Goal: Task Accomplishment & Management: Use online tool/utility

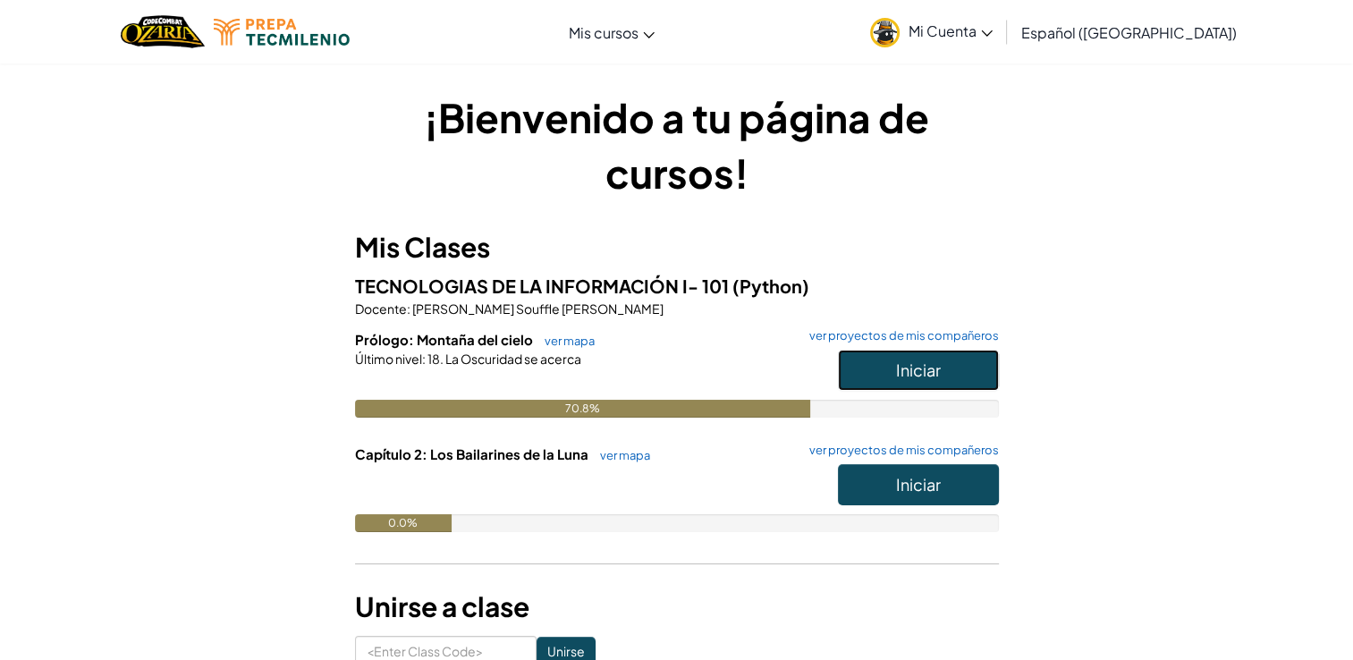
click at [922, 364] on span "Iniciar" at bounding box center [918, 370] width 45 height 21
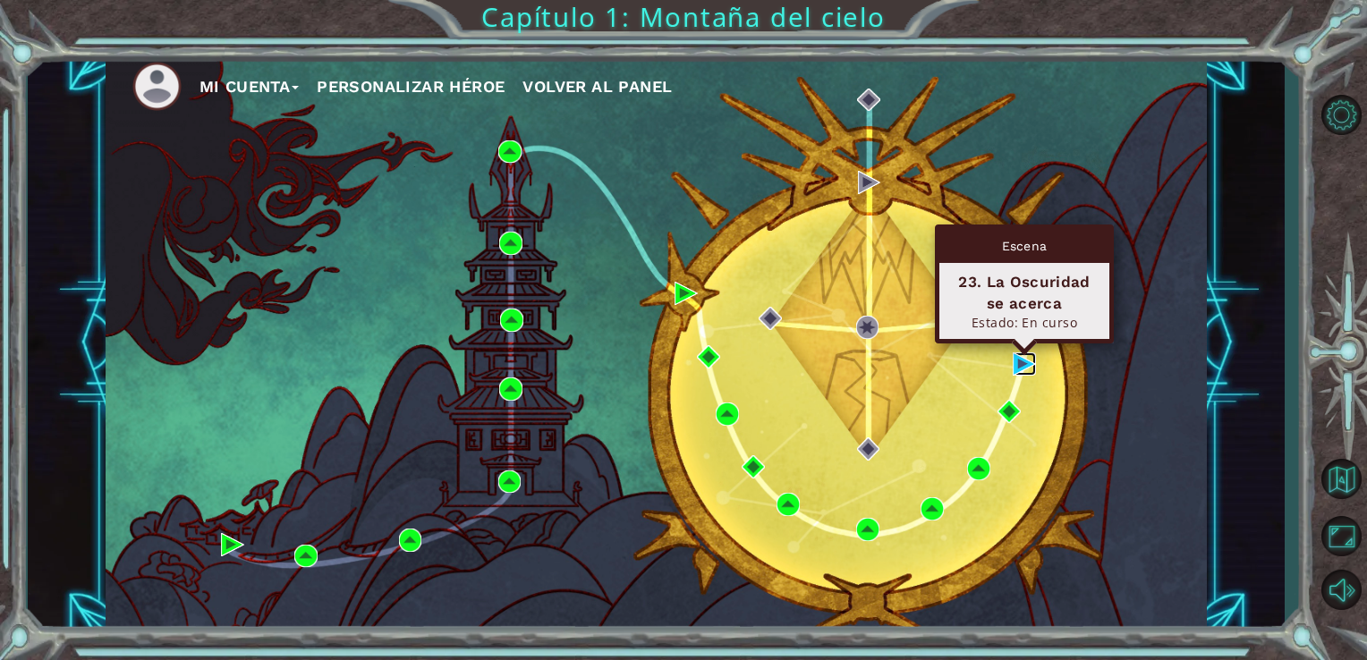
click at [1026, 365] on img at bounding box center [1024, 363] width 23 height 23
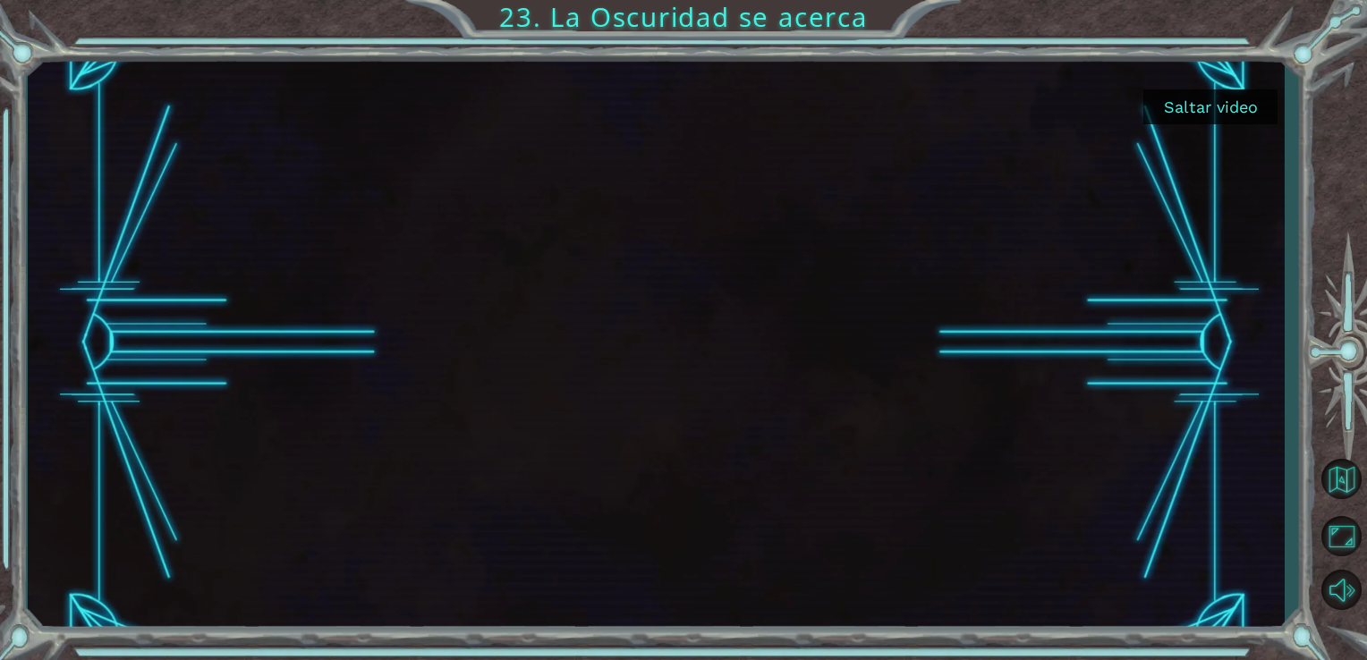
click at [1220, 115] on button "Saltar video" at bounding box center [1210, 106] width 134 height 35
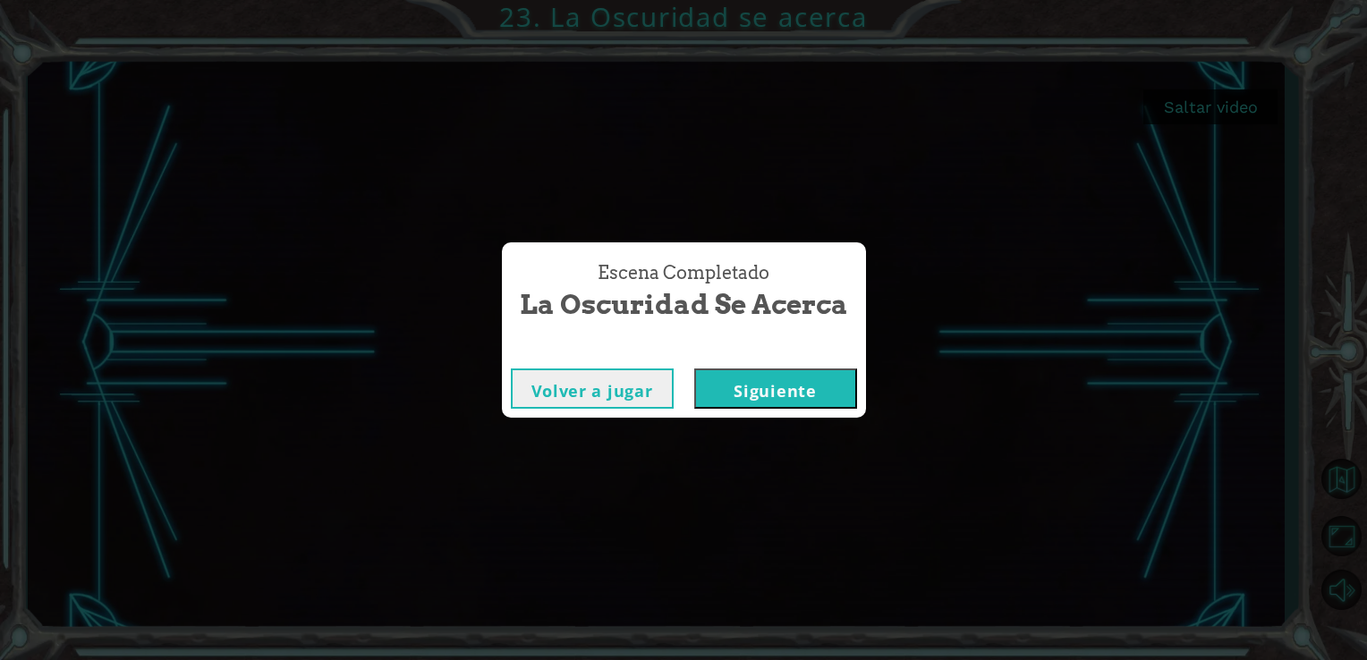
click at [733, 403] on button "Siguiente" at bounding box center [775, 389] width 163 height 40
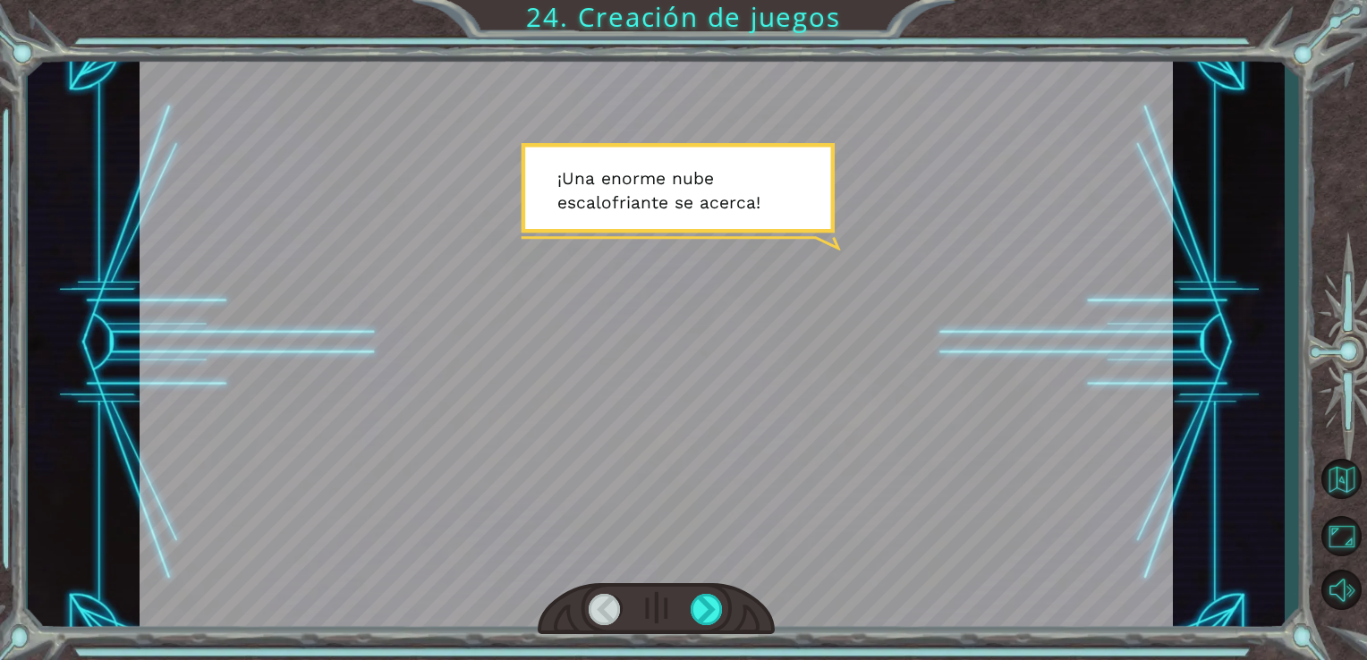
click at [696, 592] on div at bounding box center [657, 609] width 238 height 52
click at [695, 602] on div at bounding box center [707, 609] width 33 height 31
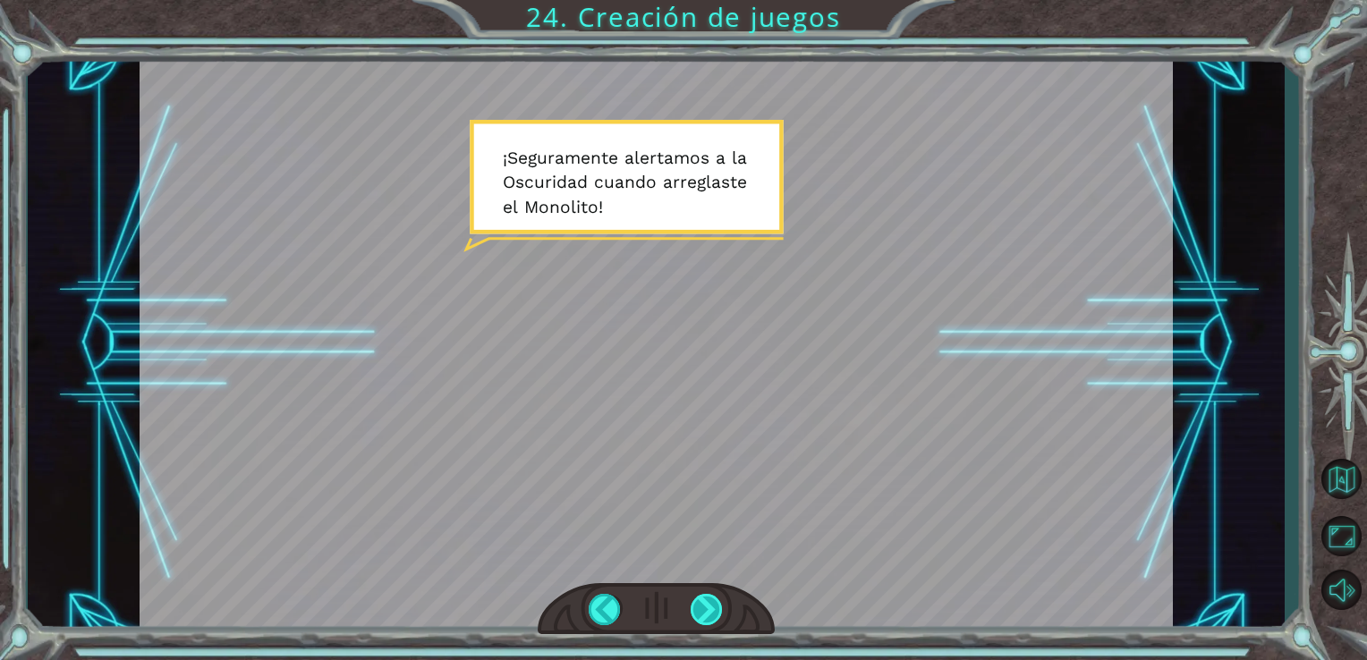
click at [695, 602] on div at bounding box center [707, 609] width 33 height 31
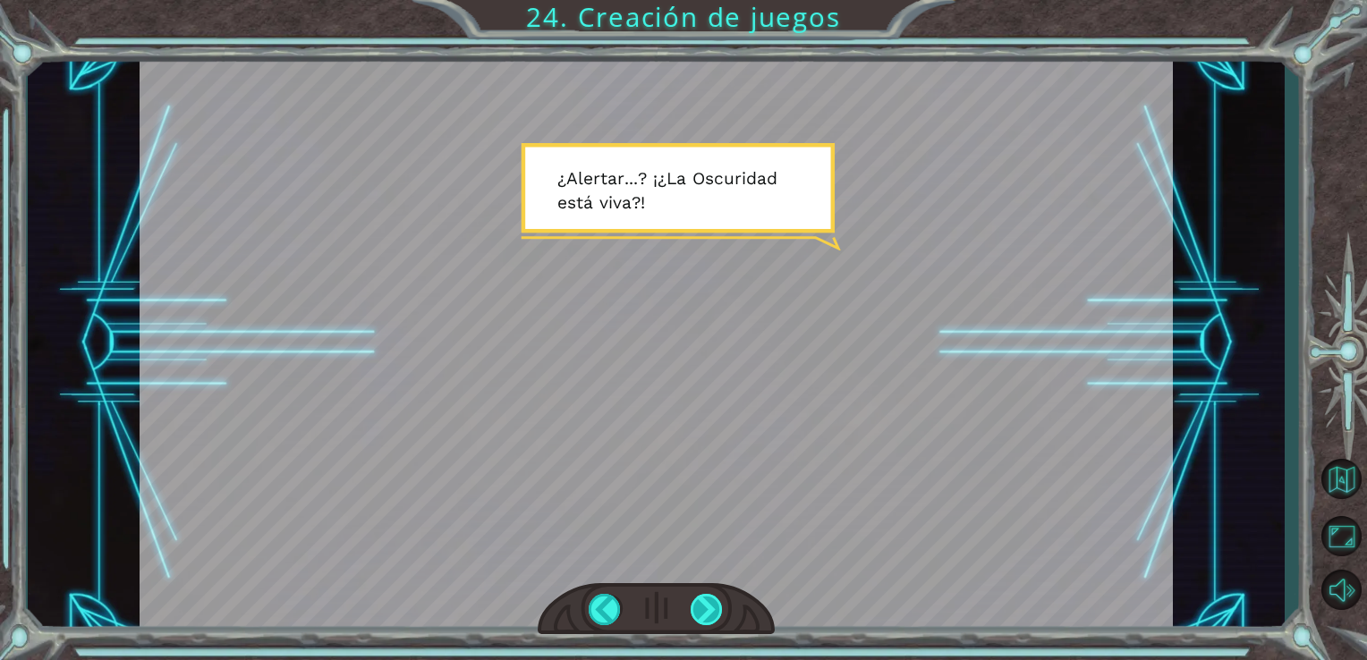
click at [695, 602] on div at bounding box center [707, 609] width 33 height 31
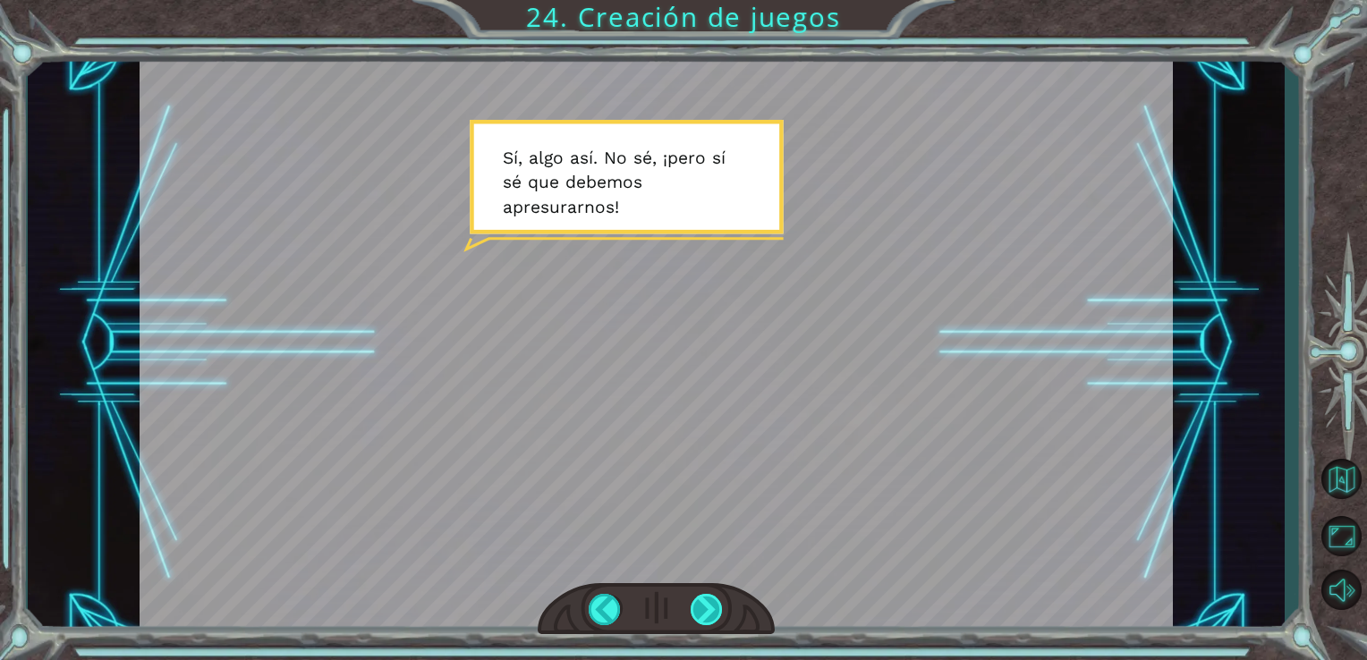
click at [695, 602] on div at bounding box center [707, 609] width 33 height 31
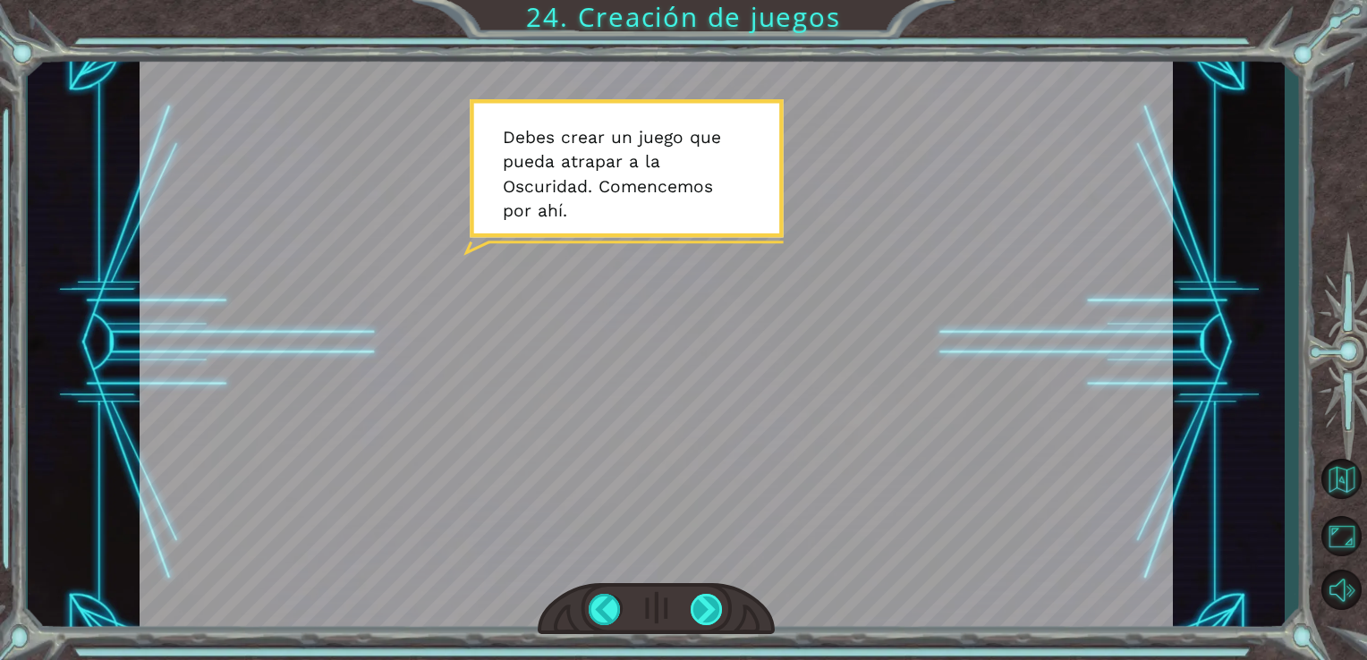
click at [708, 607] on div at bounding box center [707, 609] width 33 height 31
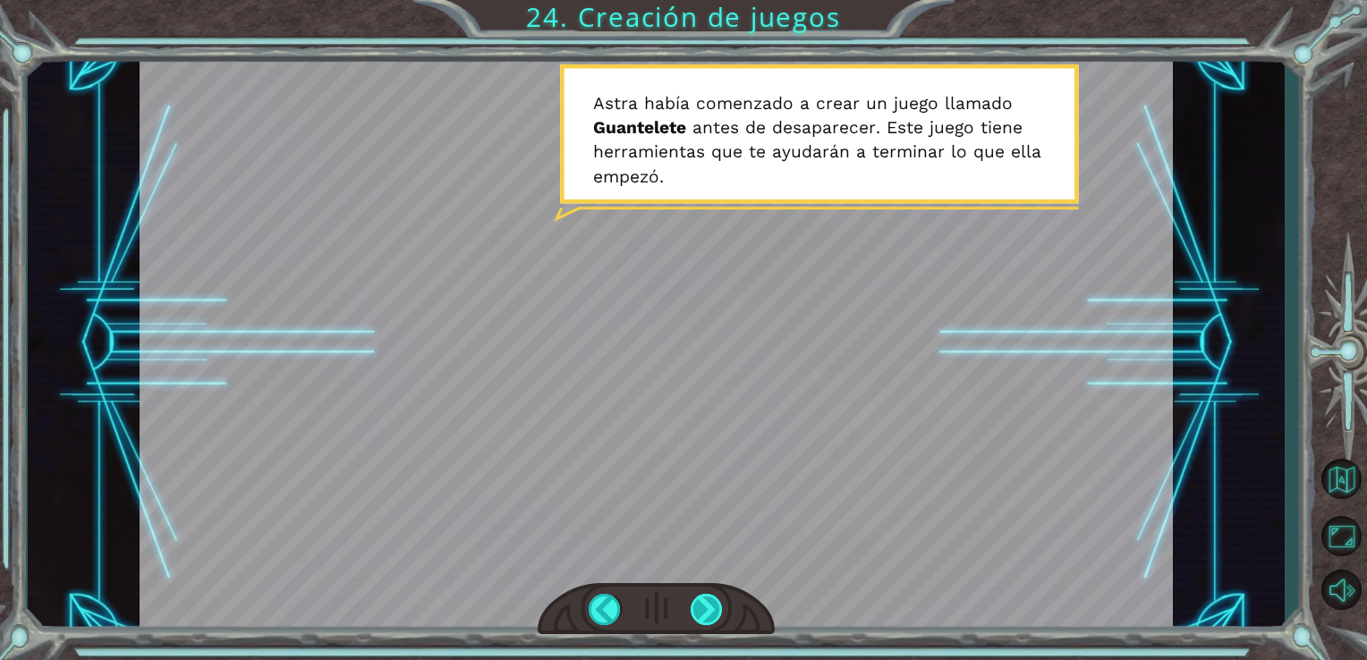
click at [708, 607] on div at bounding box center [707, 609] width 33 height 31
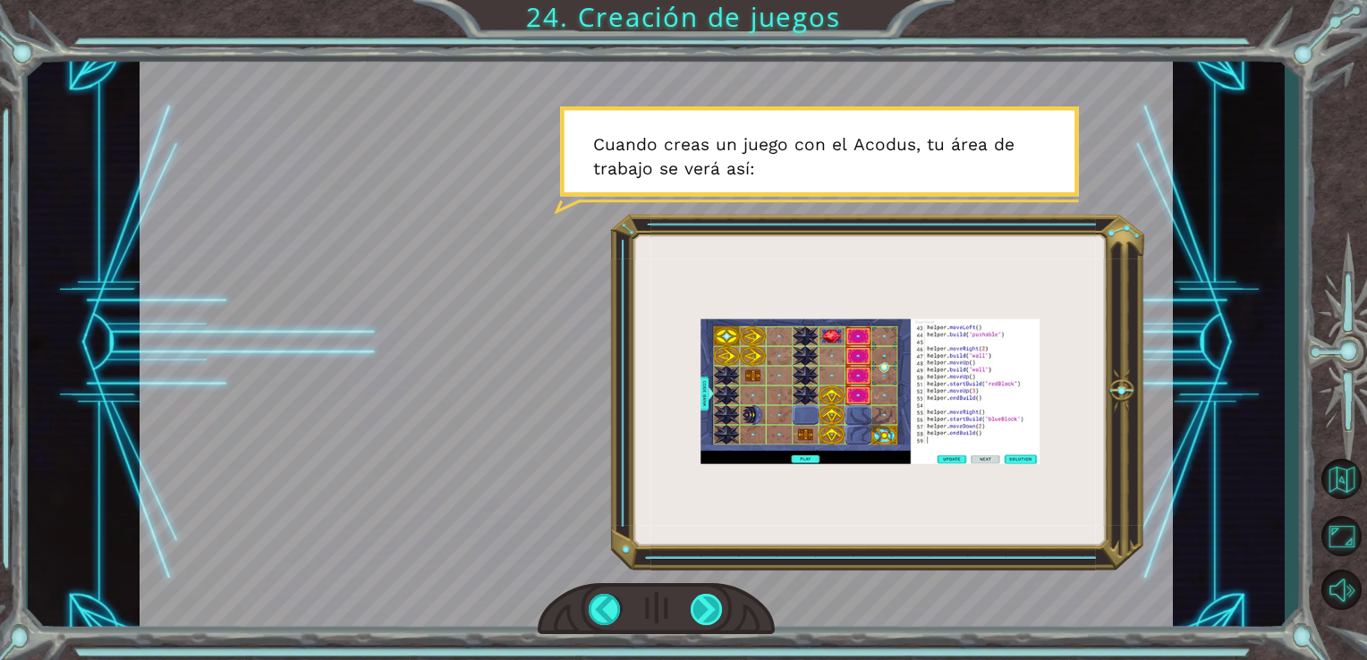
click at [708, 607] on div at bounding box center [707, 609] width 33 height 31
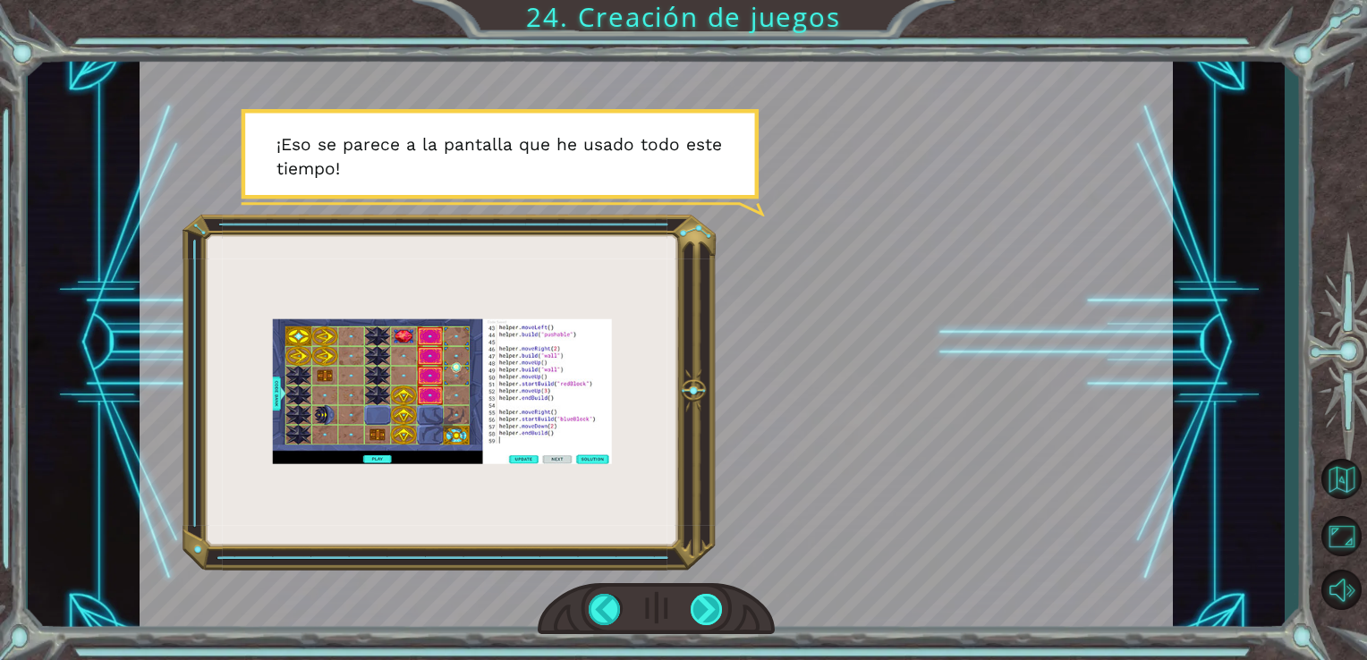
click at [708, 607] on div at bounding box center [707, 609] width 33 height 31
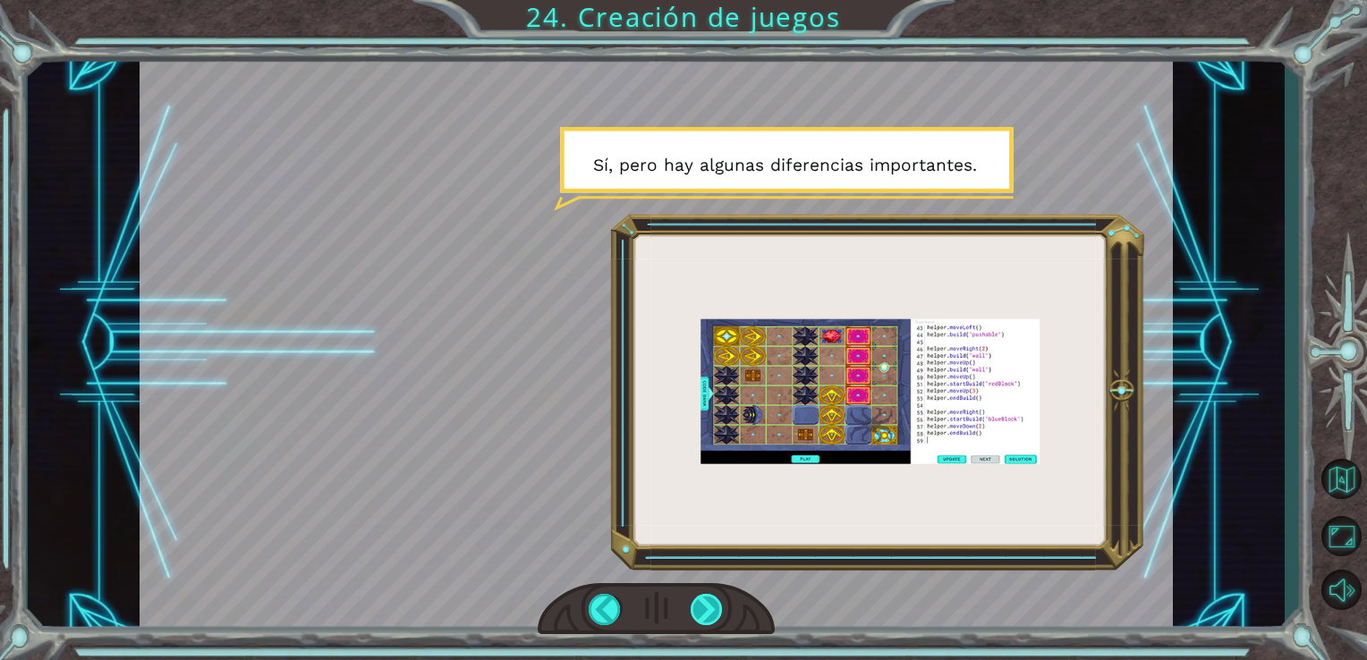
click at [708, 607] on div at bounding box center [707, 609] width 33 height 31
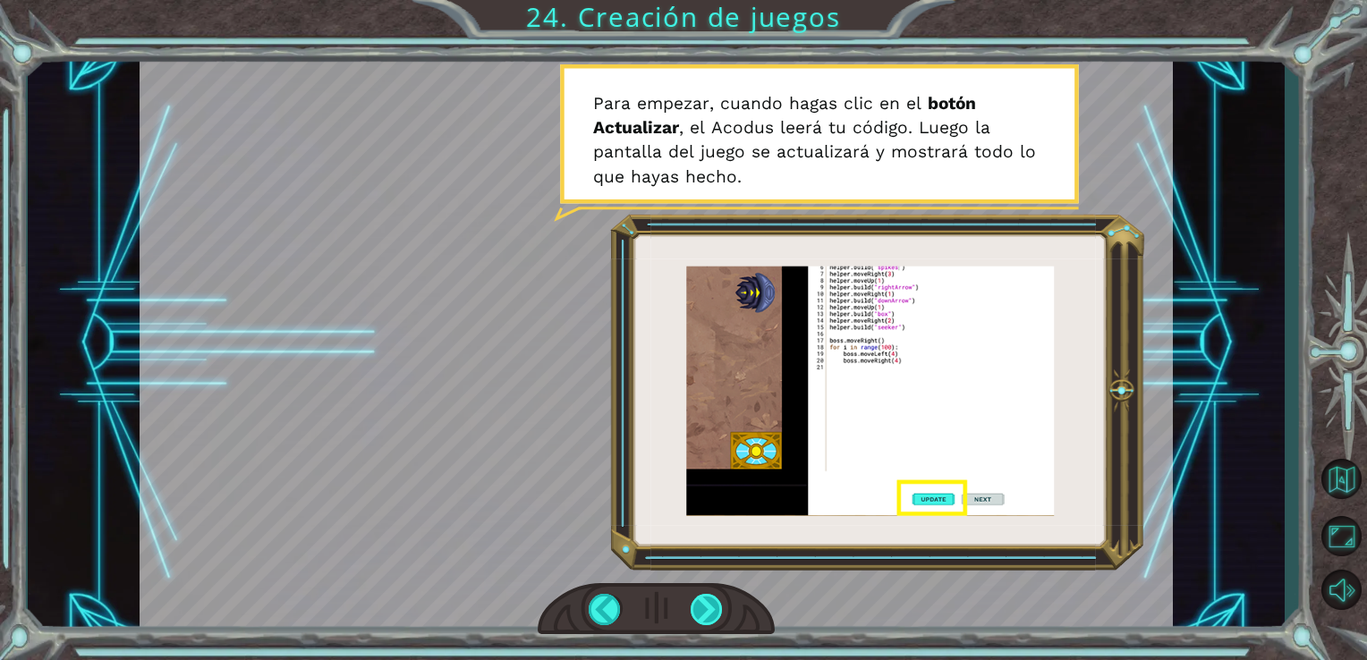
click at [708, 607] on div at bounding box center [707, 609] width 33 height 31
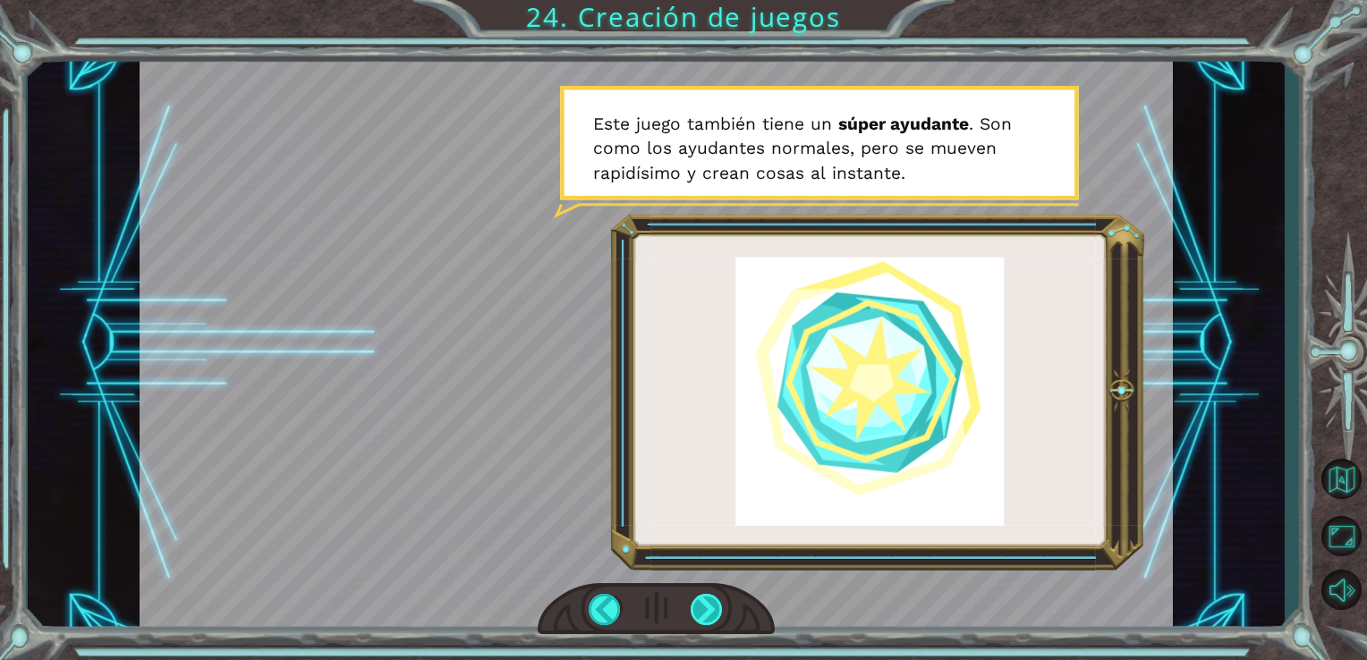
click at [708, 607] on div at bounding box center [707, 609] width 33 height 31
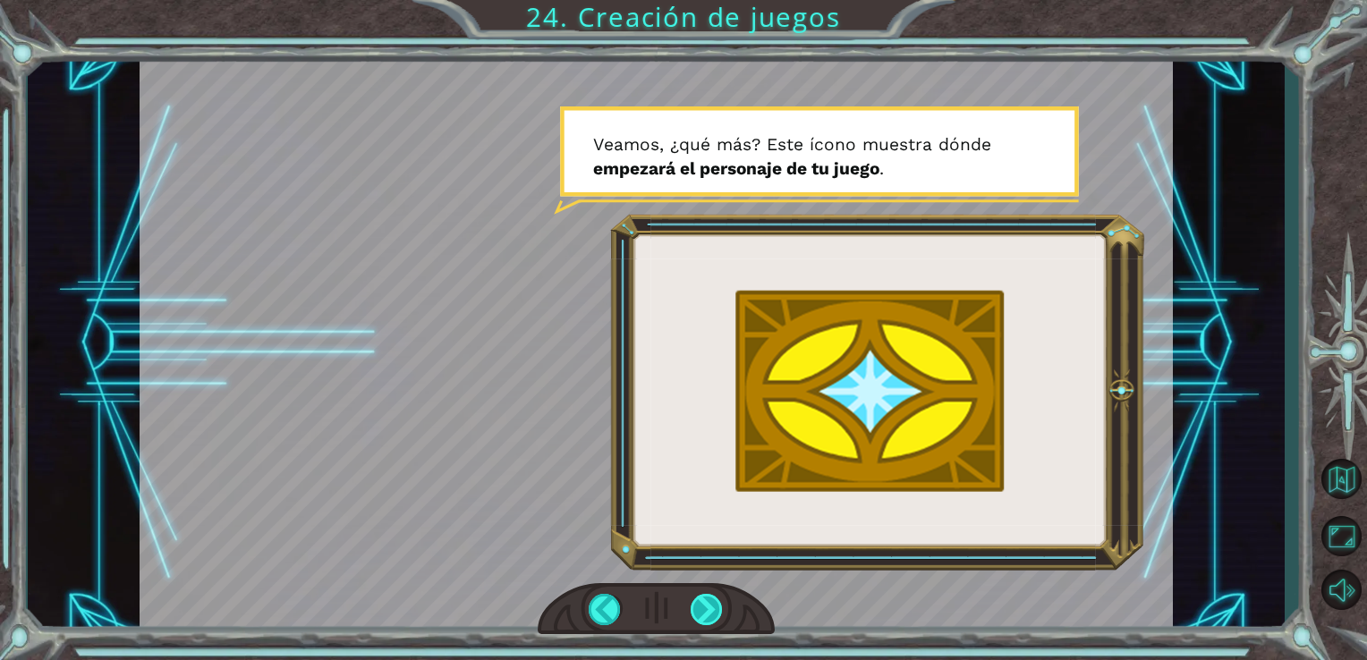
click at [708, 607] on div at bounding box center [707, 609] width 33 height 31
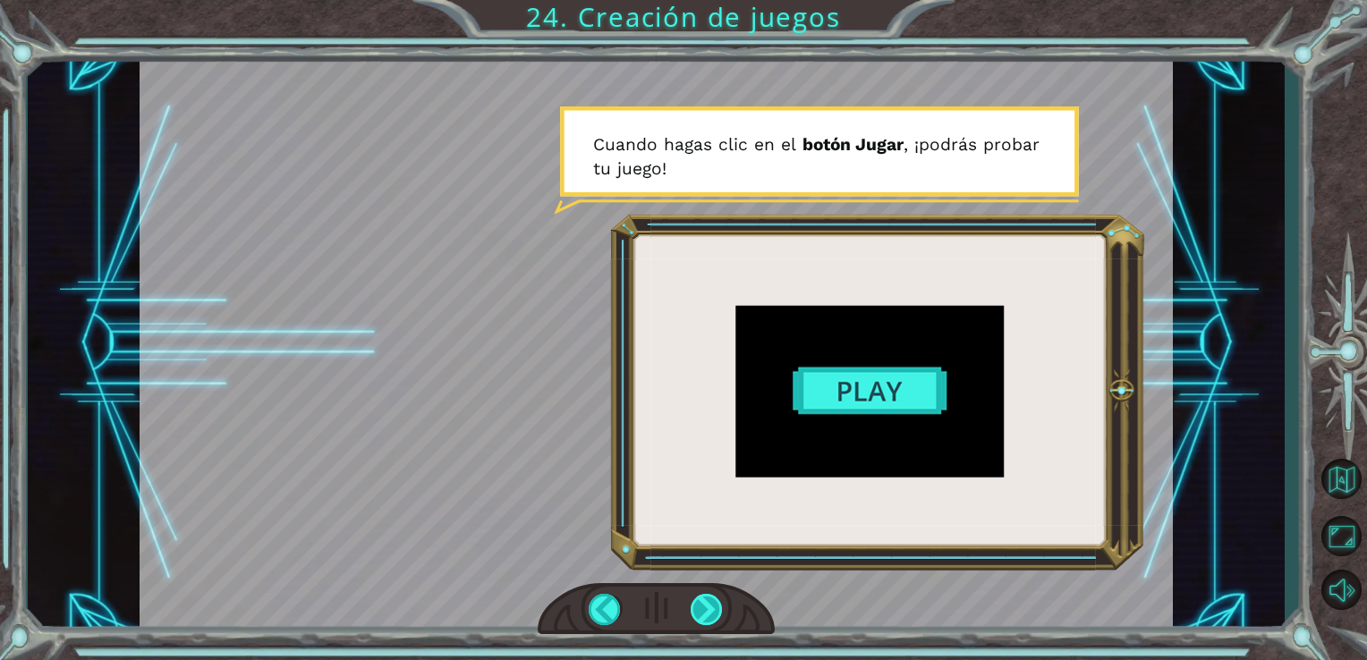
click at [708, 607] on div at bounding box center [707, 609] width 33 height 31
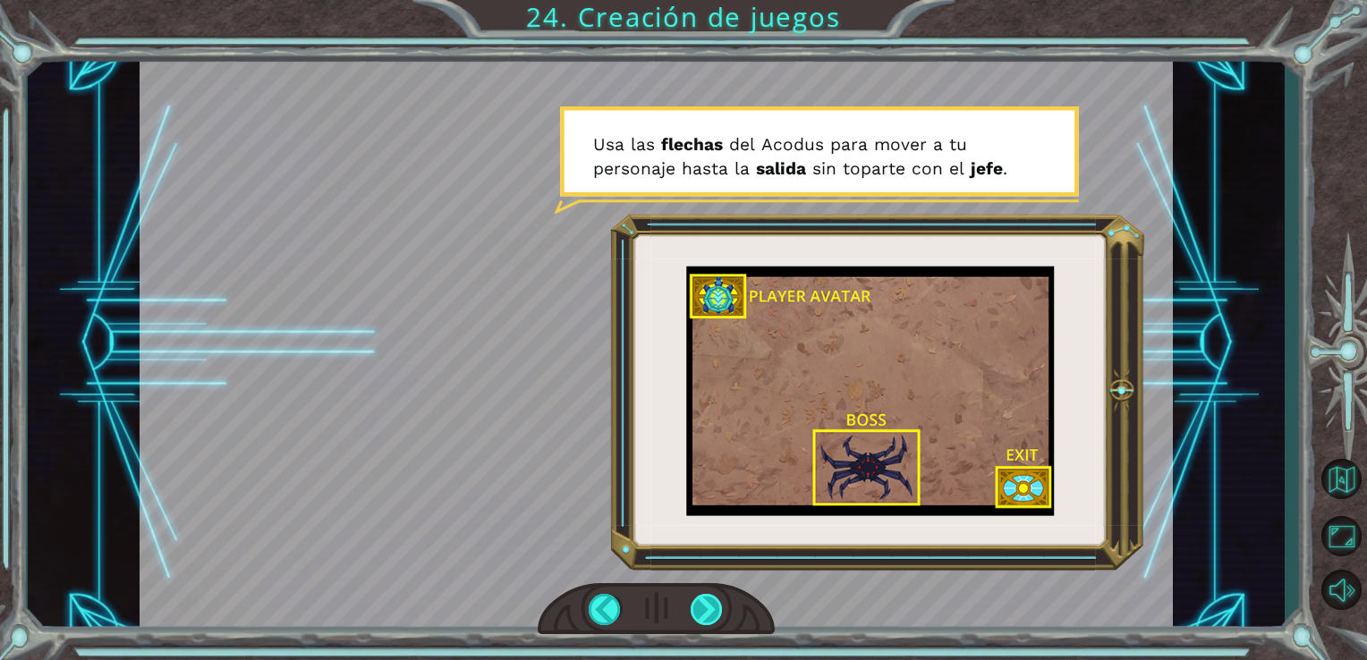
click at [708, 607] on div at bounding box center [707, 609] width 33 height 31
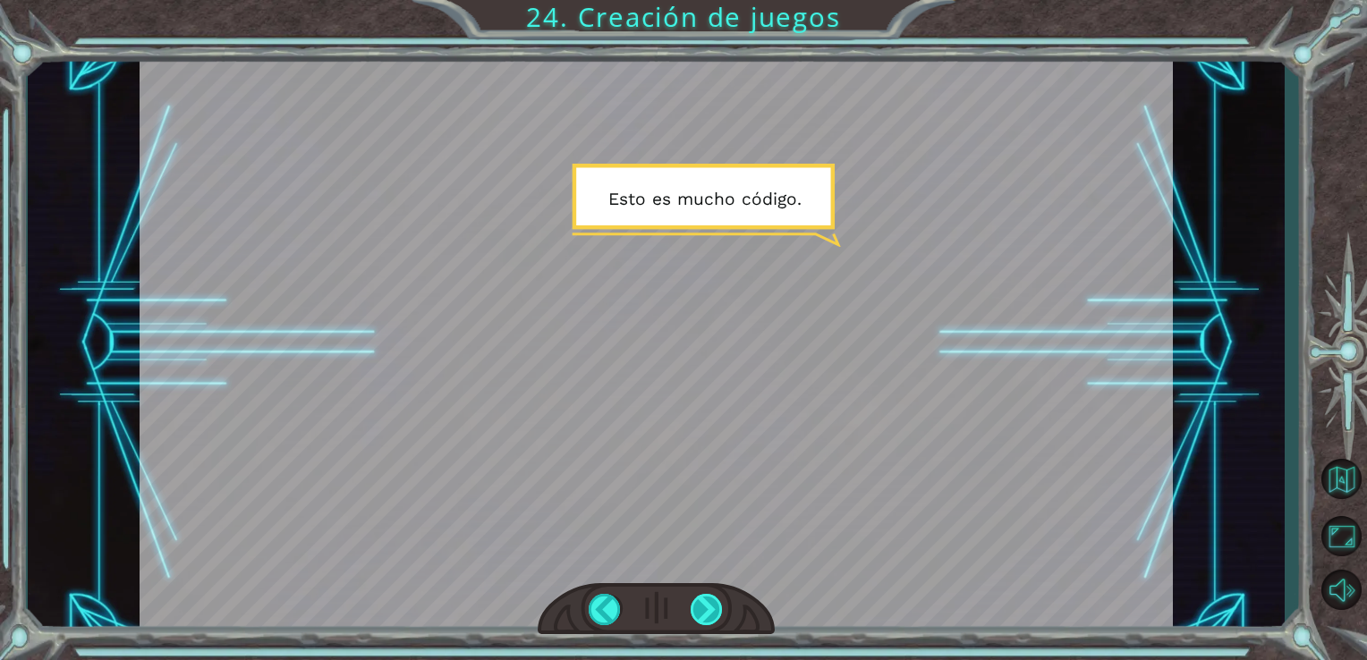
click at [708, 607] on div at bounding box center [707, 609] width 33 height 31
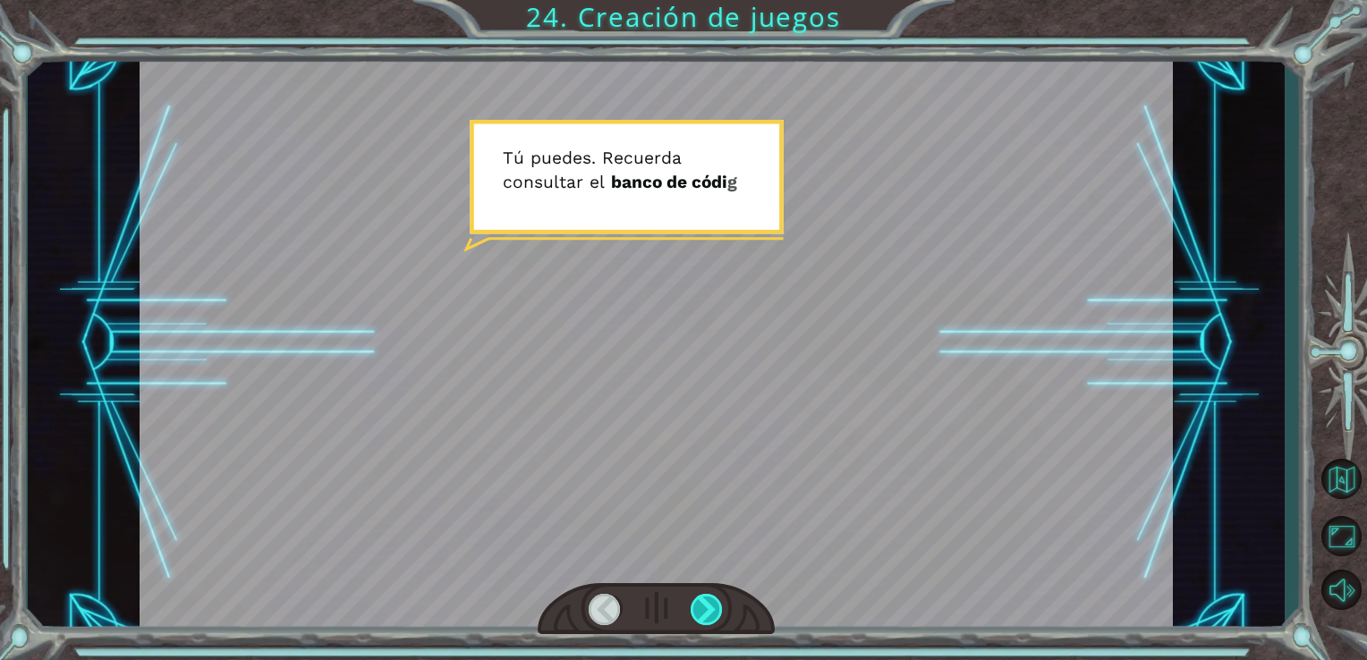
click at [708, 607] on div at bounding box center [707, 609] width 33 height 31
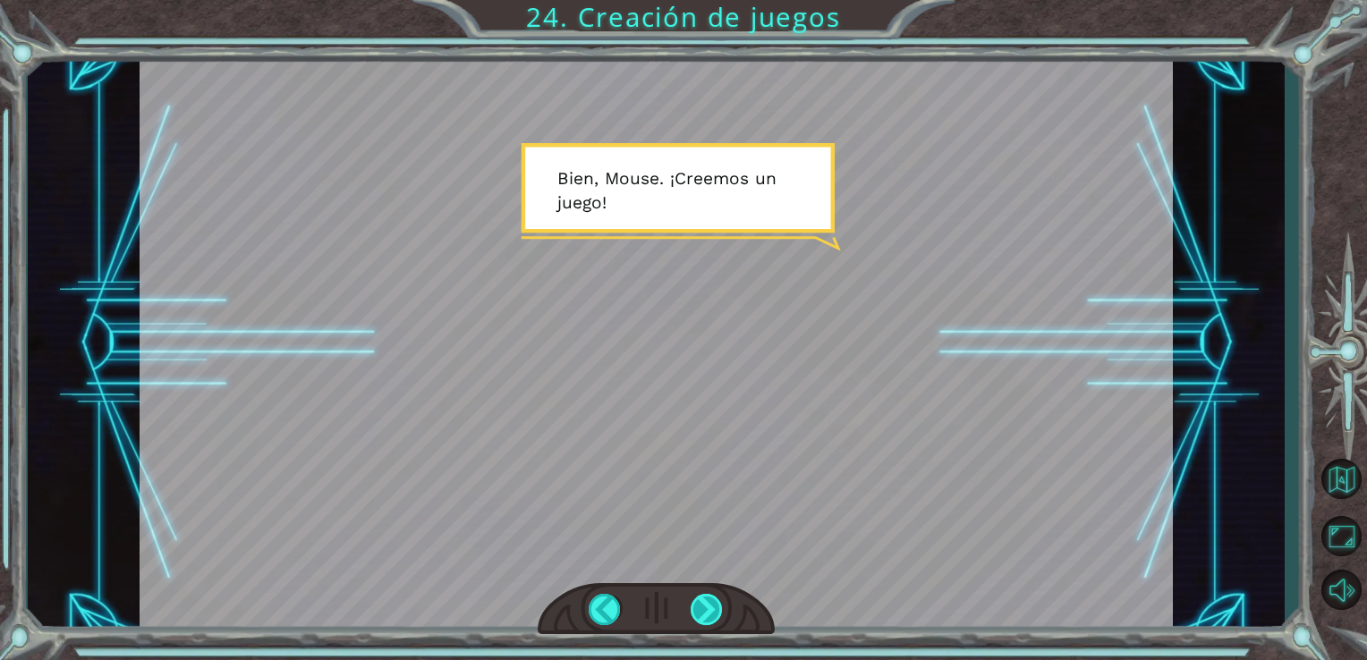
click at [708, 607] on div at bounding box center [707, 609] width 33 height 31
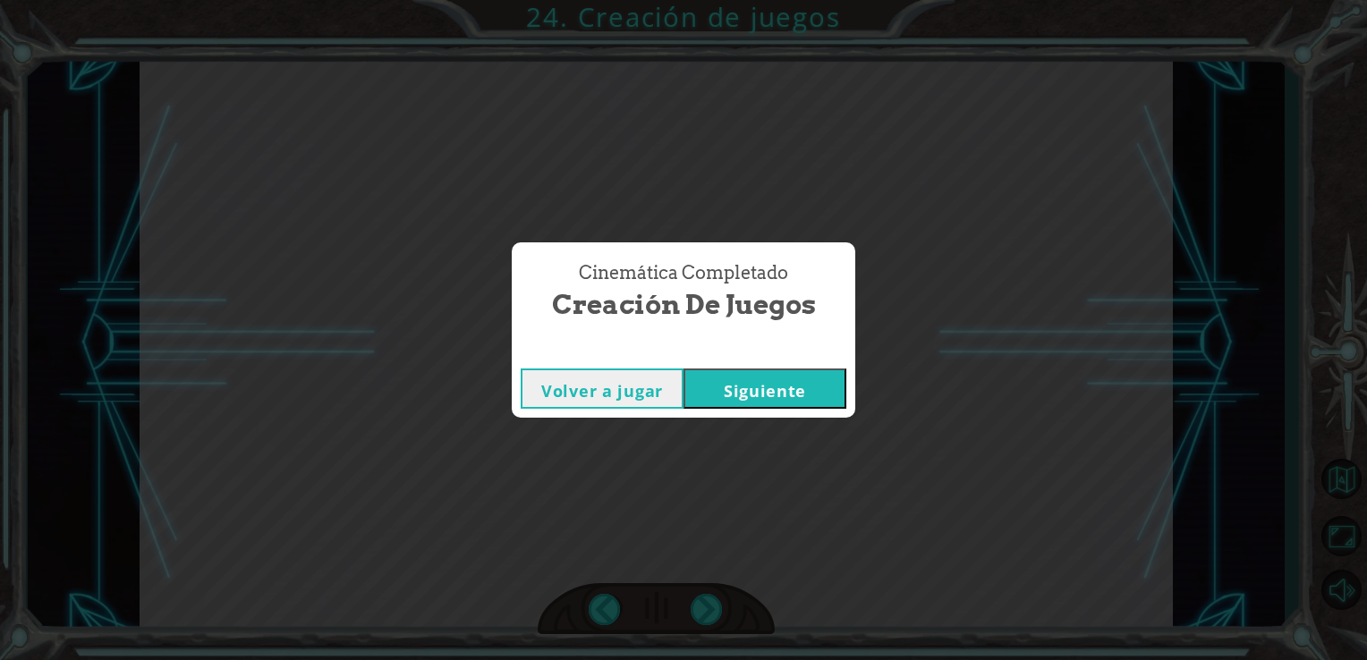
click at [769, 389] on button "Siguiente" at bounding box center [764, 389] width 163 height 40
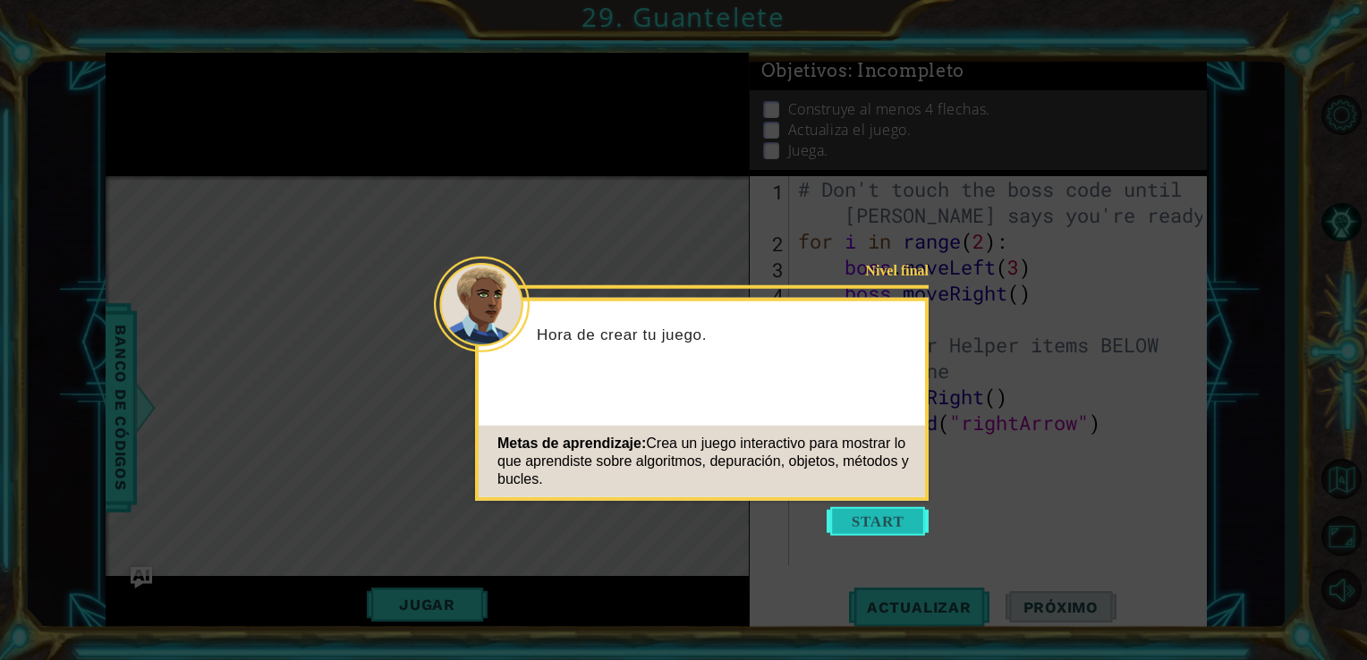
click at [852, 517] on button "Start" at bounding box center [878, 521] width 102 height 29
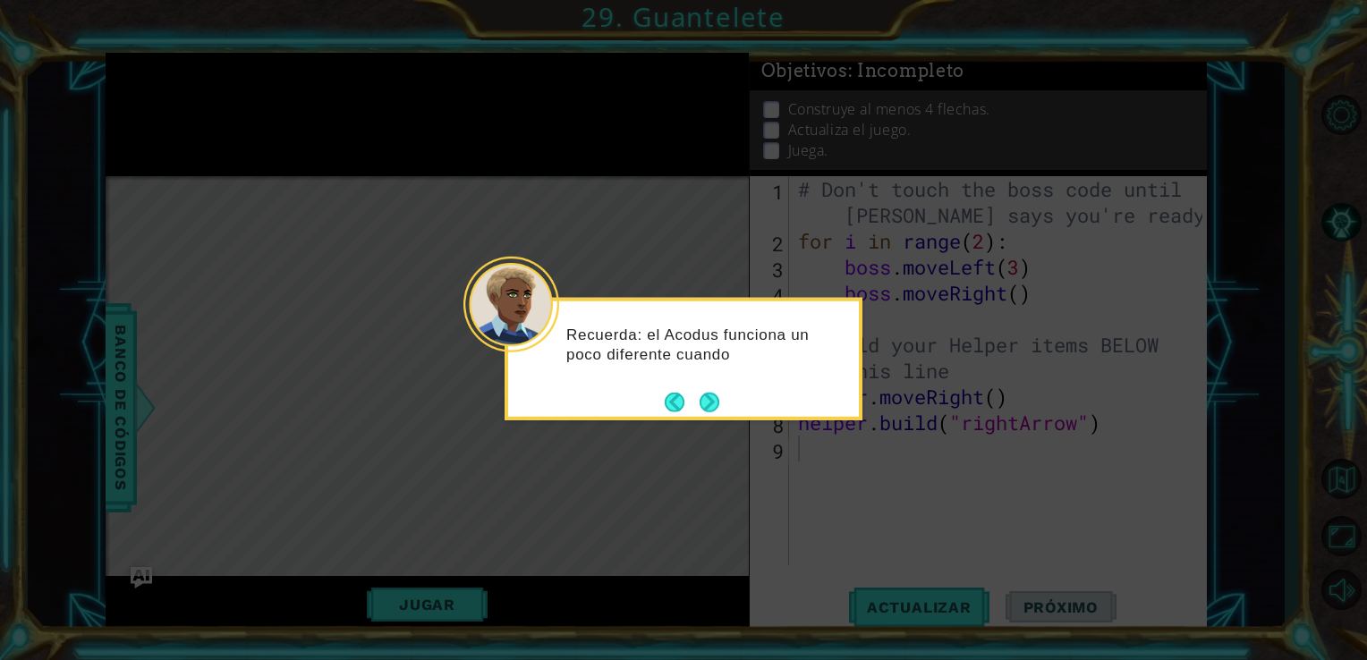
click at [779, 347] on p "Recuerda: el Acodus funciona un poco diferente cuando" at bounding box center [706, 344] width 280 height 39
click at [704, 403] on button "Next" at bounding box center [709, 403] width 30 height 30
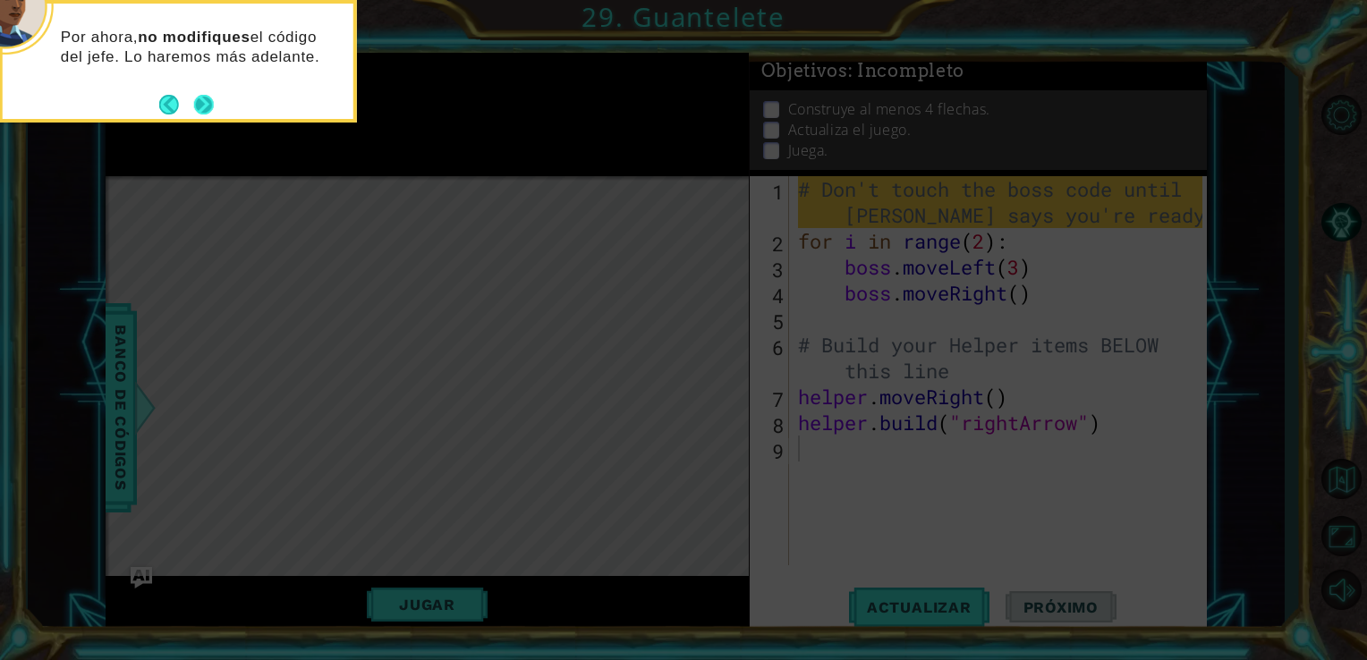
click at [208, 111] on button "Next" at bounding box center [204, 104] width 26 height 26
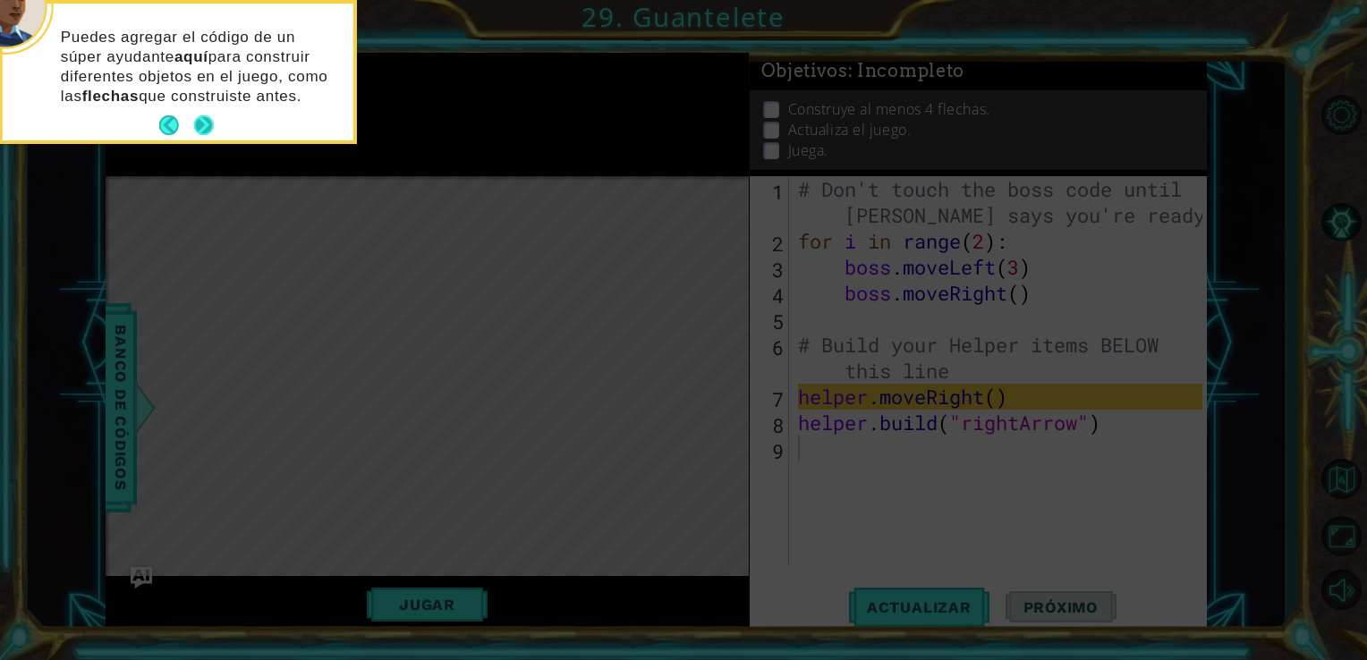
click at [206, 123] on button "Next" at bounding box center [203, 125] width 23 height 23
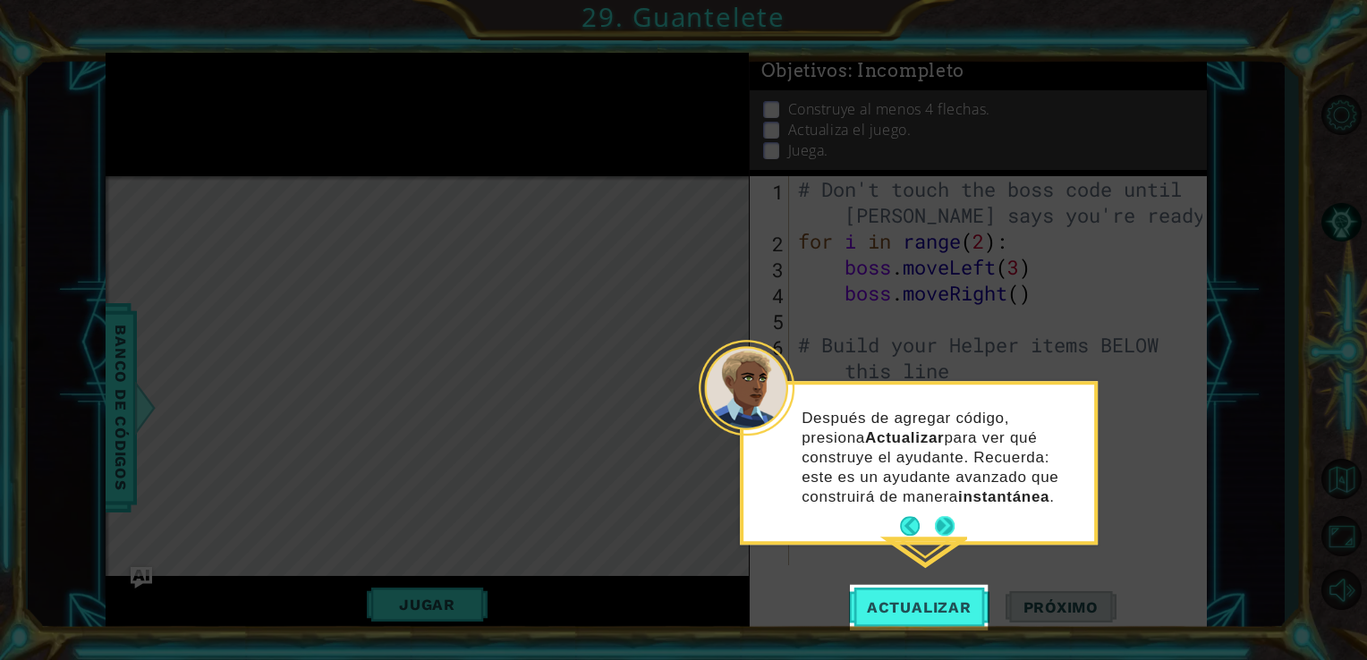
click at [947, 521] on button "Next" at bounding box center [945, 526] width 32 height 32
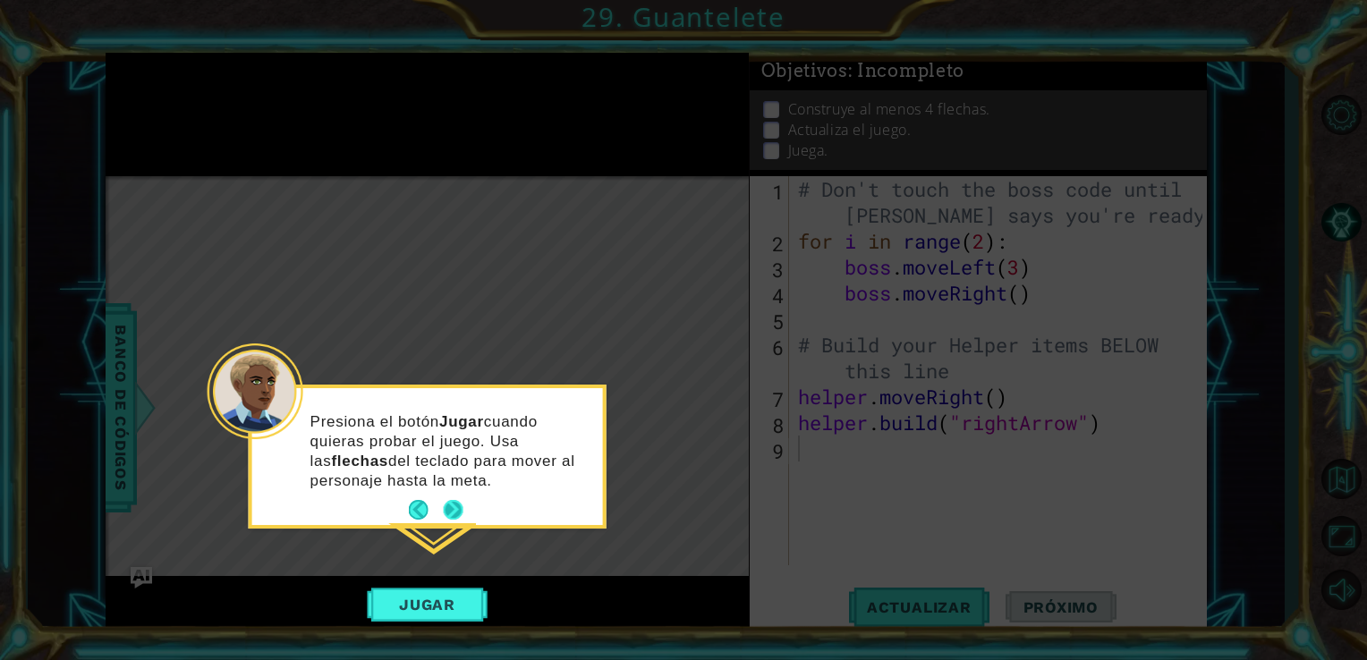
click at [451, 495] on div "Presiona el botón Jugar cuando quieras probar el juego. Usa las flechas del tec…" at bounding box center [427, 456] width 351 height 137
click at [454, 503] on button "Next" at bounding box center [453, 510] width 24 height 24
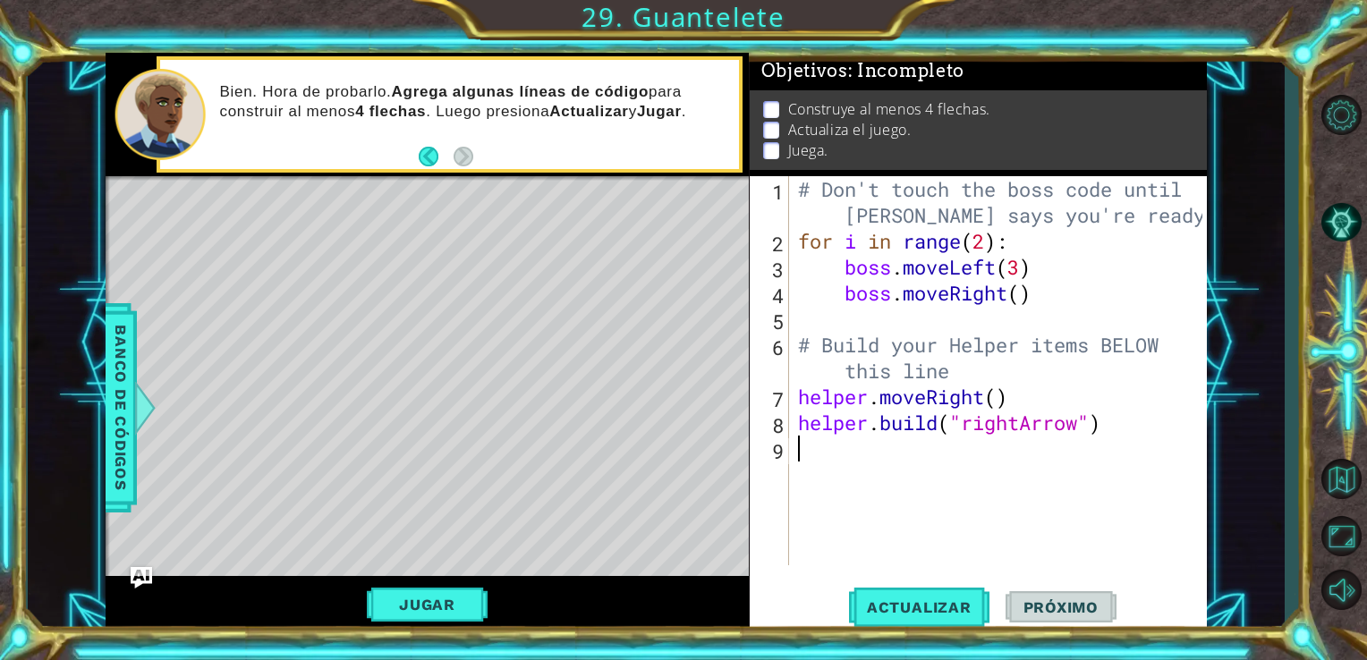
click at [828, 464] on div "# Don't touch the boss code until [PERSON_NAME] says you're ready! for i in ran…" at bounding box center [1003, 409] width 418 height 467
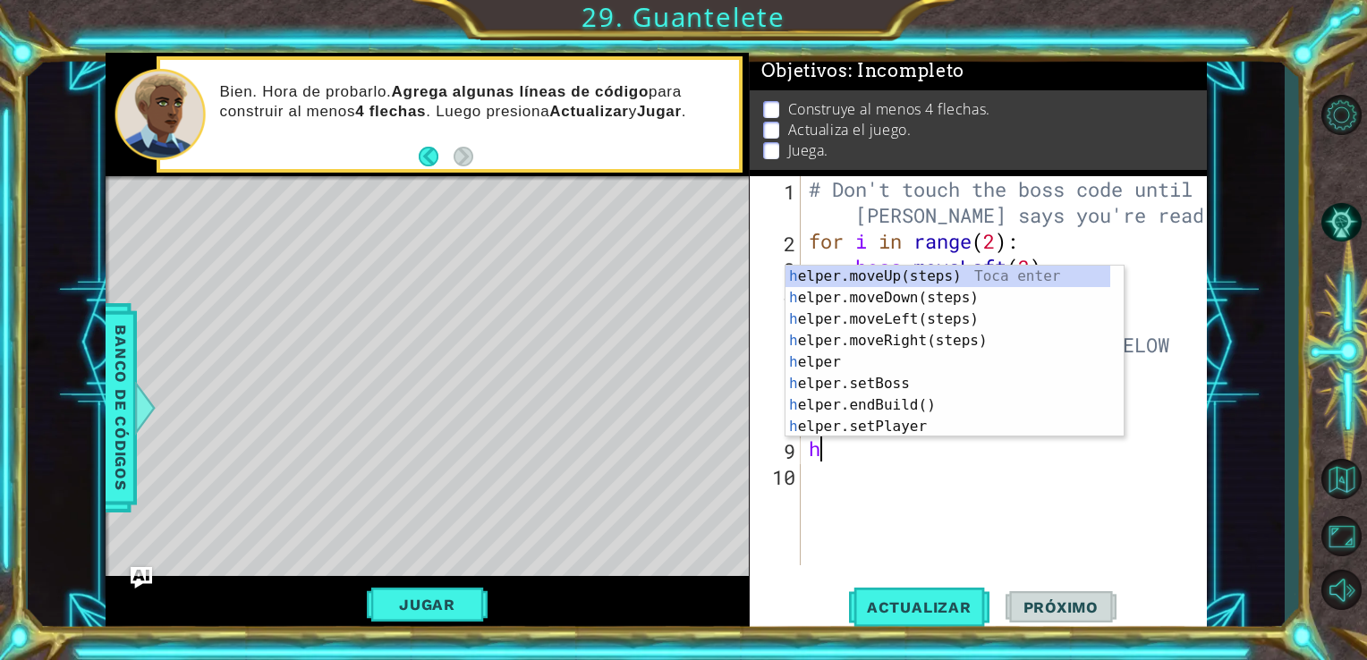
type textarea "he"
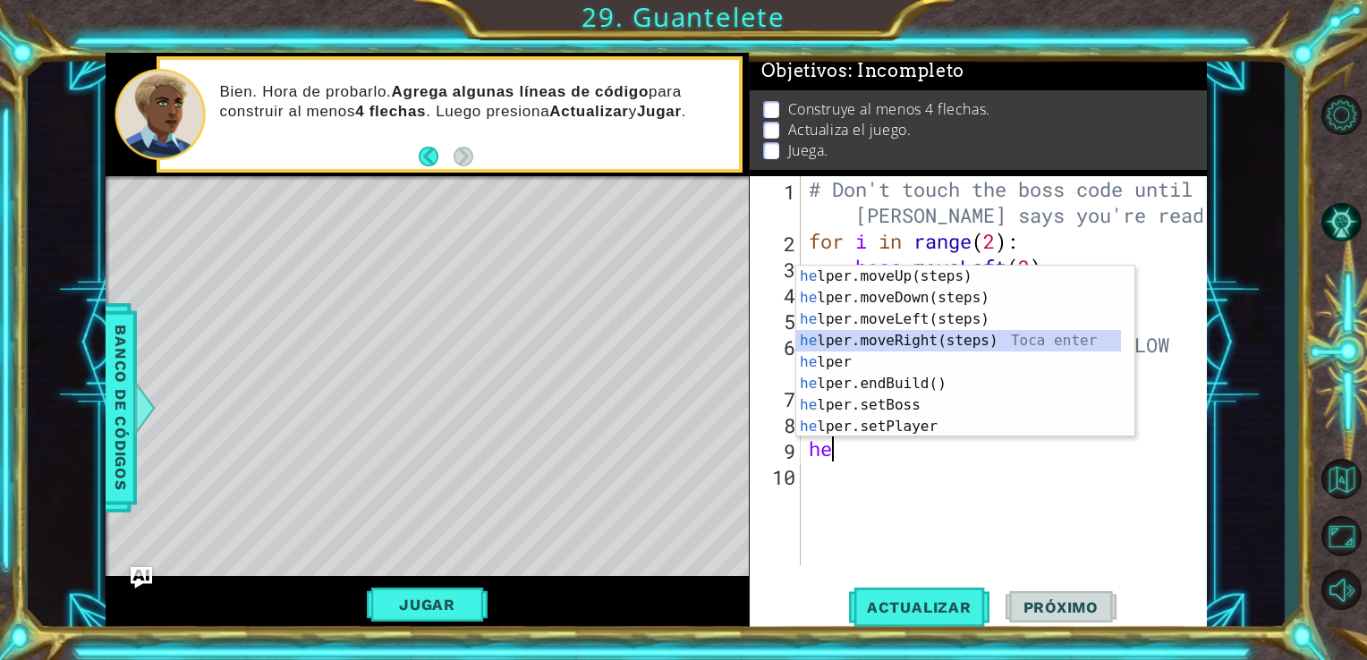
click at [916, 340] on div "he lper.moveUp(steps) Toca enter he lper.moveDown(steps) Toca enter he lper.mov…" at bounding box center [958, 373] width 325 height 215
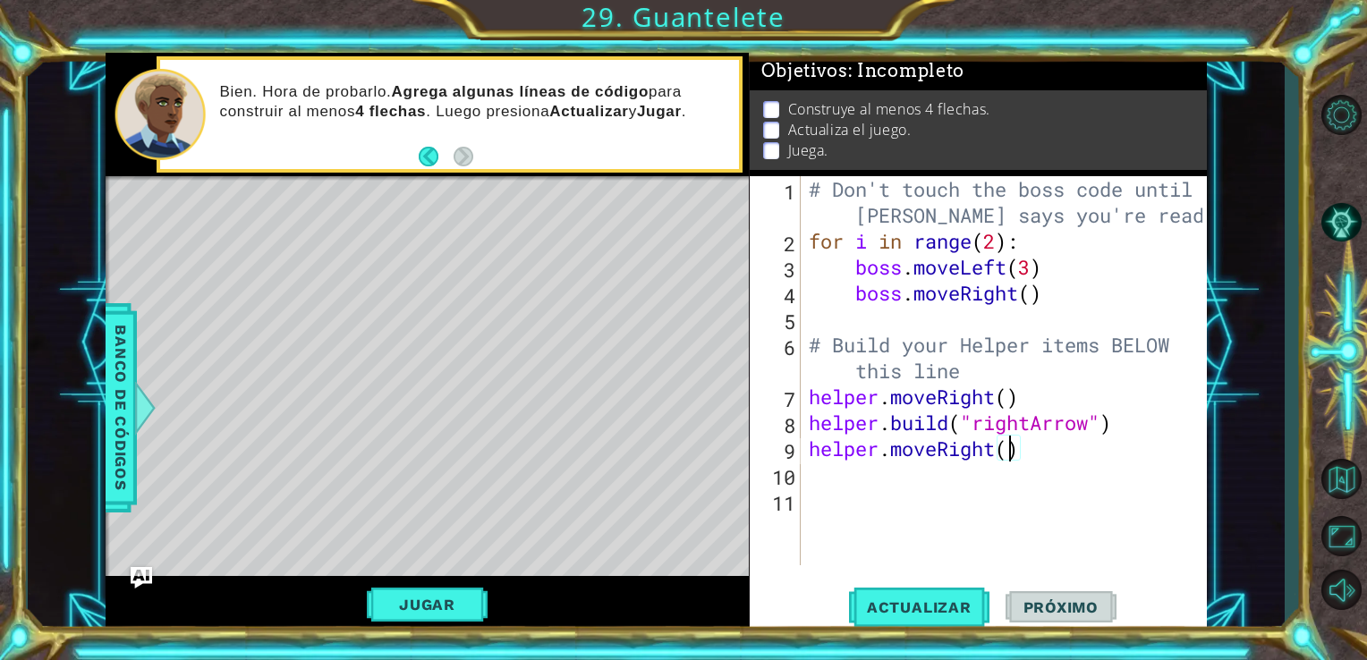
click at [1005, 452] on div "# Don't touch the boss code until [PERSON_NAME] says you're ready! for i in ran…" at bounding box center [1008, 409] width 407 height 467
type textarea "helper.moveRight(3)"
click at [946, 598] on span "Actualizar" at bounding box center [919, 607] width 140 height 18
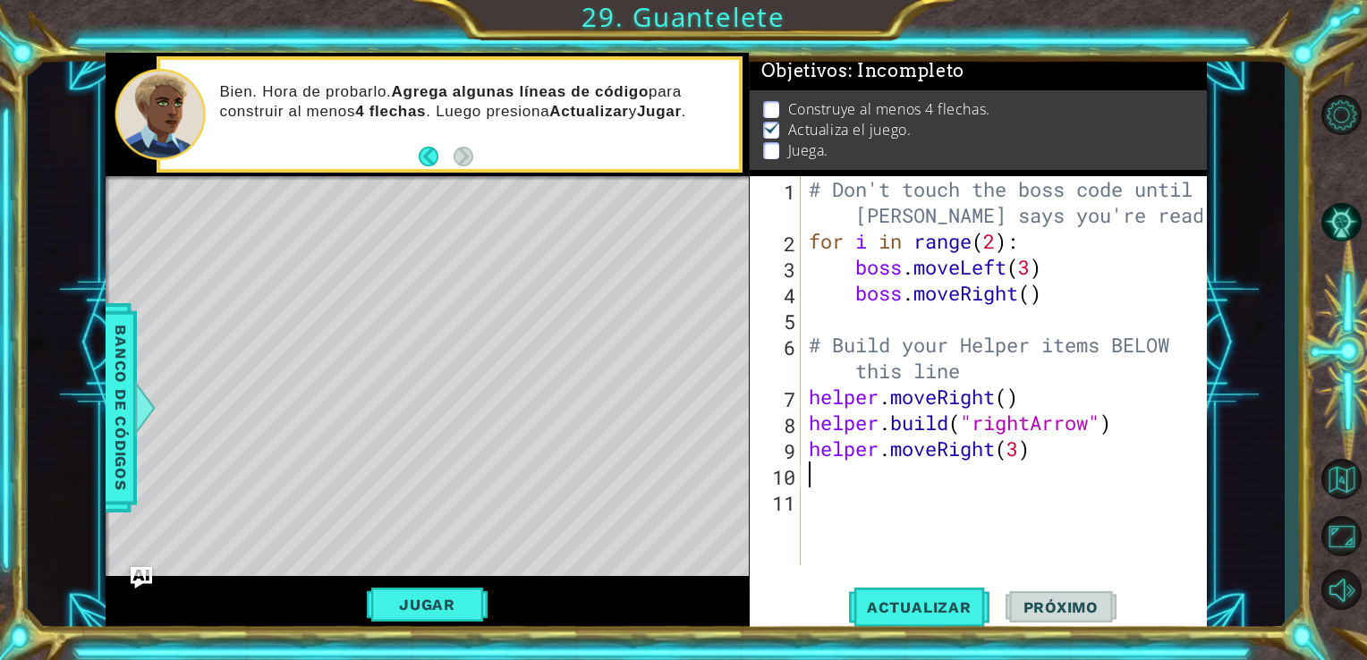
click at [842, 481] on div "# Don't touch the boss code until [PERSON_NAME] says you're ready! for i in ran…" at bounding box center [1008, 409] width 407 height 467
click at [926, 619] on button "Actualizar" at bounding box center [919, 607] width 140 height 46
click at [1018, 444] on div "# Don't touch the boss code until [PERSON_NAME] says you're ready! for i in ran…" at bounding box center [1008, 409] width 407 height 467
type textarea "helper.moveRight()"
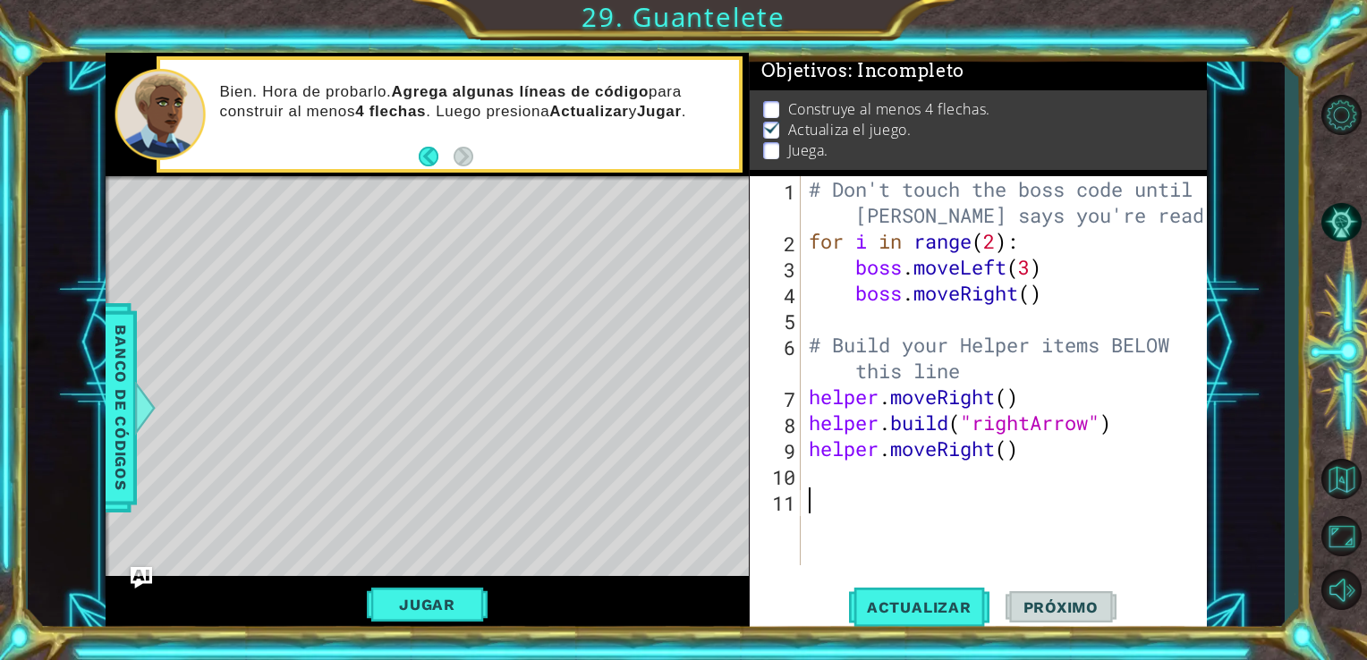
click at [818, 490] on div "# Don't touch the boss code until [PERSON_NAME] says you're ready! for i in ran…" at bounding box center [1008, 409] width 407 height 467
click at [818, 469] on div "# Don't touch the boss code until [PERSON_NAME] says you're ready! for i in ran…" at bounding box center [1008, 409] width 407 height 467
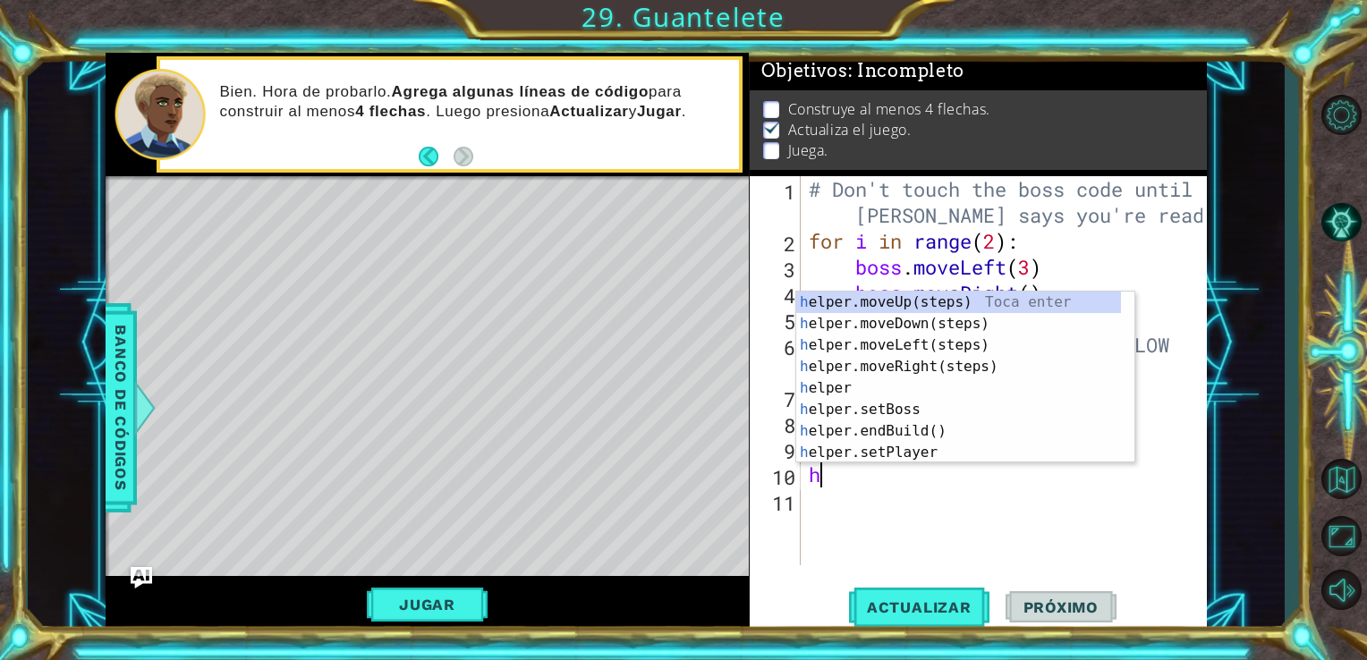
type textarea "he"
click at [887, 371] on div "he lper.moveUp(steps) Toca enter he lper.moveDown(steps) Toca enter he lper.mov…" at bounding box center [958, 399] width 325 height 215
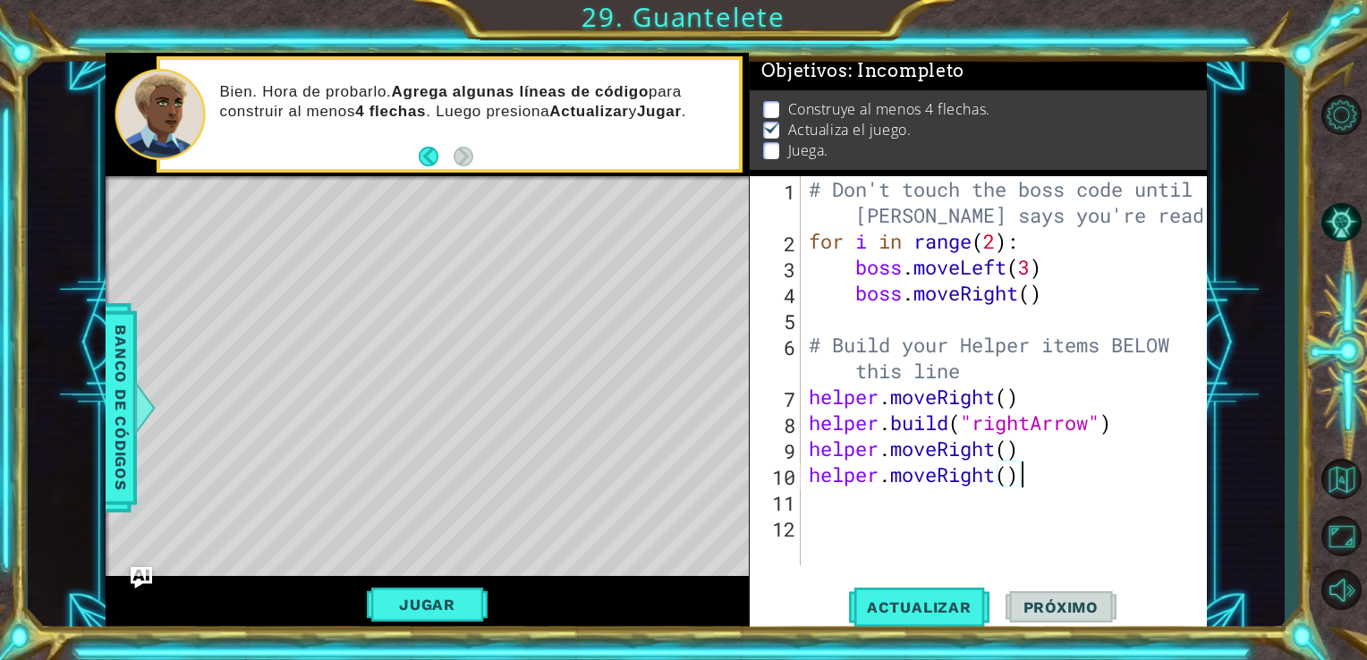
click at [1028, 478] on div "# Don't touch the boss code until [PERSON_NAME] says you're ready! for i in ran…" at bounding box center [1008, 409] width 407 height 467
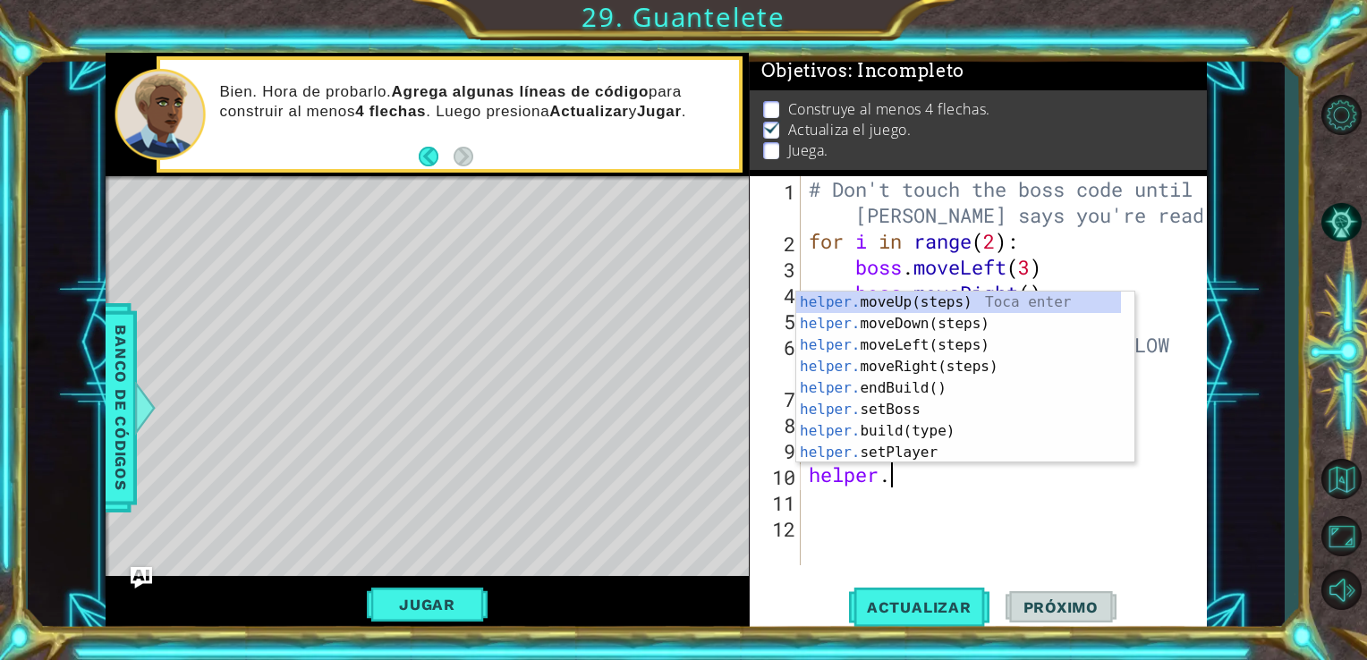
type textarea "h"
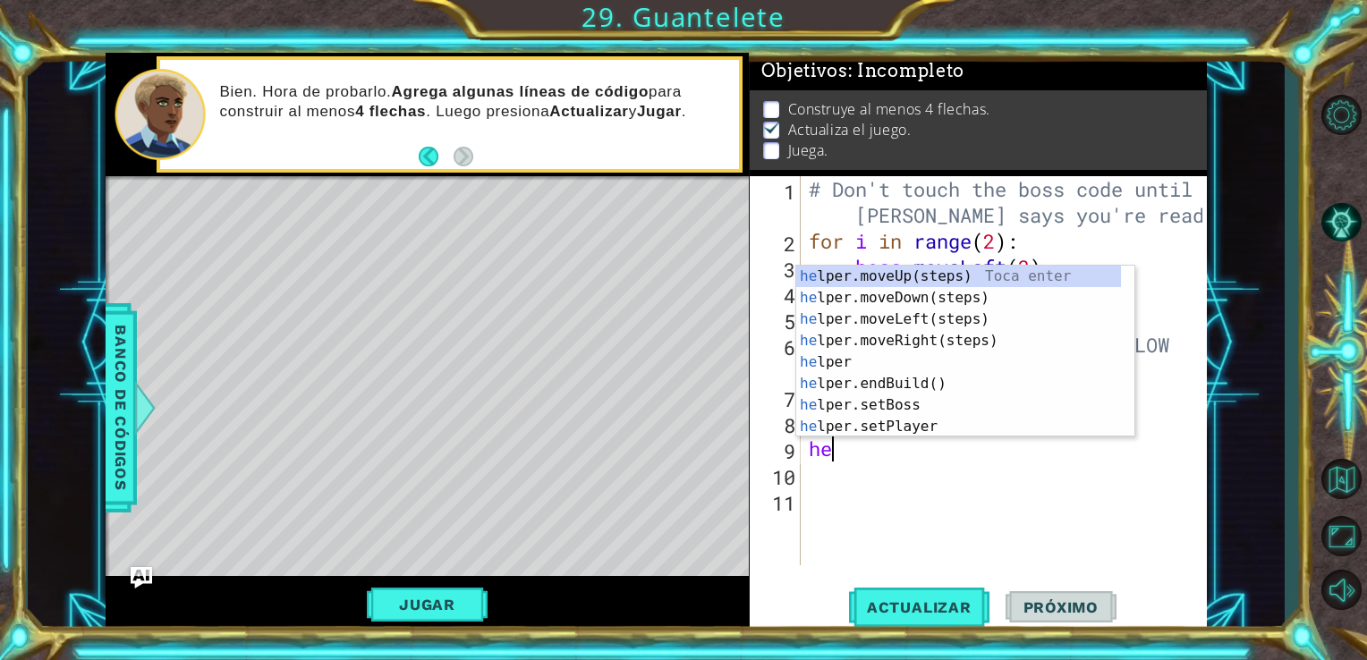
type textarea "h"
type textarea "helper"
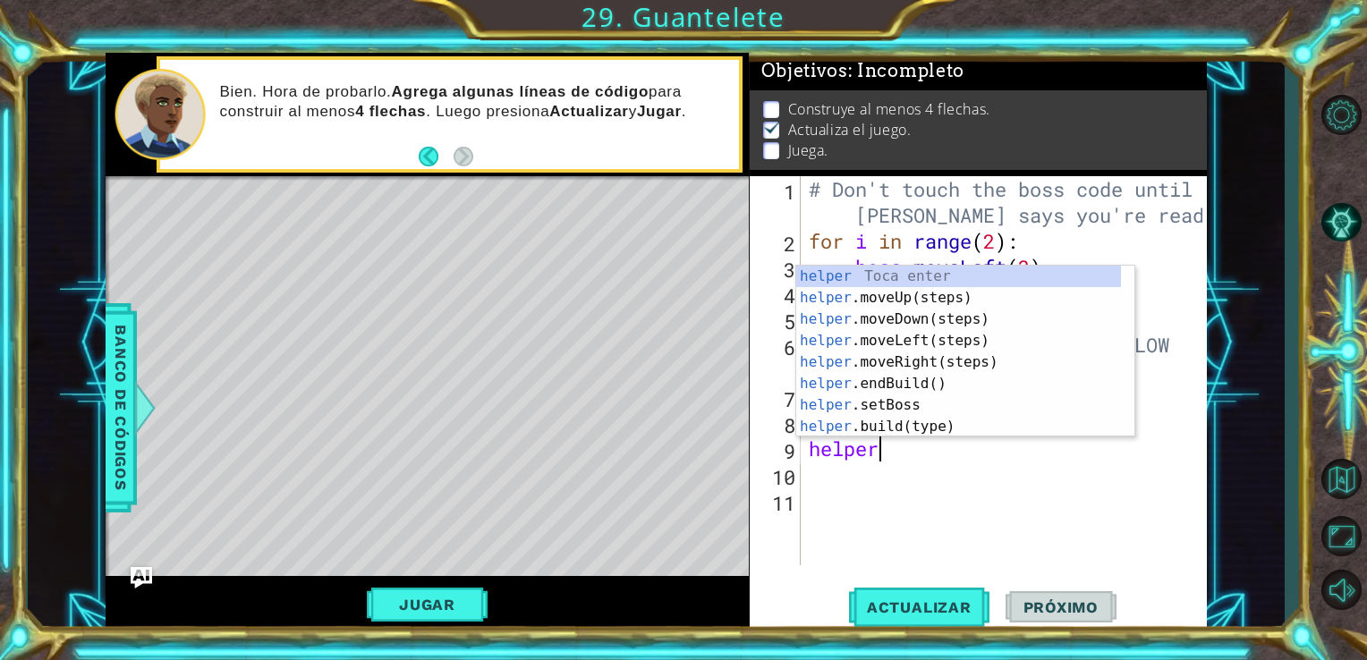
scroll to position [0, 2]
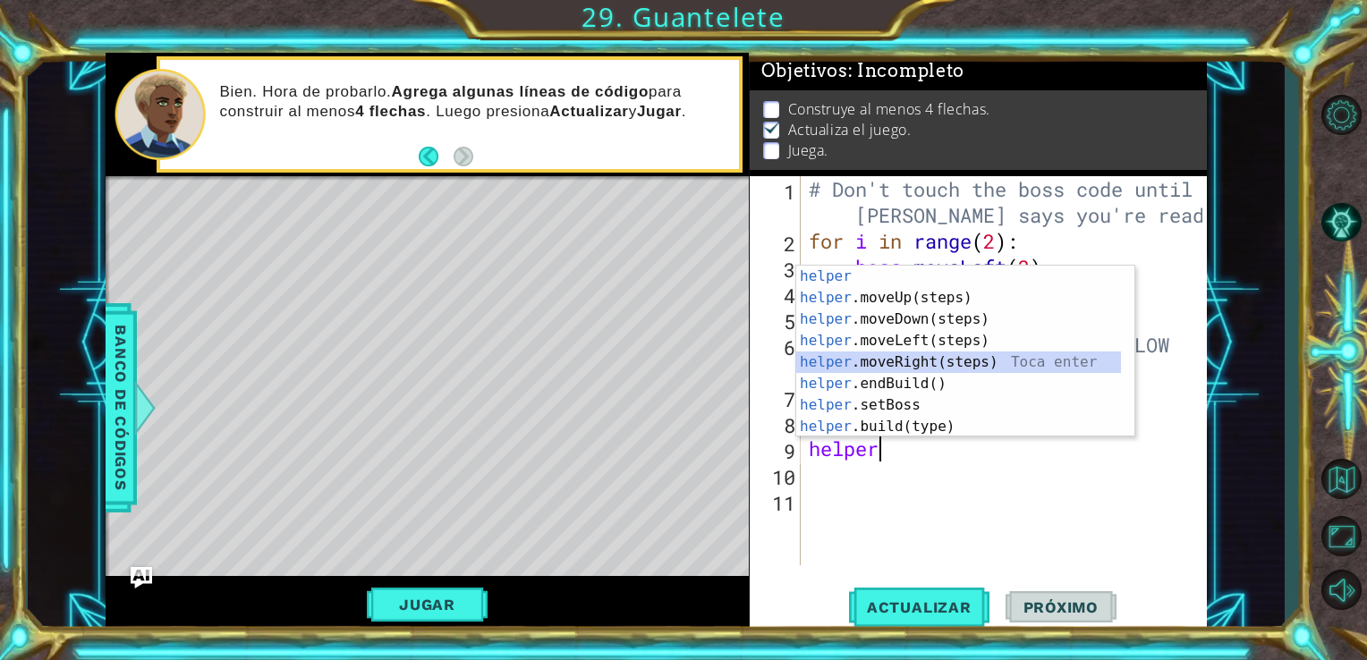
click at [935, 356] on div "helper Toca enter helper .moveUp(steps) Toca enter helper .moveDown(steps) Toca…" at bounding box center [958, 373] width 325 height 215
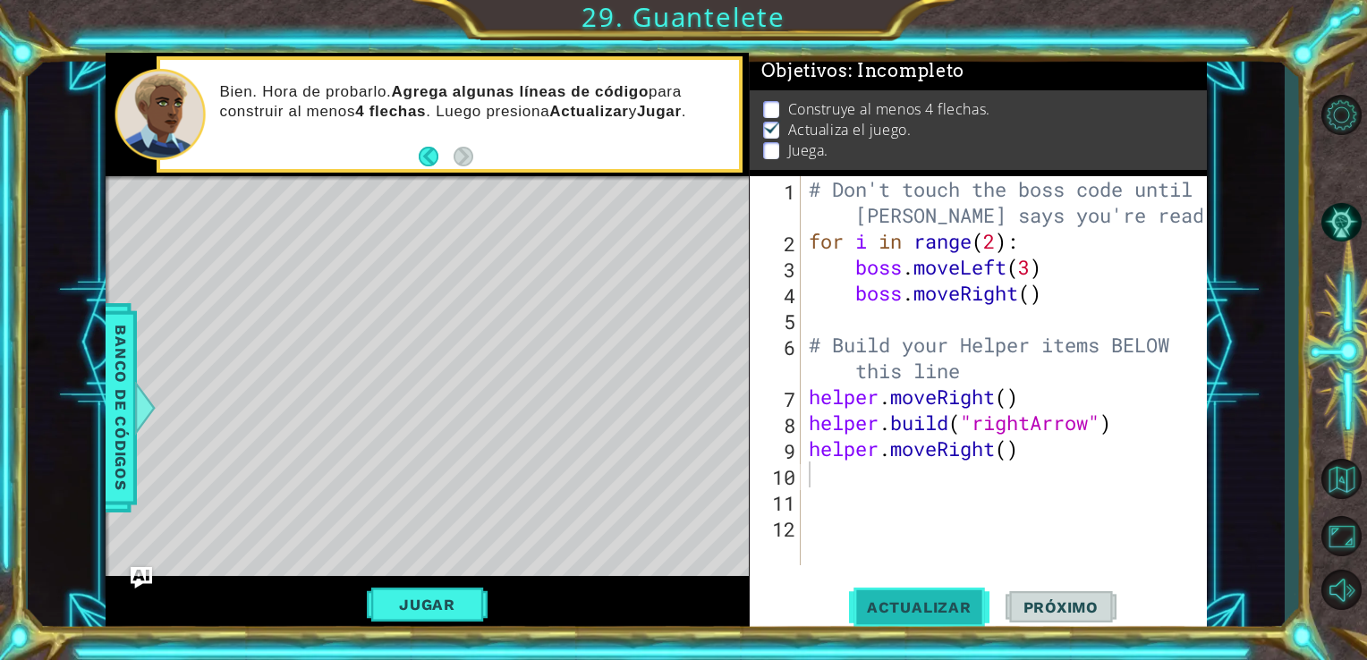
click at [899, 593] on button "Actualizar" at bounding box center [919, 607] width 140 height 46
click at [447, 598] on button "Jugar" at bounding box center [427, 605] width 121 height 34
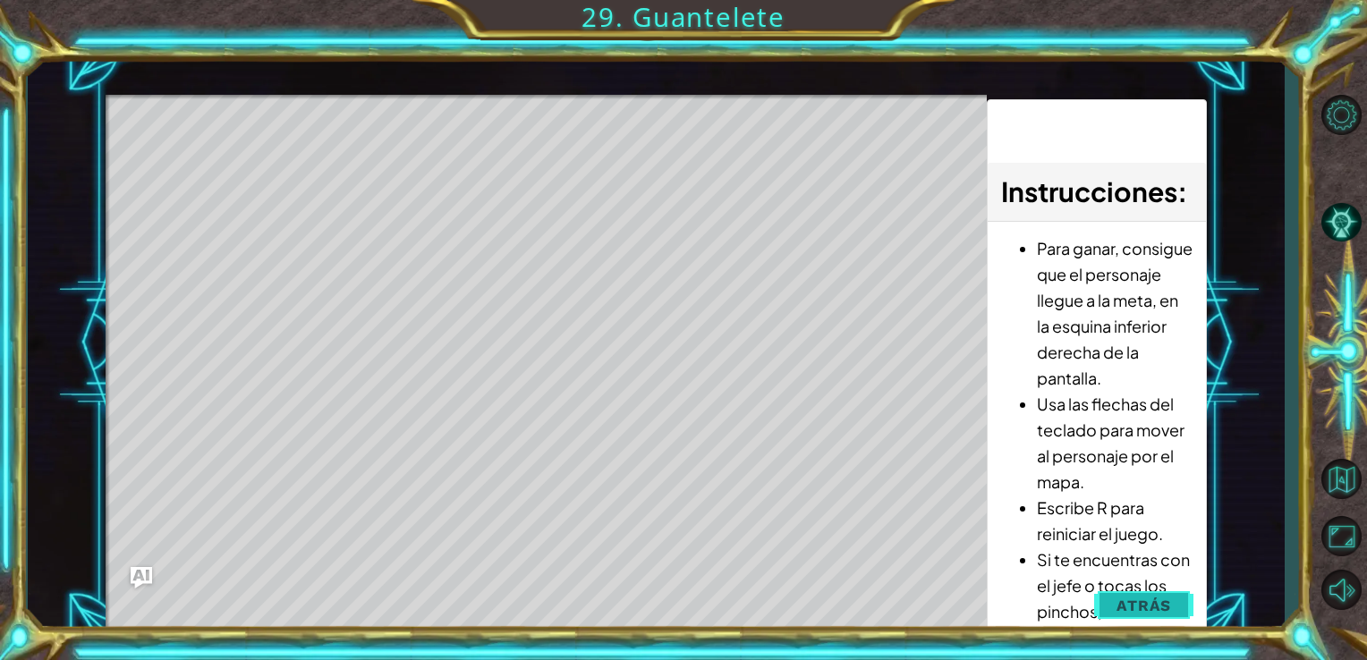
click at [1127, 600] on span "Atrás" at bounding box center [1143, 606] width 55 height 18
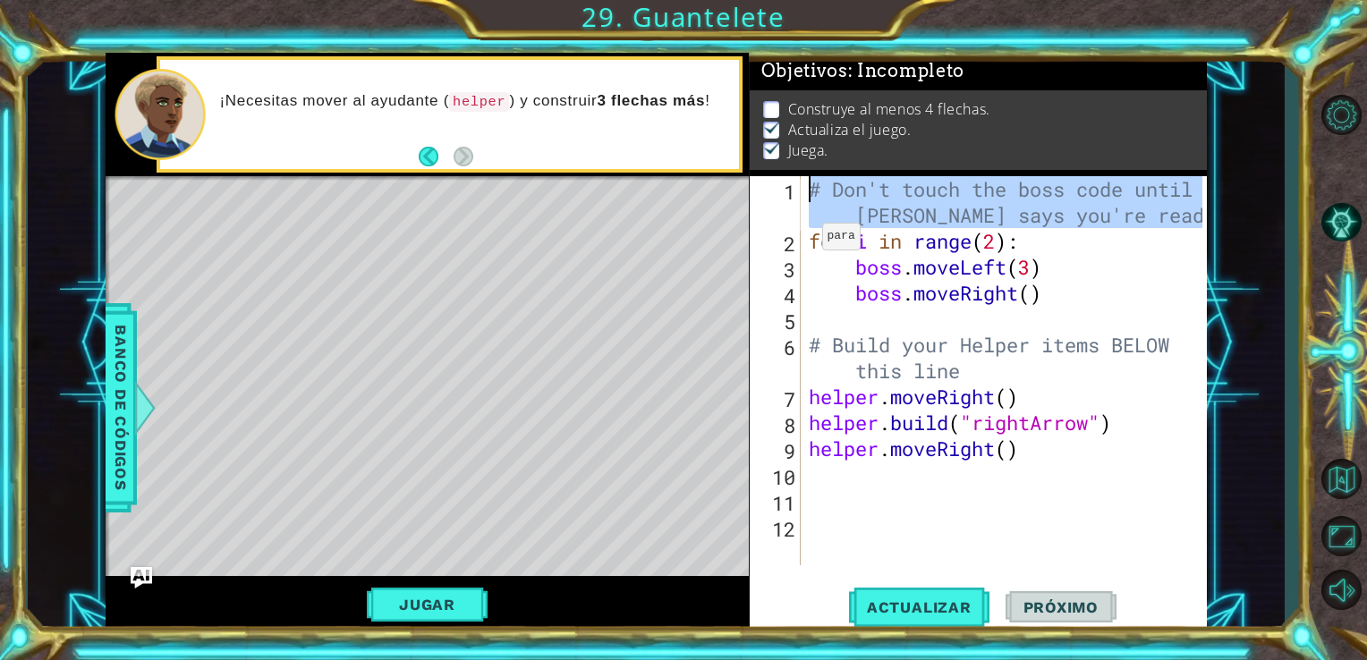
click at [784, 191] on div "1" at bounding box center [776, 205] width 47 height 52
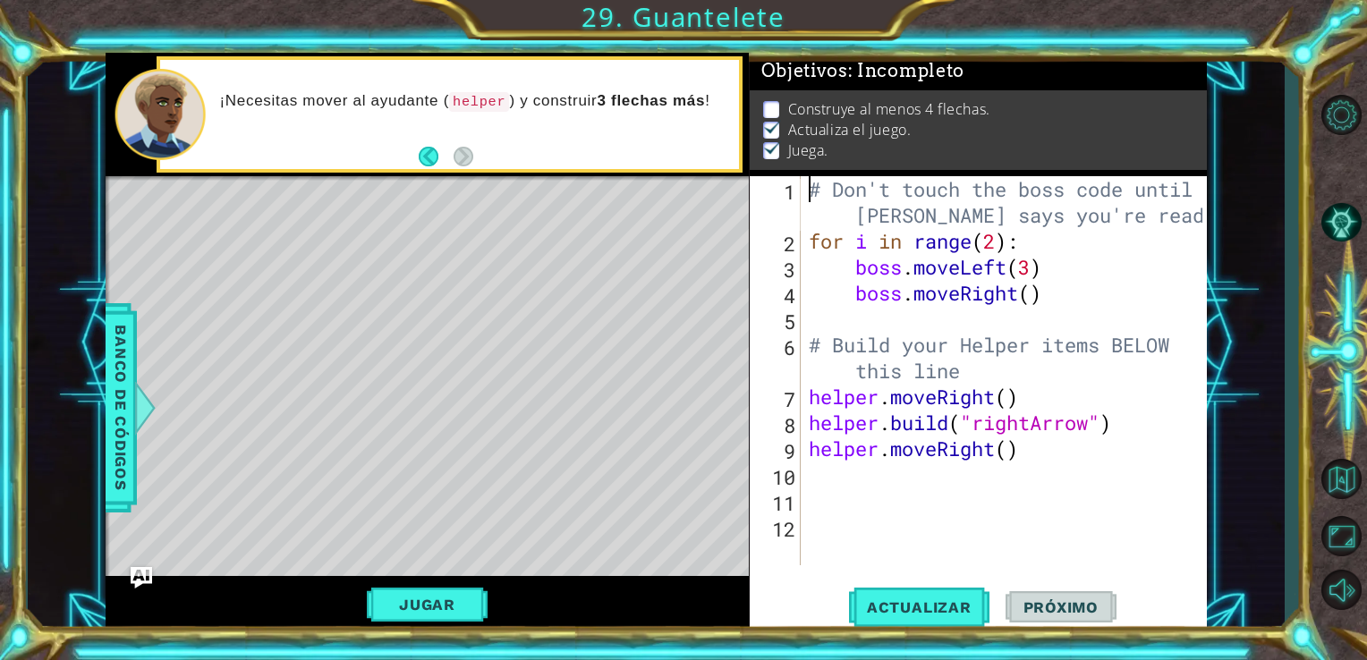
click at [794, 248] on div "2" at bounding box center [776, 244] width 47 height 26
type textarea "for i in range(2):"
click at [920, 589] on button "Actualizar" at bounding box center [919, 607] width 140 height 46
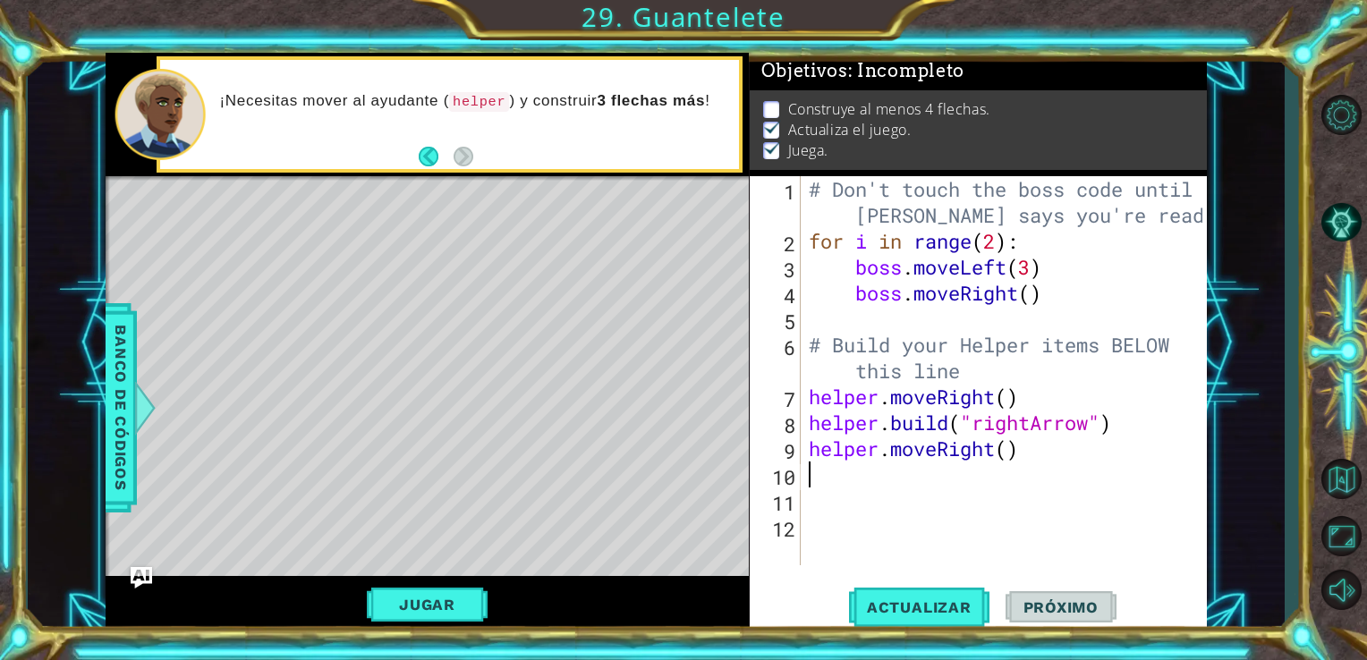
click at [823, 477] on div "# Don't touch the boss code until [PERSON_NAME] says you're ready! for i in ran…" at bounding box center [1008, 409] width 407 height 467
click at [125, 359] on span "Banco de códigos" at bounding box center [120, 407] width 29 height 185
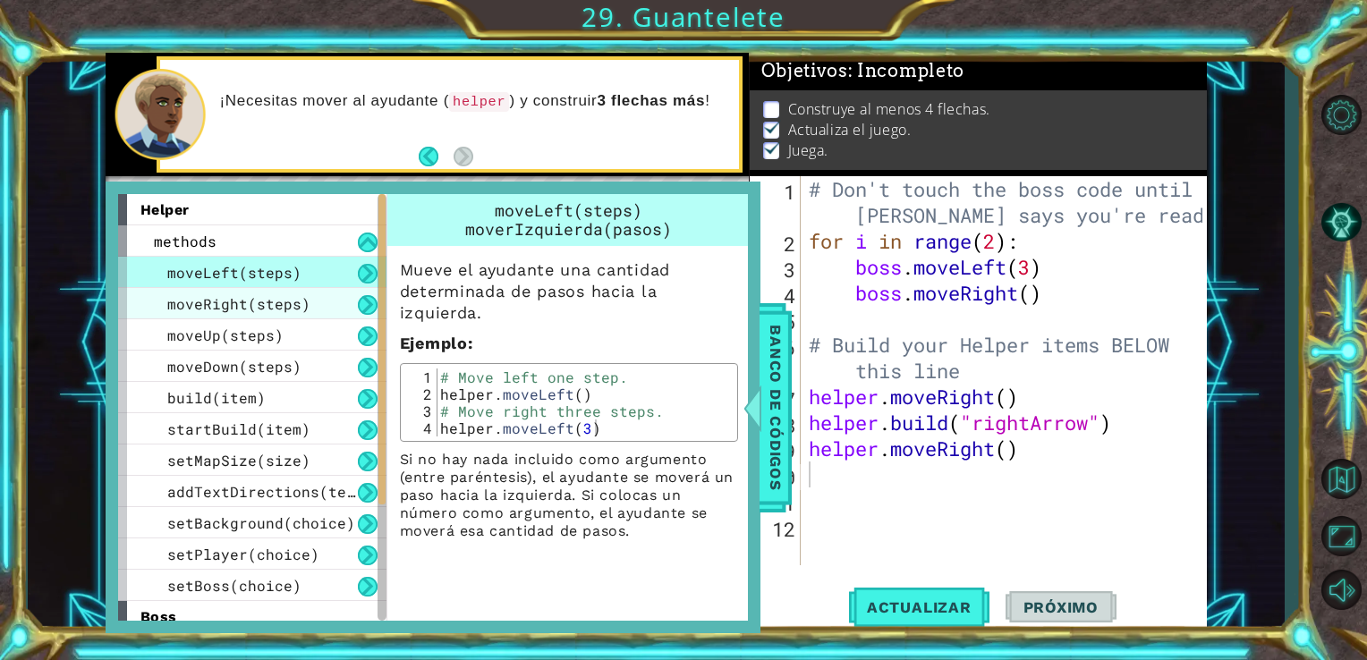
click at [265, 302] on span "moveRight(steps)" at bounding box center [238, 303] width 143 height 19
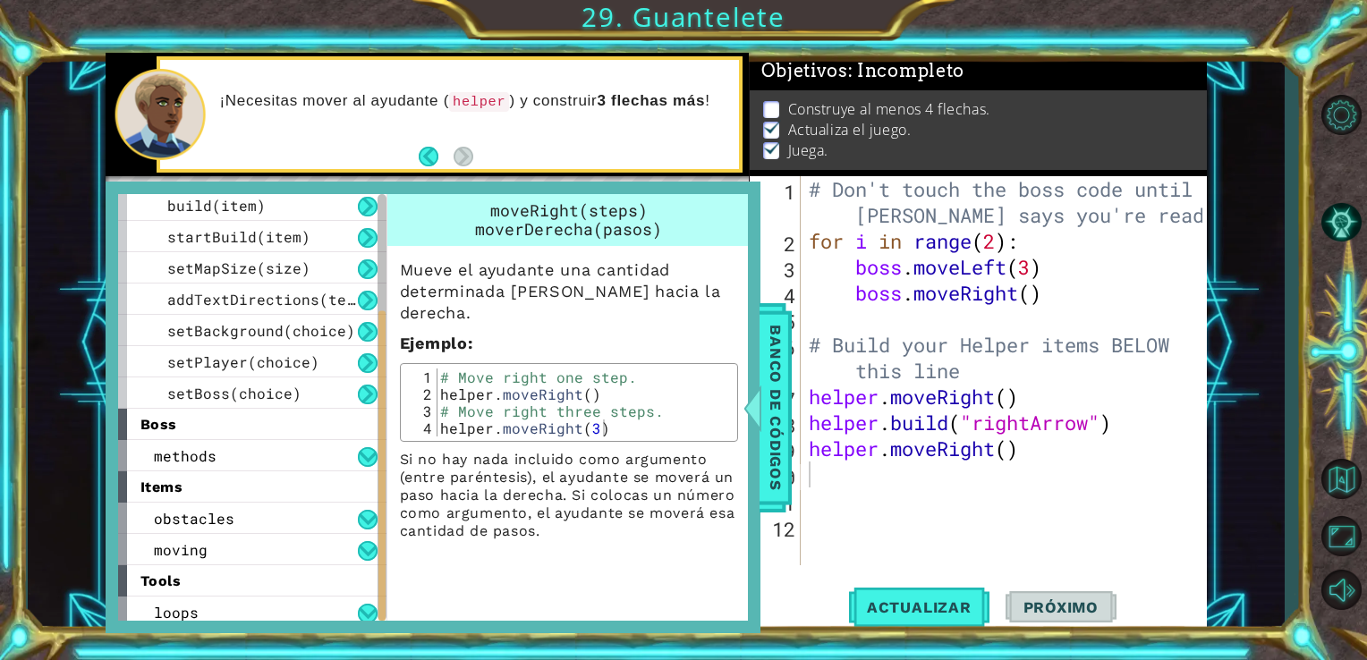
scroll to position [198, 0]
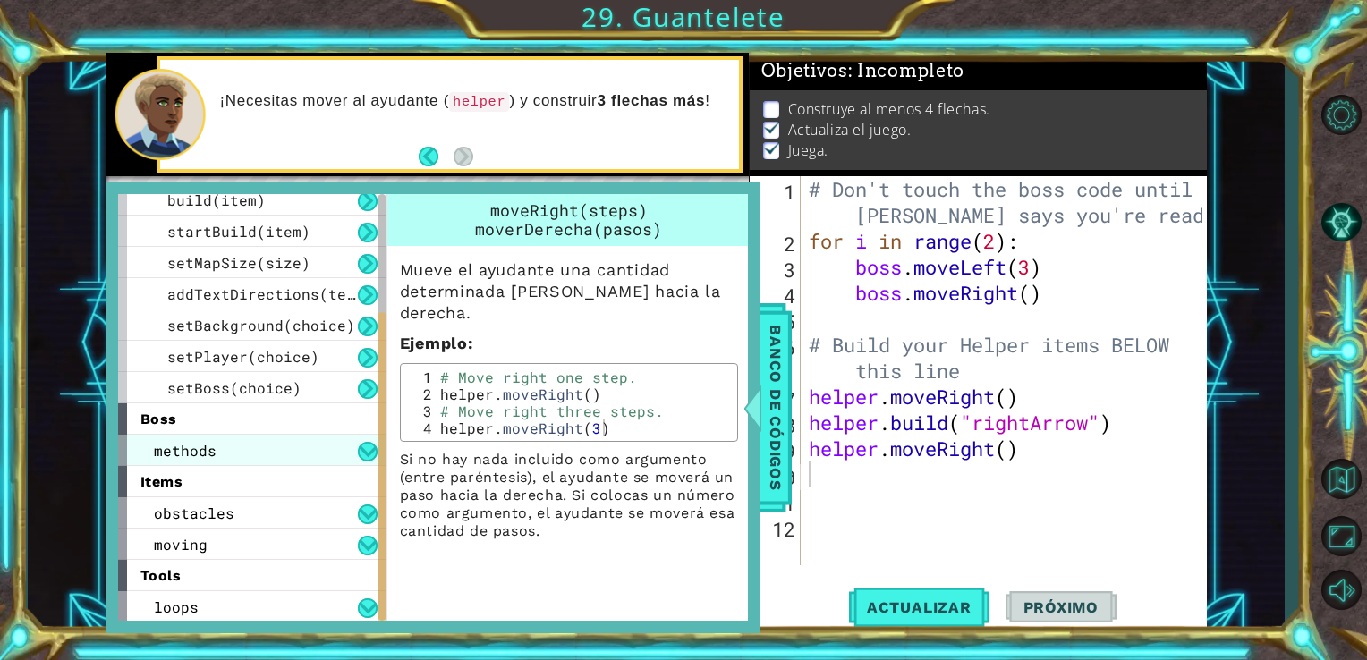
click at [231, 447] on div "methods" at bounding box center [252, 450] width 268 height 31
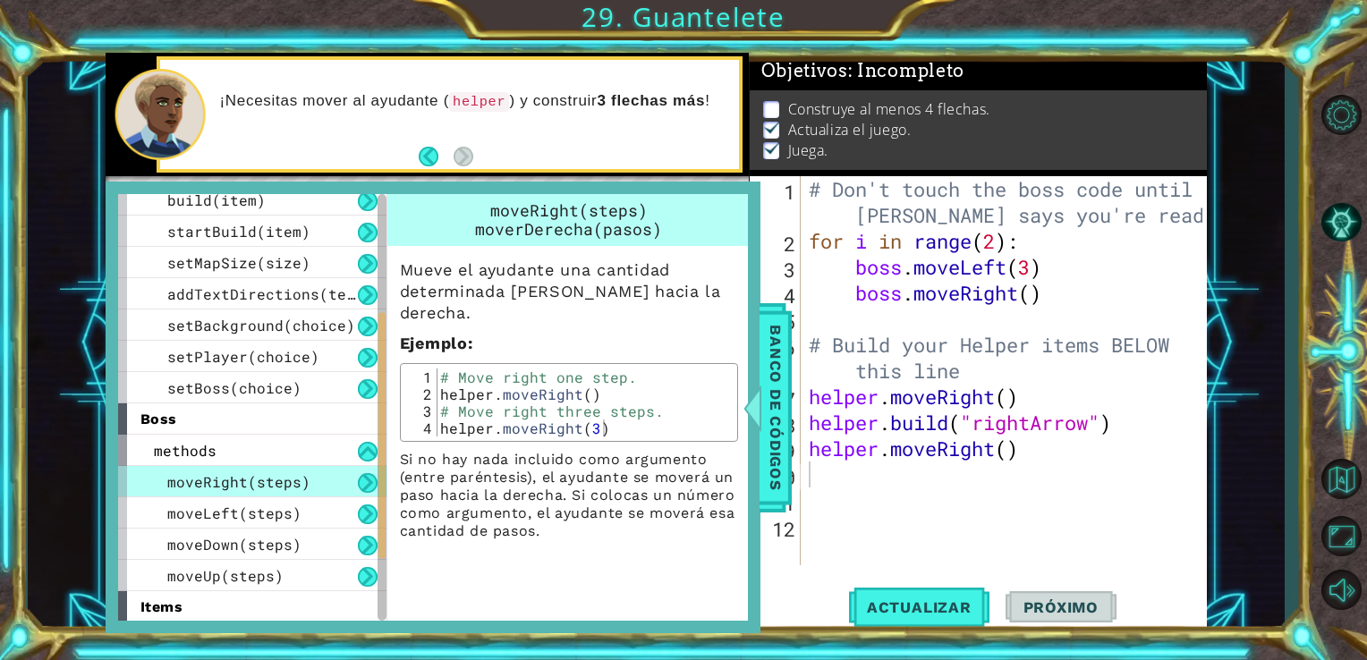
click at [218, 480] on span "moveRight(steps)" at bounding box center [238, 481] width 143 height 19
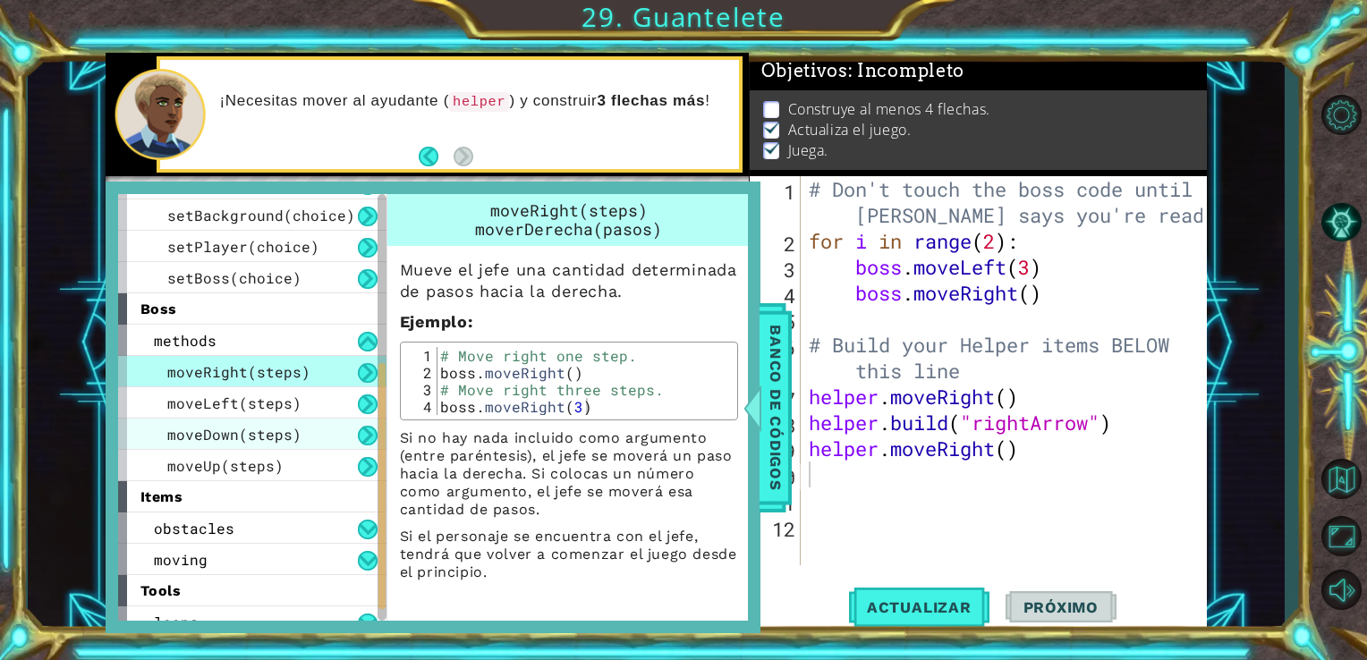
scroll to position [309, 0]
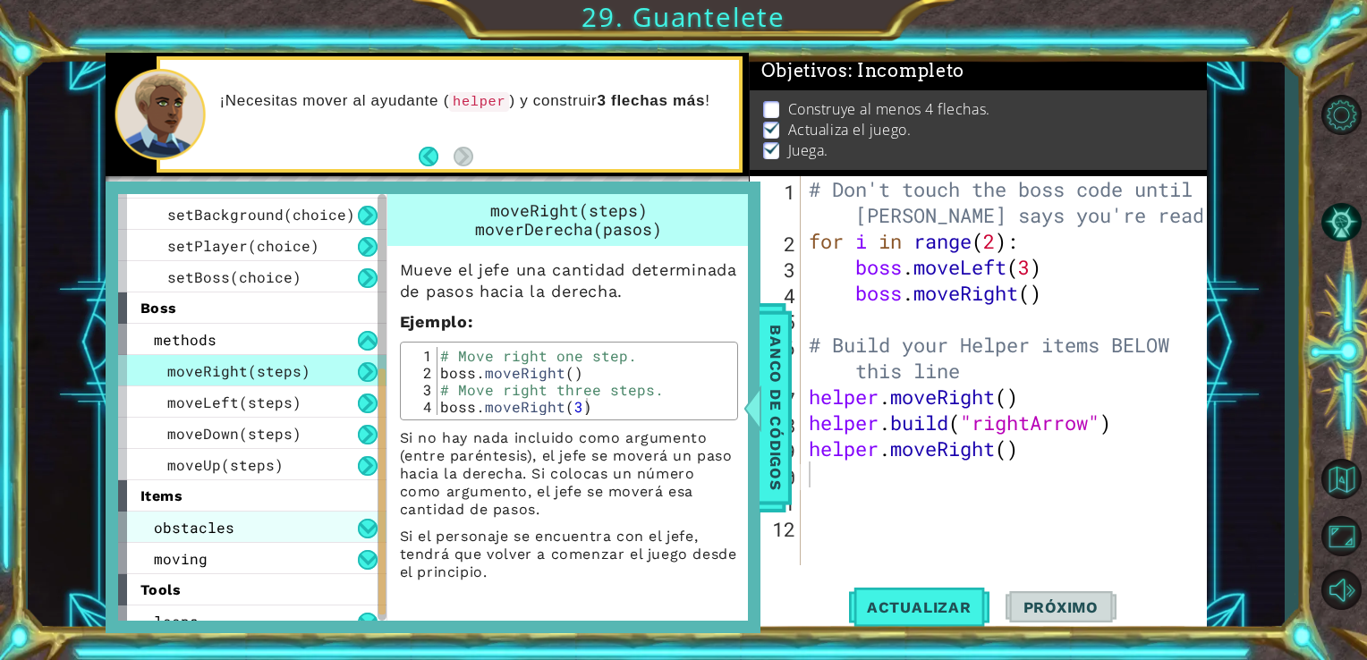
click at [233, 521] on div "obstacles" at bounding box center [252, 527] width 268 height 31
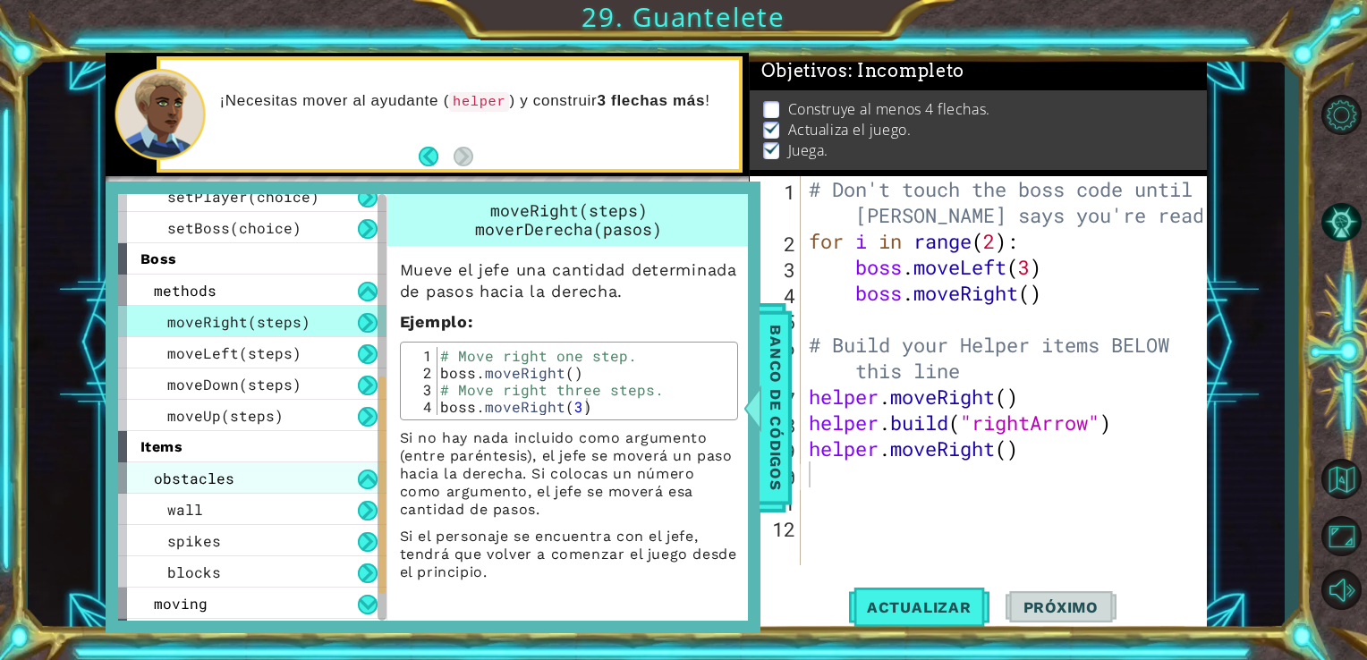
scroll to position [360, 0]
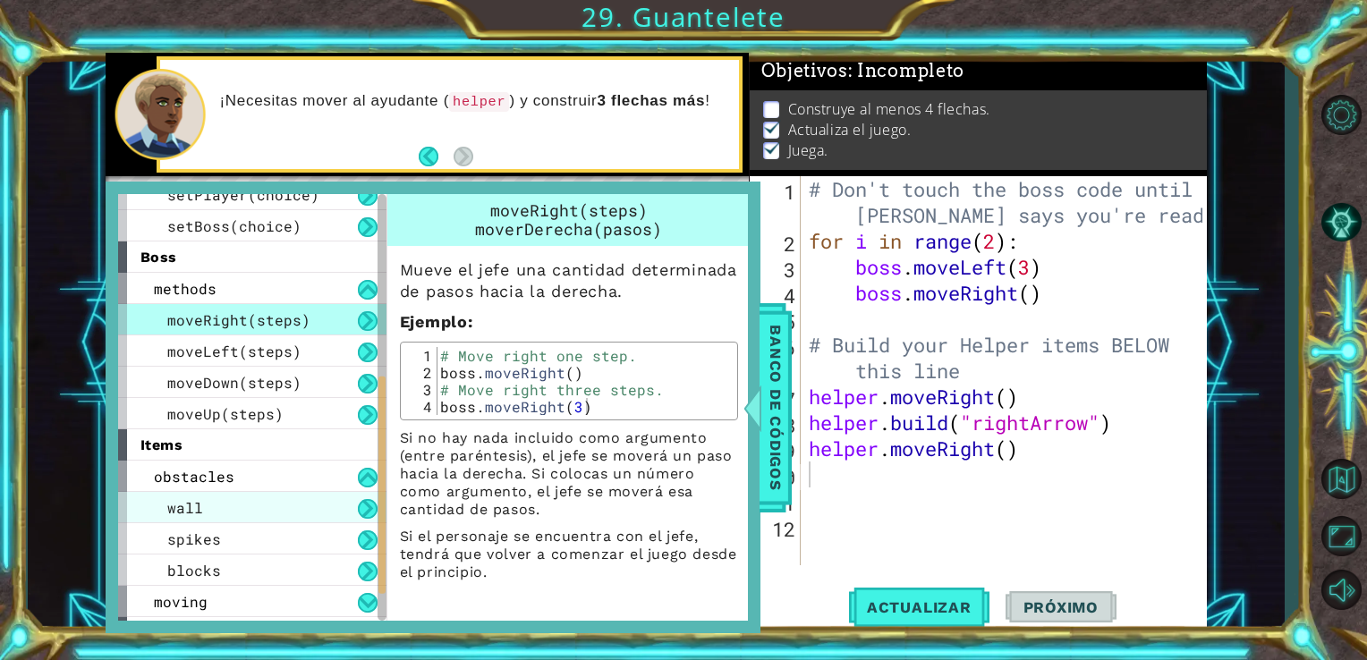
click at [240, 510] on div "wall" at bounding box center [252, 507] width 268 height 31
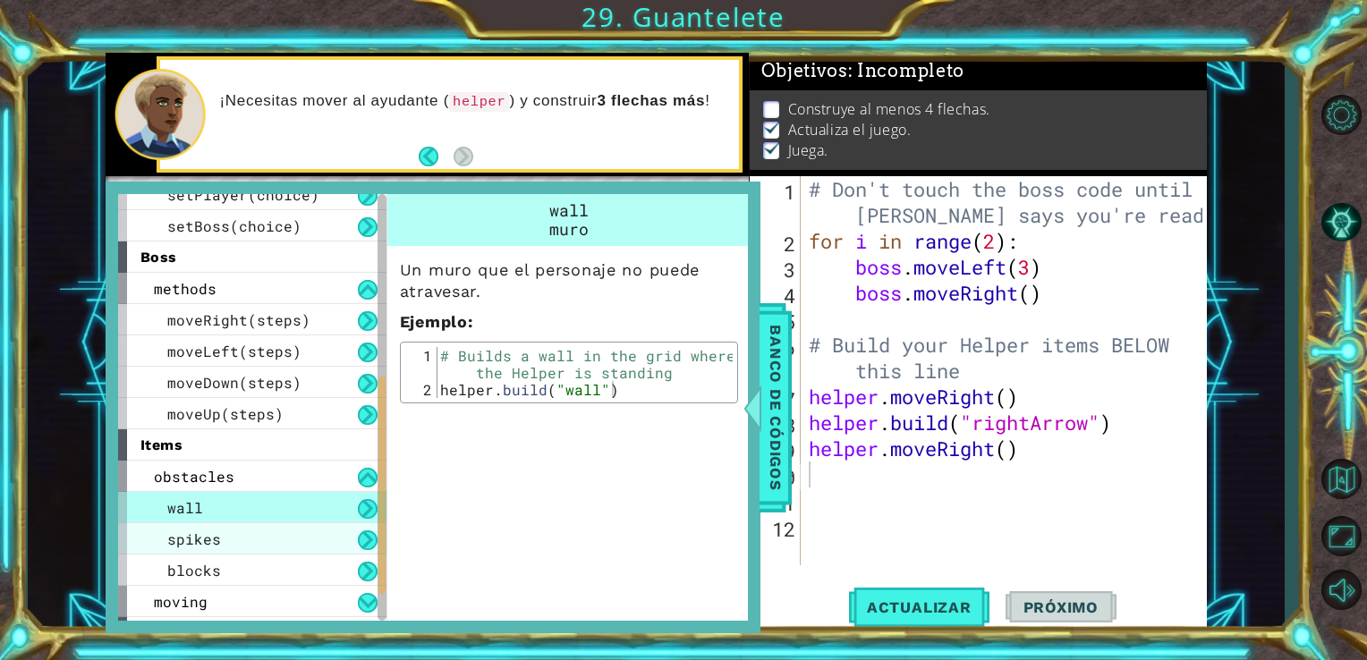
click at [234, 542] on div "spikes" at bounding box center [252, 538] width 268 height 31
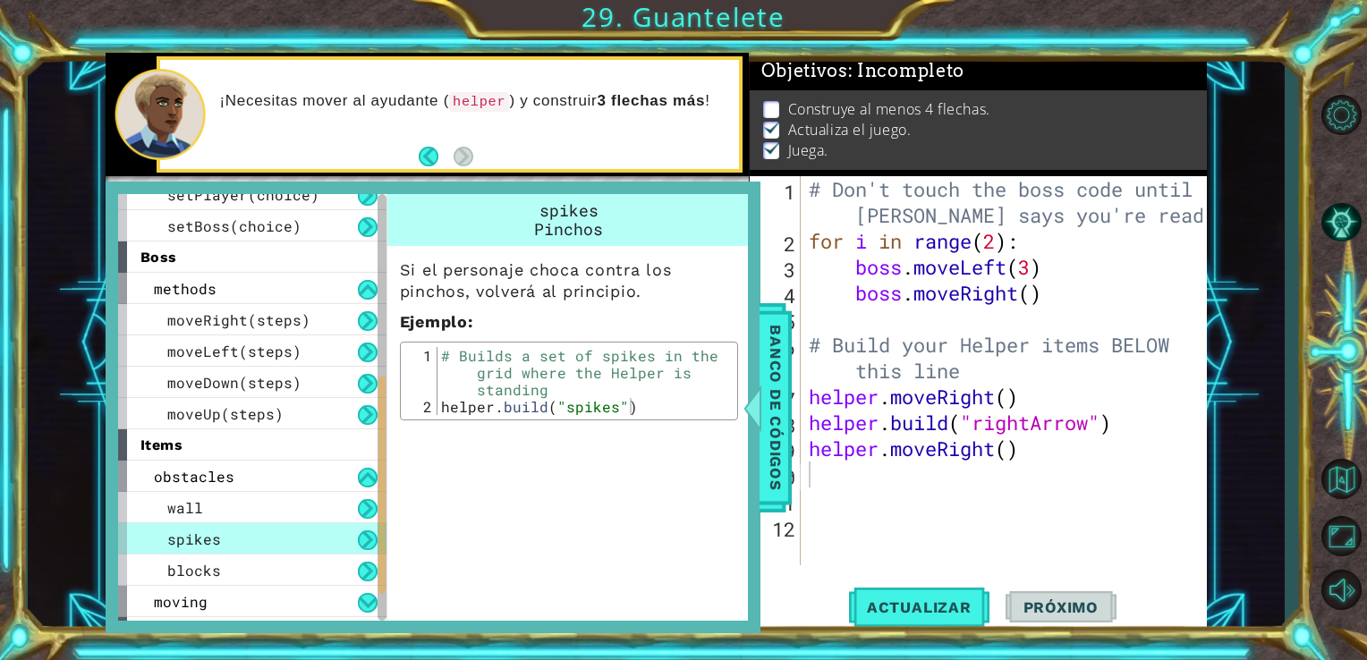
scroll to position [417, 0]
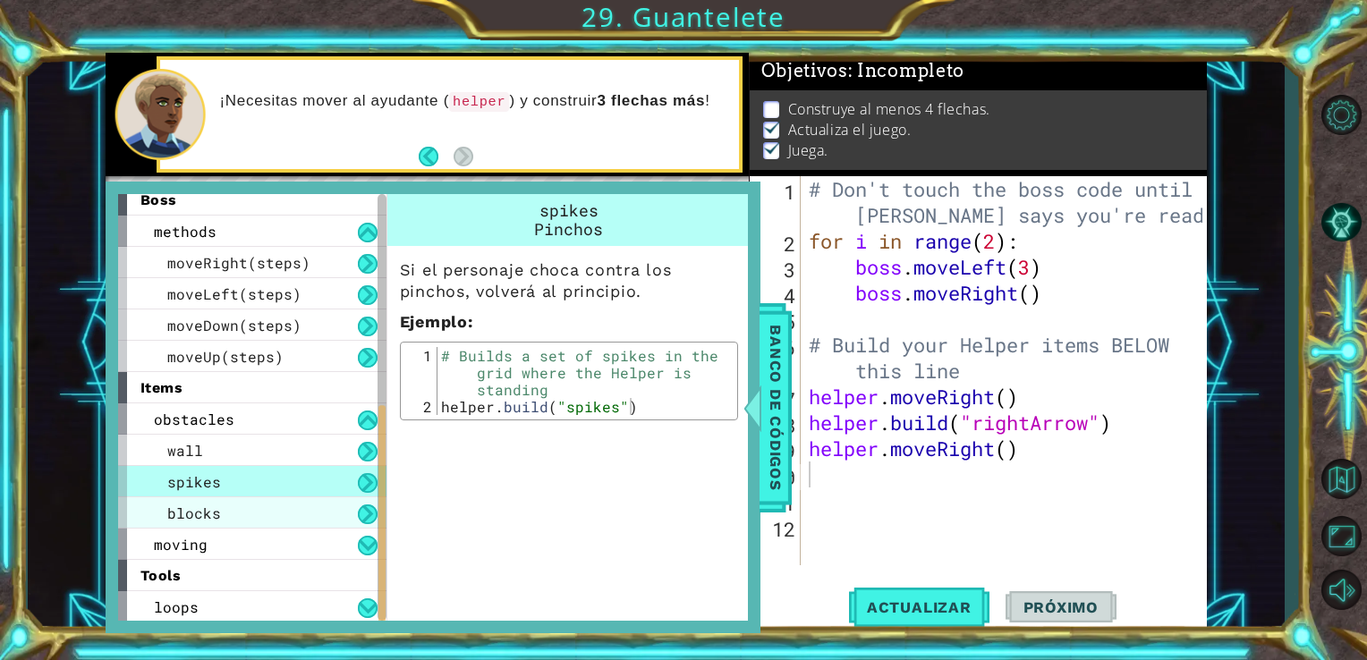
click at [226, 510] on div "blocks" at bounding box center [252, 512] width 268 height 31
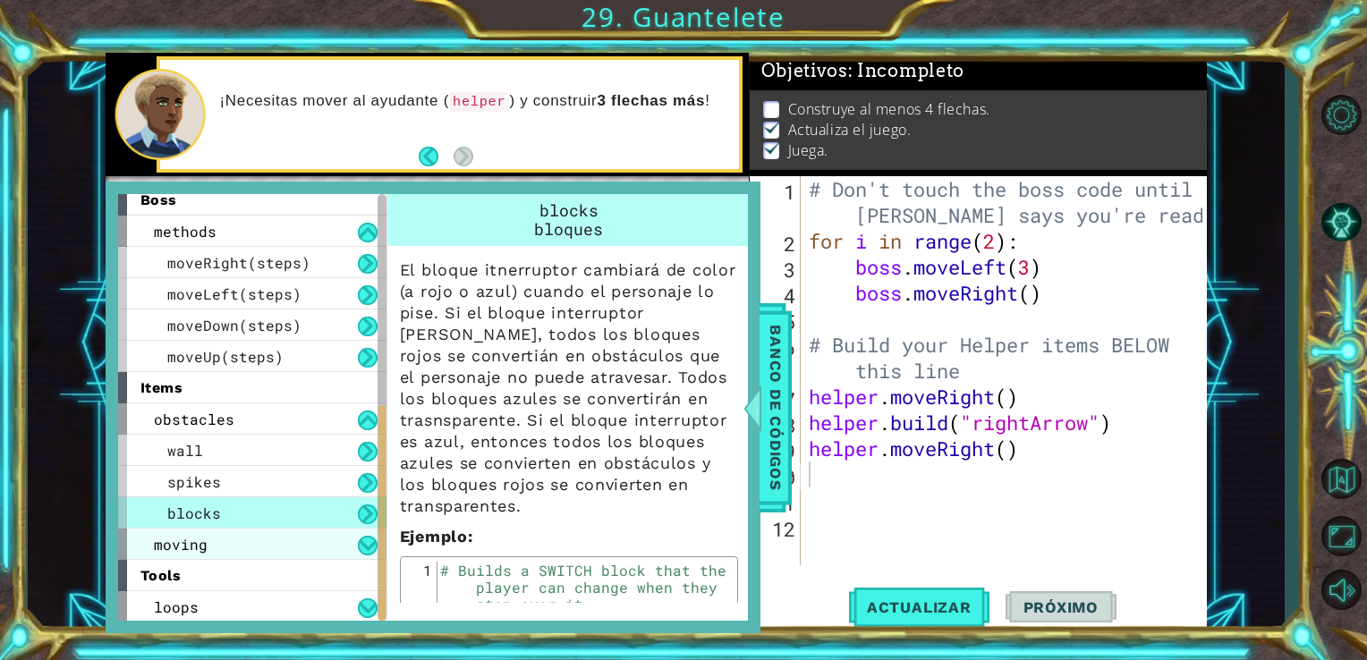
click at [229, 542] on div "moving" at bounding box center [252, 544] width 268 height 31
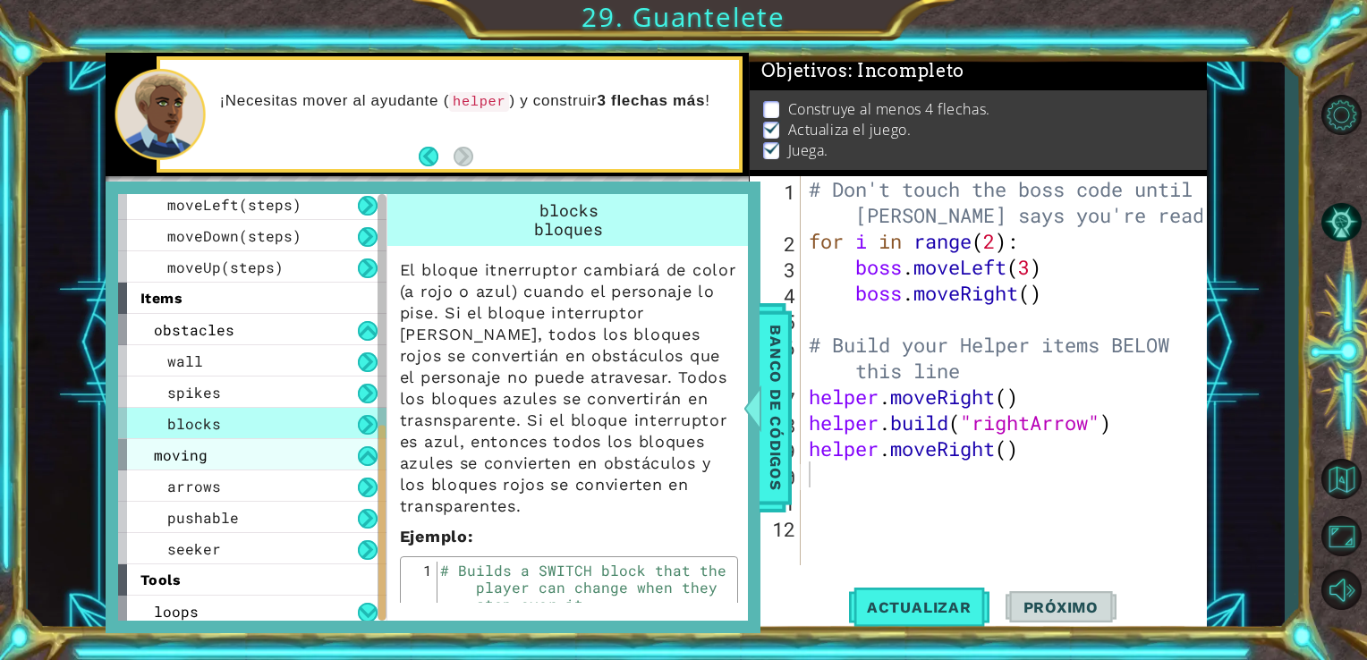
scroll to position [511, 0]
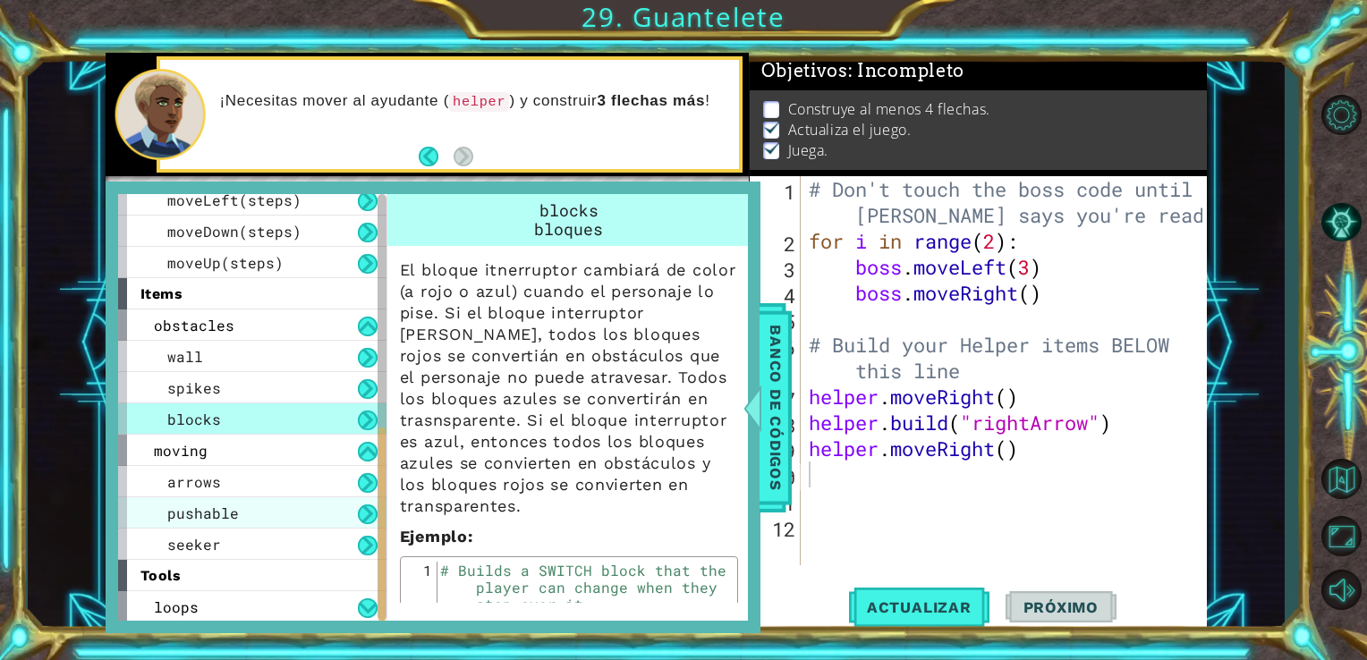
click at [239, 497] on div "pushable" at bounding box center [252, 512] width 268 height 31
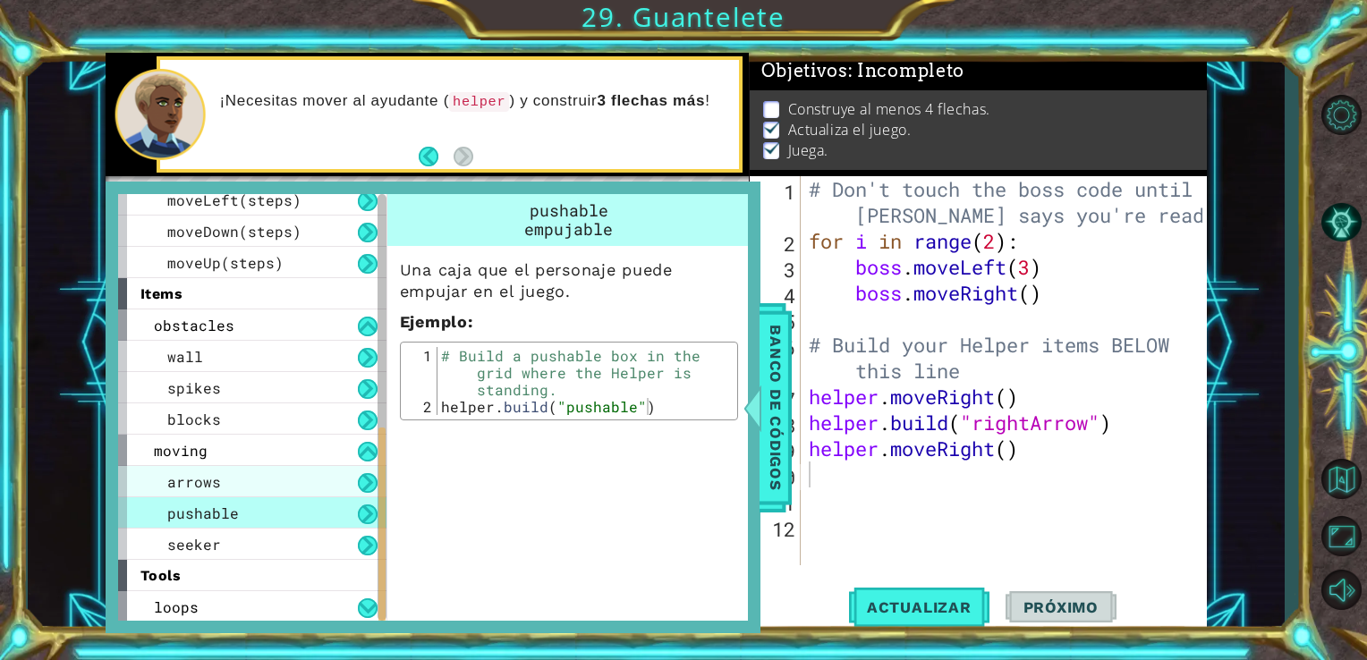
click at [240, 480] on div "arrows" at bounding box center [252, 481] width 268 height 31
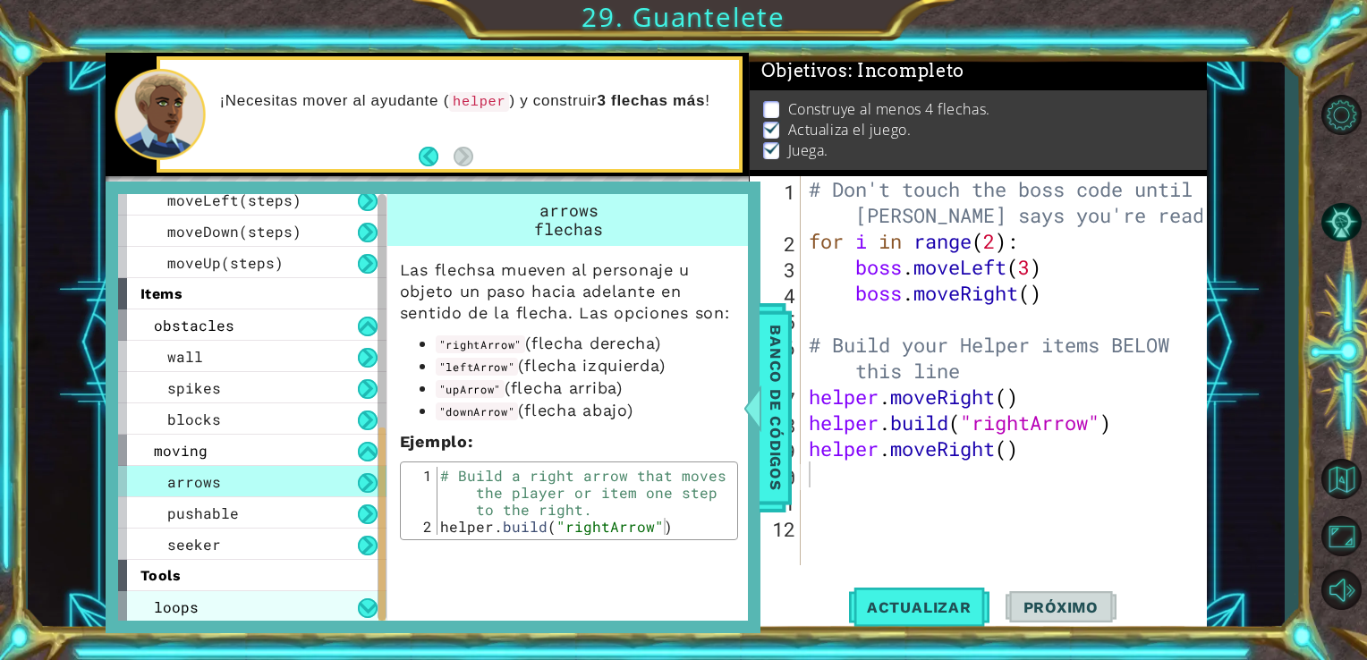
click at [214, 606] on div "loops" at bounding box center [252, 606] width 268 height 31
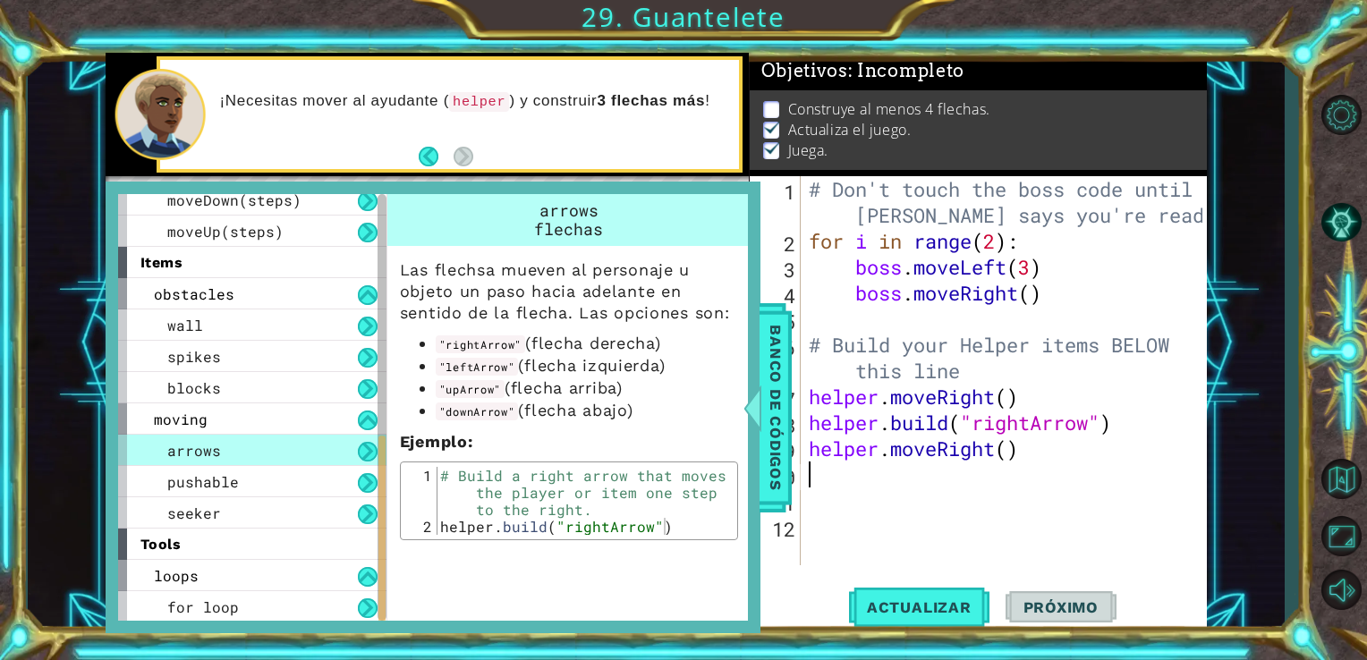
click at [844, 485] on div "# Don't touch the boss code until [PERSON_NAME] says you're ready! for i in ran…" at bounding box center [1008, 409] width 407 height 467
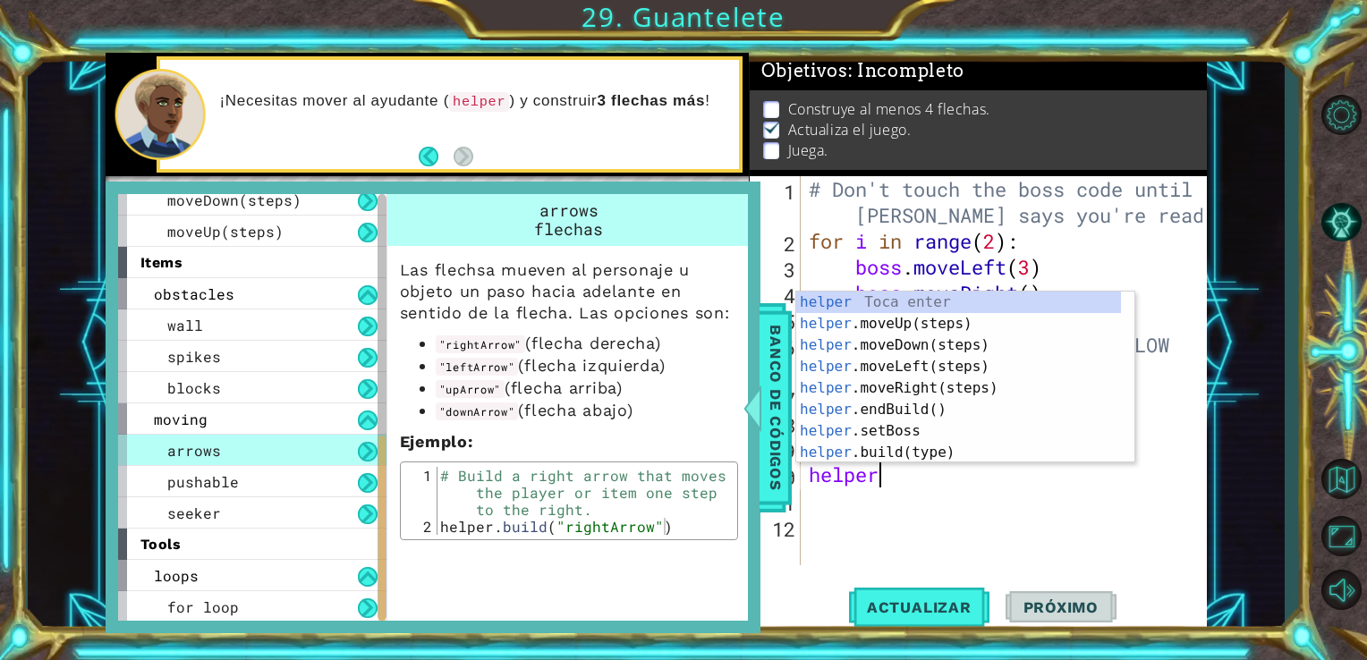
scroll to position [0, 3]
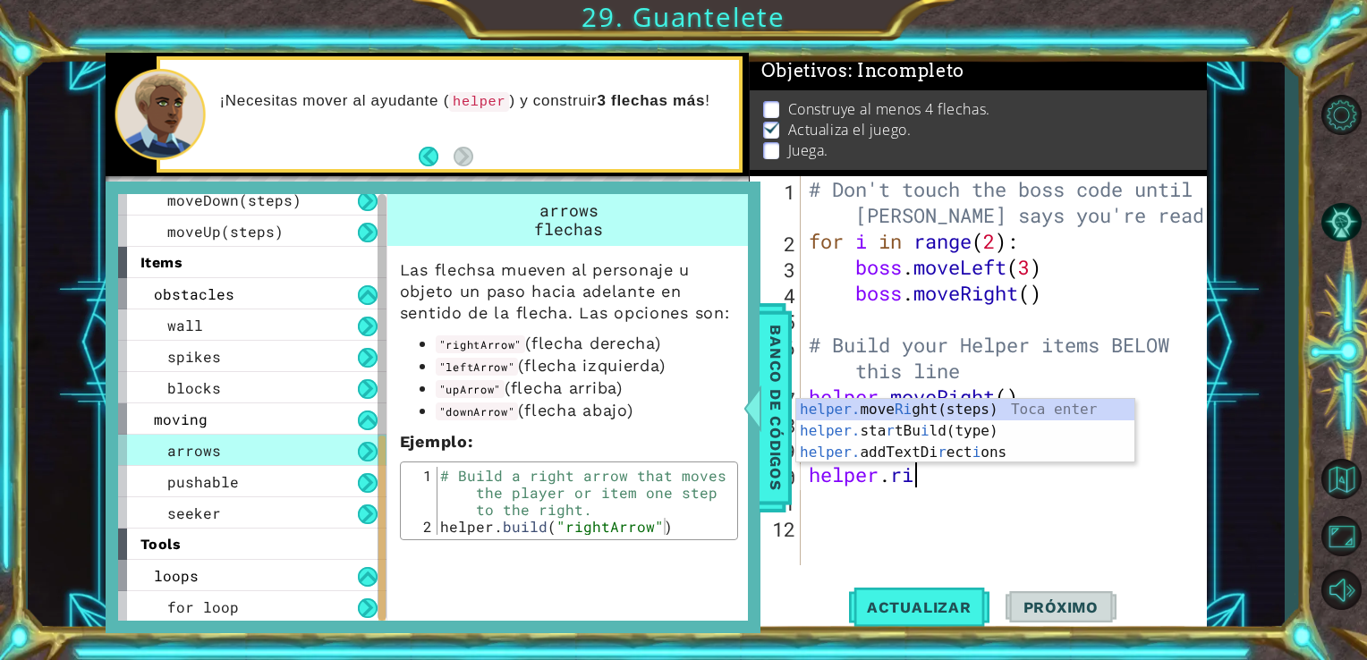
type textarea "helper.rig"
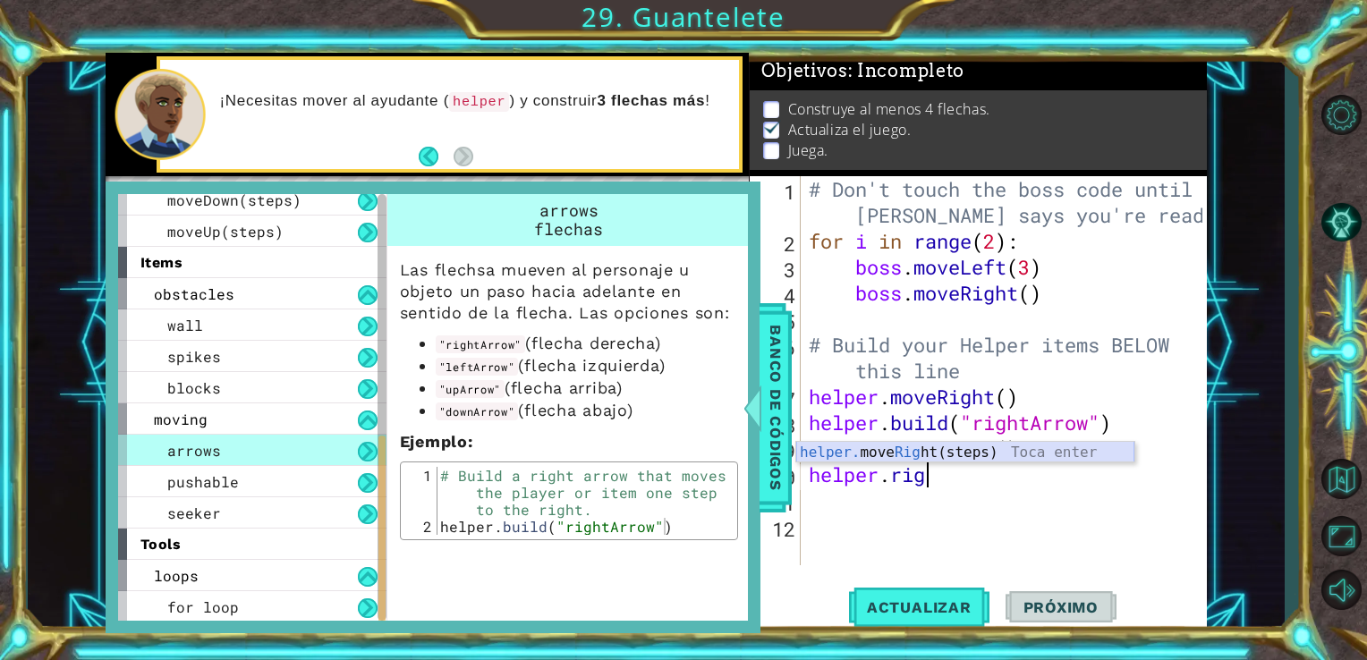
click at [935, 454] on div "helper. move Rig ht(steps) Toca enter" at bounding box center [965, 474] width 338 height 64
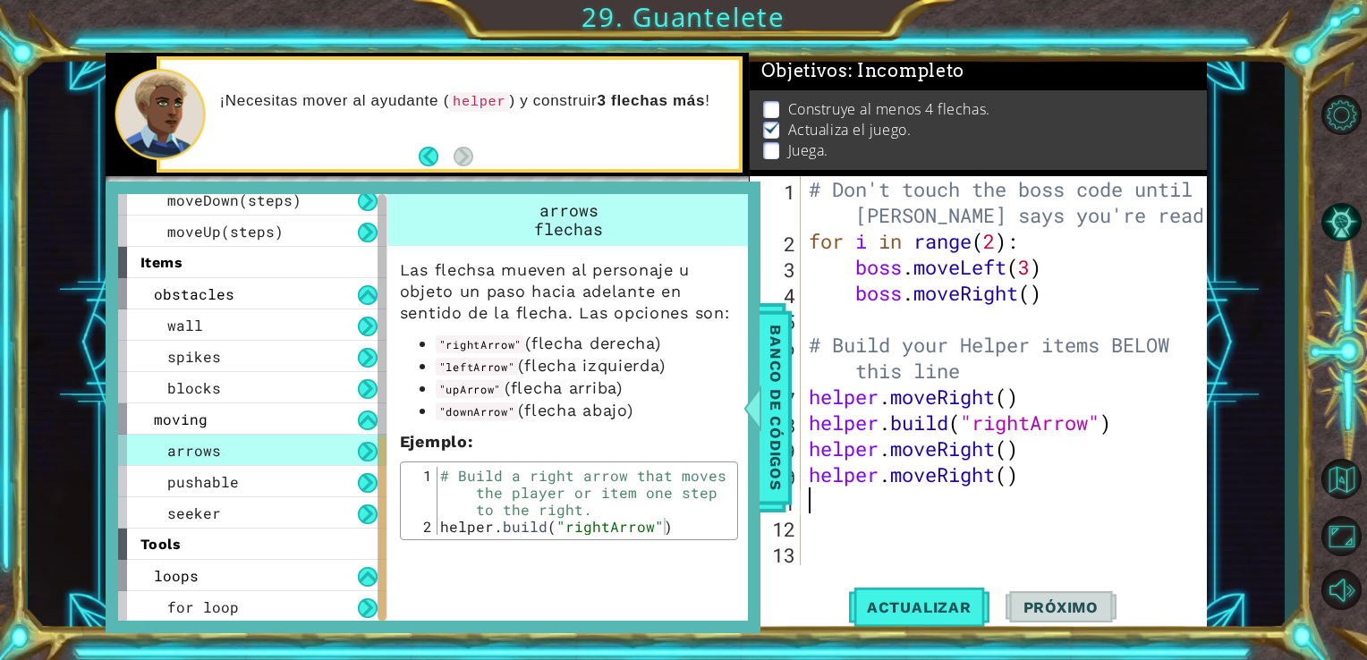
scroll to position [0, 0]
click at [1031, 473] on div "# Don't touch the boss code until [PERSON_NAME] says you're ready! for i in ran…" at bounding box center [1008, 409] width 407 height 467
click at [937, 481] on div "# Don't touch the boss code until [PERSON_NAME] says you're ready! for i in ran…" at bounding box center [1008, 409] width 407 height 467
click at [1009, 477] on div "# Don't touch the boss code until [PERSON_NAME] says you're ready! for i in ran…" at bounding box center [1008, 409] width 407 height 467
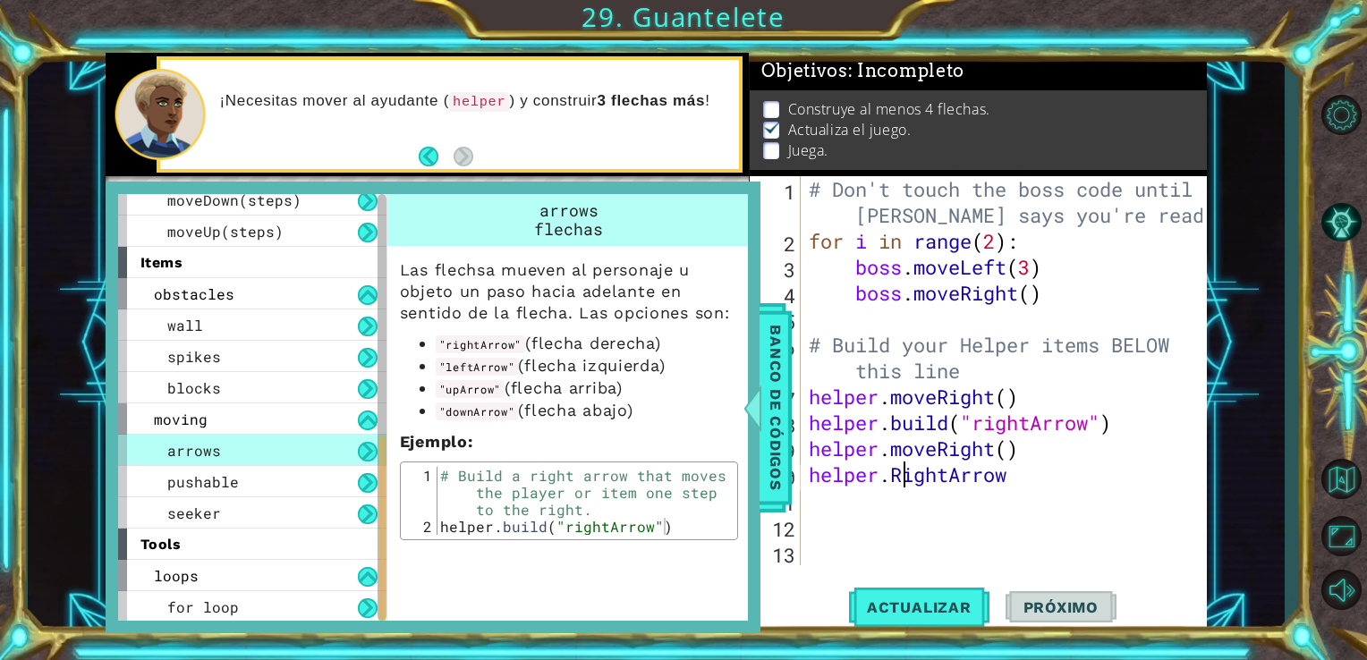
click at [905, 473] on div "# Don't touch the boss code until [PERSON_NAME] says you're ready! for i in ran…" at bounding box center [1008, 409] width 407 height 467
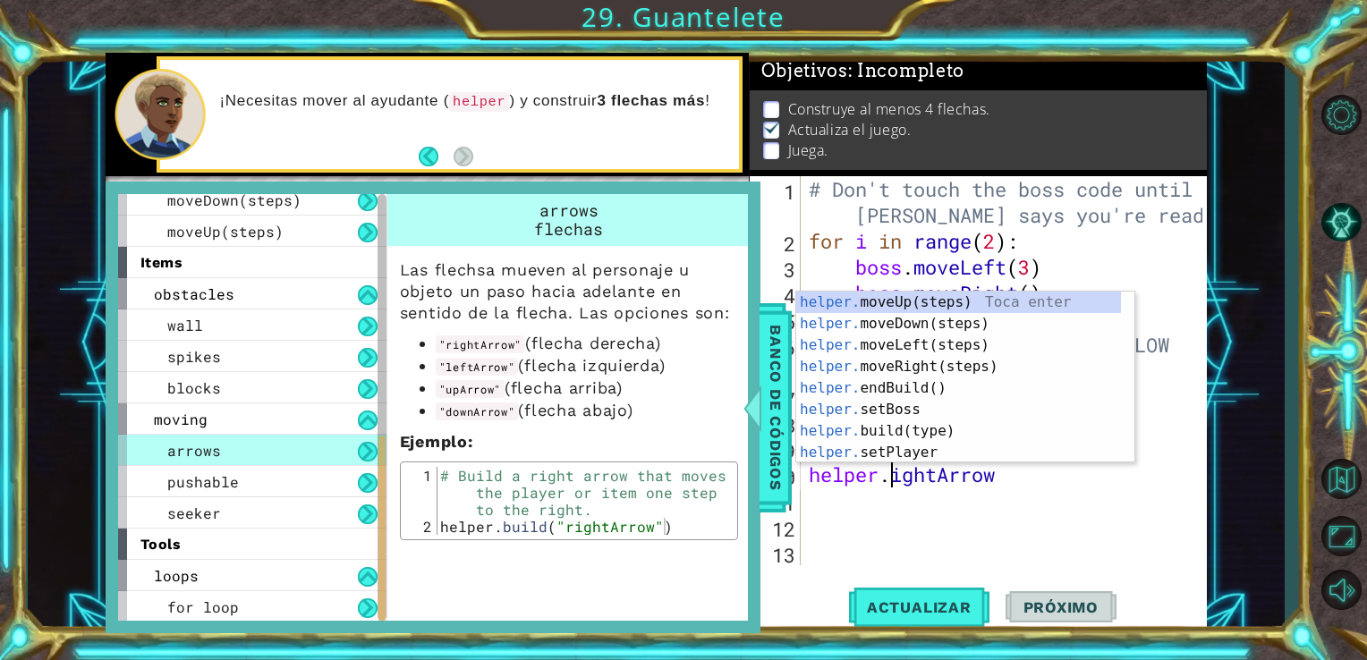
scroll to position [0, 4]
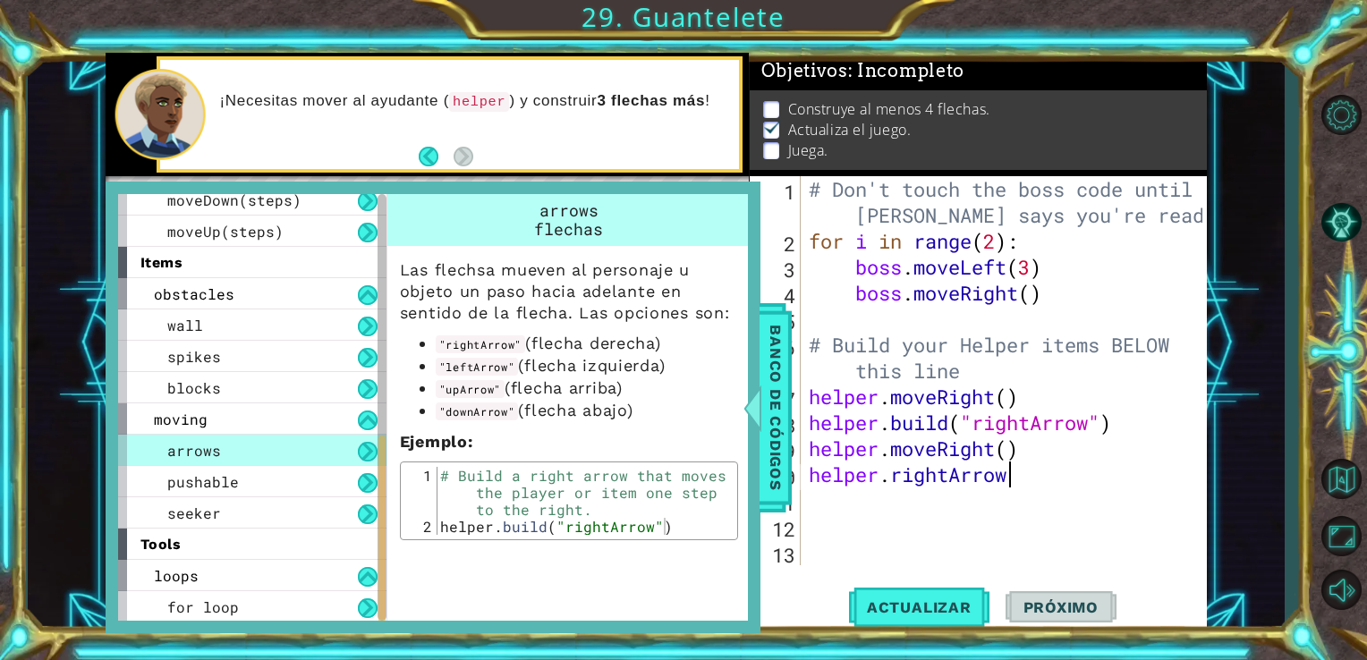
click at [1020, 480] on div "# Don't touch the boss code until [PERSON_NAME] says you're ready! for i in ran…" at bounding box center [1008, 409] width 407 height 467
click at [929, 610] on span "Actualizar" at bounding box center [919, 607] width 140 height 18
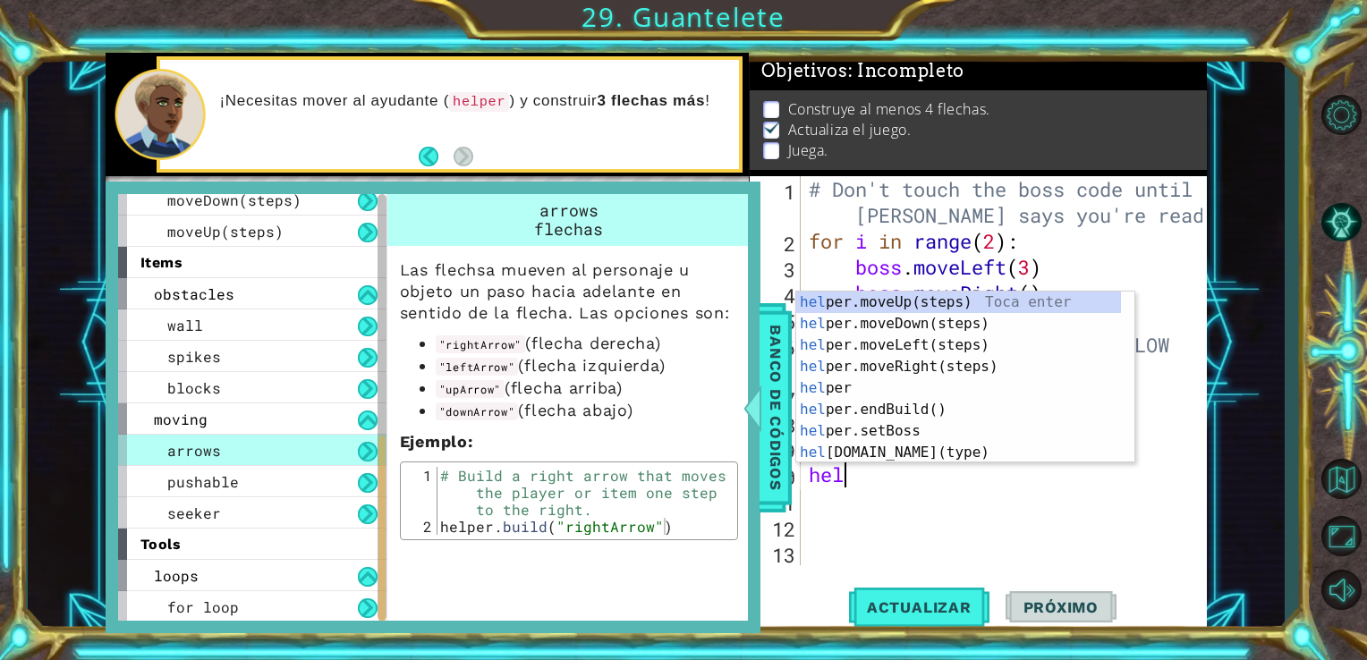
scroll to position [0, 0]
type textarea "h"
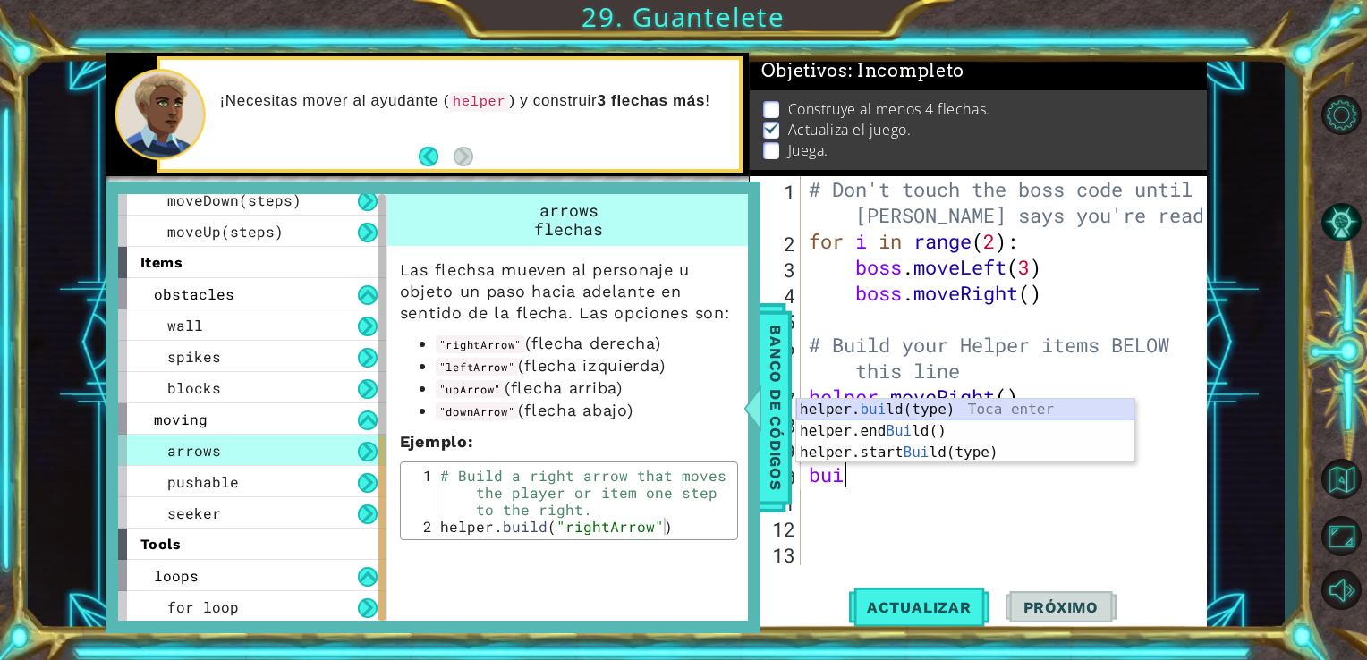
click at [1076, 401] on div "helper. [PERSON_NAME](type) Toca enter helper.end [PERSON_NAME]() Toca enter he…" at bounding box center [965, 452] width 338 height 107
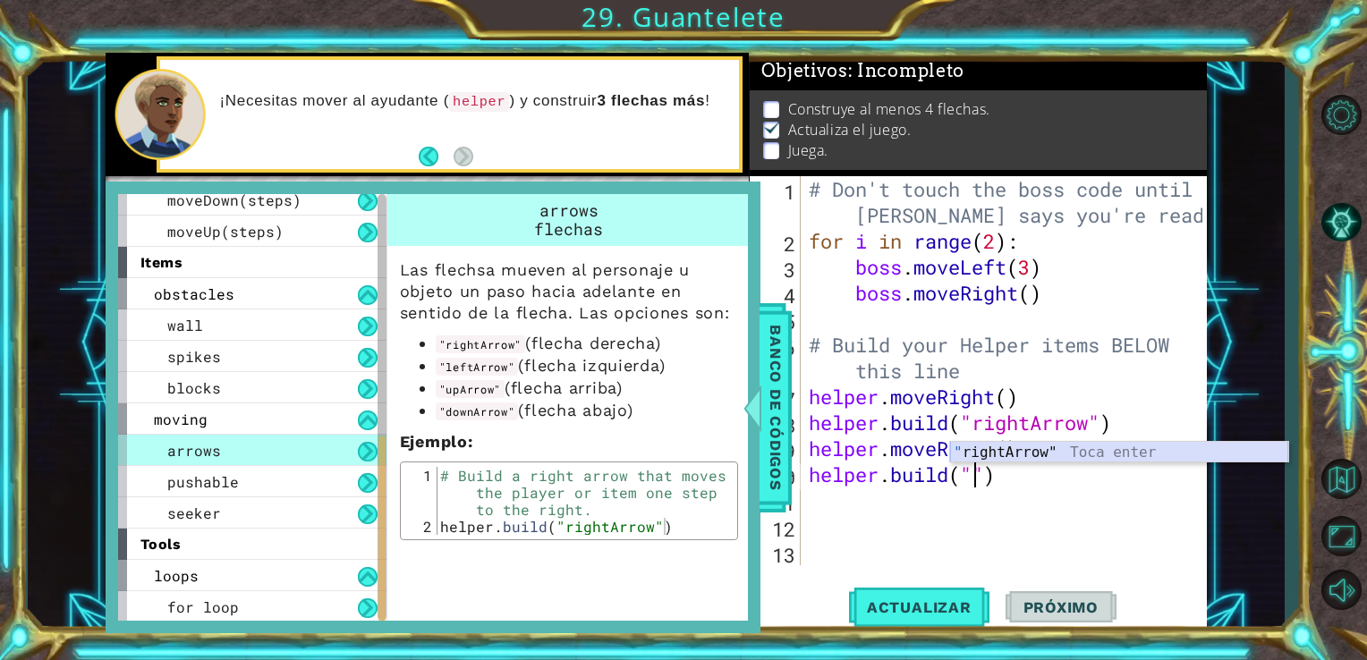
click at [1060, 449] on div "" rightArrow" Toca enter" at bounding box center [1119, 474] width 338 height 64
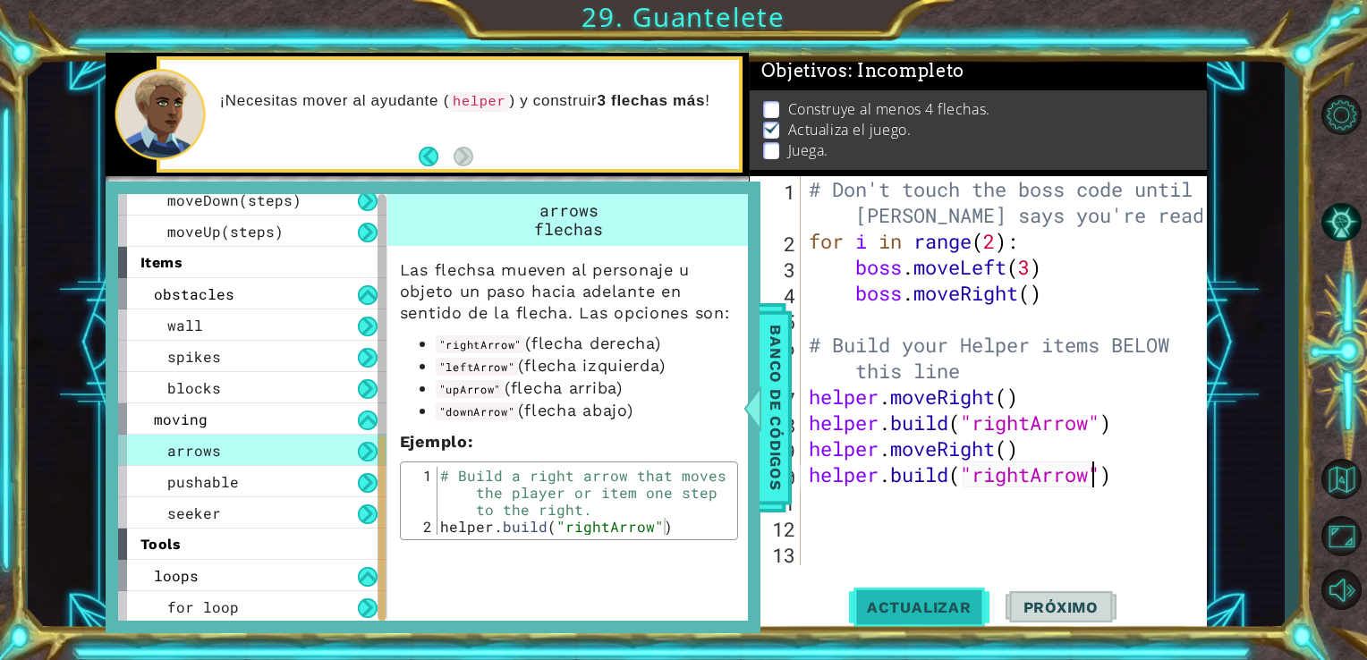
type textarea "[DOMAIN_NAME]("rightArrow")"
click at [955, 606] on span "Actualizar" at bounding box center [919, 607] width 140 height 18
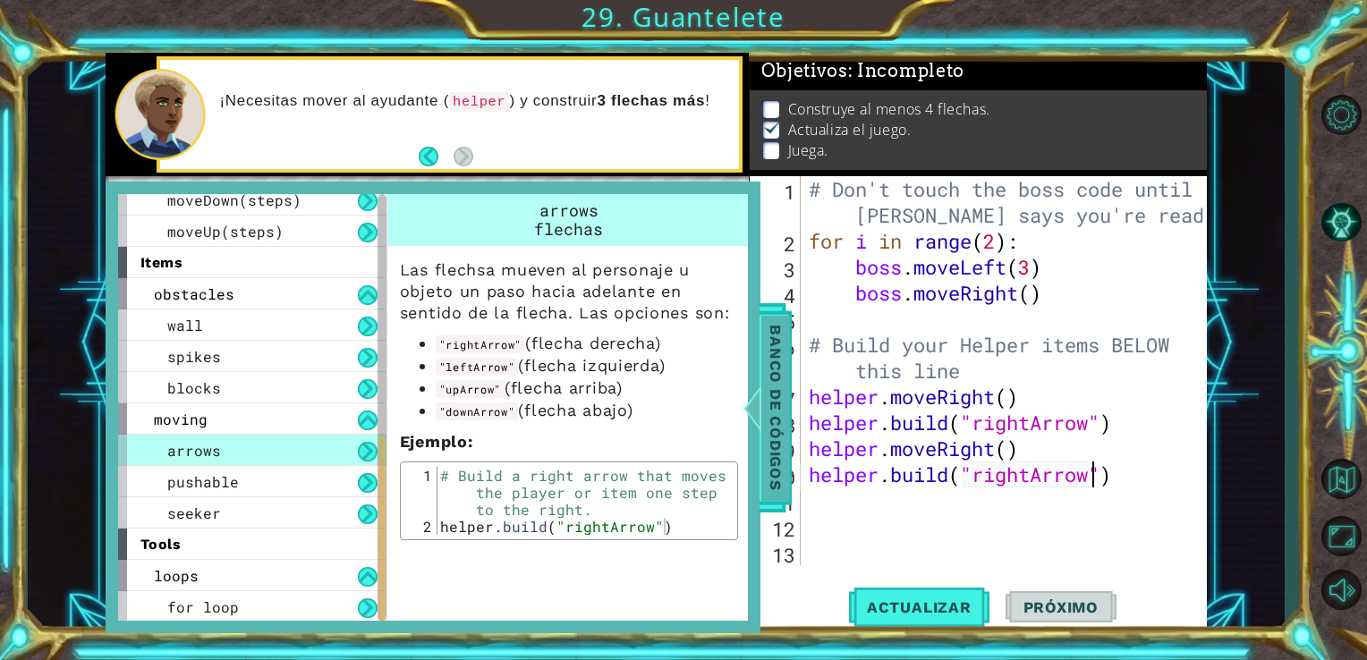
click at [784, 398] on span "Banco de códigos" at bounding box center [775, 407] width 29 height 185
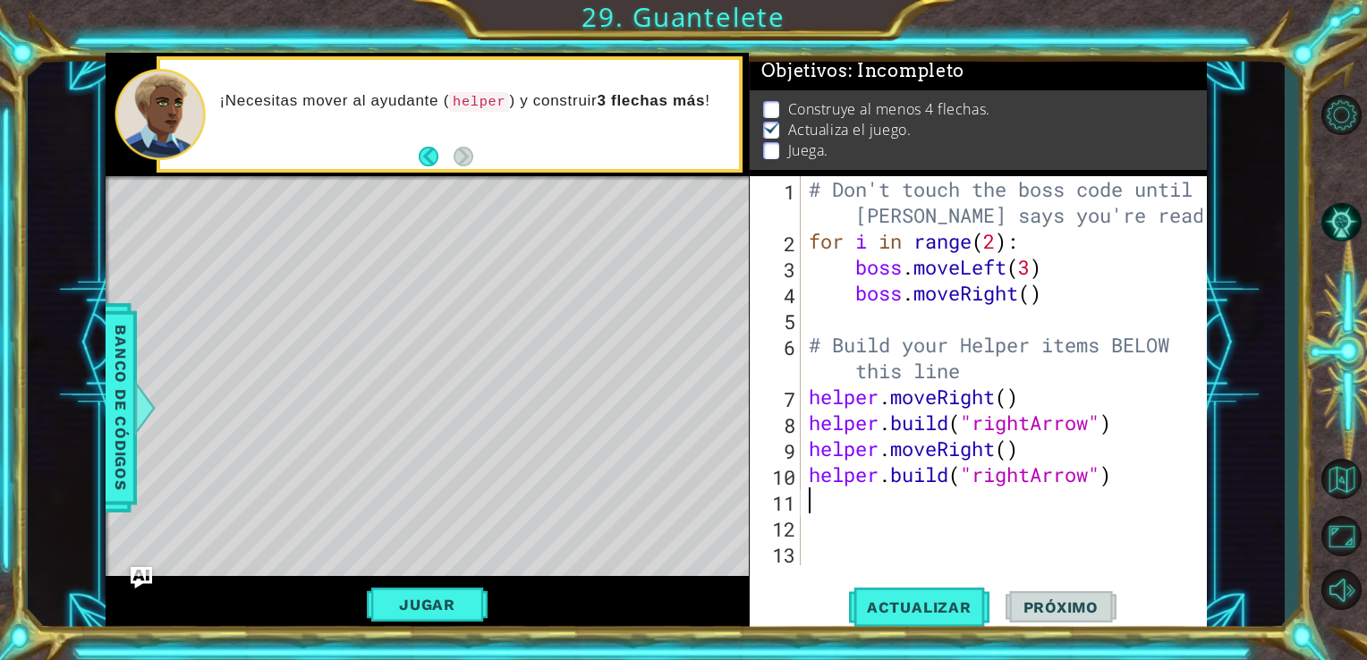
click at [810, 510] on div "# Don't touch the boss code until [PERSON_NAME] says you're ready! for i in ran…" at bounding box center [1008, 409] width 407 height 467
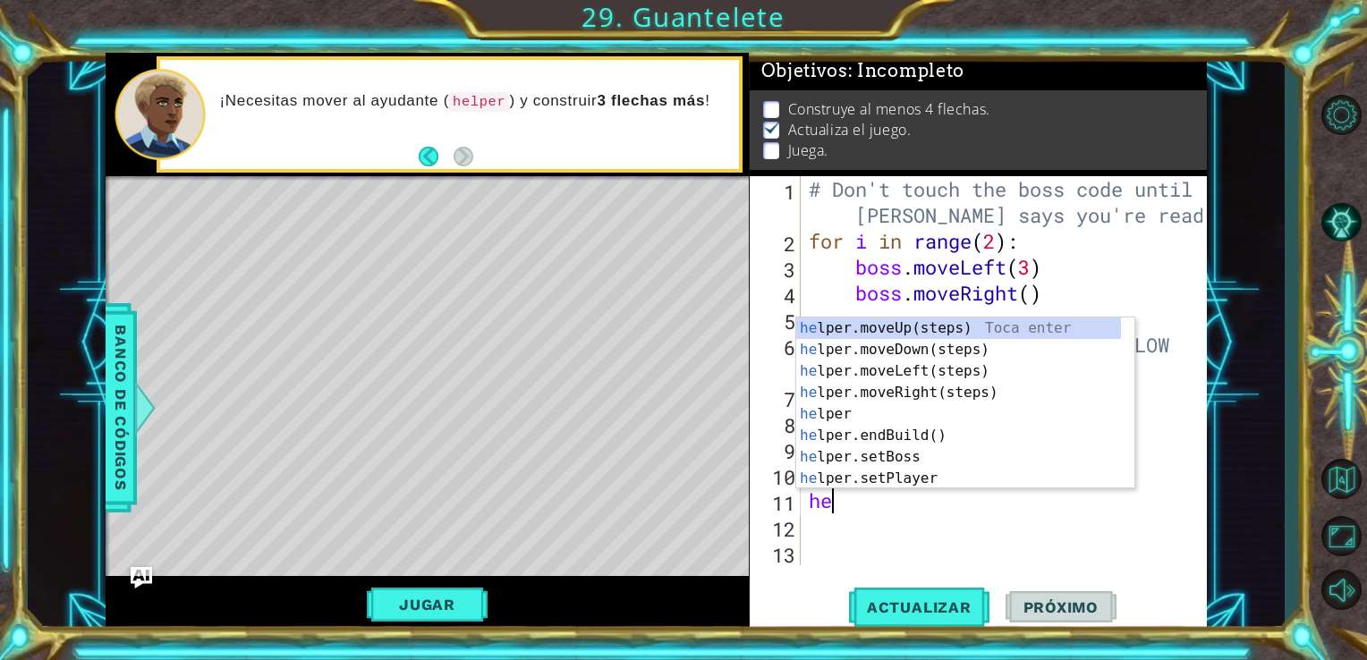
type textarea "h"
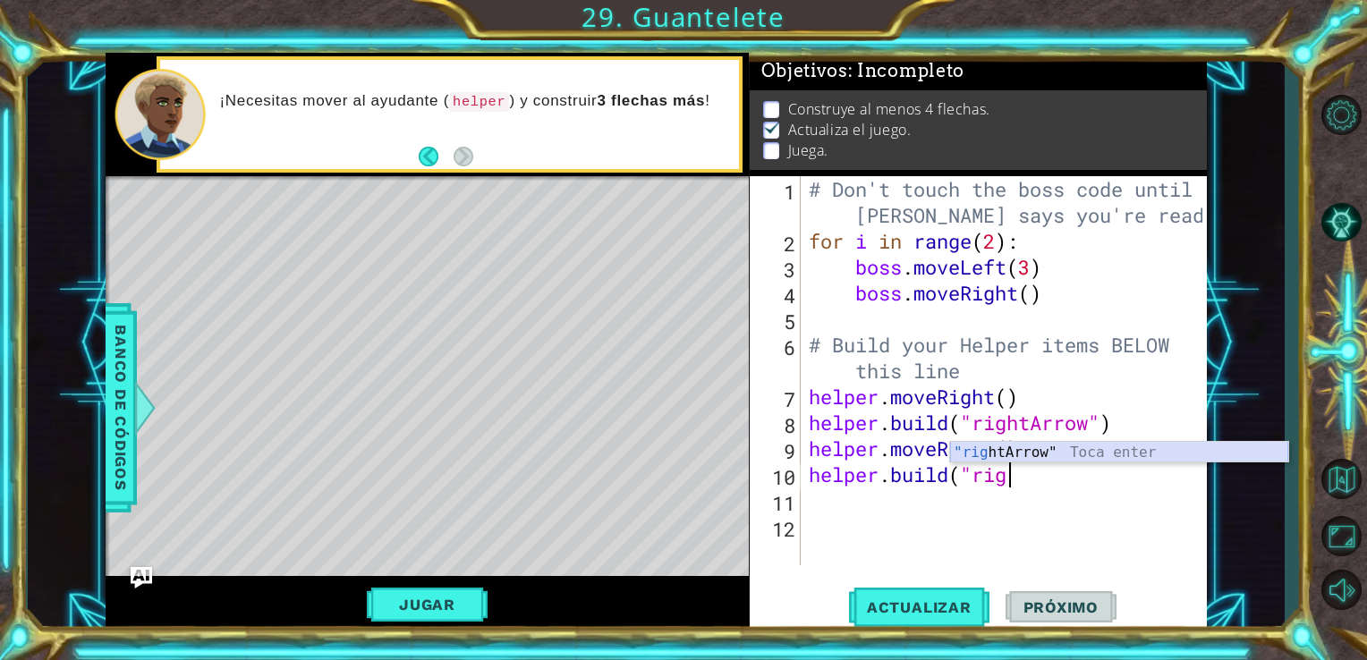
click at [1104, 446] on div ""rig htArrow" Toca enter" at bounding box center [1119, 474] width 338 height 64
type textarea "[DOMAIN_NAME]("rightArrow")"
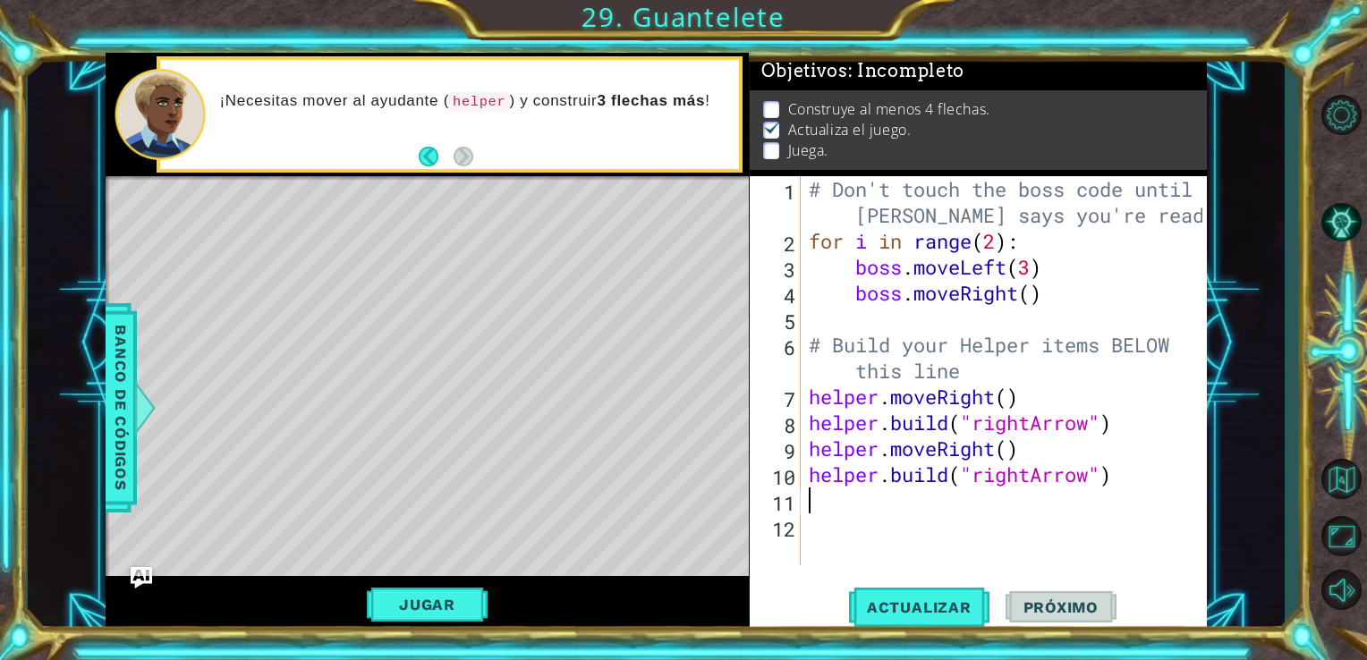
click at [813, 507] on div "# Don't touch the boss code until [PERSON_NAME] says you're ready! for i in ran…" at bounding box center [1008, 409] width 407 height 467
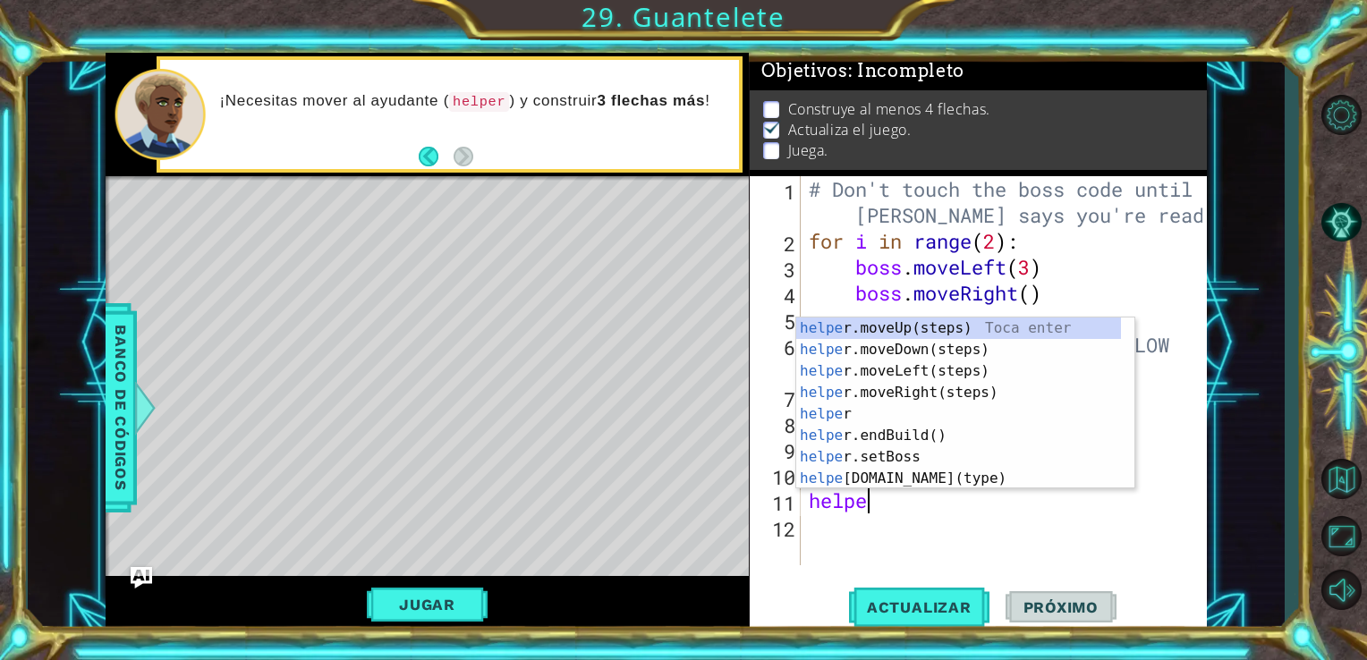
scroll to position [0, 2]
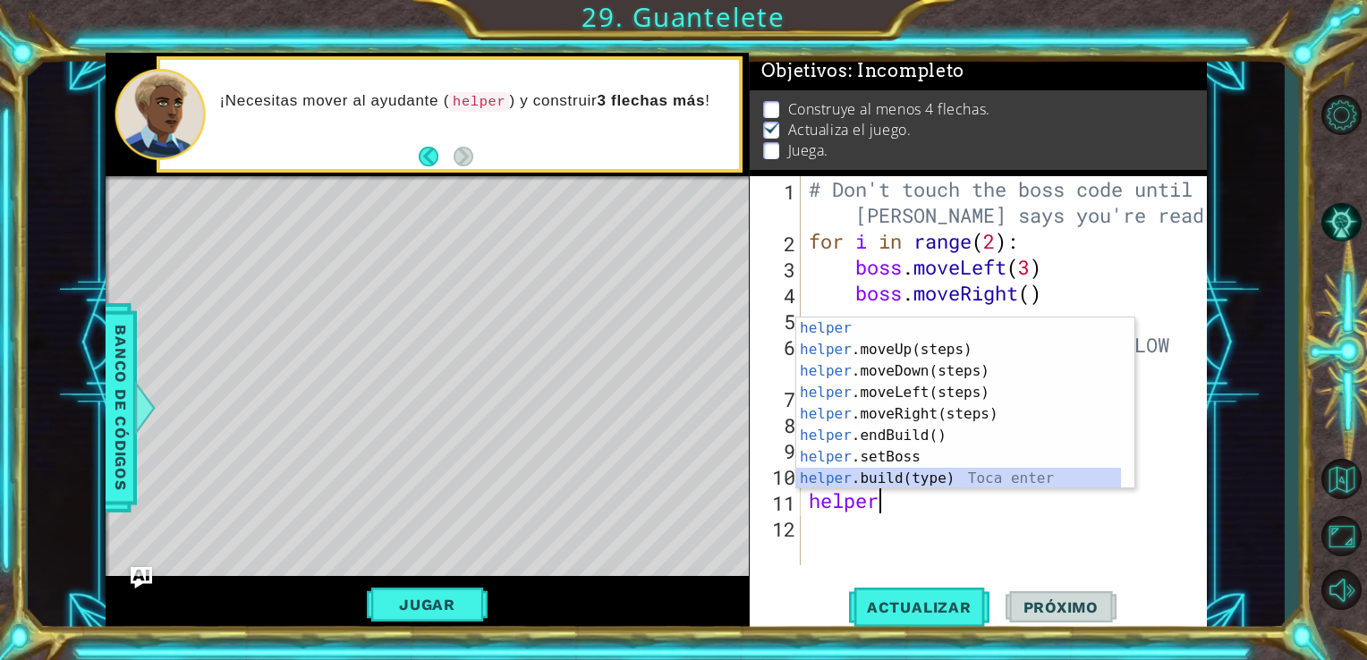
click at [905, 488] on div "helper Toca enter helper .moveUp(steps) Toca enter helper .moveDown(steps) Toca…" at bounding box center [958, 425] width 325 height 215
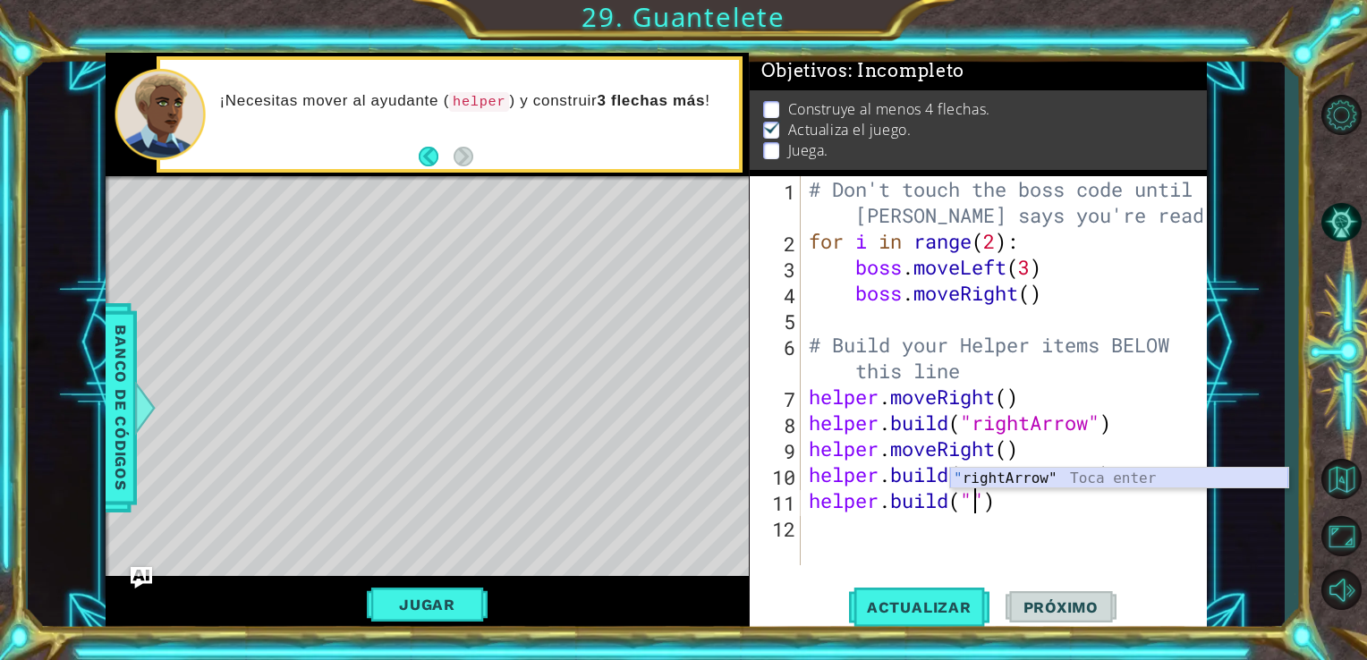
click at [1074, 472] on div "" rightArrow" Toca enter" at bounding box center [1119, 500] width 338 height 64
type textarea "[DOMAIN_NAME]("rightArrow")"
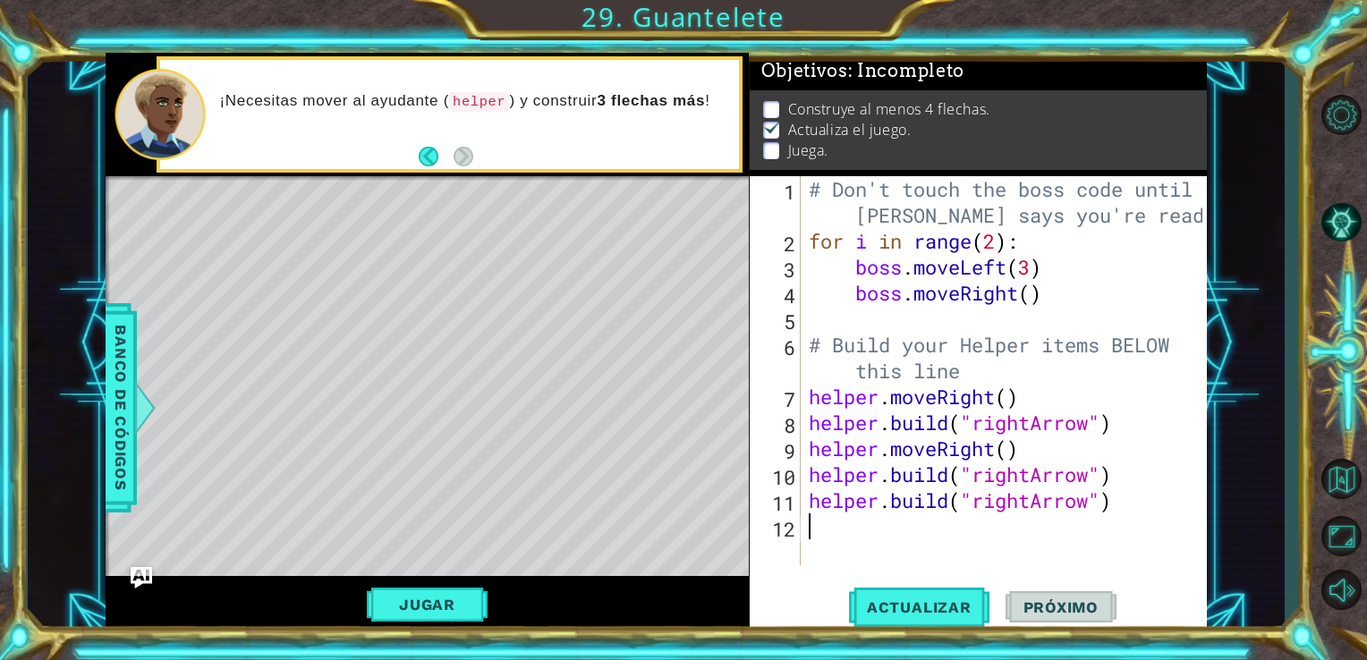
click at [823, 537] on div "# Don't touch the boss code until [PERSON_NAME] says you're ready! for i in ran…" at bounding box center [1008, 409] width 407 height 467
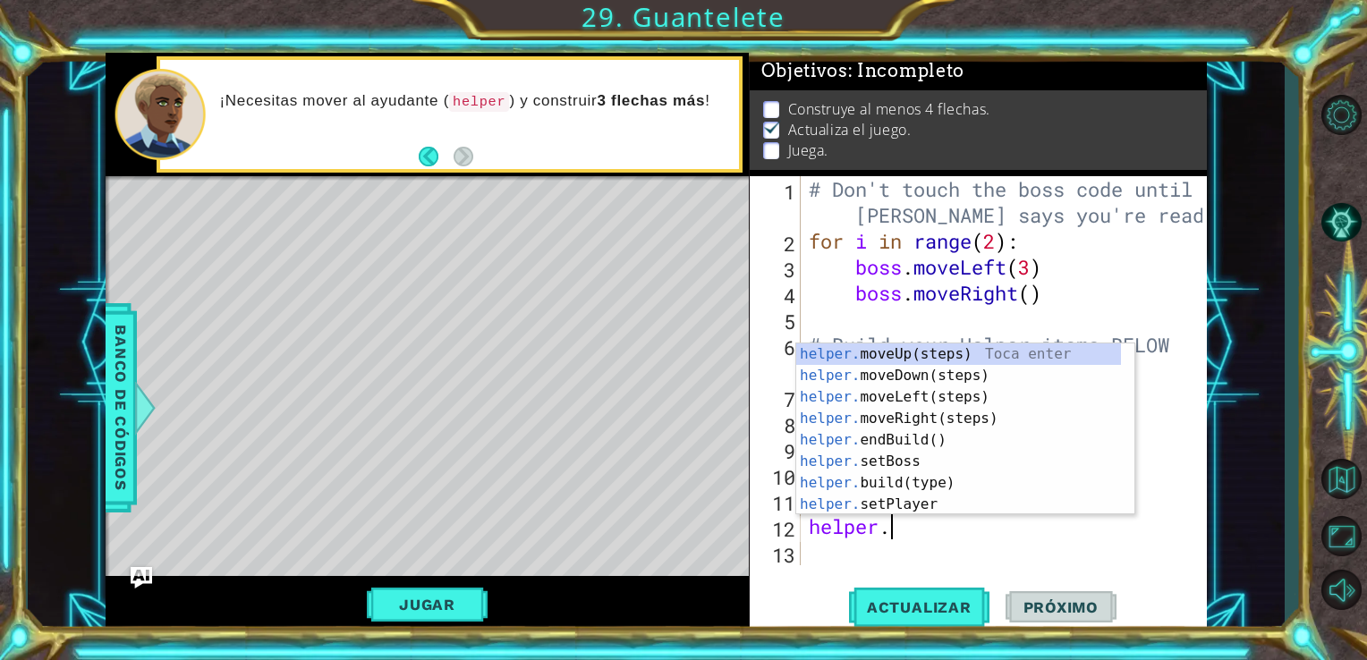
scroll to position [0, 3]
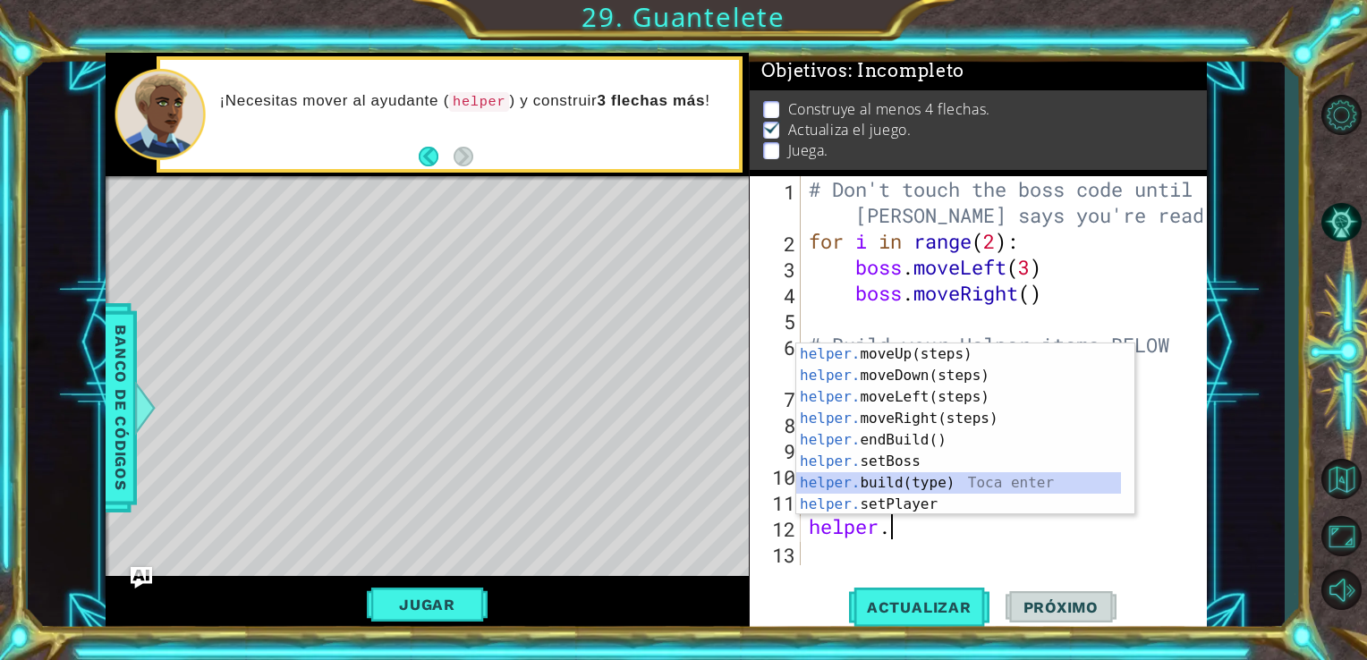
click at [897, 488] on div "helper. moveUp(steps) Toca enter helper. moveDown(steps) Toca enter helper. mov…" at bounding box center [958, 450] width 325 height 215
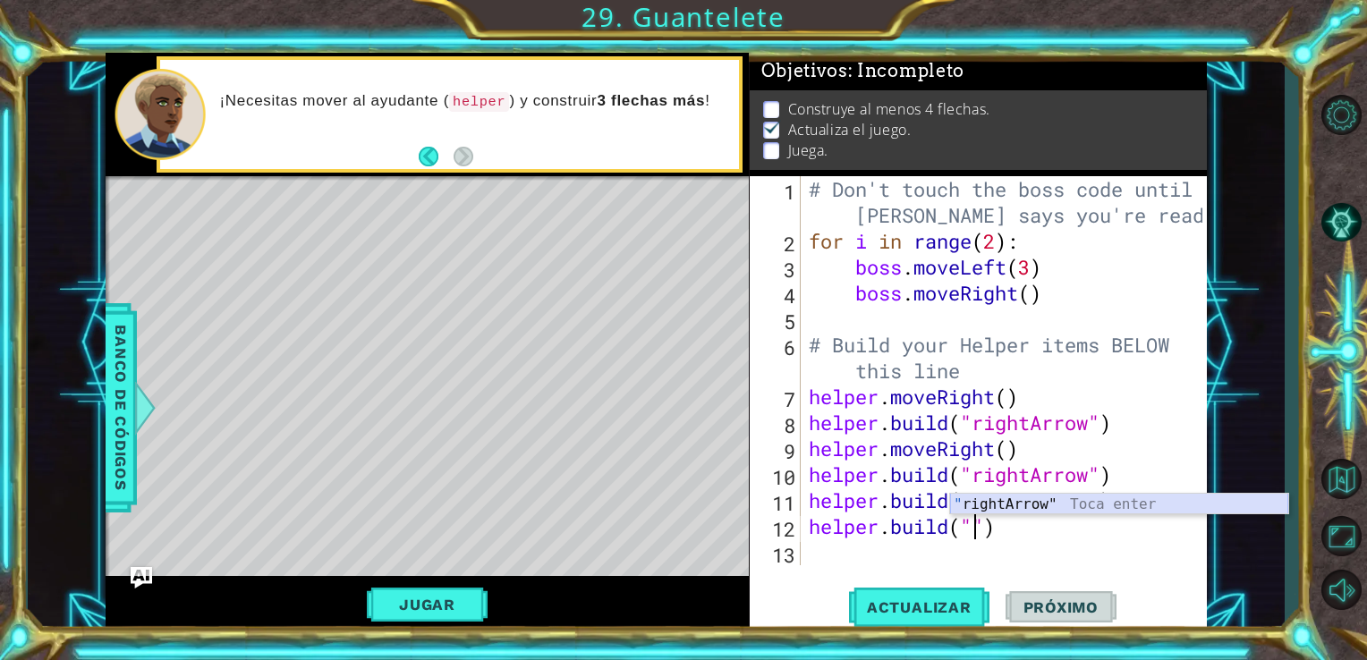
click at [1068, 505] on div "" rightArrow" Toca enter" at bounding box center [1119, 526] width 338 height 64
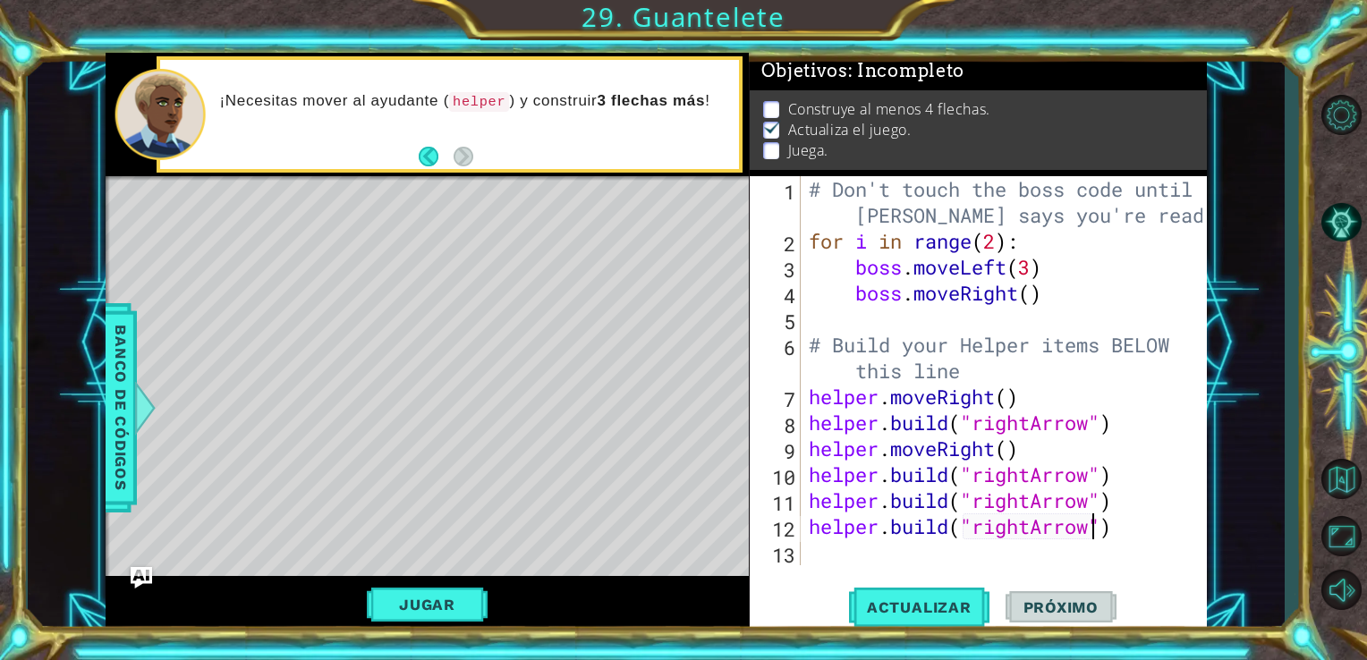
type textarea "[DOMAIN_NAME]("rightArrow")"
click at [828, 573] on div "[DOMAIN_NAME]("rightArrow") 1 2 3 4 5 6 7 8 9 10 11 12 13 # Don't touch the bos…" at bounding box center [979, 404] width 458 height 457
click at [817, 560] on div "# Don't touch the boss code until [PERSON_NAME] says you're ready! for i in ran…" at bounding box center [1008, 409] width 407 height 467
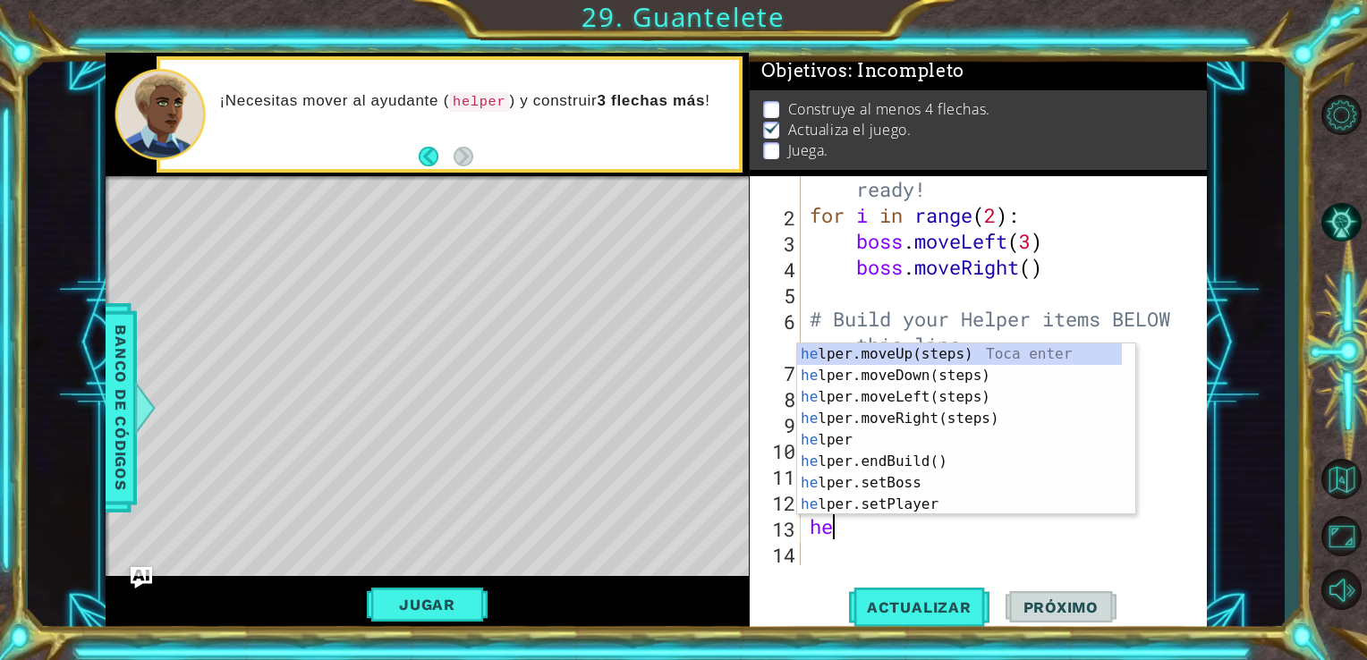
scroll to position [0, 0]
click at [928, 506] on div "help er.moveUp(steps) Toca enter help er.moveDown(steps) Toca enter help er.mov…" at bounding box center [959, 450] width 325 height 215
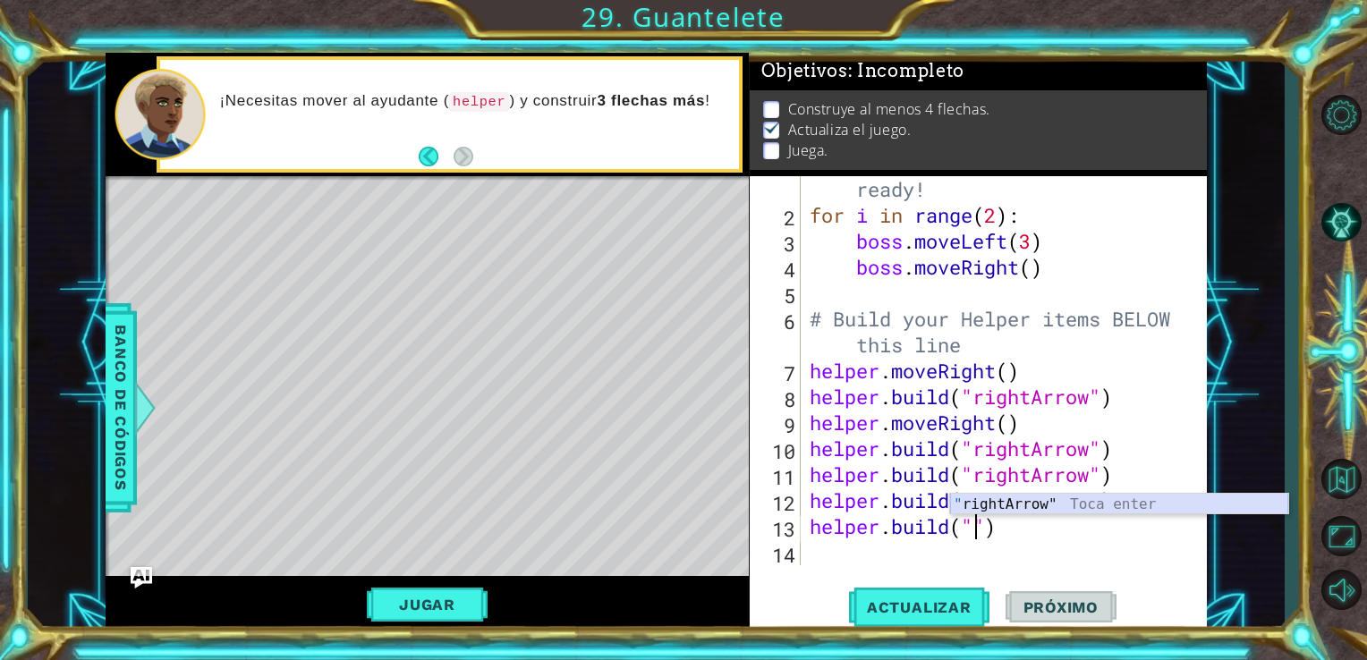
click at [1072, 497] on div "" rightArrow" Toca enter" at bounding box center [1119, 526] width 338 height 64
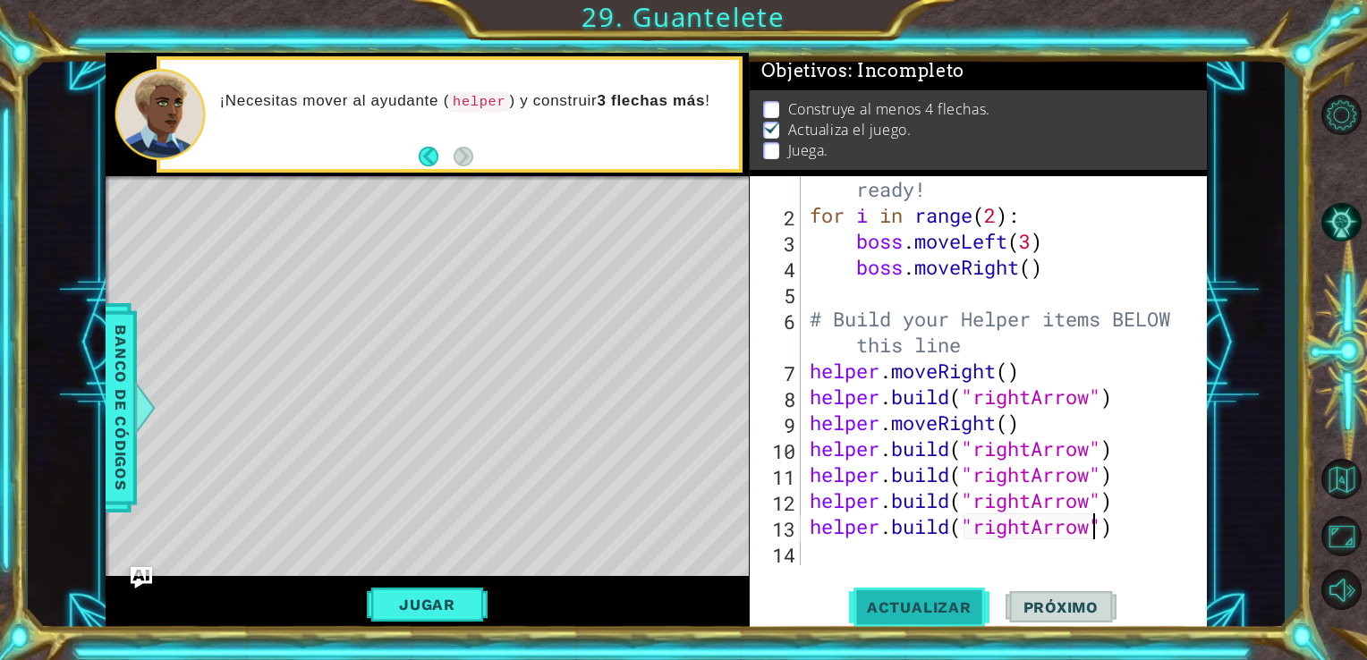
type textarea "[DOMAIN_NAME]("rightArrow")"
click at [939, 622] on button "Actualizar" at bounding box center [919, 607] width 140 height 46
click at [902, 601] on span "Actualizar" at bounding box center [919, 607] width 140 height 18
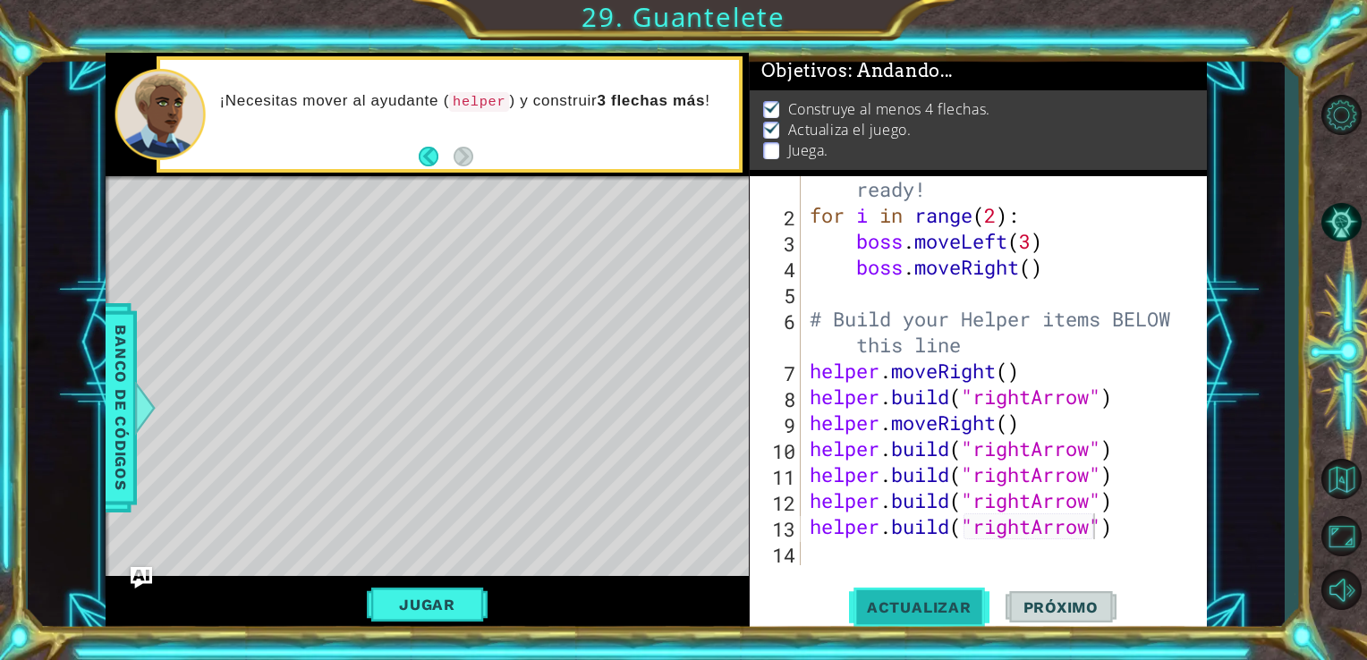
click at [902, 601] on span "Actualizar" at bounding box center [919, 607] width 140 height 18
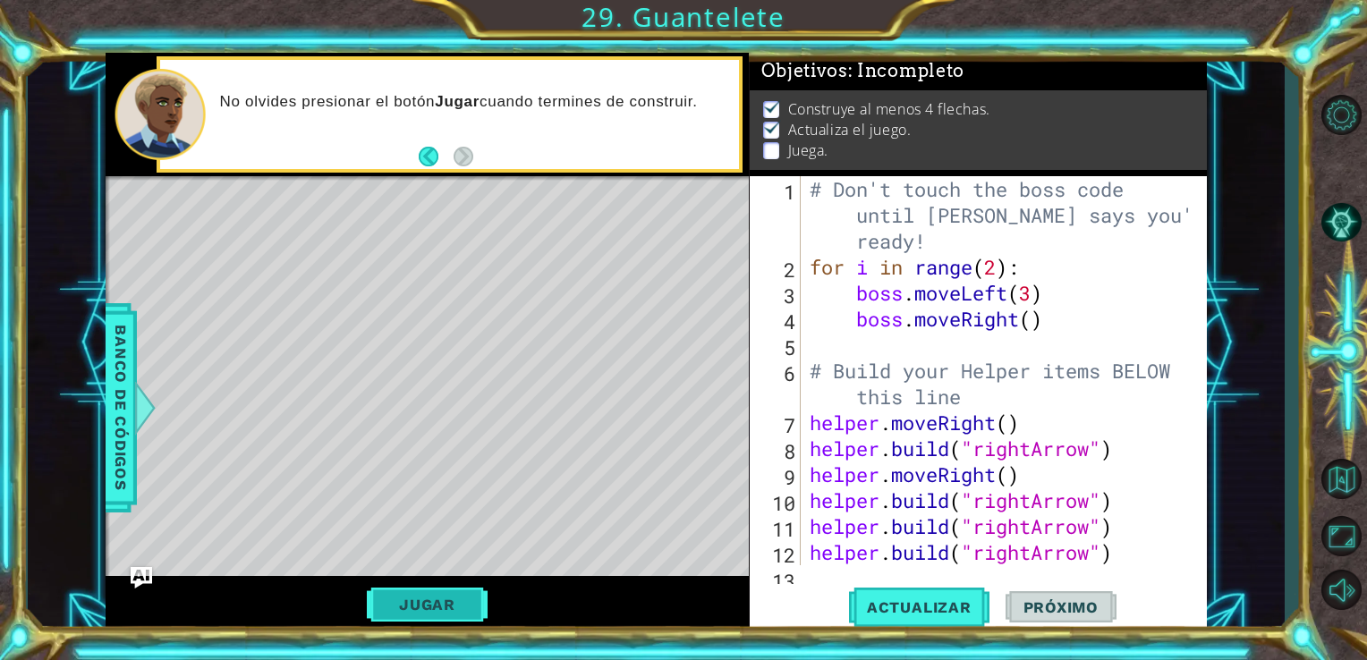
click at [439, 599] on button "Jugar" at bounding box center [427, 605] width 121 height 34
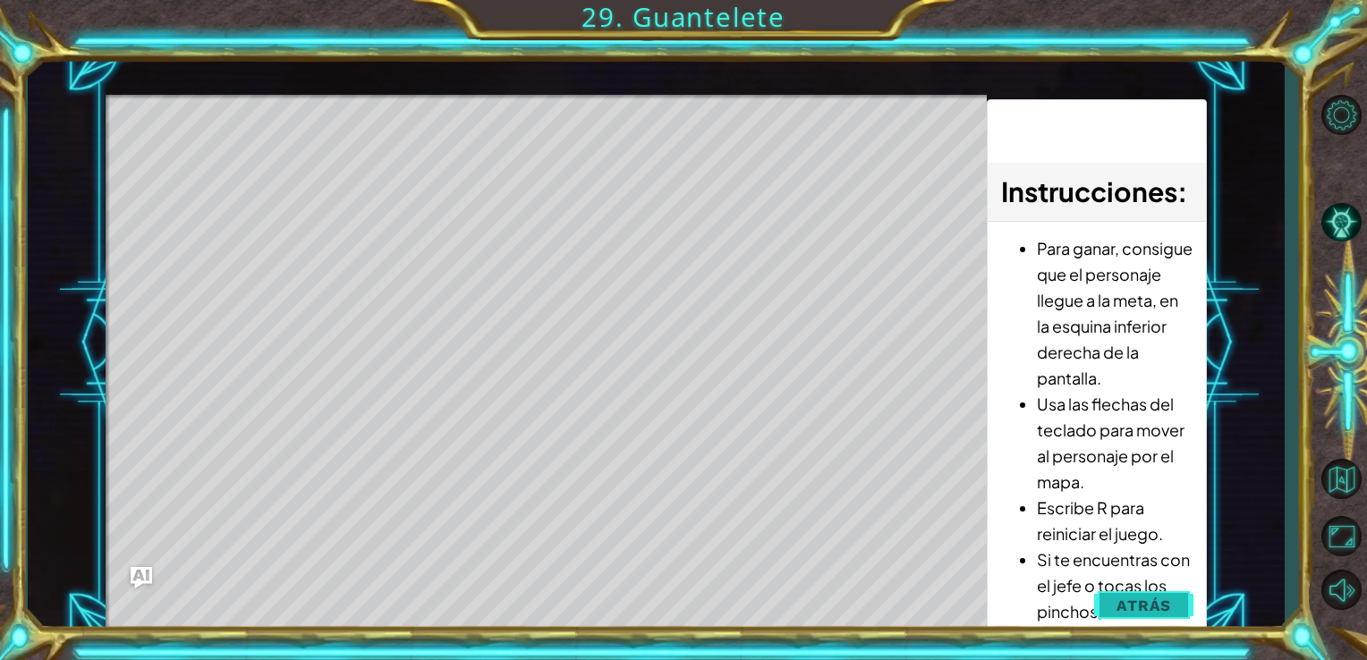
click at [1142, 589] on button "Atrás" at bounding box center [1143, 606] width 99 height 36
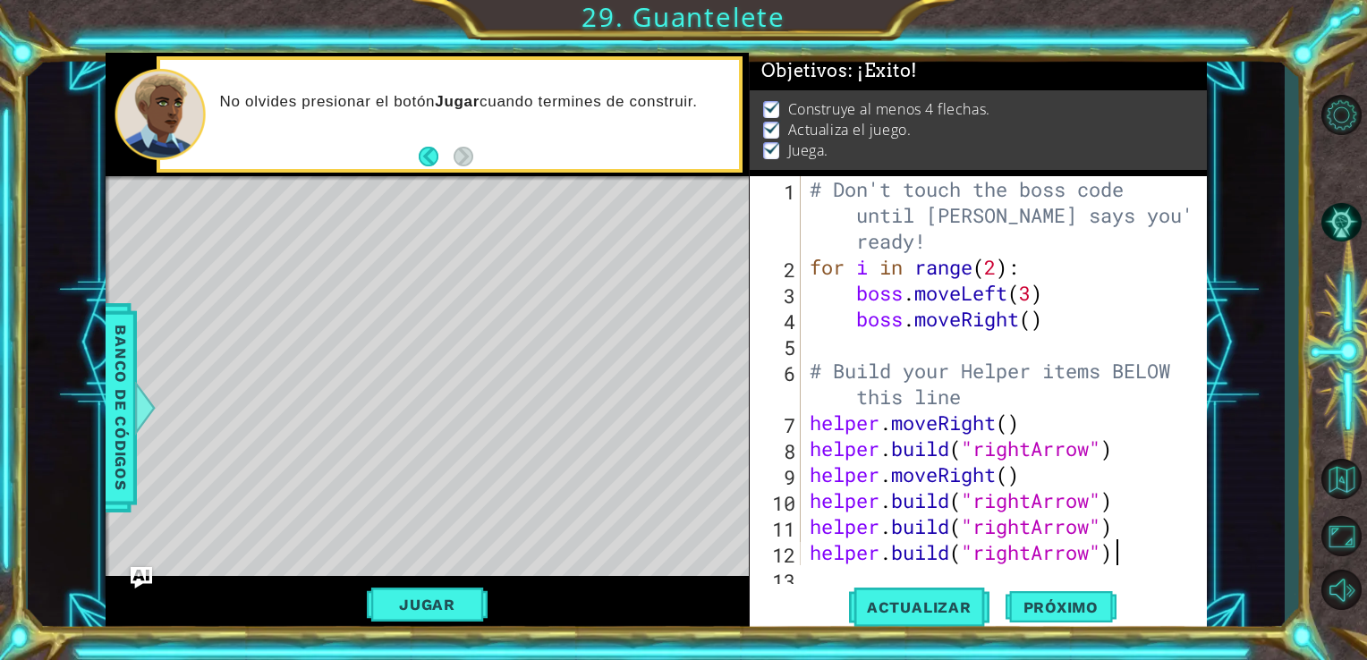
click at [1132, 564] on div "# Don't touch the boss code until [PERSON_NAME] says you're ready! for i in ran…" at bounding box center [1002, 422] width 393 height 493
click at [1100, 619] on button "Próximo" at bounding box center [1060, 611] width 111 height 46
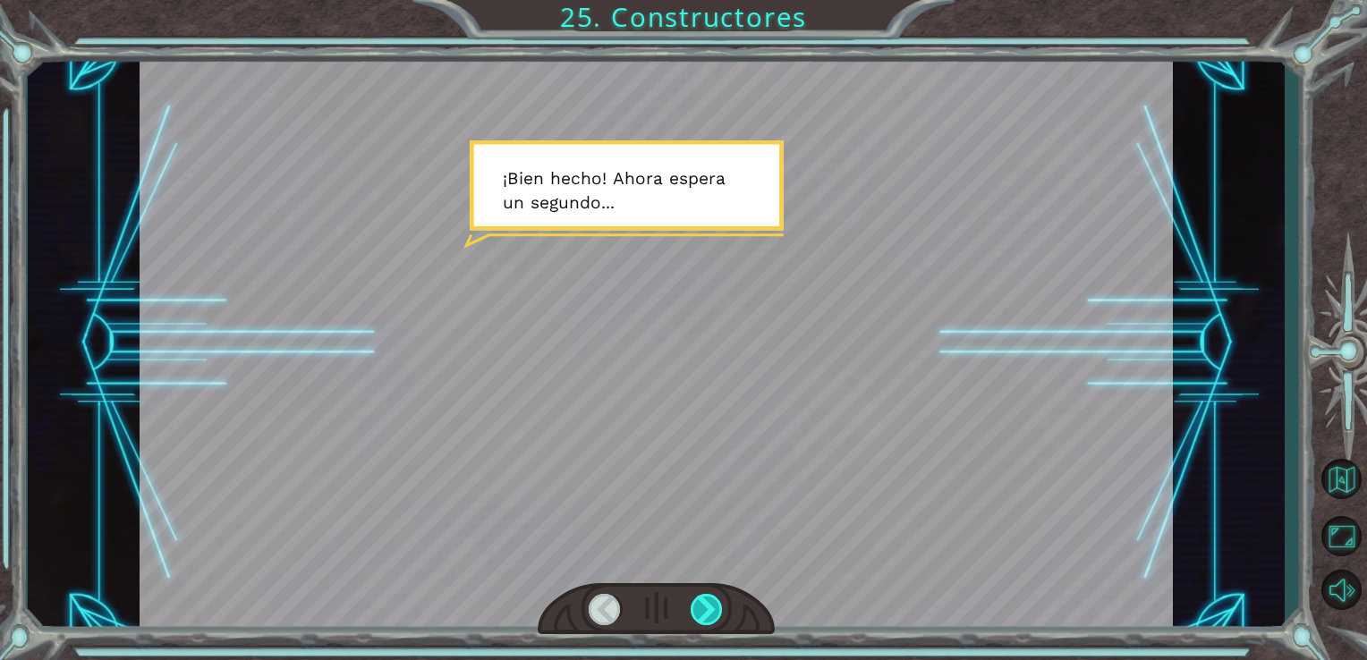
click at [716, 598] on div at bounding box center [707, 609] width 33 height 31
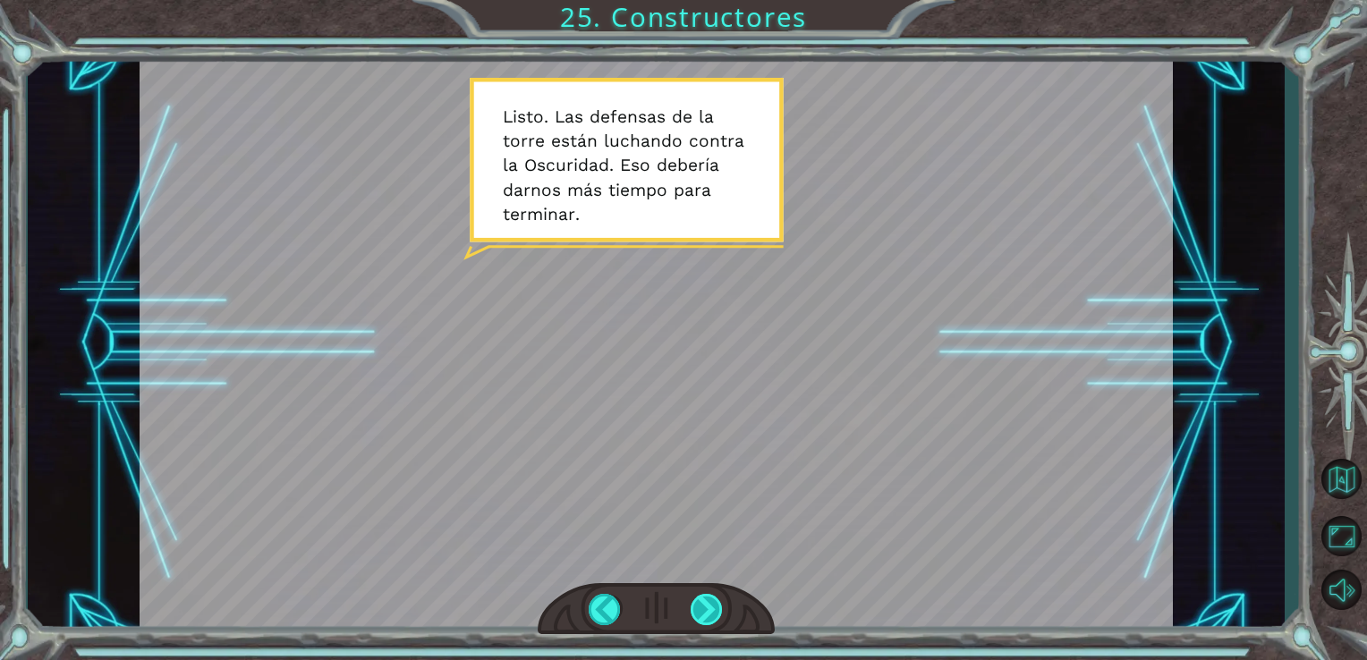
click at [716, 598] on div at bounding box center [707, 609] width 33 height 31
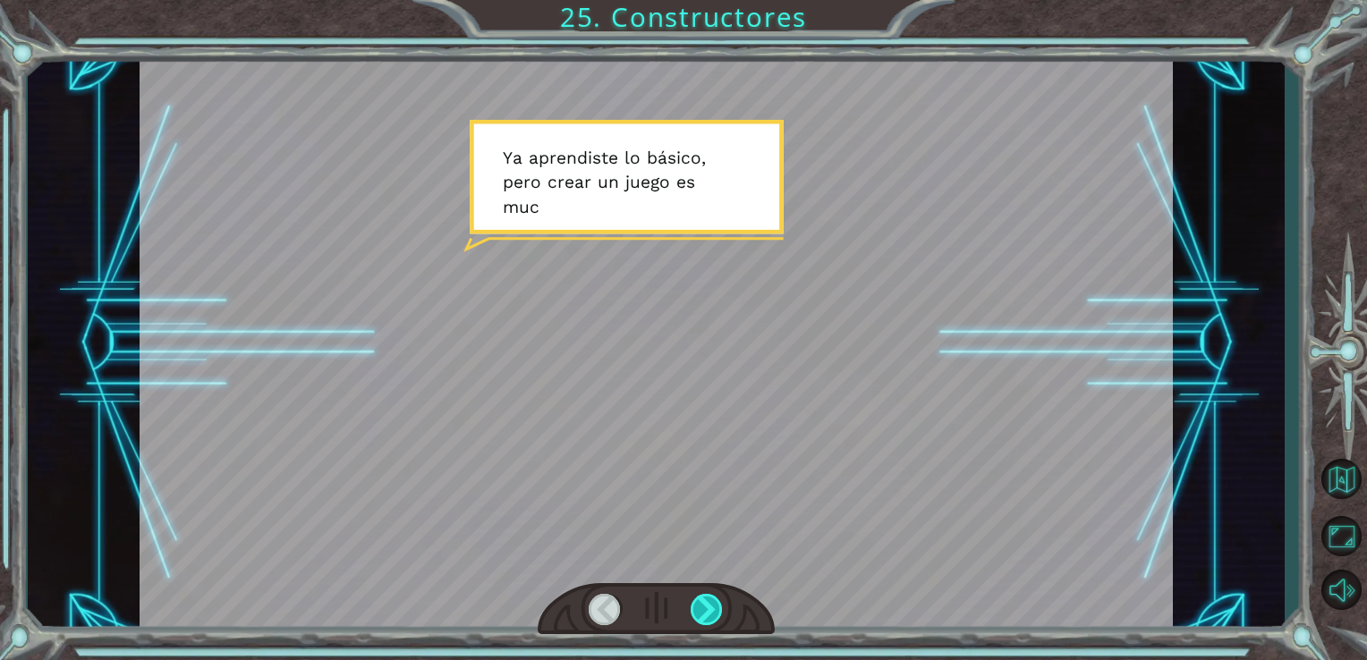
click at [716, 598] on div at bounding box center [707, 609] width 33 height 31
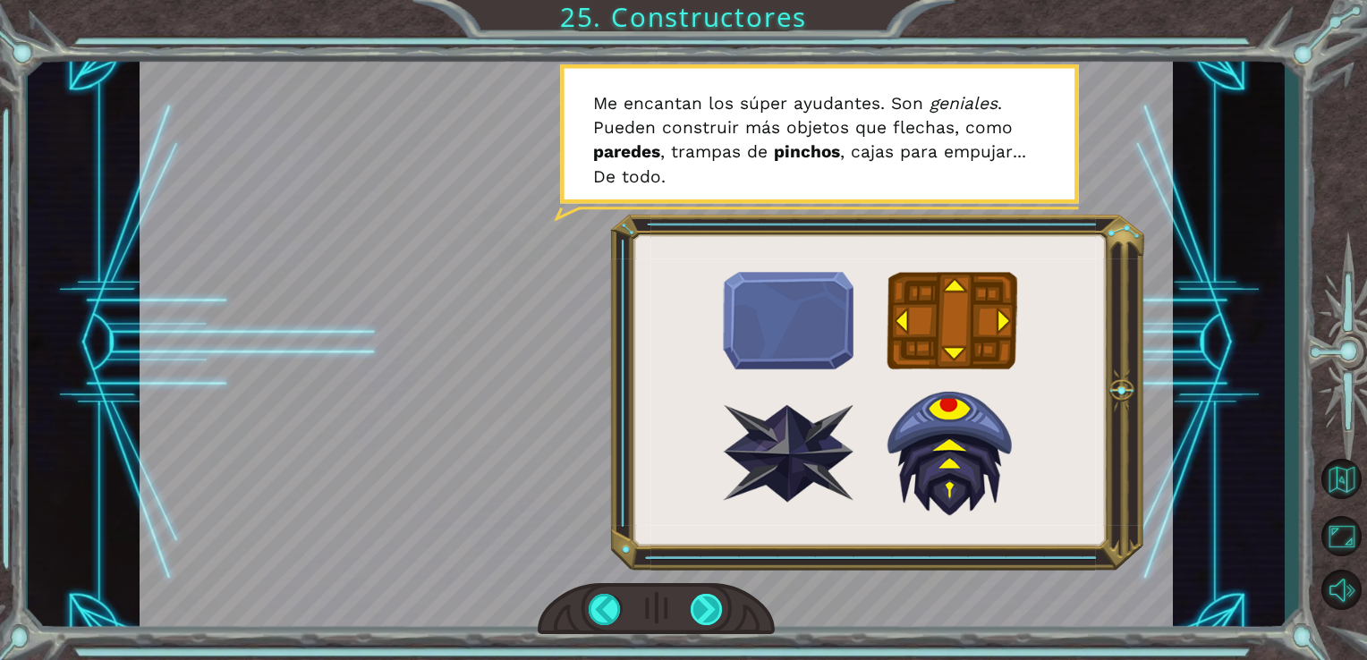
click at [716, 598] on div at bounding box center [707, 609] width 33 height 31
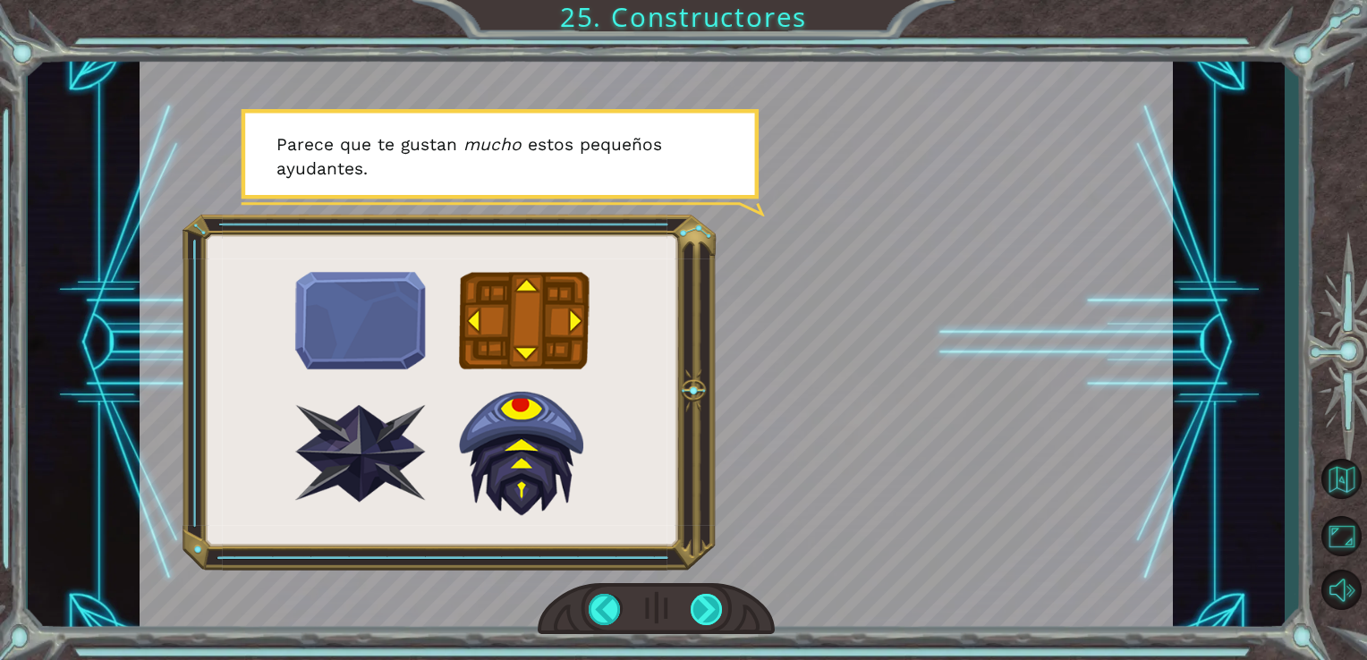
click at [716, 598] on div at bounding box center [707, 609] width 33 height 31
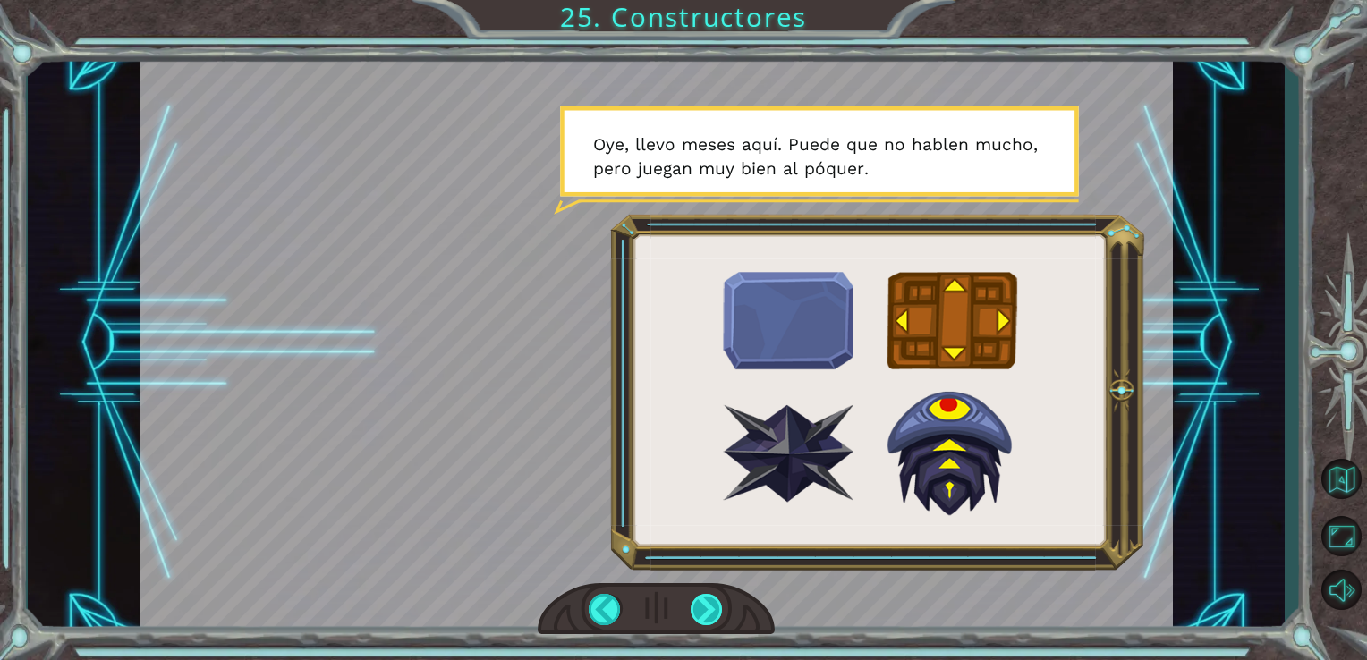
click at [716, 598] on div at bounding box center [707, 609] width 33 height 31
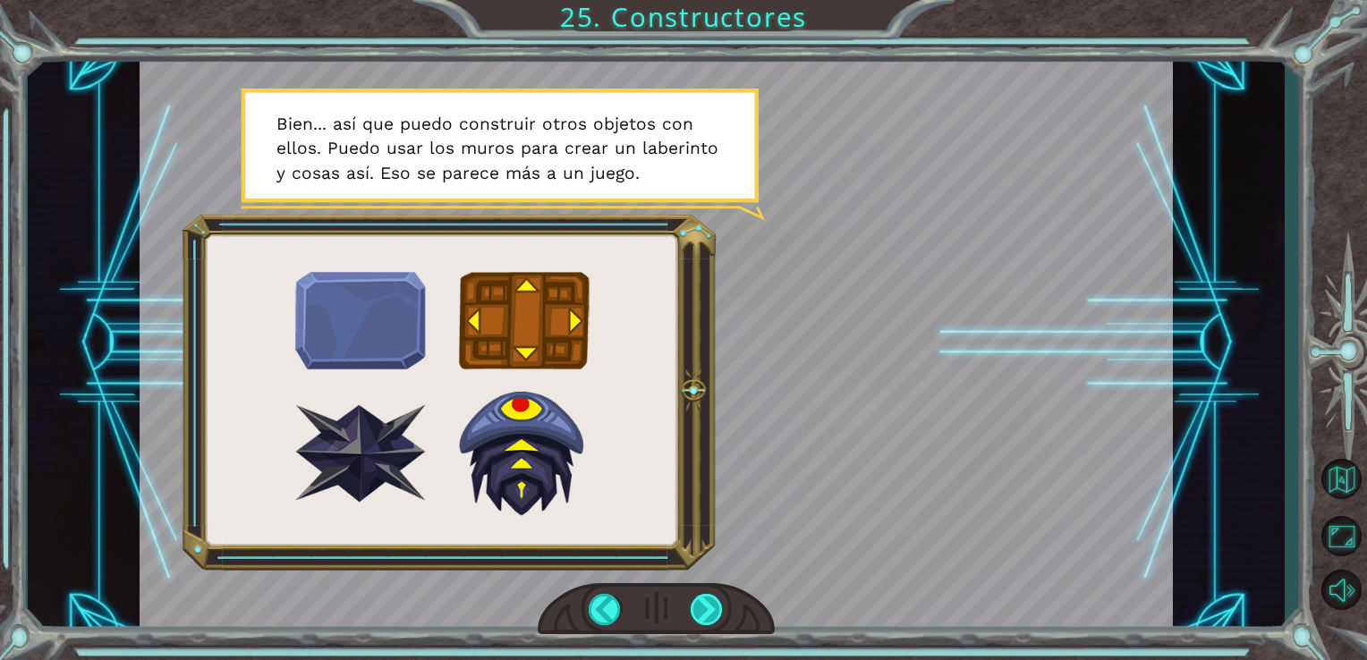
click at [716, 598] on div at bounding box center [707, 609] width 33 height 31
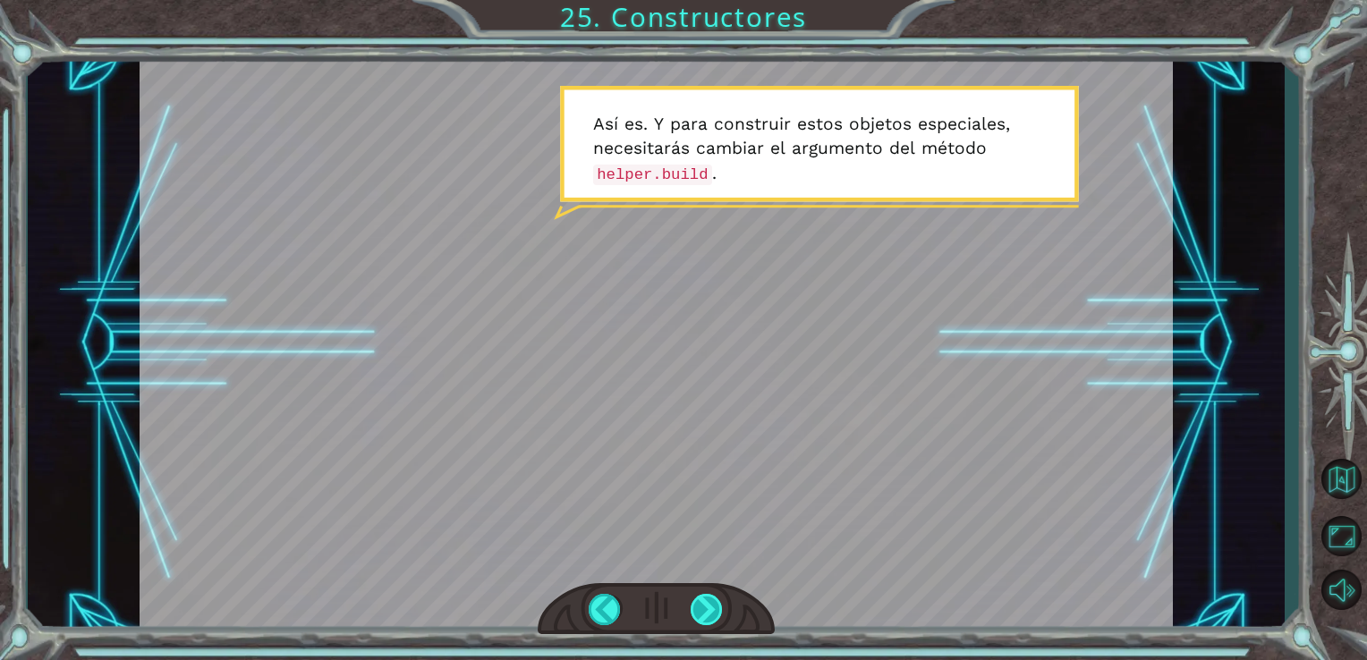
click at [716, 598] on div at bounding box center [707, 609] width 33 height 31
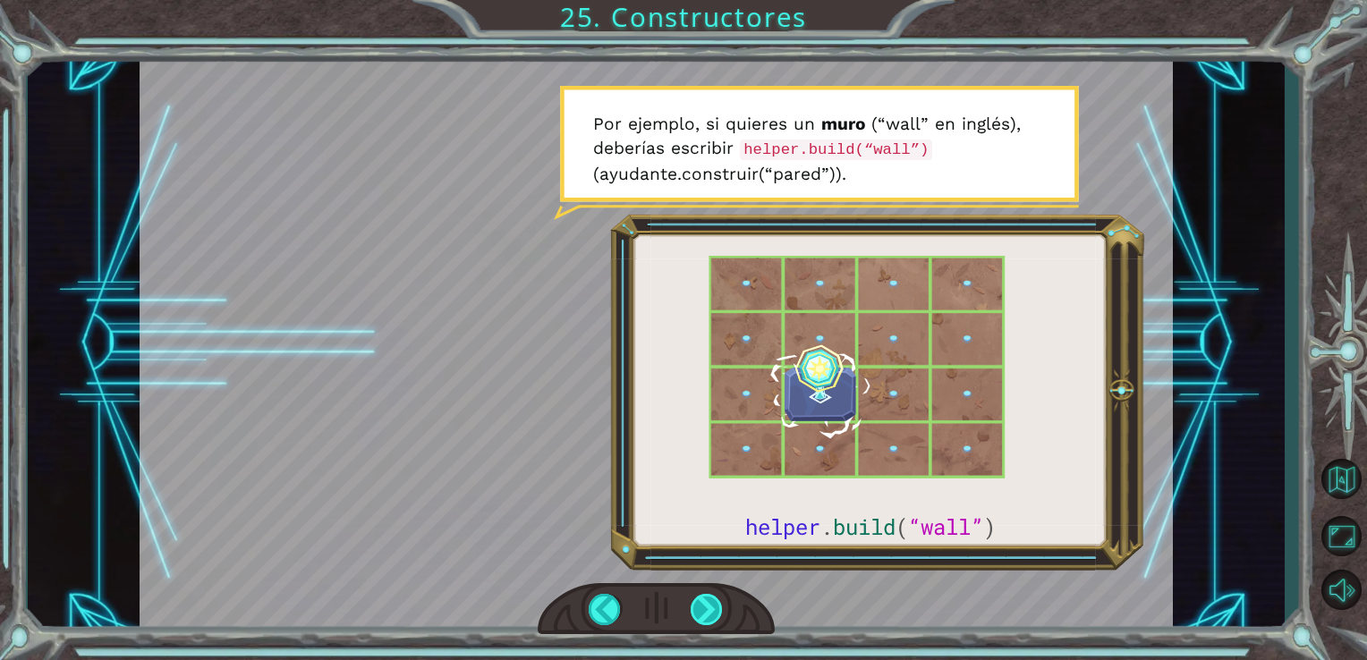
click at [716, 598] on div at bounding box center [707, 609] width 33 height 31
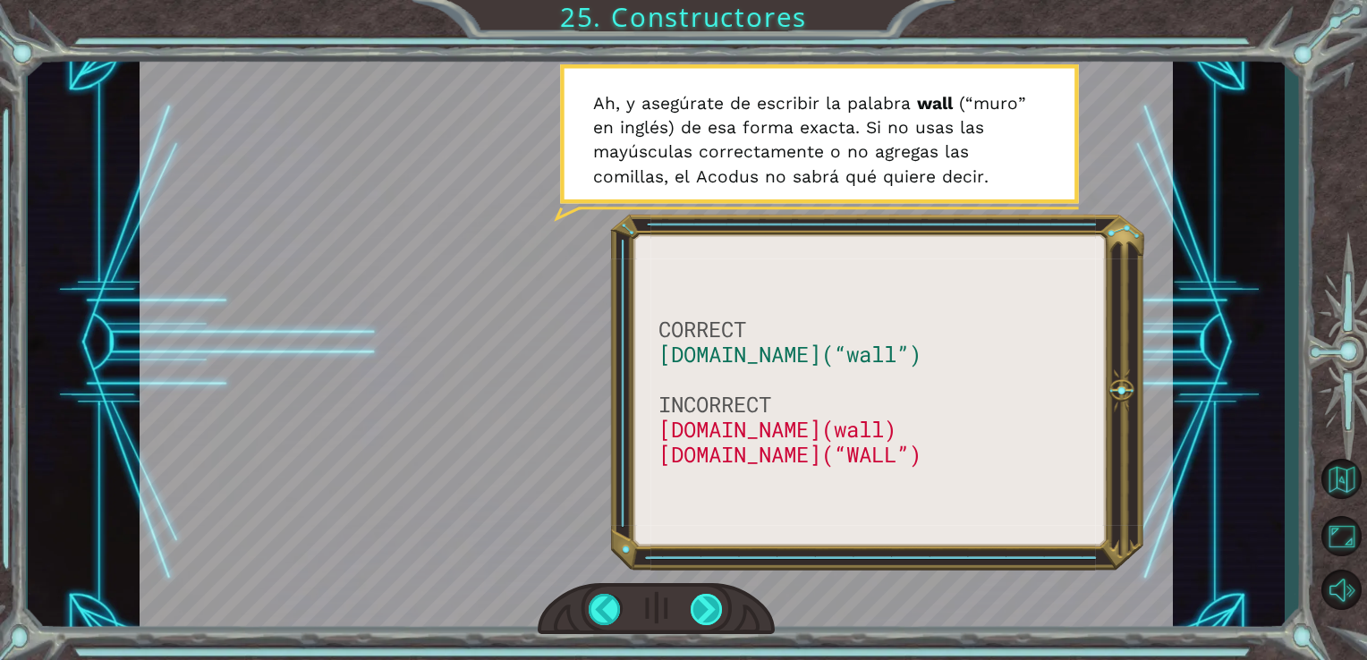
click at [716, 598] on div at bounding box center [707, 609] width 33 height 31
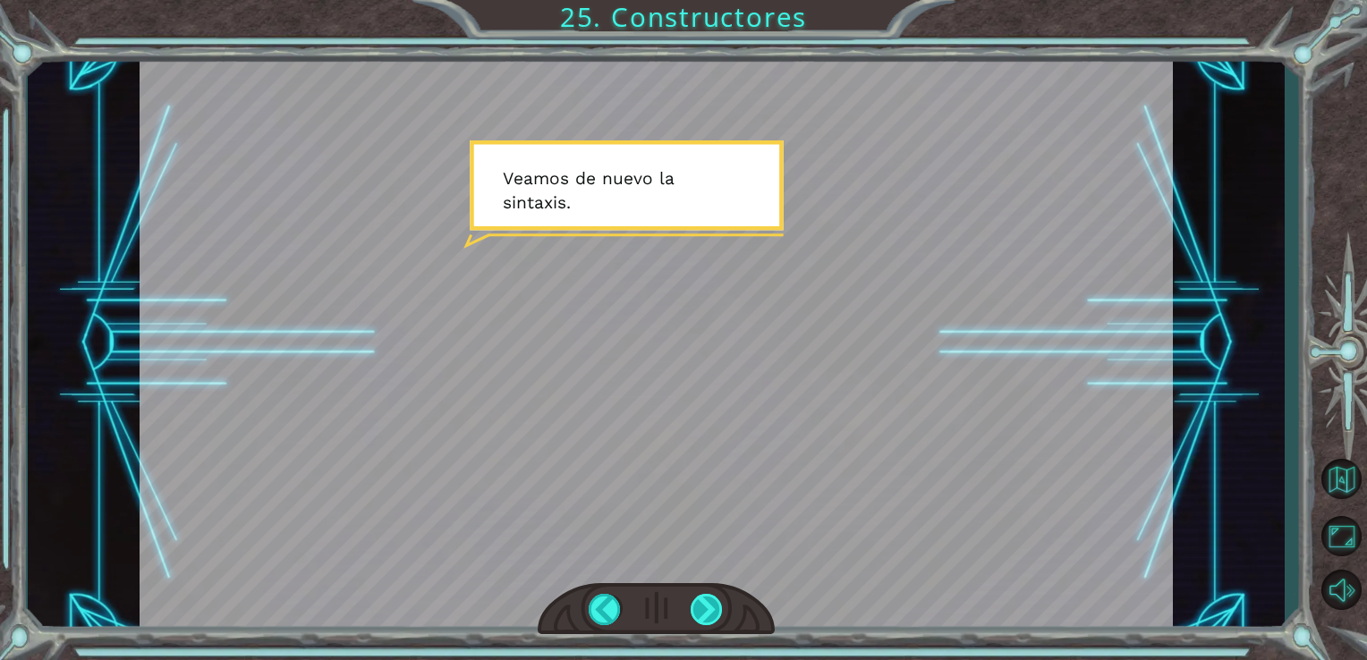
click at [716, 598] on div at bounding box center [707, 609] width 33 height 31
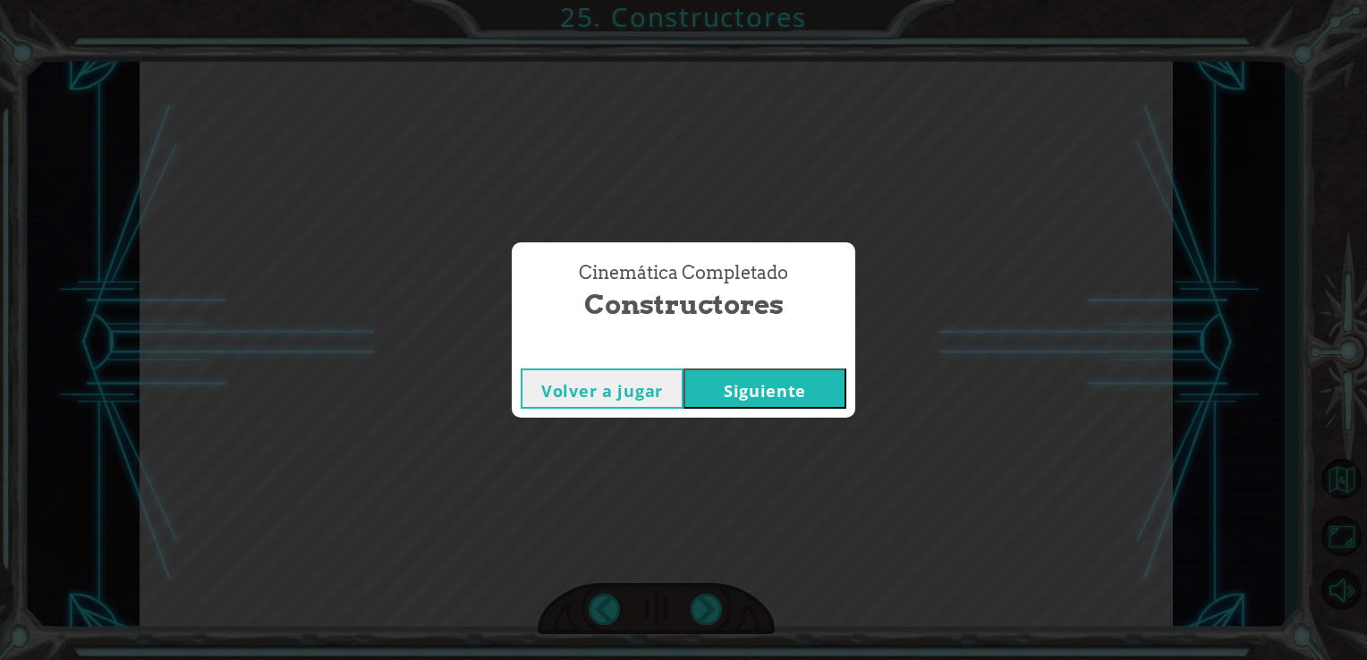
click at [793, 386] on button "Siguiente" at bounding box center [764, 389] width 163 height 40
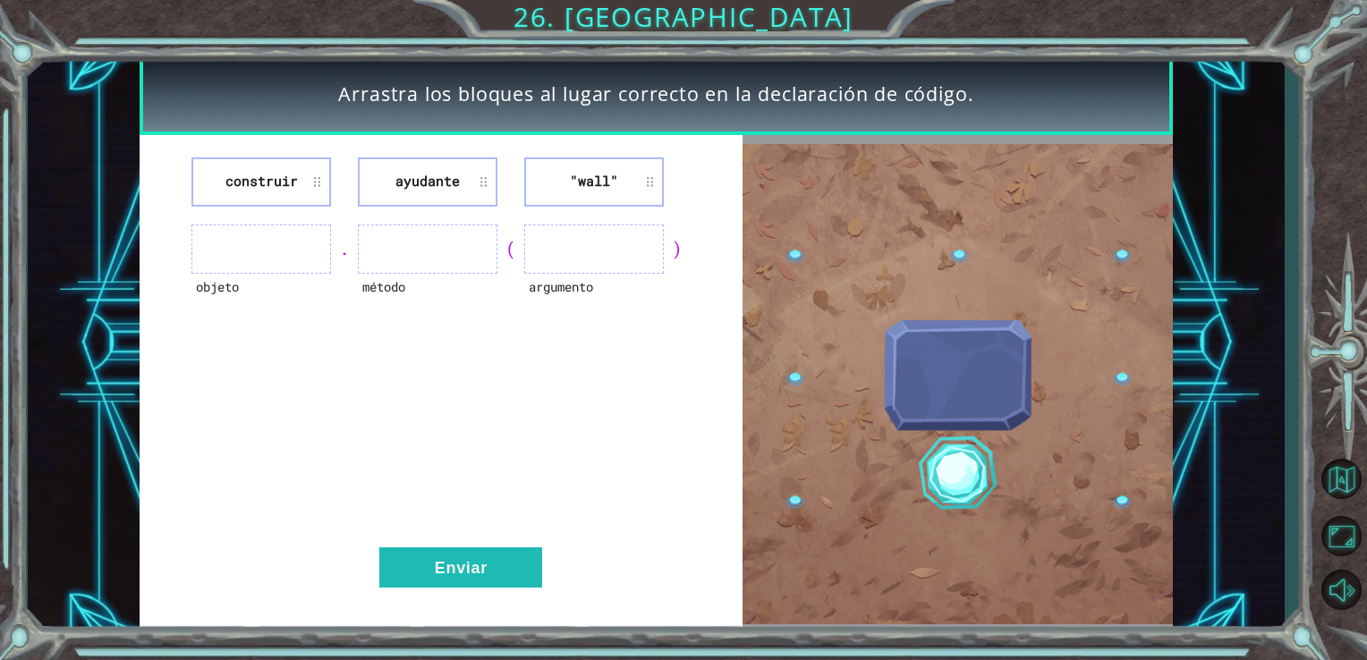
click at [580, 164] on li ""wall"" at bounding box center [594, 181] width 140 height 49
click at [265, 247] on ul at bounding box center [261, 249] width 140 height 49
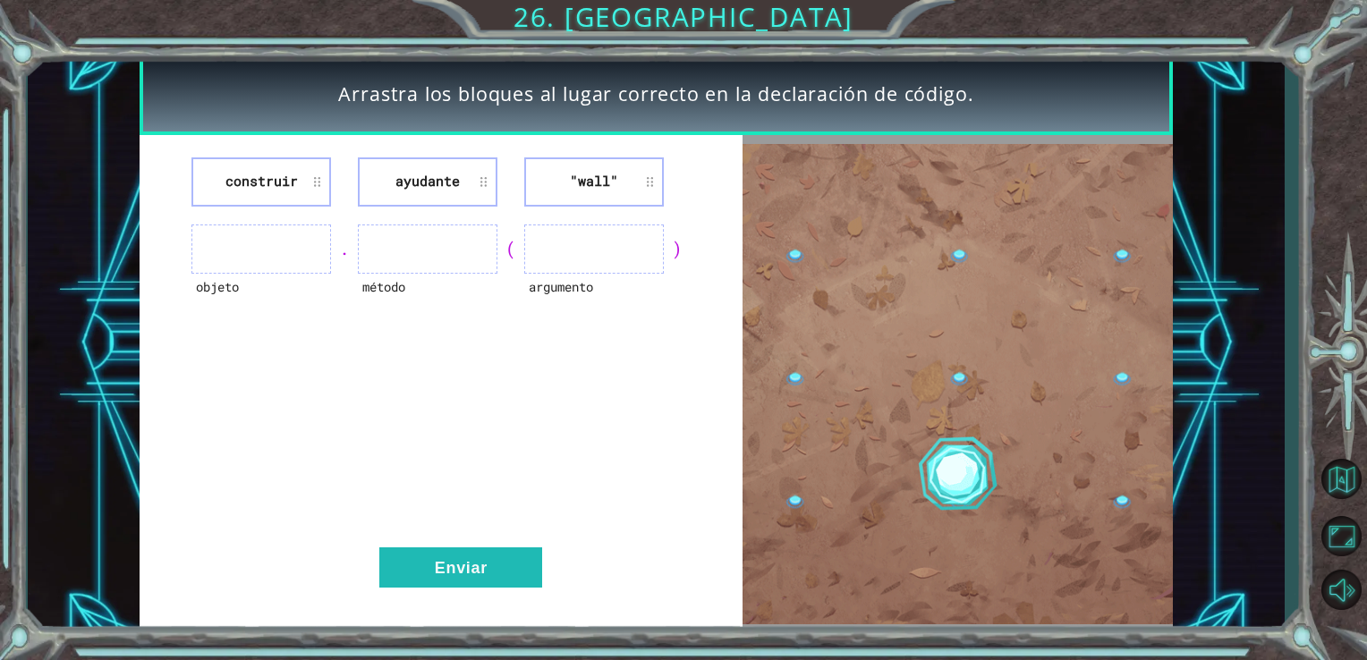
click at [265, 247] on ul at bounding box center [261, 249] width 140 height 49
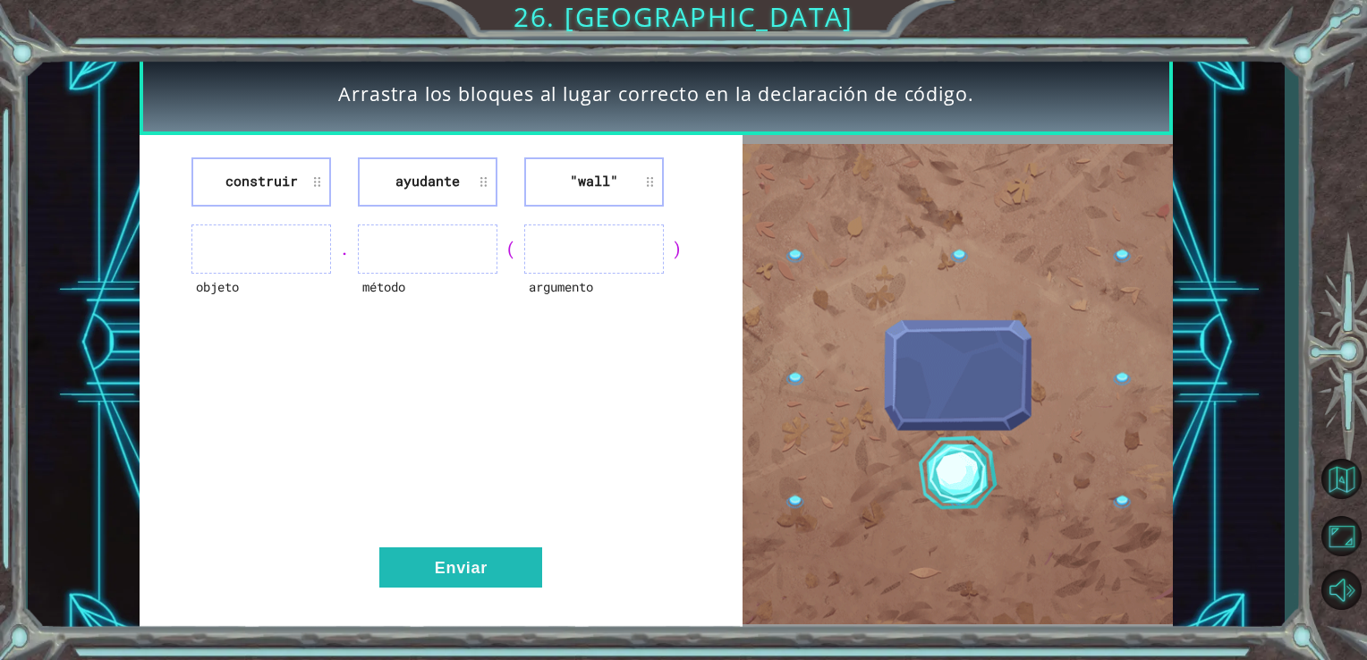
click at [265, 247] on ul at bounding box center [261, 249] width 140 height 49
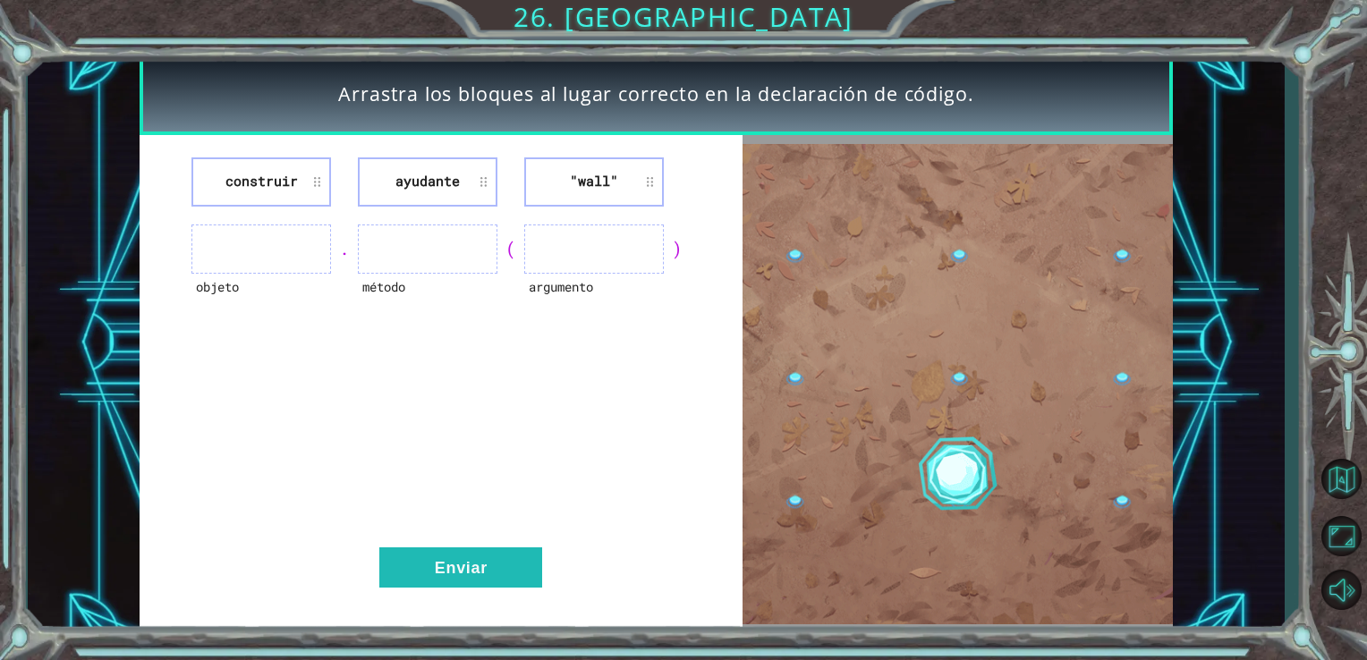
click at [265, 247] on ul at bounding box center [261, 249] width 140 height 49
drag, startPoint x: 598, startPoint y: 161, endPoint x: 560, endPoint y: 165, distance: 37.8
click at [560, 165] on li ""wall"" at bounding box center [594, 181] width 140 height 49
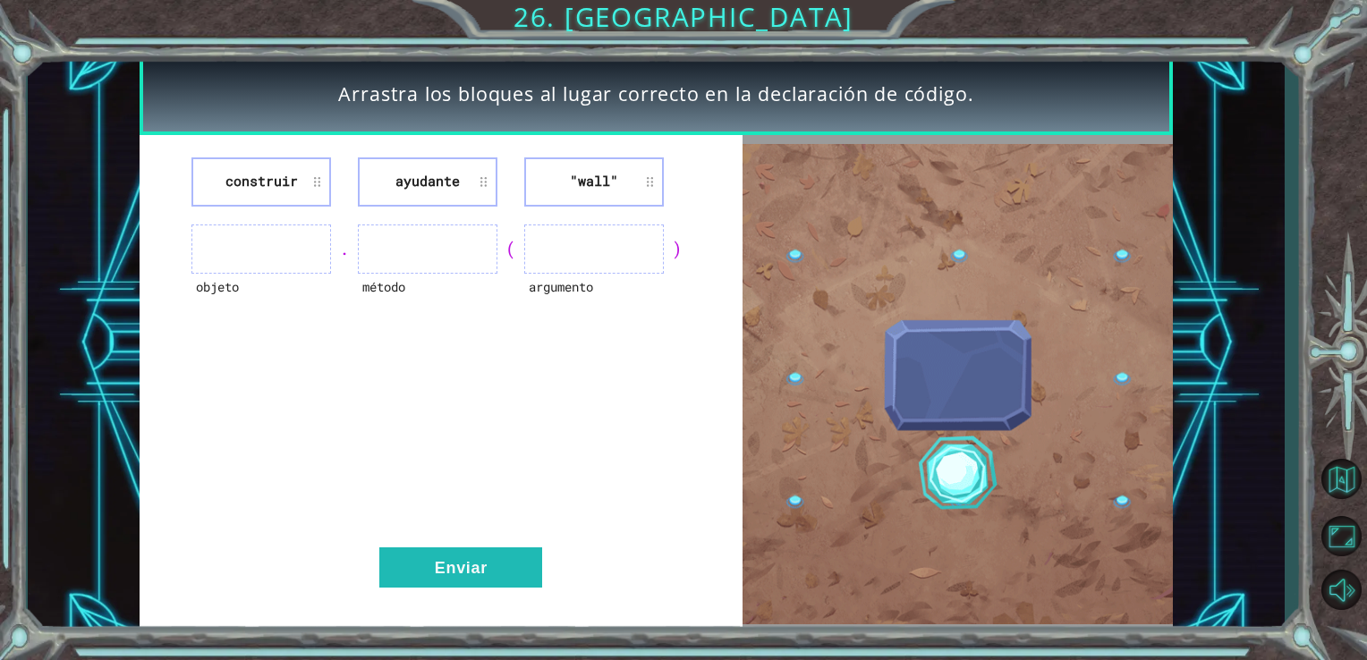
click at [560, 165] on li ""wall"" at bounding box center [594, 181] width 140 height 49
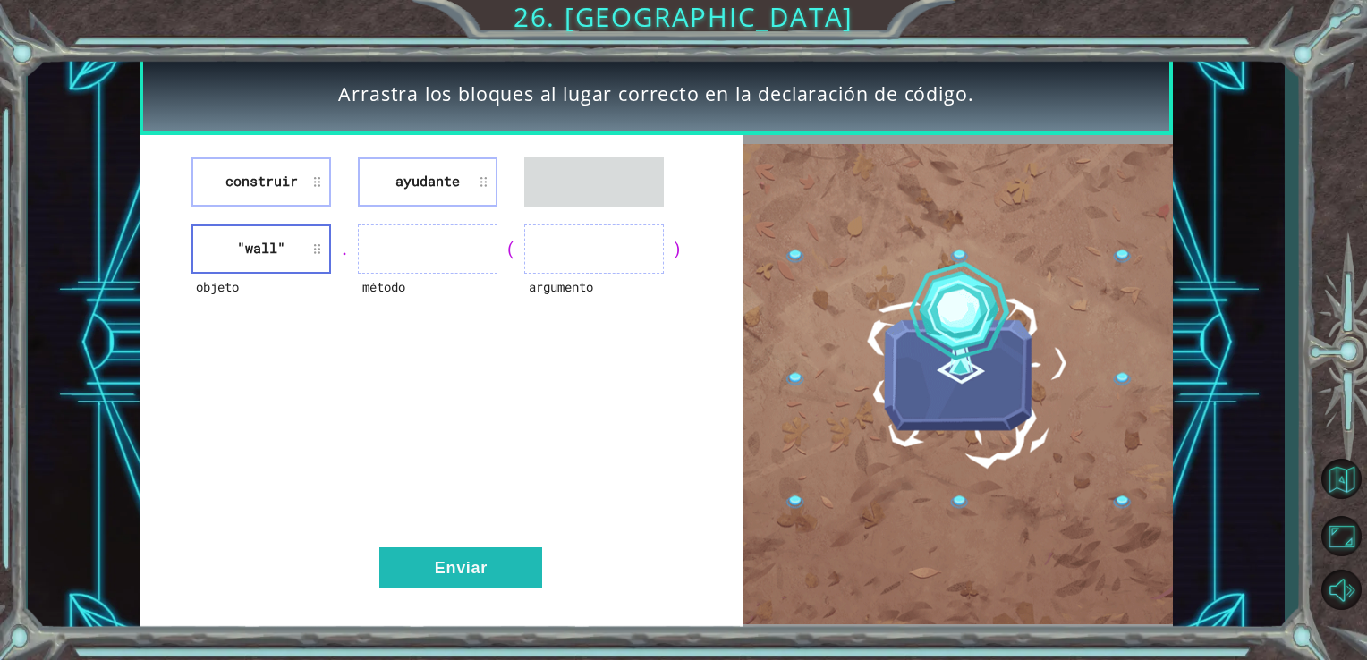
click at [236, 231] on li ""wall"" at bounding box center [261, 249] width 140 height 49
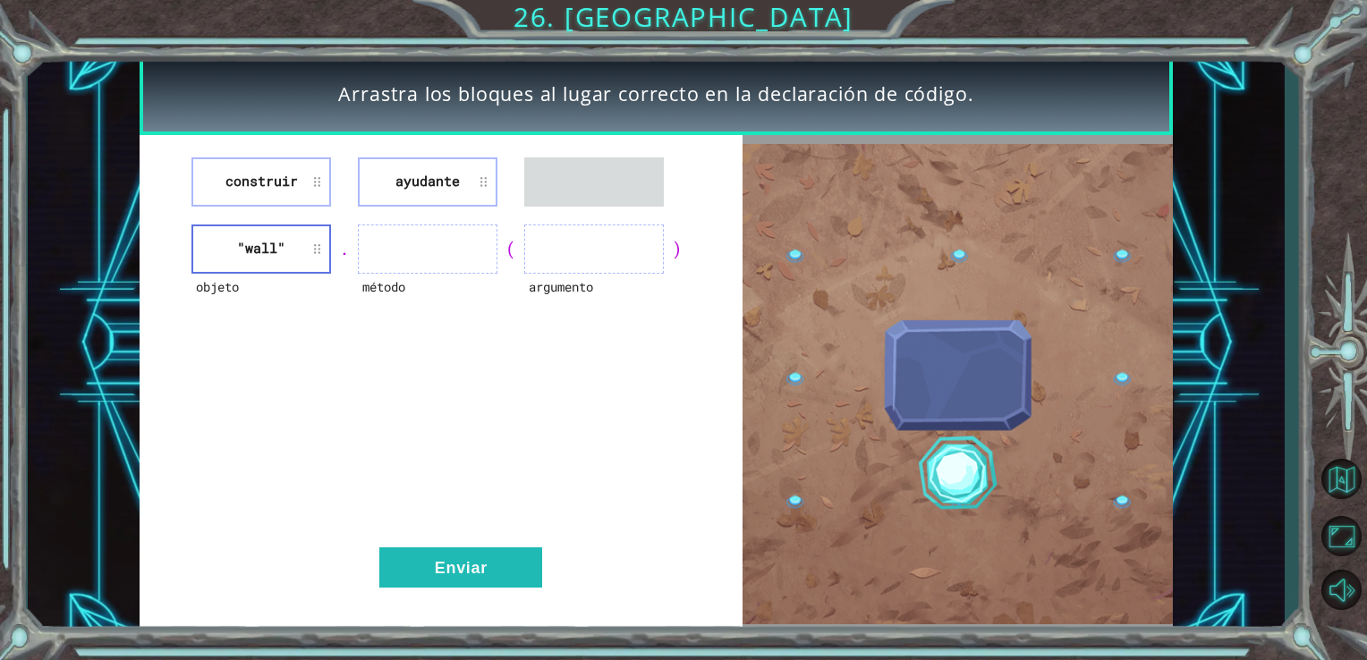
click at [278, 180] on li "construir" at bounding box center [261, 181] width 140 height 49
click at [289, 174] on li "construir" at bounding box center [261, 181] width 140 height 49
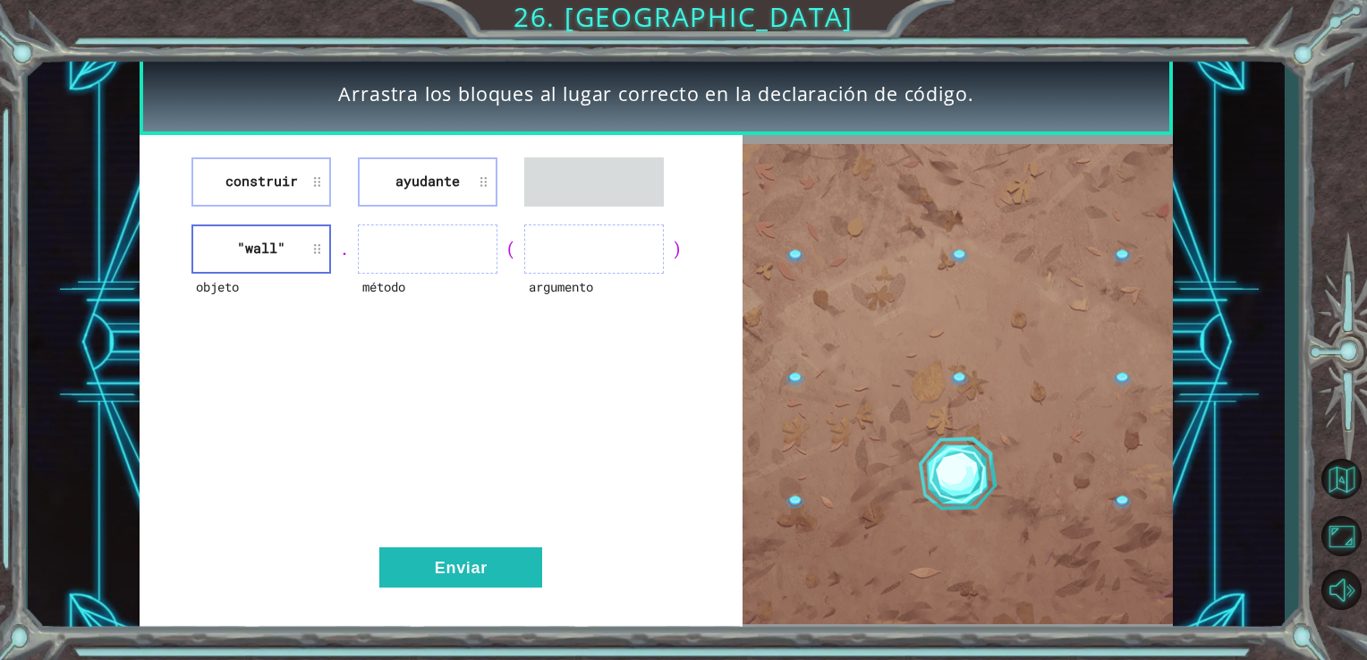
click at [279, 173] on li "construir" at bounding box center [261, 181] width 140 height 49
click at [250, 178] on li "construir" at bounding box center [261, 181] width 140 height 49
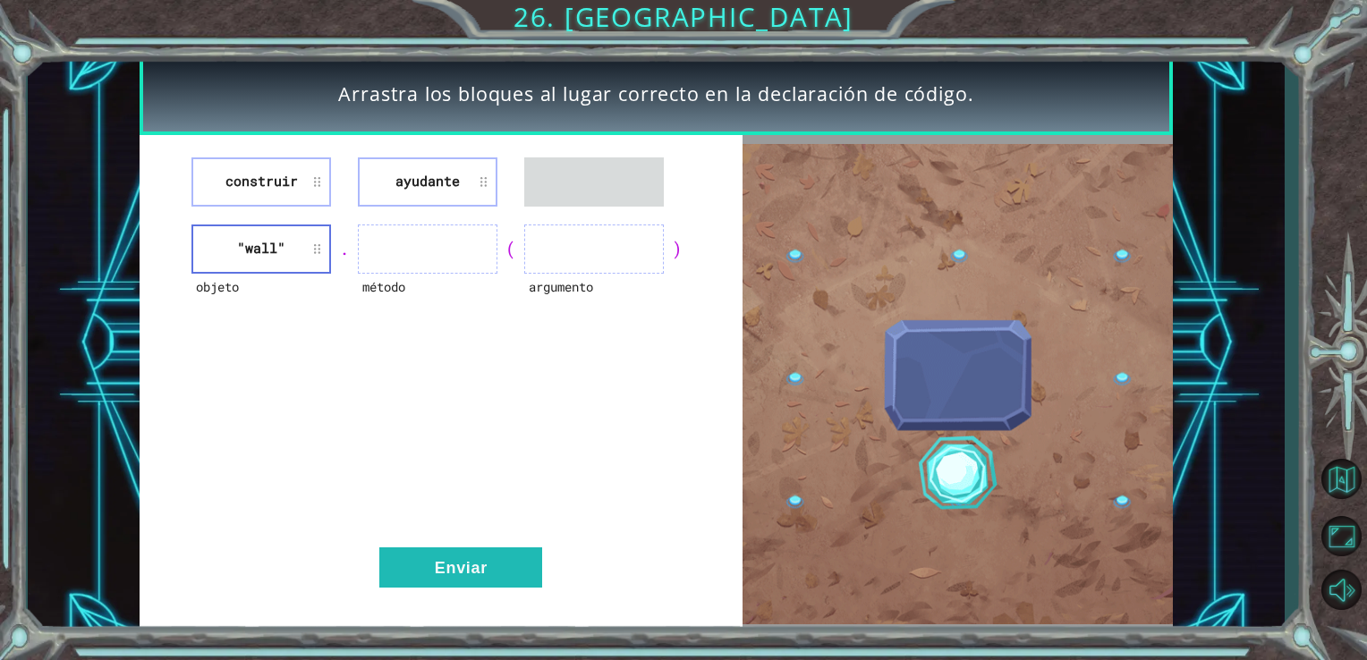
click at [250, 178] on li "construir" at bounding box center [261, 181] width 140 height 49
click at [240, 167] on li "construir" at bounding box center [261, 181] width 140 height 49
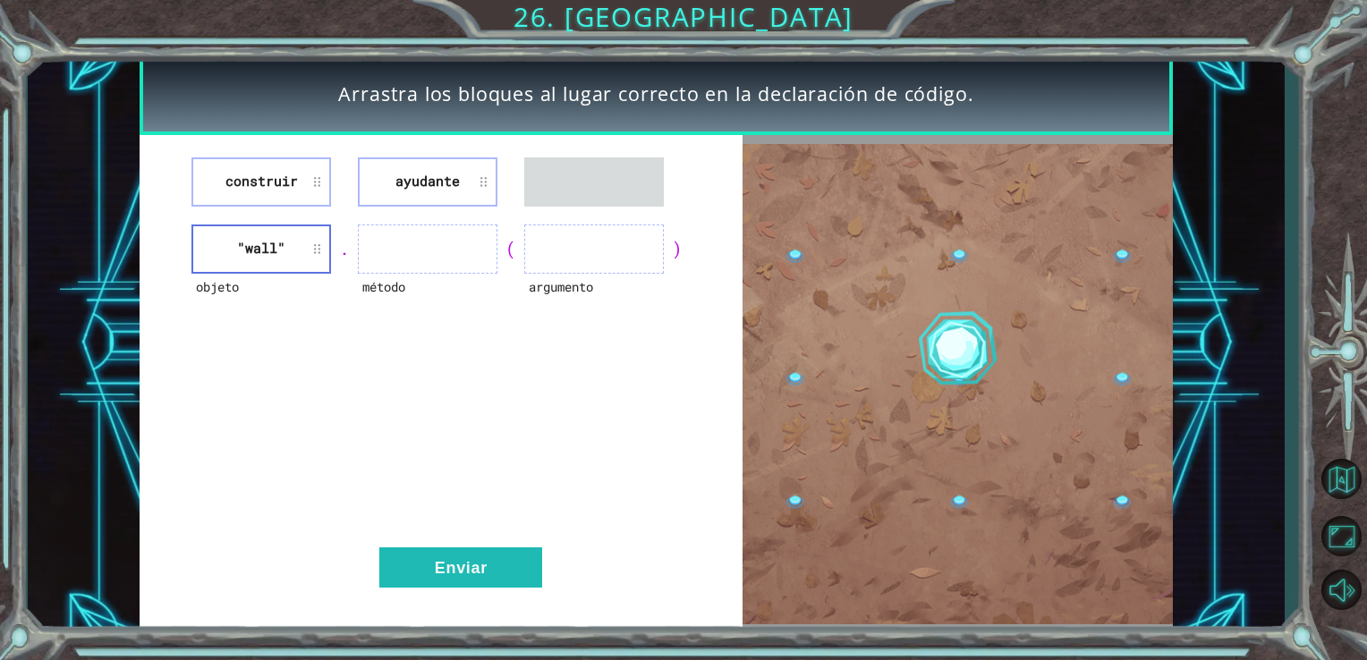
click at [243, 177] on li "construir" at bounding box center [261, 181] width 140 height 49
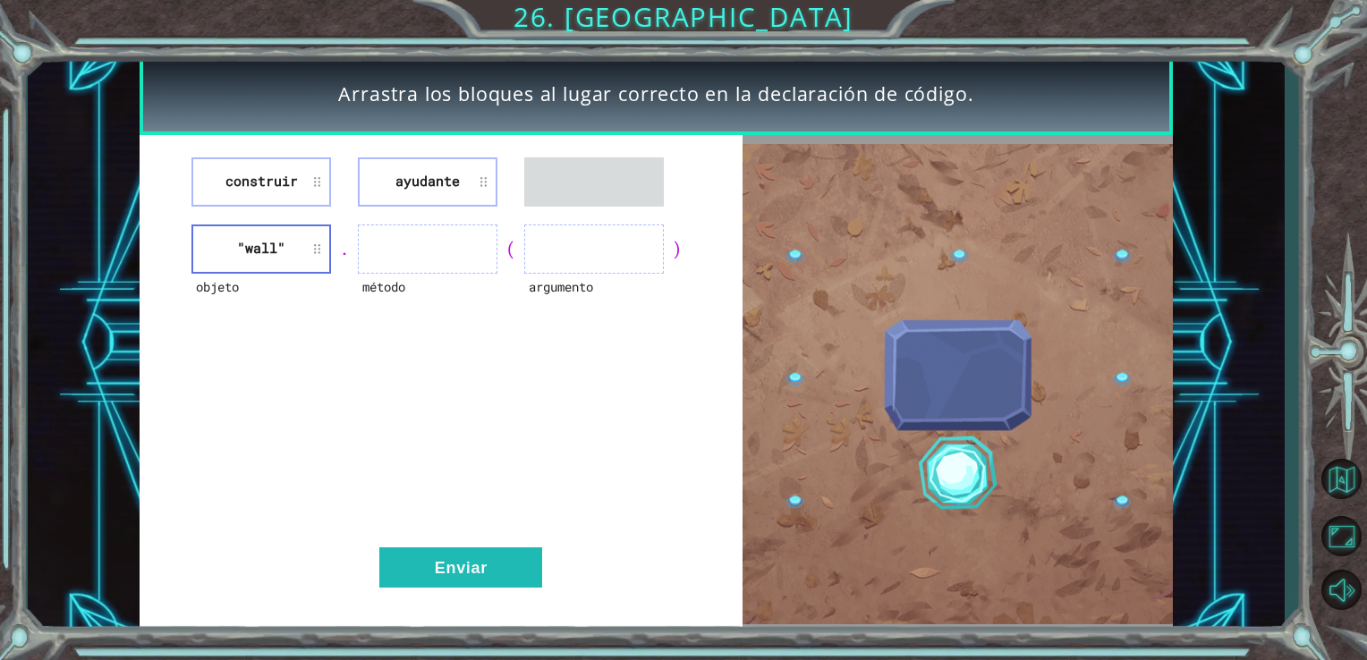
click at [569, 267] on ul at bounding box center [594, 249] width 140 height 49
click at [316, 184] on li "construir" at bounding box center [261, 181] width 140 height 49
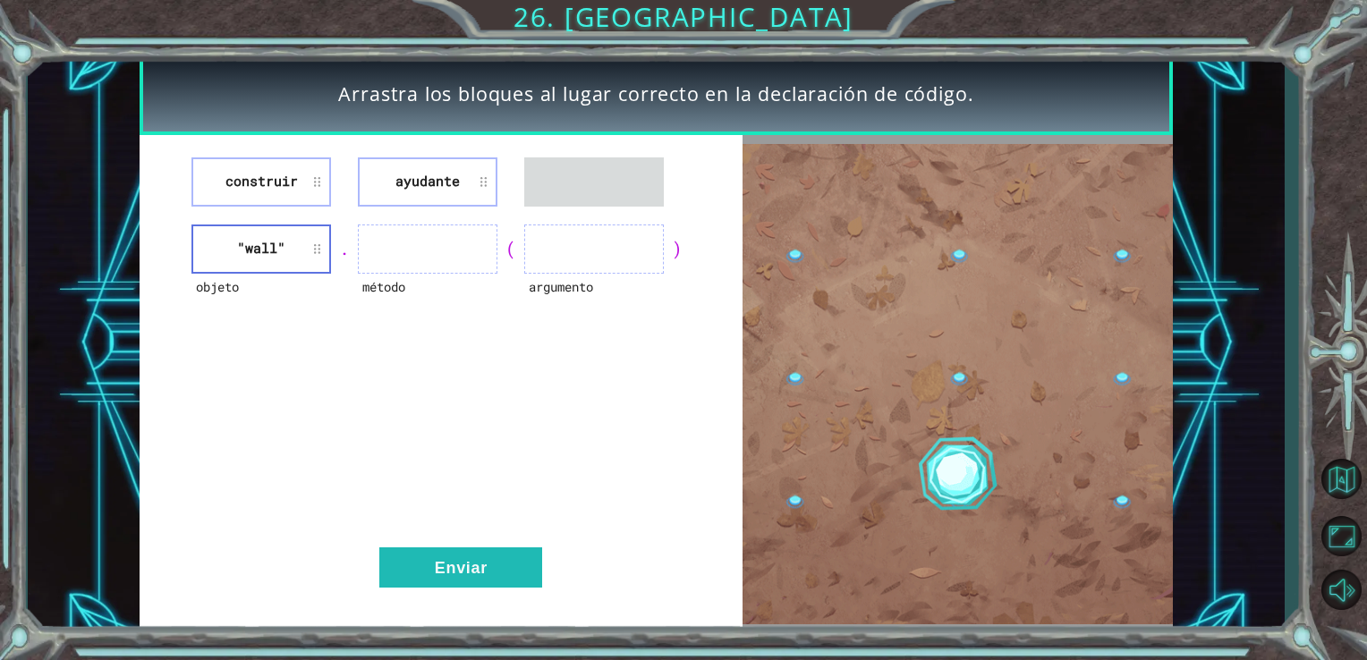
click at [316, 184] on li "construir" at bounding box center [261, 181] width 140 height 49
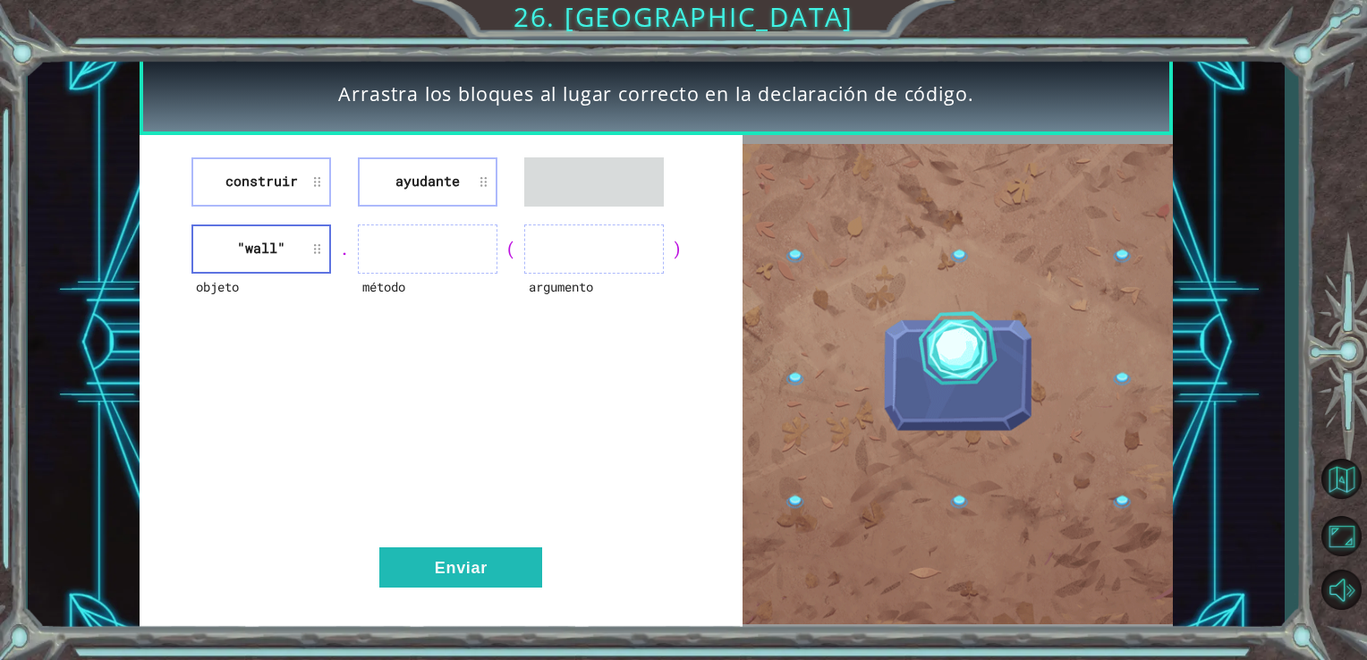
click at [316, 184] on li "construir" at bounding box center [261, 181] width 140 height 49
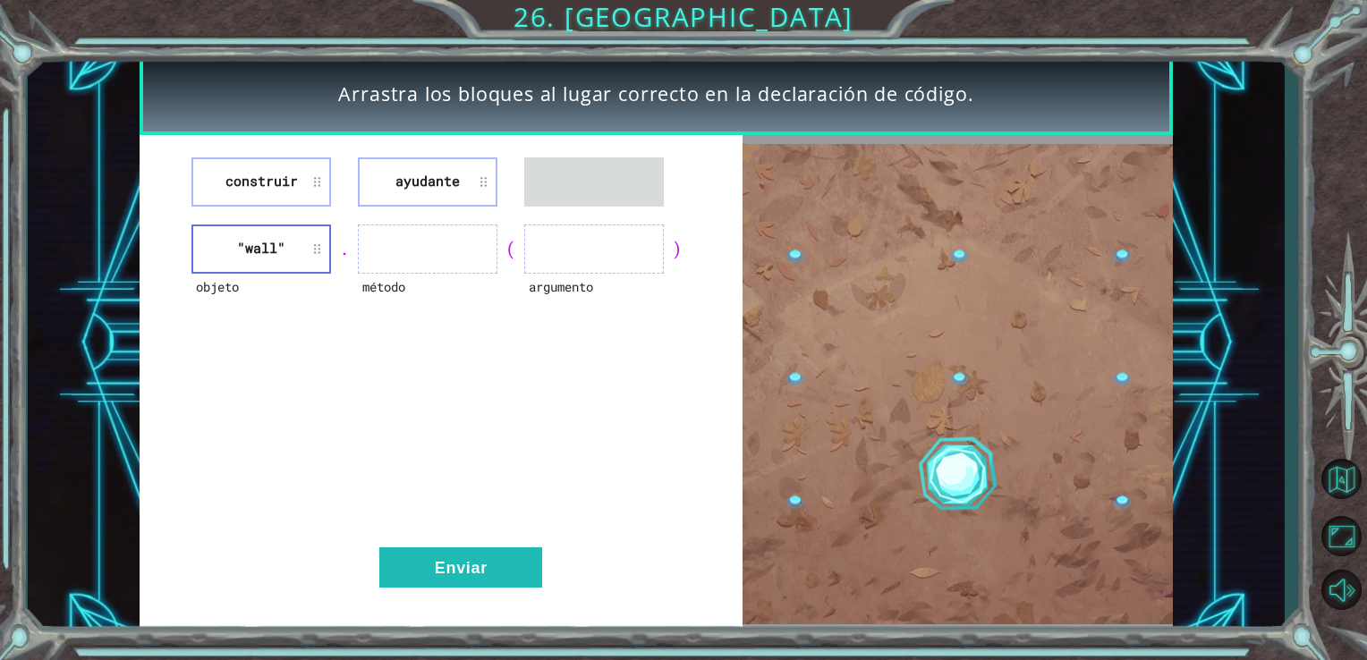
click at [316, 184] on li "construir" at bounding box center [261, 181] width 140 height 49
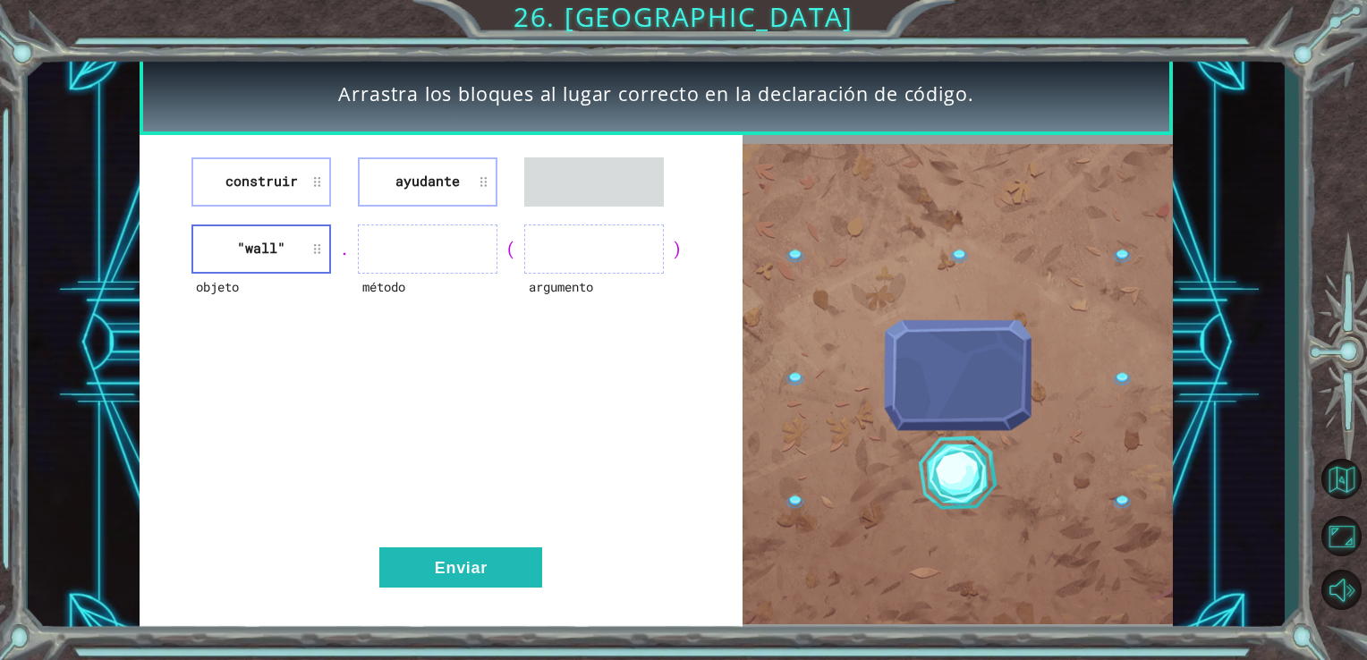
click at [256, 177] on li "construir" at bounding box center [261, 181] width 140 height 49
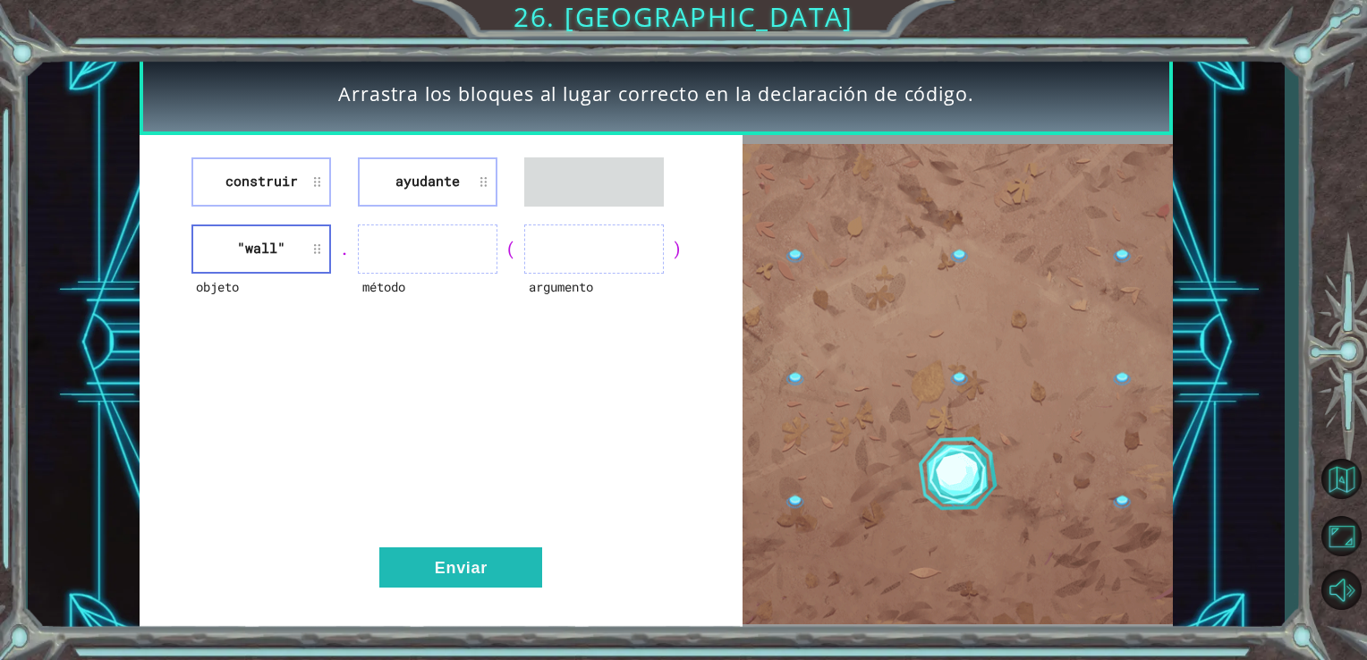
click at [256, 177] on li "construir" at bounding box center [261, 181] width 140 height 49
click at [310, 176] on li "construir" at bounding box center [261, 181] width 140 height 49
click at [310, 171] on li "construir" at bounding box center [261, 181] width 140 height 49
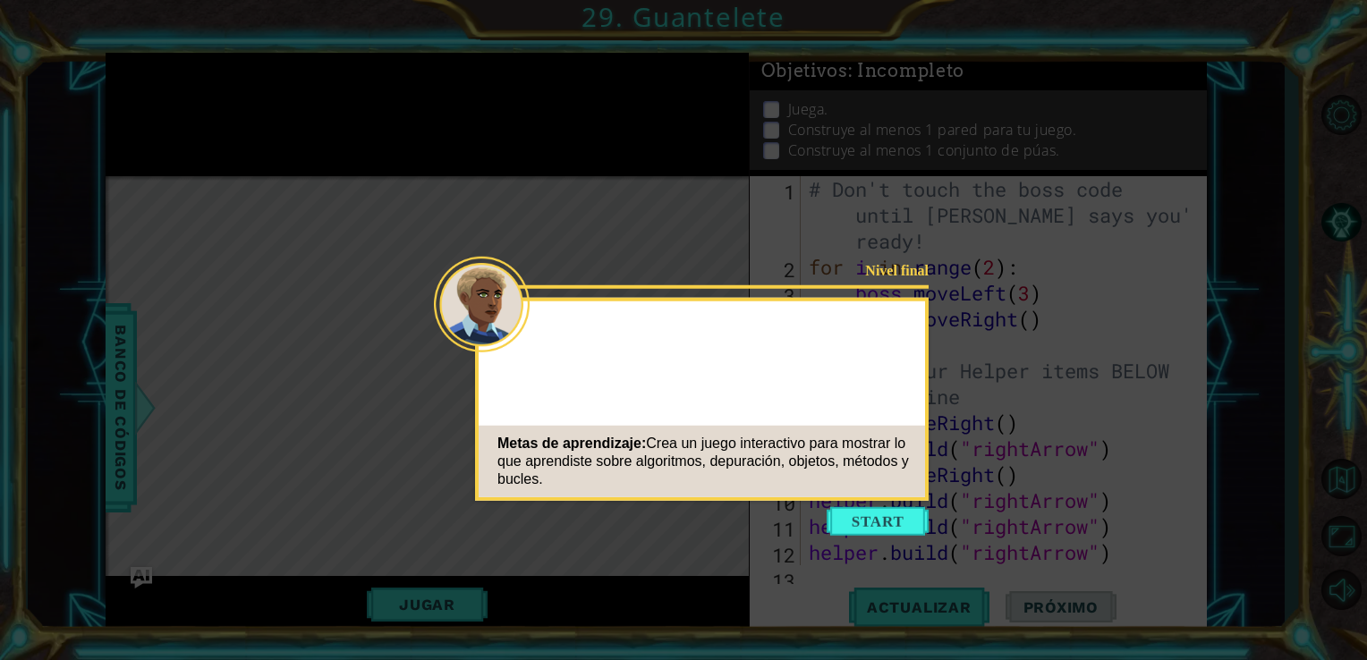
click at [869, 533] on button "Start" at bounding box center [878, 521] width 102 height 29
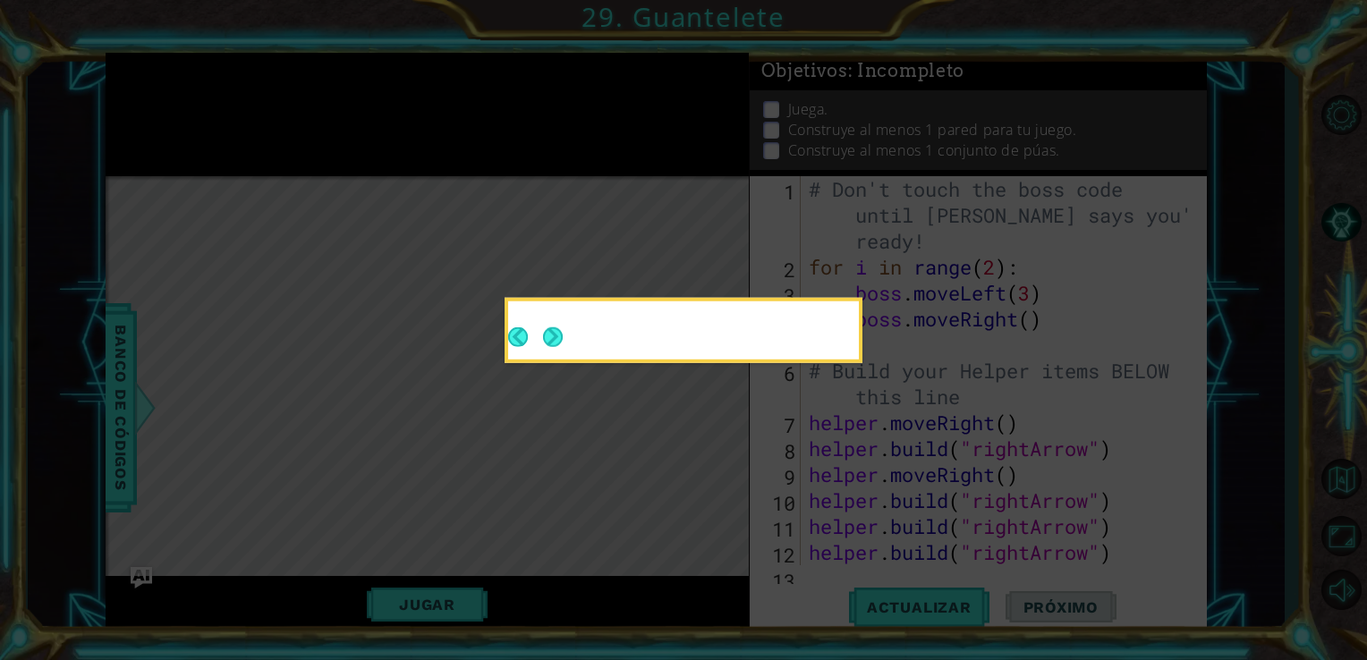
scroll to position [51, 0]
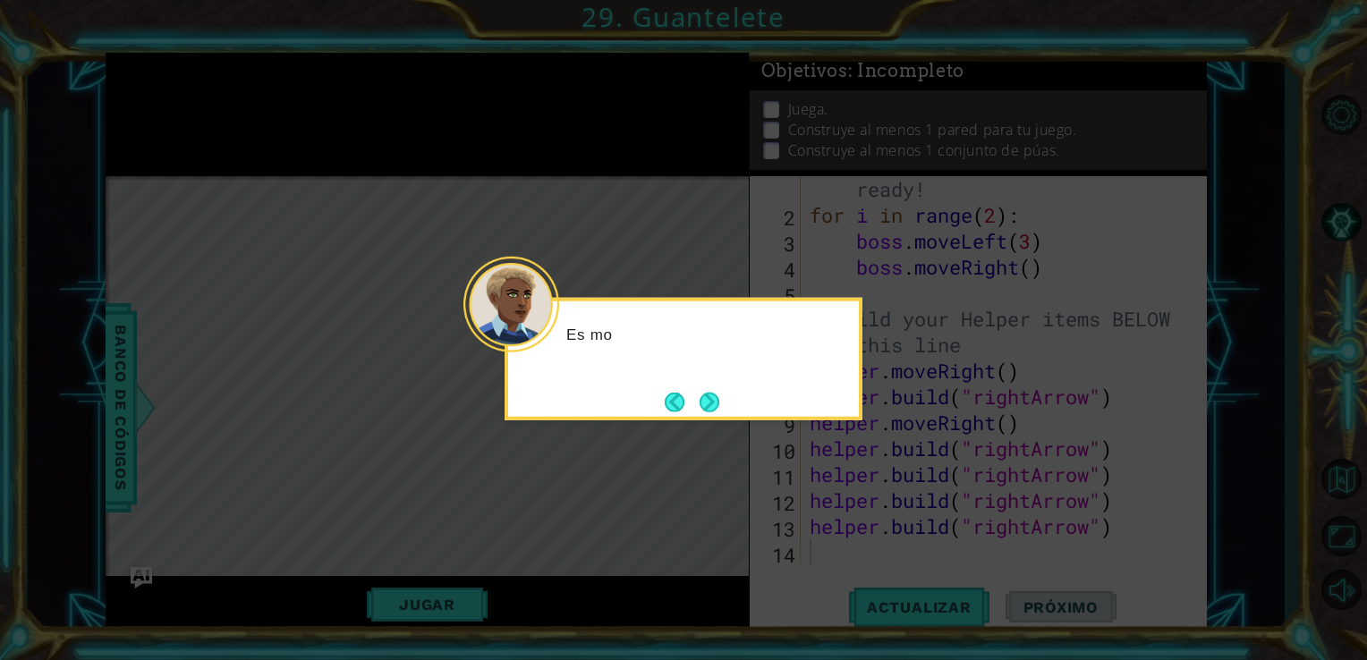
click at [830, 404] on div "Es mo" at bounding box center [684, 359] width 358 height 123
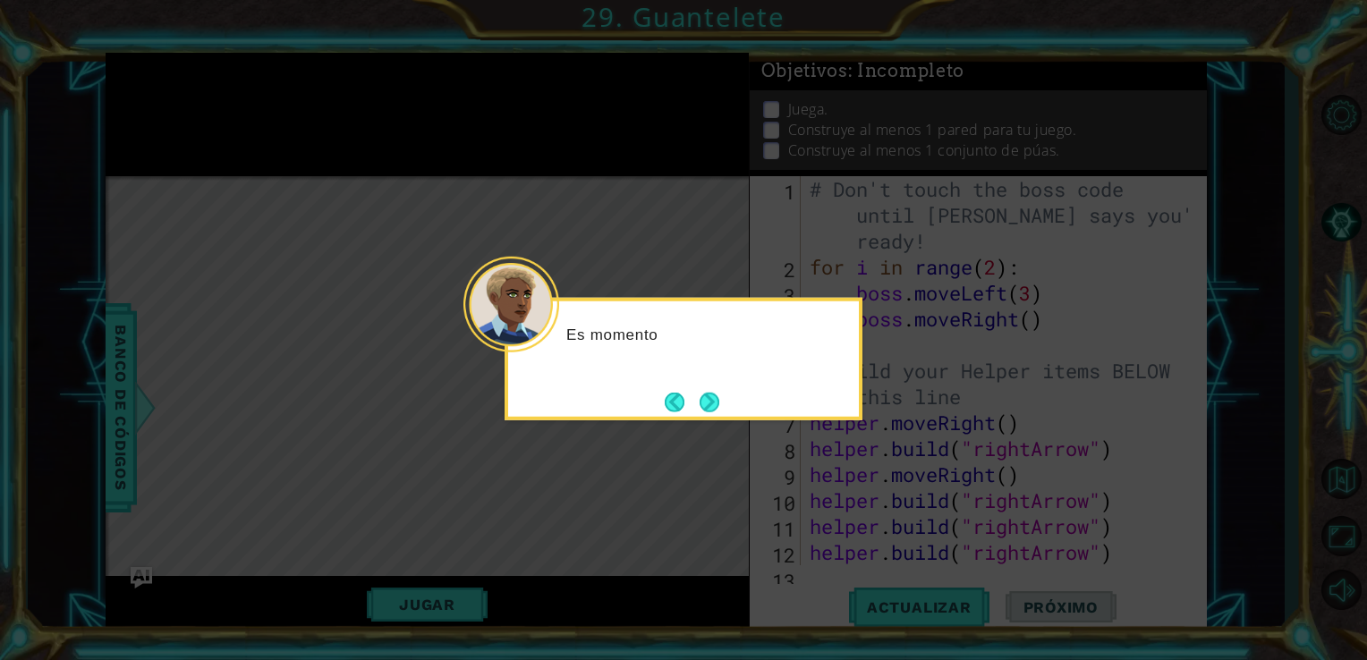
scroll to position [0, 0]
click at [710, 390] on footer at bounding box center [692, 401] width 55 height 27
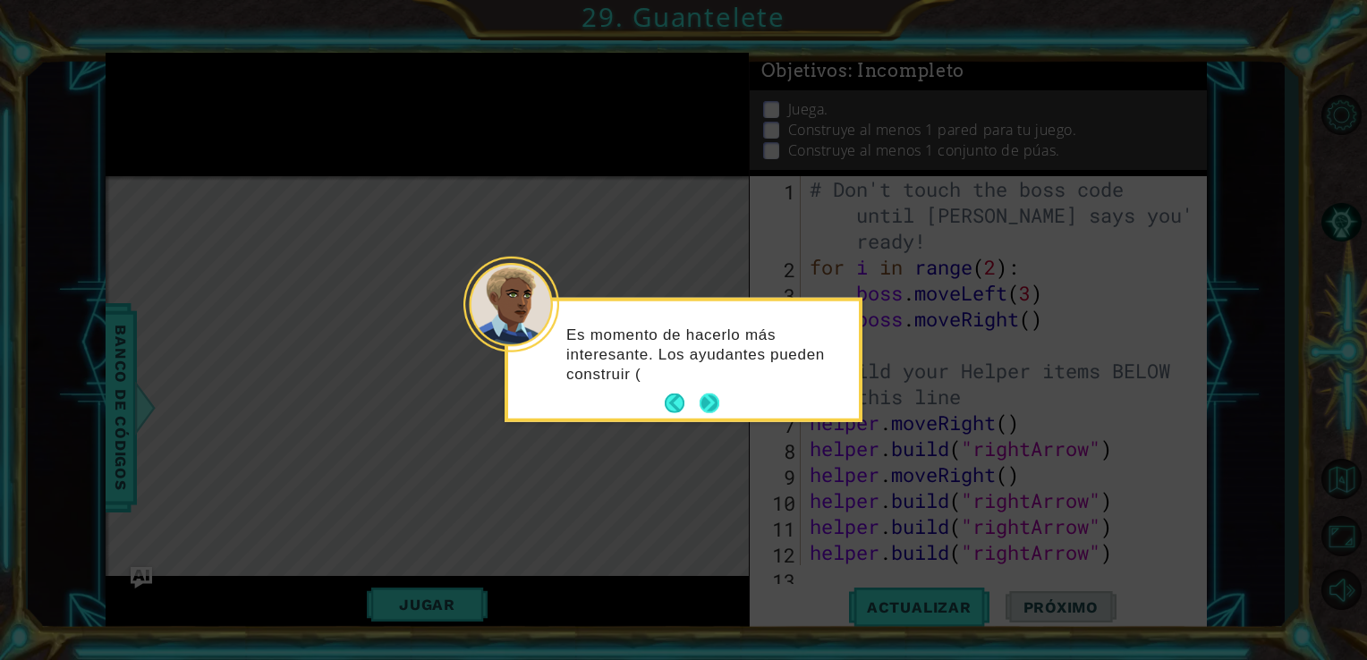
drag, startPoint x: 710, startPoint y: 390, endPoint x: 705, endPoint y: 401, distance: 12.0
click at [705, 401] on footer at bounding box center [692, 403] width 55 height 27
click at [705, 401] on button "Next" at bounding box center [709, 404] width 33 height 33
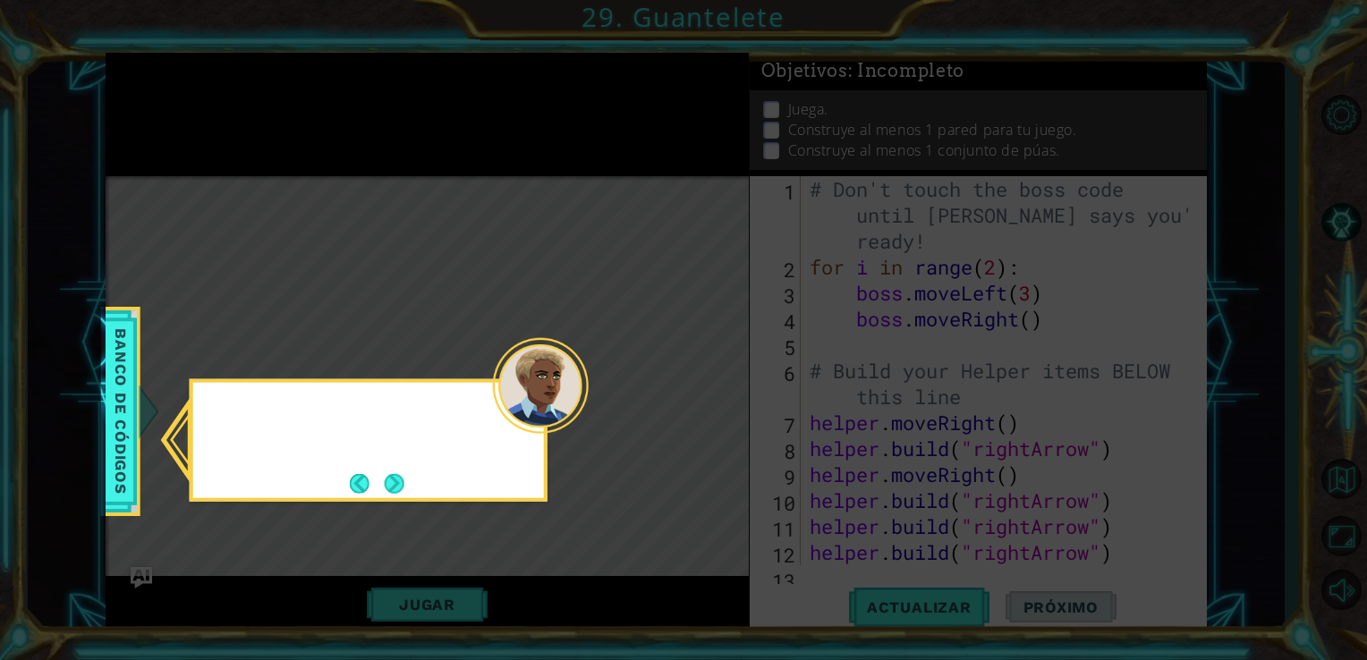
click at [705, 401] on icon at bounding box center [683, 330] width 1367 height 660
drag, startPoint x: 705, startPoint y: 401, endPoint x: 827, endPoint y: 346, distance: 133.3
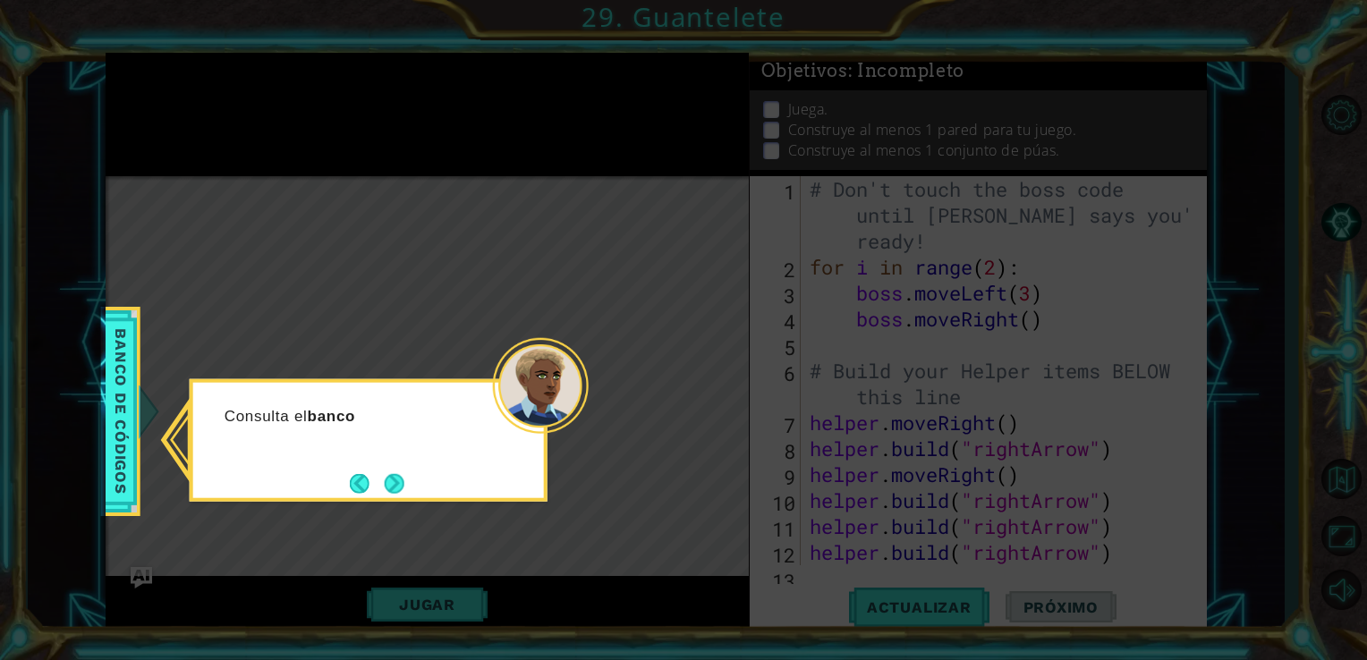
click at [827, 346] on icon at bounding box center [683, 330] width 1367 height 660
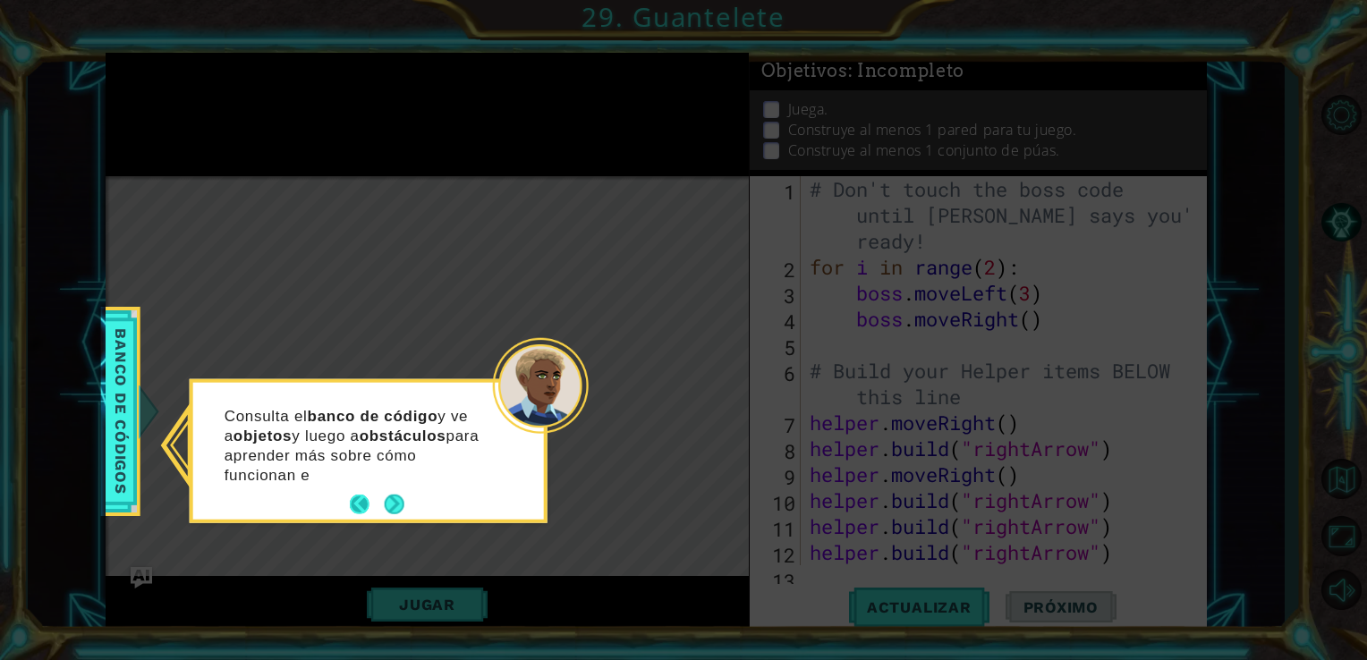
click at [372, 486] on div "Consulta el banco de código y ve a objetos y luego a obstáculos para aprender m…" at bounding box center [368, 454] width 351 height 130
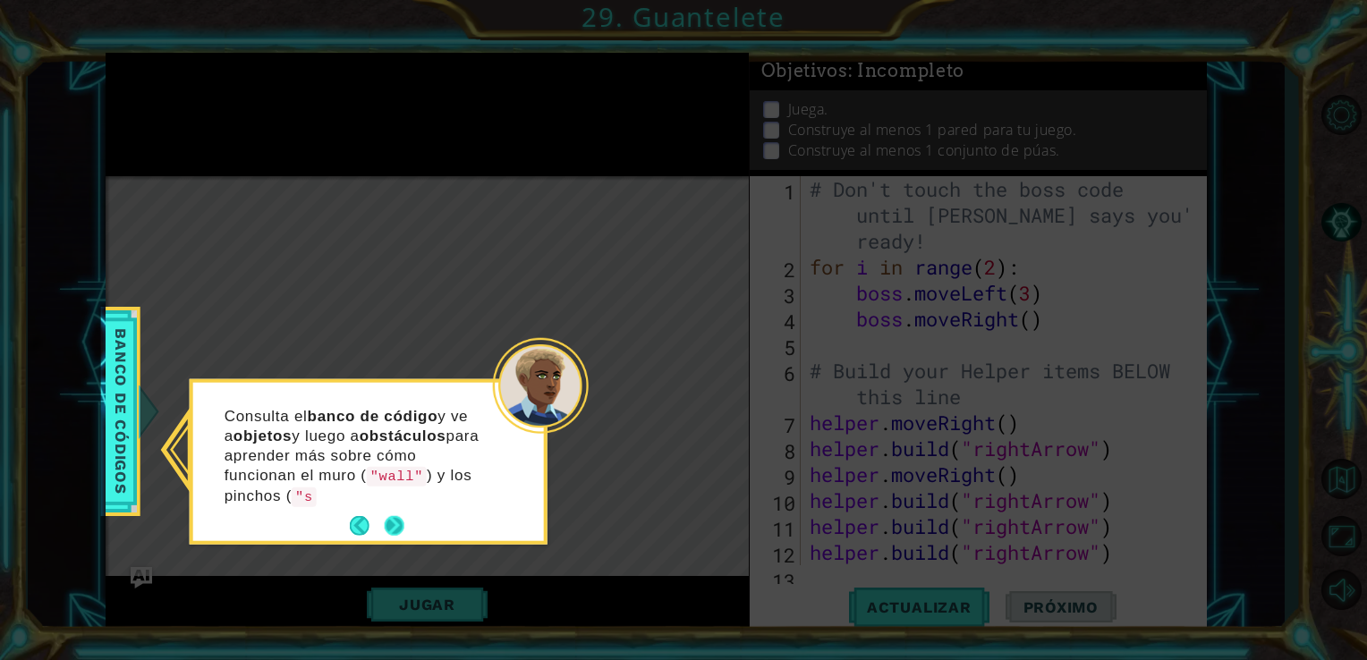
click at [394, 502] on p "Consulta el banco de código y ve a objetos y luego a obstáculos para aprender m…" at bounding box center [358, 456] width 267 height 100
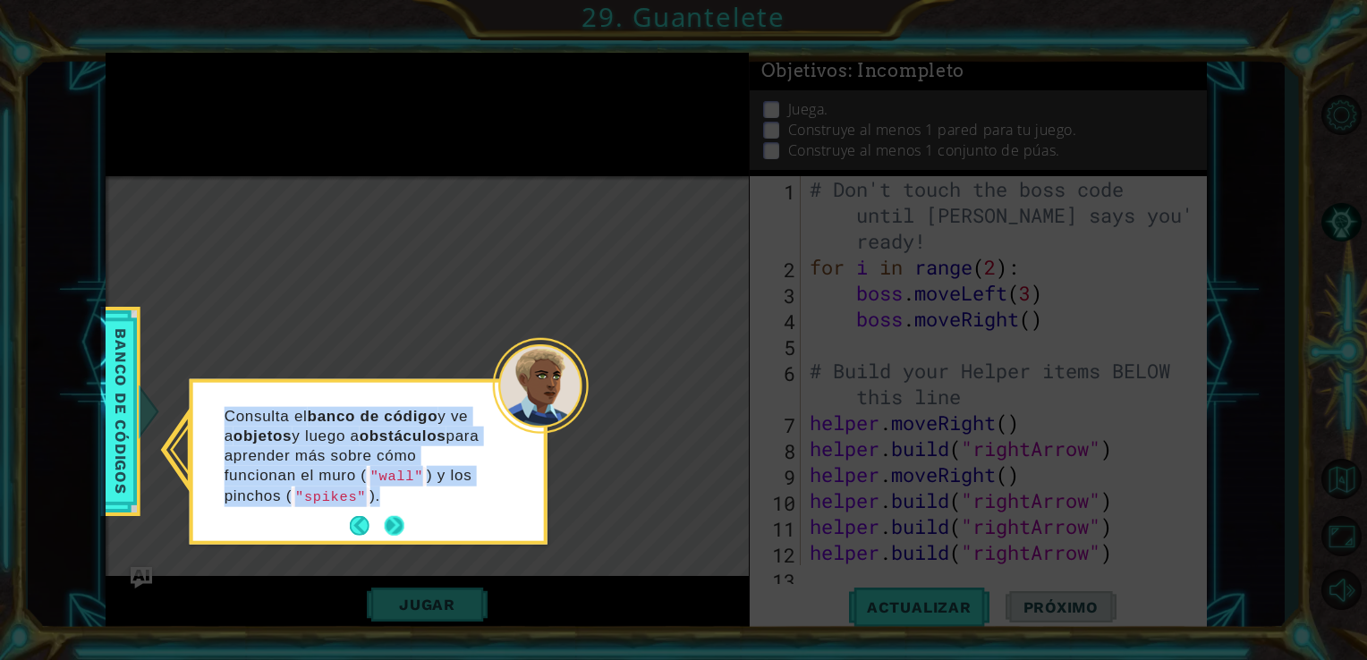
drag, startPoint x: 394, startPoint y: 502, endPoint x: 386, endPoint y: 515, distance: 15.2
click at [386, 515] on div "Consulta el banco de código y ve a objetos y luego a obstáculos para aprender m…" at bounding box center [368, 462] width 351 height 158
click at [386, 515] on button "Next" at bounding box center [394, 526] width 32 height 32
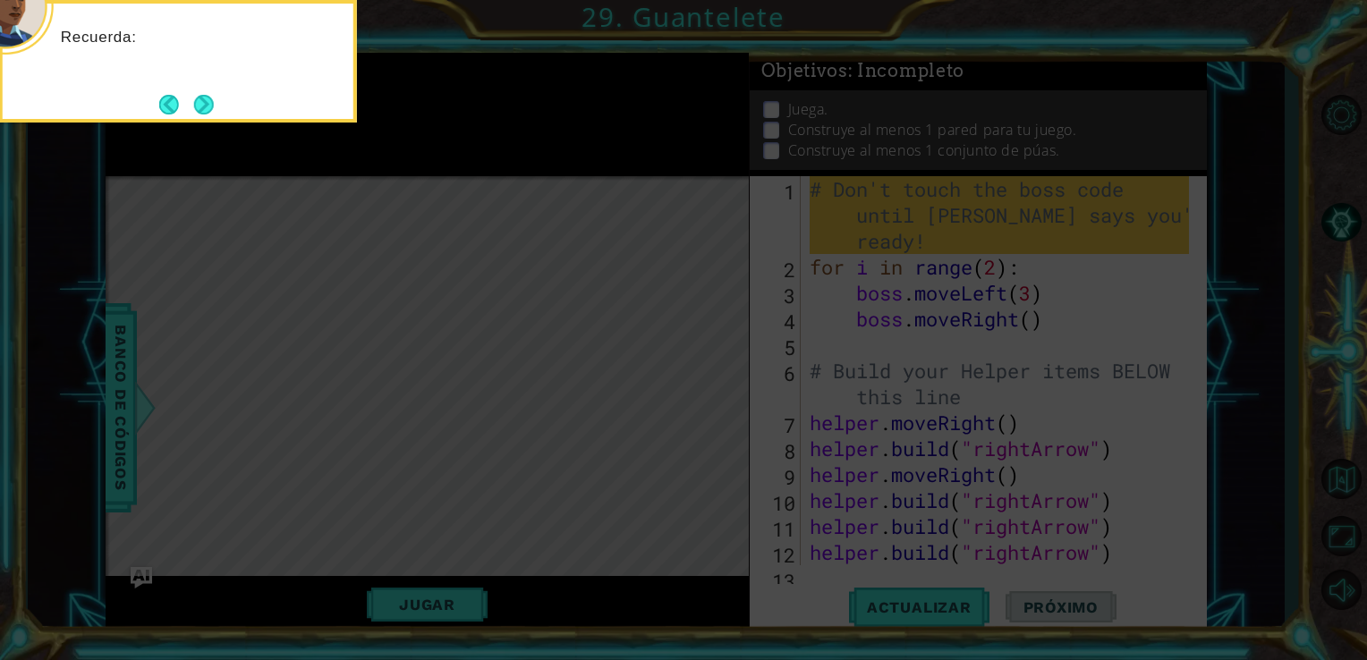
click at [386, 515] on icon at bounding box center [683, 99] width 1367 height 1123
click at [204, 104] on button "Next" at bounding box center [203, 104] width 22 height 22
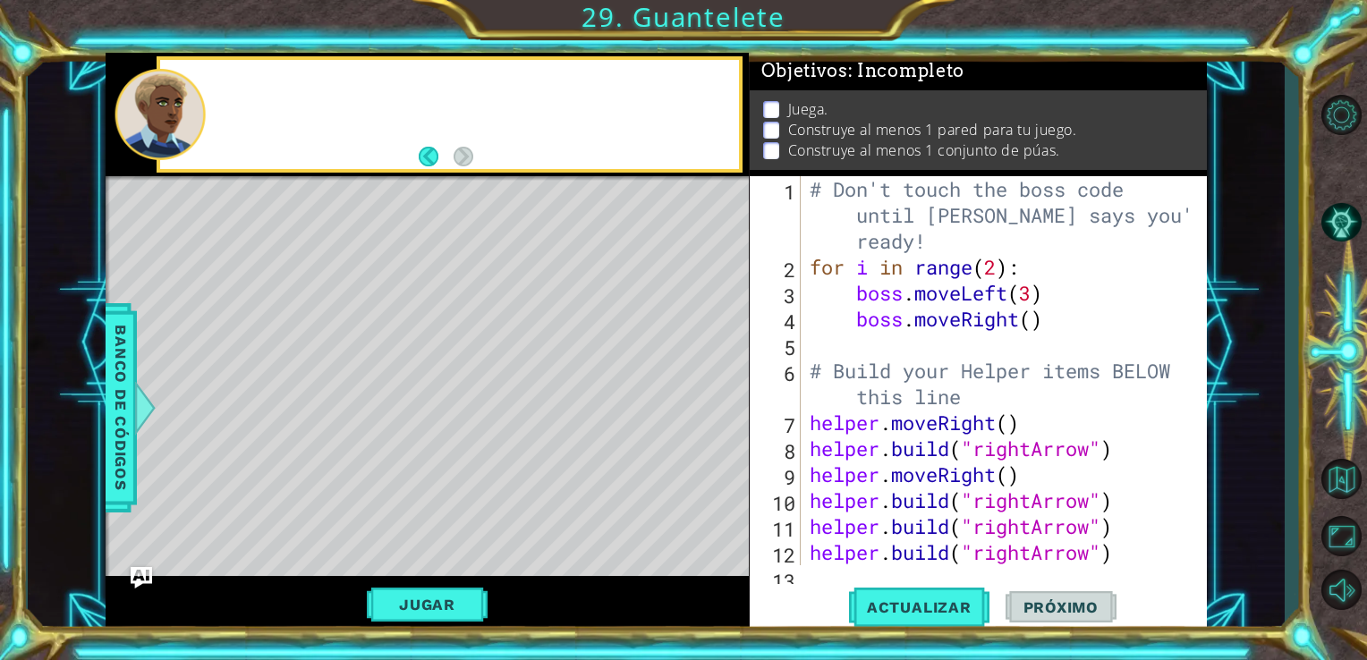
click at [204, 104] on div at bounding box center [160, 114] width 90 height 91
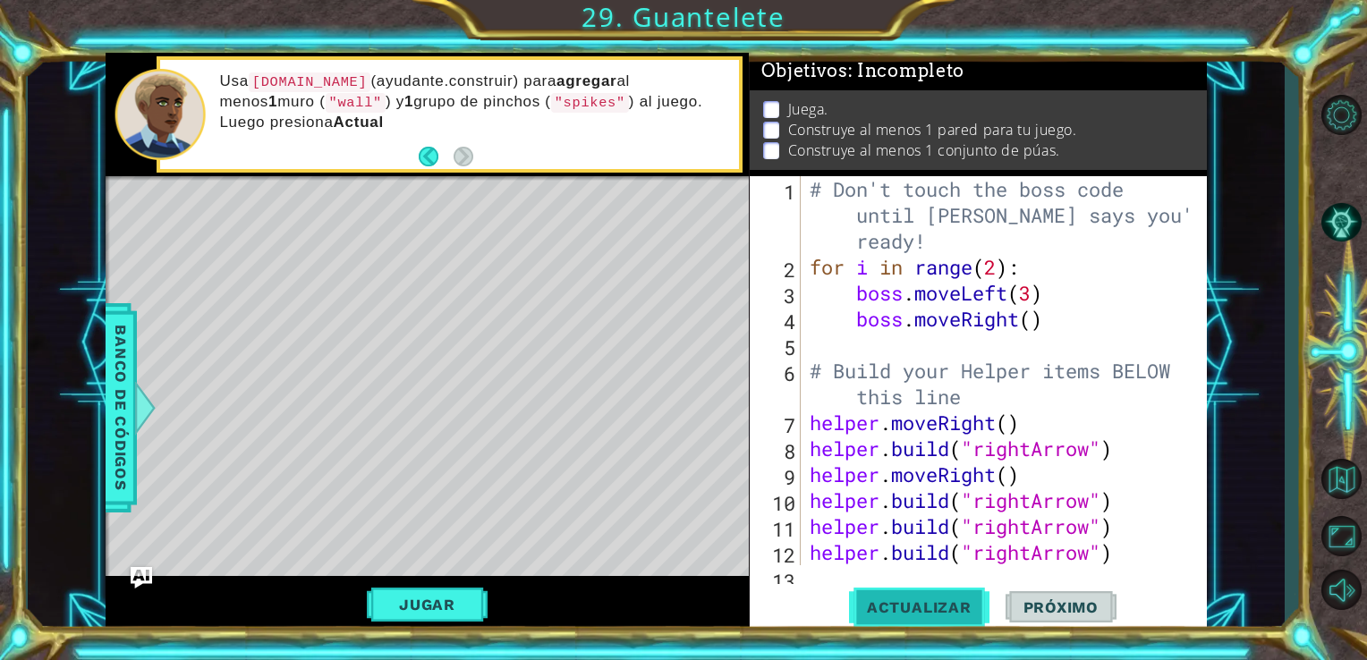
click at [923, 593] on button "Actualizar" at bounding box center [919, 607] width 140 height 46
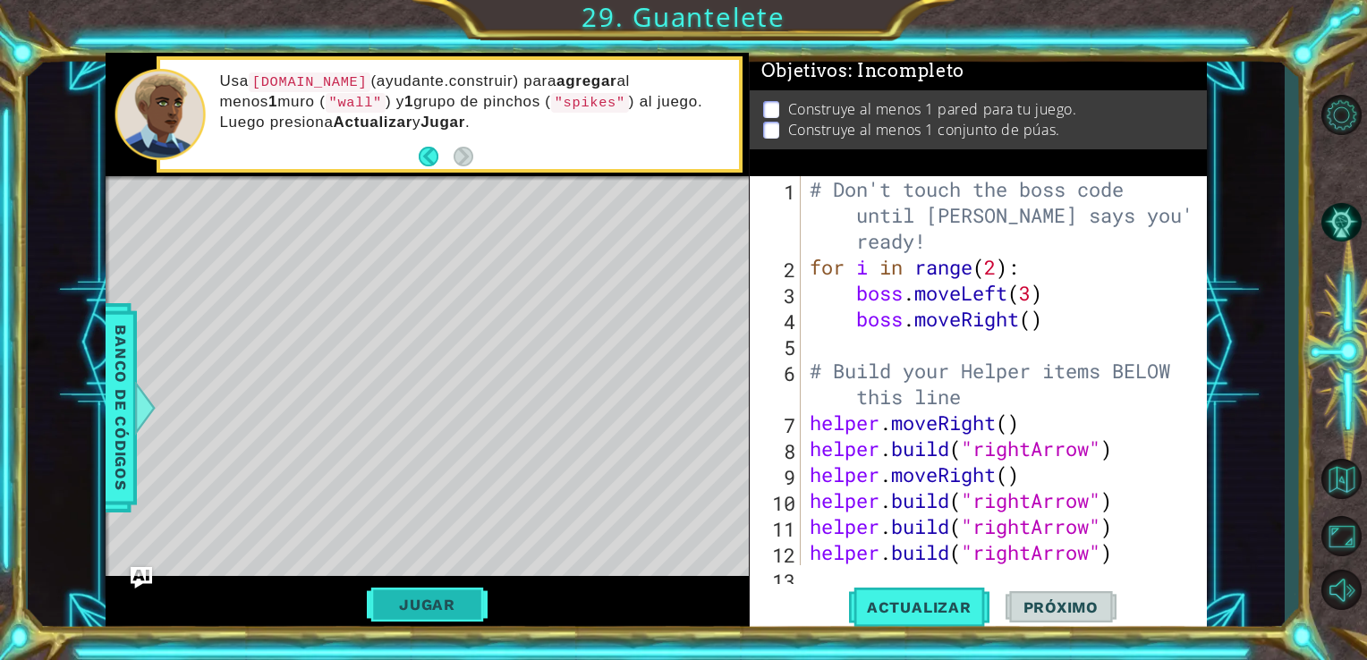
click at [439, 612] on button "Jugar" at bounding box center [427, 605] width 121 height 34
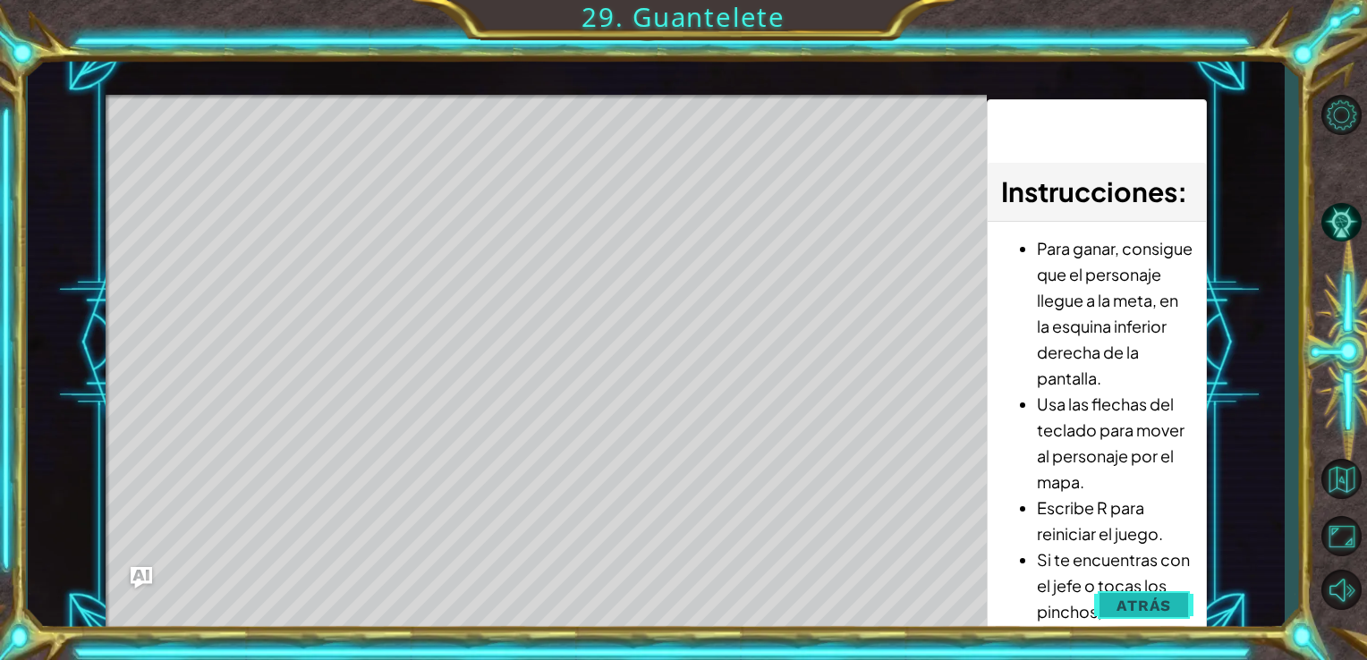
click at [1132, 592] on button "Atrás" at bounding box center [1143, 606] width 99 height 36
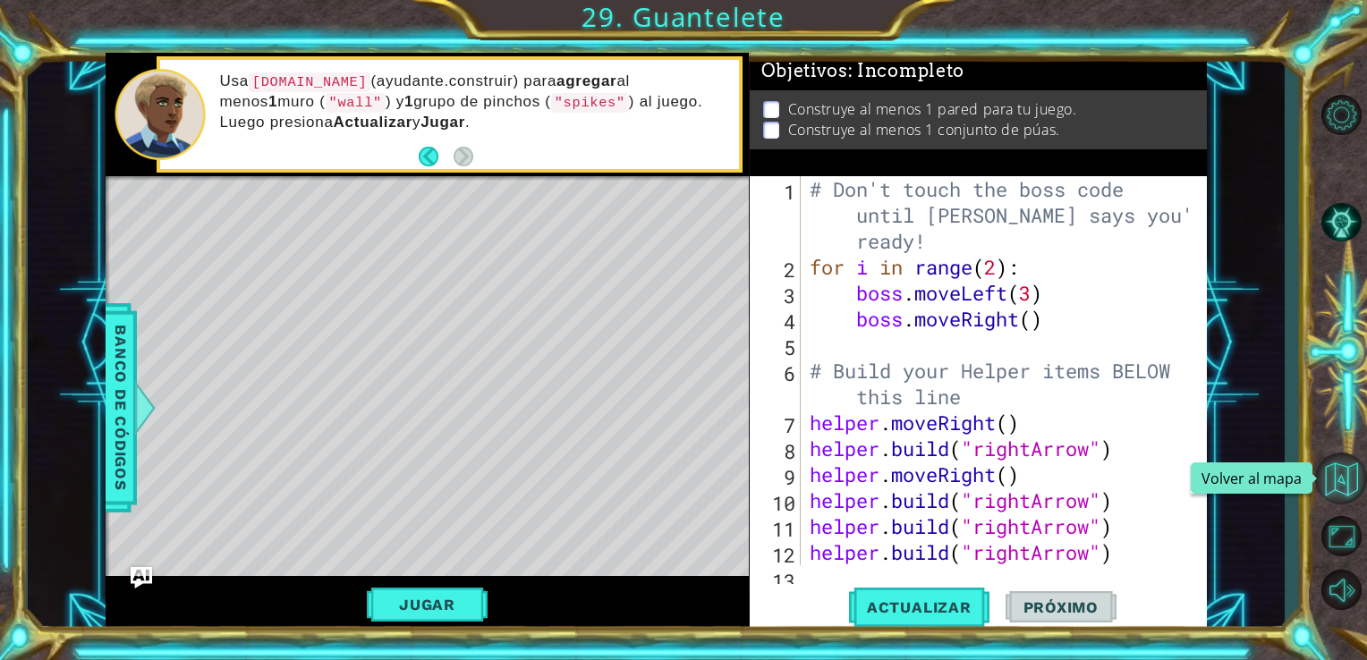
click at [1341, 488] on button "Volver al mapa" at bounding box center [1341, 479] width 52 height 52
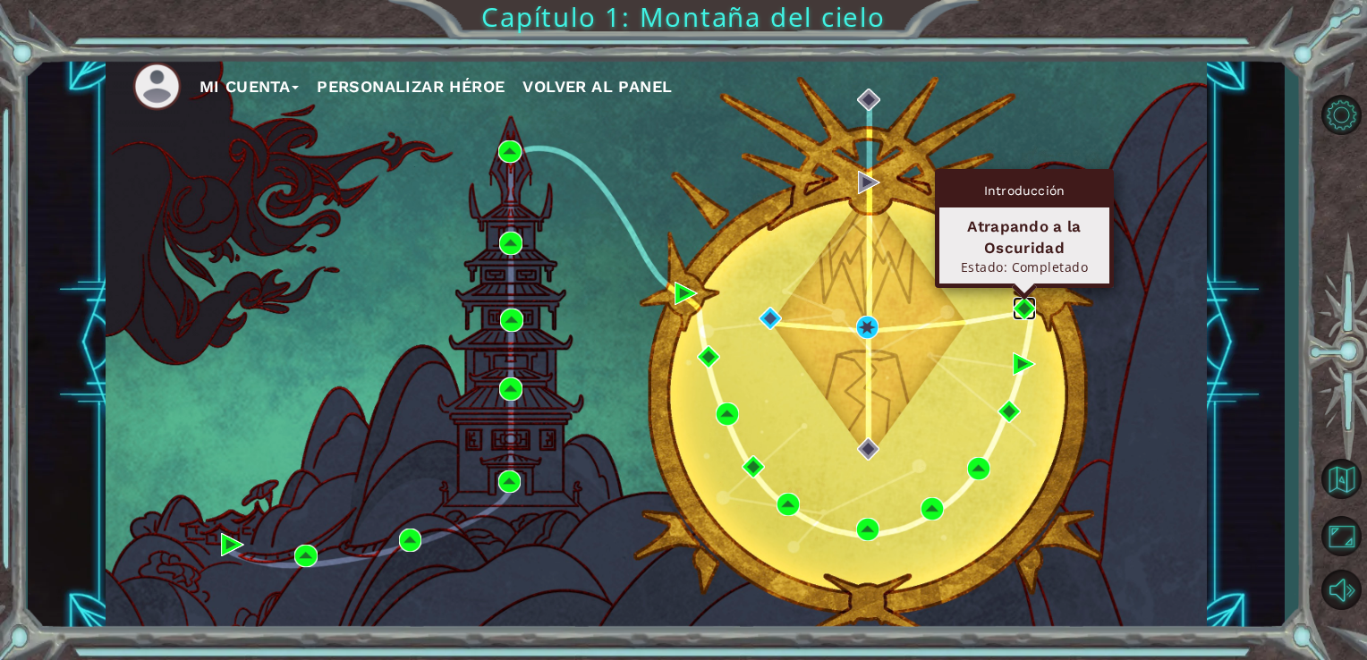
click at [1023, 310] on img at bounding box center [1024, 308] width 23 height 23
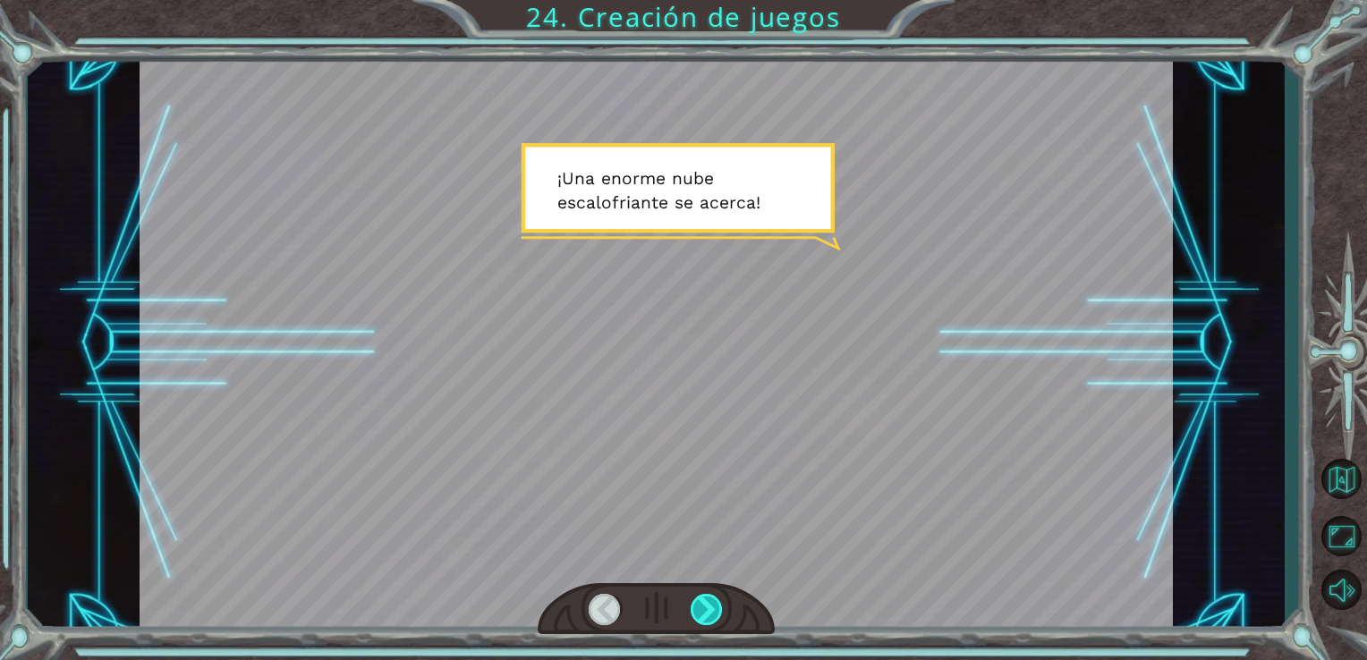
click at [691, 599] on div at bounding box center [707, 609] width 33 height 31
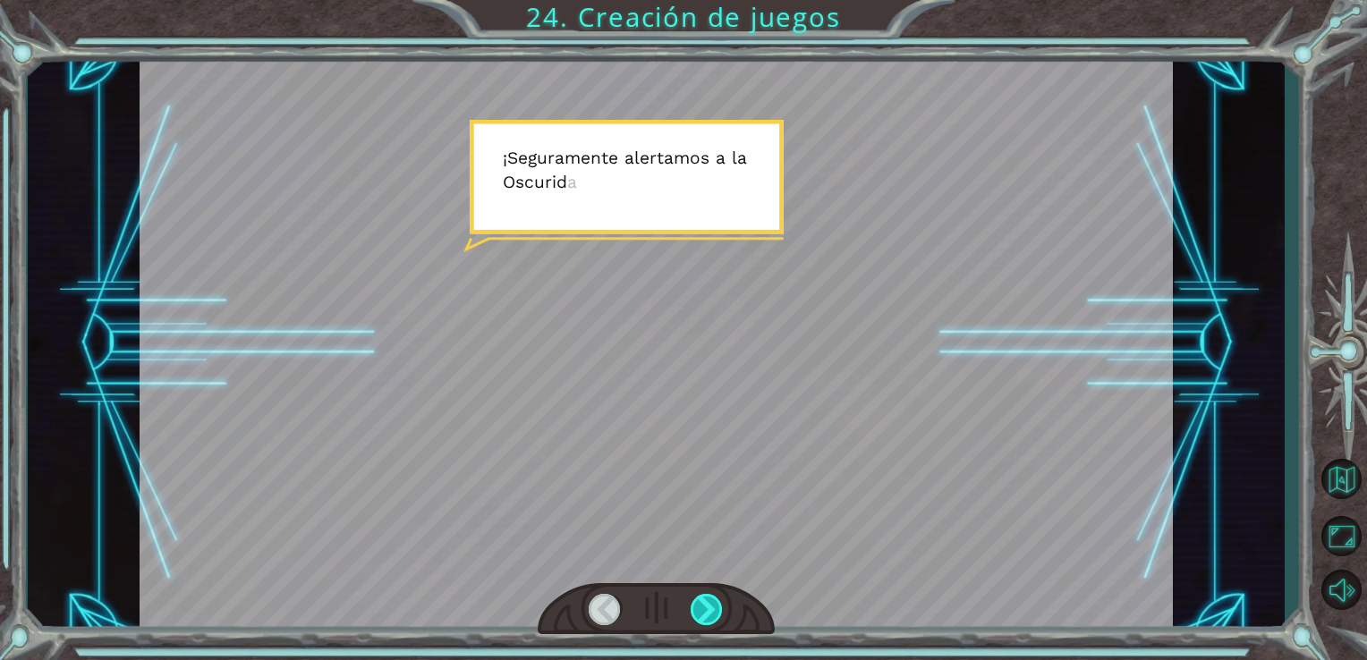
click at [691, 599] on div at bounding box center [707, 609] width 33 height 31
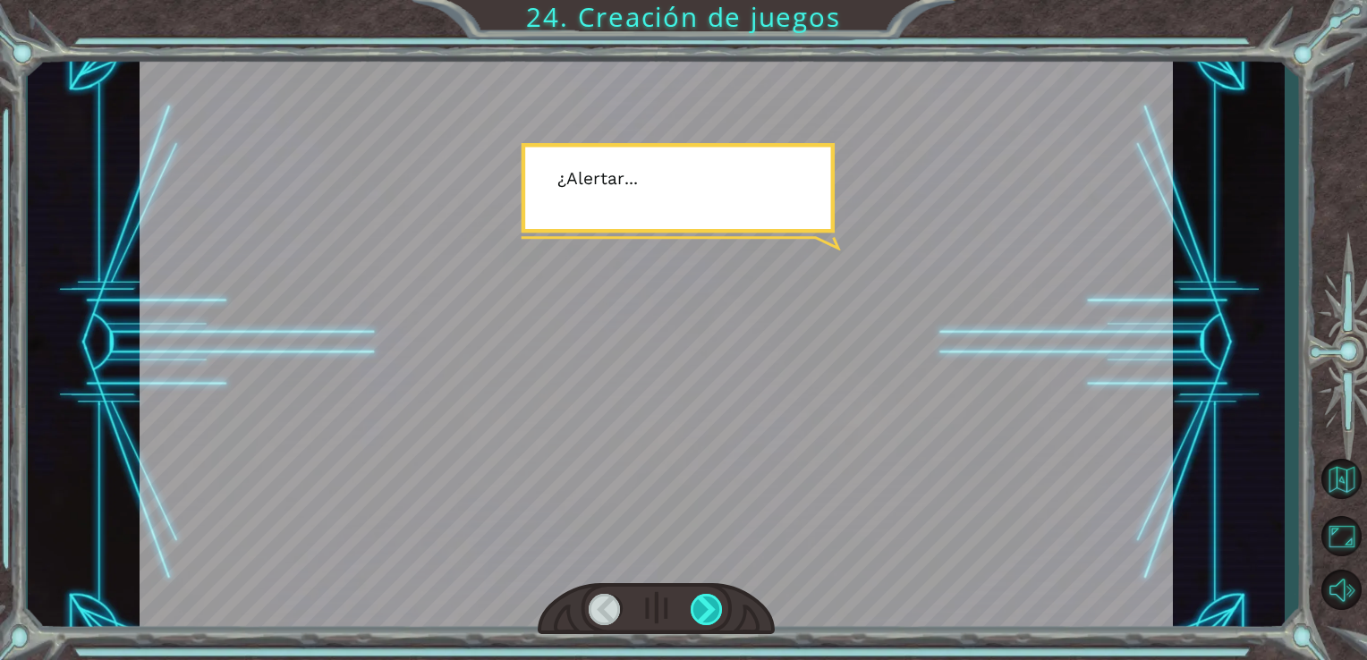
click at [691, 599] on div at bounding box center [707, 609] width 33 height 31
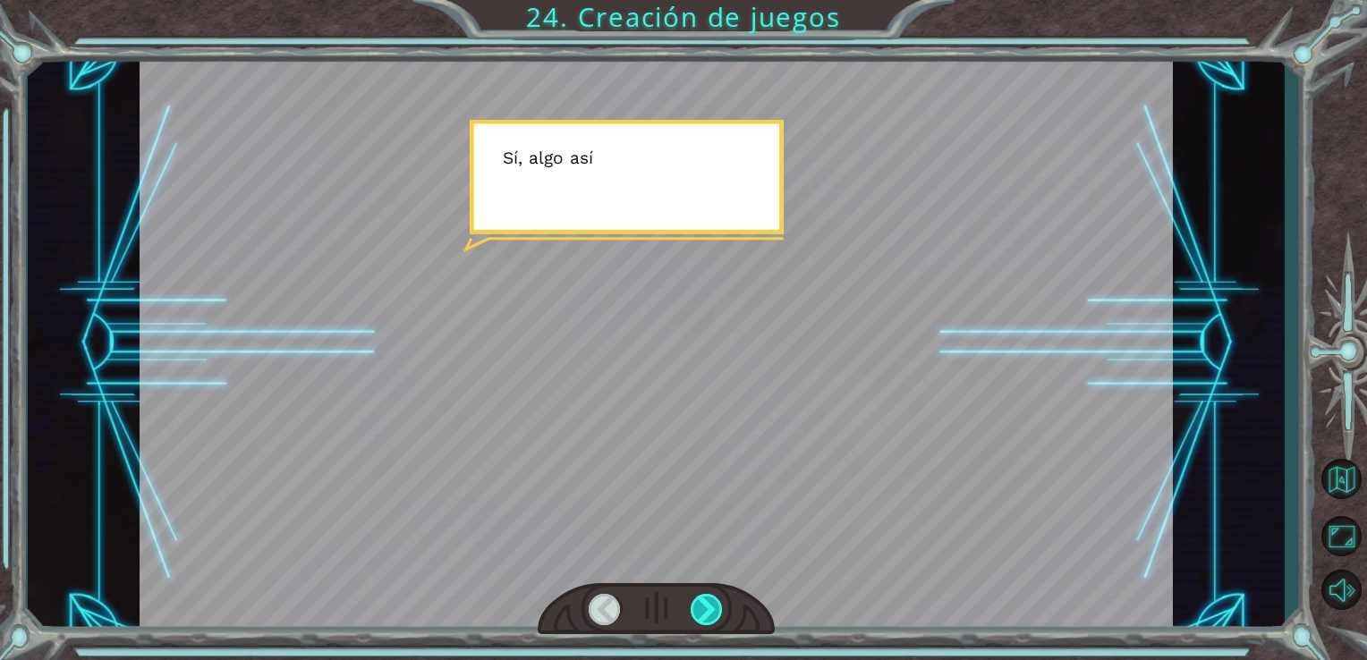
click at [691, 599] on div at bounding box center [707, 609] width 33 height 31
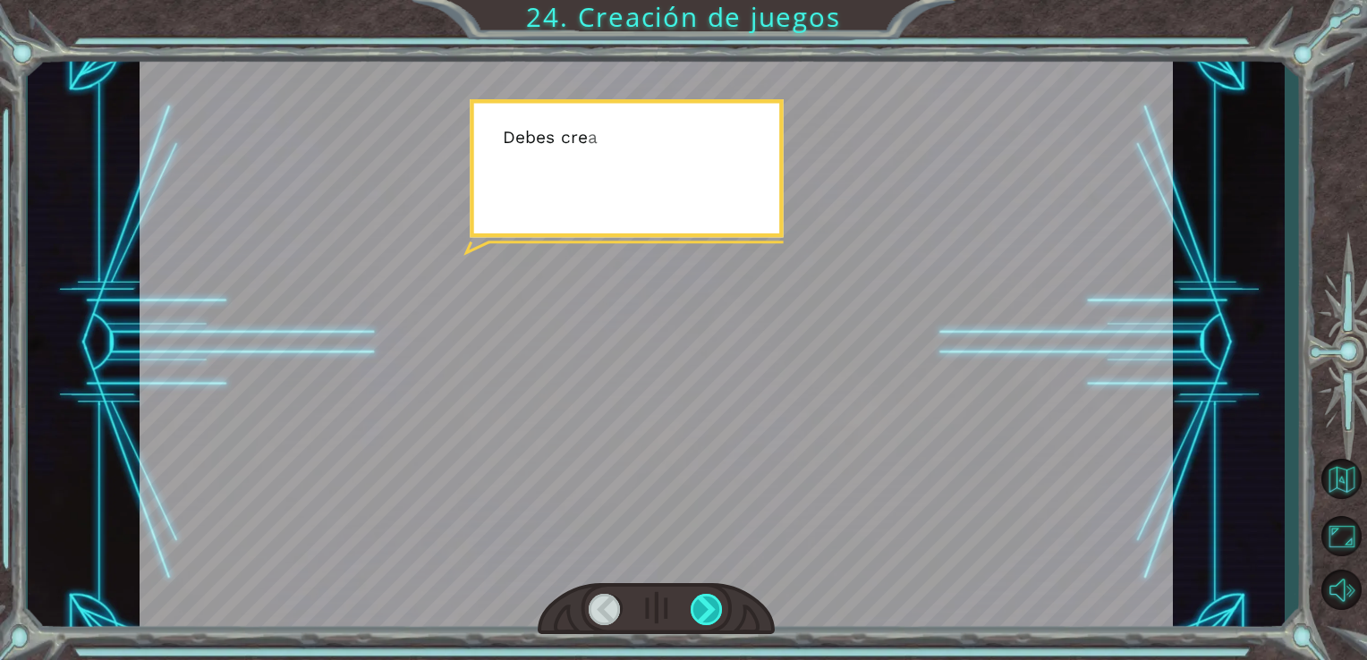
click at [691, 599] on div at bounding box center [707, 609] width 33 height 31
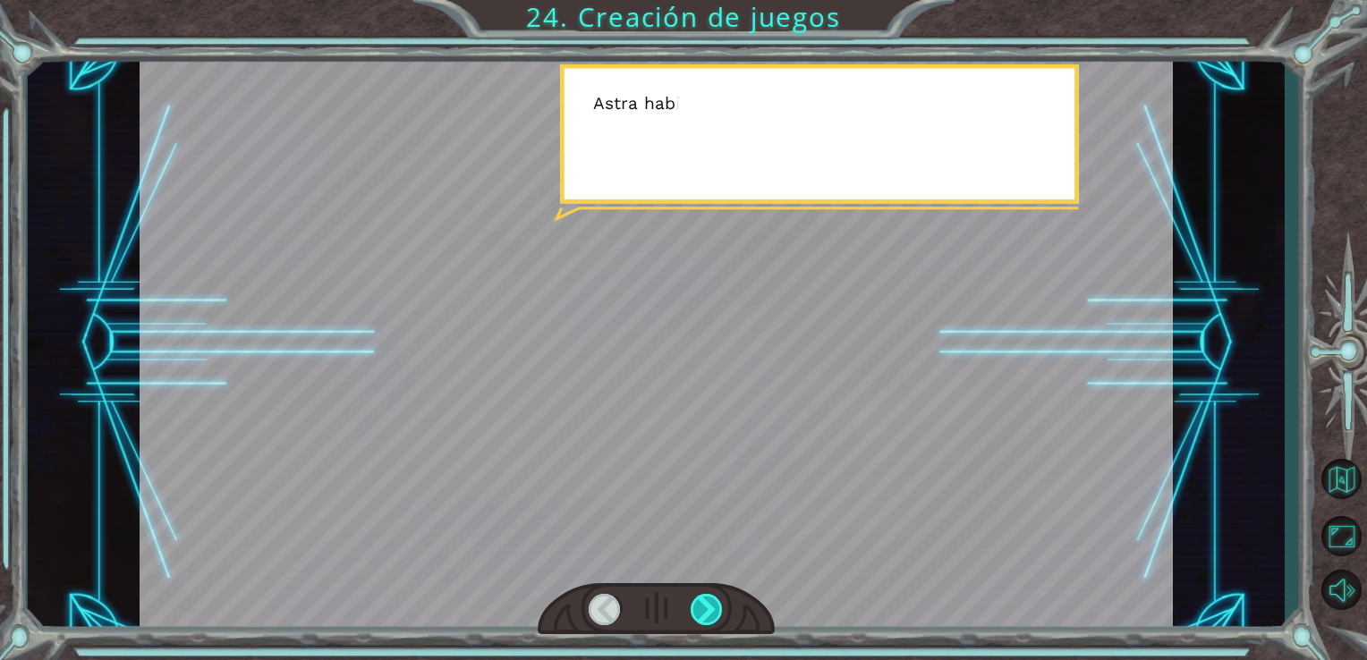
click at [691, 599] on div at bounding box center [707, 609] width 33 height 31
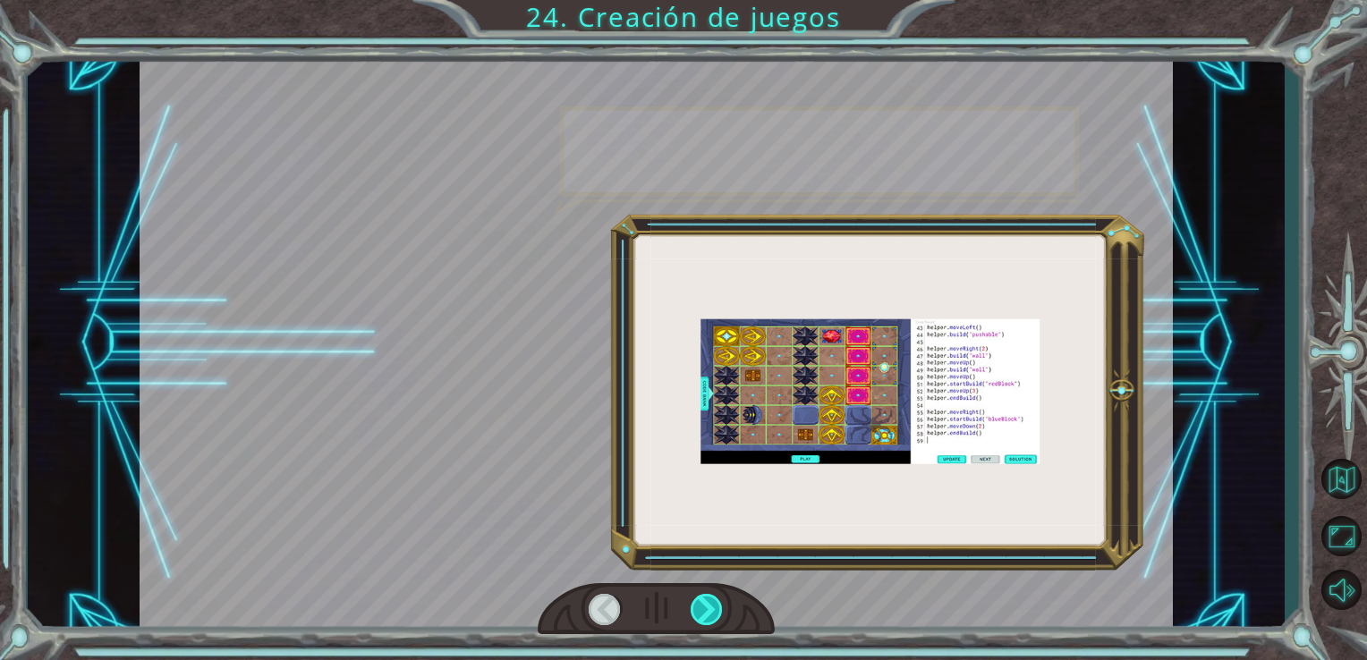
click at [691, 599] on div at bounding box center [707, 609] width 33 height 31
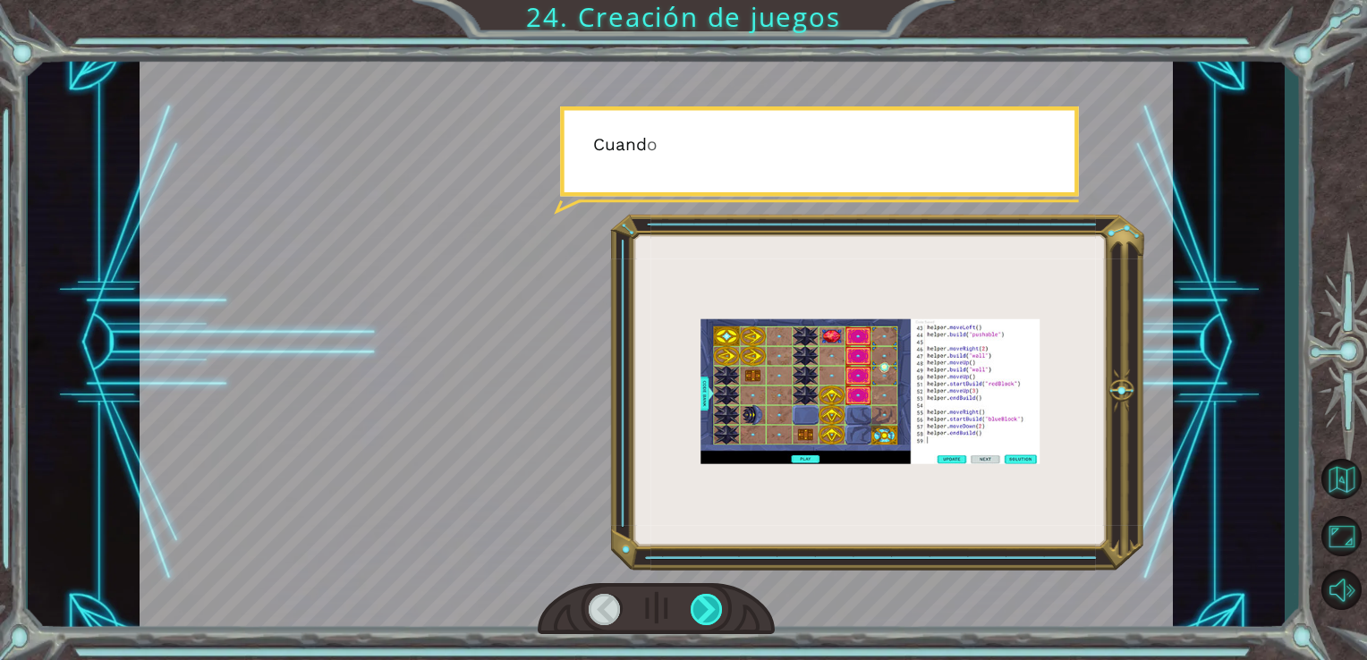
click at [691, 599] on div at bounding box center [707, 609] width 33 height 31
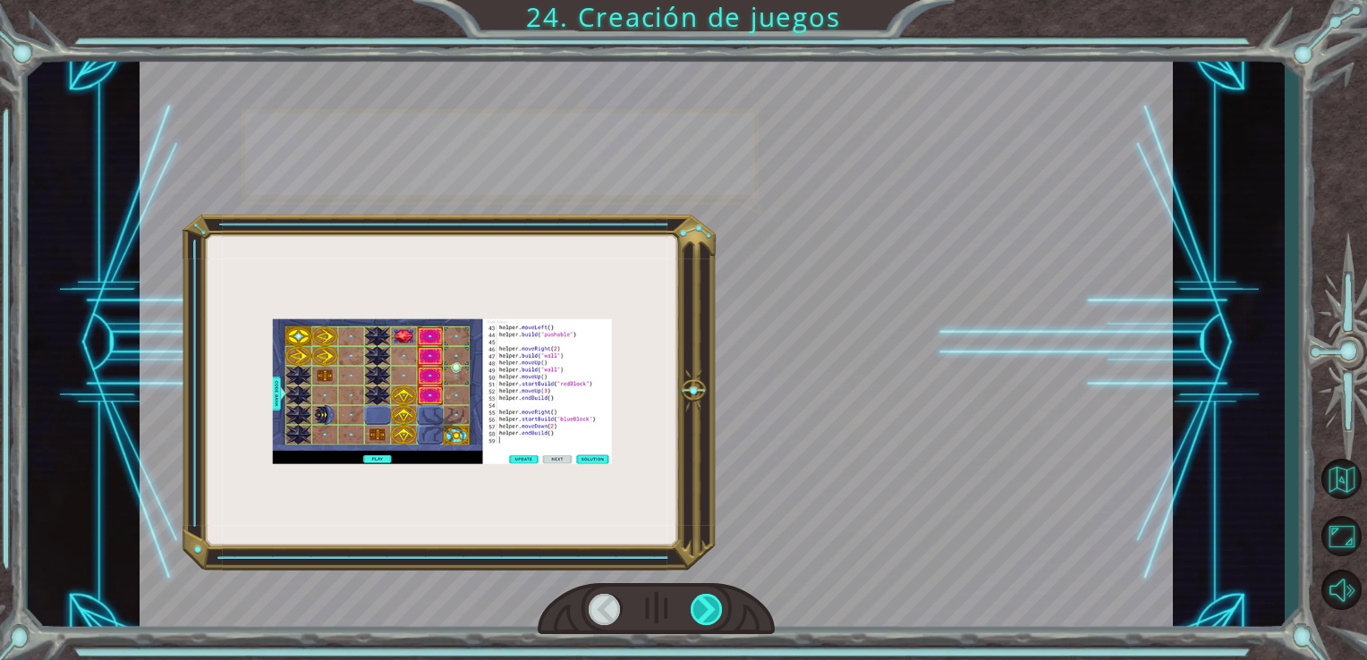
click at [691, 599] on div at bounding box center [707, 609] width 33 height 31
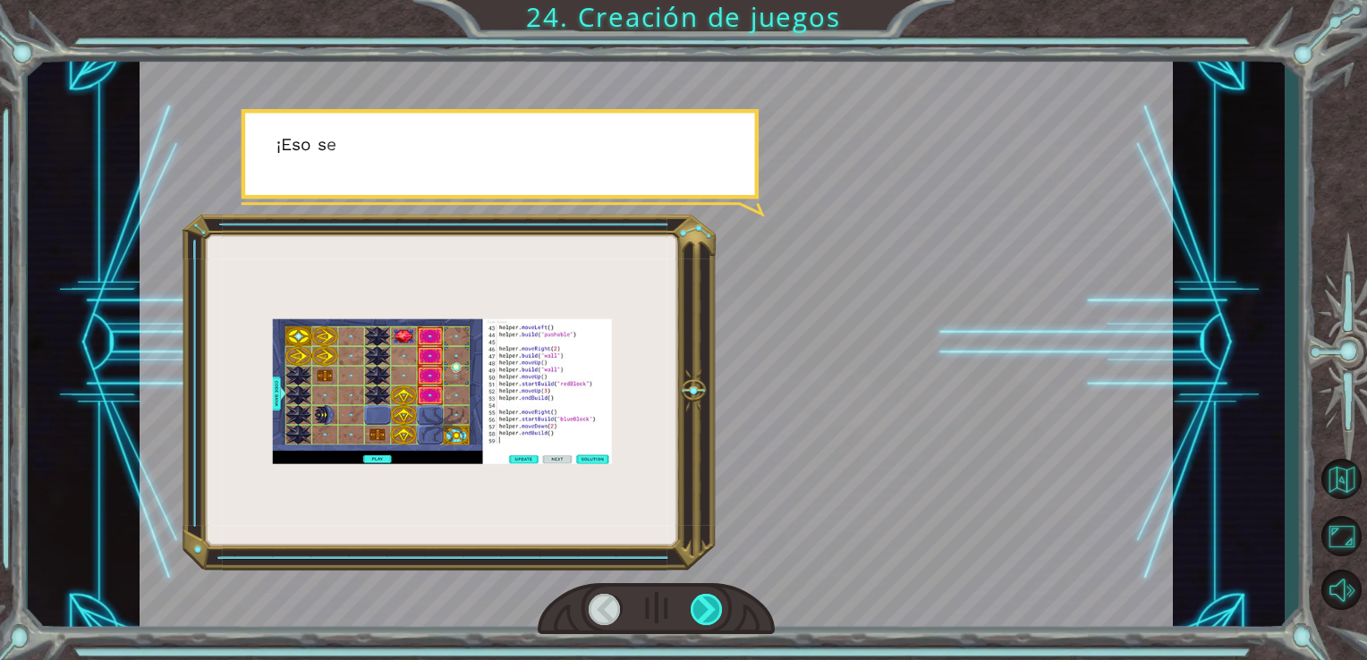
click at [691, 599] on div at bounding box center [707, 609] width 33 height 31
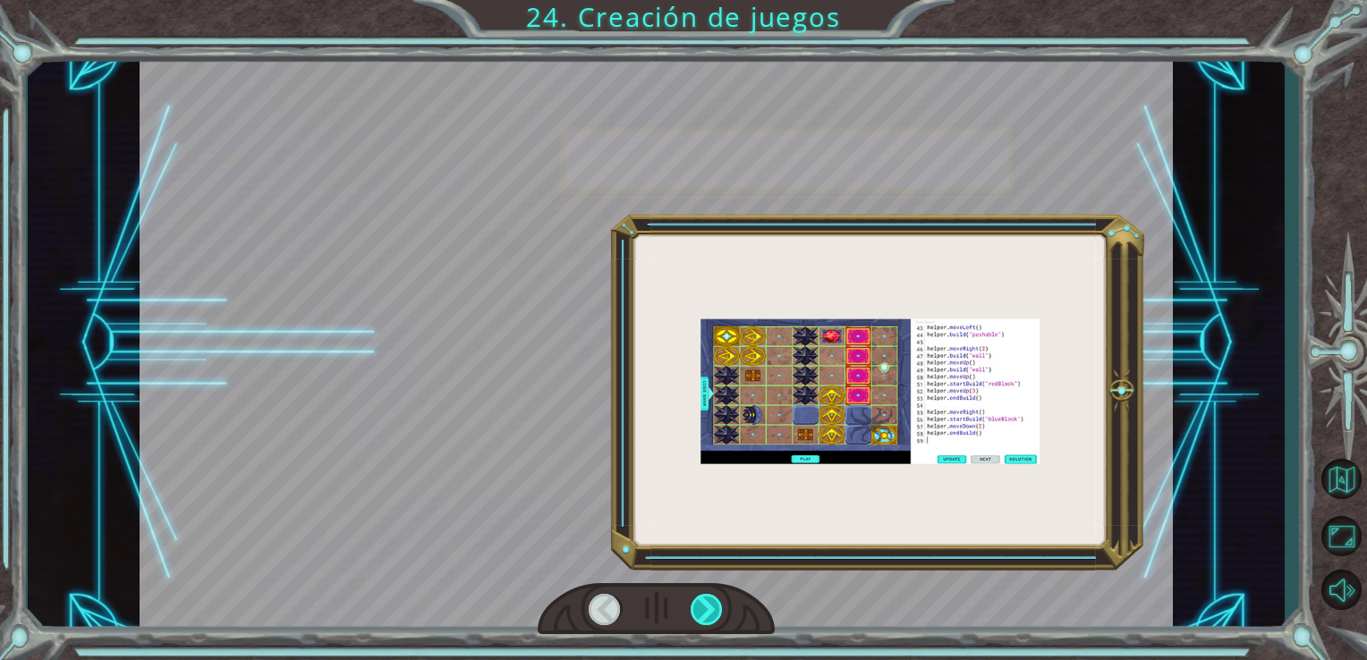
click at [691, 599] on div at bounding box center [707, 609] width 33 height 31
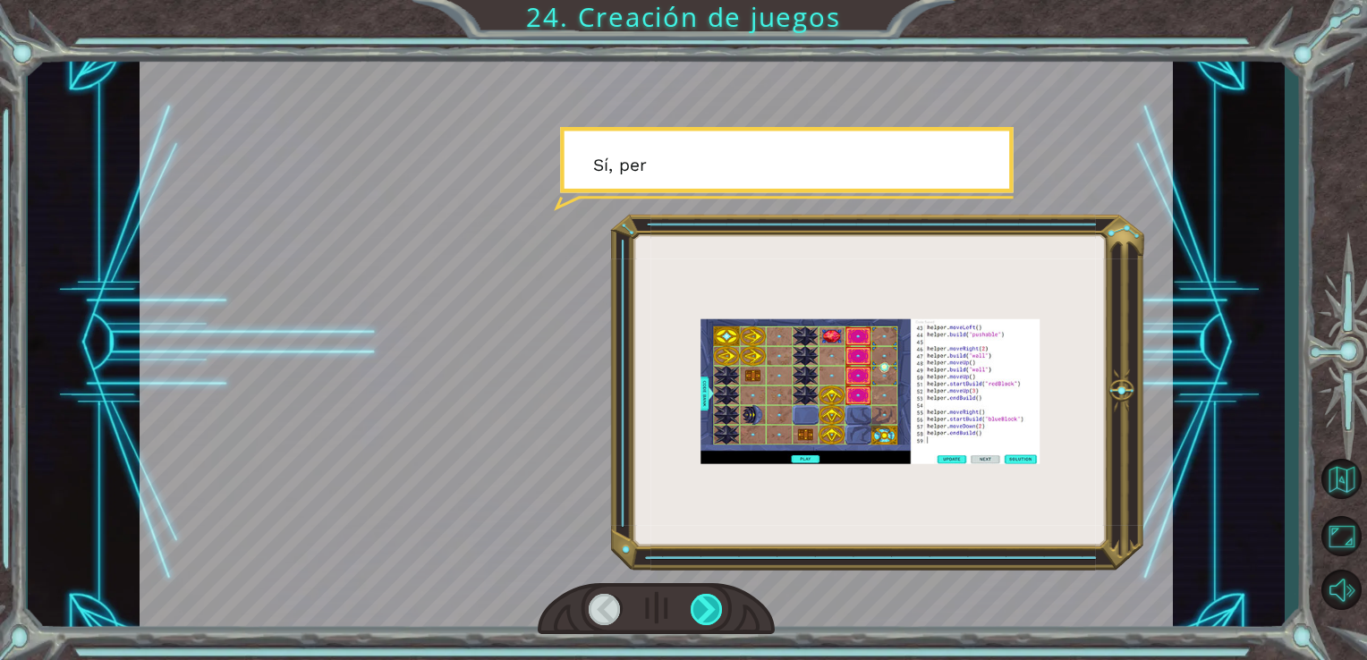
click at [691, 599] on div at bounding box center [707, 609] width 33 height 31
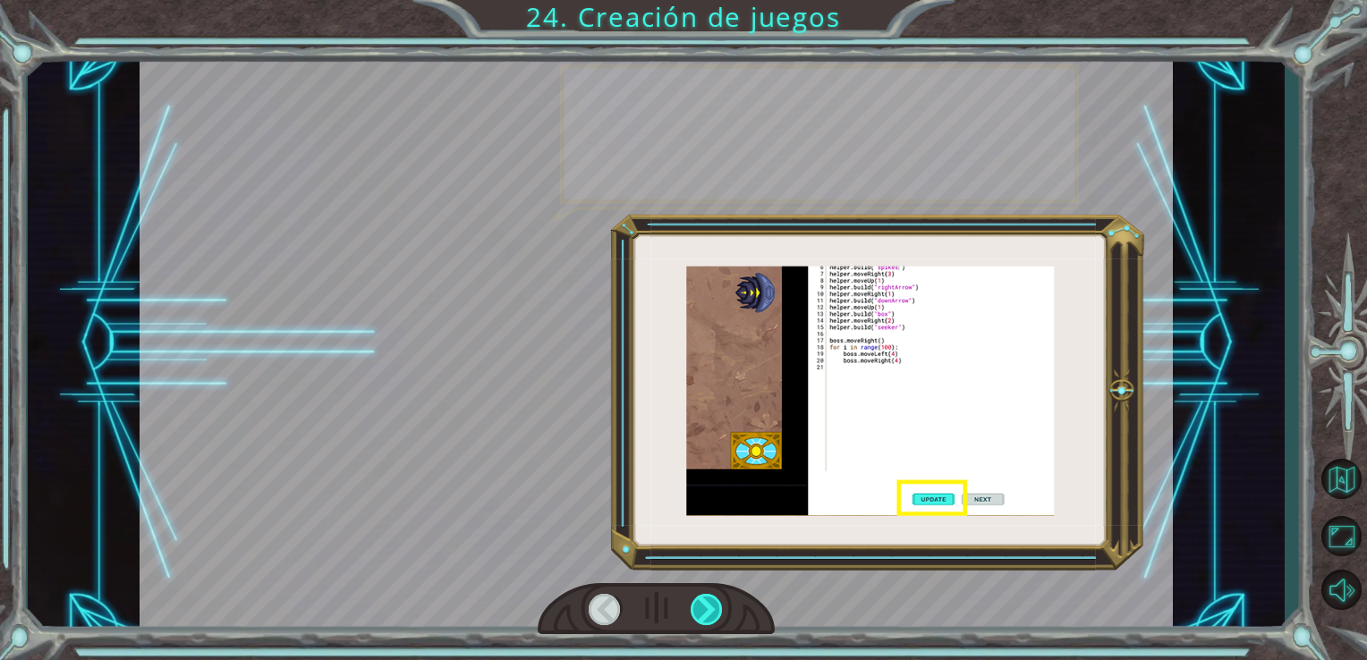
click at [691, 599] on div at bounding box center [707, 609] width 33 height 31
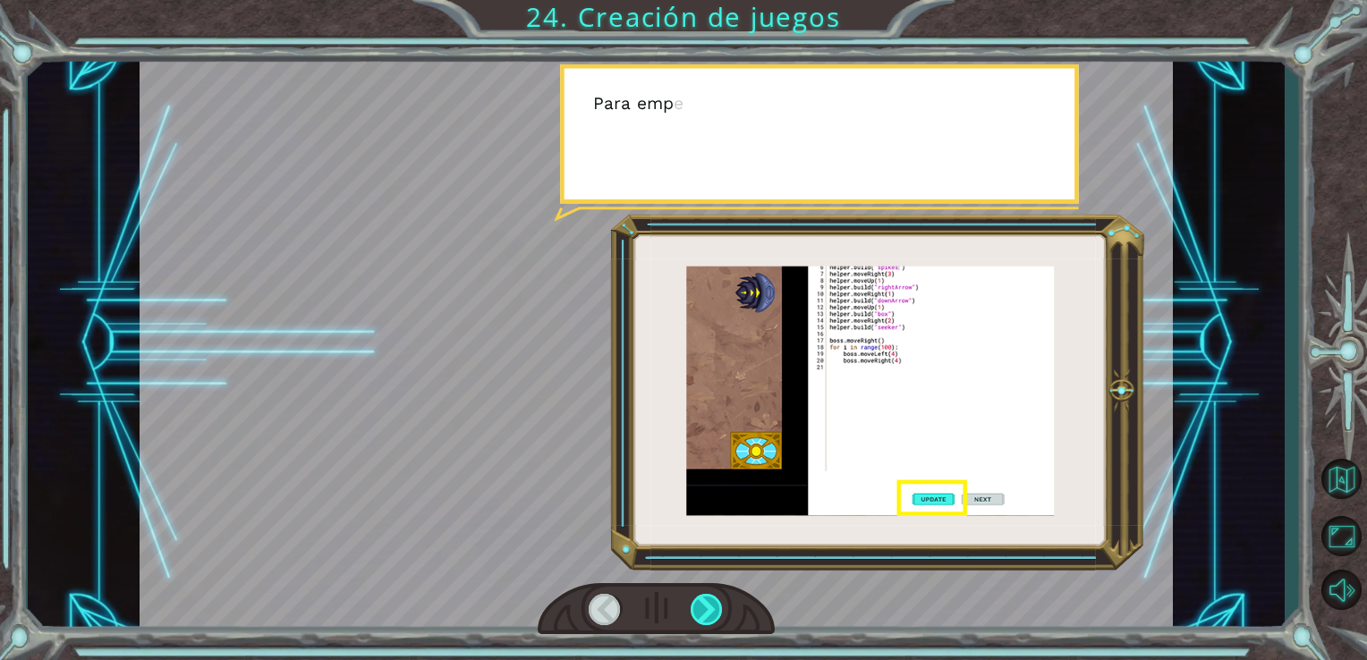
click at [691, 599] on div at bounding box center [707, 609] width 33 height 31
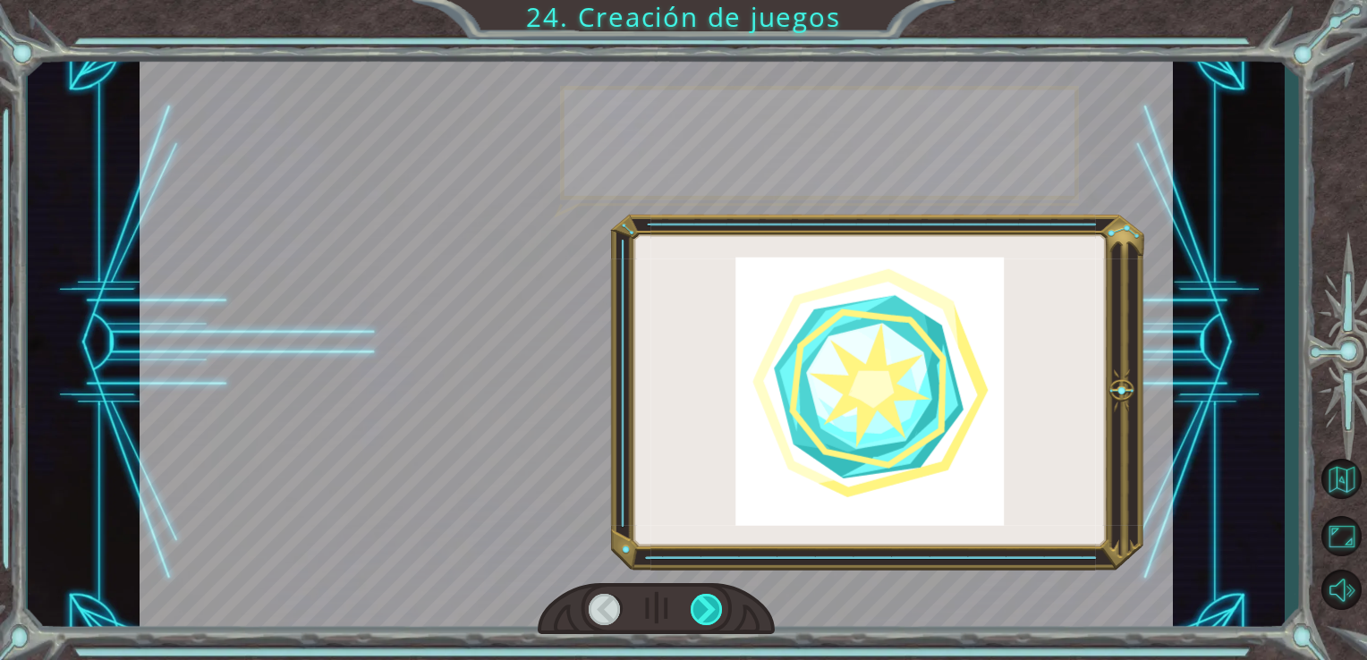
click at [691, 599] on div at bounding box center [707, 609] width 33 height 31
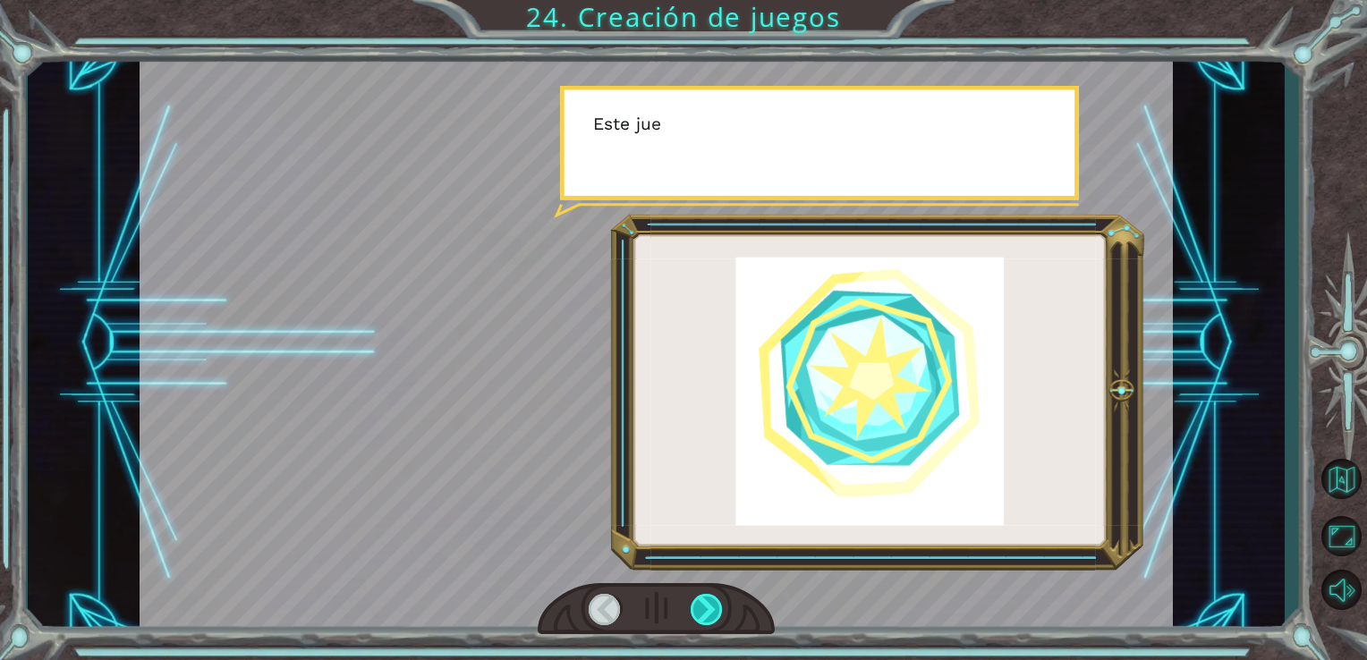
click at [691, 599] on div at bounding box center [707, 609] width 33 height 31
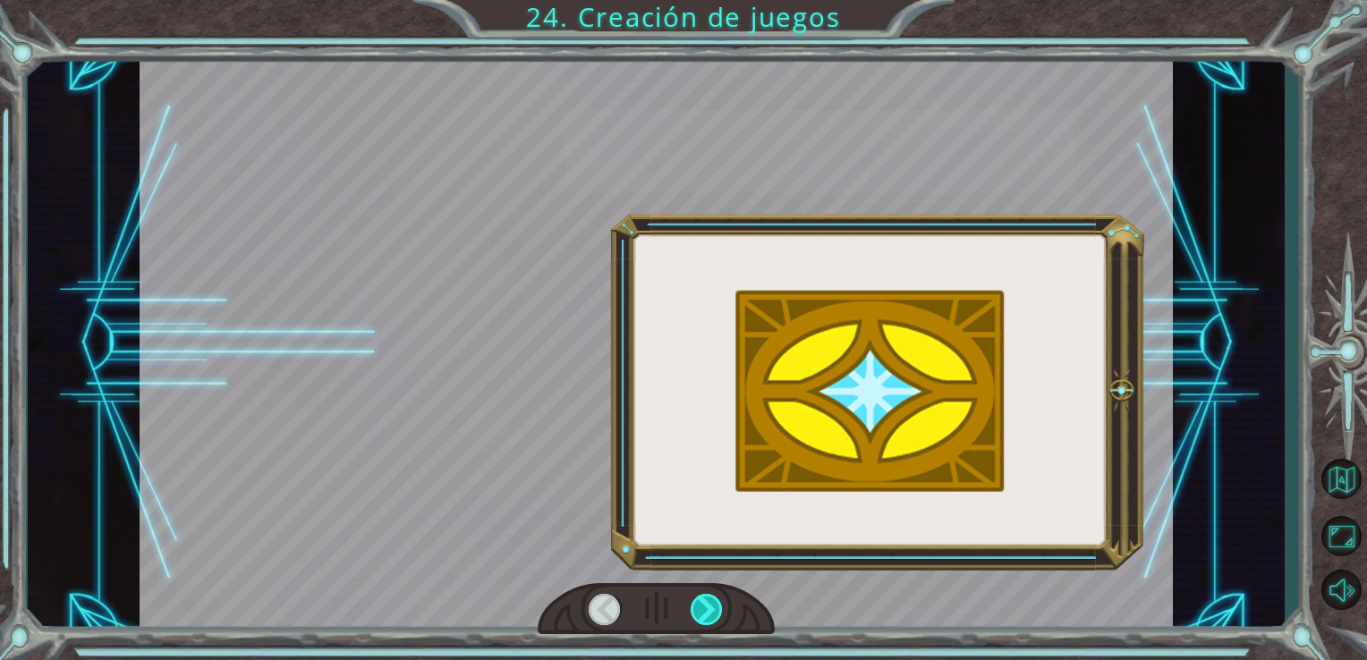
click at [691, 599] on div at bounding box center [707, 609] width 33 height 31
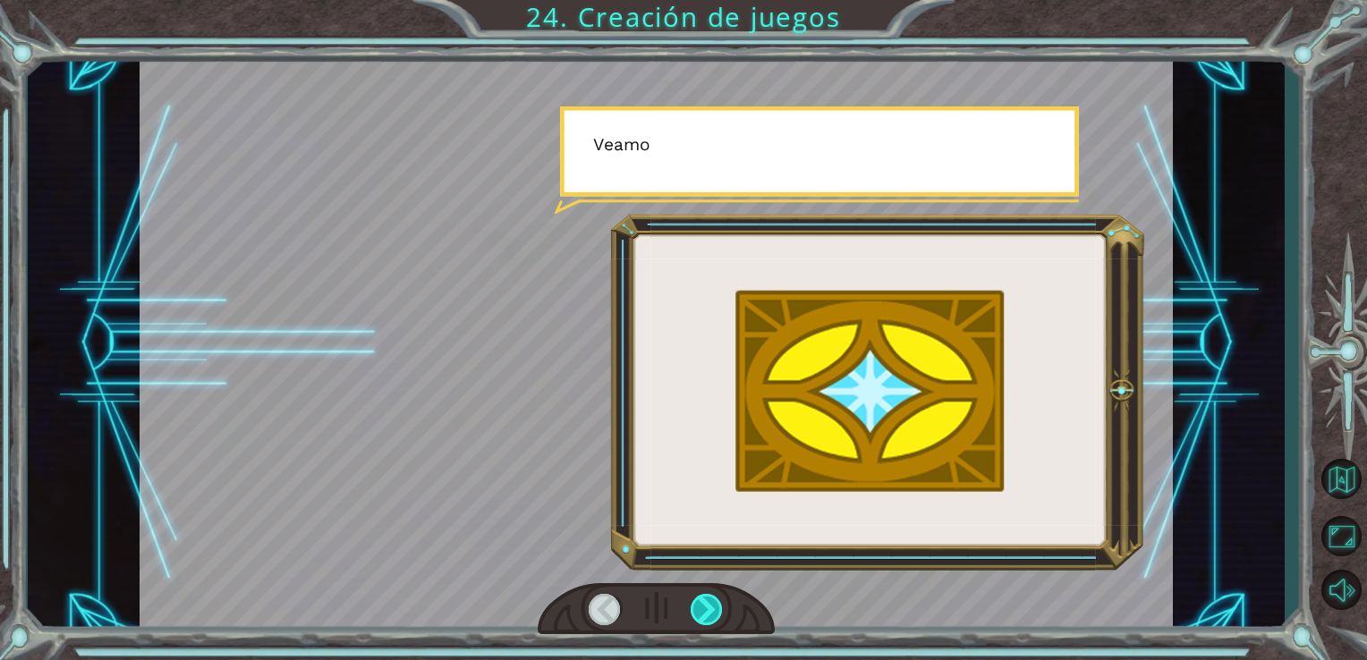
click at [691, 599] on div at bounding box center [707, 609] width 33 height 31
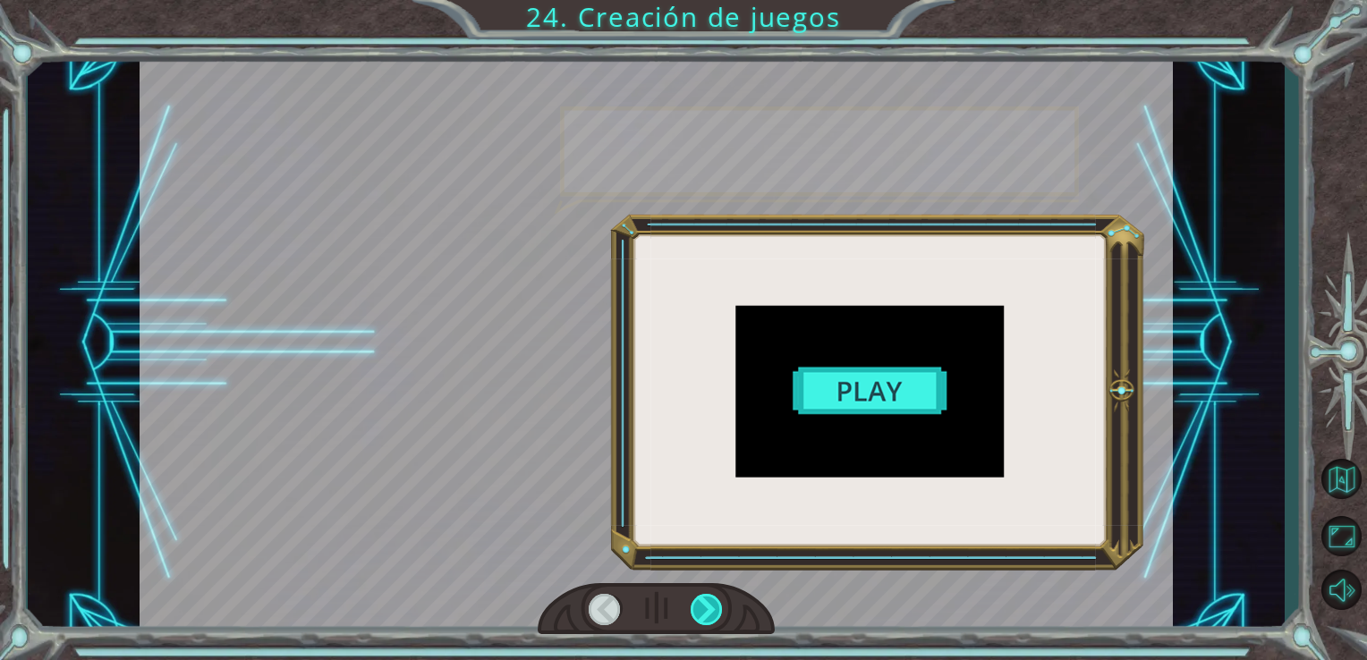
click at [691, 599] on div at bounding box center [707, 609] width 33 height 31
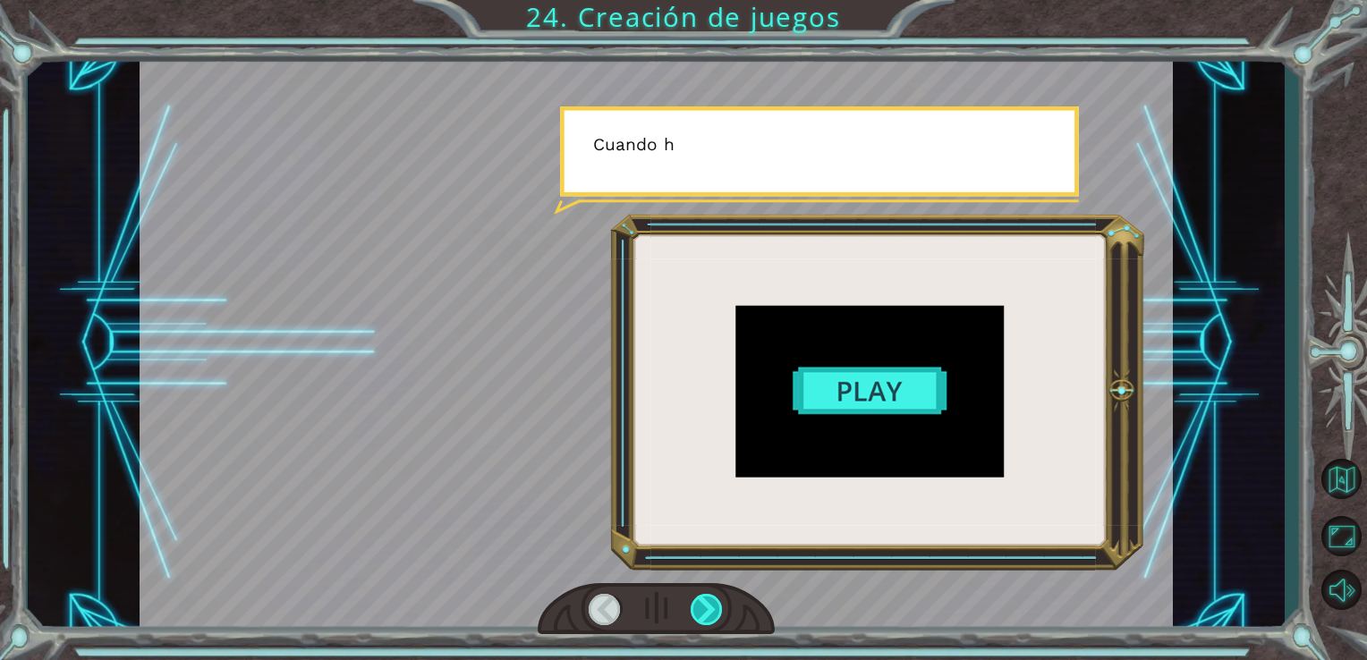
click at [691, 599] on div at bounding box center [707, 609] width 33 height 31
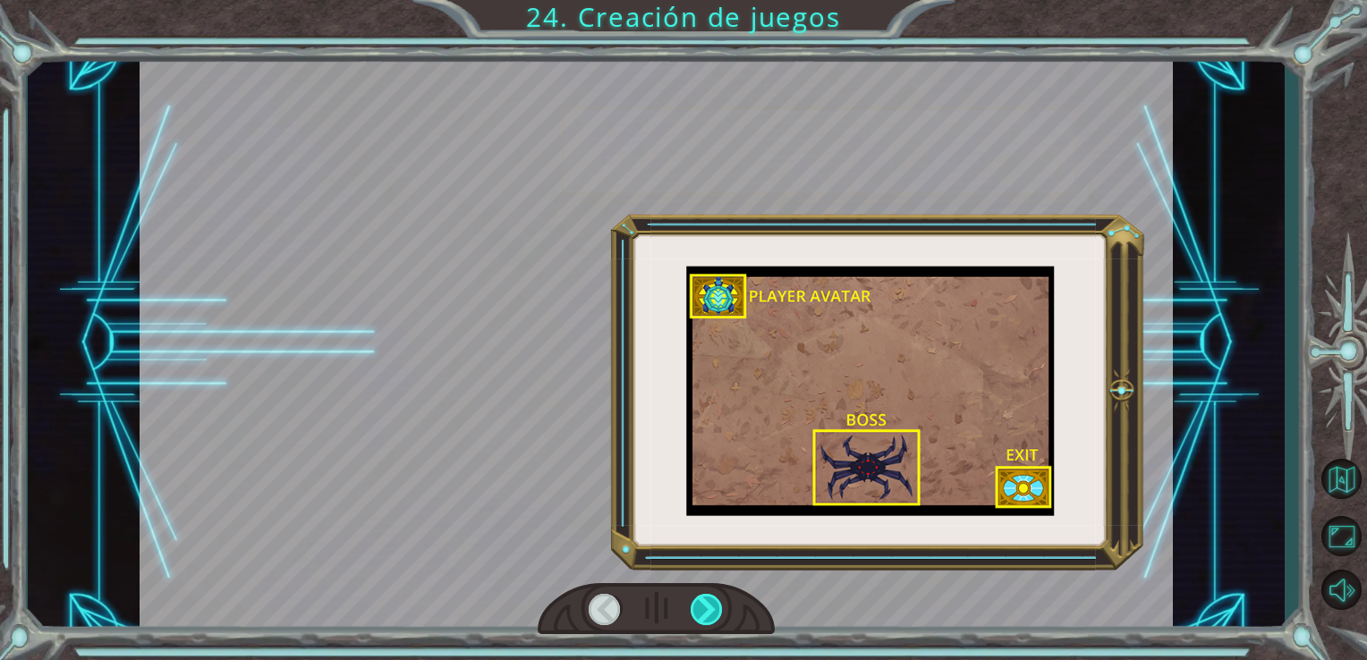
click at [691, 599] on div at bounding box center [707, 609] width 33 height 31
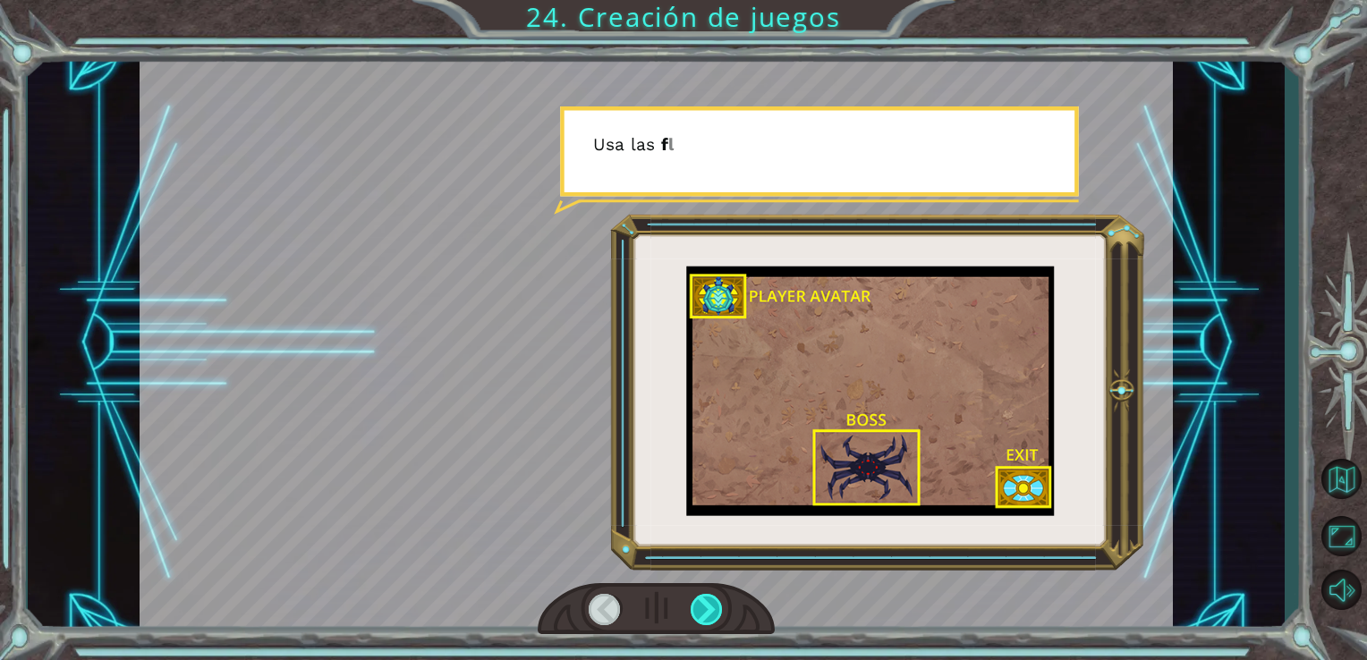
click at [691, 599] on div at bounding box center [707, 609] width 33 height 31
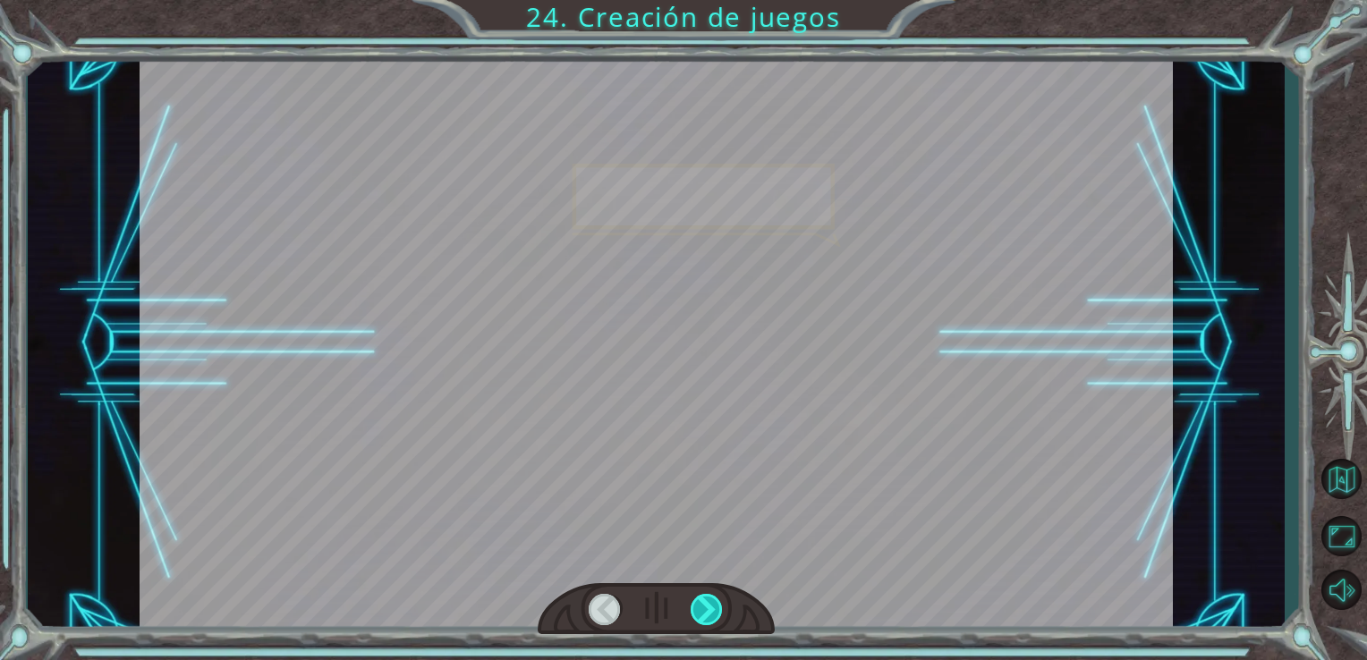
click at [691, 599] on div at bounding box center [707, 609] width 33 height 31
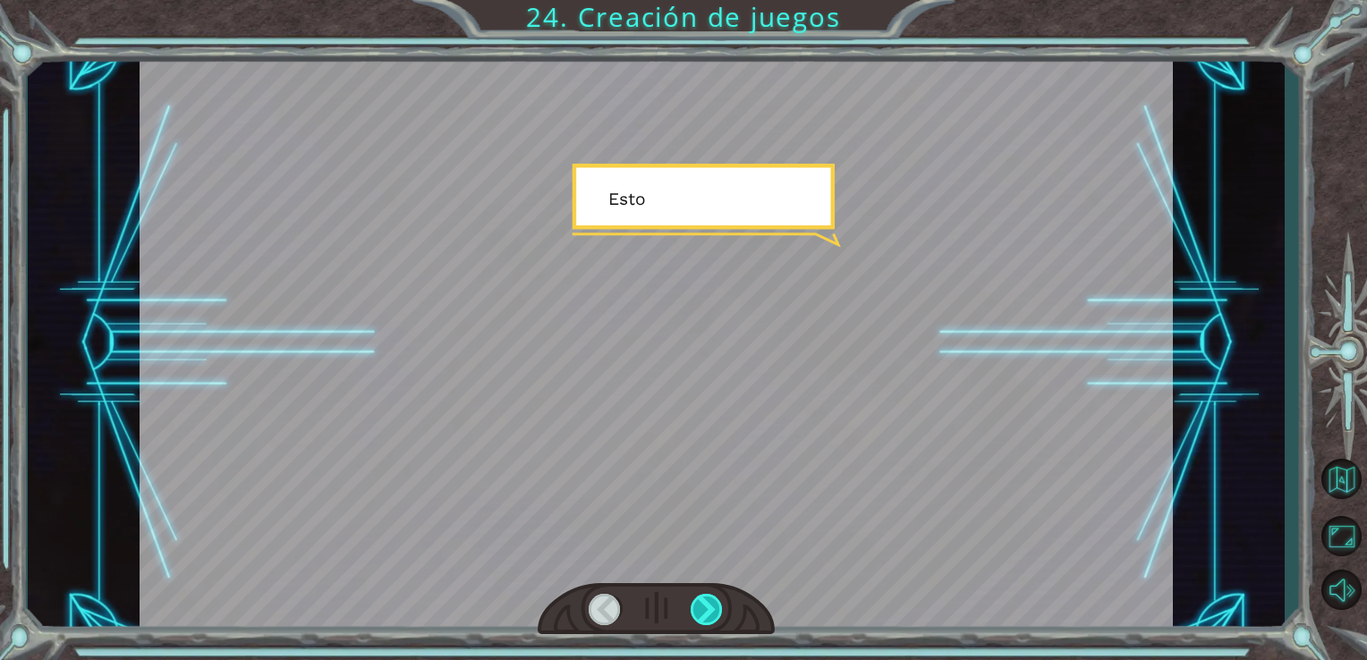
click at [691, 599] on div at bounding box center [707, 609] width 33 height 31
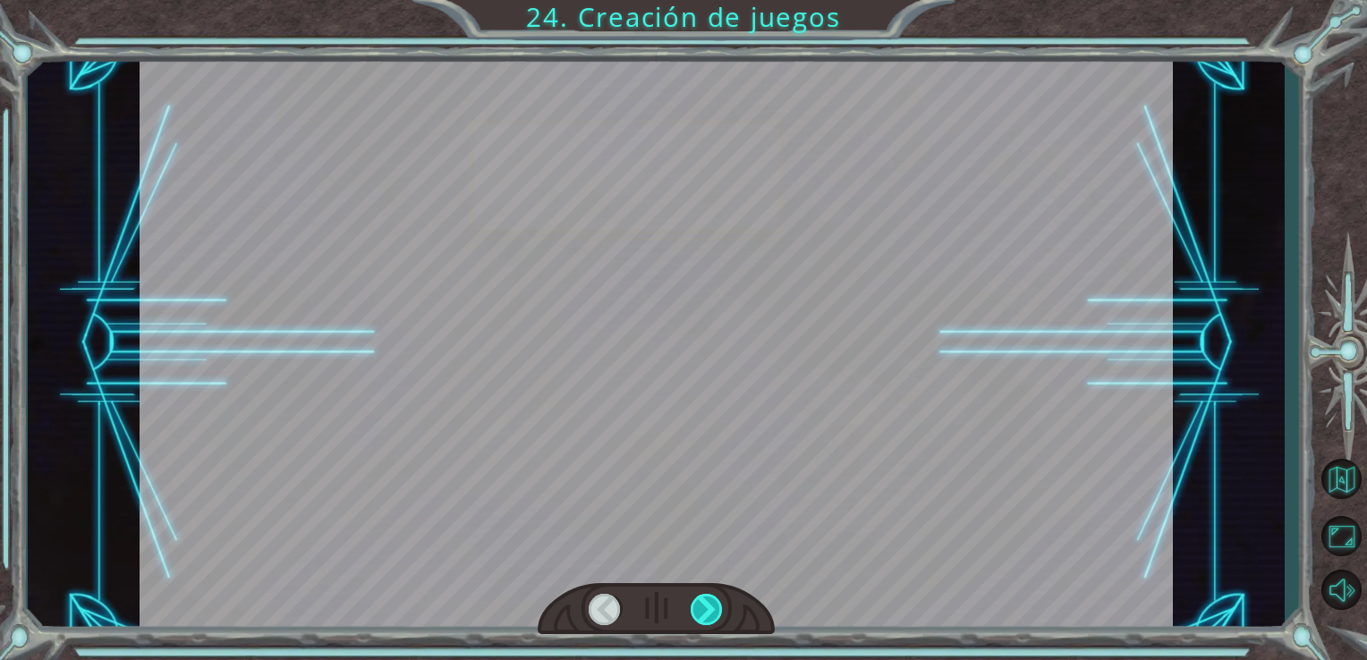
click at [691, 599] on div at bounding box center [707, 609] width 33 height 31
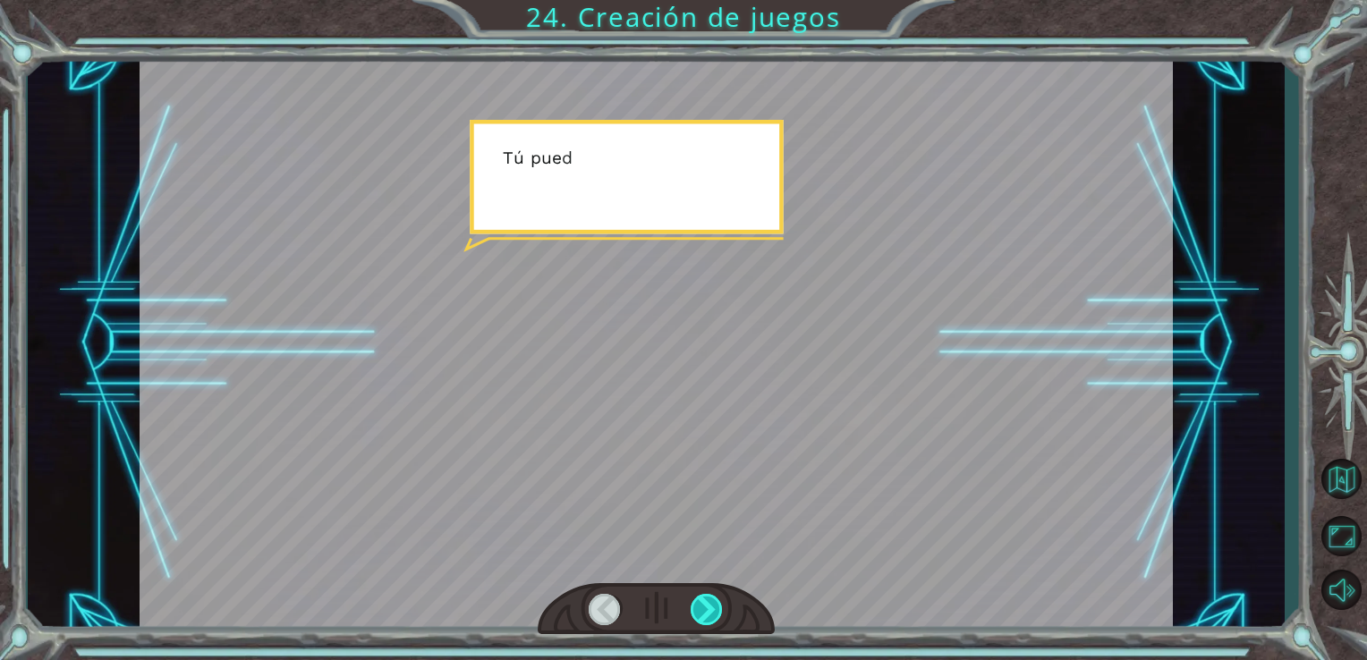
click at [691, 599] on div at bounding box center [707, 609] width 33 height 31
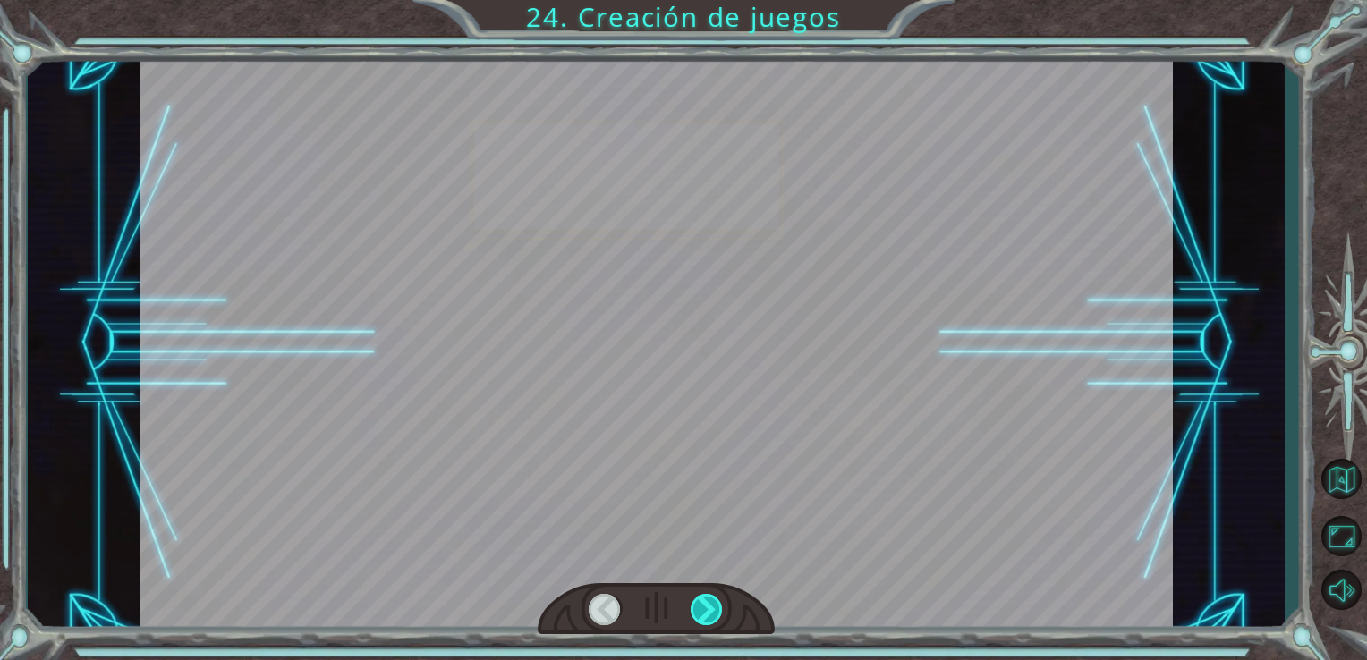
click at [691, 599] on div at bounding box center [707, 609] width 33 height 31
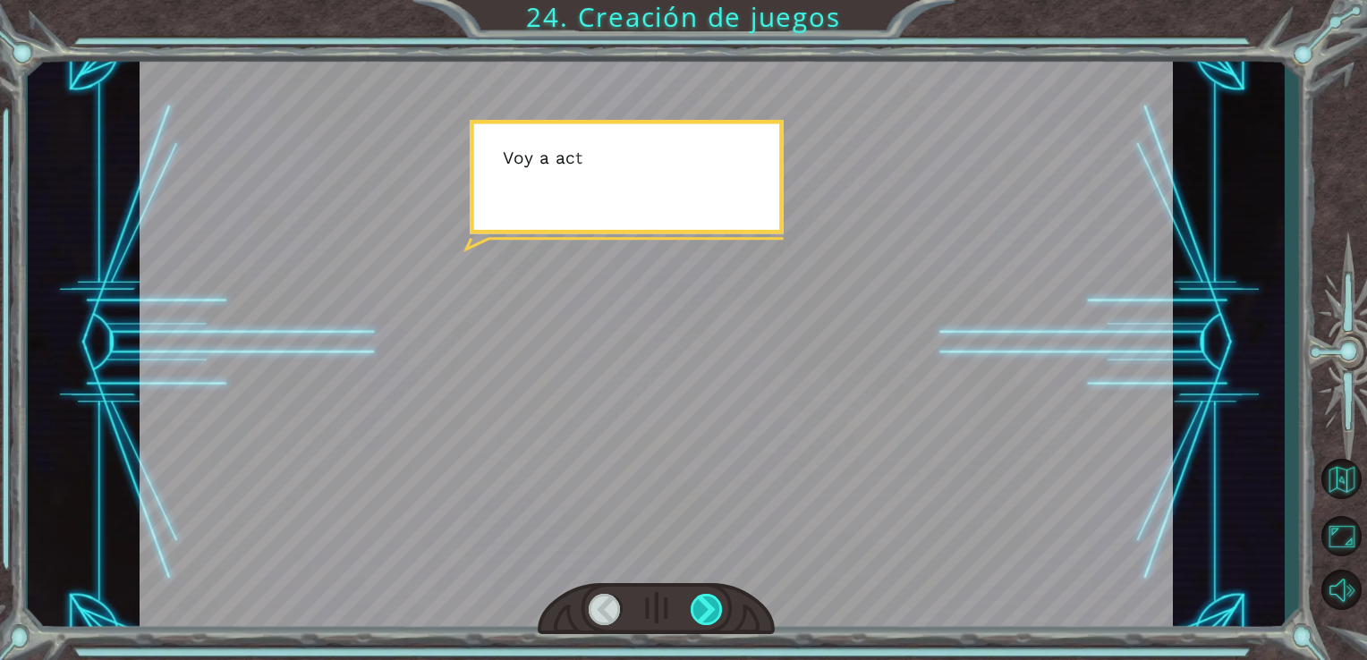
click at [691, 599] on div at bounding box center [707, 609] width 33 height 31
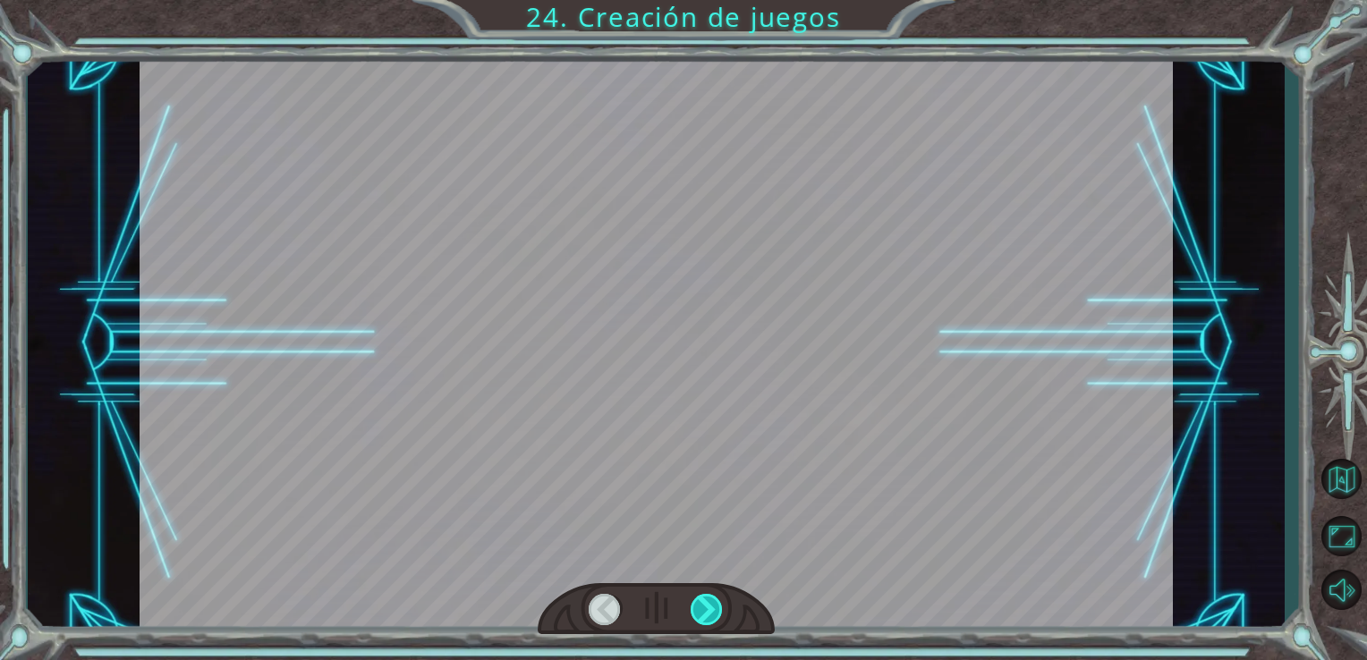
click at [691, 599] on div at bounding box center [707, 609] width 33 height 31
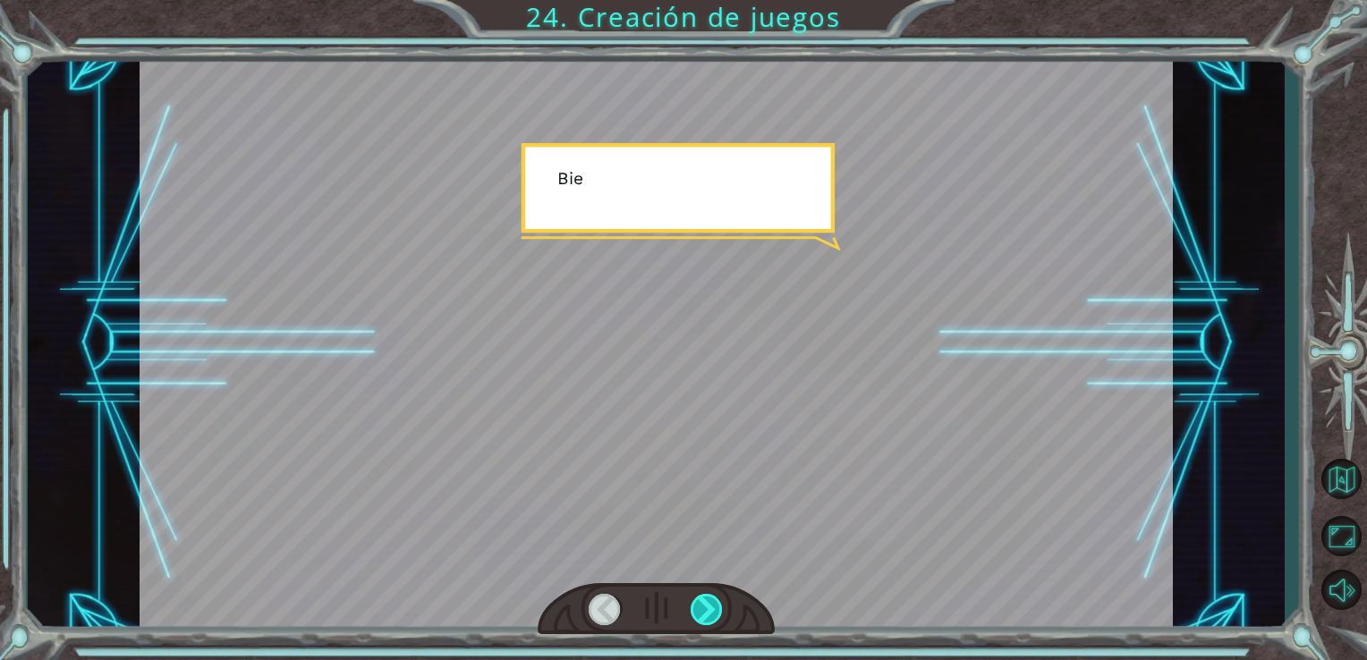
click at [691, 599] on div at bounding box center [707, 609] width 33 height 31
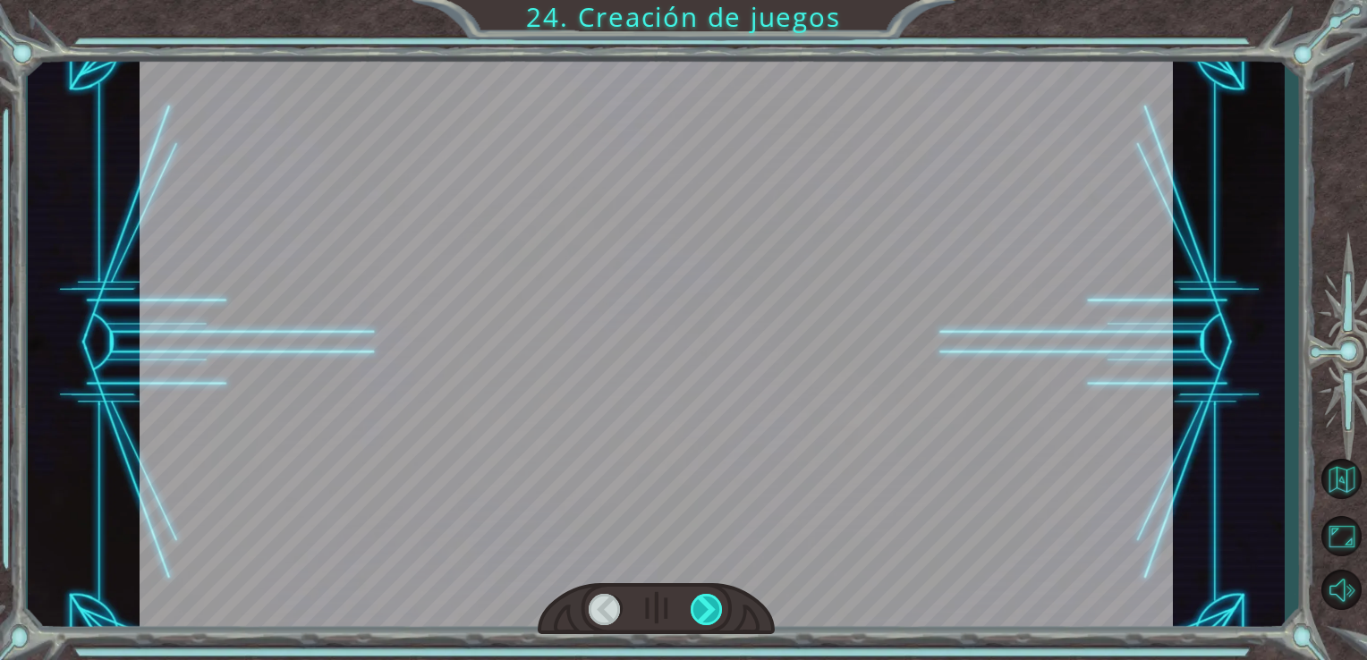
drag, startPoint x: 691, startPoint y: 599, endPoint x: 708, endPoint y: 610, distance: 20.1
click at [708, 610] on div at bounding box center [707, 609] width 33 height 31
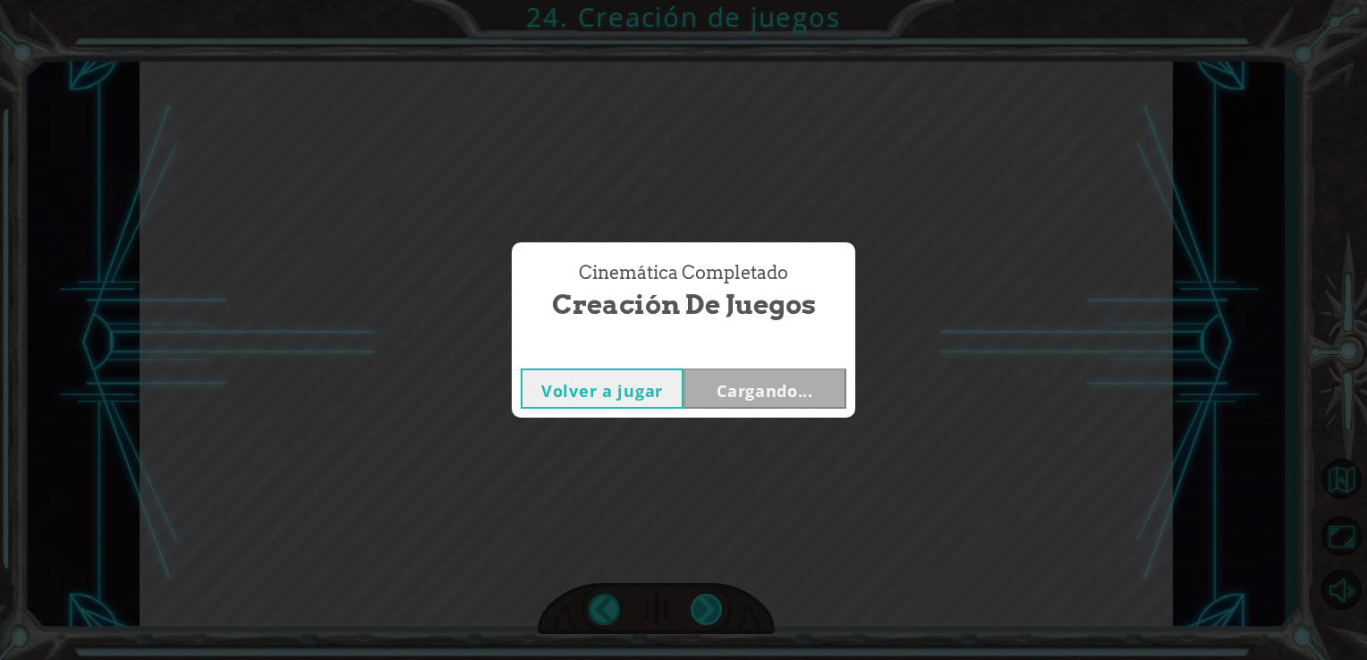
click at [708, 610] on div "Cinemática Completado Creación de juegos Volver a jugar Cargando..." at bounding box center [683, 330] width 1367 height 660
click at [708, 610] on div "Cinemática Completado Creación de juegos Volver a jugar [GEOGRAPHIC_DATA]" at bounding box center [683, 330] width 1367 height 660
drag, startPoint x: 708, startPoint y: 610, endPoint x: 809, endPoint y: 385, distance: 246.7
click at [809, 385] on button "Siguiente" at bounding box center [764, 389] width 163 height 40
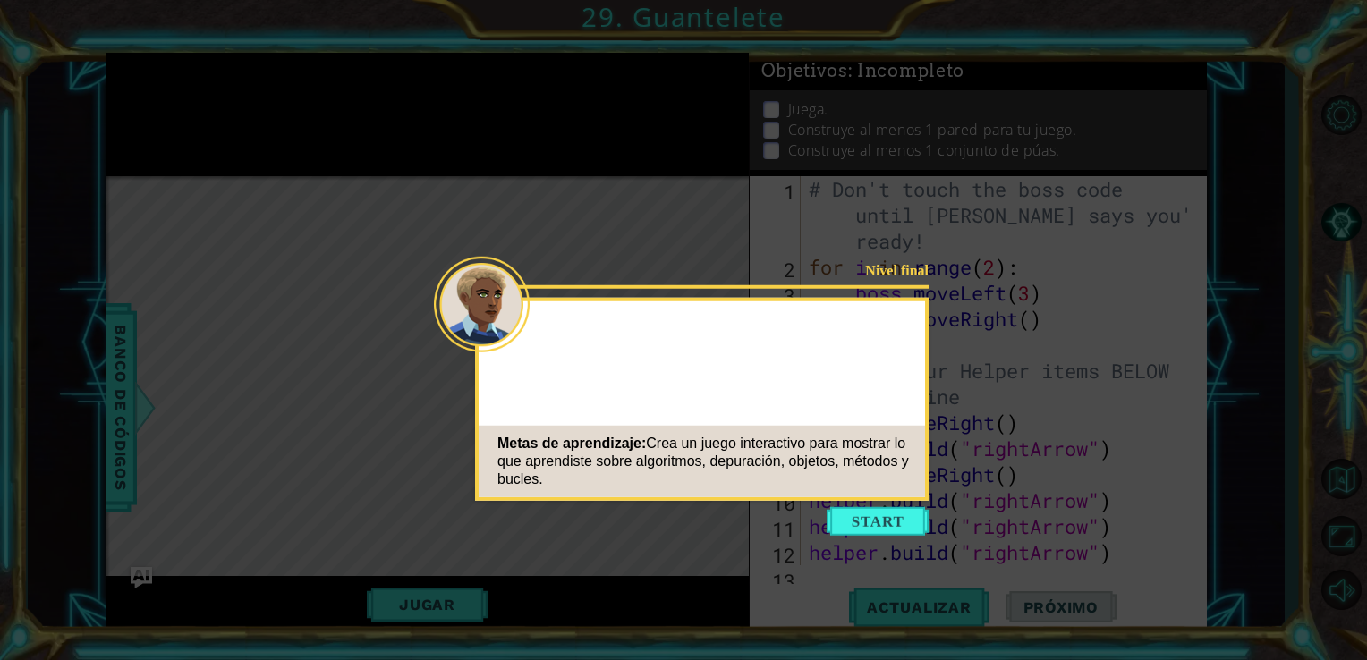
click at [884, 524] on button "Start" at bounding box center [878, 521] width 102 height 29
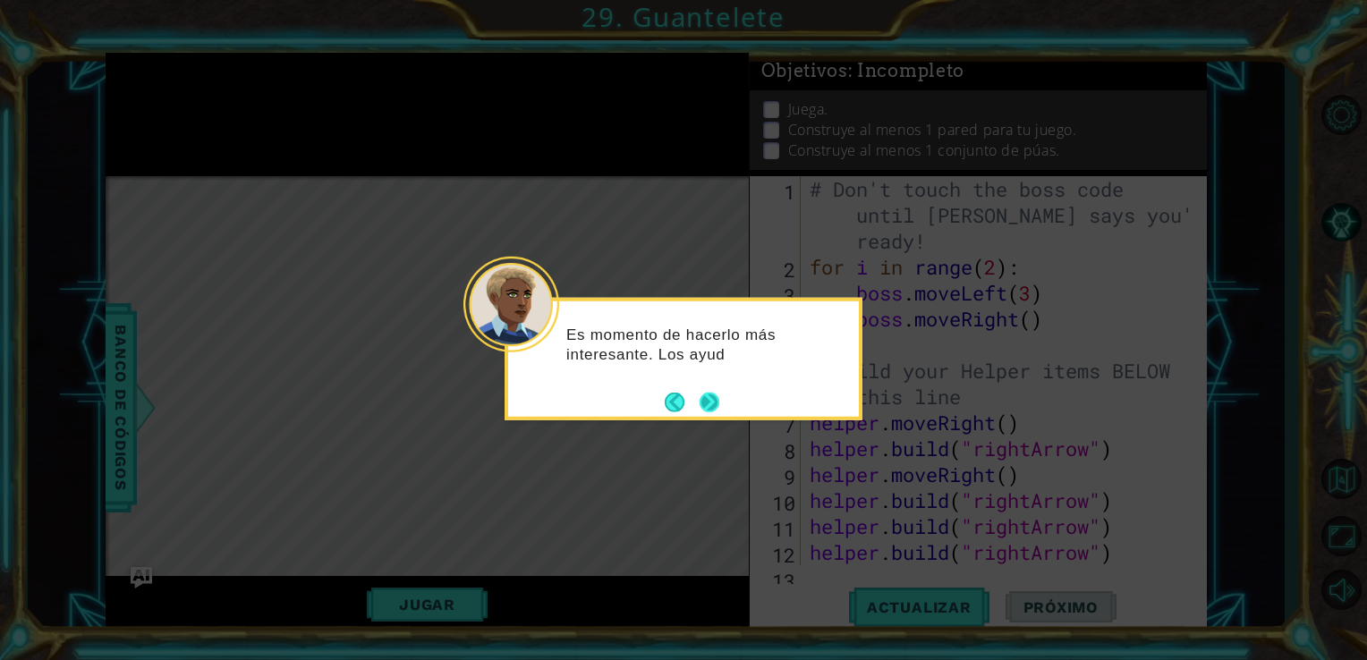
click at [708, 394] on button "Next" at bounding box center [709, 402] width 32 height 32
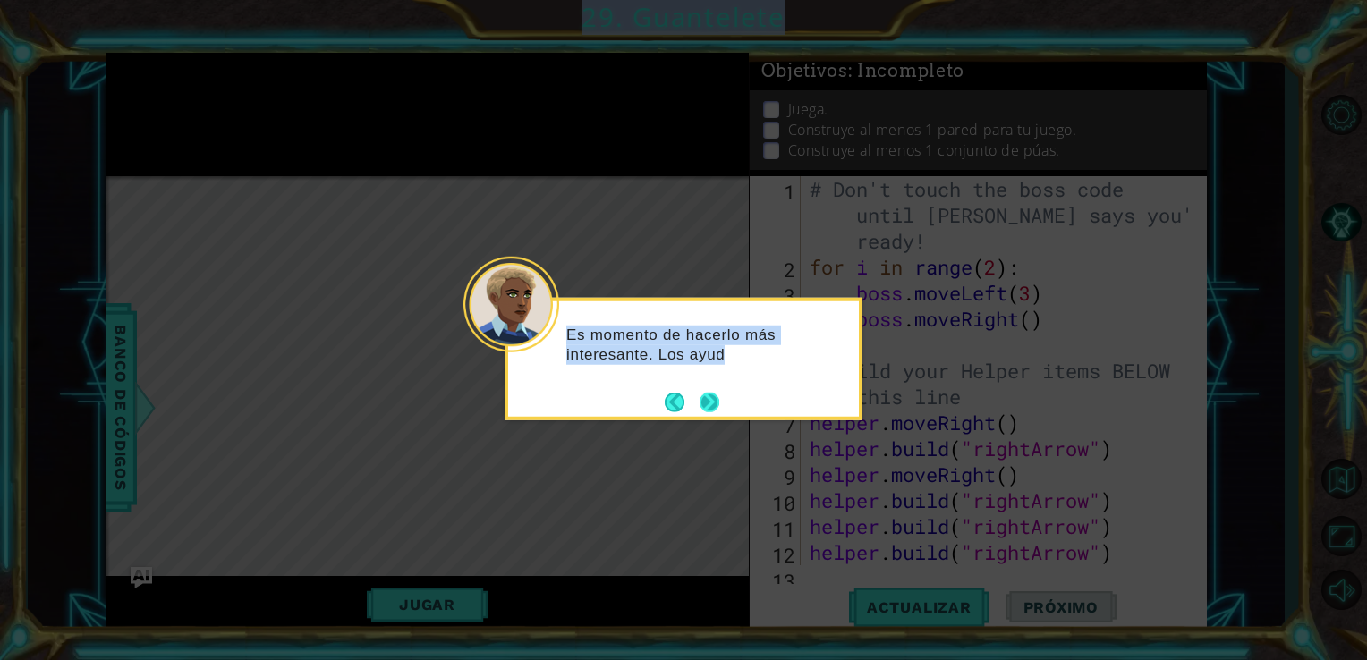
click at [708, 394] on icon at bounding box center [683, 330] width 1367 height 660
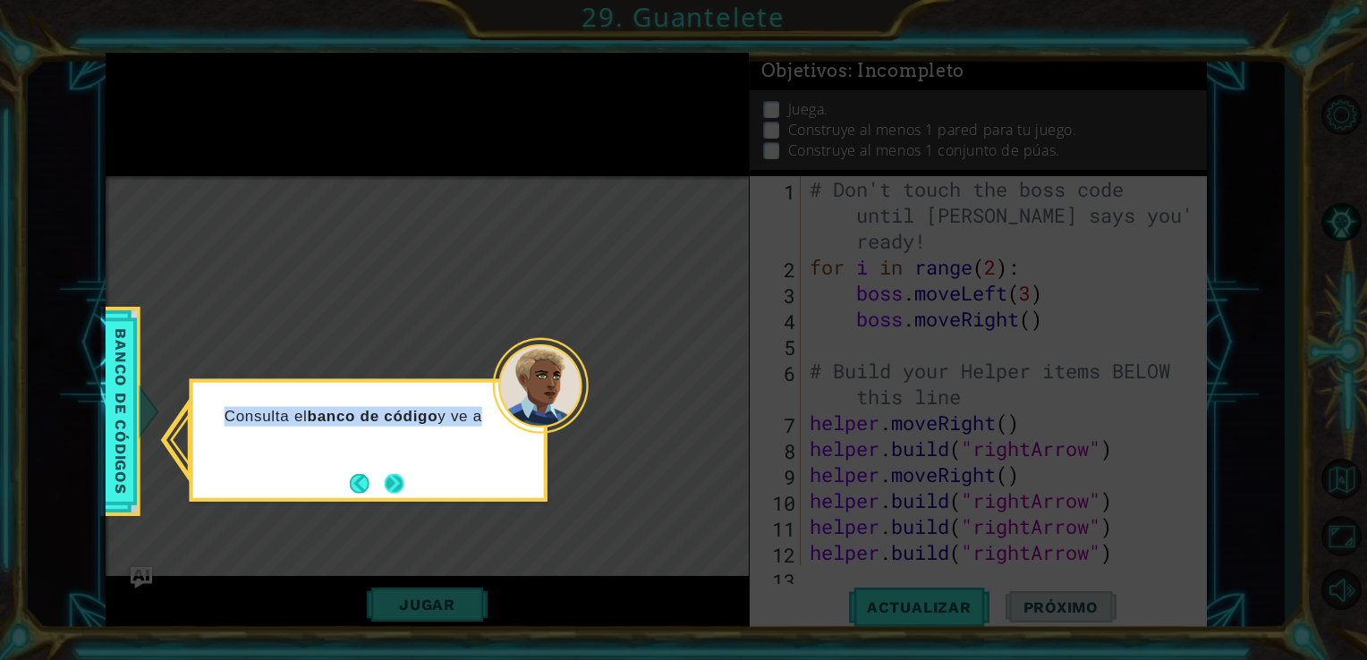
drag, startPoint x: 708, startPoint y: 394, endPoint x: 389, endPoint y: 484, distance: 331.9
click at [389, 484] on body "1 ההההההההההההההההההההההההההההההההההההההההההההההההההההההההההההההההההההההההההההה…" at bounding box center [683, 330] width 1367 height 660
click at [389, 484] on button "Next" at bounding box center [394, 483] width 21 height 21
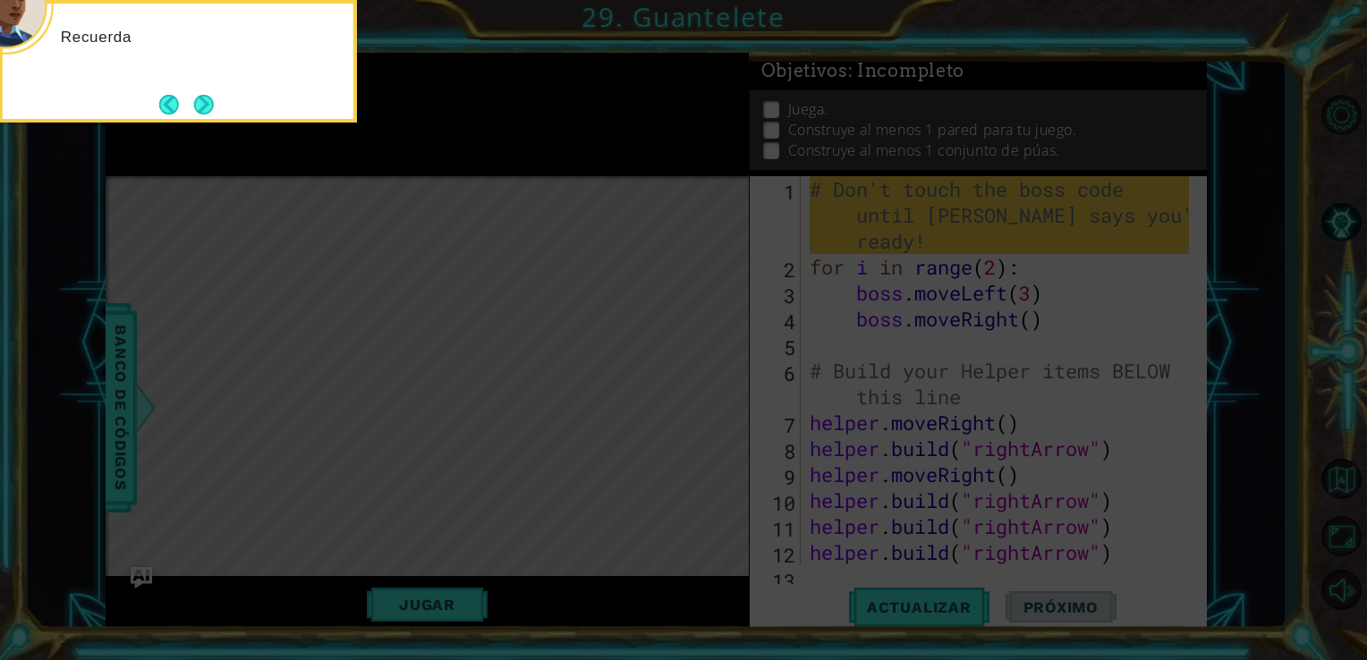
click at [389, 484] on icon at bounding box center [683, 99] width 1367 height 1123
click at [205, 115] on footer at bounding box center [186, 104] width 55 height 27
click at [204, 111] on button "Next" at bounding box center [203, 104] width 21 height 21
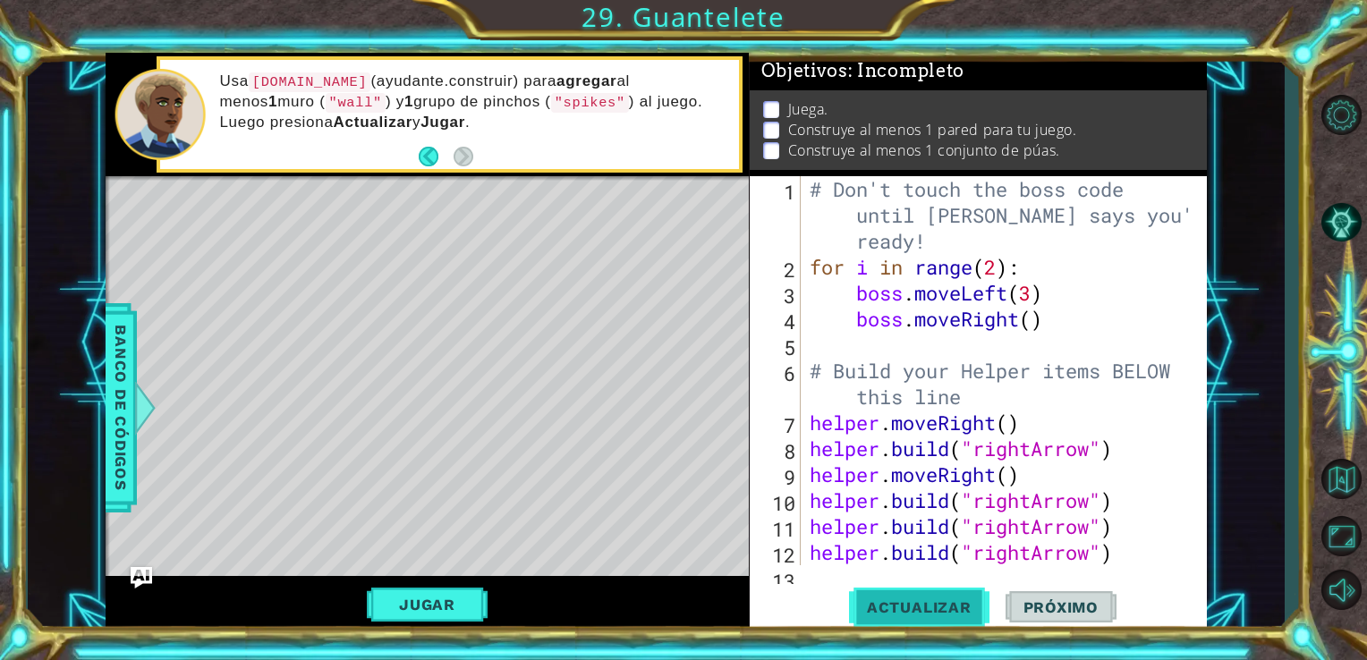
click at [912, 611] on span "Actualizar" at bounding box center [919, 607] width 140 height 18
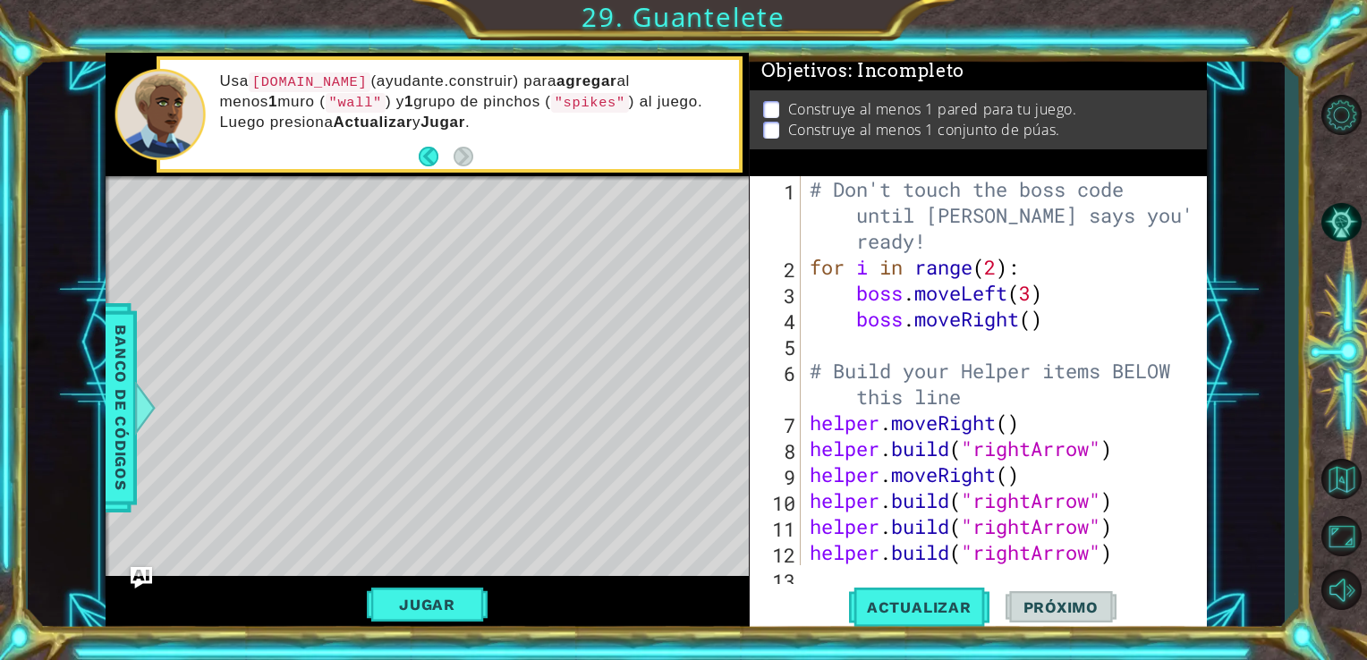
click at [806, 575] on div "1 2 3 4 5 6 7 8 9 10 11 12 13 # Don't touch the boss code until [PERSON_NAME] s…" at bounding box center [979, 404] width 458 height 457
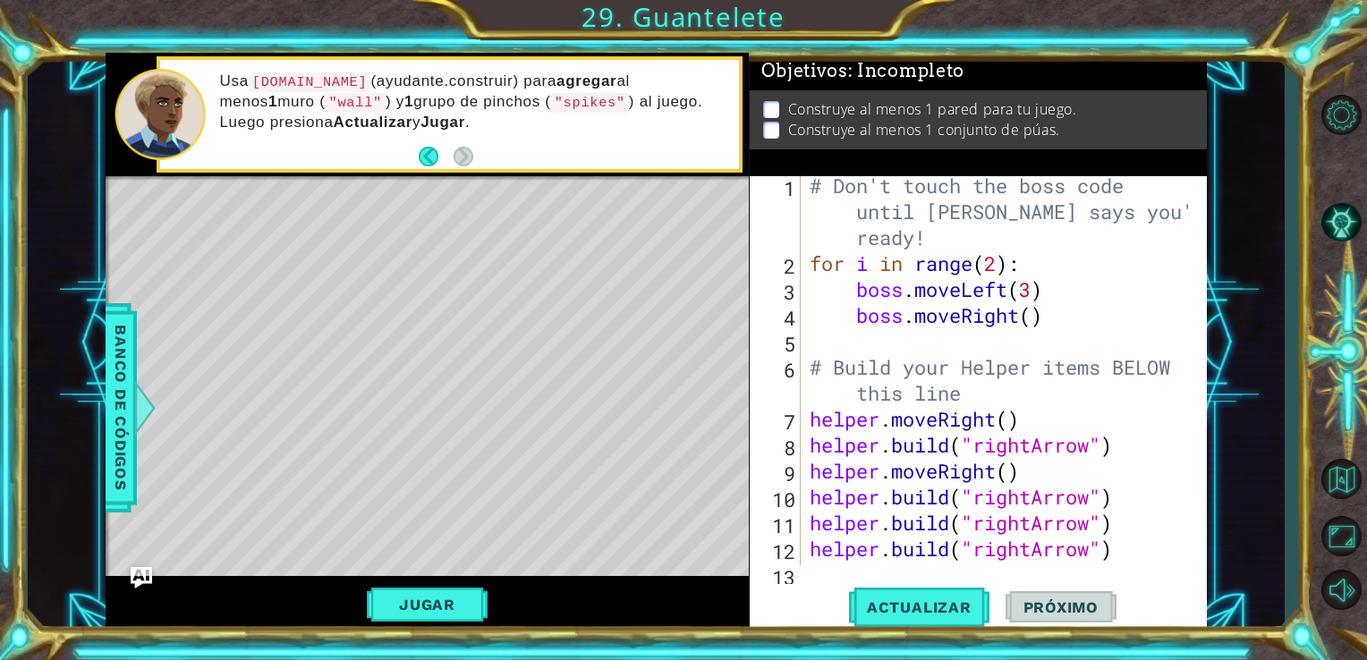
scroll to position [51, 0]
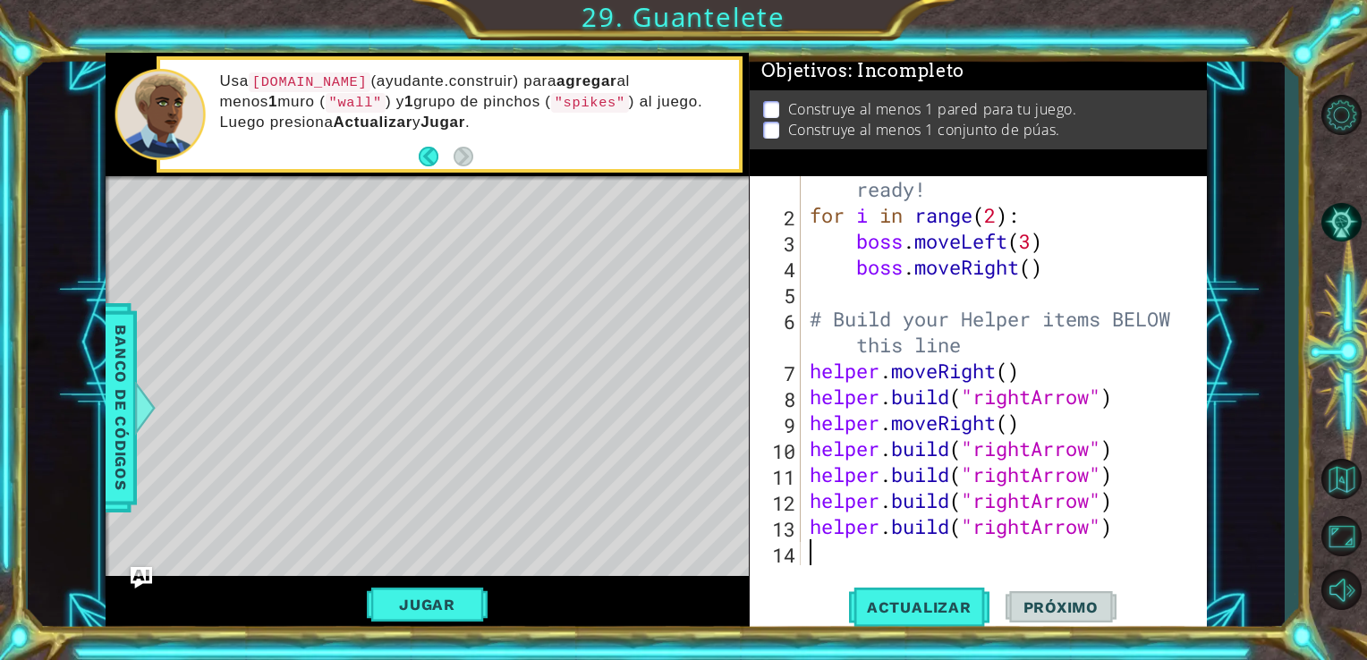
type textarea "h"
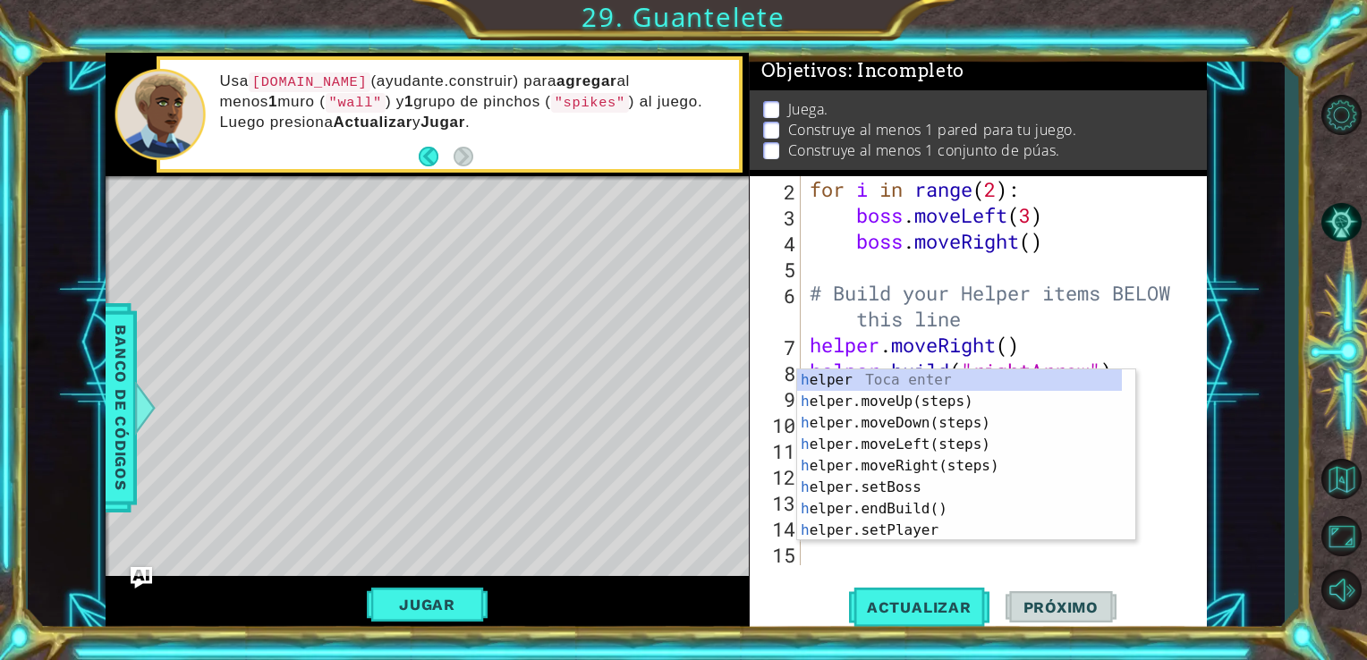
scroll to position [78, 0]
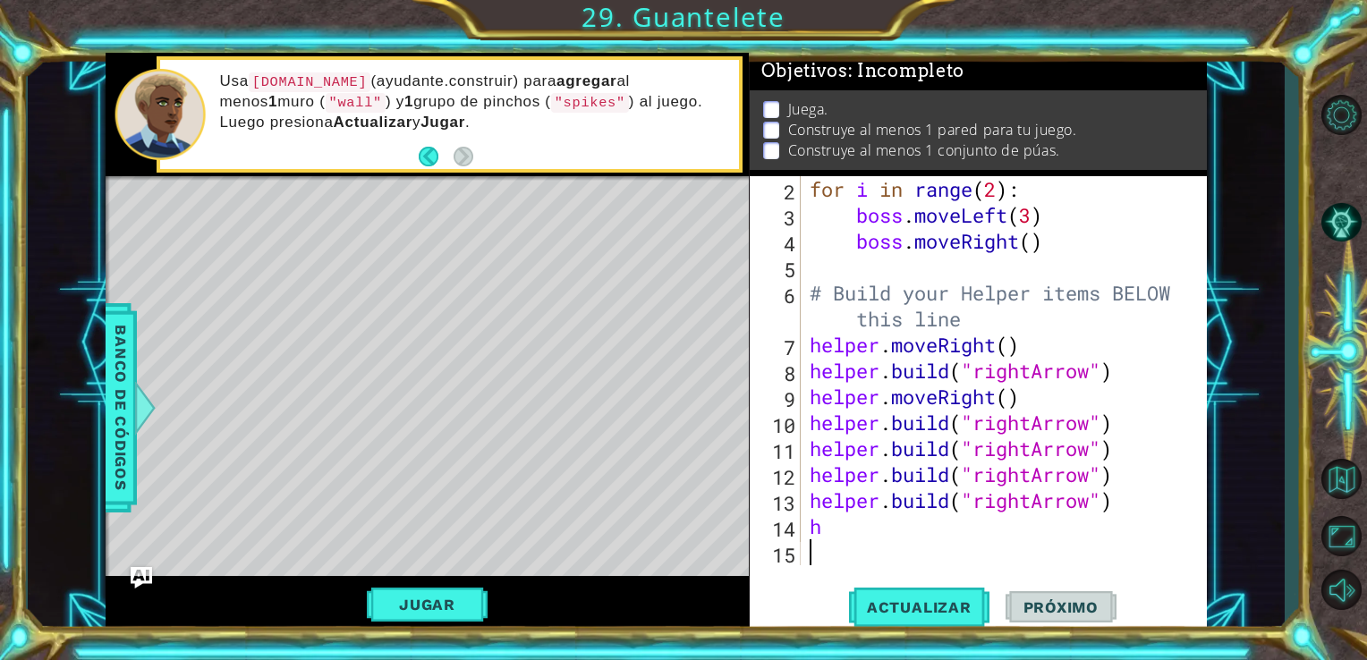
click at [811, 549] on div "for i in range ( 2 ) : boss . moveLeft ( 3 ) boss . moveRight ( ) # Build your …" at bounding box center [1002, 396] width 393 height 441
click at [834, 524] on div "for i in range ( 2 ) : boss . moveLeft ( 3 ) boss . moveRight ( ) # Build your …" at bounding box center [1002, 396] width 393 height 441
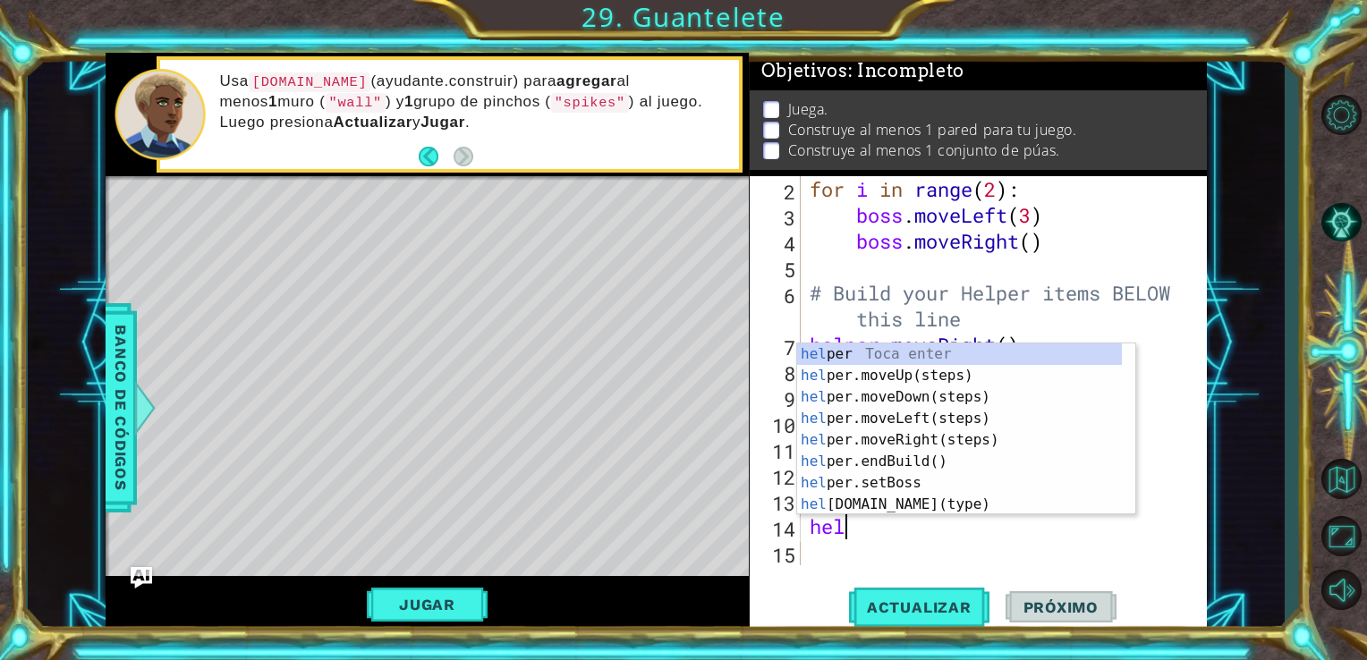
scroll to position [0, 0]
click at [929, 503] on div "hel per Toca enter hel per.moveUp(steps) Toca enter hel per.moveDown(steps) Toc…" at bounding box center [959, 450] width 325 height 215
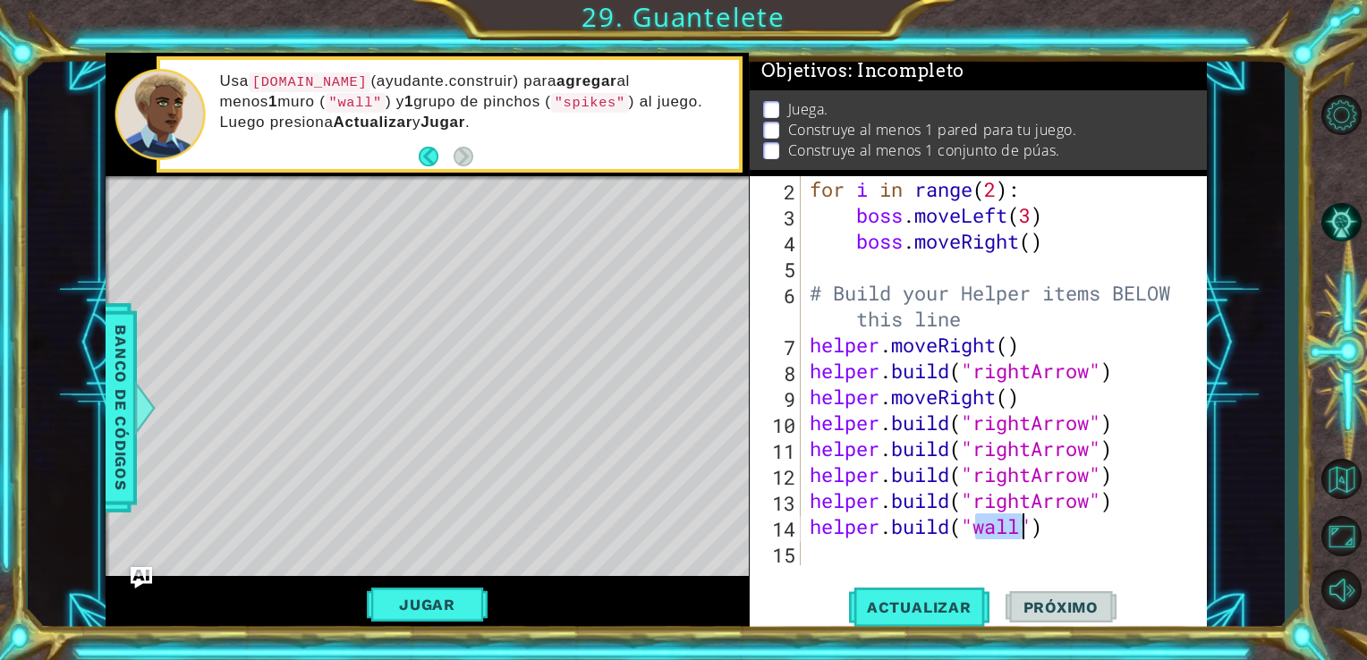
click at [929, 503] on div "for i in range ( 2 ) : boss . moveLeft ( 3 ) boss . moveRight ( ) # Build your …" at bounding box center [1002, 396] width 393 height 441
type textarea "[DOMAIN_NAME]("rightArrow")"
click at [833, 556] on div "for i in range ( 2 ) : boss . moveLeft ( 3 ) boss . moveRight ( ) # Build your …" at bounding box center [1002, 396] width 393 height 441
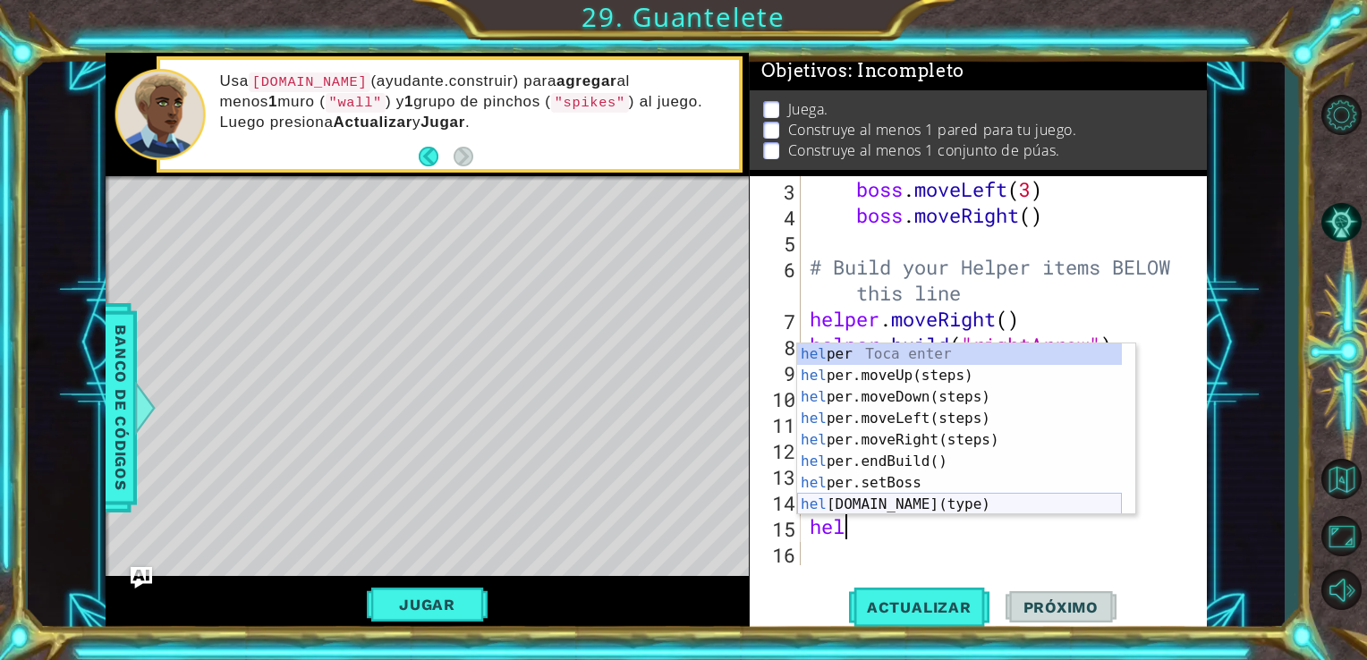
click at [920, 500] on div "hel per Toca enter hel per.moveUp(steps) Toca enter hel per.moveDown(steps) Toc…" at bounding box center [959, 450] width 325 height 215
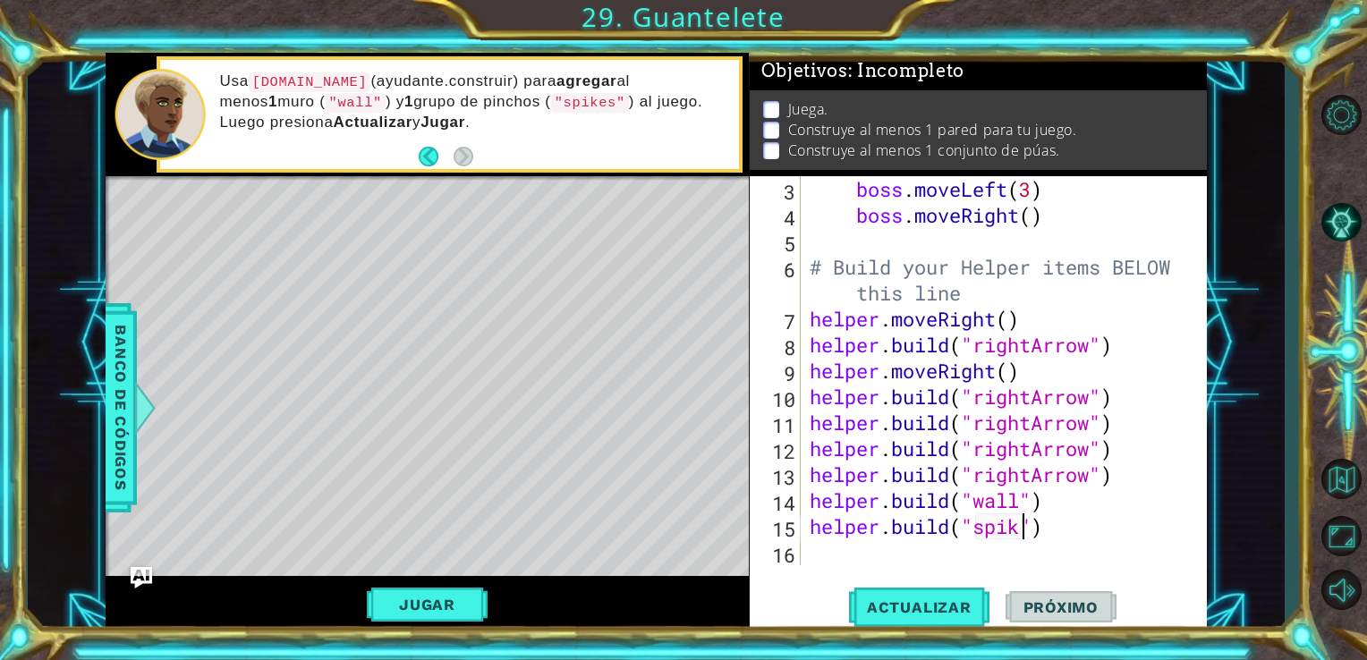
scroll to position [0, 10]
type textarea "[DOMAIN_NAME]("spikes")"
click at [948, 609] on span "Actualizar" at bounding box center [919, 607] width 140 height 18
click at [450, 598] on button "Jugar" at bounding box center [427, 605] width 121 height 34
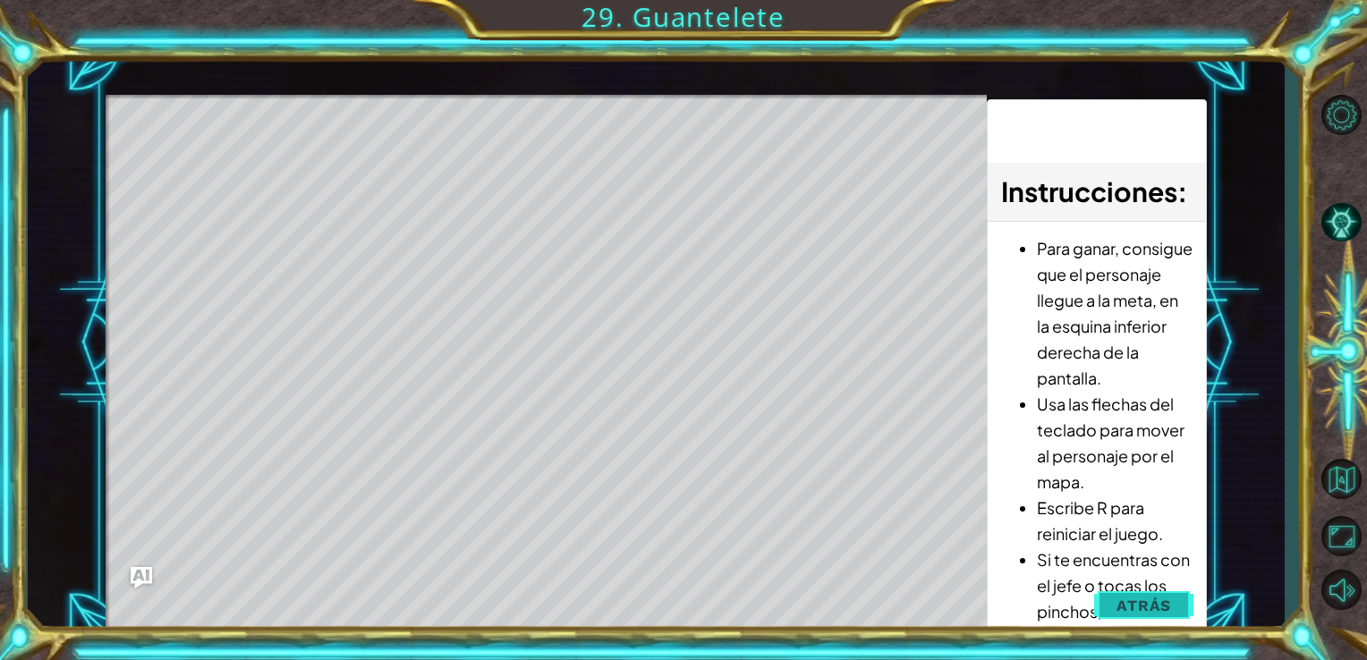
click at [1133, 599] on span "Atrás" at bounding box center [1143, 606] width 55 height 18
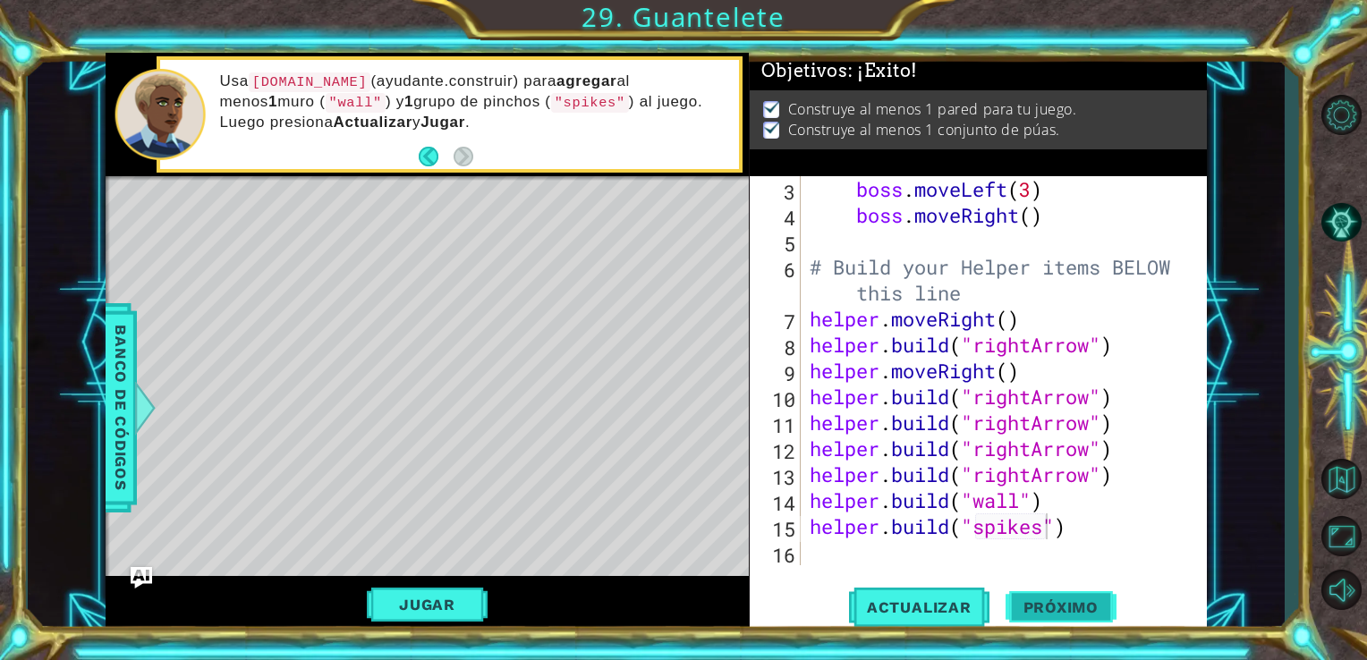
click at [1087, 603] on span "Próximo" at bounding box center [1060, 611] width 111 height 18
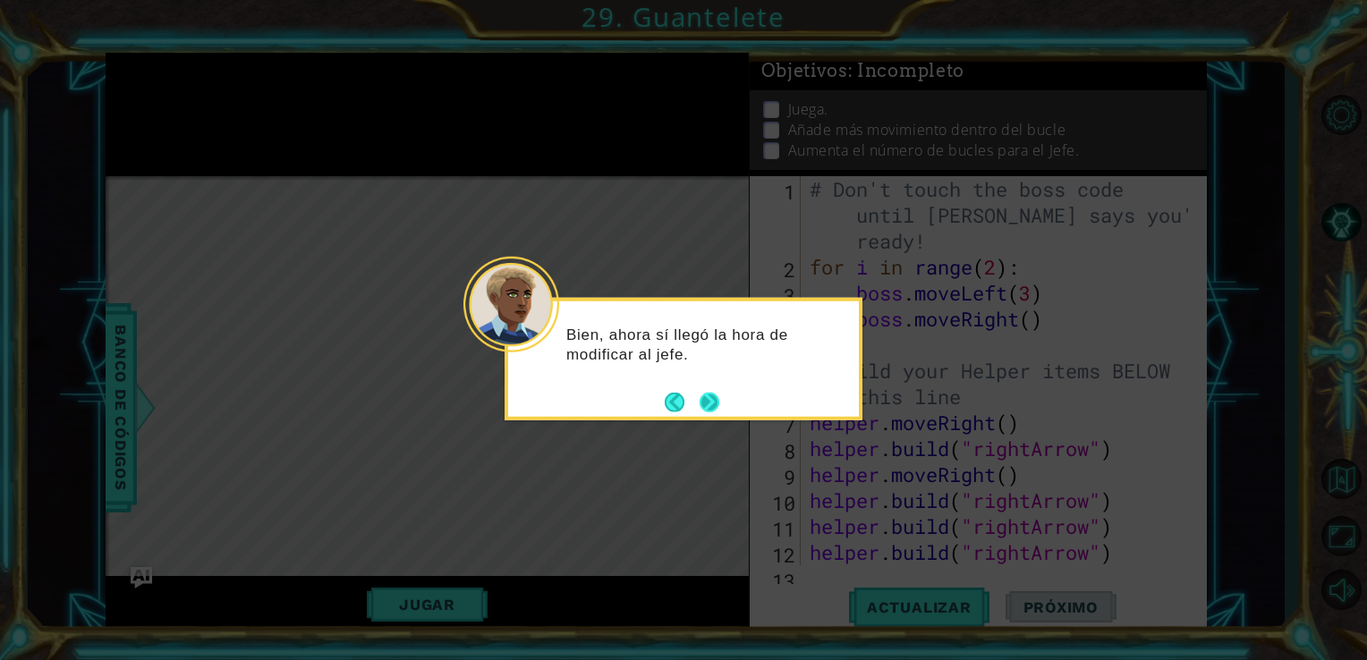
click at [719, 399] on button "Next" at bounding box center [710, 402] width 20 height 20
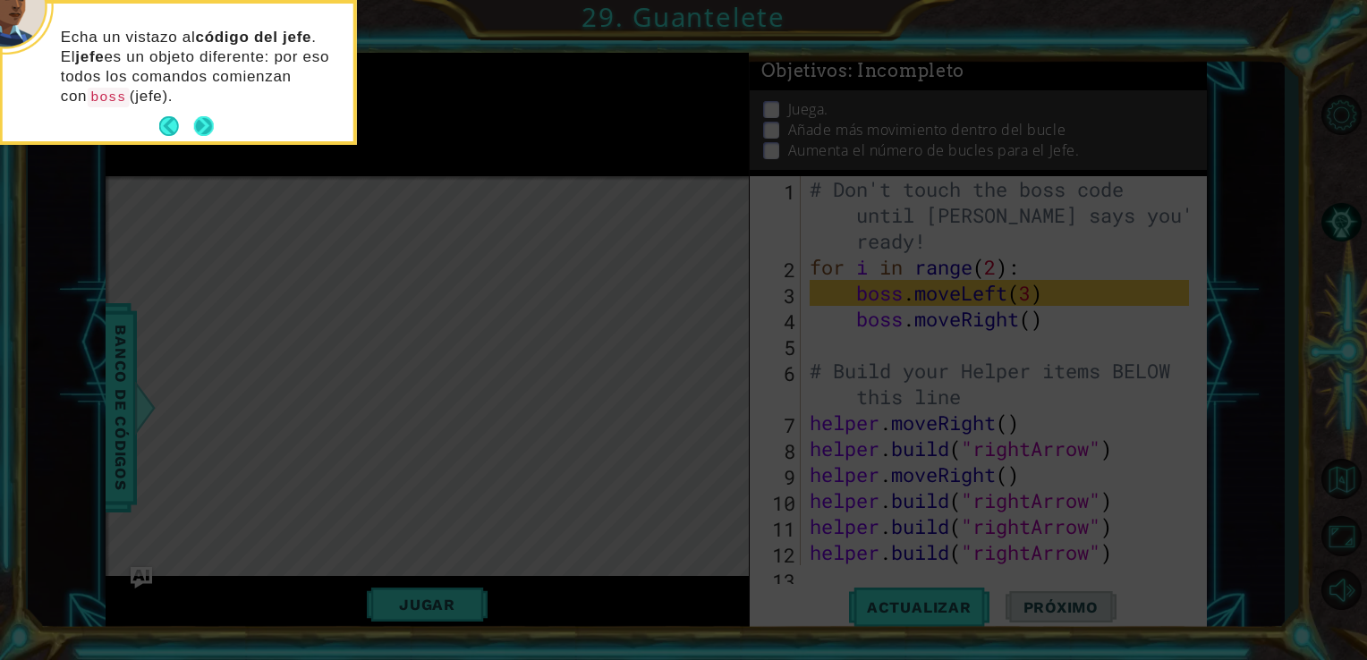
click at [208, 123] on button "Next" at bounding box center [203, 126] width 21 height 21
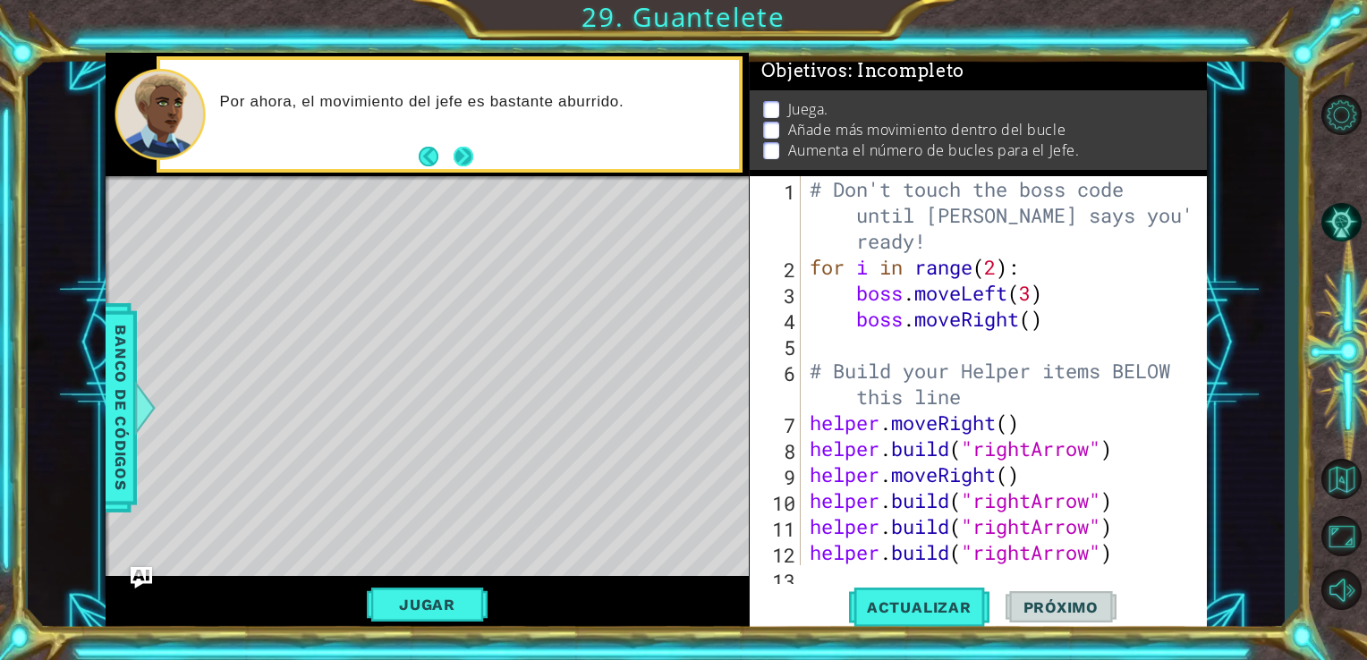
click at [467, 146] on button "Next" at bounding box center [463, 156] width 25 height 25
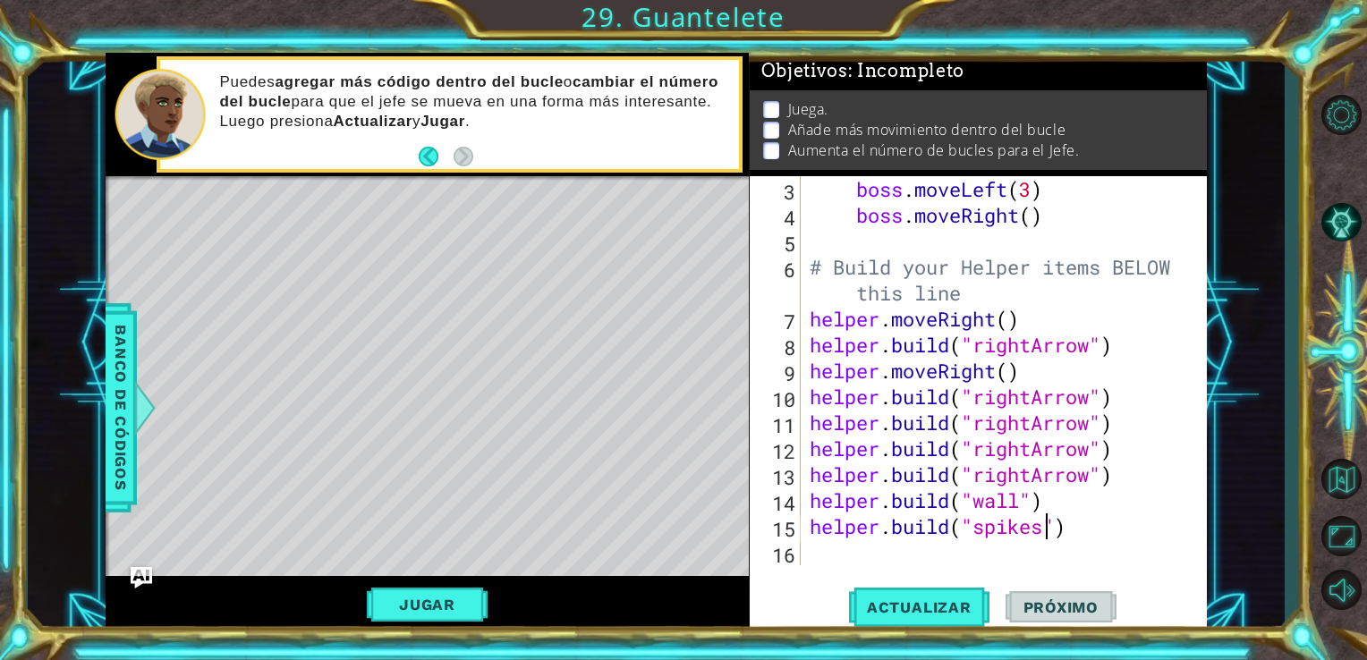
scroll to position [104, 0]
click at [823, 557] on div "boss . moveLeft ( 3 ) boss . moveRight ( ) # Build your Helper items BELOW this…" at bounding box center [1002, 396] width 393 height 441
click at [1131, 494] on div "boss . moveLeft ( 3 ) boss . moveRight ( ) # Build your Helper items BELOW this…" at bounding box center [1002, 396] width 393 height 441
type textarea "[DOMAIN_NAME]("wall")"
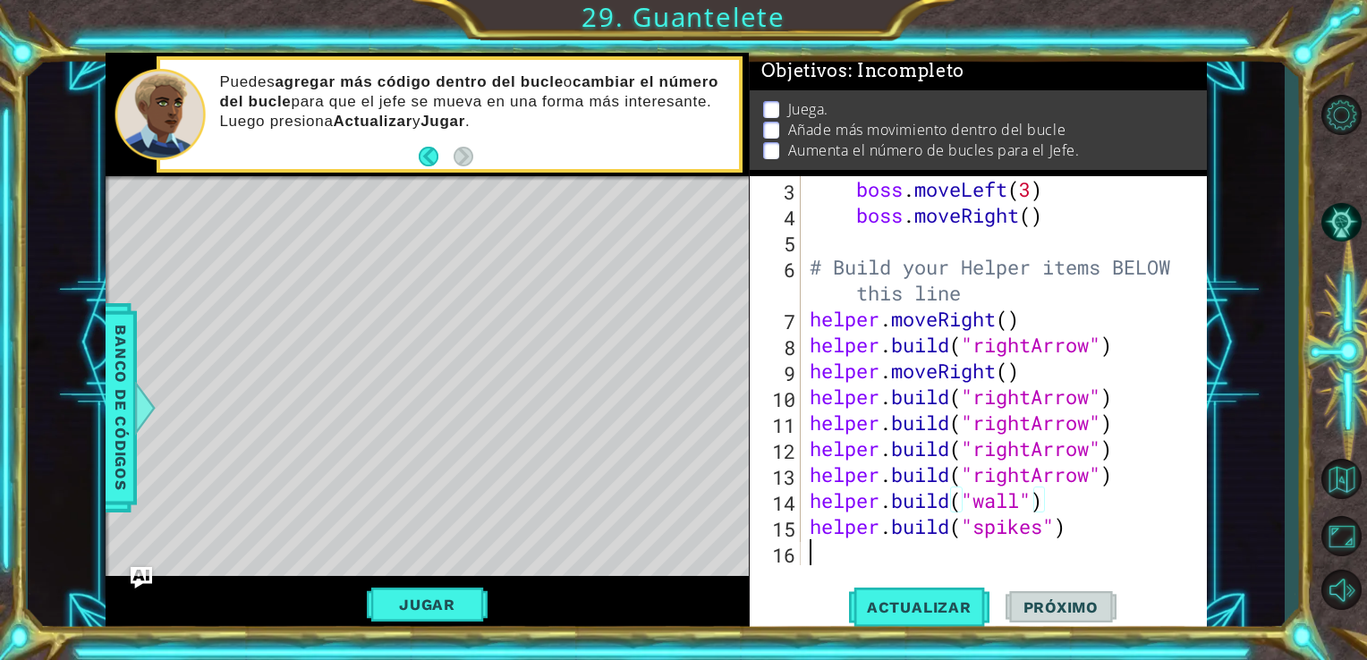
click at [818, 564] on div "boss . moveLeft ( 3 ) boss . moveRight ( ) # Build your Helper items BELOW this…" at bounding box center [1002, 396] width 393 height 441
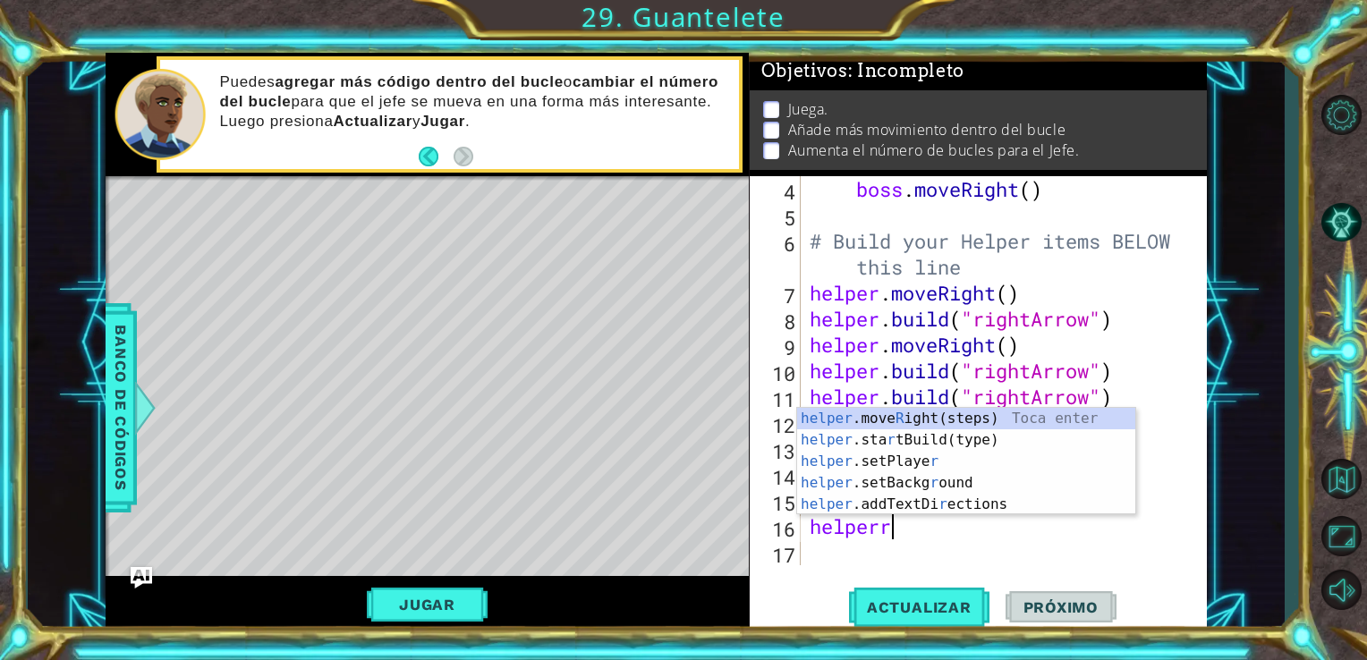
scroll to position [0, 2]
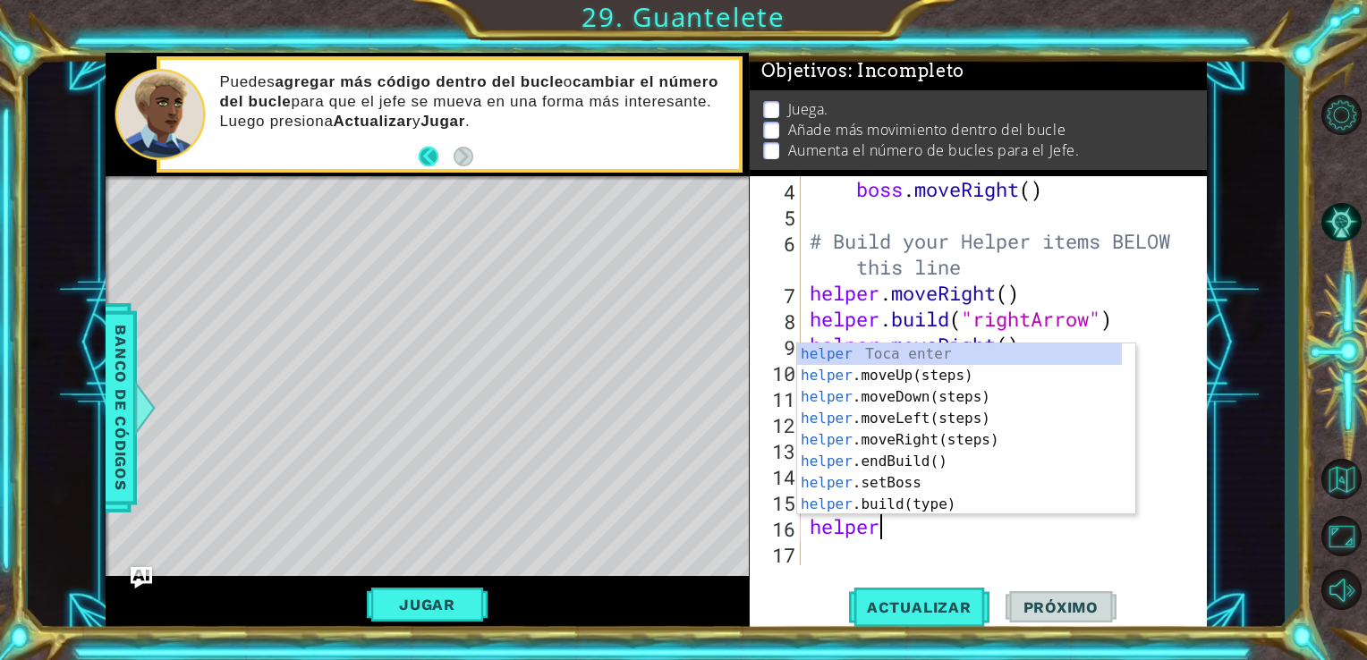
type textarea "helper"
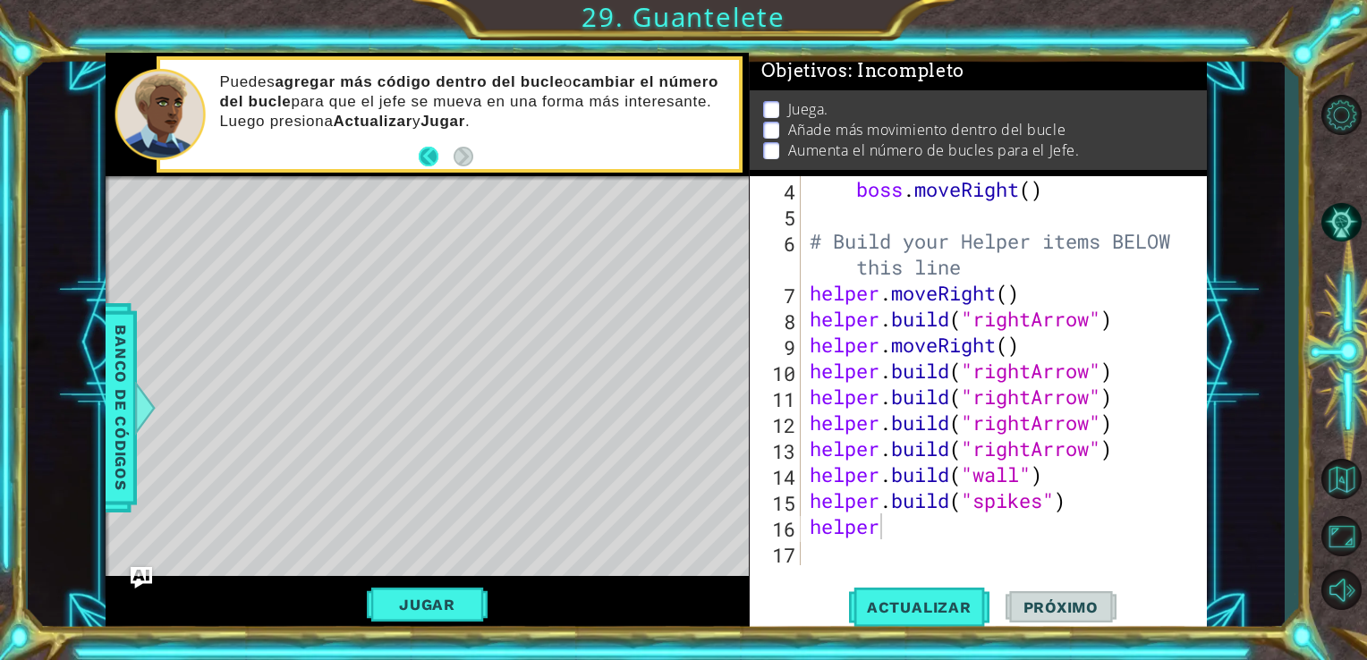
click at [428, 163] on button "Back" at bounding box center [436, 157] width 35 height 20
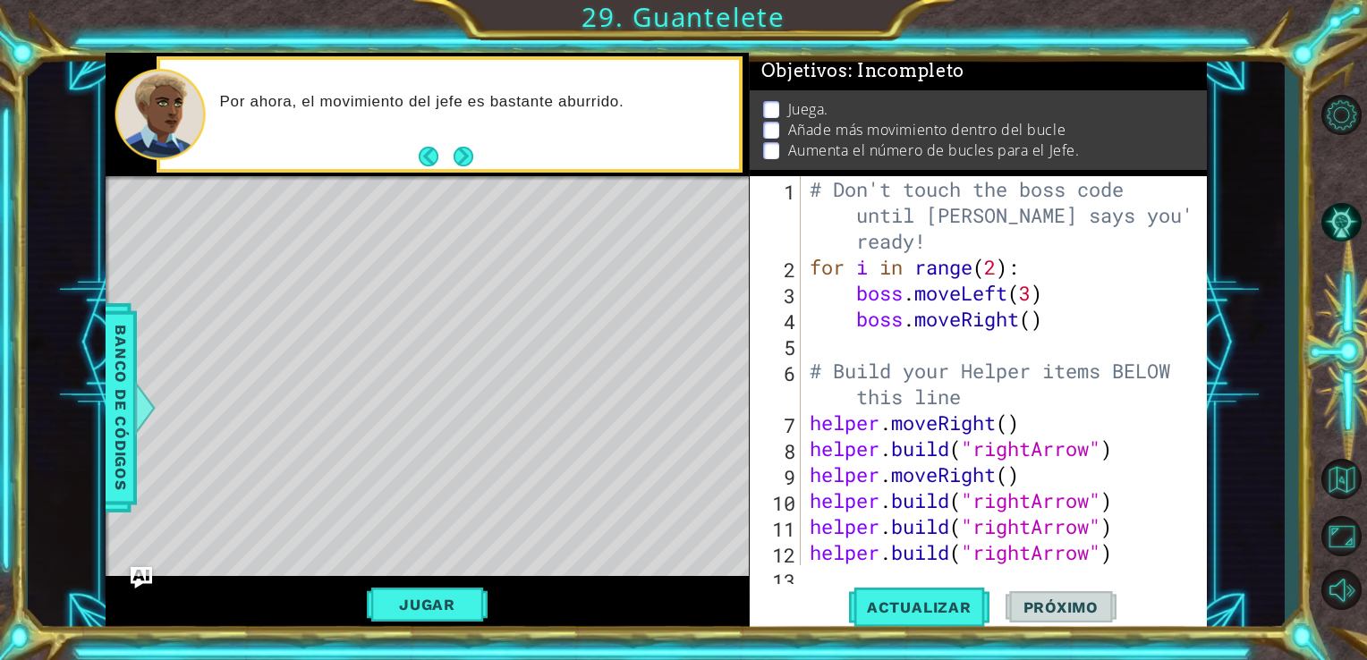
click at [428, 163] on button "Back" at bounding box center [436, 157] width 35 height 20
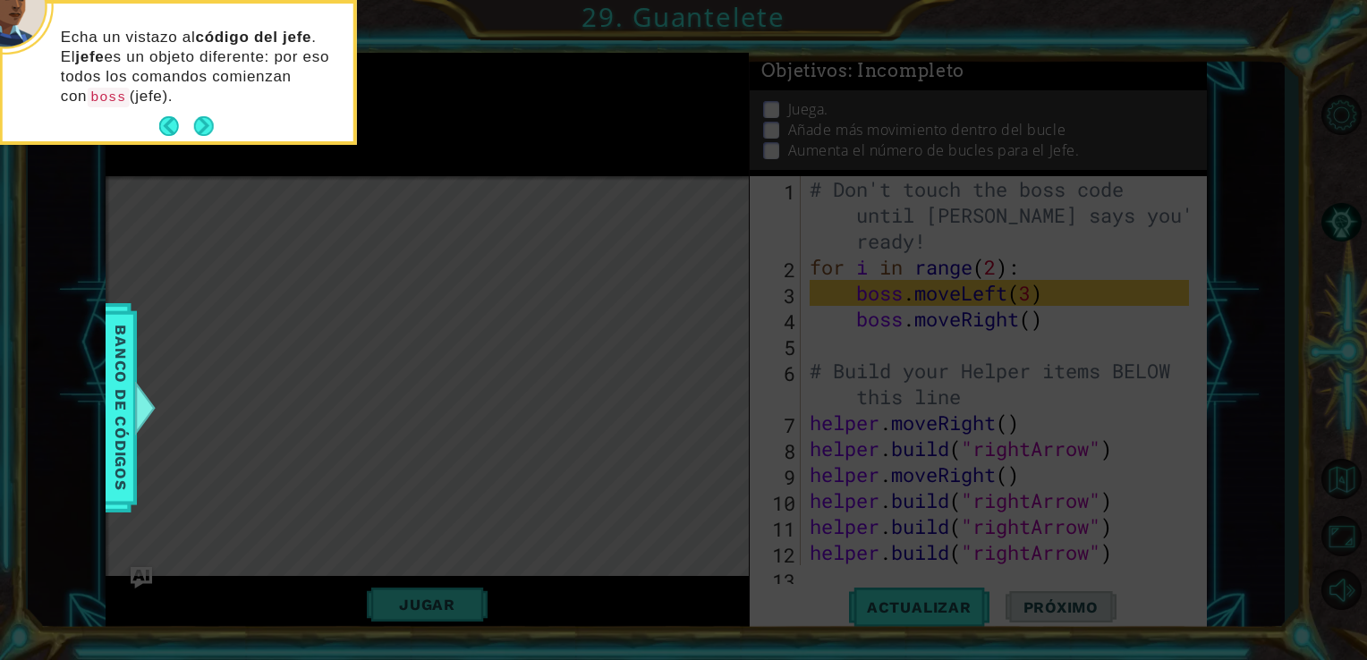
click at [477, 252] on icon at bounding box center [683, 99] width 1367 height 1123
click at [204, 118] on button "Next" at bounding box center [203, 126] width 22 height 22
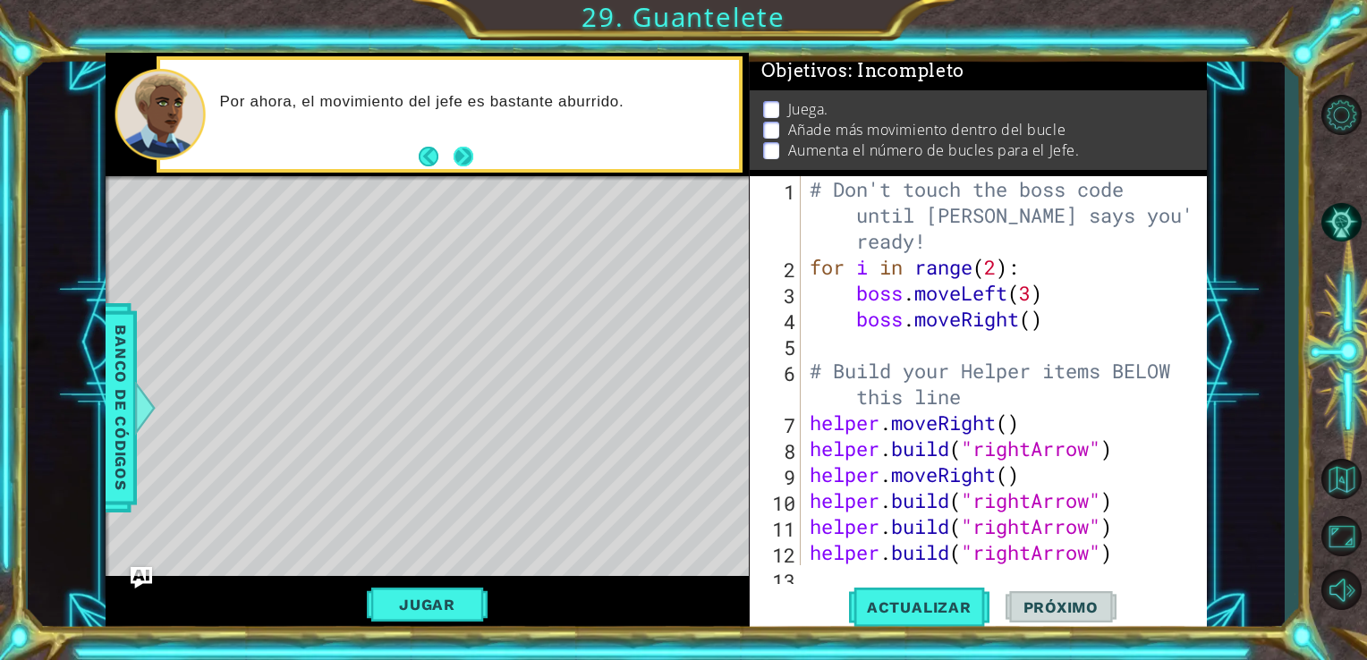
click at [461, 150] on button "Next" at bounding box center [463, 157] width 21 height 21
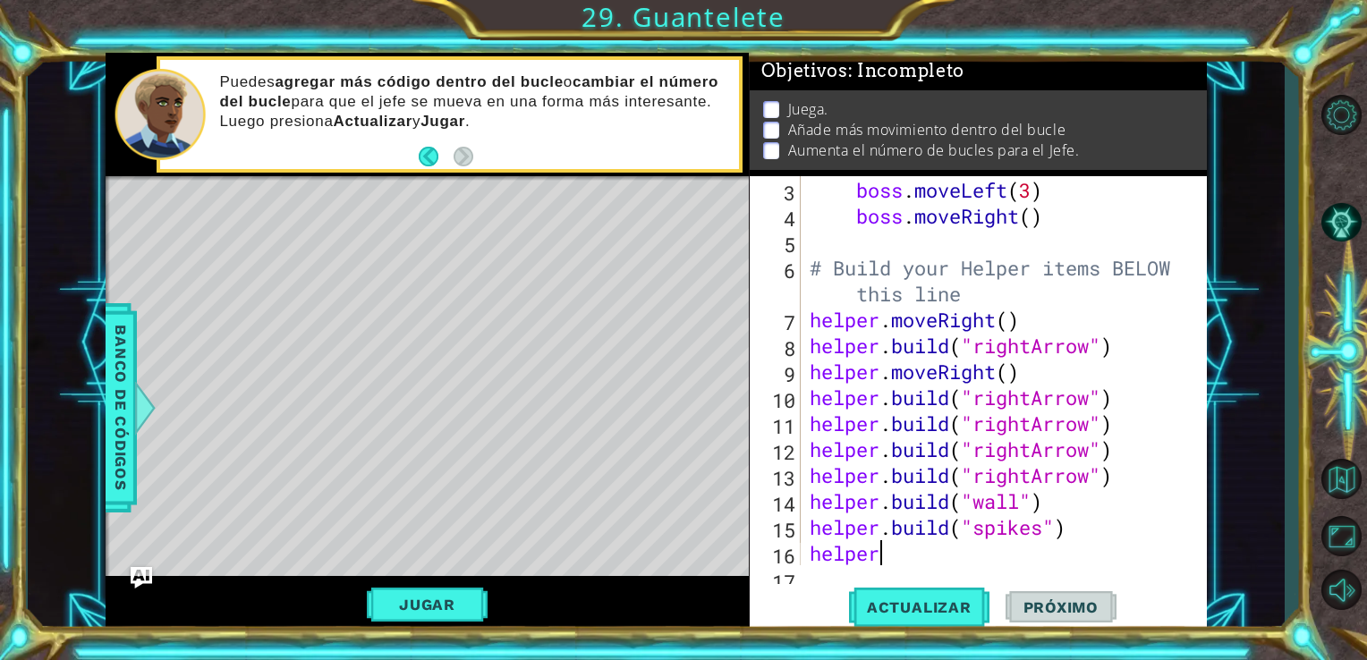
scroll to position [129, 0]
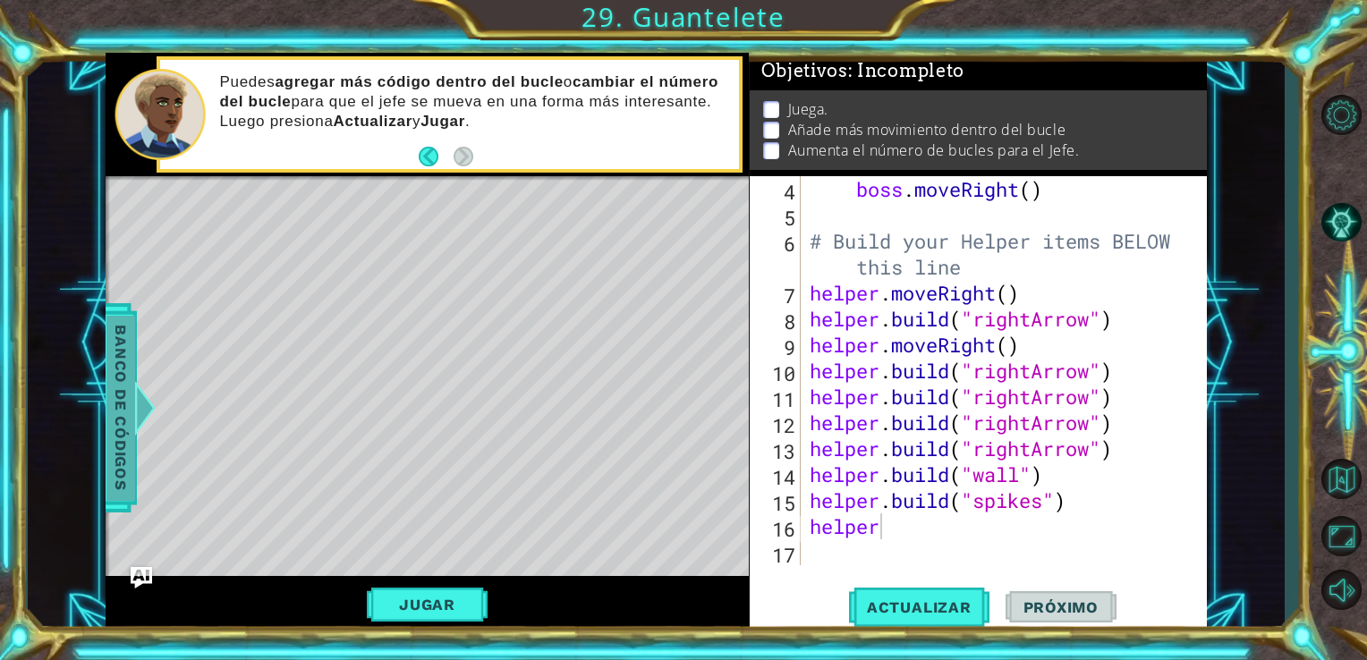
click at [140, 424] on div at bounding box center [144, 408] width 22 height 54
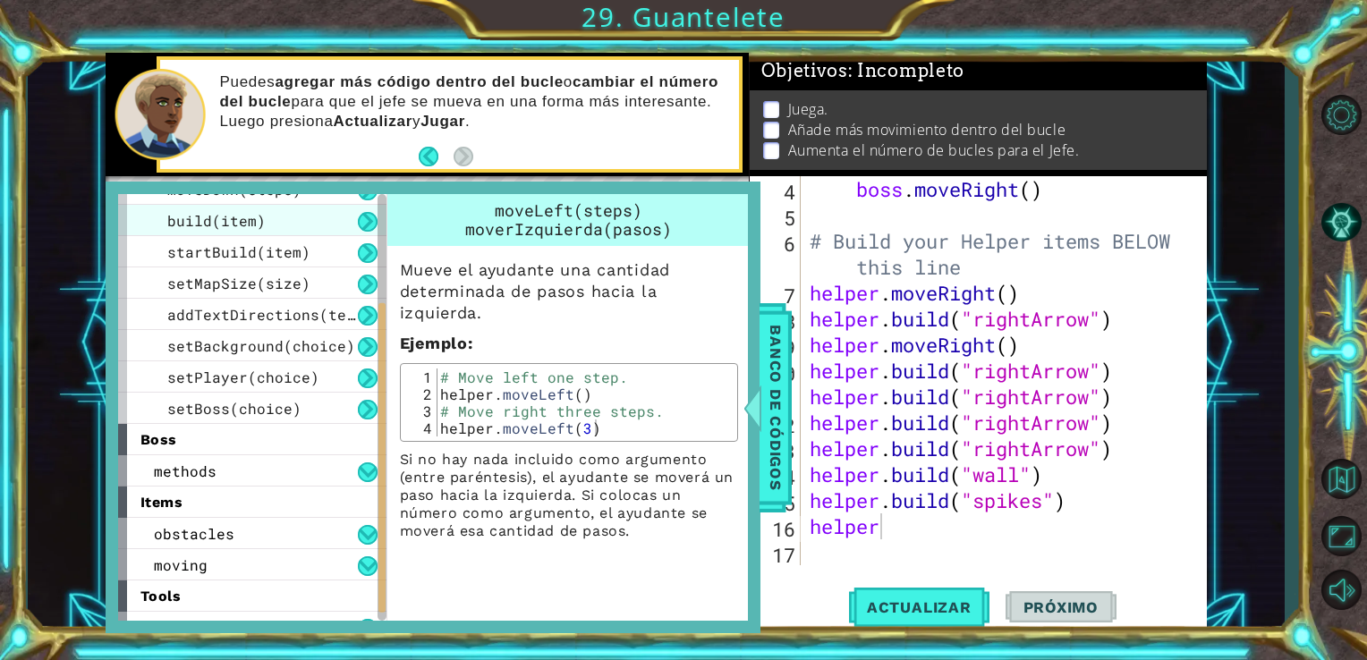
scroll to position [182, 0]
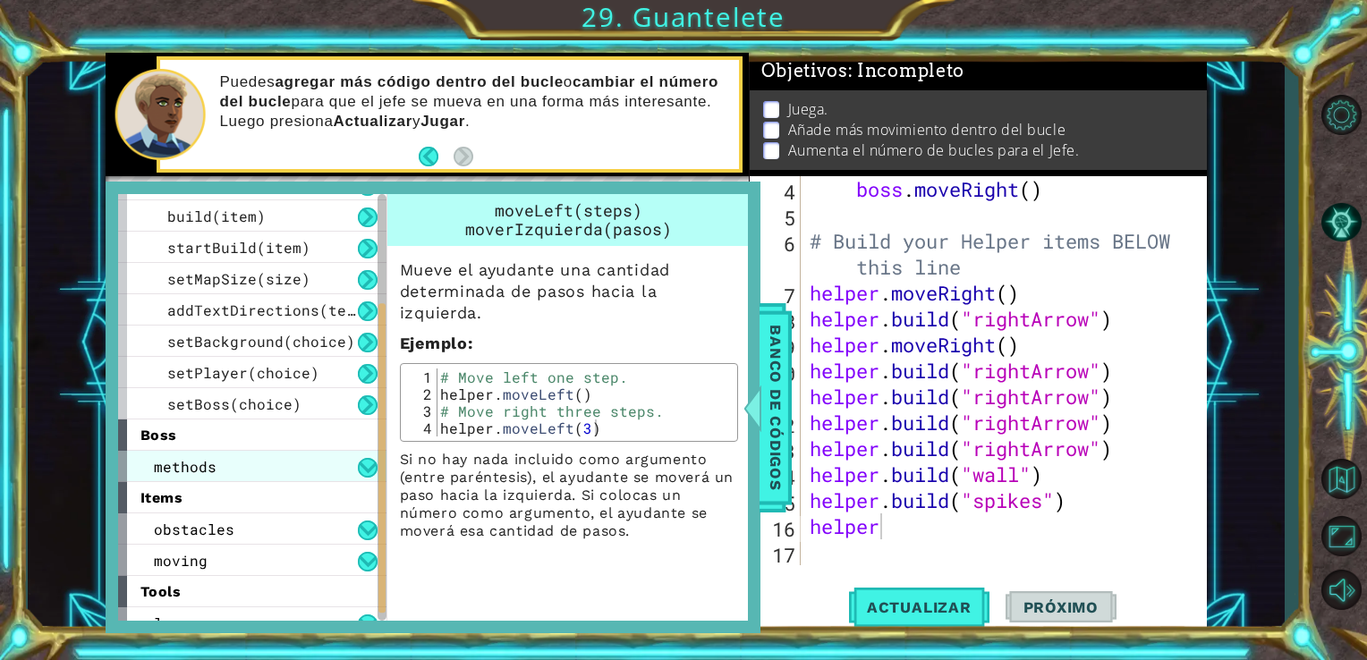
click at [329, 463] on div "methods" at bounding box center [252, 466] width 268 height 31
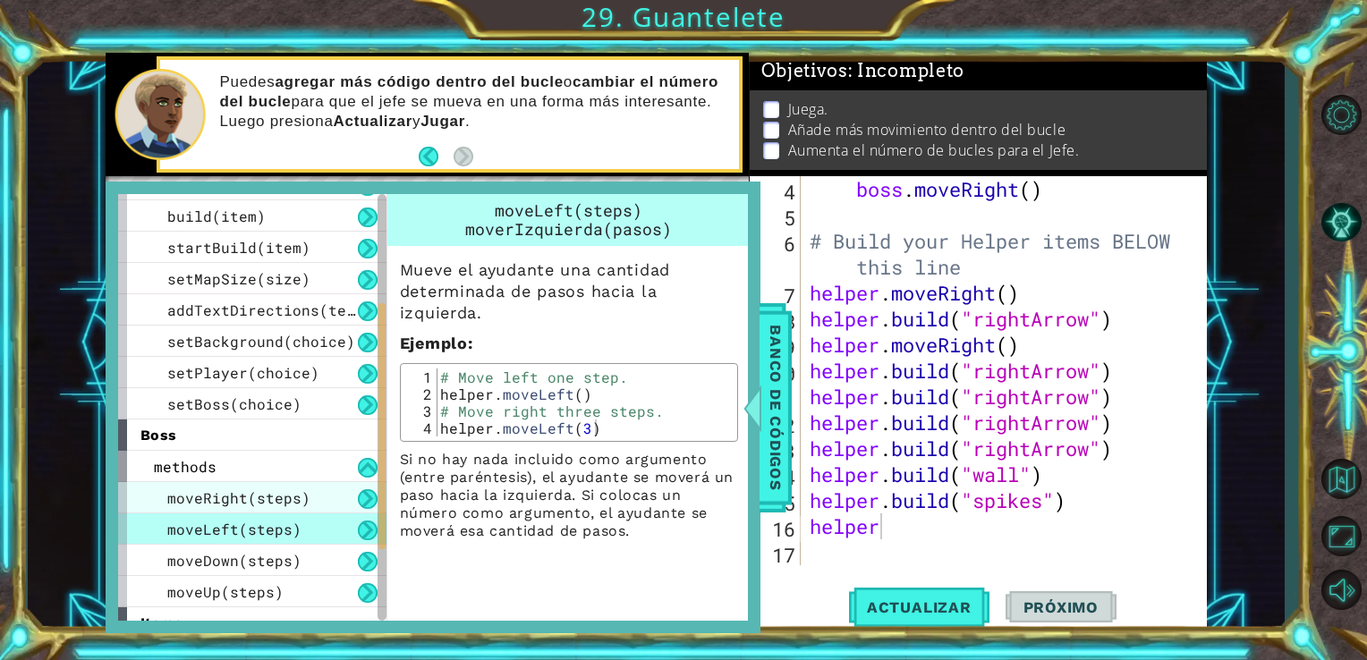
click at [290, 496] on span "moveRight(steps)" at bounding box center [238, 497] width 143 height 19
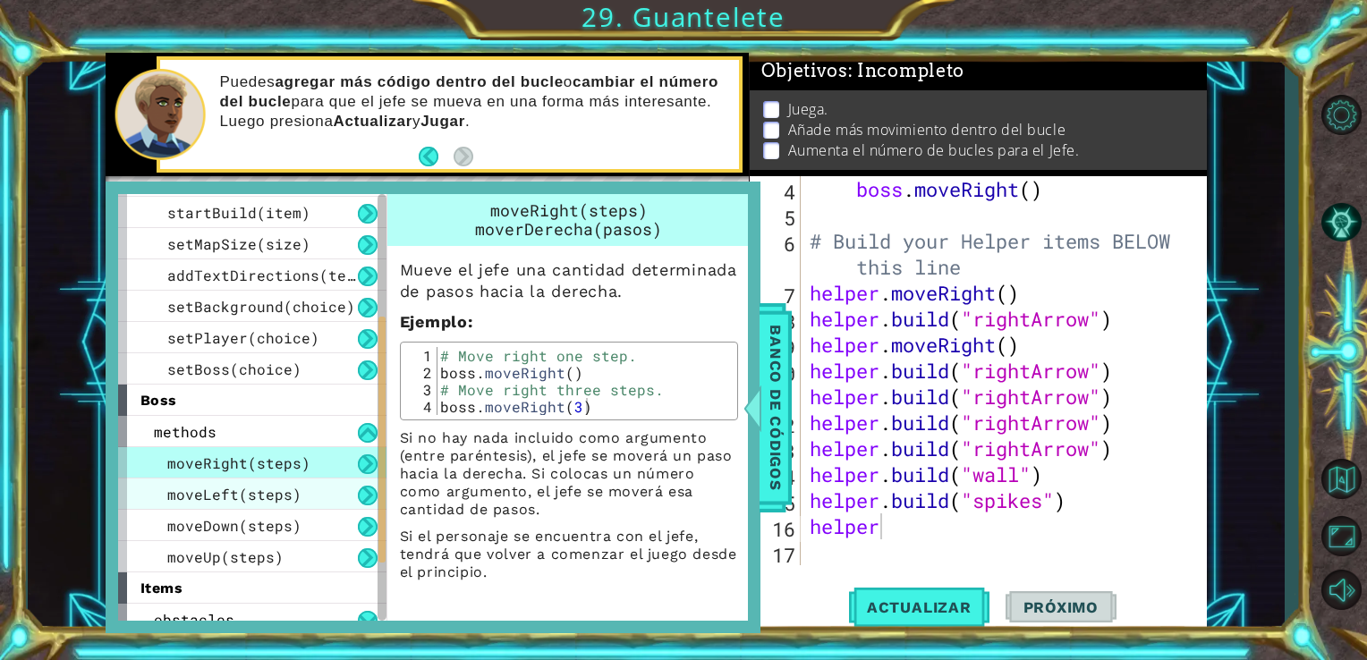
scroll to position [217, 0]
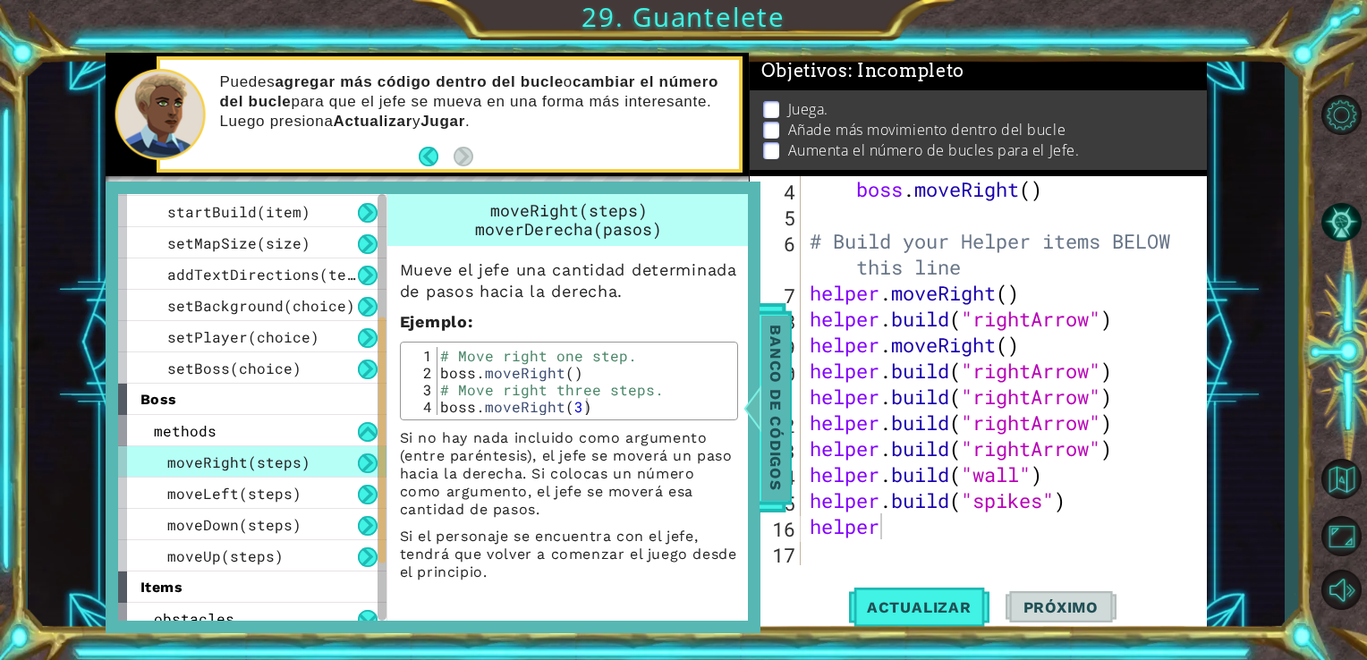
click at [782, 417] on span "Banco de códigos" at bounding box center [775, 407] width 29 height 185
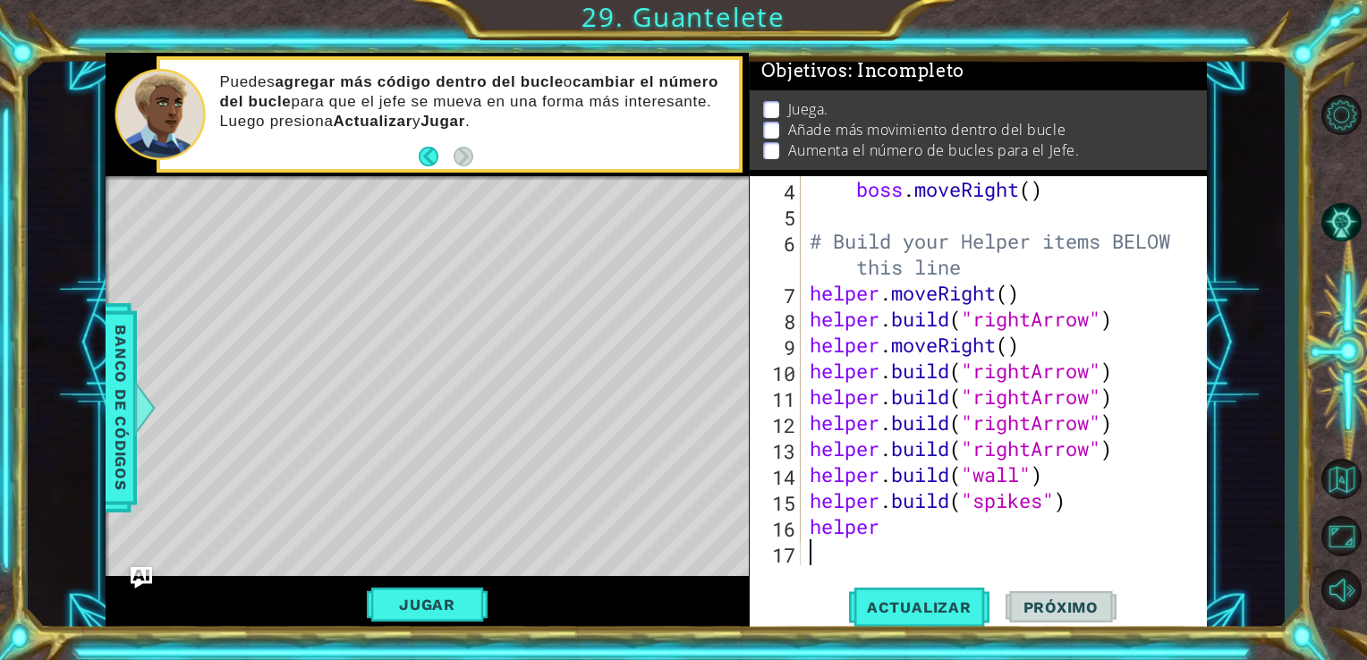
scroll to position [0, 0]
click at [898, 545] on div "boss . moveRight ( ) # Build your Helper items BELOW this line helper . moveRig…" at bounding box center [1002, 396] width 393 height 441
click at [895, 537] on div "boss . moveRight ( ) # Build your Helper items BELOW this line helper . moveRig…" at bounding box center [1002, 396] width 393 height 441
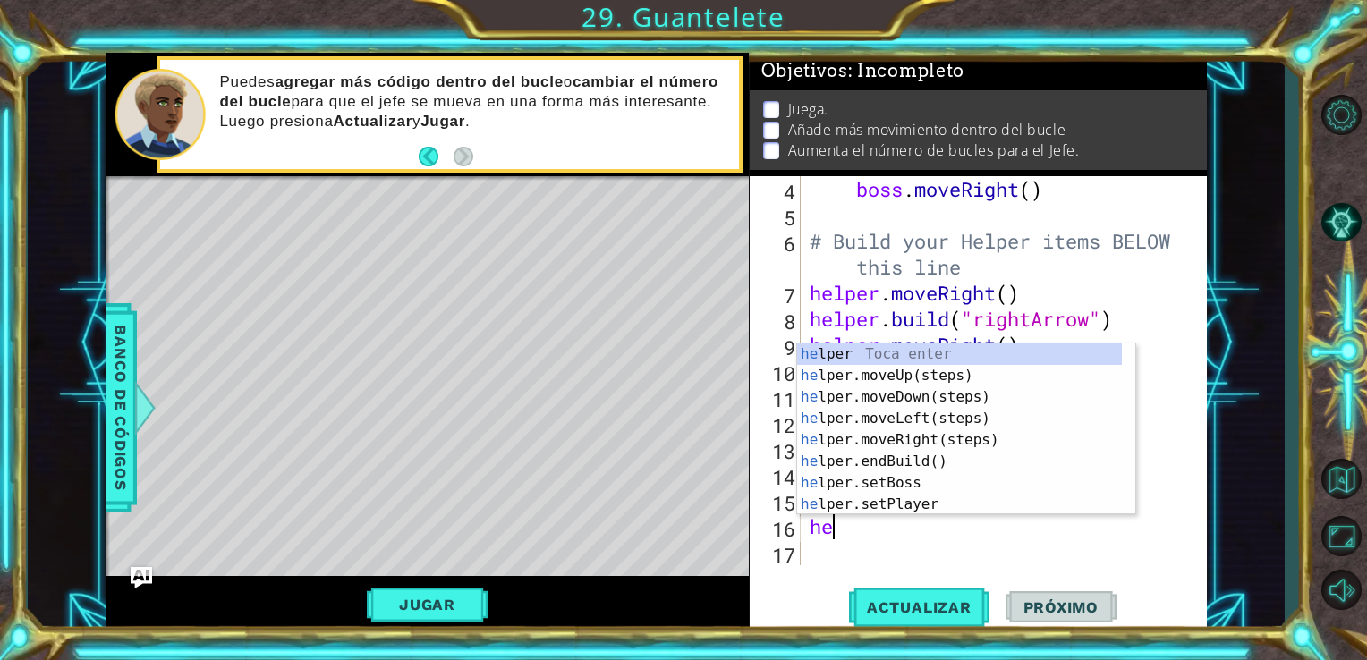
type textarea "h"
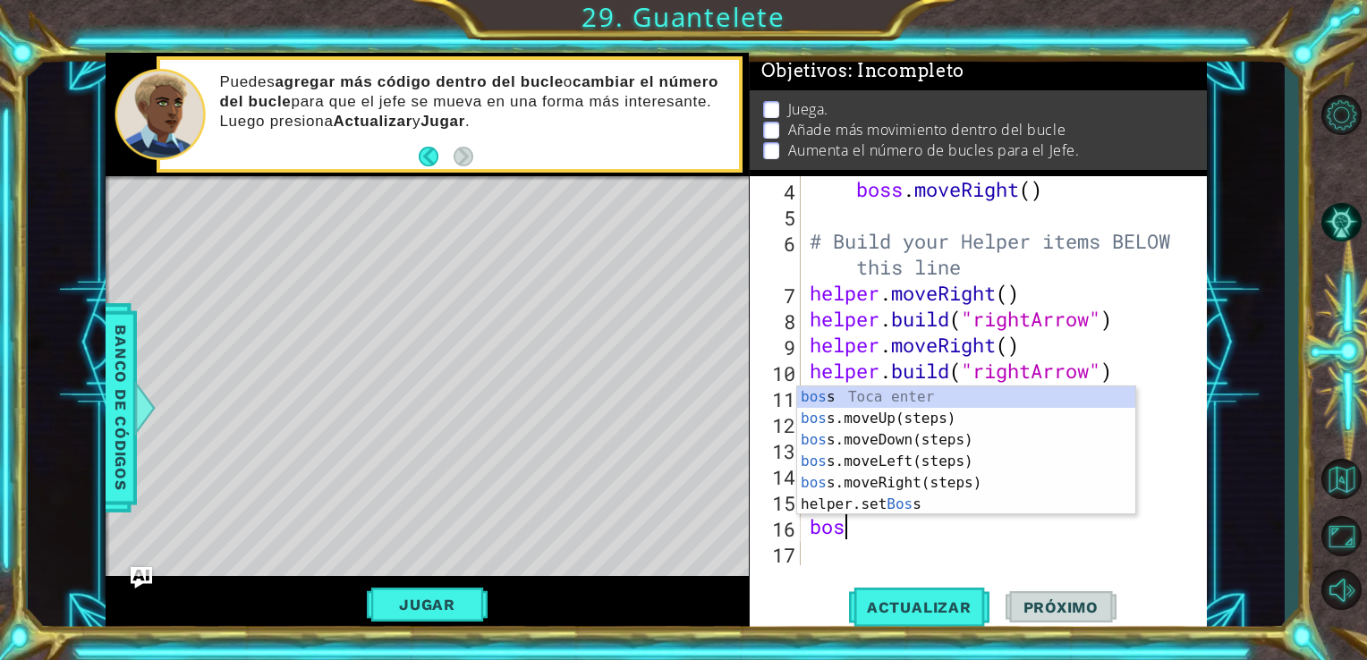
type textarea "boss"
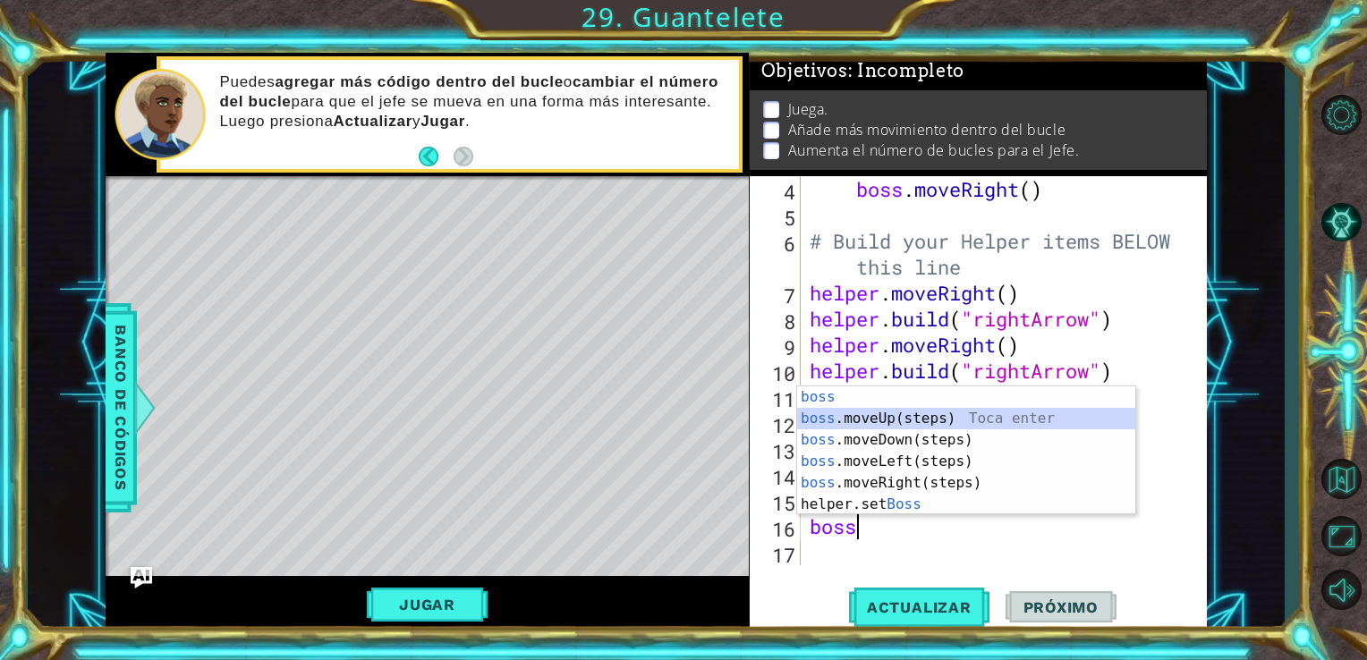
click at [982, 426] on div "boss Toca enter boss .moveUp(steps) Toca enter boss .moveDown(steps) Toca enter…" at bounding box center [966, 472] width 338 height 172
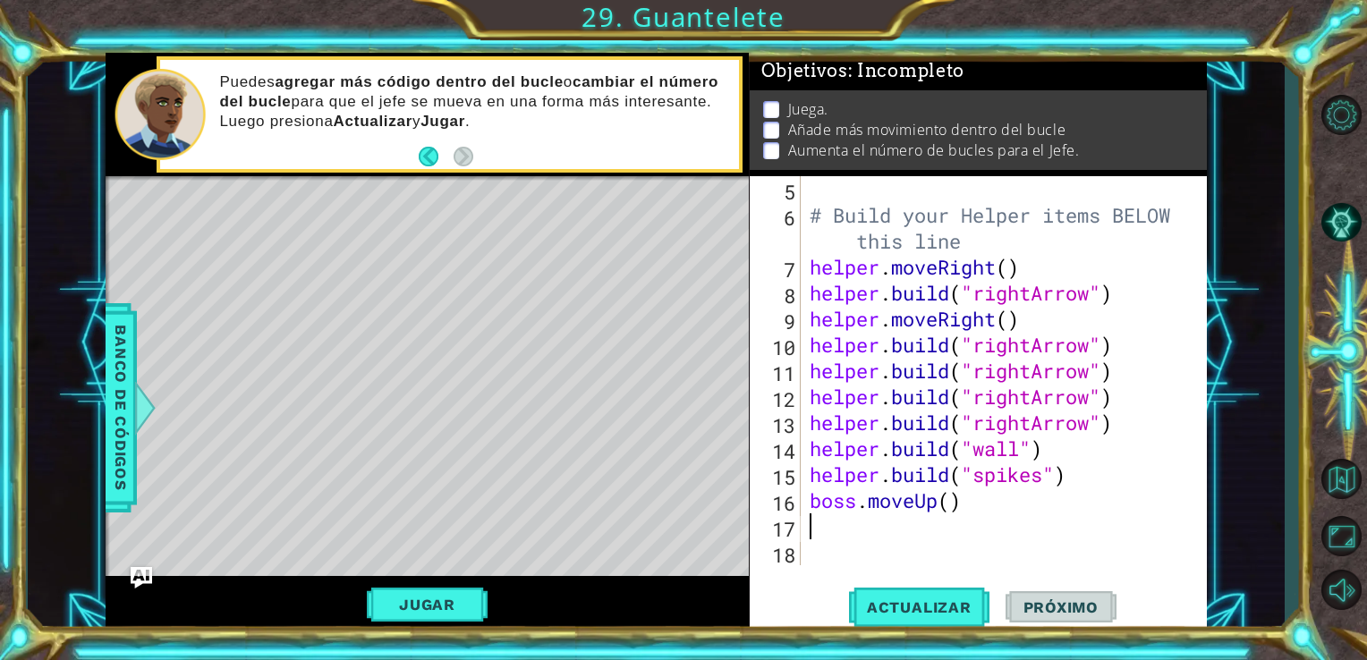
scroll to position [155, 0]
click at [947, 504] on div "# Build your Helper items BELOW this line helper . moveRight ( ) helper . build…" at bounding box center [1002, 396] width 393 height 441
type textarea "boss.moveUp(2)"
click at [806, 520] on div "# Build your Helper items BELOW this line helper . moveRight ( ) helper . build…" at bounding box center [1002, 396] width 393 height 441
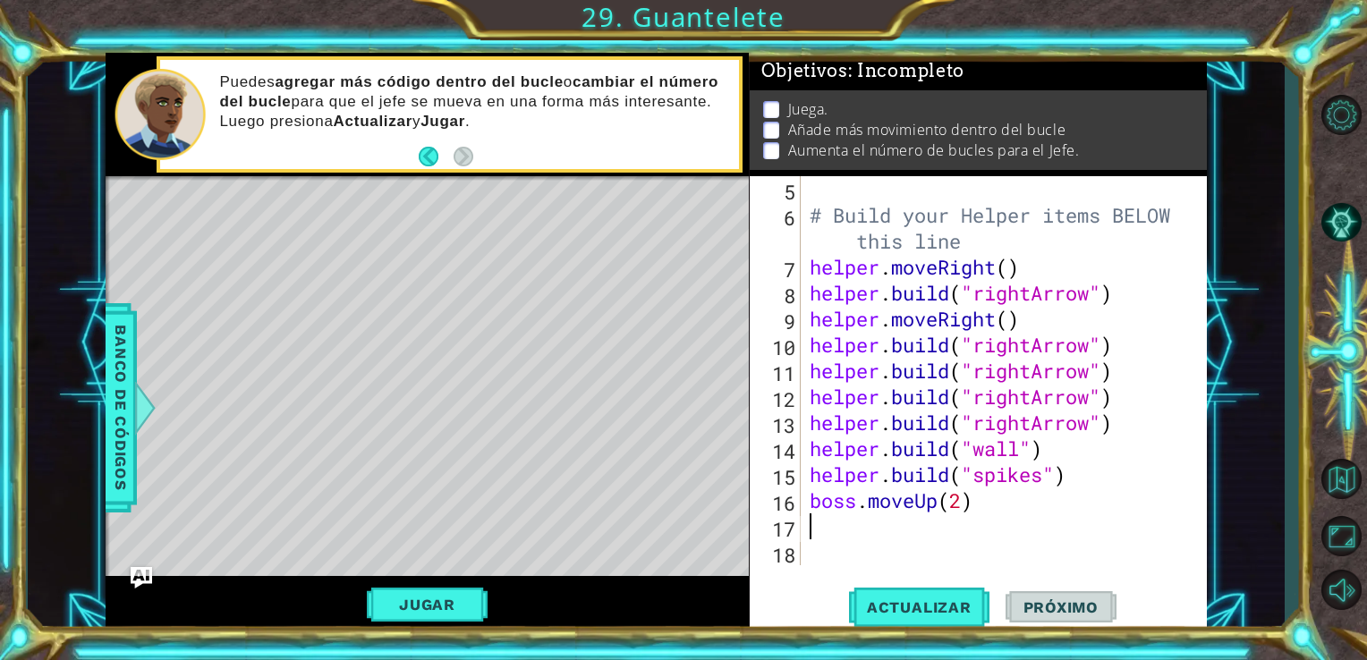
scroll to position [0, 0]
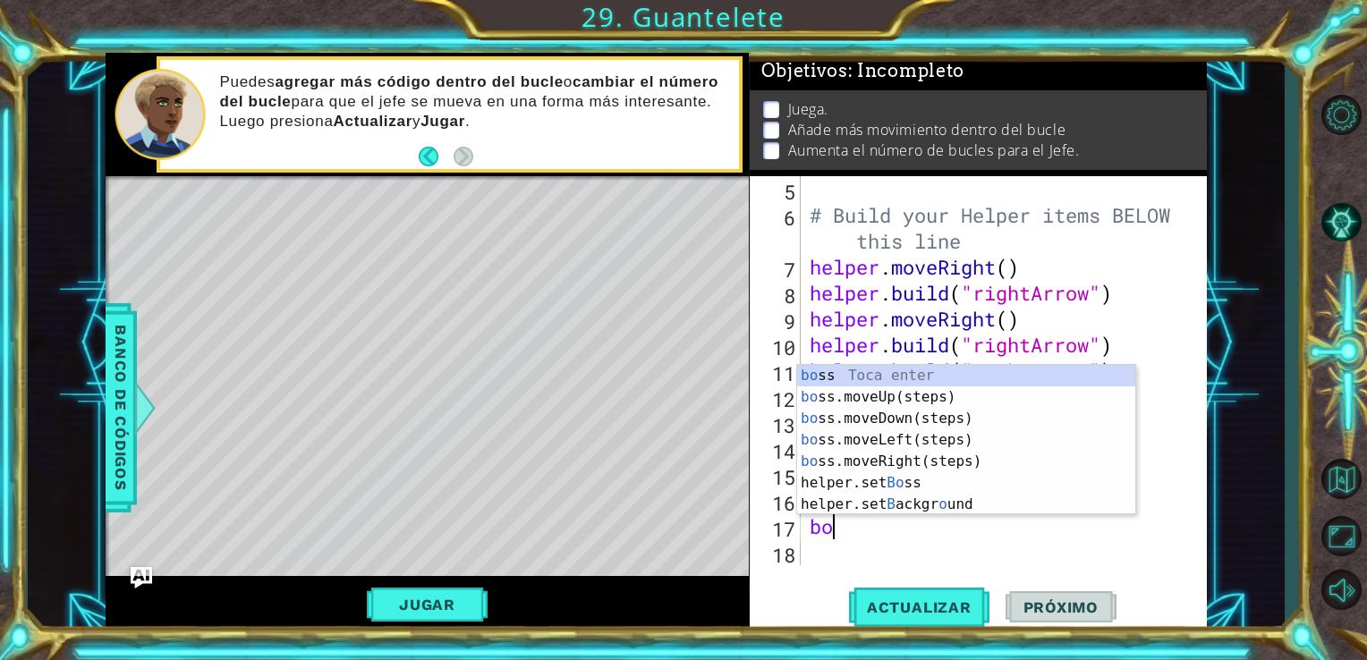
type textarea "bos"
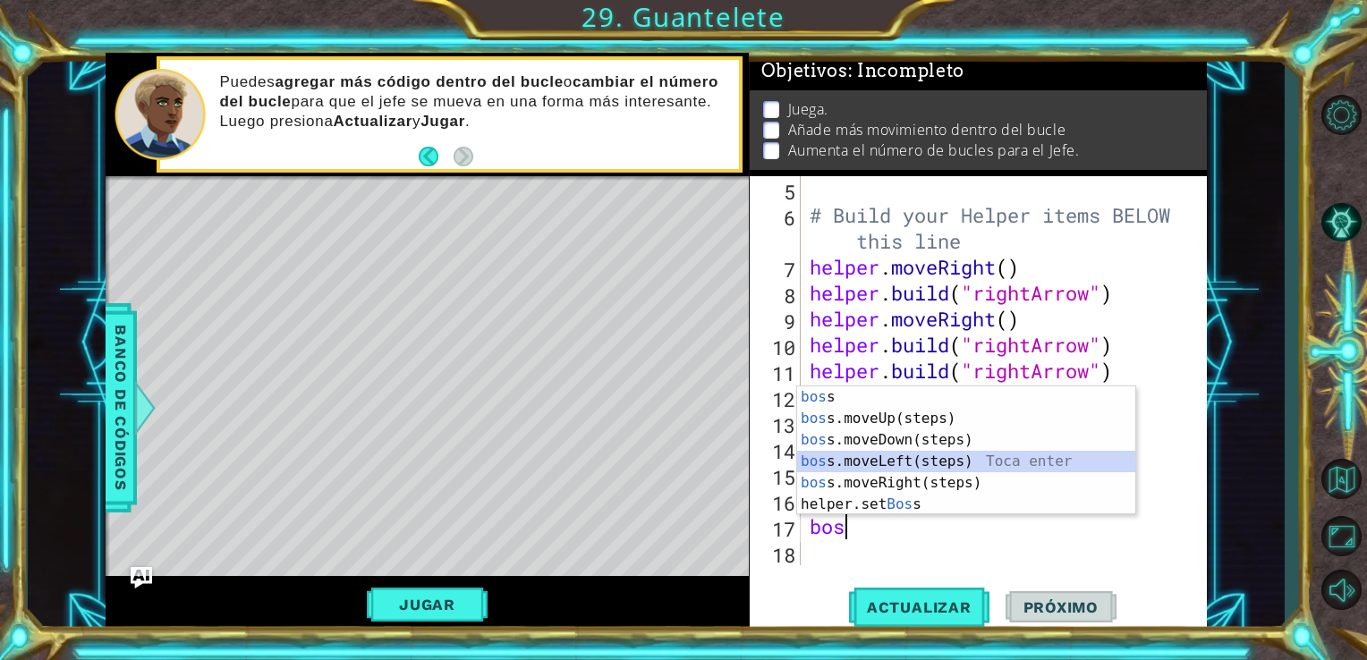
click at [887, 463] on div "bos s Toca enter bos s.moveUp(steps) Toca enter bos s.moveDown(steps) Toca ente…" at bounding box center [966, 472] width 338 height 172
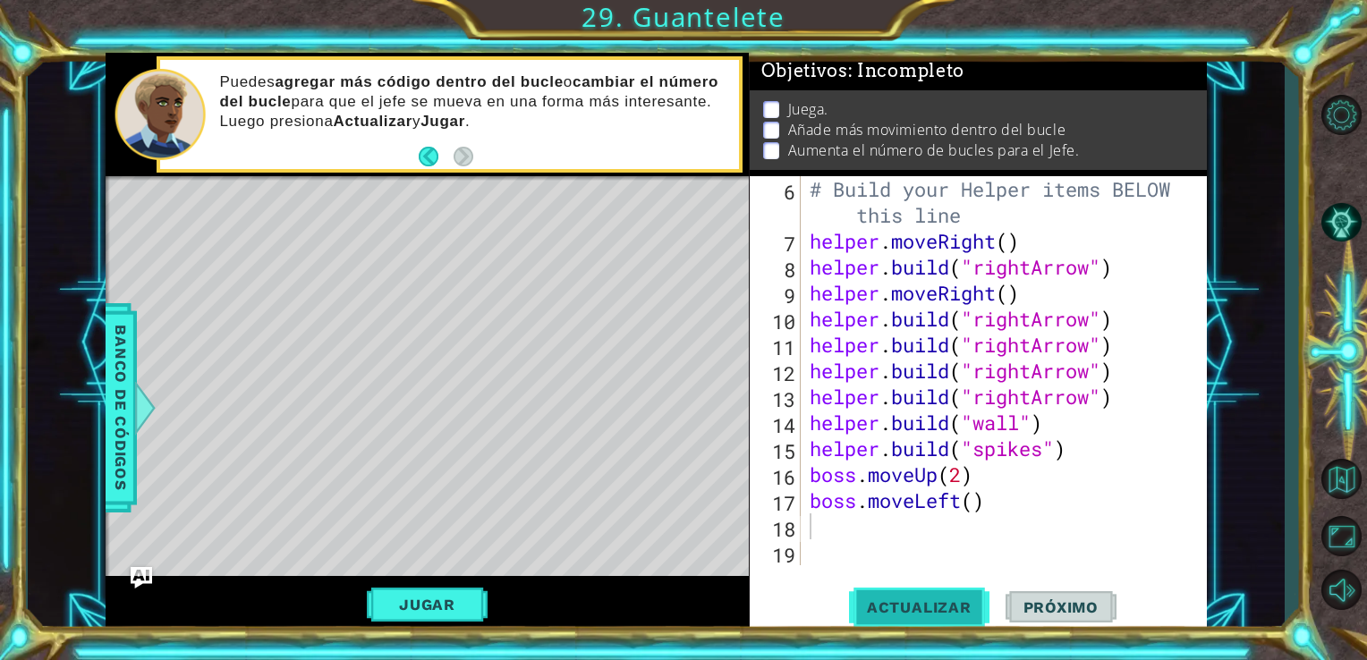
click at [927, 603] on span "Actualizar" at bounding box center [919, 607] width 140 height 18
click at [404, 599] on button "Jugar" at bounding box center [427, 605] width 121 height 34
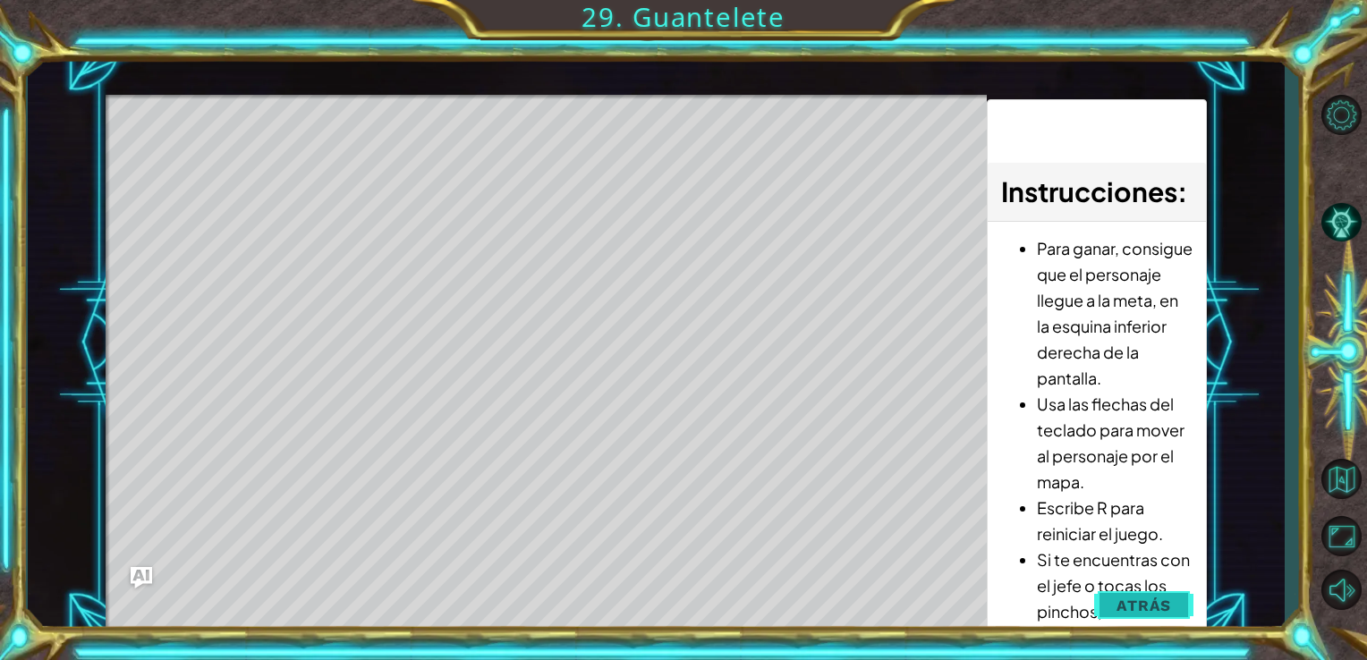
click at [1149, 592] on button "Atrás" at bounding box center [1143, 606] width 99 height 36
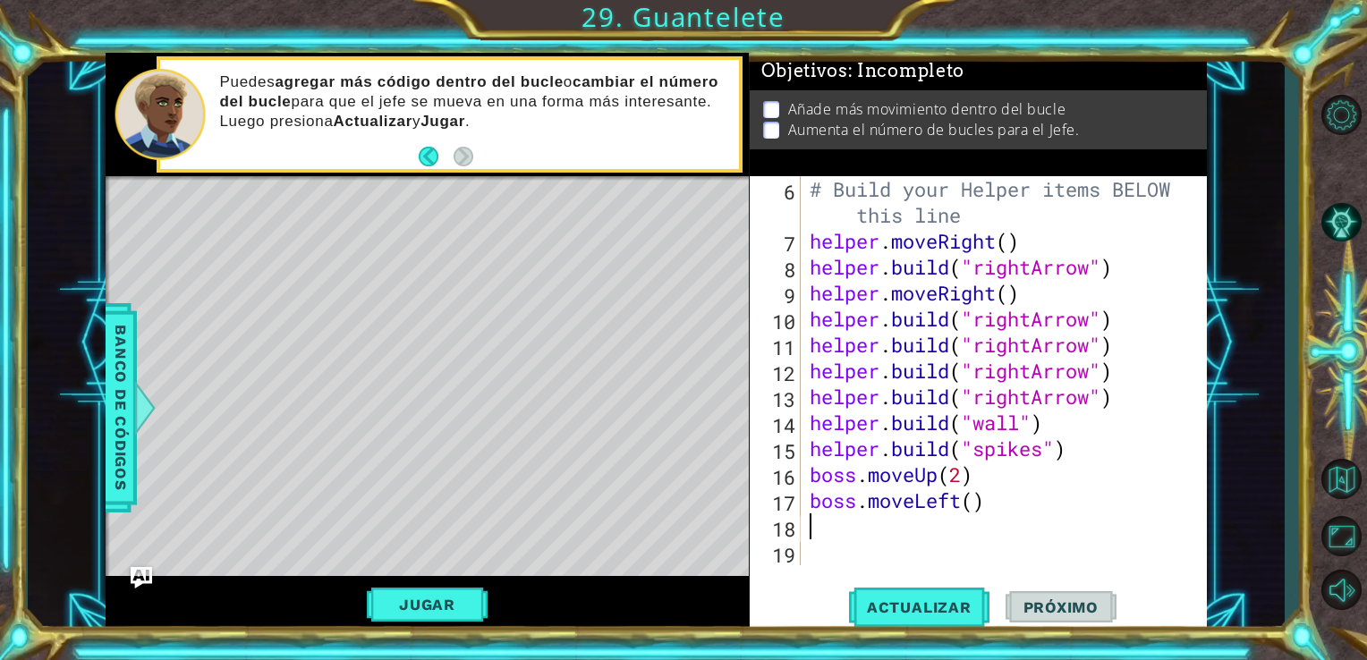
click at [814, 522] on div "# Build your Helper items BELOW this line helper . moveRight ( ) helper . build…" at bounding box center [1002, 409] width 393 height 467
type textarea "b"
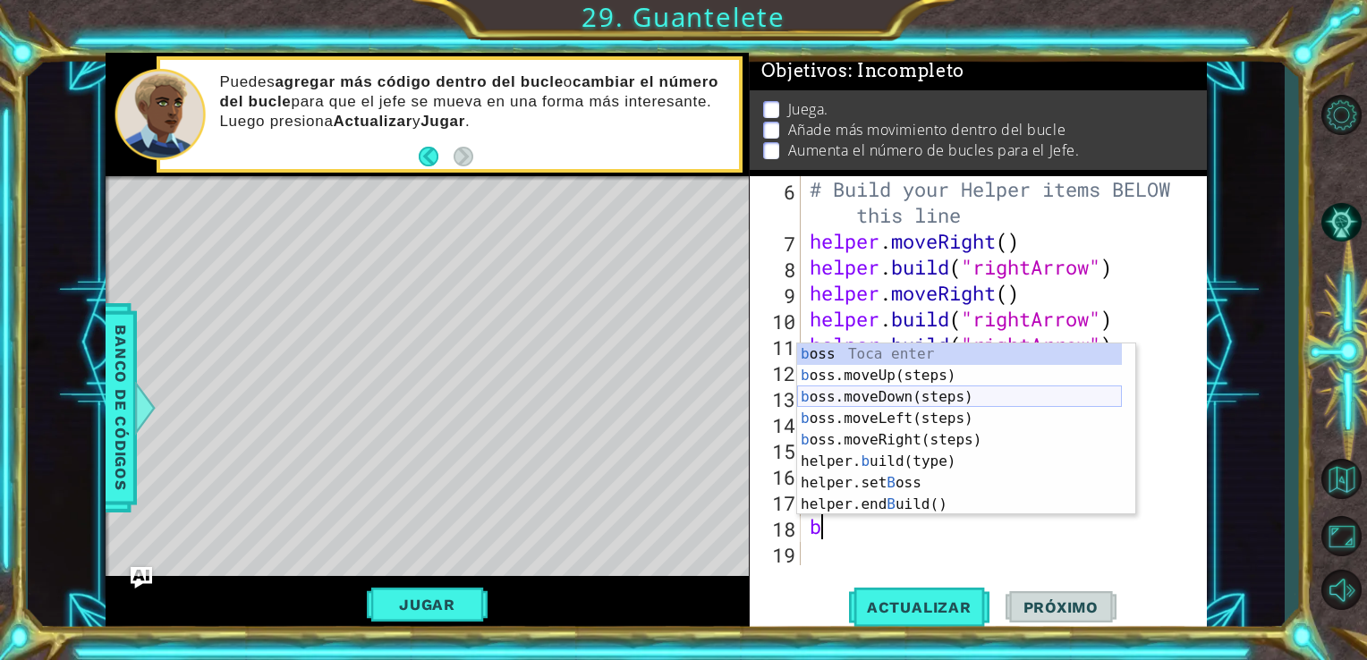
click at [911, 403] on div "b oss Toca enter b oss.moveUp(steps) Toca enter b oss.moveDown(steps) Toca ente…" at bounding box center [959, 450] width 325 height 215
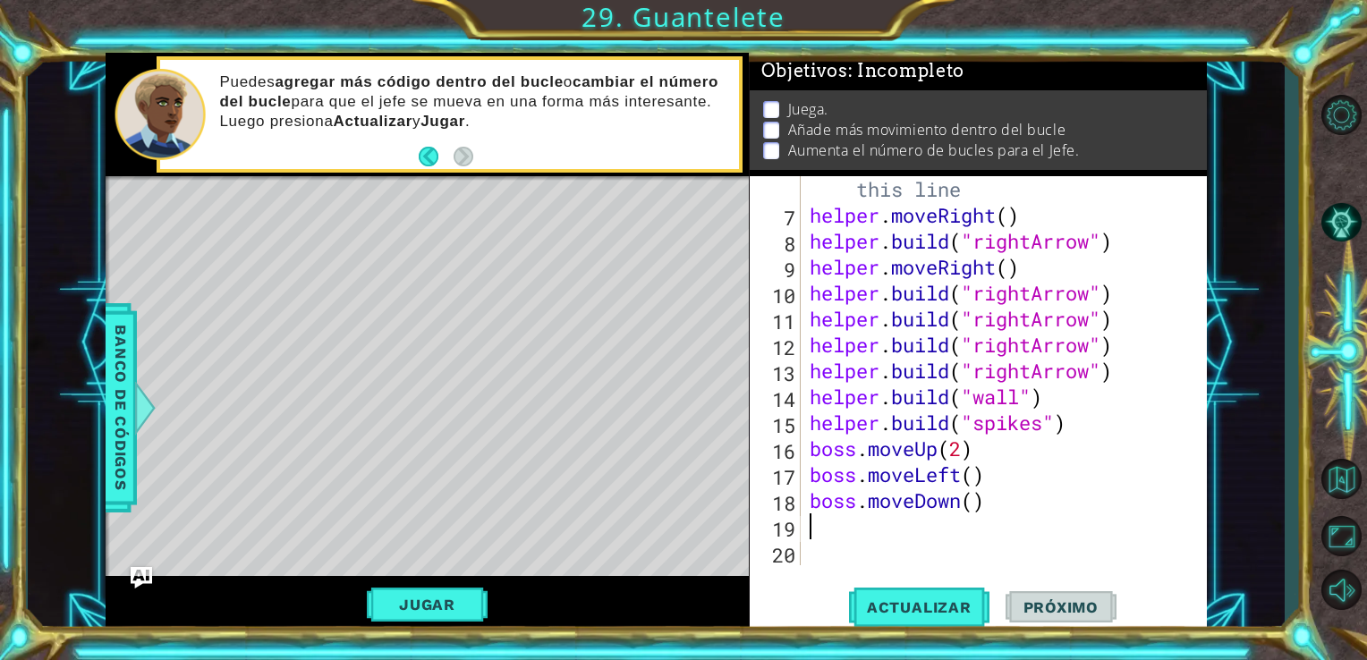
scroll to position [208, 0]
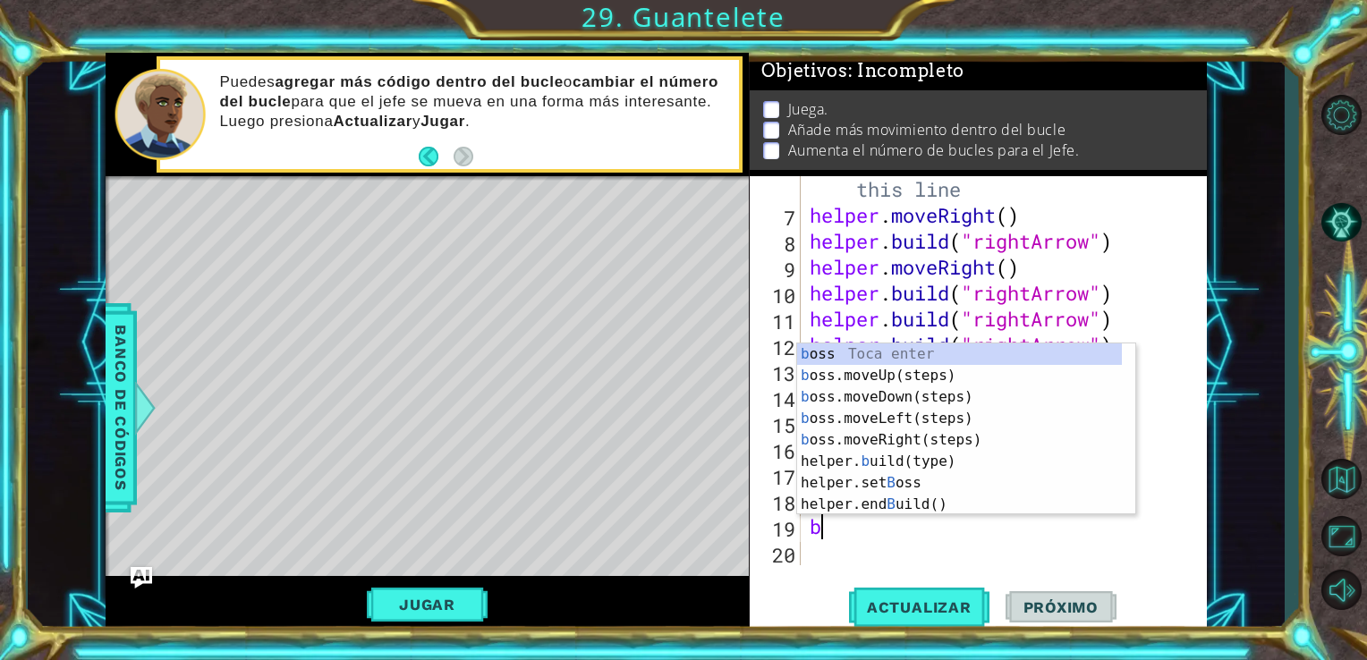
type textarea "bo"
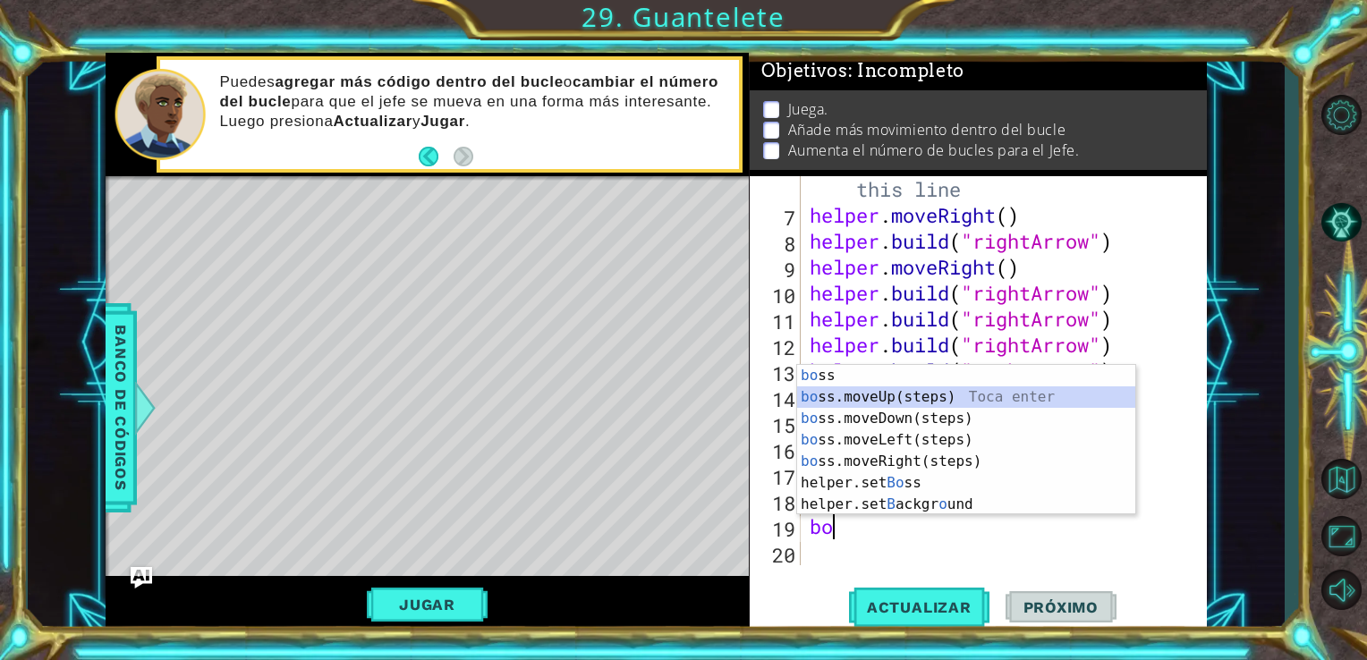
click at [904, 402] on div "bo ss Toca enter bo ss.moveUp(steps) Toca enter bo ss.moveDown(steps) Toca ente…" at bounding box center [966, 461] width 338 height 193
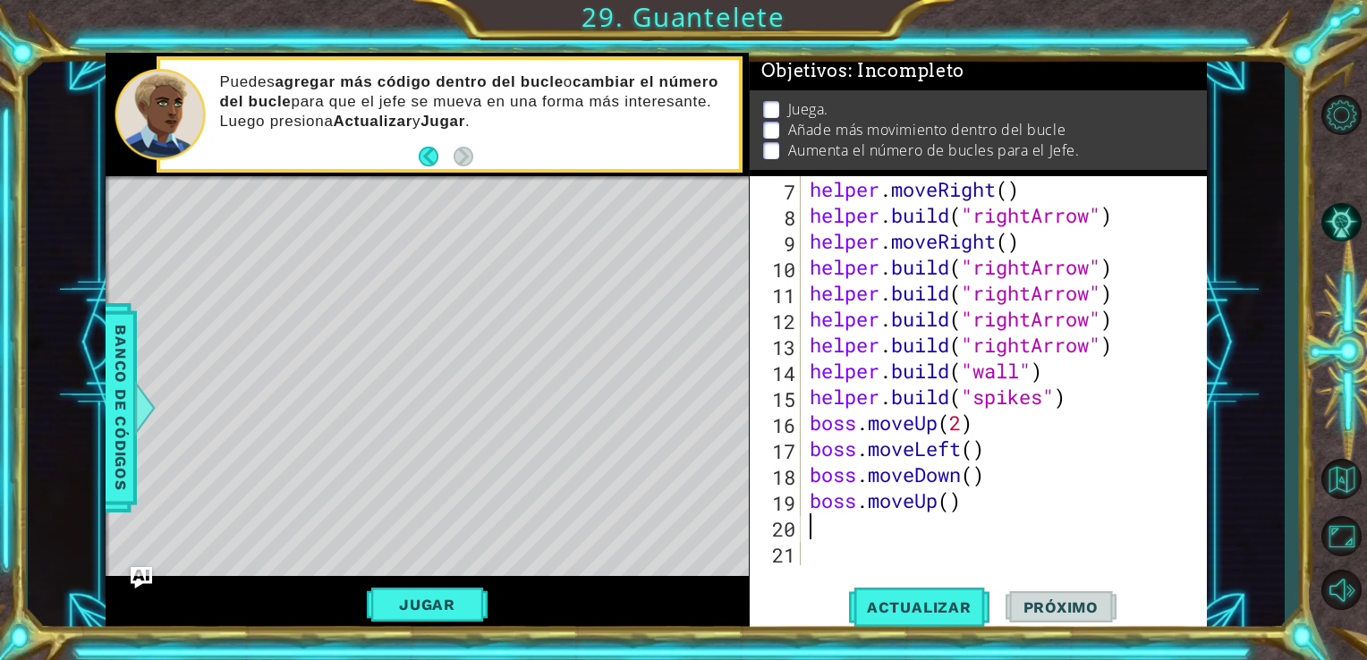
scroll to position [233, 0]
click at [903, 605] on span "Actualizar" at bounding box center [919, 607] width 140 height 18
click at [956, 504] on div "helper . moveRight ( ) helper . build ( "rightArrow" ) helper . moveRight ( ) h…" at bounding box center [1002, 396] width 393 height 441
click at [973, 468] on div "helper . moveRight ( ) helper . build ( "rightArrow" ) helper . moveRight ( ) h…" at bounding box center [1002, 396] width 393 height 441
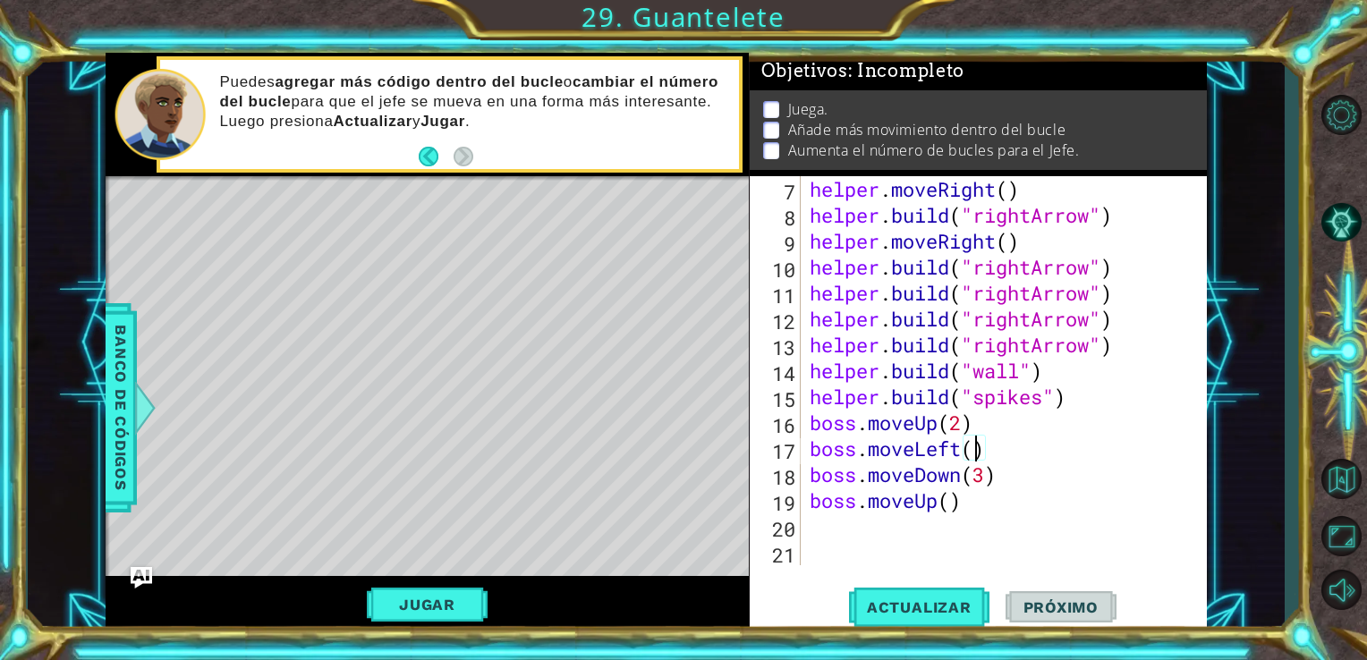
click at [973, 451] on div "helper . moveRight ( ) helper . build ( "rightArrow" ) helper . moveRight ( ) h…" at bounding box center [1002, 396] width 393 height 441
click at [952, 503] on div "helper . moveRight ( ) helper . build ( "rightArrow" ) helper . moveRight ( ) h…" at bounding box center [1002, 396] width 393 height 441
click at [930, 602] on span "Actualizar" at bounding box center [919, 607] width 140 height 18
click at [977, 499] on div "helper . moveRight ( ) helper . build ( "rightArrow" ) helper . moveRight ( ) h…" at bounding box center [1002, 396] width 393 height 441
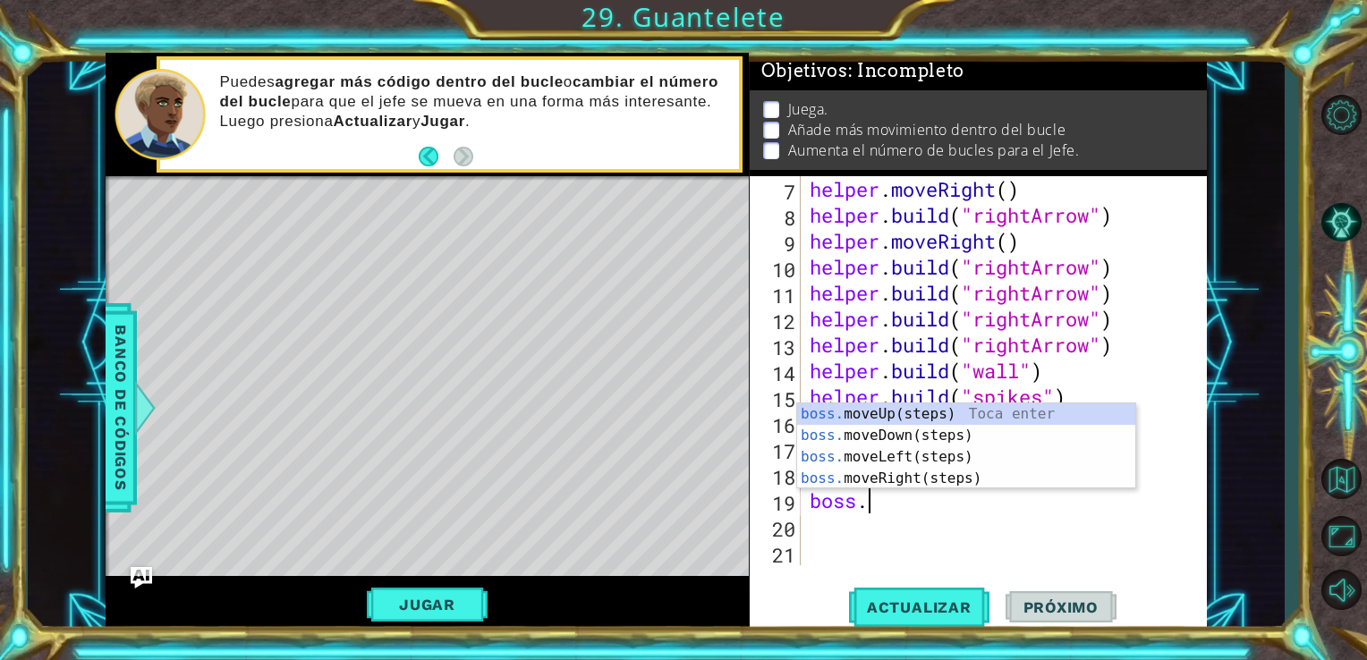
scroll to position [0, 0]
type textarea "b"
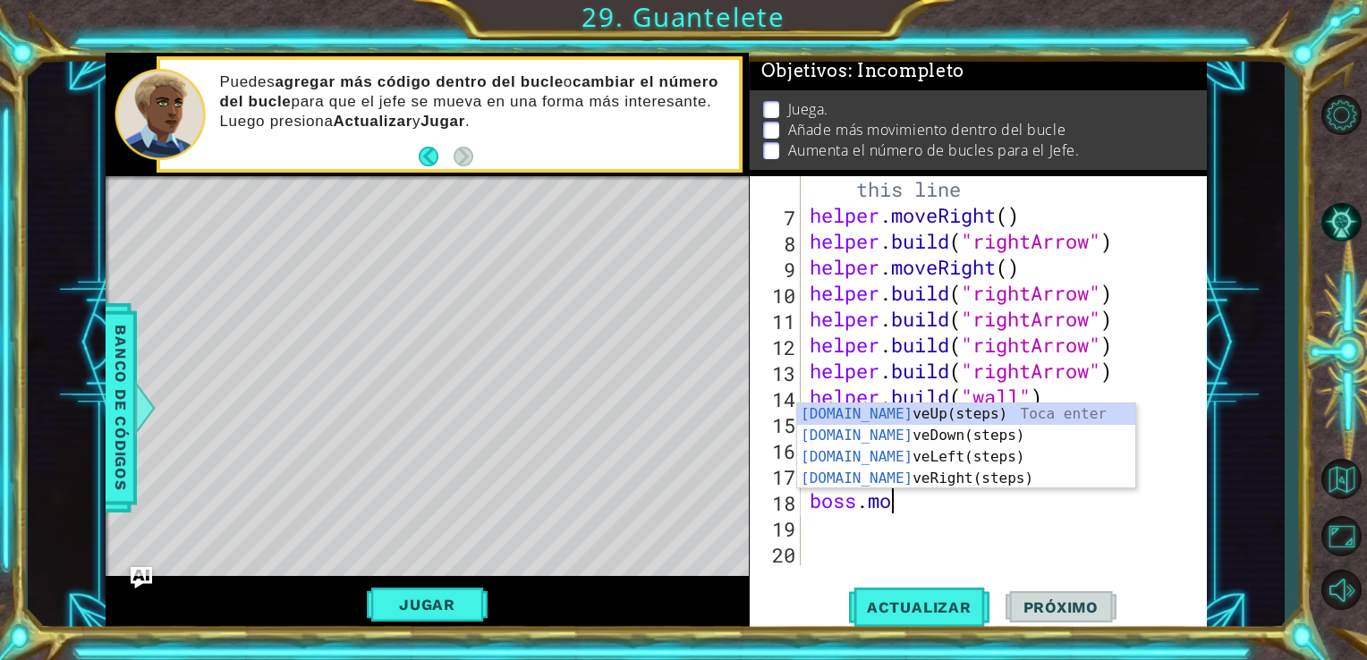
type textarea "b"
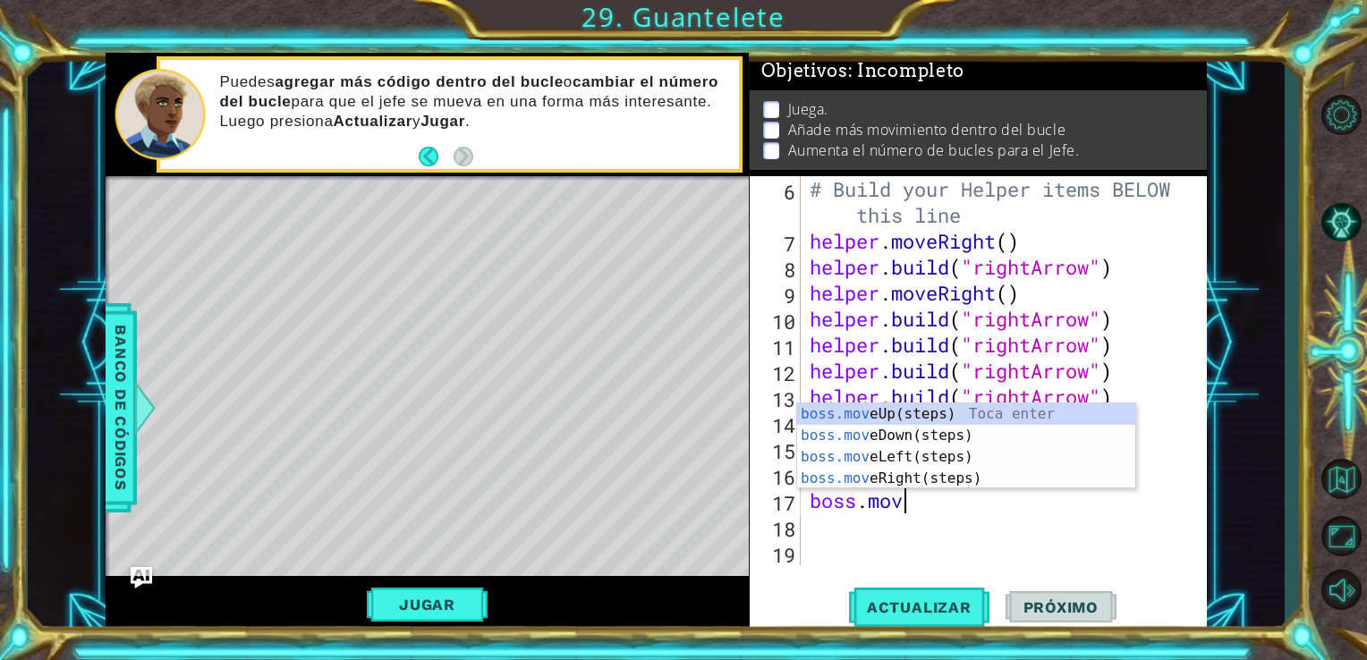
type textarea "b"
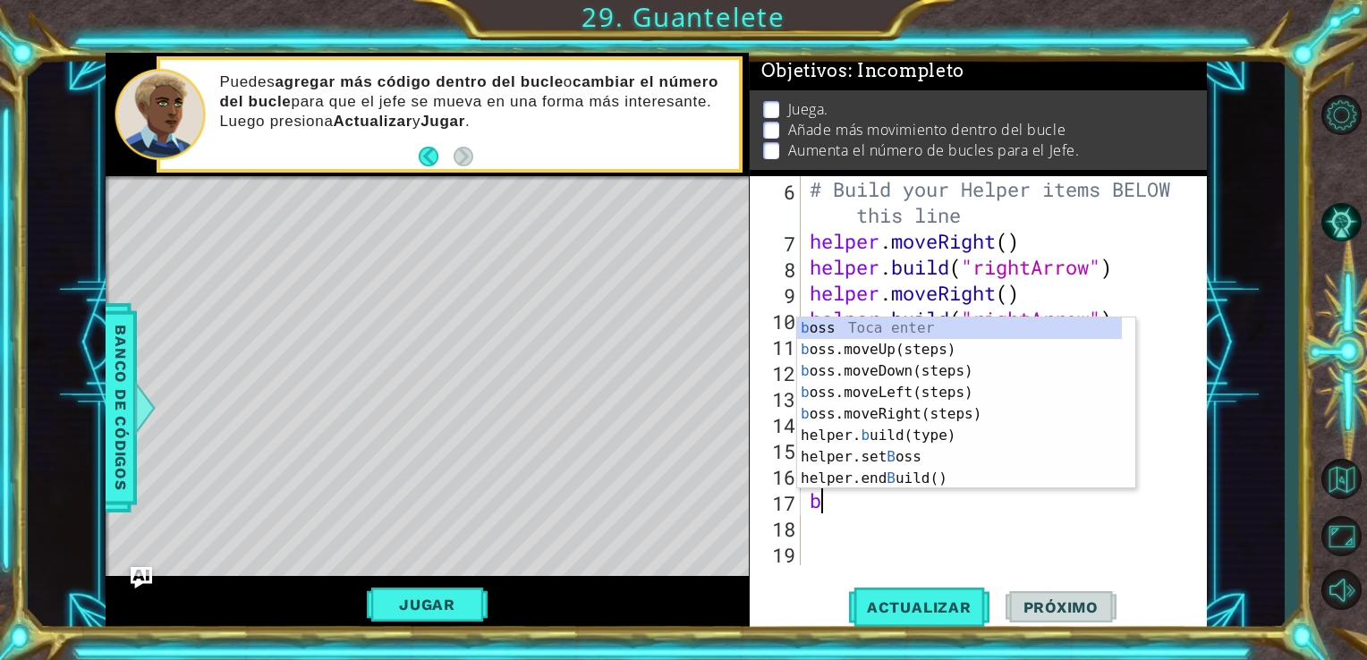
scroll to position [155, 0]
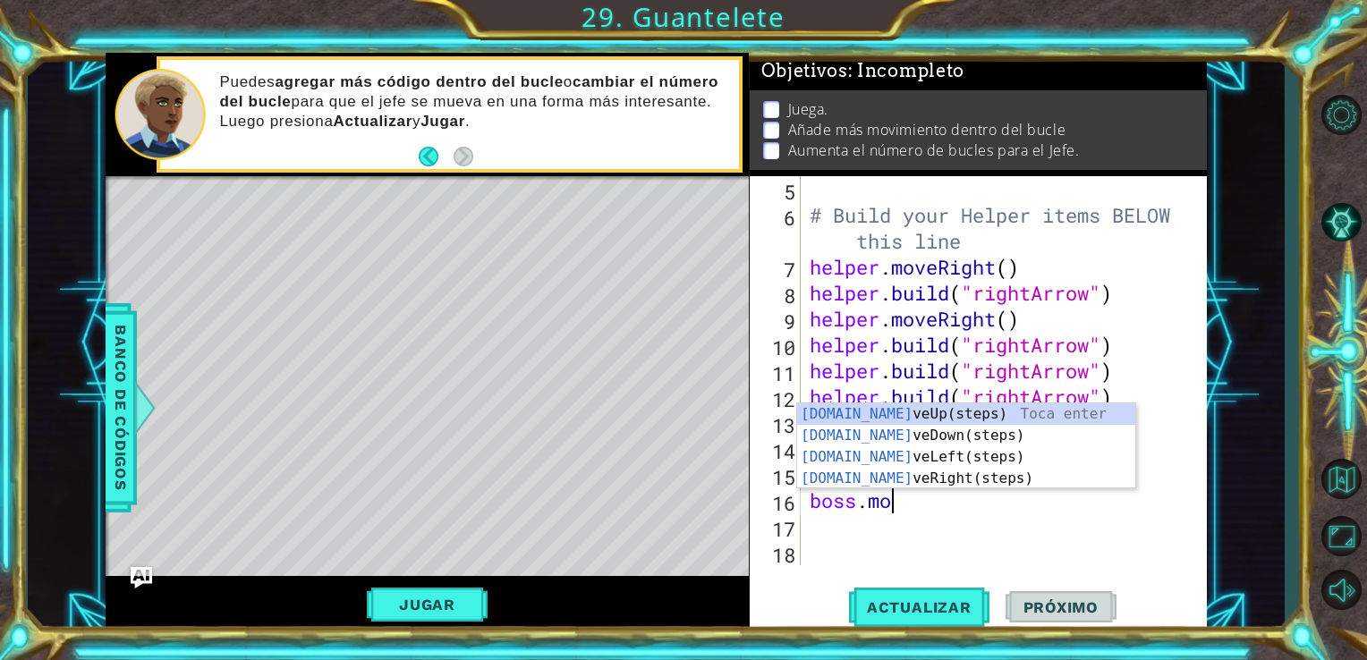
type textarea "b"
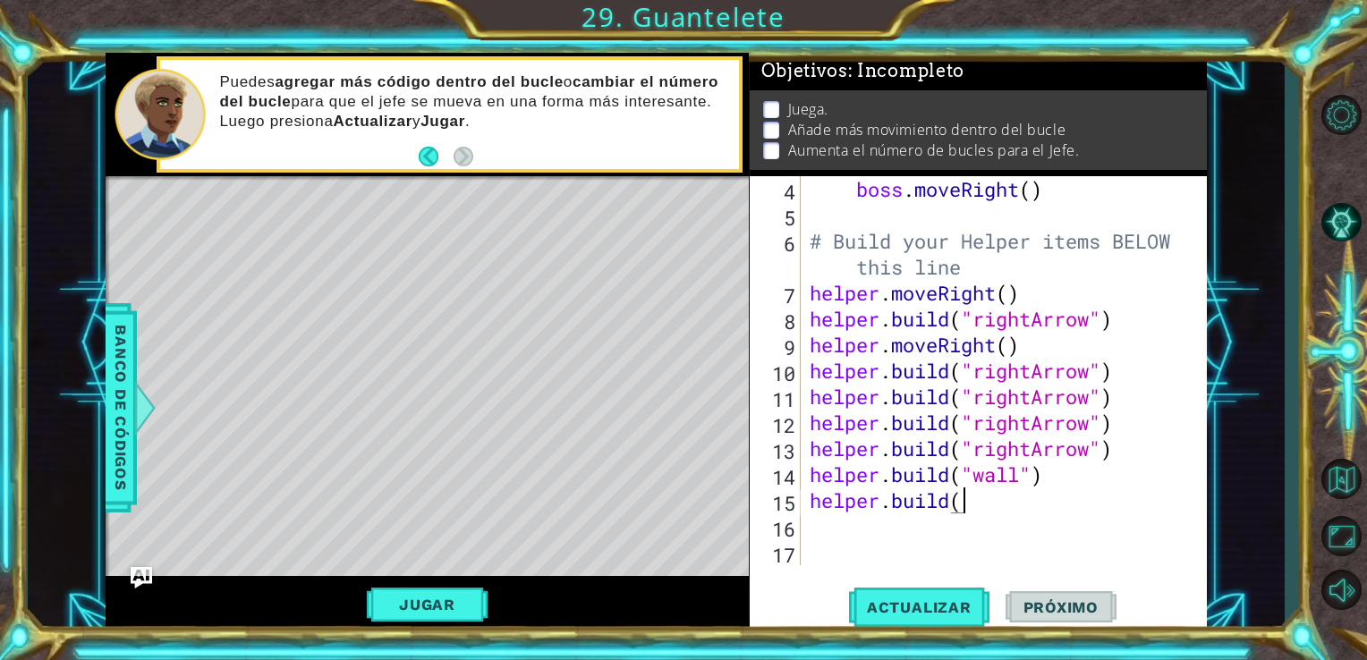
scroll to position [0, 4]
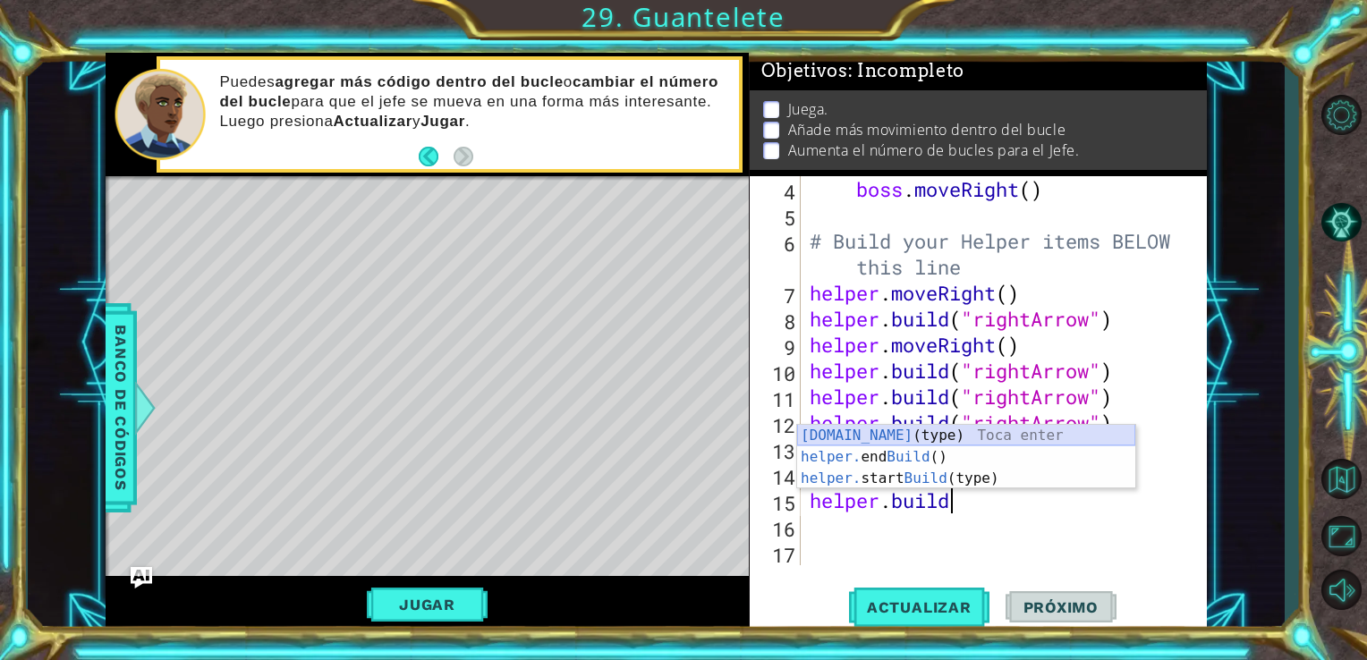
click at [1045, 440] on div "[DOMAIN_NAME] (type) Toca enter helper. end Build () Toca enter helper. start B…" at bounding box center [966, 478] width 338 height 107
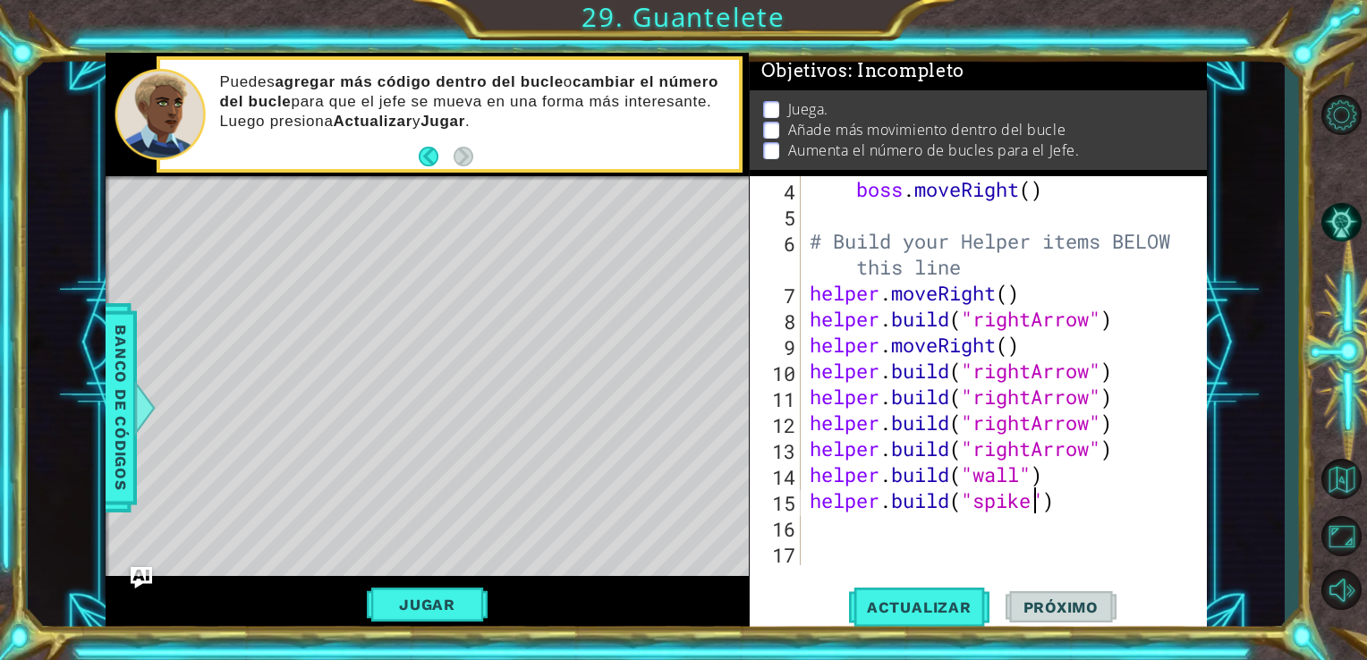
scroll to position [0, 10]
type textarea "[DOMAIN_NAME]("spike")"
click at [920, 610] on span "Actualizar" at bounding box center [919, 607] width 140 height 18
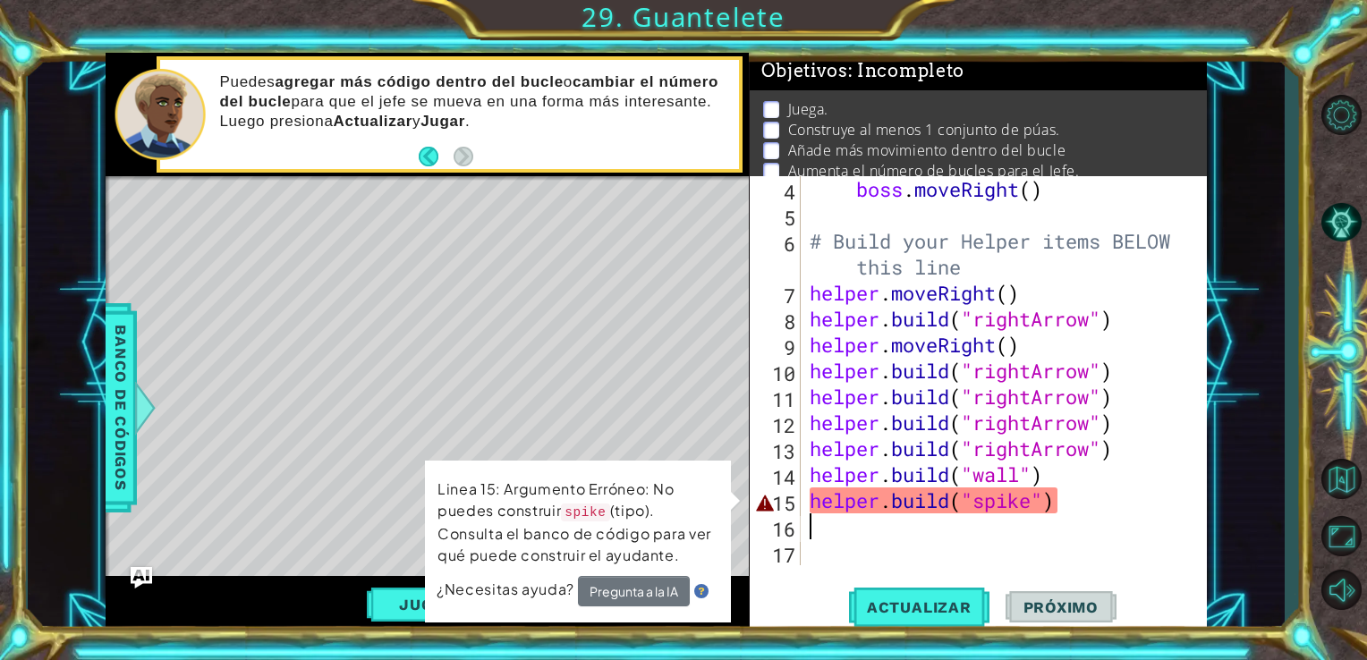
click at [832, 536] on div "boss . moveRight ( ) # Build your Helper items BELOW this line helper . moveRig…" at bounding box center [1002, 396] width 393 height 441
click at [107, 410] on span "Banco de códigos" at bounding box center [120, 407] width 29 height 185
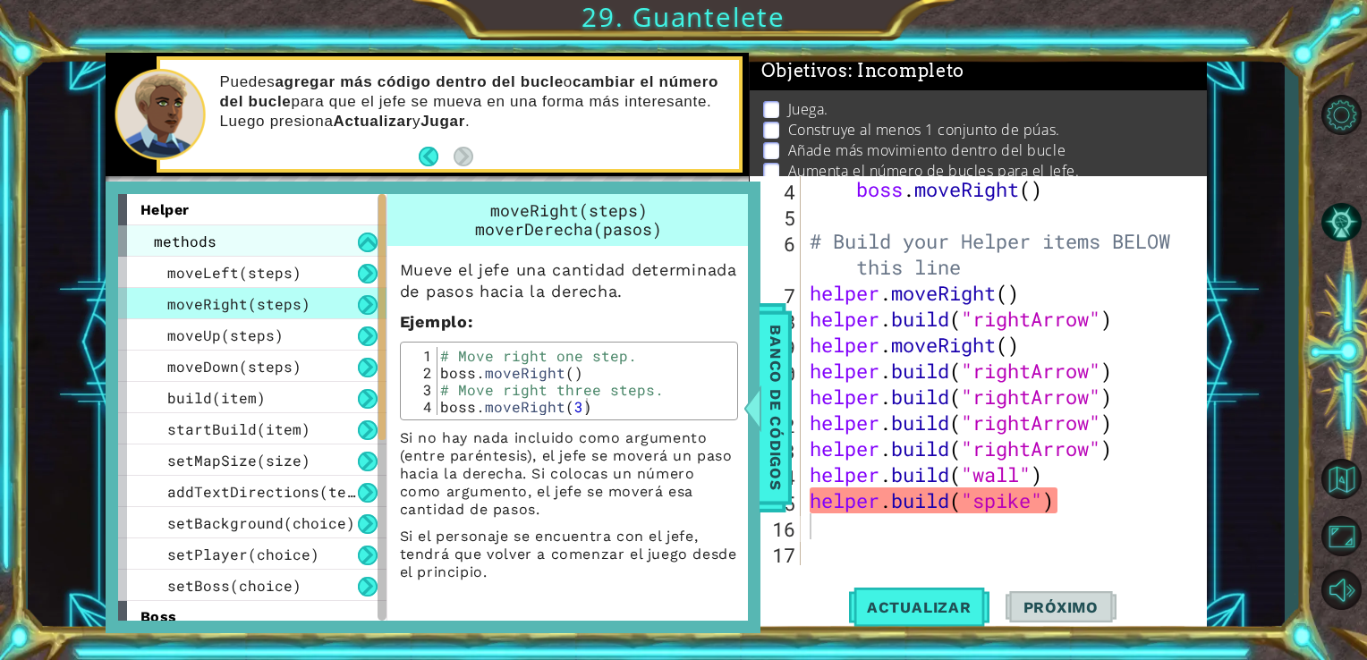
click at [219, 243] on div "methods" at bounding box center [252, 240] width 268 height 31
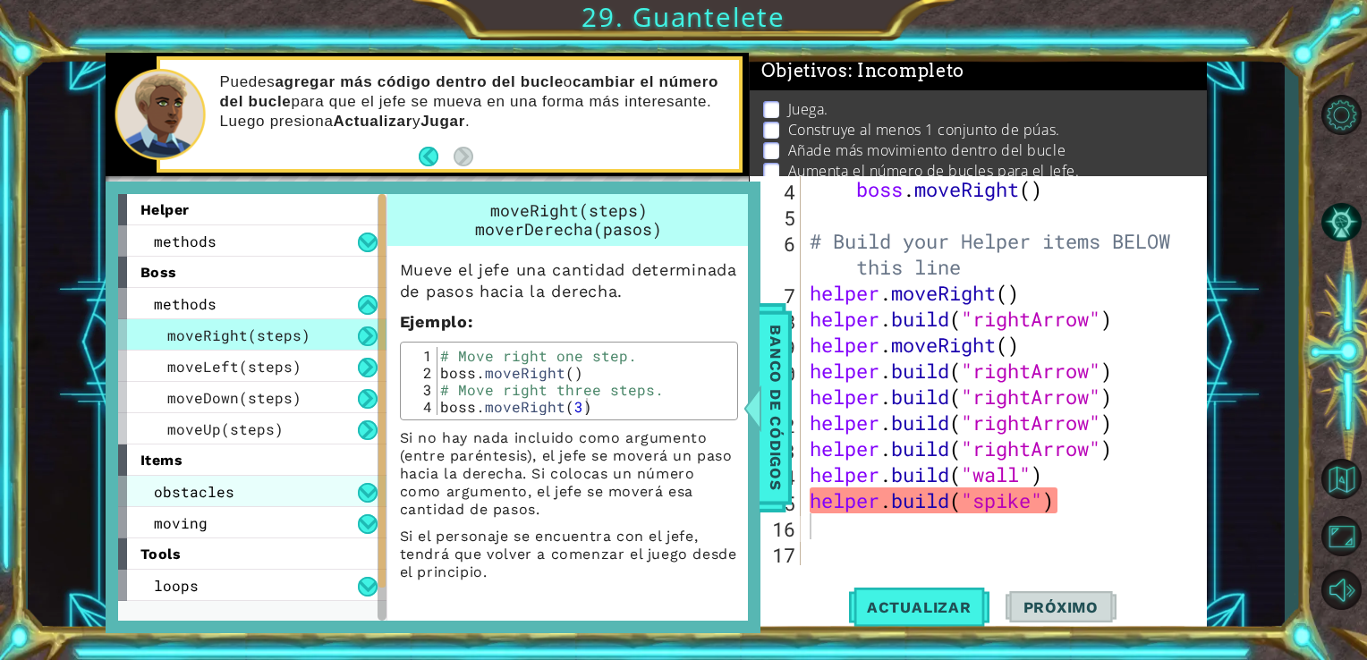
click at [208, 496] on span "obstacles" at bounding box center [194, 491] width 81 height 19
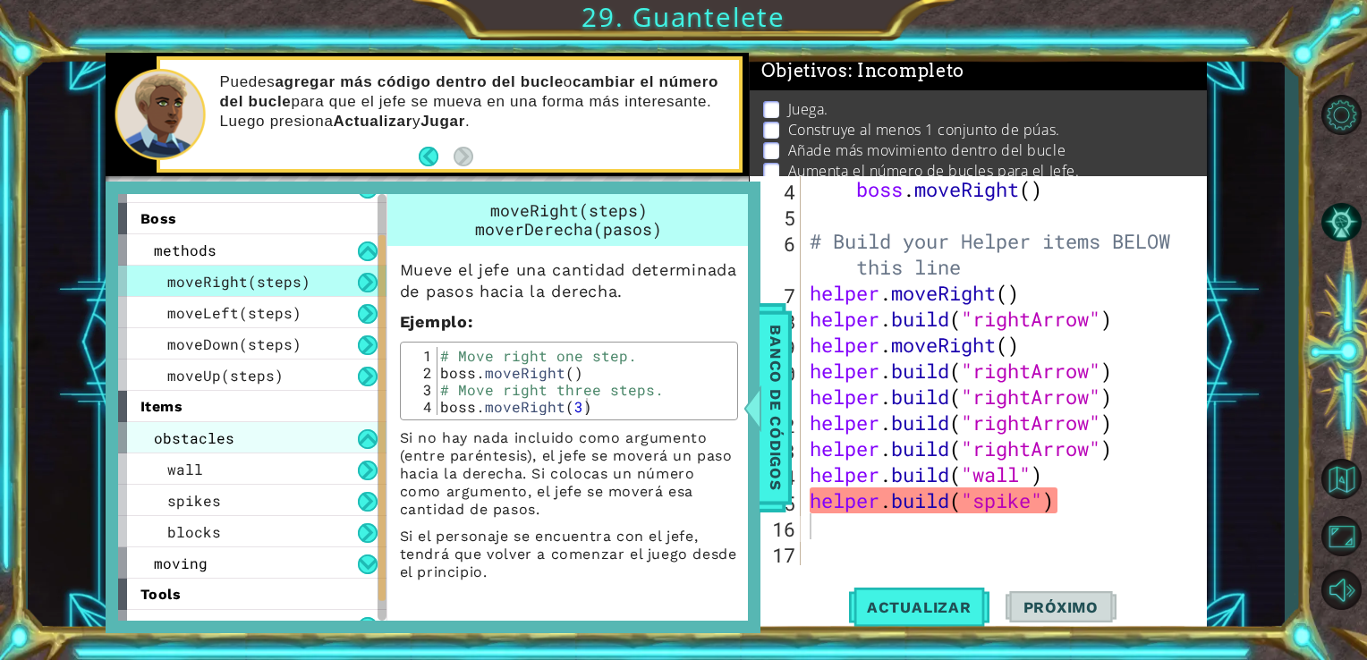
scroll to position [67, 0]
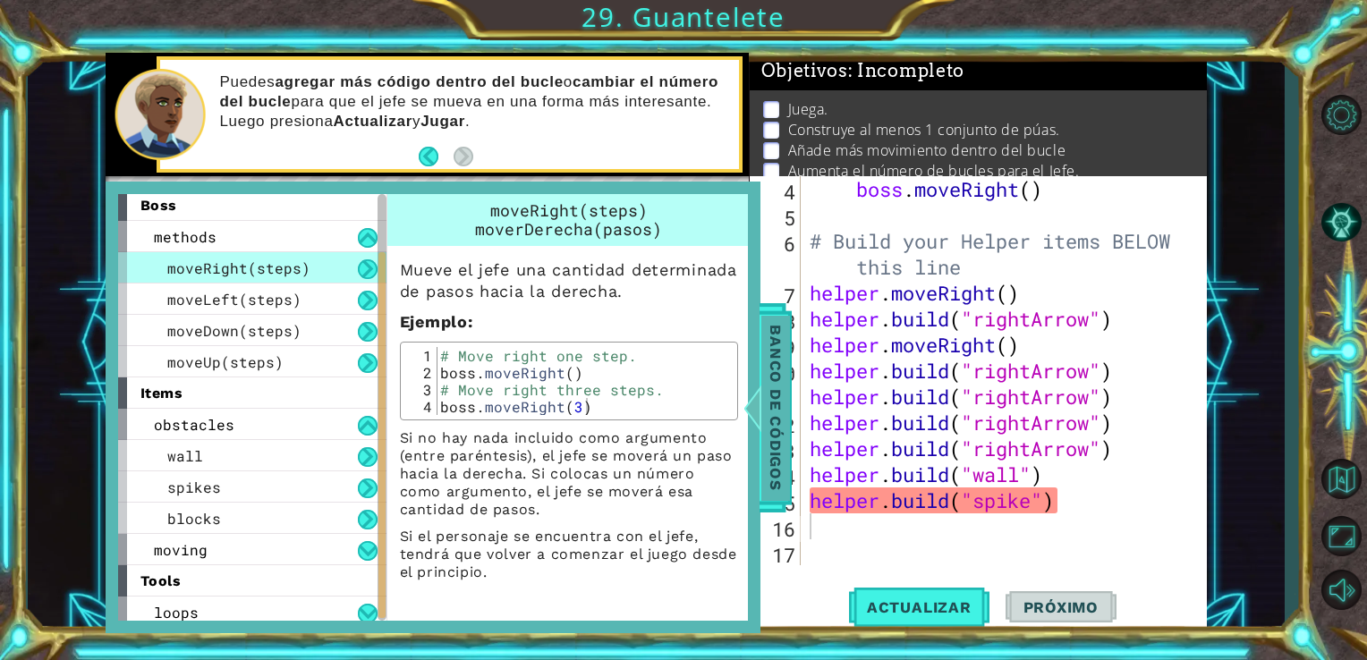
click at [768, 394] on span "Banco de códigos" at bounding box center [775, 407] width 29 height 185
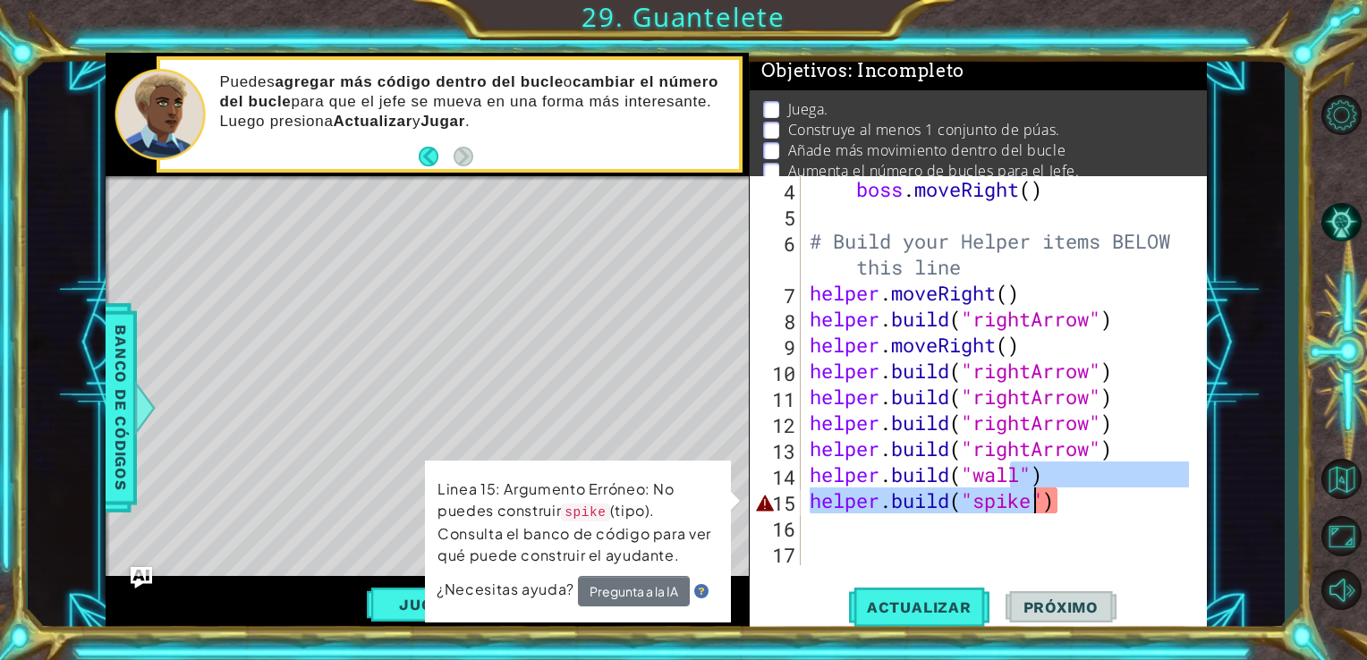
drag, startPoint x: 1007, startPoint y: 484, endPoint x: 1028, endPoint y: 506, distance: 30.4
click at [1028, 506] on div "boss . moveRight ( ) # Build your Helper items BELOW this line helper . moveRig…" at bounding box center [1002, 396] width 393 height 441
click at [1032, 510] on div "boss . moveRight ( ) # Build your Helper items BELOW this line helper . moveRig…" at bounding box center [998, 370] width 384 height 389
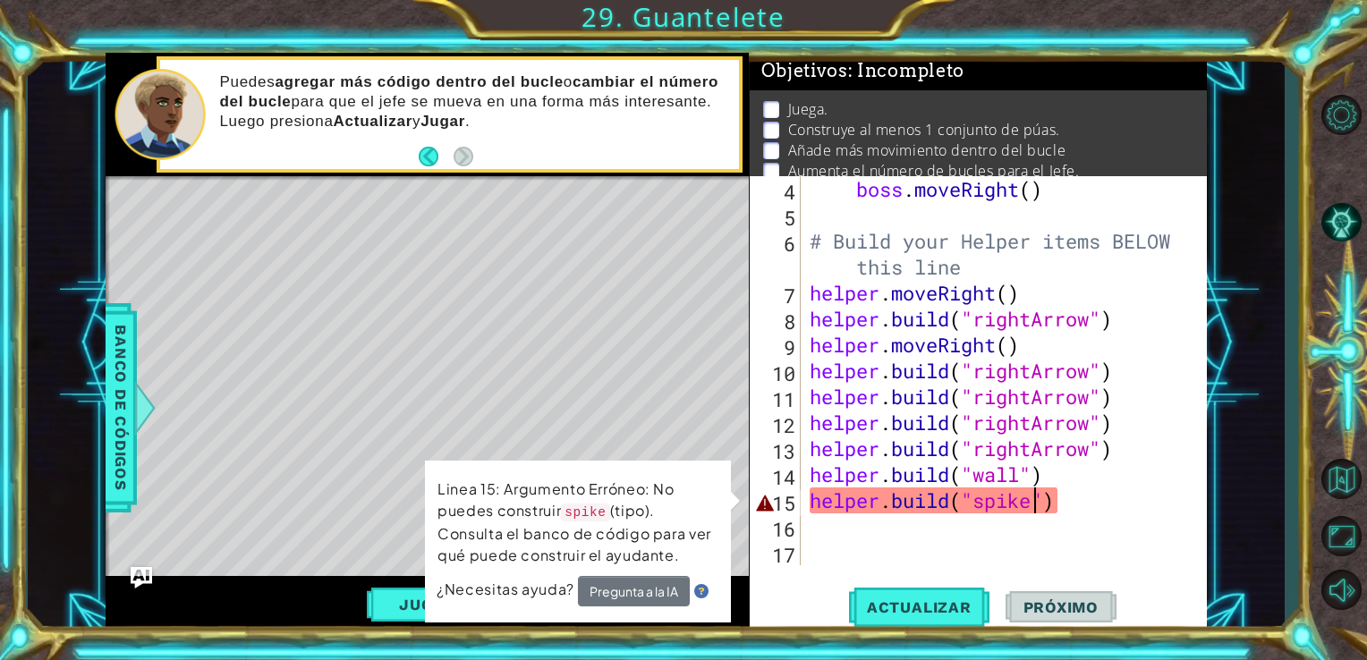
type textarea "[DOMAIN_NAME]("spikes")"
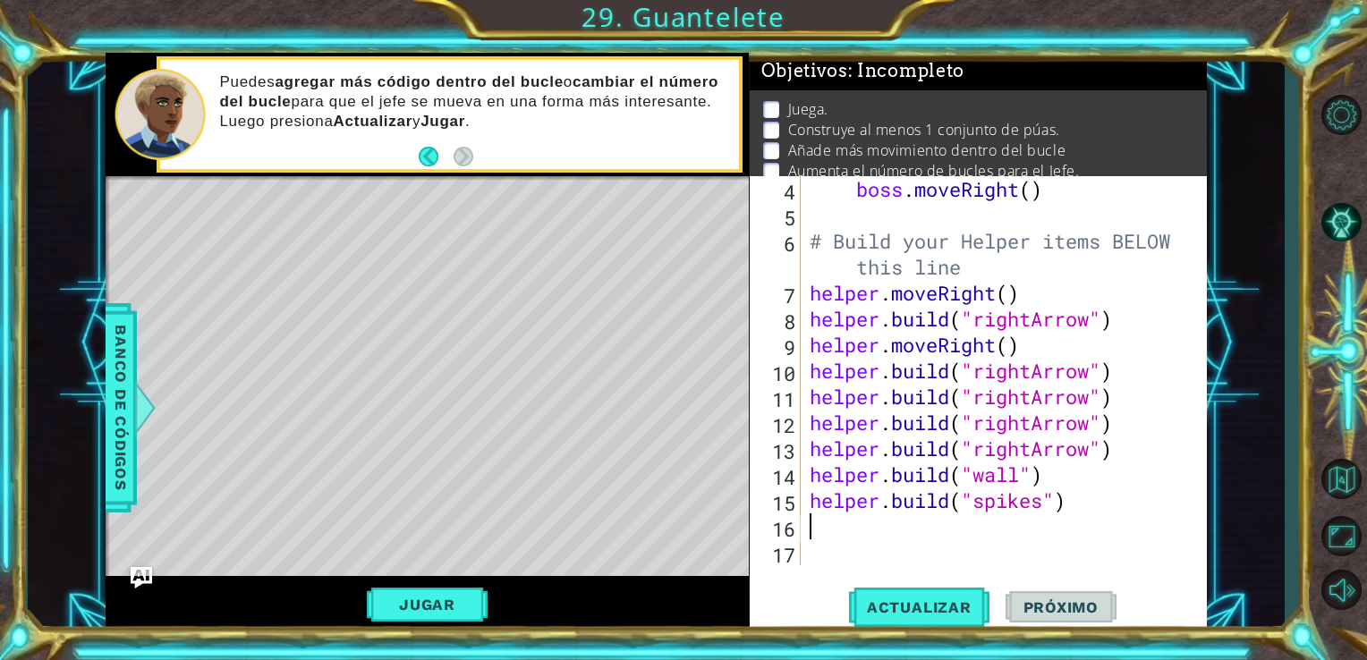
click at [809, 531] on div "boss . moveRight ( ) # Build your Helper items BELOW this line helper . moveRig…" at bounding box center [1002, 396] width 393 height 441
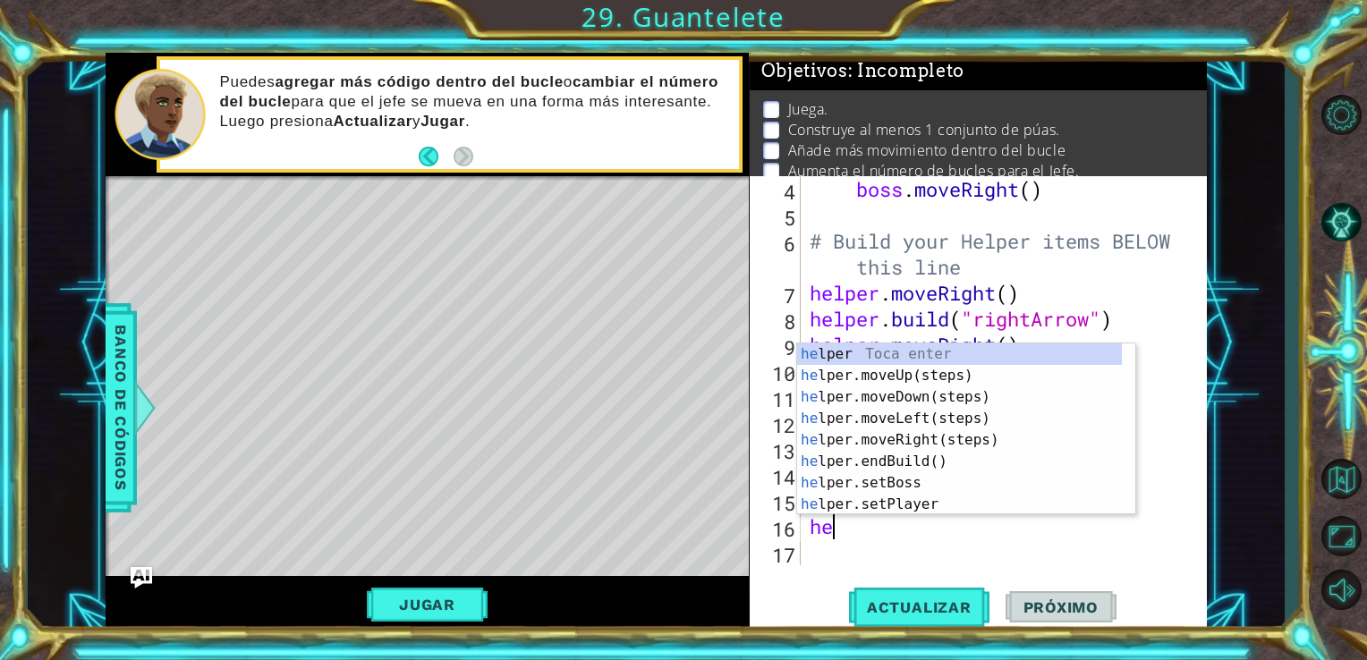
type textarea "h"
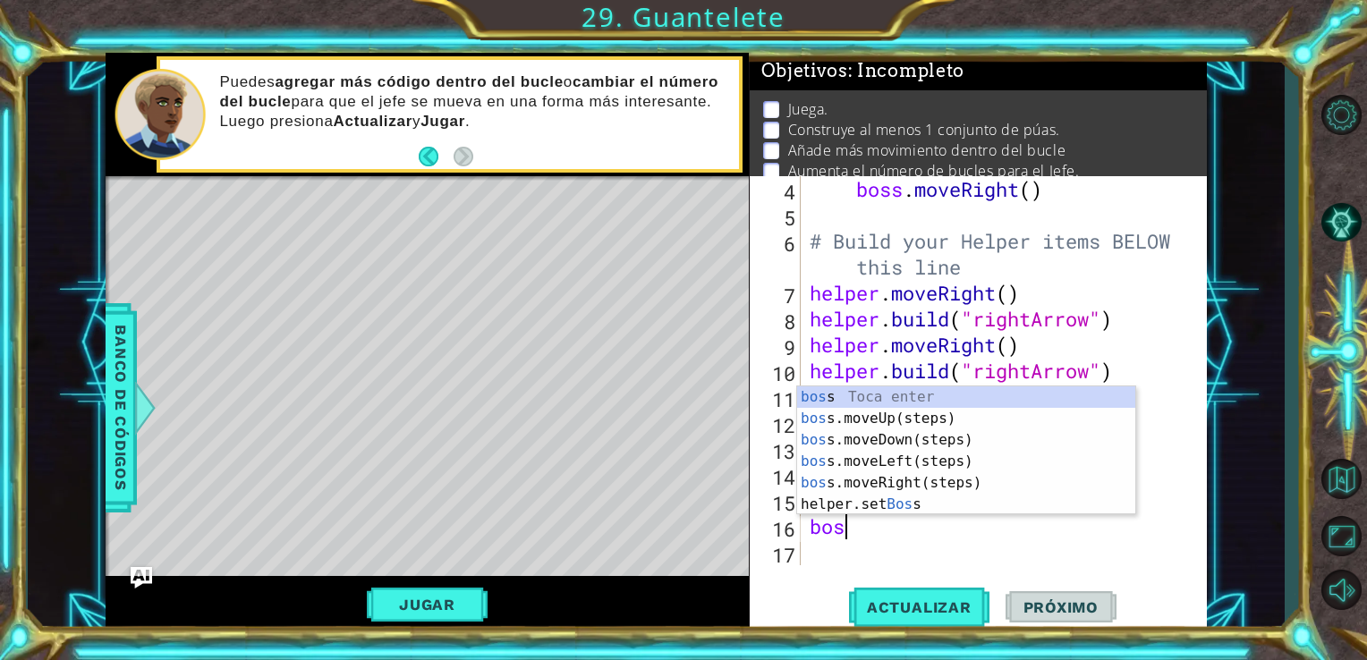
type textarea "boss"
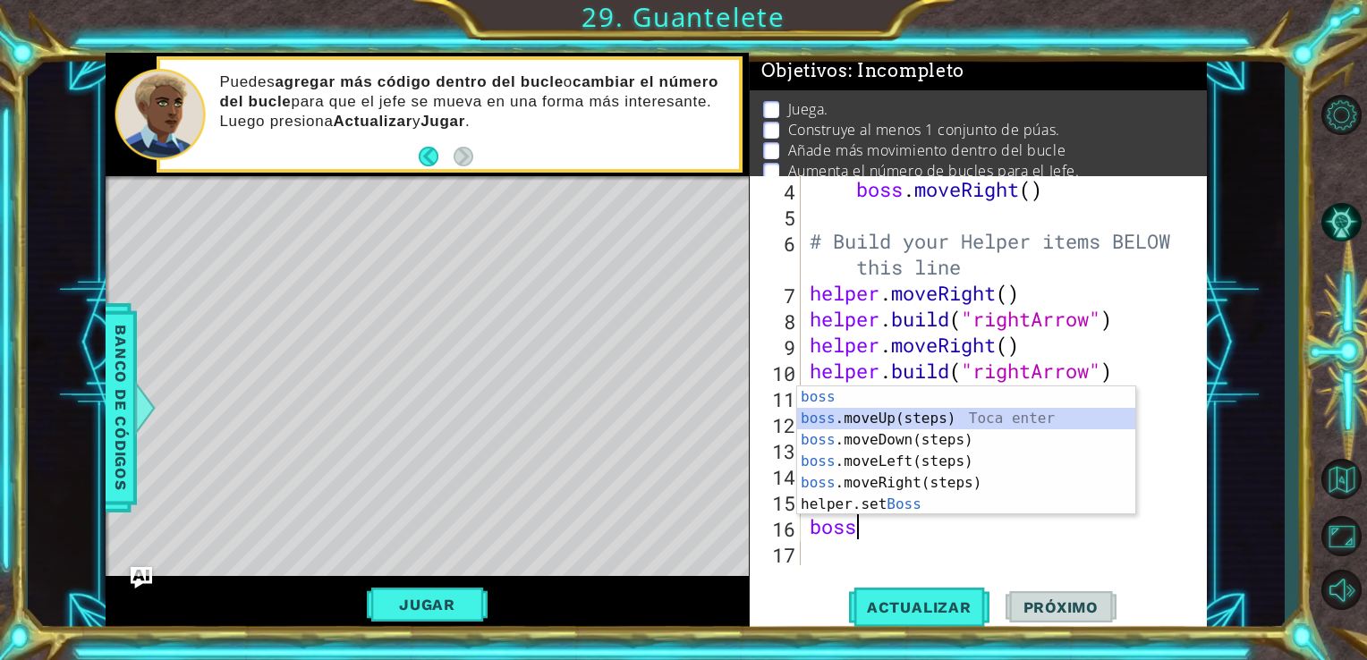
click at [917, 426] on div "boss Toca enter boss .moveUp(steps) Toca enter boss .moveDown(steps) Toca enter…" at bounding box center [966, 472] width 338 height 172
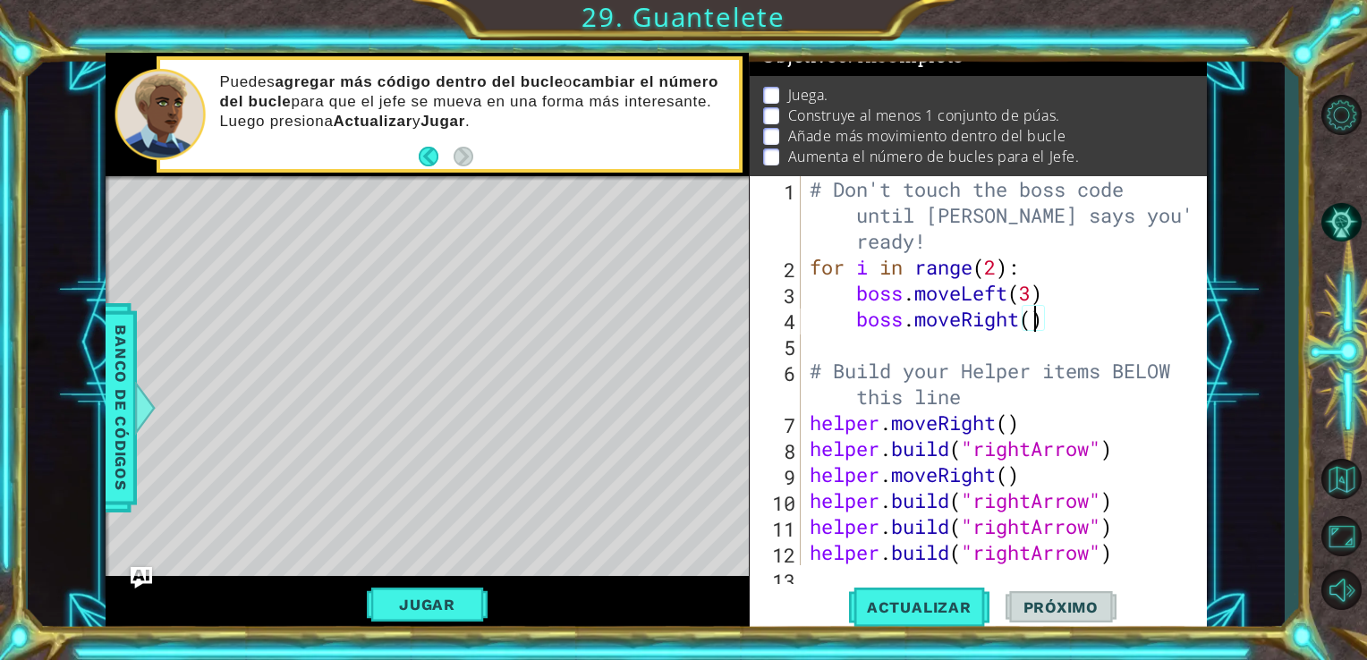
click at [1030, 322] on div "# Don't touch the boss code until [PERSON_NAME] says you're ready! for i in ran…" at bounding box center [1002, 422] width 393 height 493
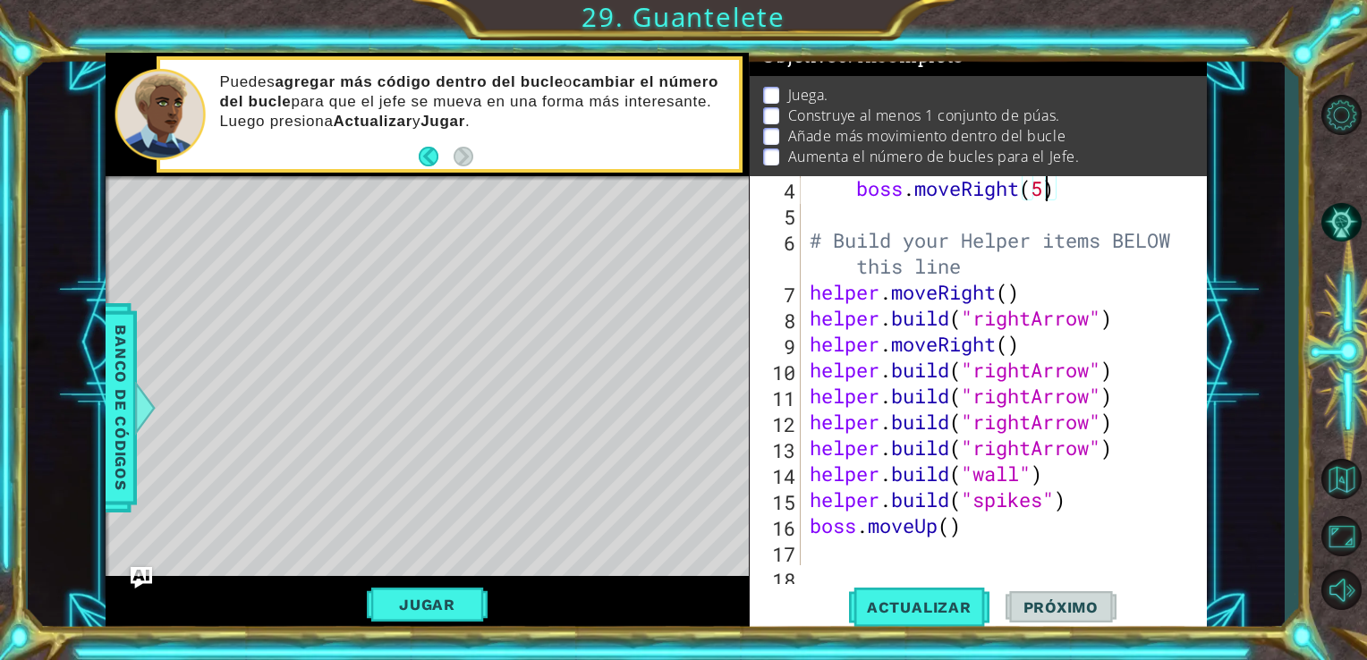
scroll to position [140, 0]
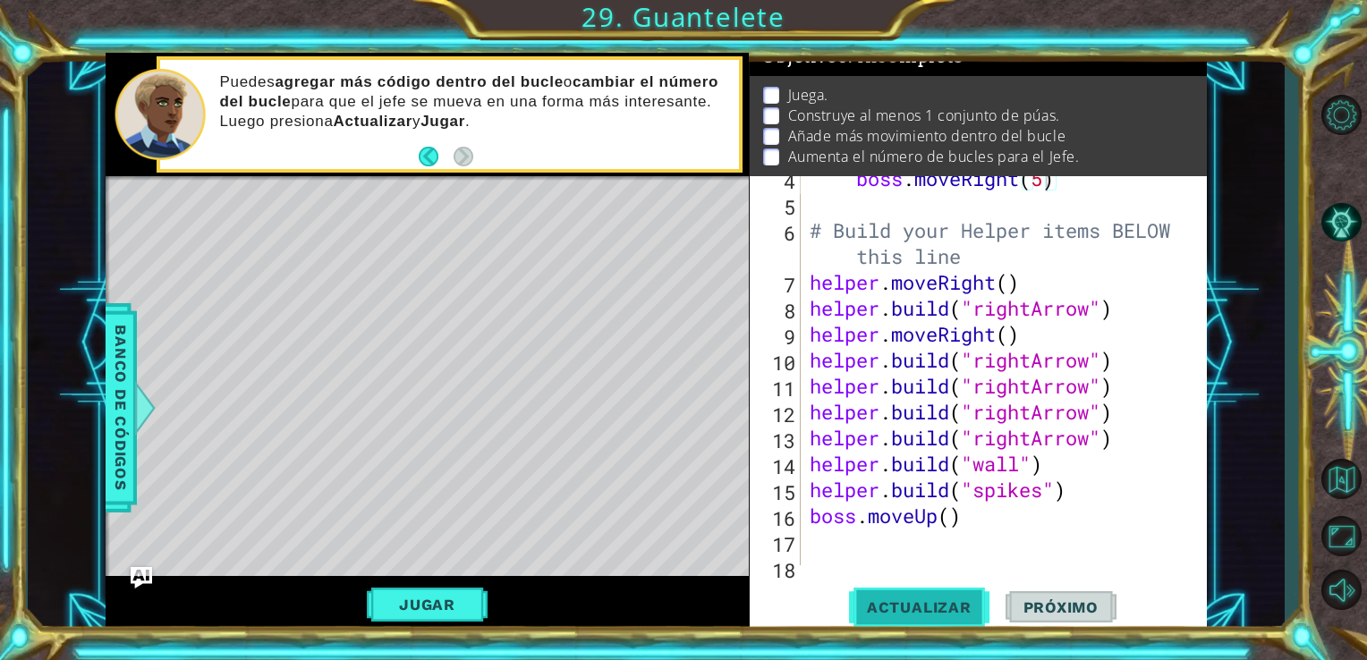
click at [930, 588] on button "Actualizar" at bounding box center [919, 607] width 140 height 46
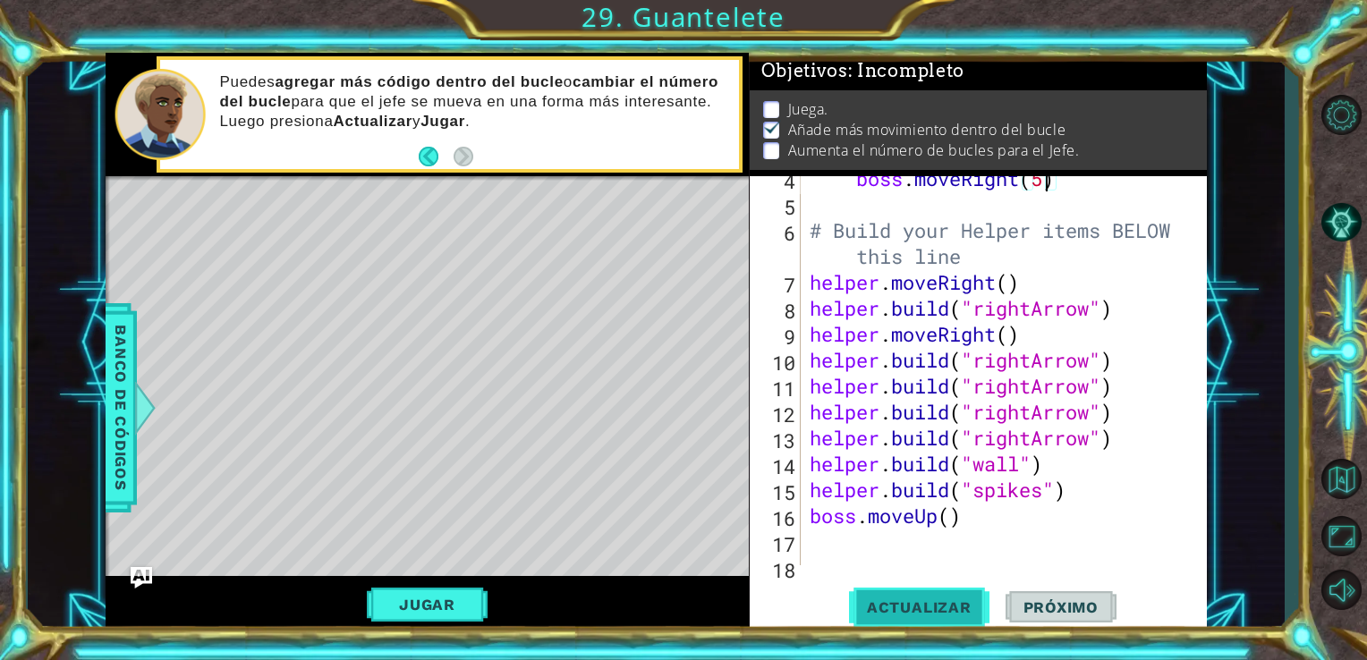
scroll to position [15, 0]
click at [917, 605] on span "Actualizar" at bounding box center [919, 607] width 140 height 18
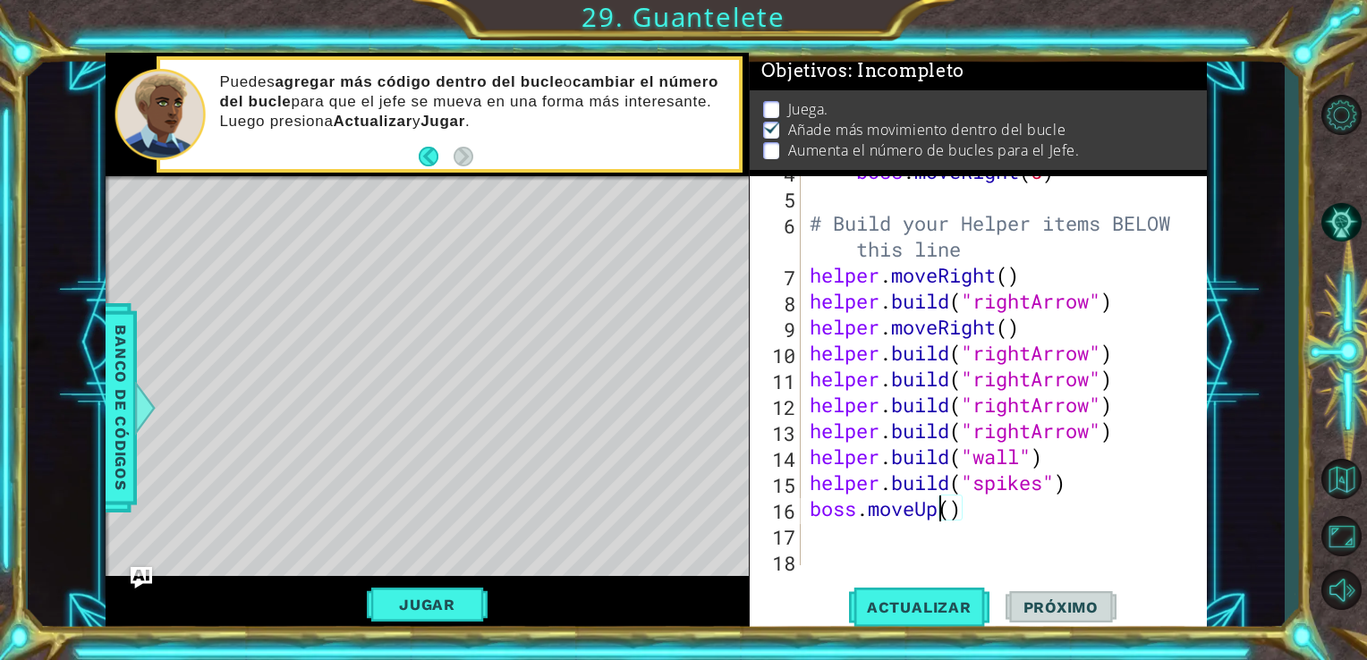
click at [934, 506] on div "boss . moveRight ( 5 ) # Build your Helper items BELOW this line helper . moveR…" at bounding box center [1002, 378] width 393 height 441
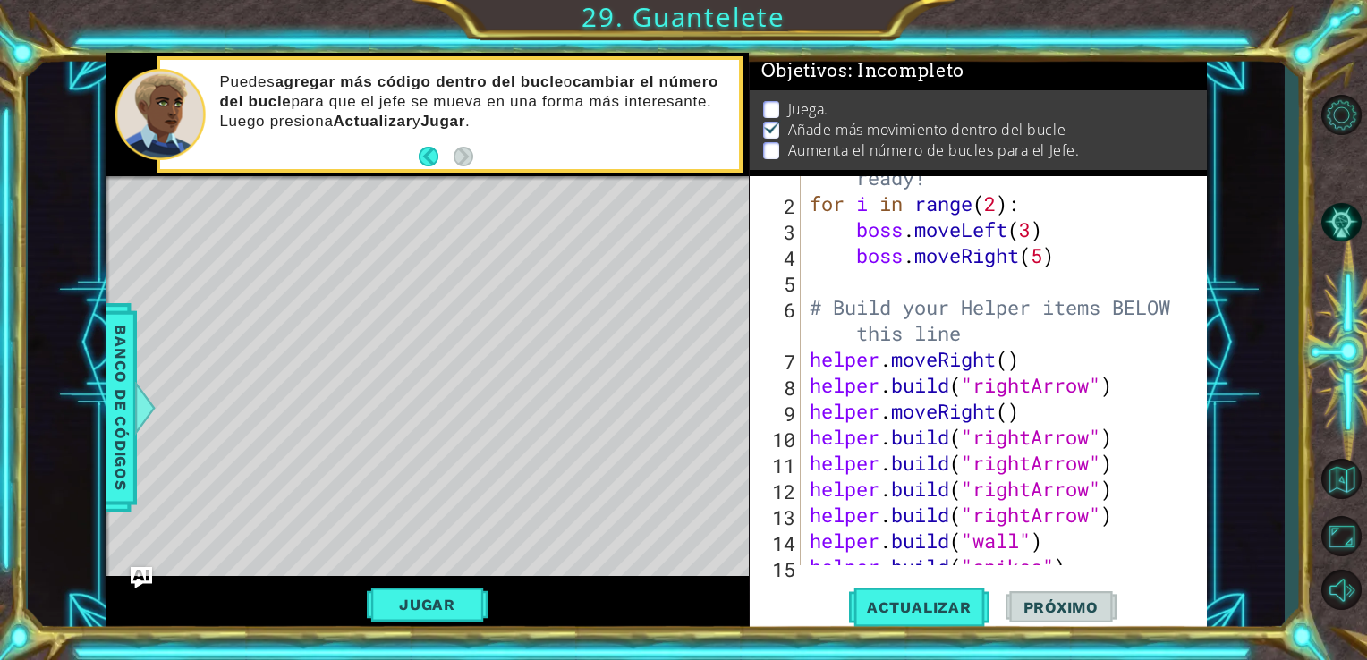
scroll to position [55, 0]
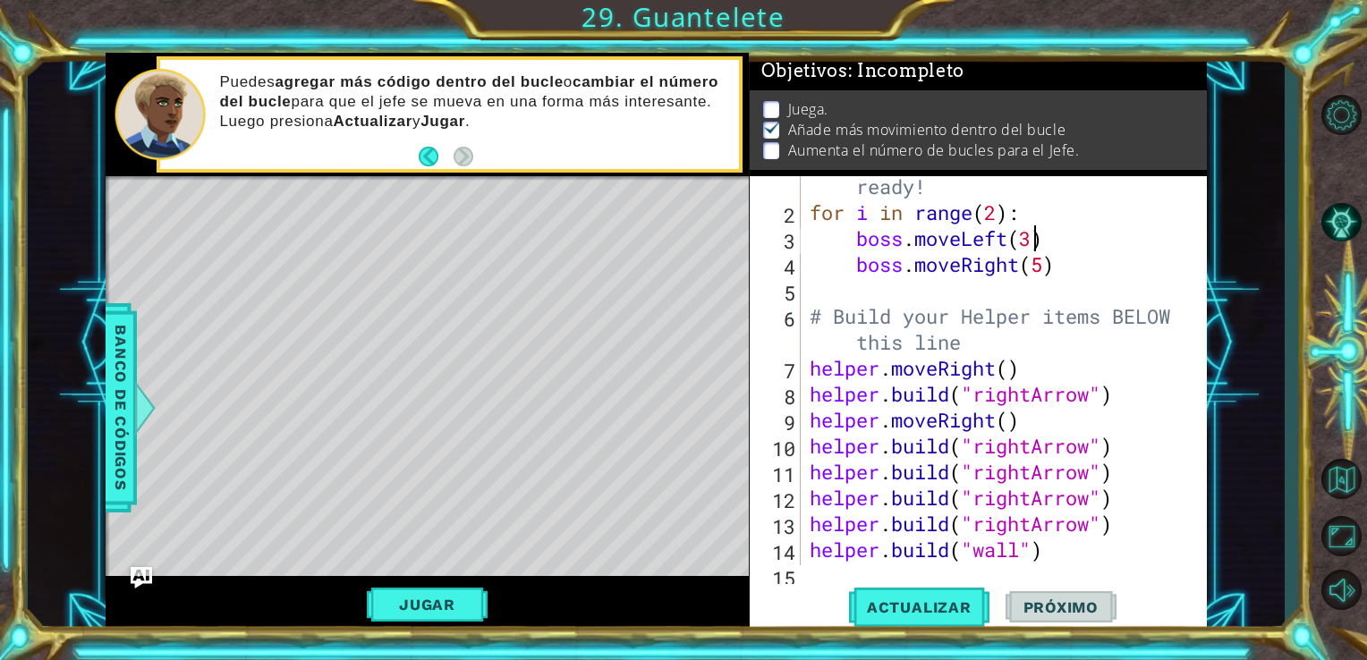
click at [1031, 234] on div "# Don't touch the boss code until [PERSON_NAME] says you're ready! for i in ran…" at bounding box center [1002, 368] width 393 height 493
click at [900, 602] on span "Actualizar" at bounding box center [919, 607] width 140 height 18
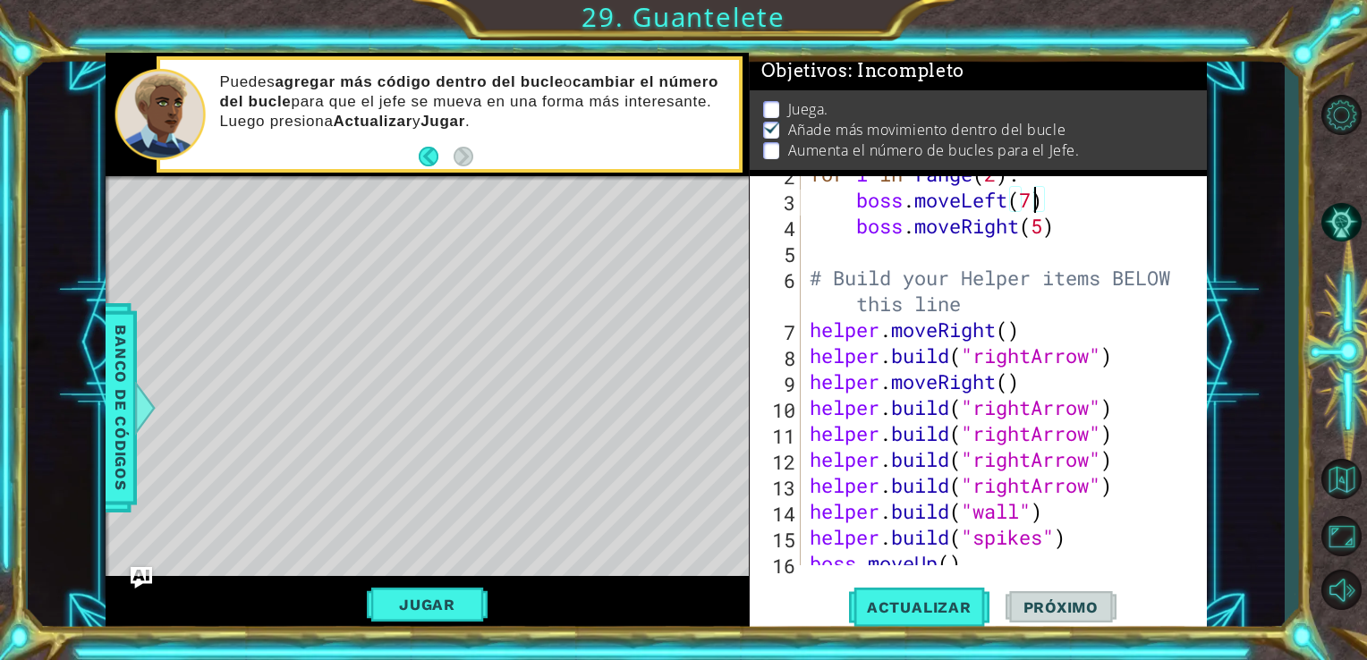
scroll to position [92, 0]
click at [975, 302] on div "for i in range ( 2 ) : boss . moveLeft ( 7 ) boss . moveRight ( 5 ) # Build you…" at bounding box center [1002, 382] width 393 height 441
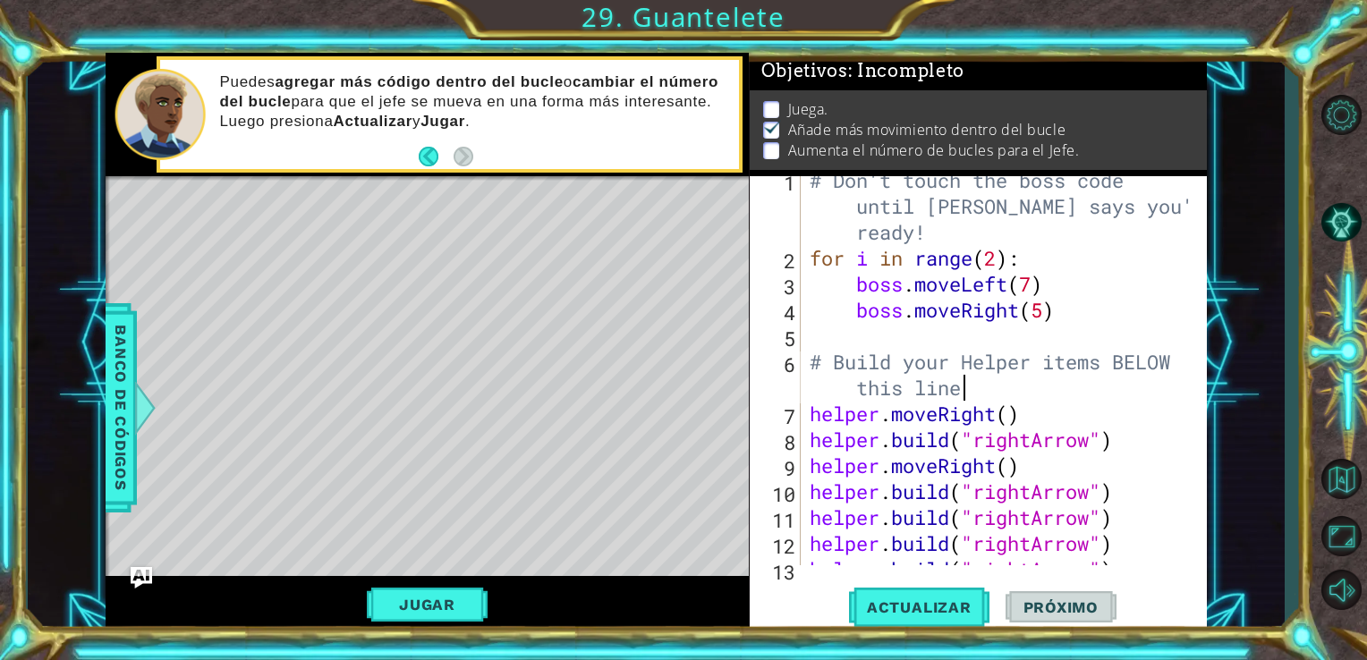
scroll to position [0, 0]
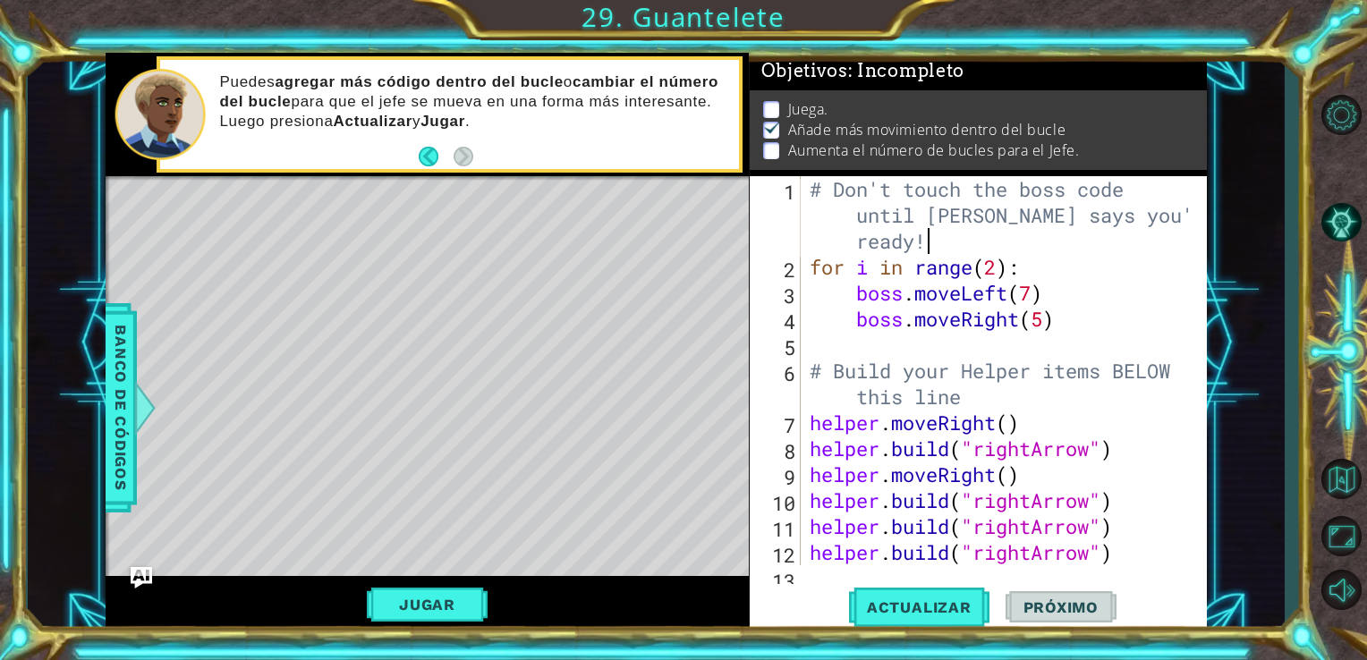
click at [927, 247] on div "# Don't touch the boss code until [PERSON_NAME] says you're ready! for i in ran…" at bounding box center [1002, 422] width 393 height 493
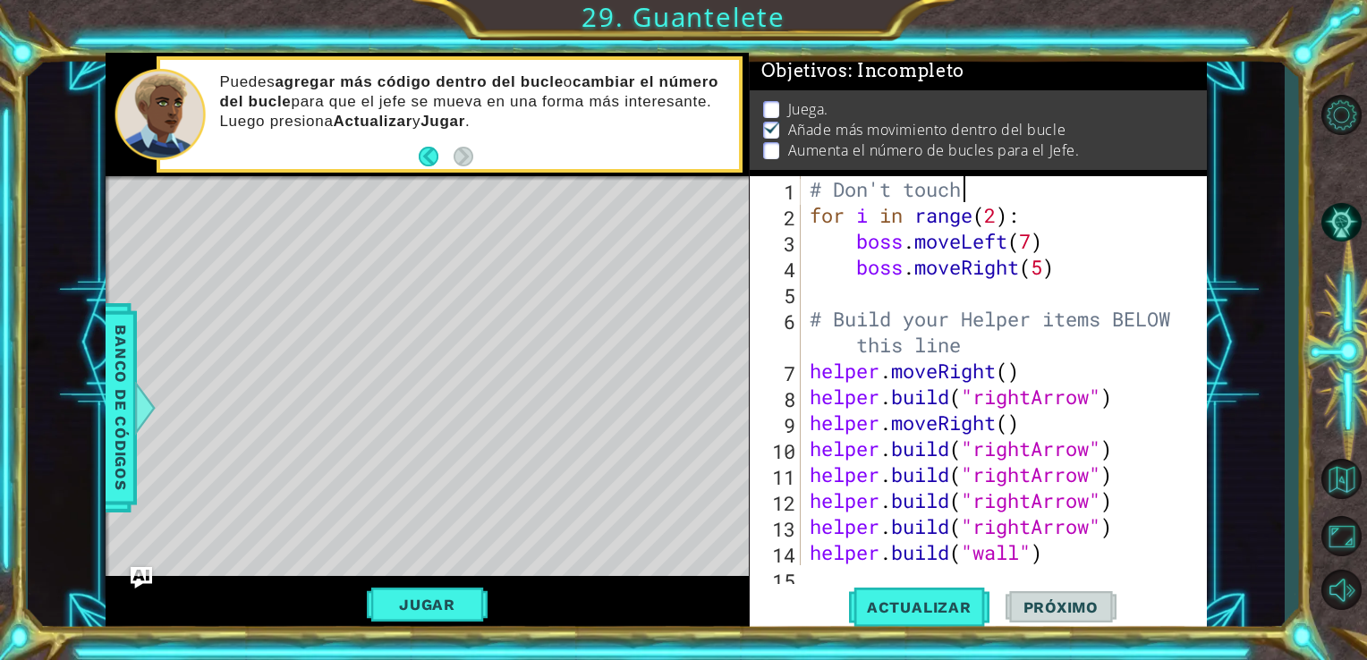
scroll to position [0, 4]
type textarea "#"
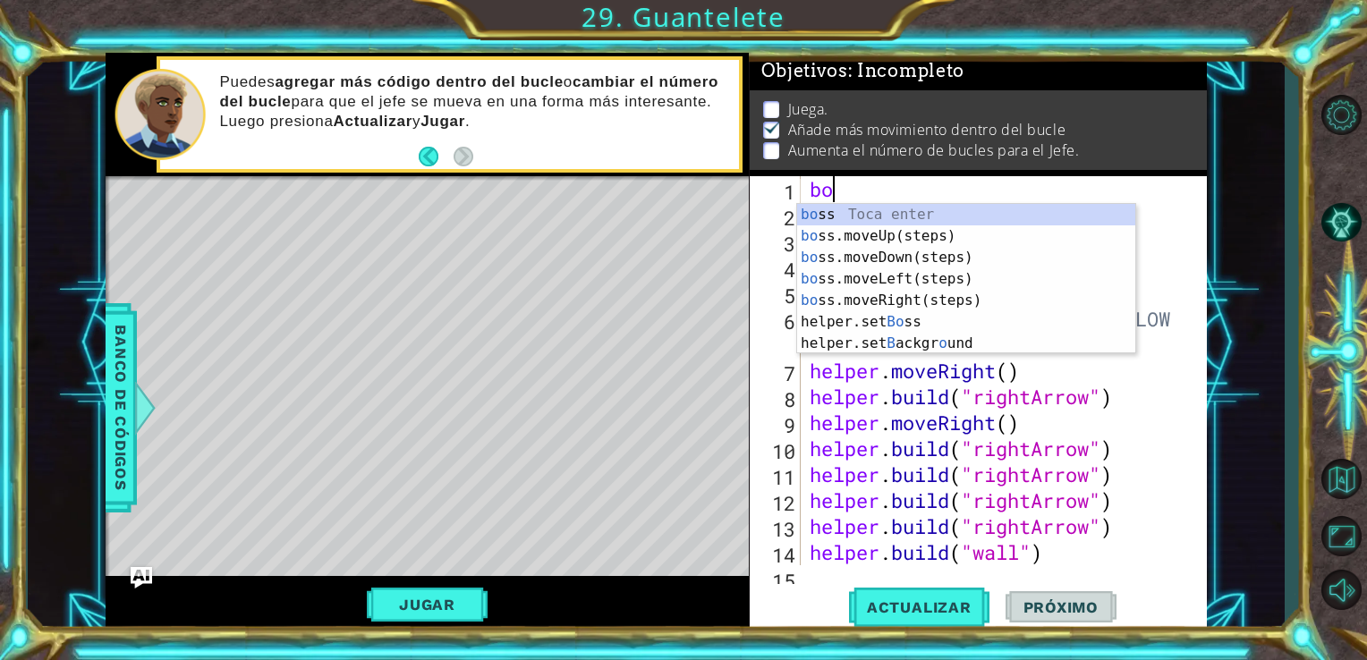
type textarea "boo"
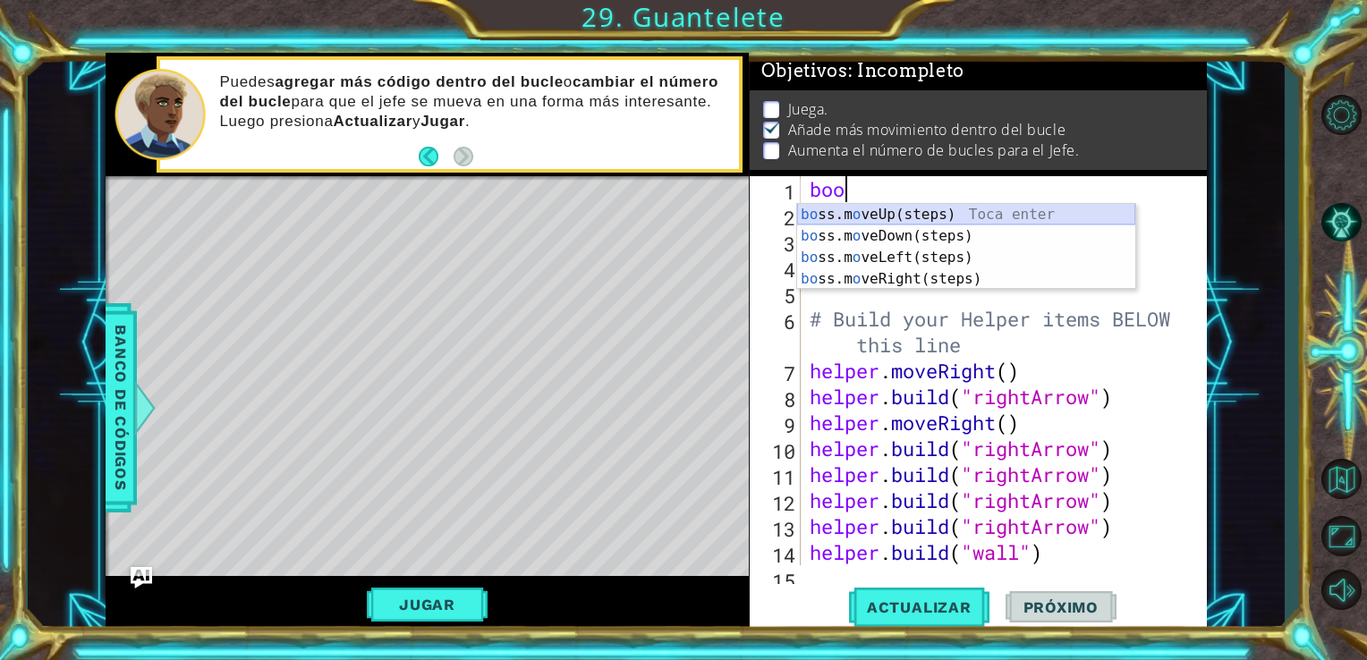
click at [937, 209] on div "bo ss.m o veUp(steps) Toca enter bo ss.m o veDown(steps) Toca enter bo ss.m o v…" at bounding box center [966, 268] width 338 height 129
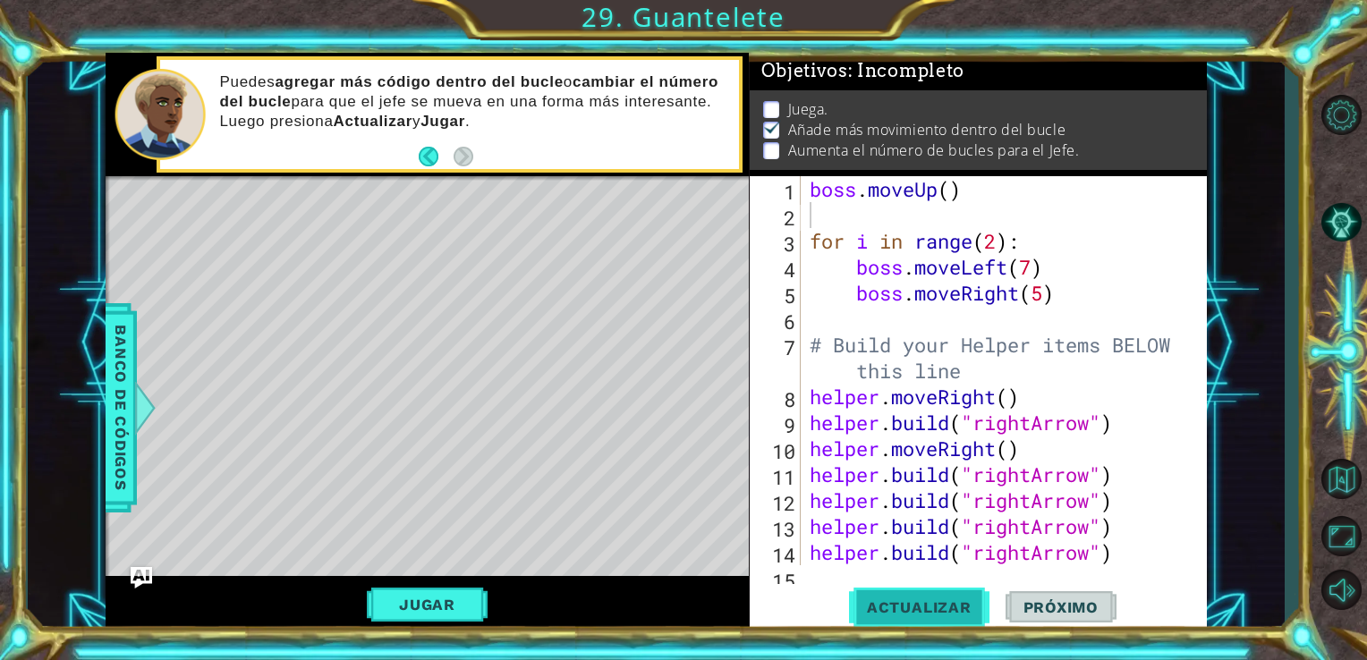
click at [942, 599] on span "Actualizar" at bounding box center [919, 607] width 140 height 18
click at [960, 191] on div "boss . moveUp ( ) for i in range ( 2 ) : boss . moveLeft ( 7 ) boss . moveRight…" at bounding box center [1002, 396] width 393 height 441
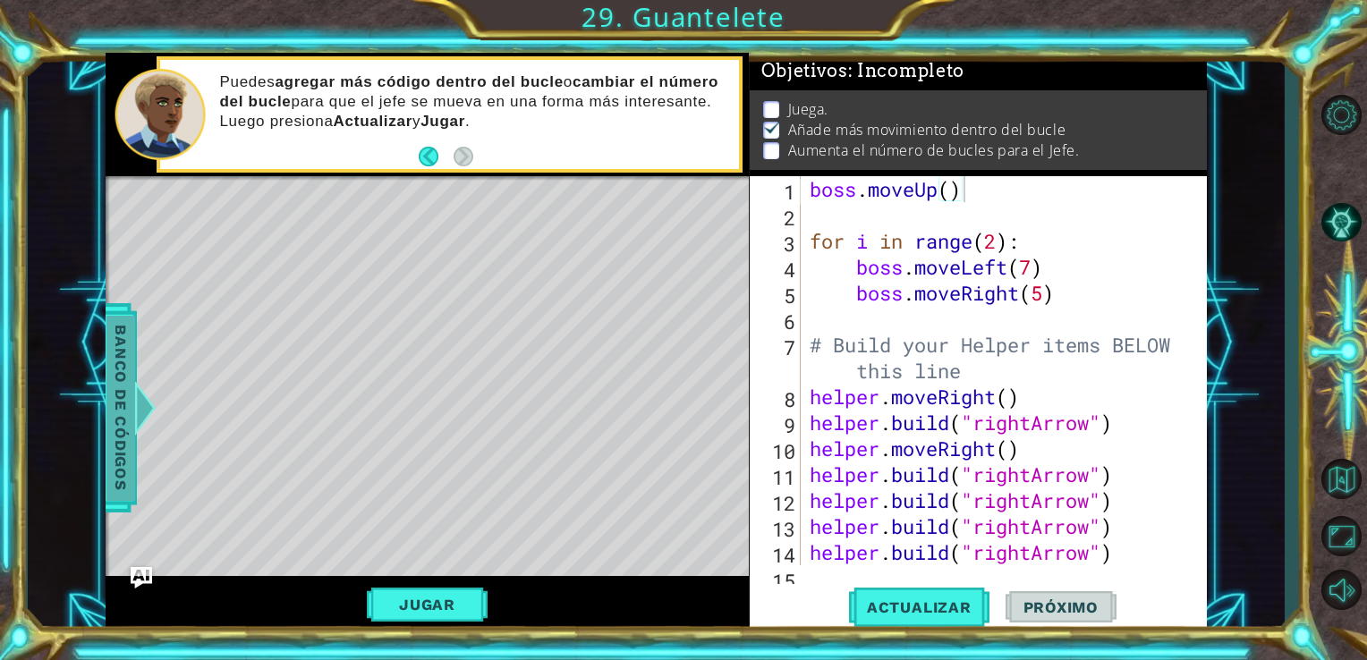
click at [121, 424] on span "Banco de códigos" at bounding box center [120, 407] width 29 height 185
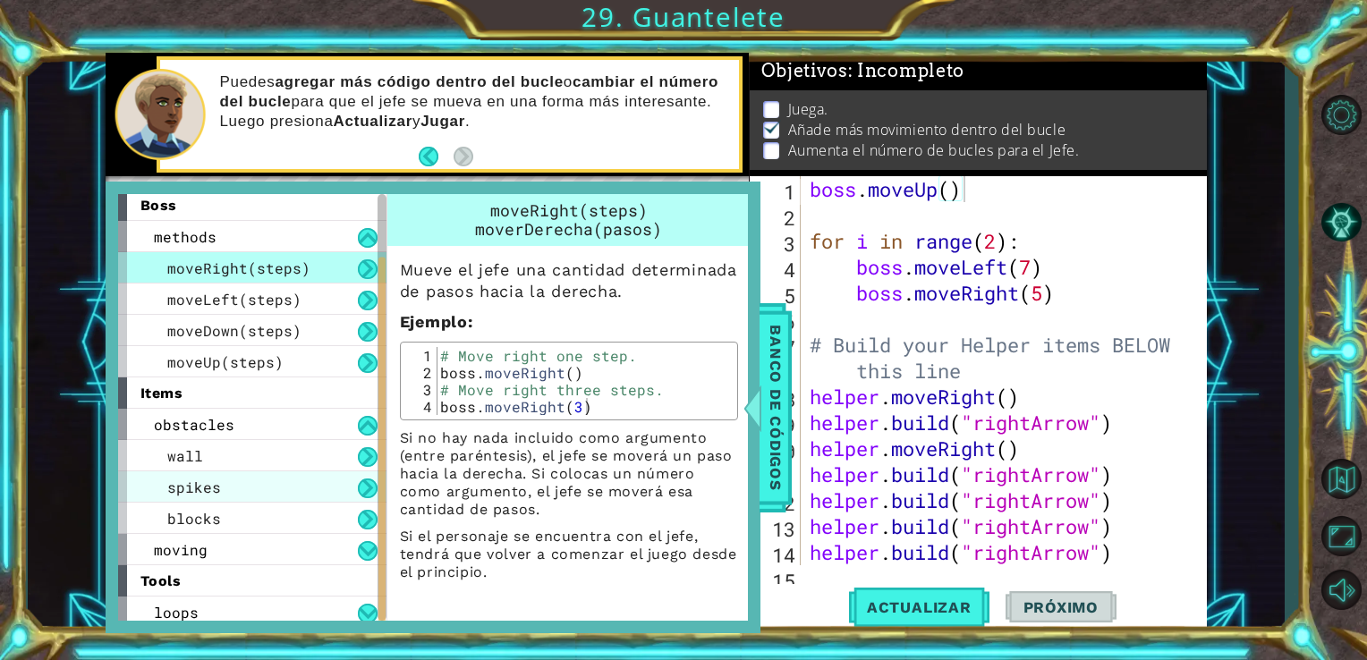
scroll to position [72, 0]
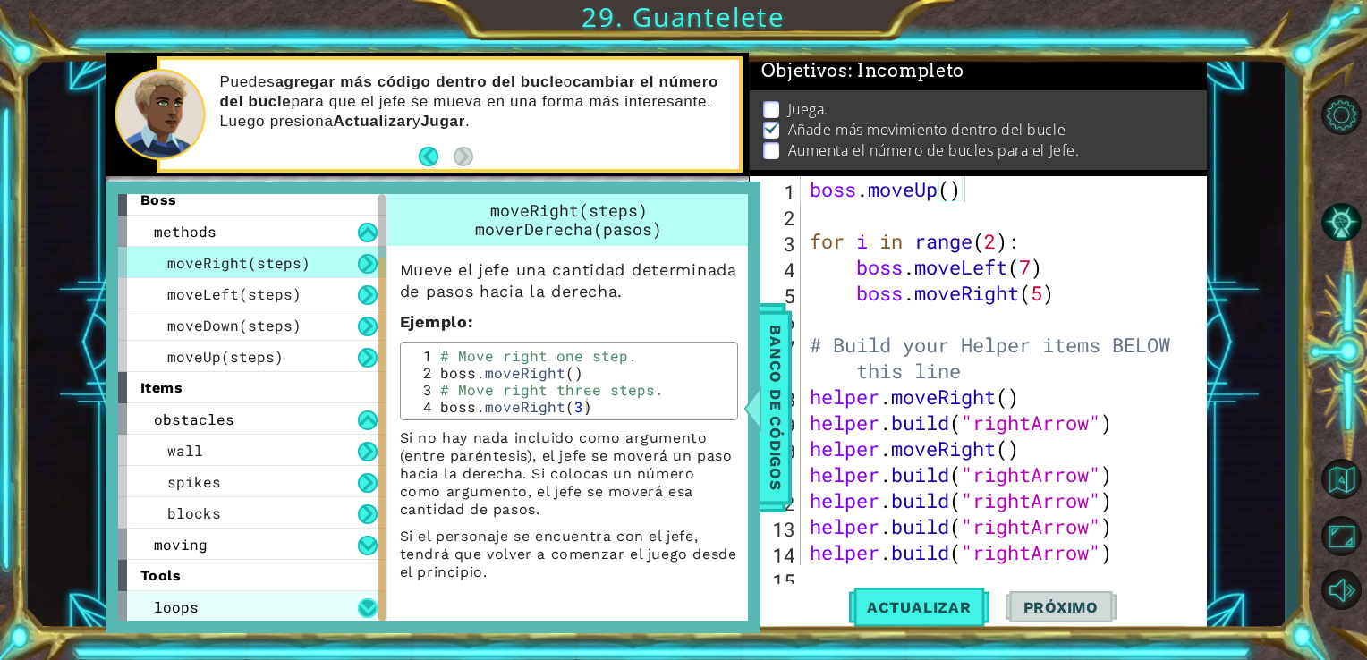
click at [375, 606] on button at bounding box center [368, 608] width 20 height 20
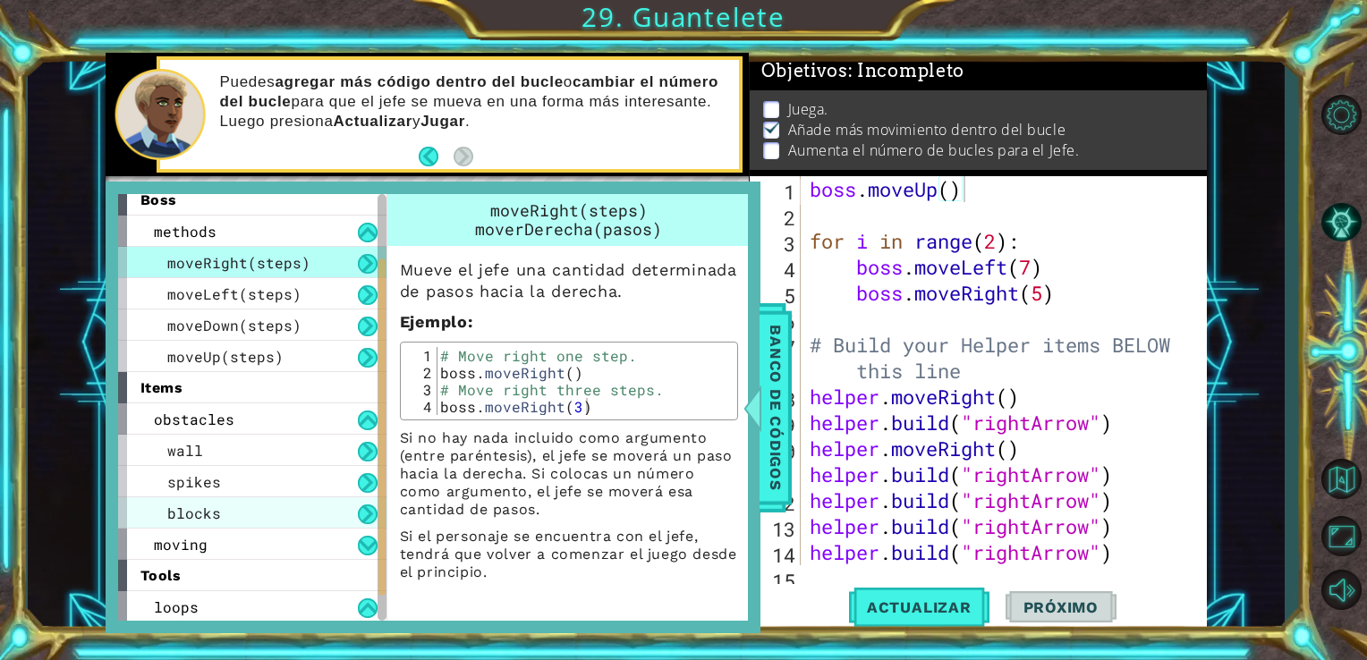
scroll to position [104, 0]
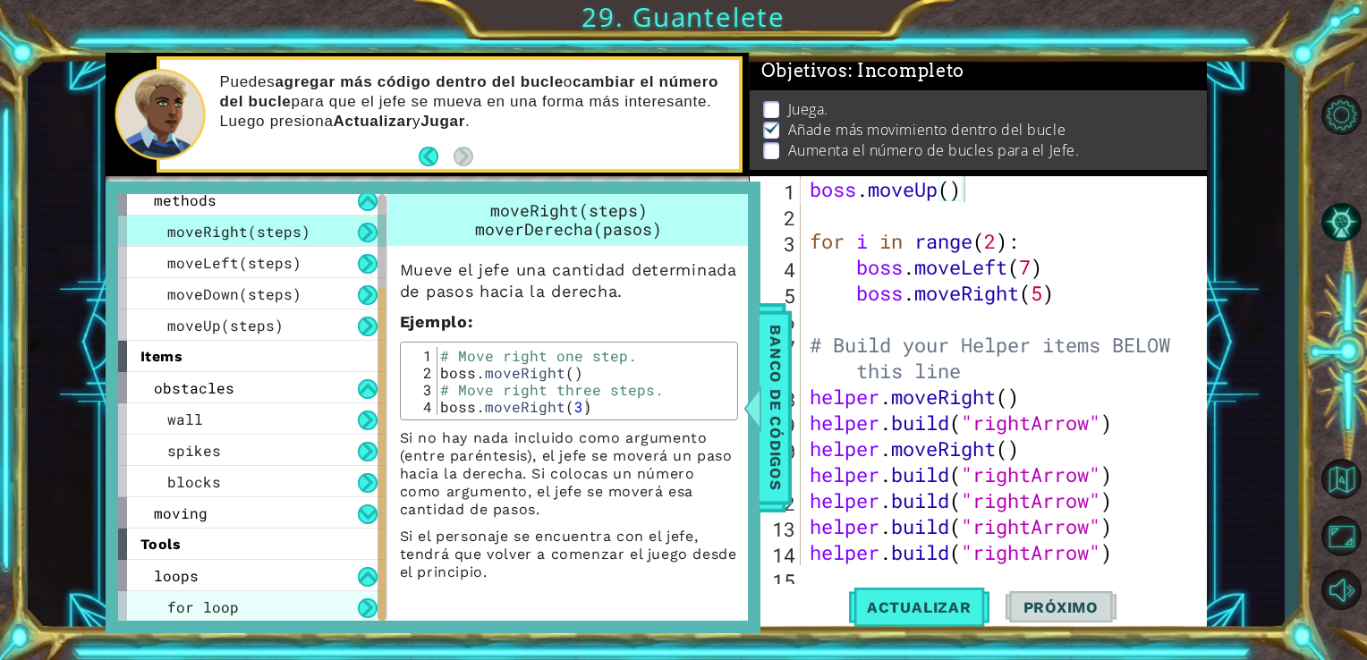
click at [293, 606] on div "for loop" at bounding box center [252, 606] width 268 height 31
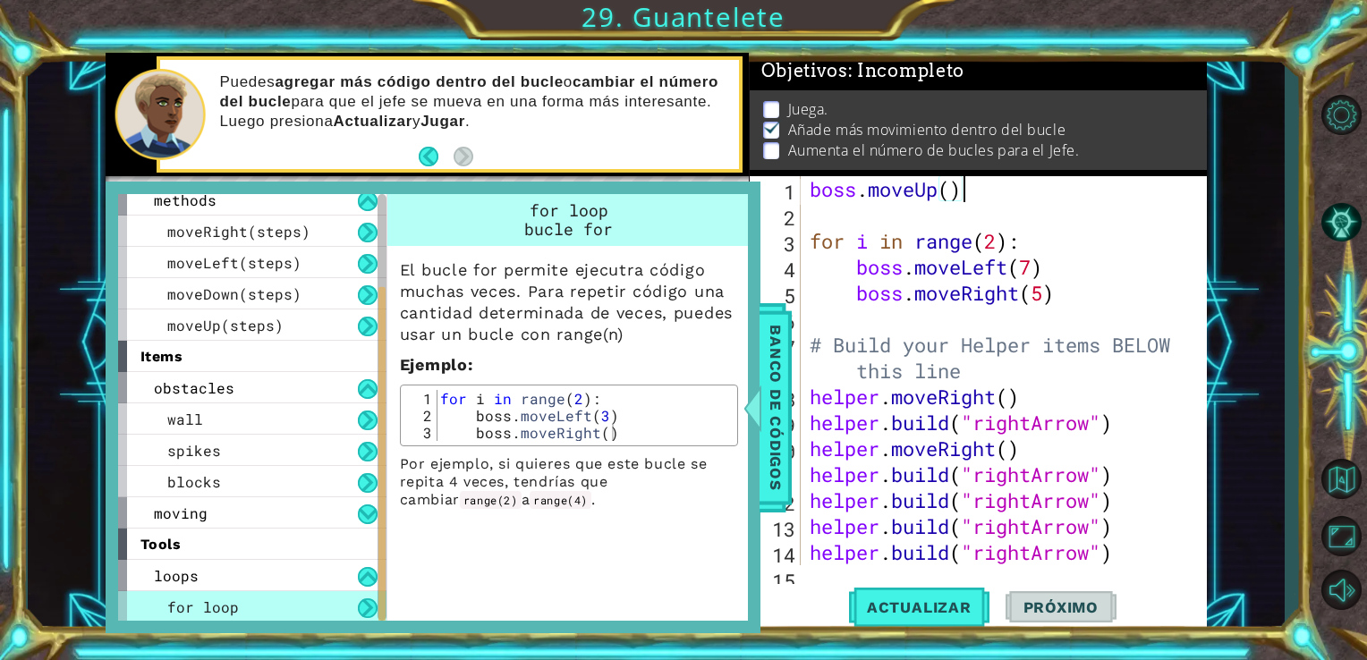
click at [959, 195] on div "boss . moveUp ( ) for i in range ( 2 ) : boss . moveLeft ( 7 ) boss . moveRight…" at bounding box center [1002, 396] width 393 height 441
click at [775, 381] on span "Banco de códigos" at bounding box center [775, 407] width 29 height 185
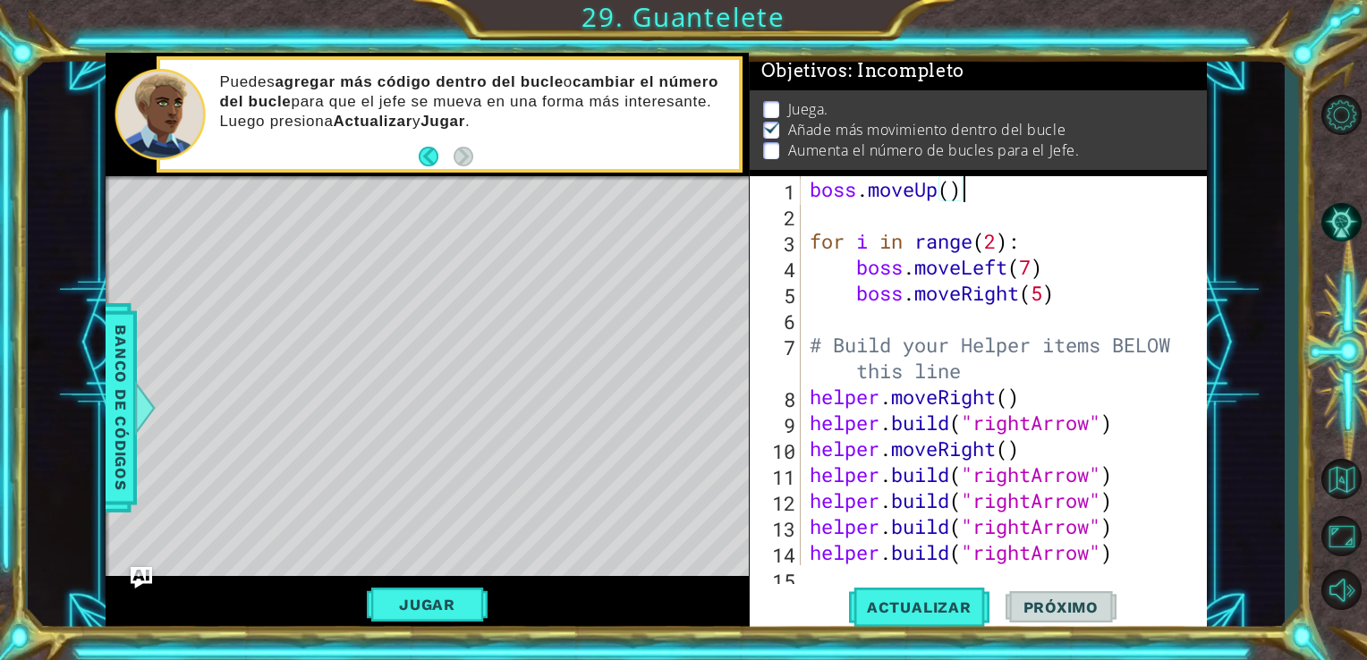
click at [970, 181] on div "boss . moveUp ( ) for i in range ( 2 ) : boss . moveLeft ( 7 ) boss . moveRight…" at bounding box center [1002, 396] width 393 height 441
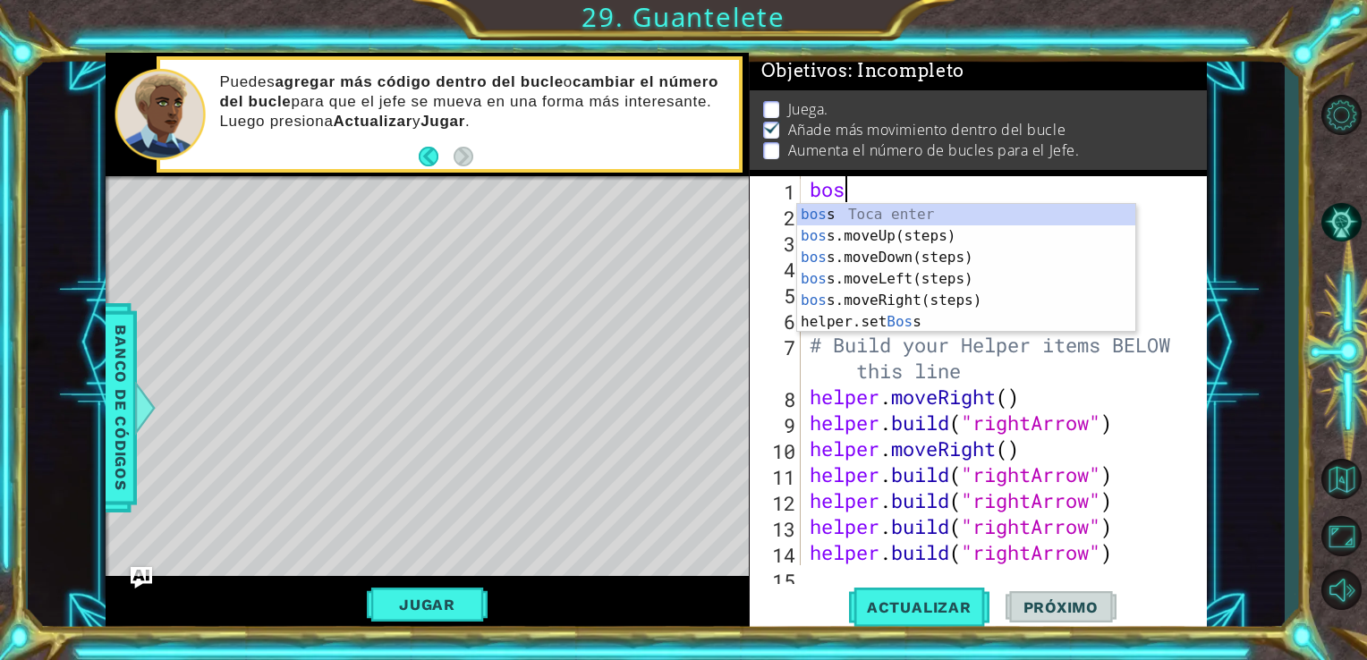
type textarea "b"
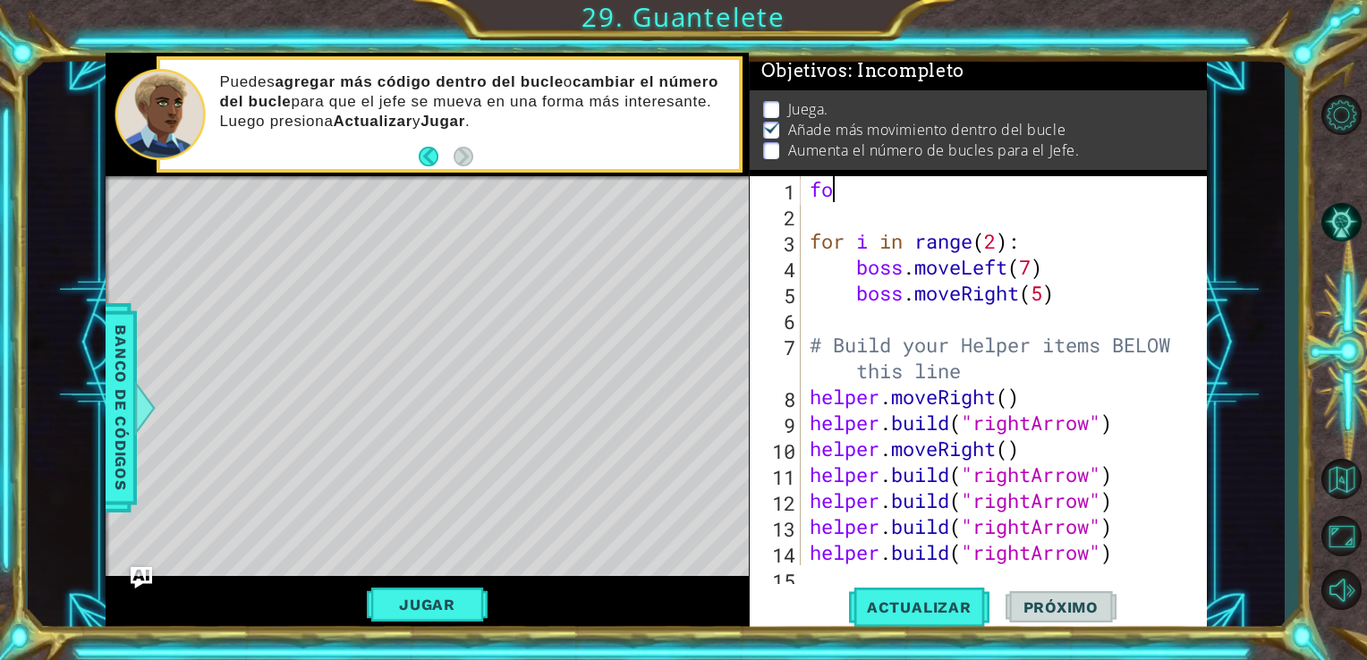
type textarea "f"
click at [123, 460] on span "Banco de códigos" at bounding box center [120, 407] width 29 height 185
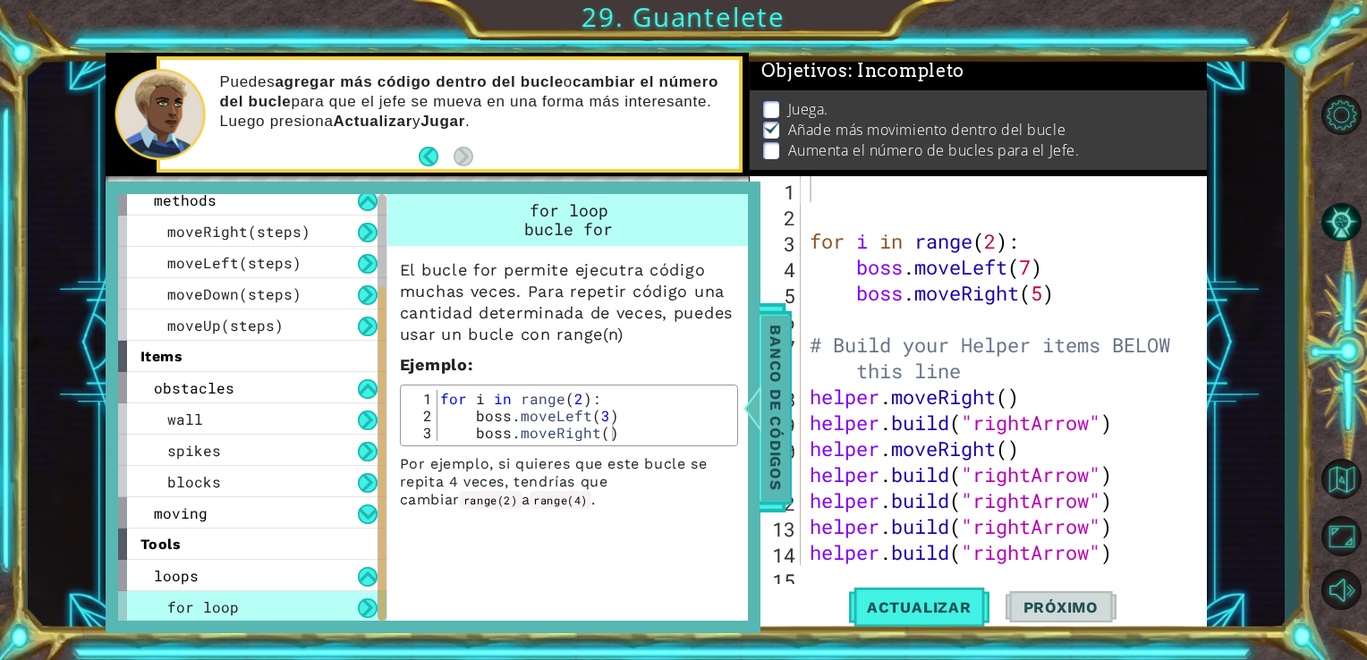
click at [780, 343] on span "Banco de códigos" at bounding box center [775, 407] width 29 height 185
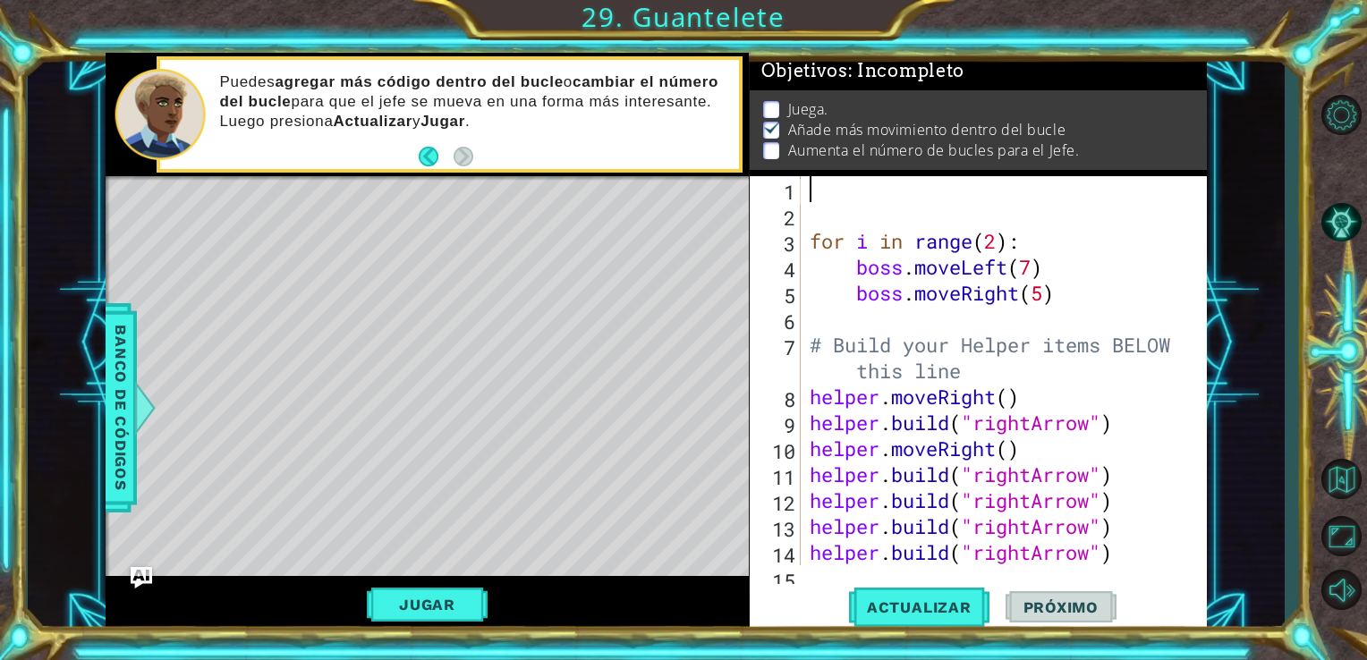
click at [812, 194] on div "for i in range ( 2 ) : boss . moveLeft ( 7 ) boss . moveRight ( 5 ) # Build you…" at bounding box center [1002, 396] width 393 height 441
click at [995, 199] on div "for i in range ( ) for i in range ( 2 ) : boss . moveLeft ( 7 ) boss . moveRigh…" at bounding box center [1002, 396] width 393 height 441
click at [988, 191] on div "for i in range ( ) for i in range ( 2 ) : boss . moveLeft ( 7 ) boss . moveRigh…" at bounding box center [1002, 396] width 393 height 441
type textarea "for i in range(6)"
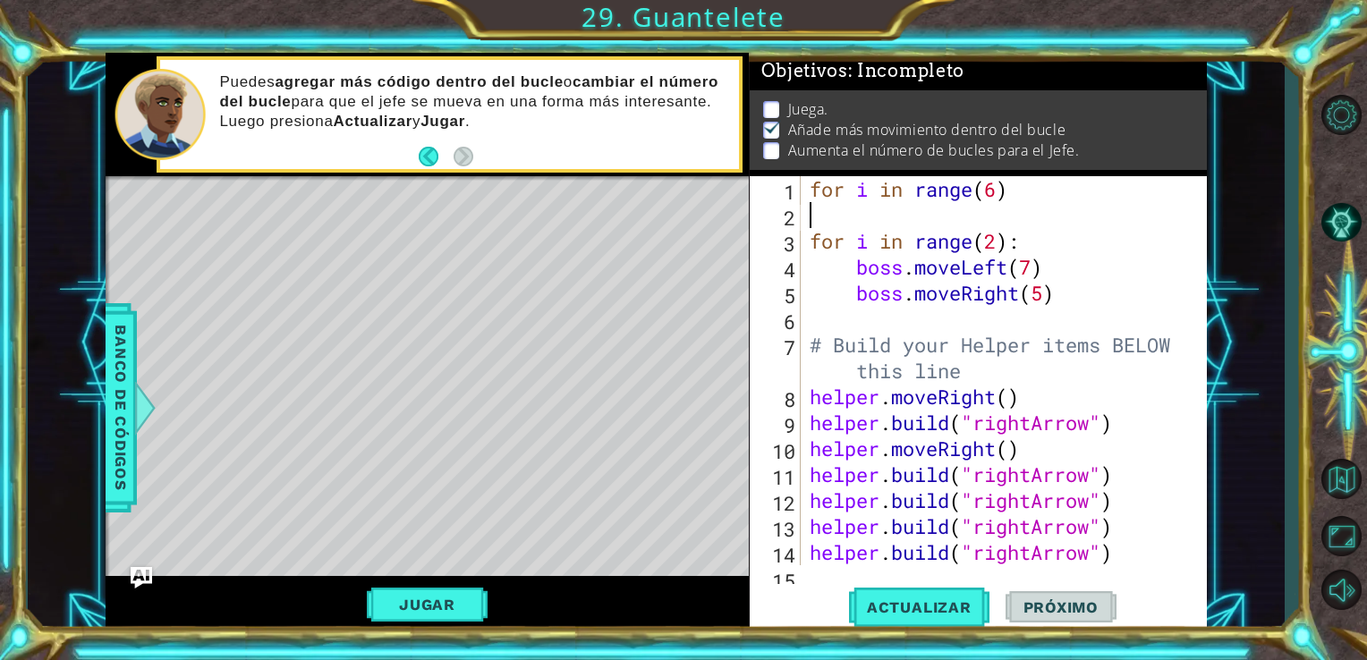
click at [822, 208] on div "for i in range ( 6 ) for i in range ( 2 ) : boss . moveLeft ( 7 ) boss . moveRi…" at bounding box center [1002, 396] width 393 height 441
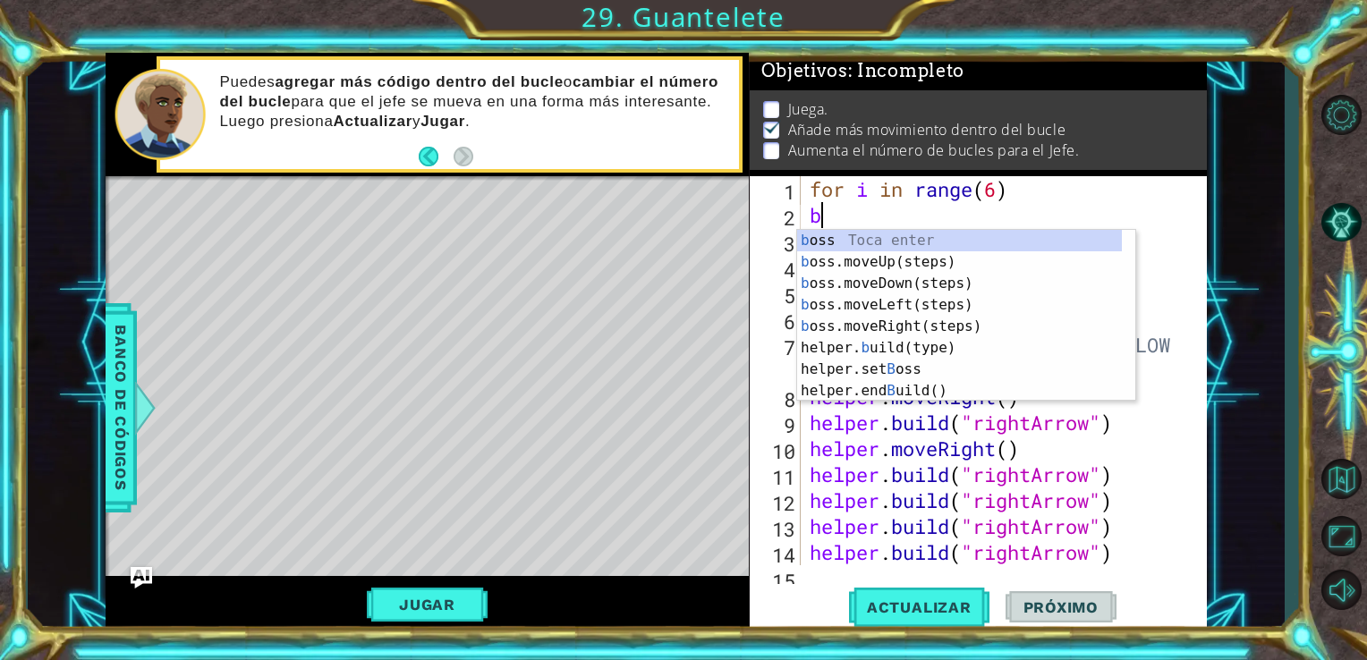
type textarea "bp"
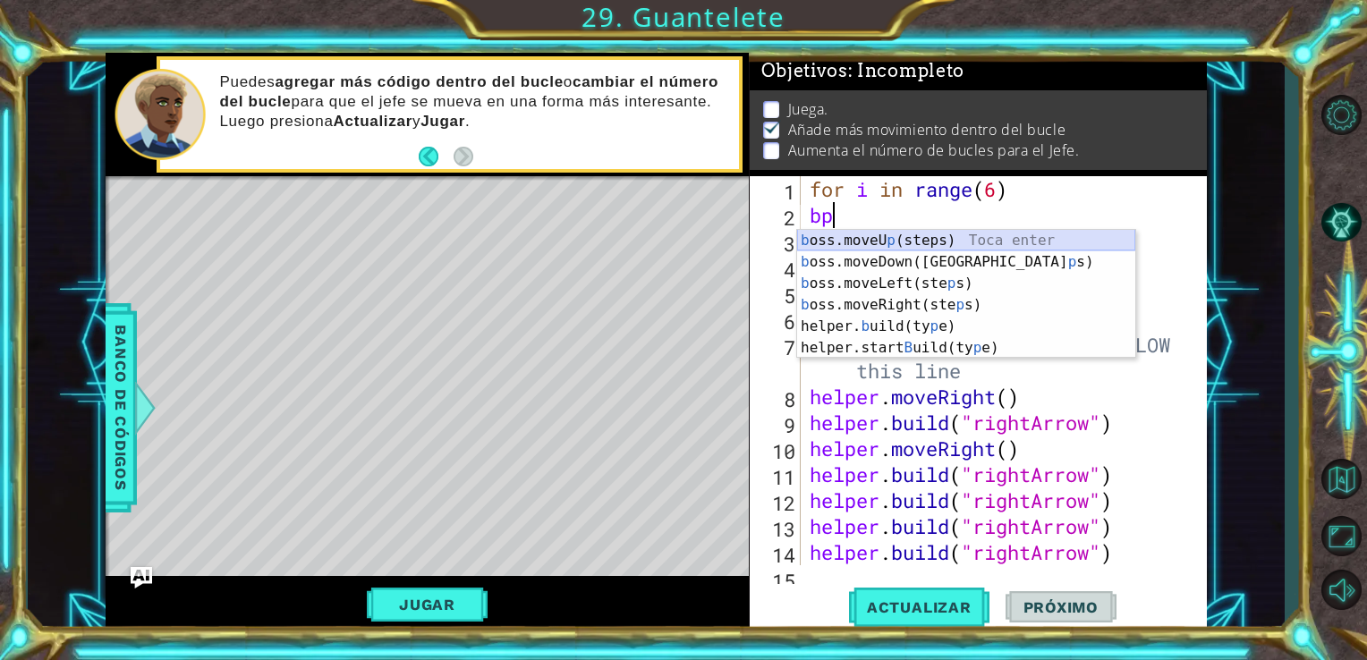
click at [883, 237] on div "b oss.moveU p (steps) Toca enter b oss.moveDown(ste p s) Toca enter b oss.moveL…" at bounding box center [966, 316] width 338 height 172
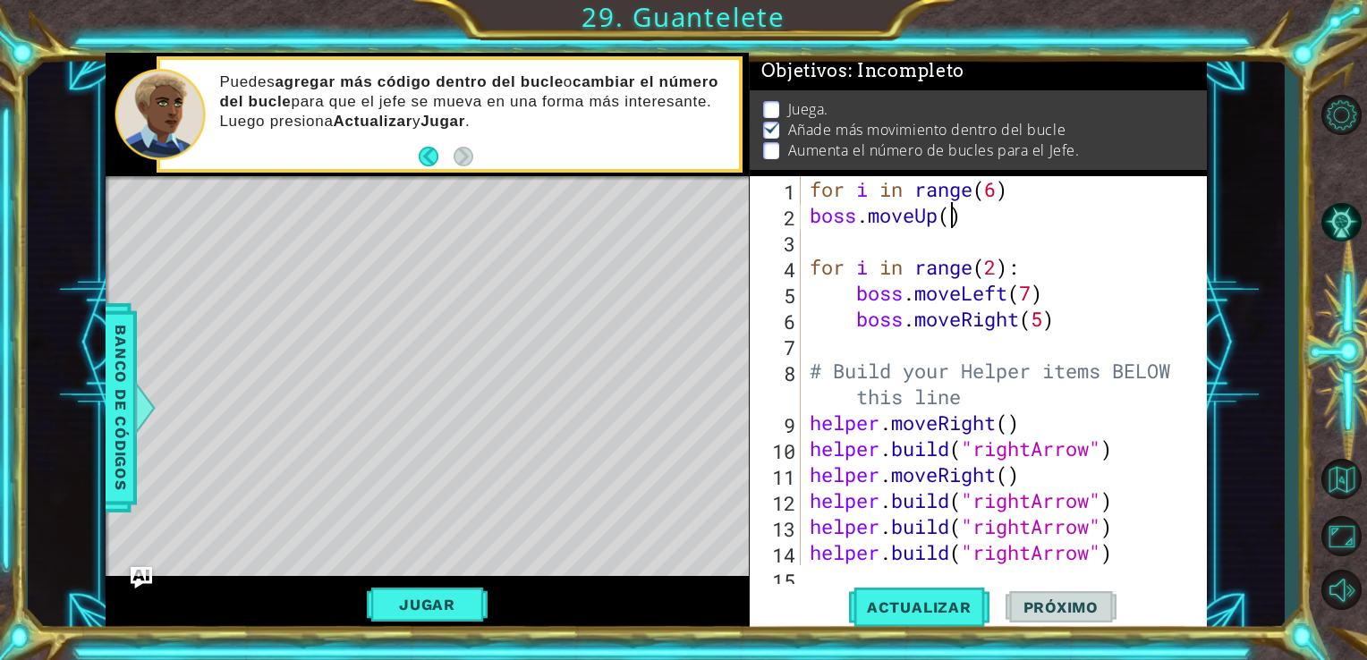
click at [953, 220] on div "for i in range ( 6 ) boss . moveUp ( ) for i in range ( 2 ) : boss . moveLeft (…" at bounding box center [1002, 396] width 393 height 441
click at [954, 619] on button "Actualizar" at bounding box center [919, 607] width 140 height 46
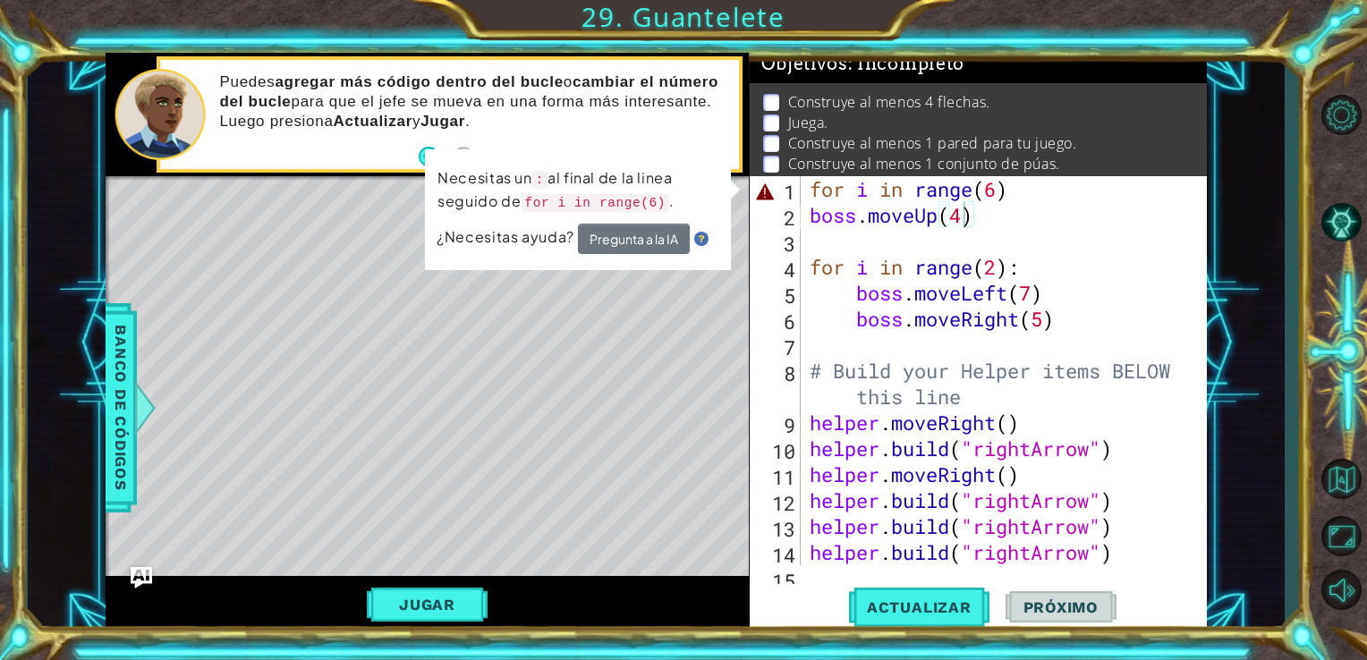
click at [374, 382] on div "Level Map" at bounding box center [519, 439] width 827 height 527
click at [133, 403] on div at bounding box center [144, 408] width 22 height 54
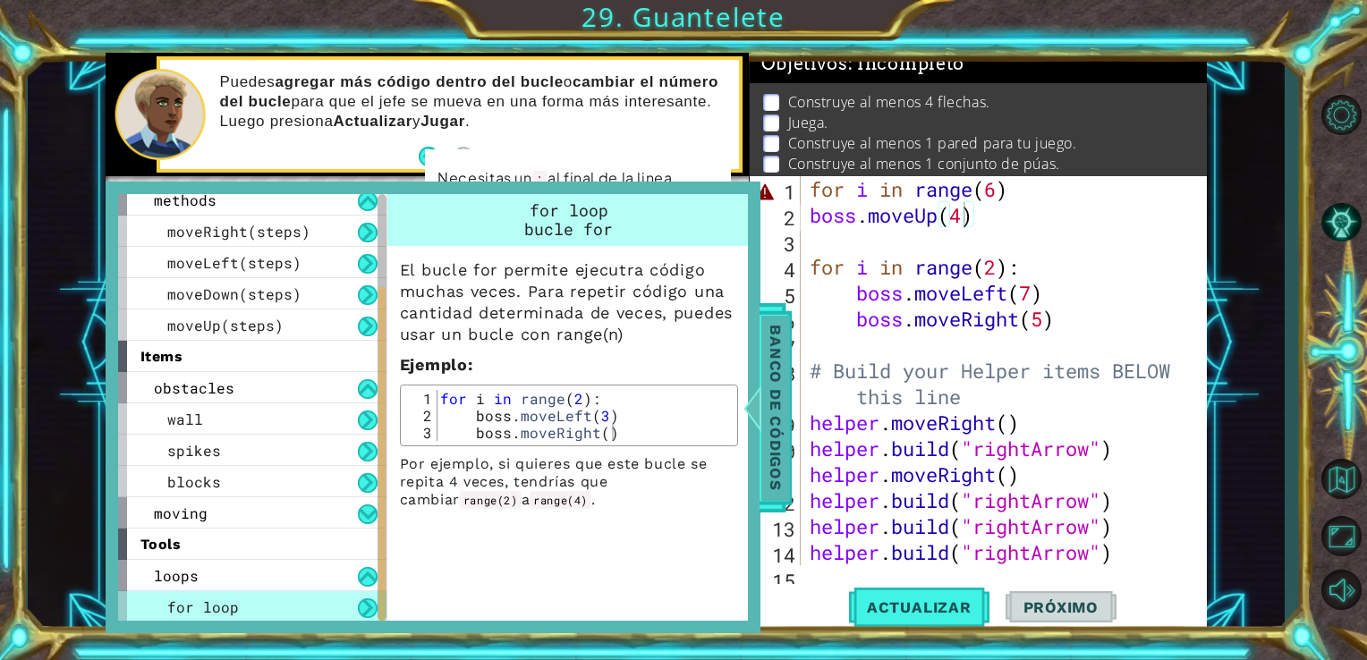
click at [780, 375] on span "Banco de códigos" at bounding box center [775, 407] width 29 height 185
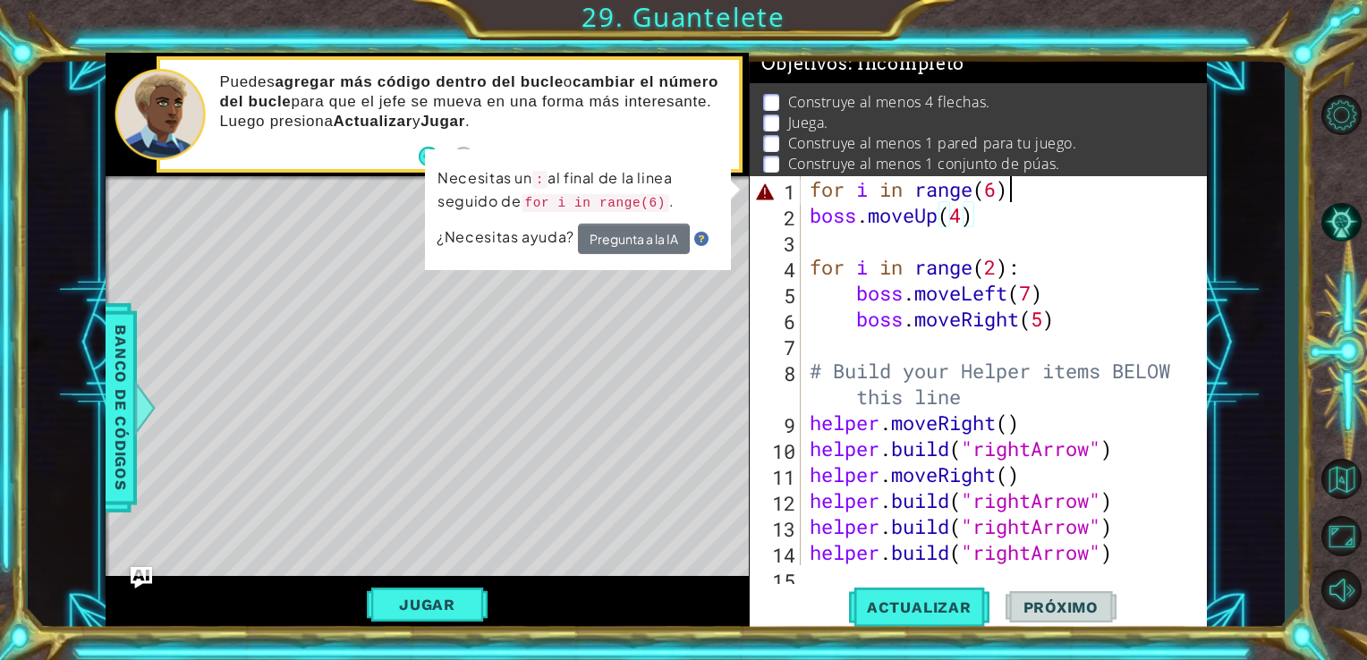
click at [1017, 188] on div "for i in range ( 6 ) boss . moveUp ( 4 ) for i in range ( 2 ) : boss . moveLeft…" at bounding box center [1002, 396] width 393 height 441
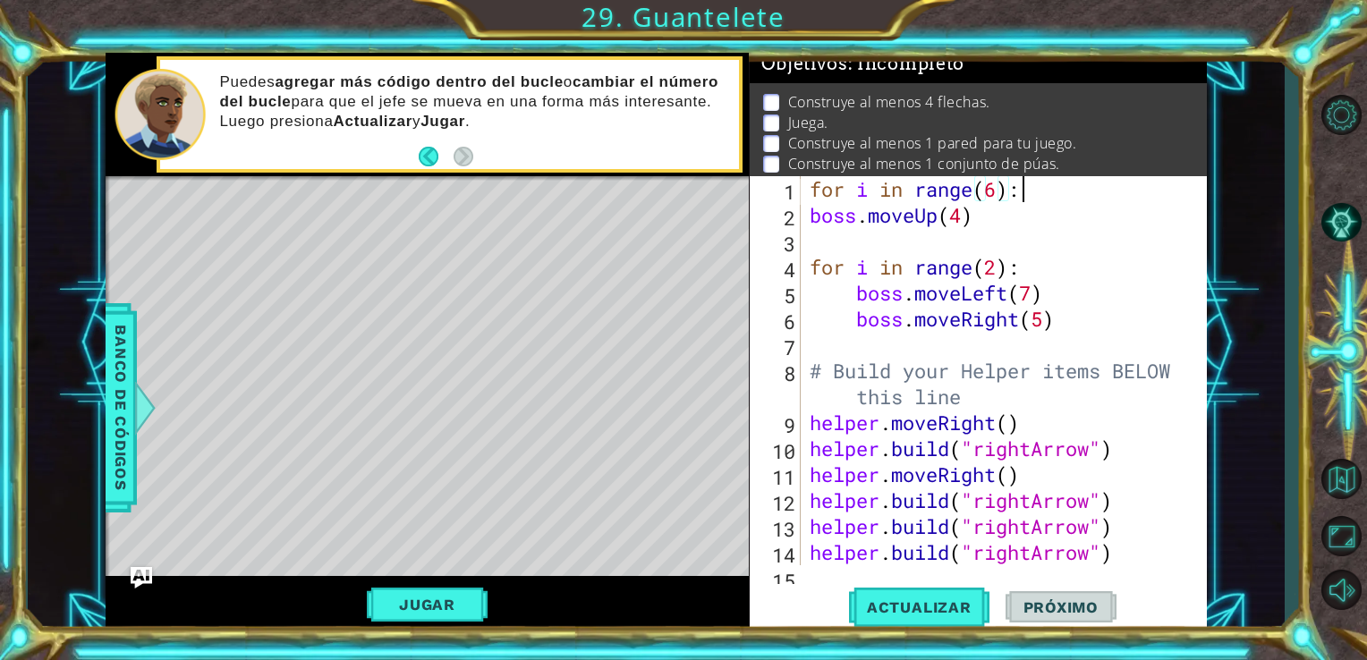
scroll to position [0, 8]
type textarea "for i in range(6):"
click at [915, 601] on span "Actualizar" at bounding box center [919, 607] width 140 height 18
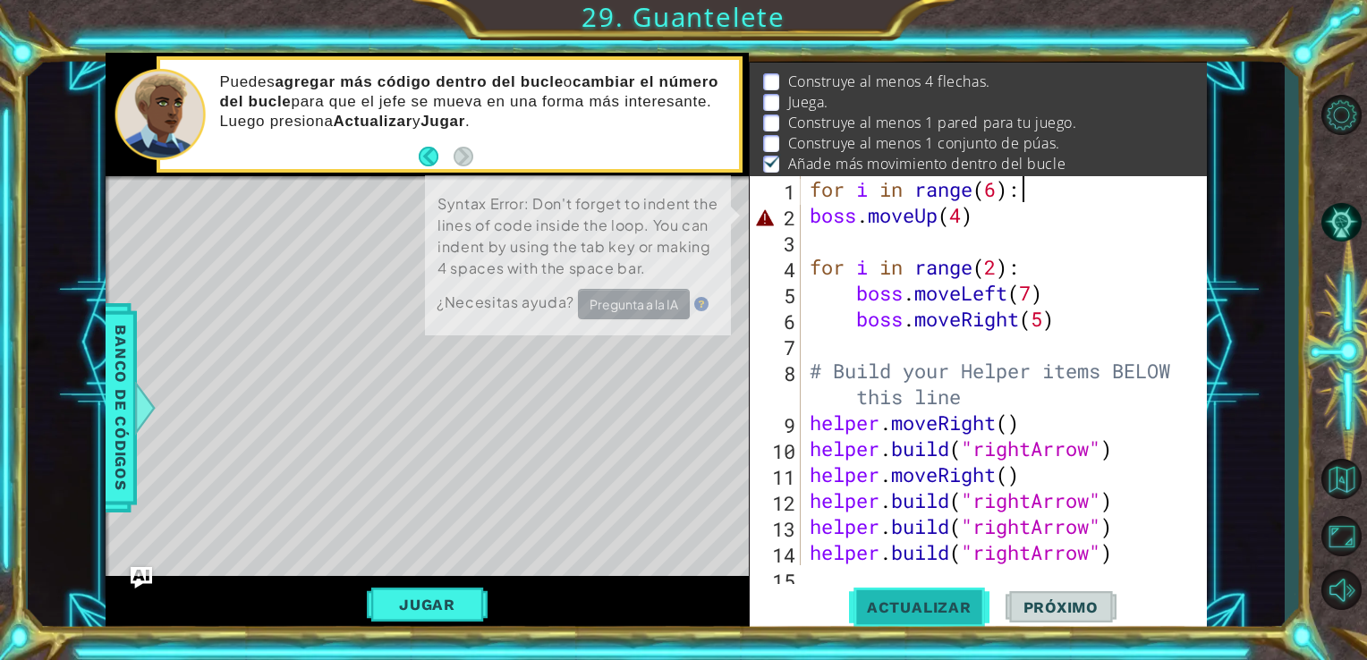
scroll to position [38, 0]
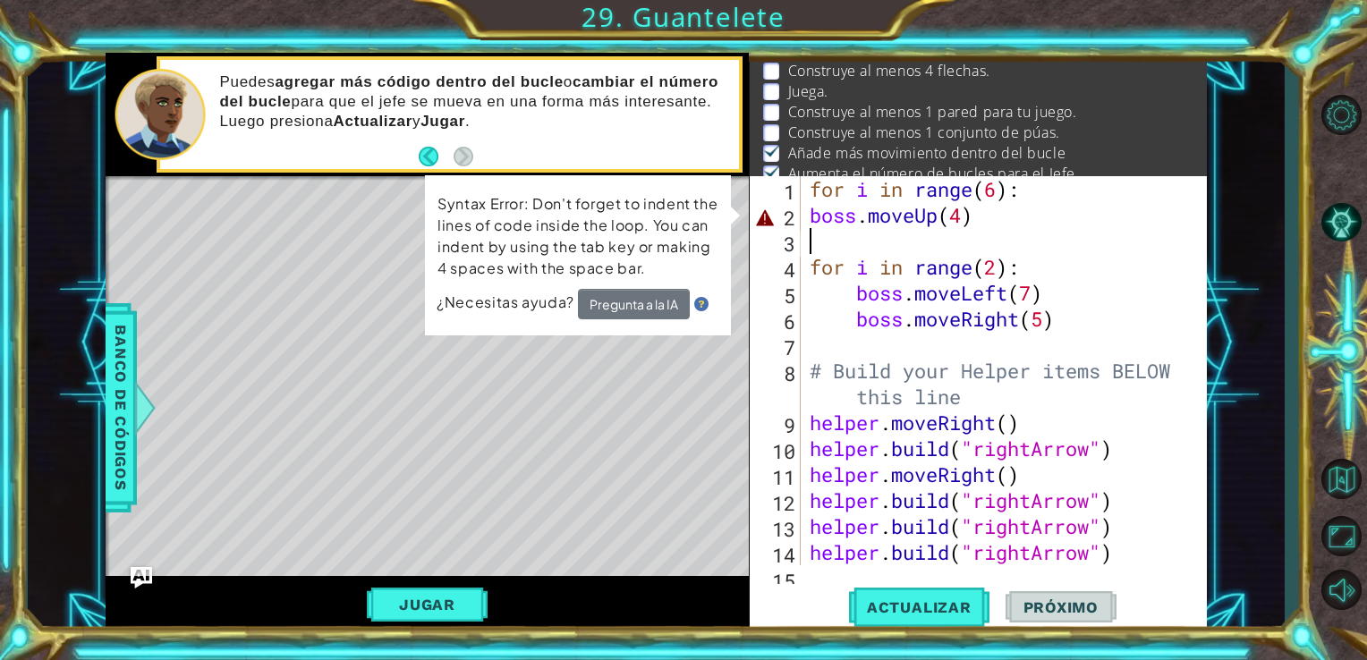
click at [958, 231] on div "for i in range ( 6 ) : boss . moveUp ( 4 ) for i in range ( 2 ) : boss . moveLe…" at bounding box center [1002, 396] width 393 height 441
click at [109, 432] on span "Banco de códigos" at bounding box center [120, 407] width 29 height 185
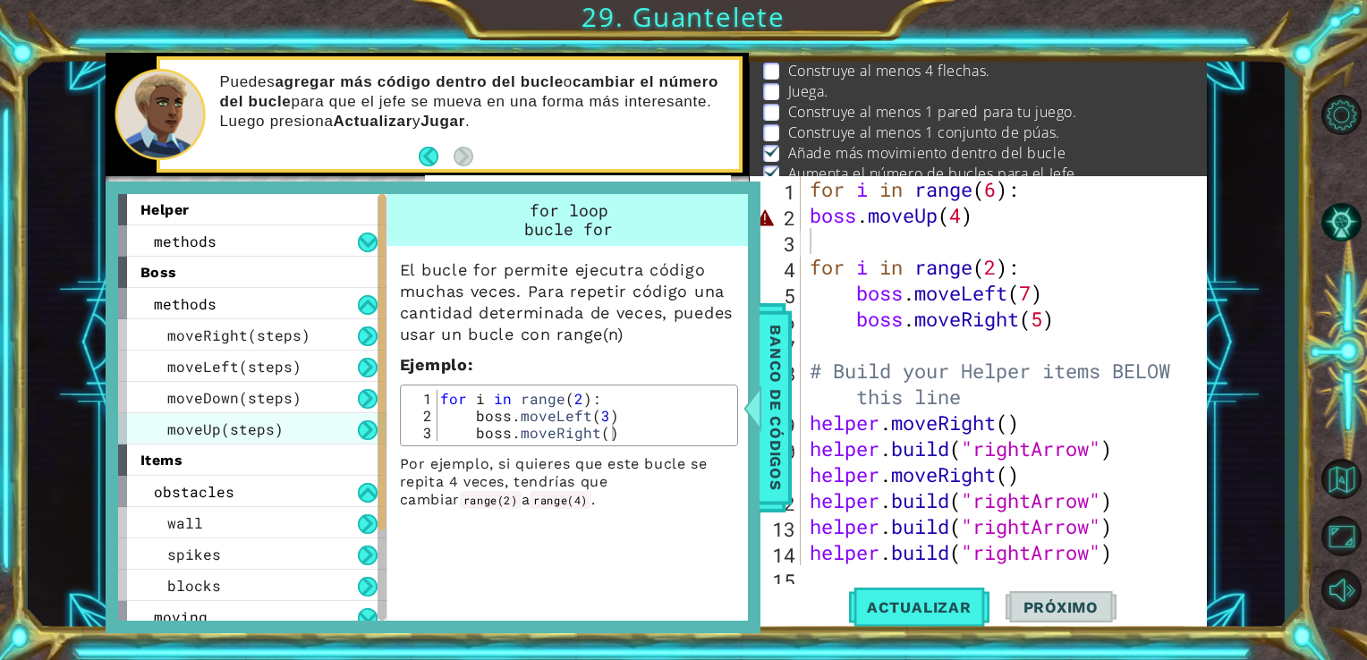
click at [236, 420] on span "moveUp(steps)" at bounding box center [225, 429] width 116 height 19
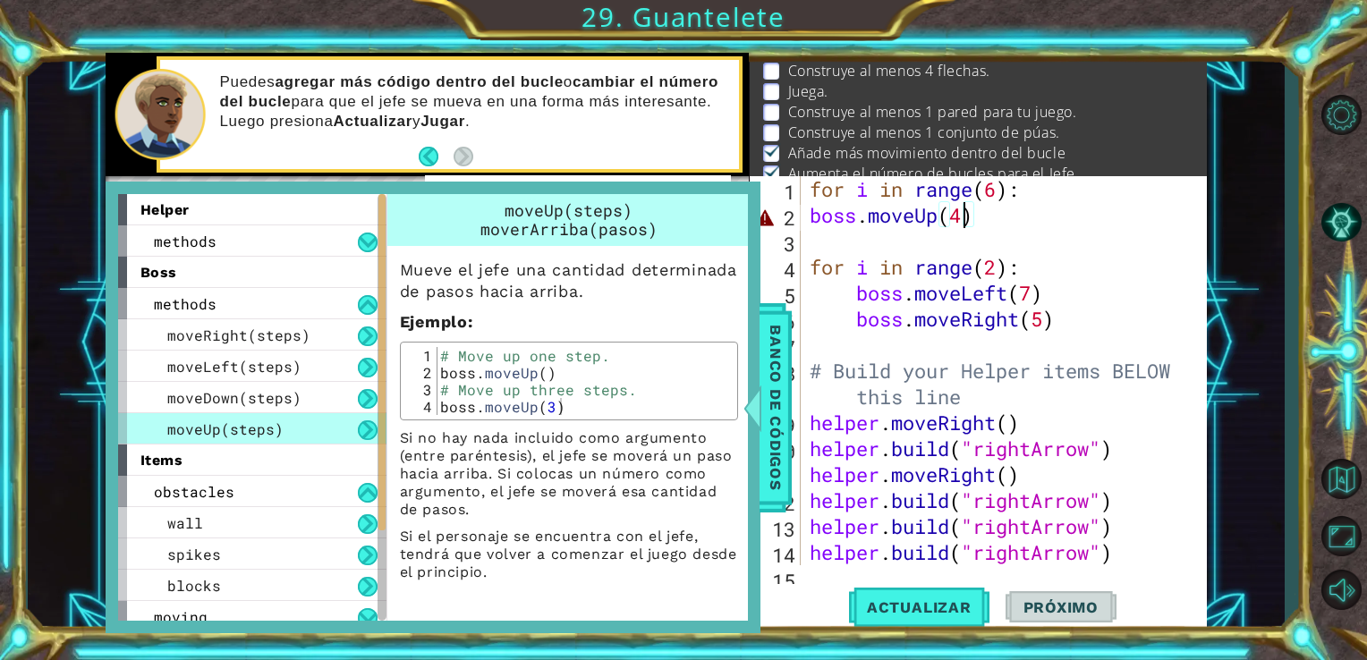
click at [964, 213] on div "for i in range ( 6 ) : boss . moveUp ( 4 ) for i in range ( 2 ) : boss . moveLe…" at bounding box center [1002, 396] width 393 height 441
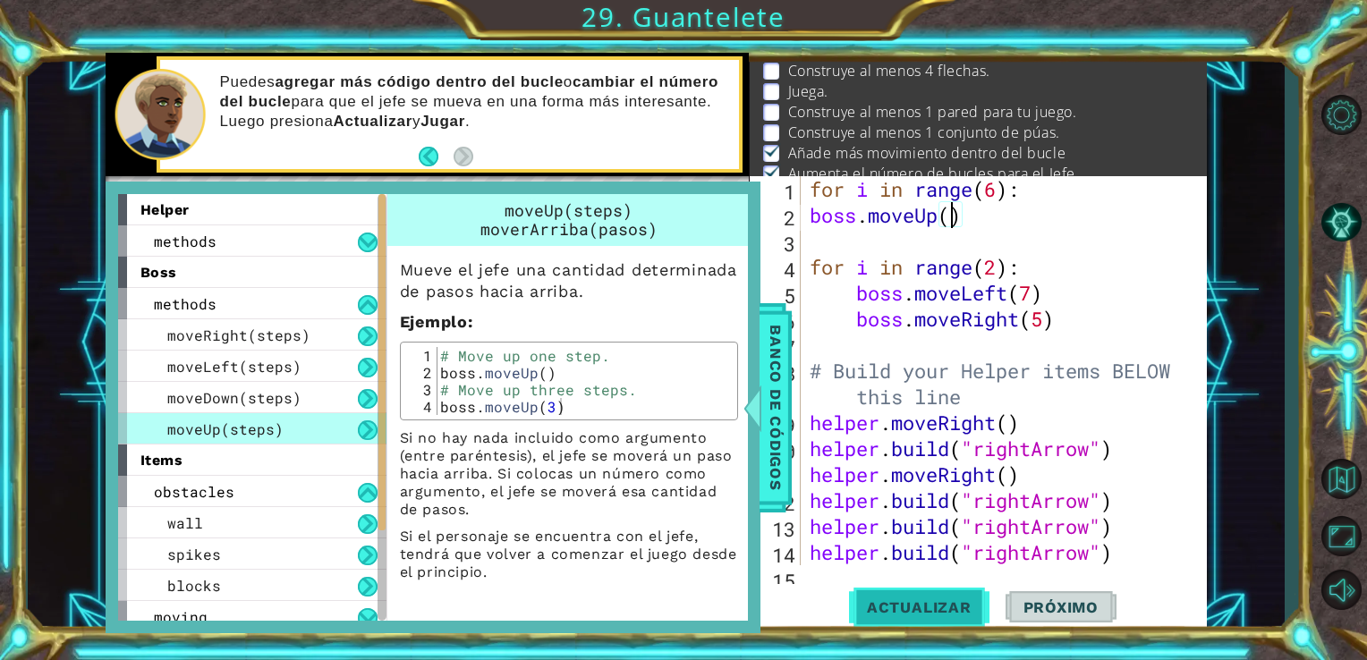
click at [909, 622] on button "Actualizar" at bounding box center [919, 607] width 140 height 46
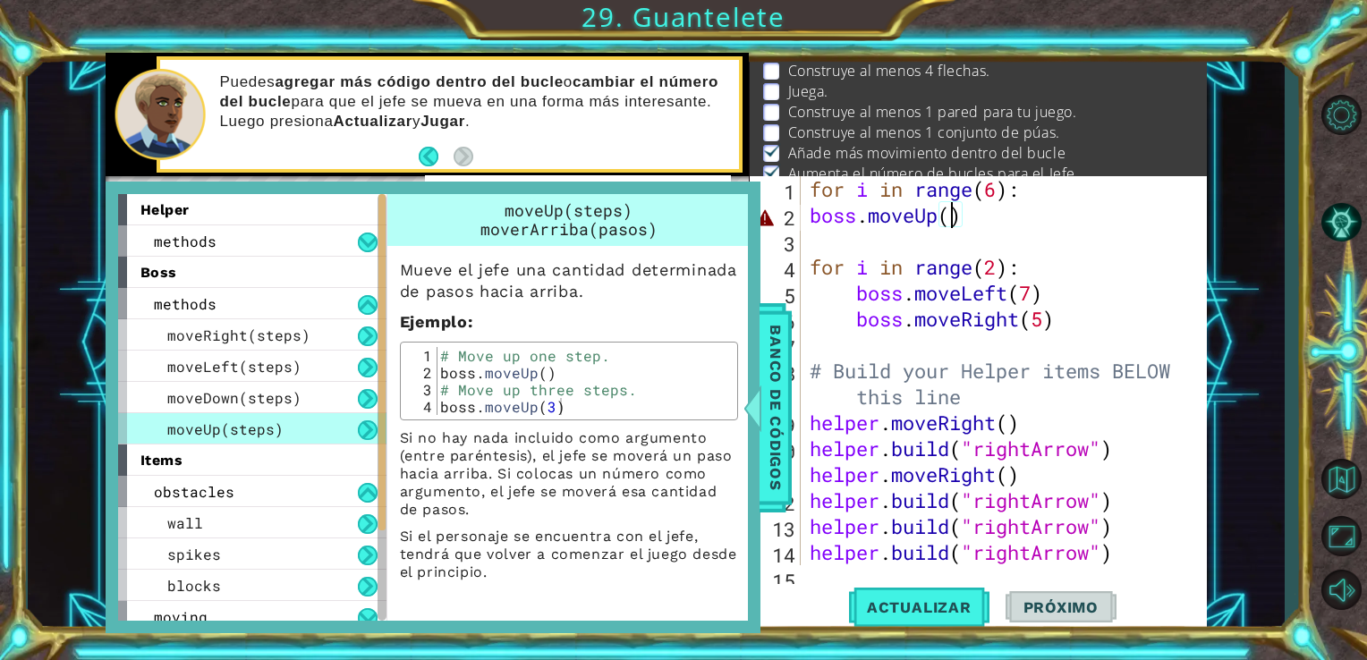
click at [1015, 220] on div "for i in range ( 6 ) : boss . moveUp ( ) for i in range ( 2 ) : boss . moveLeft…" at bounding box center [1002, 396] width 393 height 441
type textarea "boss.move"
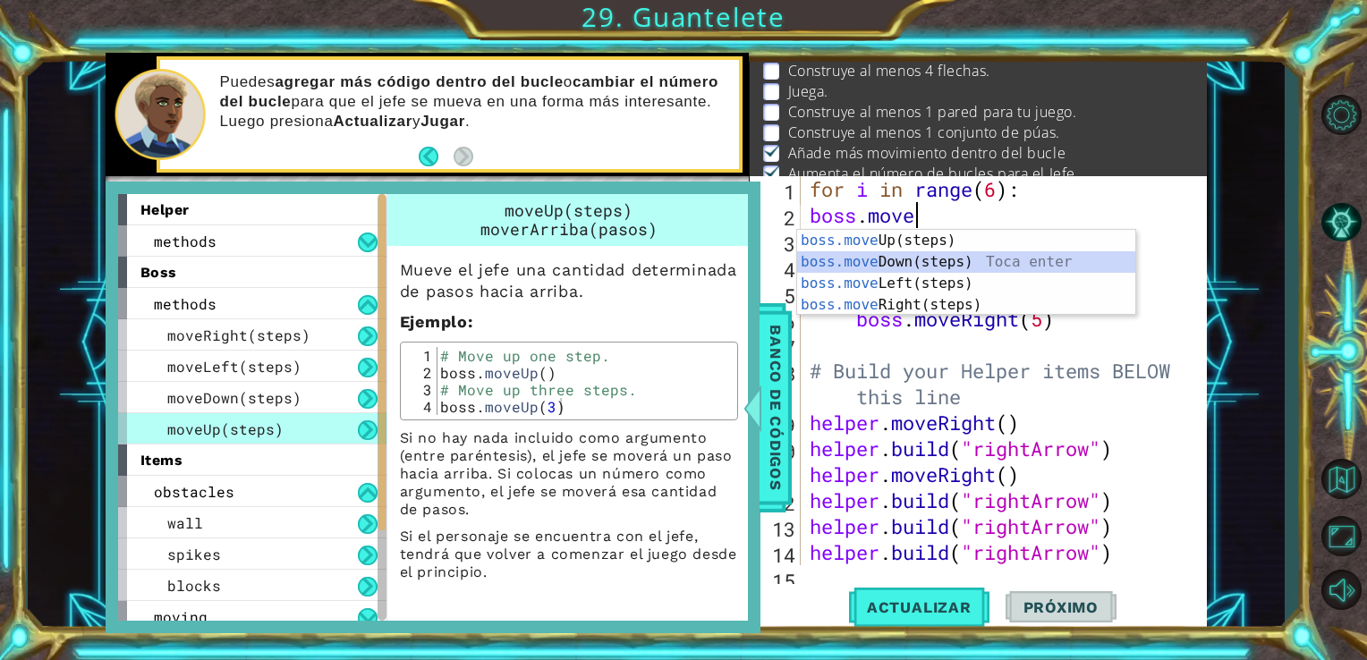
click at [912, 266] on div "boss.move Up(steps) Toca enter boss.move Down(steps) Toca enter boss.move Left(…" at bounding box center [966, 294] width 338 height 129
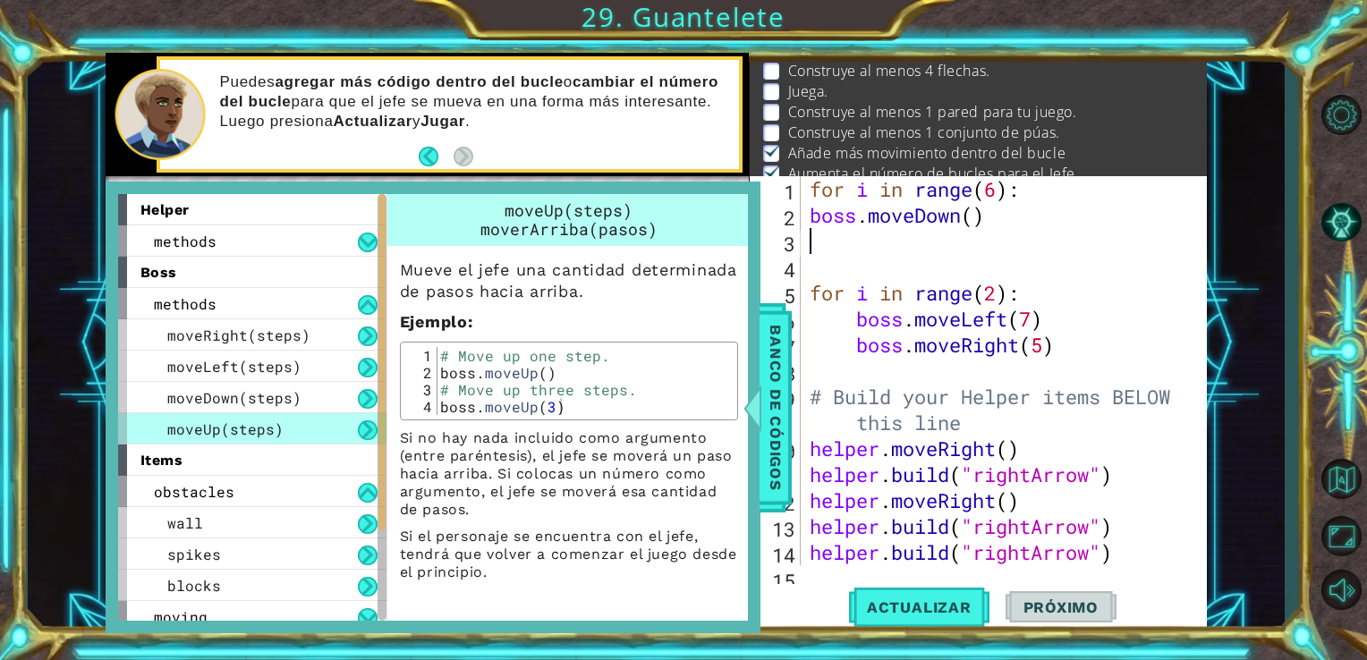
type textarea "b"
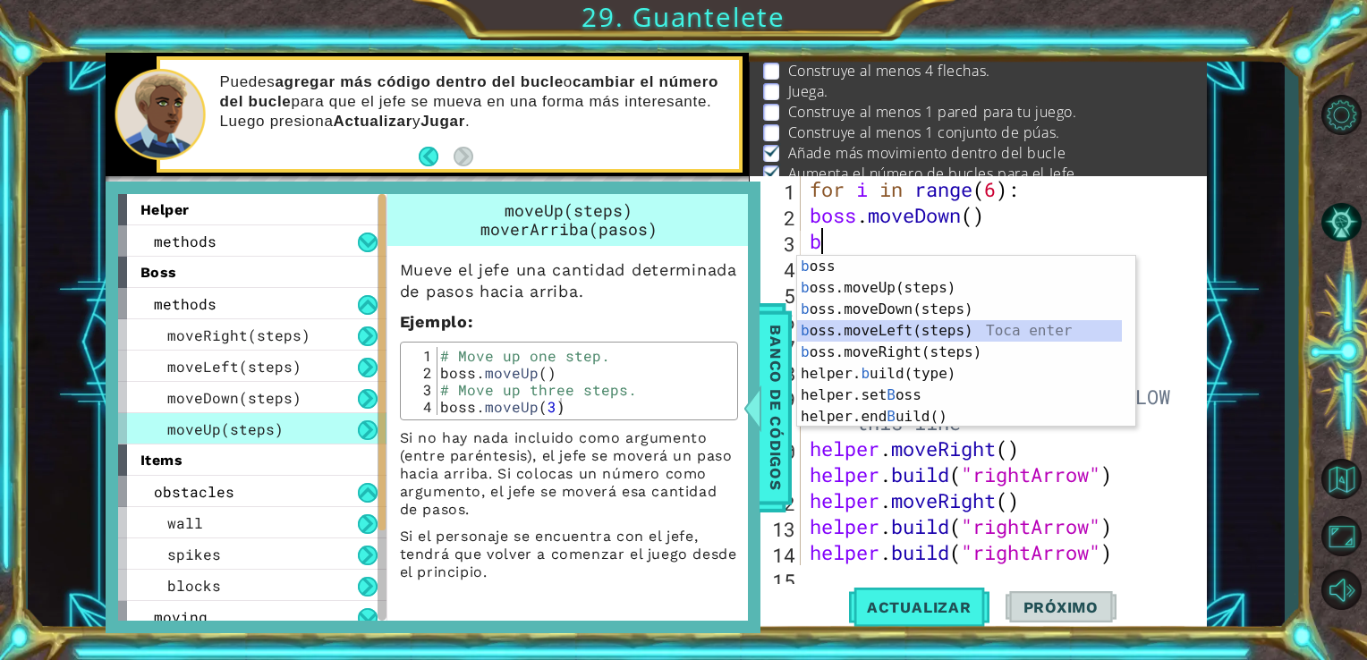
click at [830, 327] on div "b oss Toca enter b oss.moveUp(steps) Toca enter b oss.moveDown(steps) Toca ente…" at bounding box center [959, 363] width 325 height 215
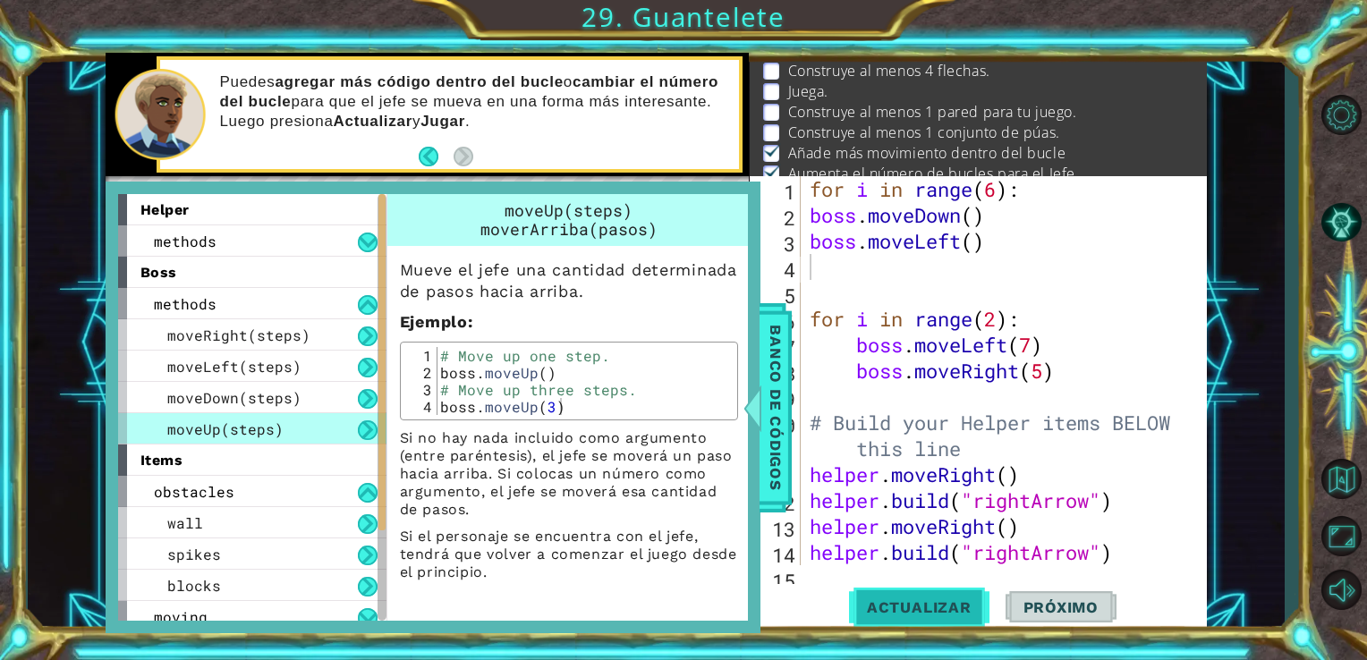
click at [909, 599] on span "Actualizar" at bounding box center [919, 607] width 140 height 18
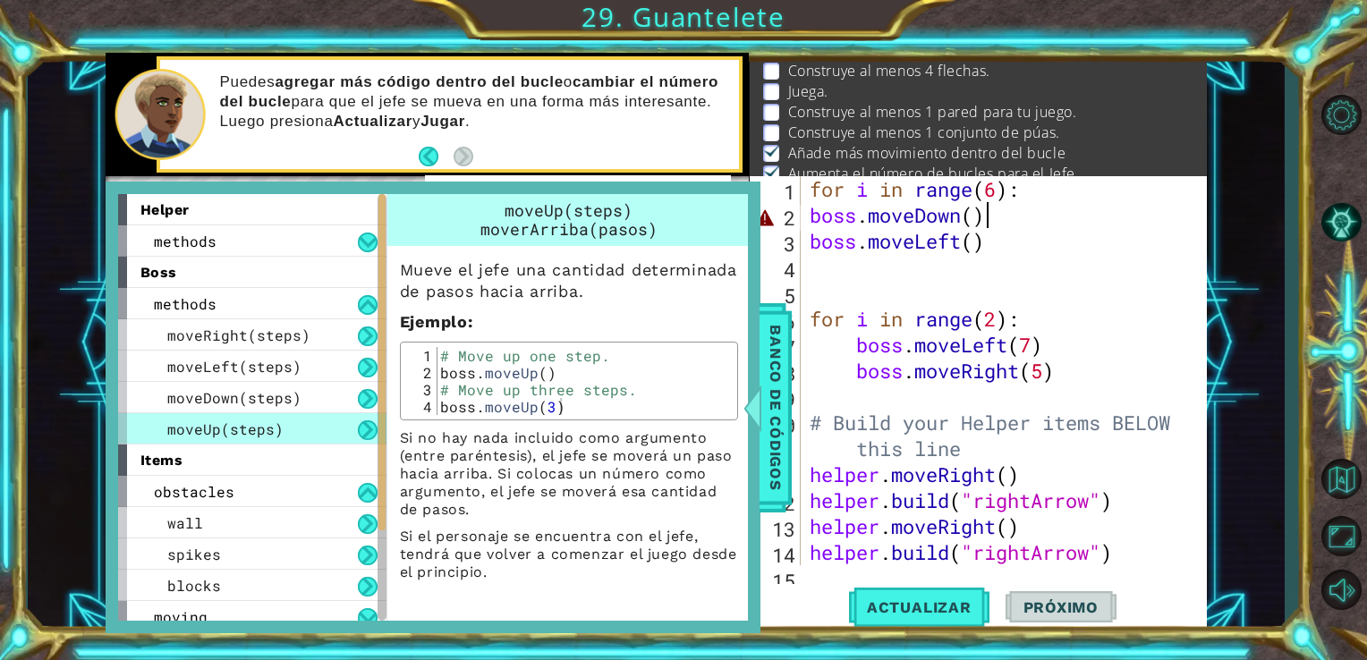
click at [994, 220] on div "for i in range ( 6 ) : boss . moveDown ( ) boss . moveLeft ( ) for i in range (…" at bounding box center [1002, 396] width 393 height 441
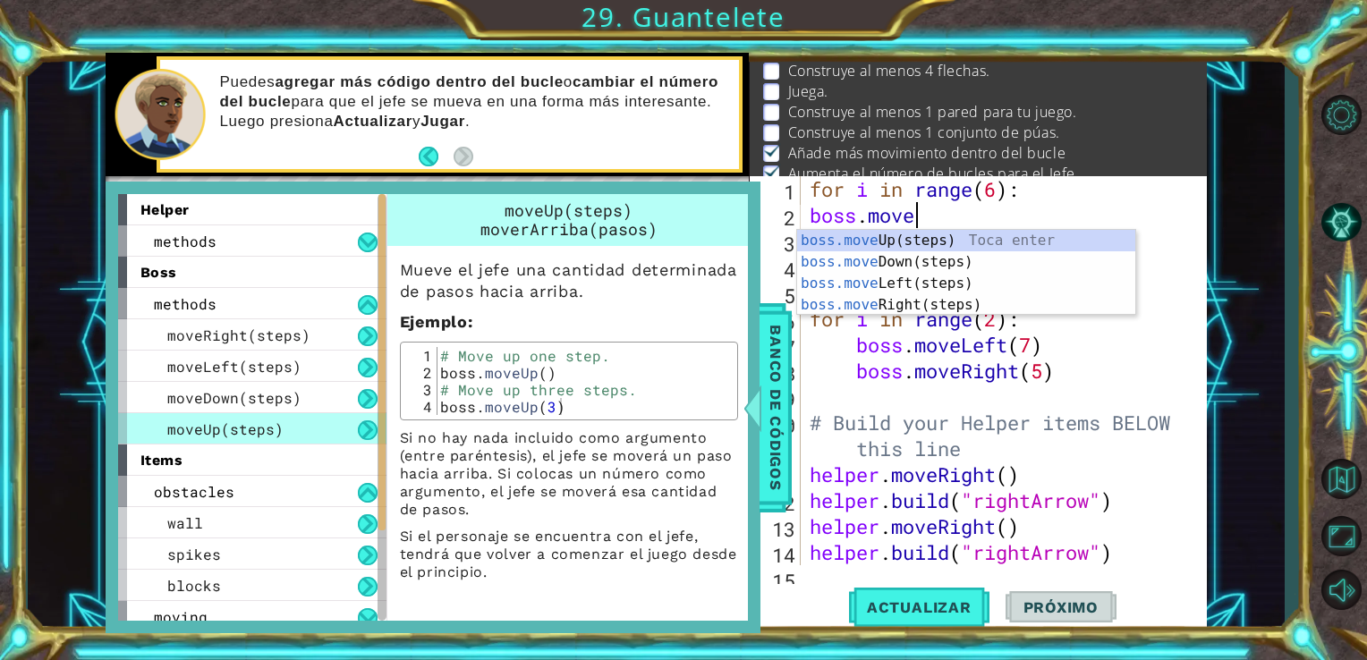
type textarea "b"
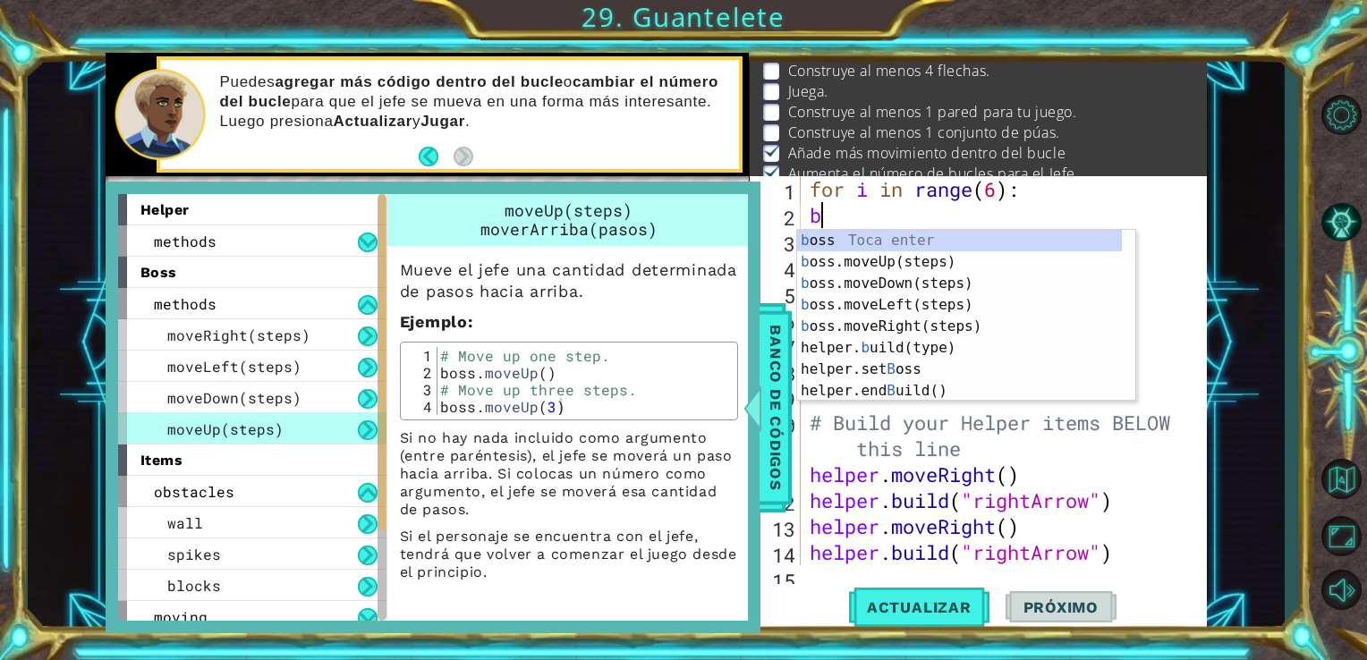
type textarea "for i in range(6):"
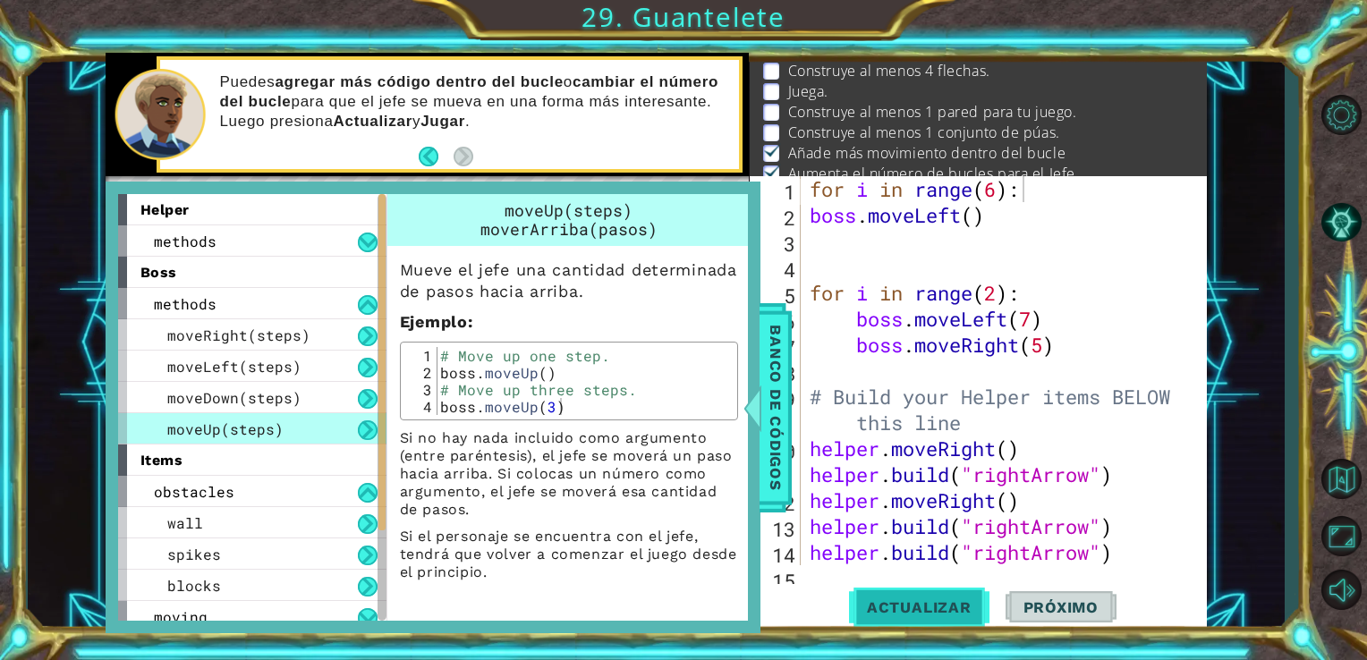
click at [908, 596] on button "Actualizar" at bounding box center [919, 607] width 140 height 46
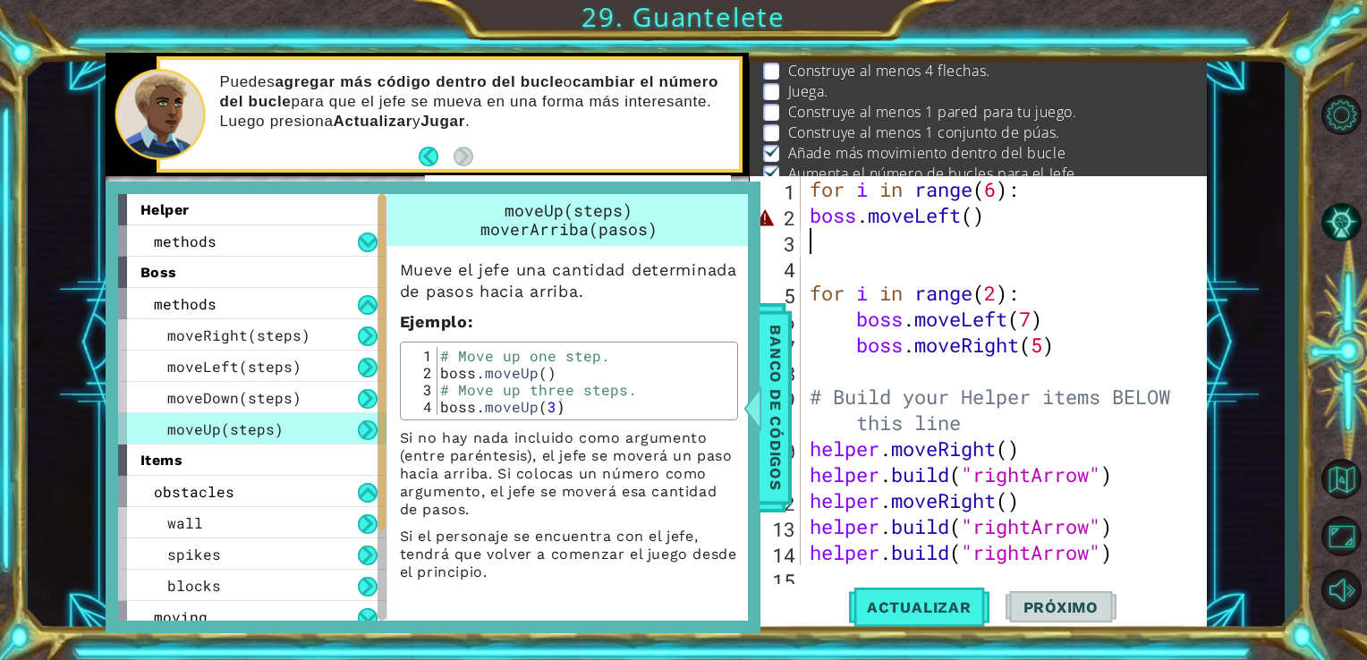
click at [995, 238] on div "for i in range ( 6 ) : boss . moveLeft ( ) for i in range ( 2 ) : boss . moveLe…" at bounding box center [1002, 396] width 393 height 441
click at [996, 224] on div "for i in range ( 6 ) : boss . moveLeft ( ) for i in range ( 2 ) : boss . moveLe…" at bounding box center [1002, 396] width 393 height 441
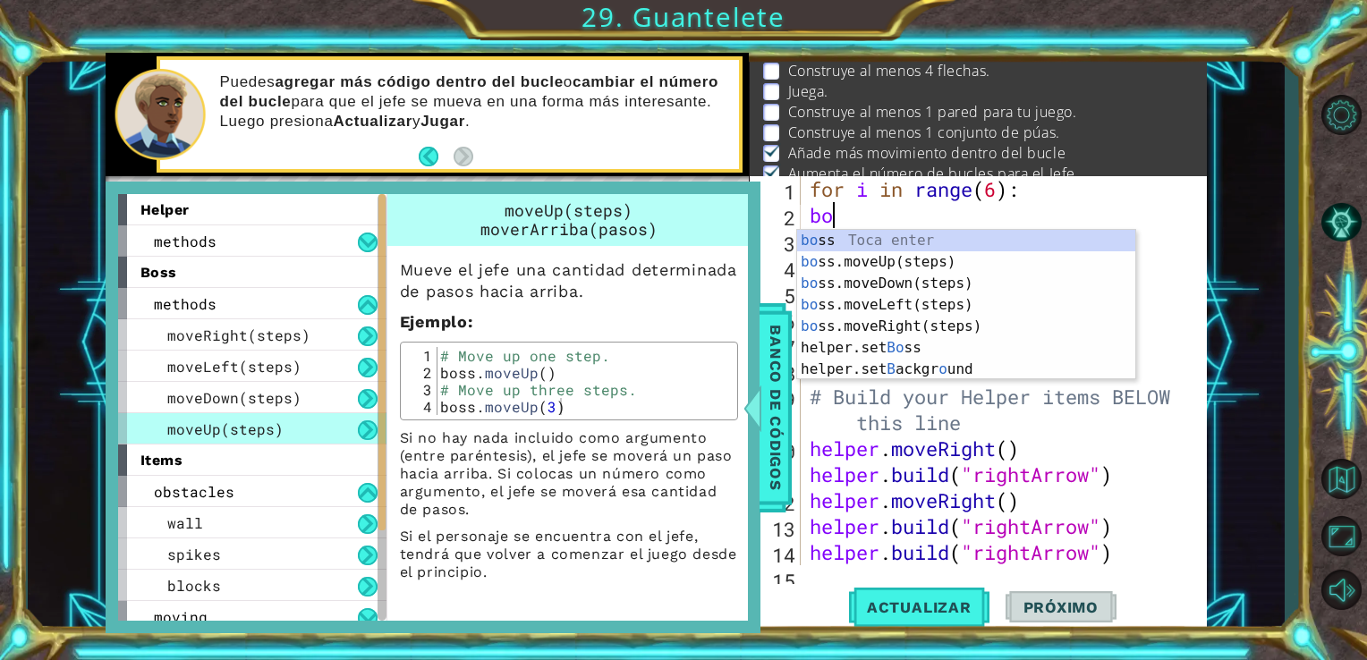
type textarea "b"
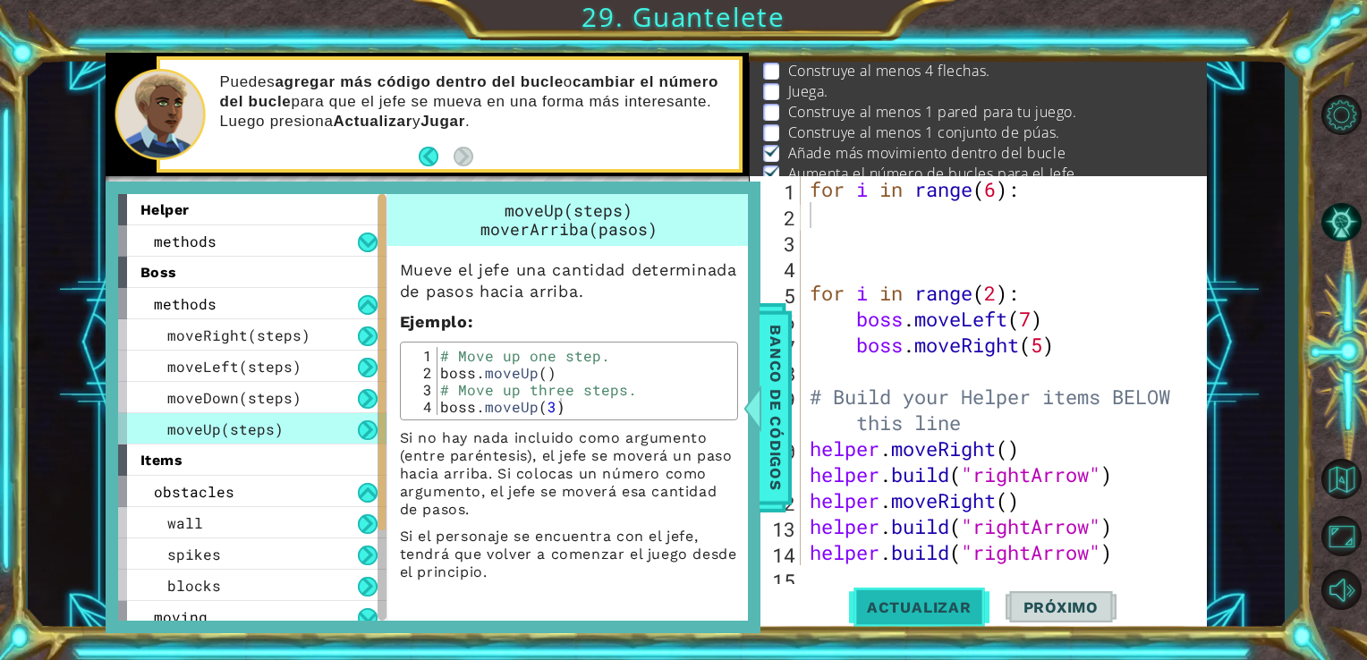
click at [926, 600] on span "Actualizar" at bounding box center [919, 607] width 140 height 18
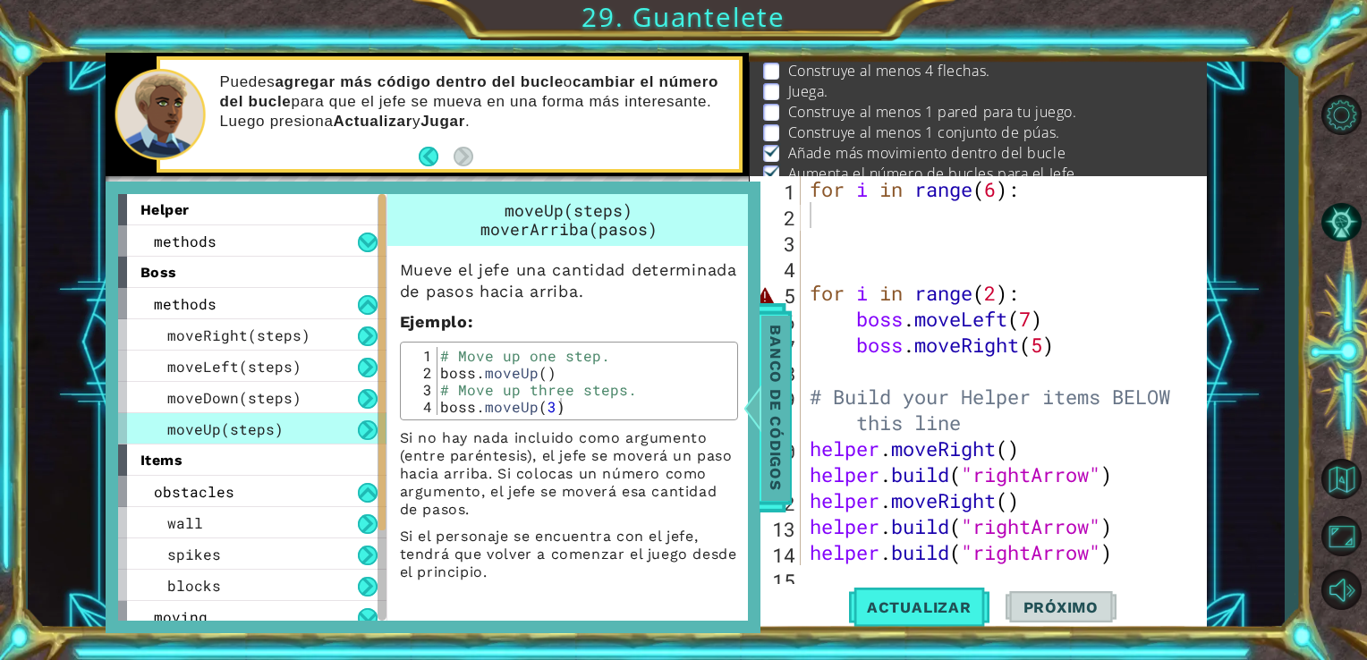
click at [773, 375] on span "Banco de códigos" at bounding box center [775, 407] width 29 height 185
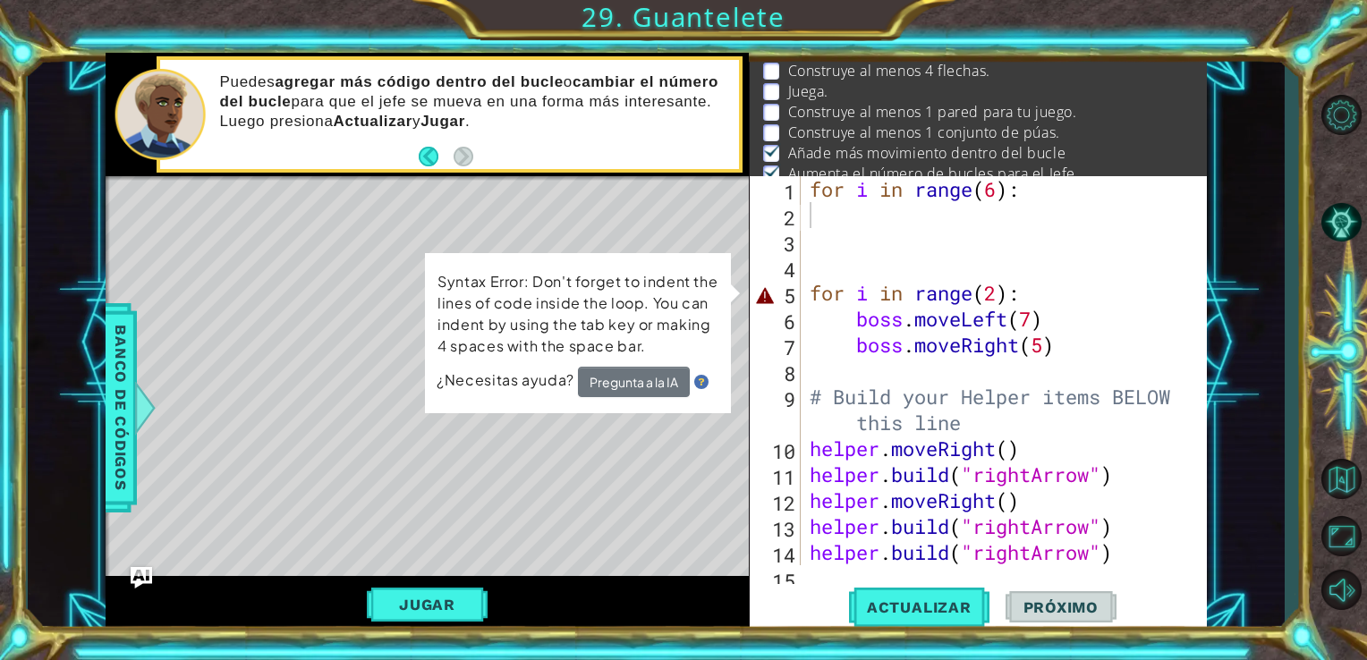
click at [1039, 187] on div "for i in range ( 6 ) : for i in range ( 2 ) : boss . moveLeft ( 7 ) boss . move…" at bounding box center [1002, 396] width 393 height 441
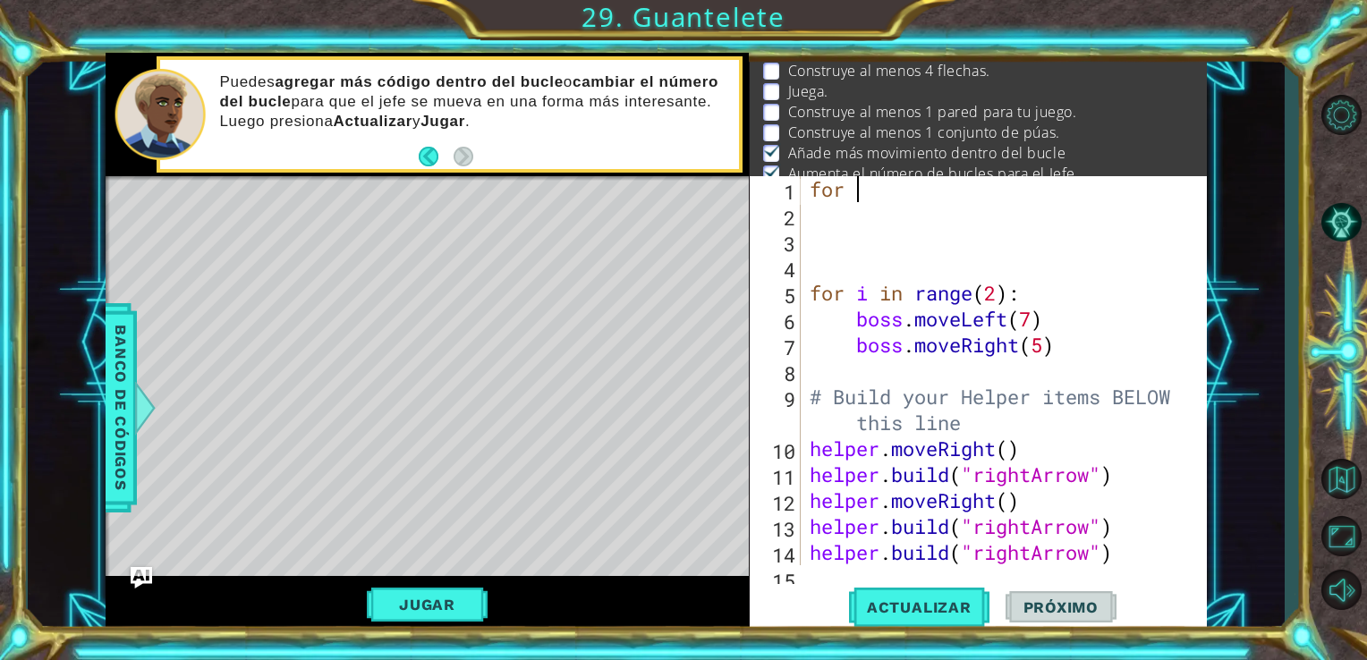
type textarea "f"
click at [942, 609] on span "Actualizar" at bounding box center [919, 607] width 140 height 18
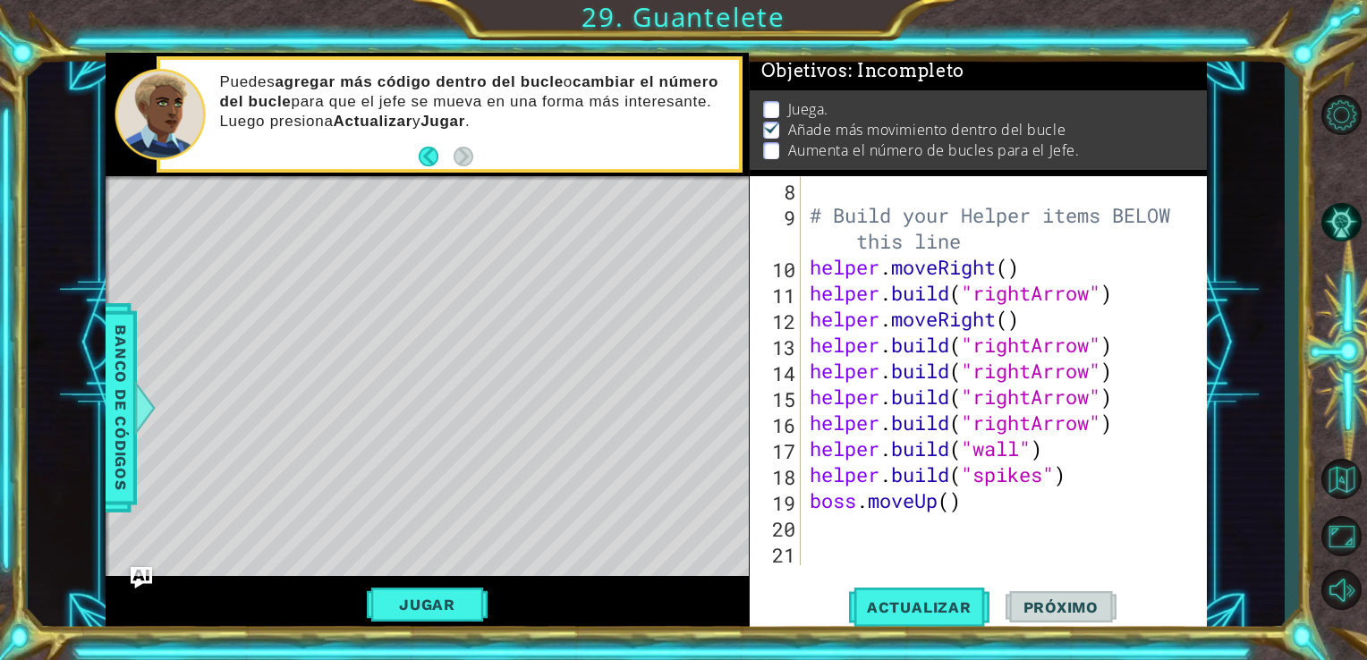
scroll to position [182, 0]
click at [812, 535] on div "# Build your Helper items BELOW this line helper . moveRight ( ) helper . build…" at bounding box center [1002, 396] width 393 height 441
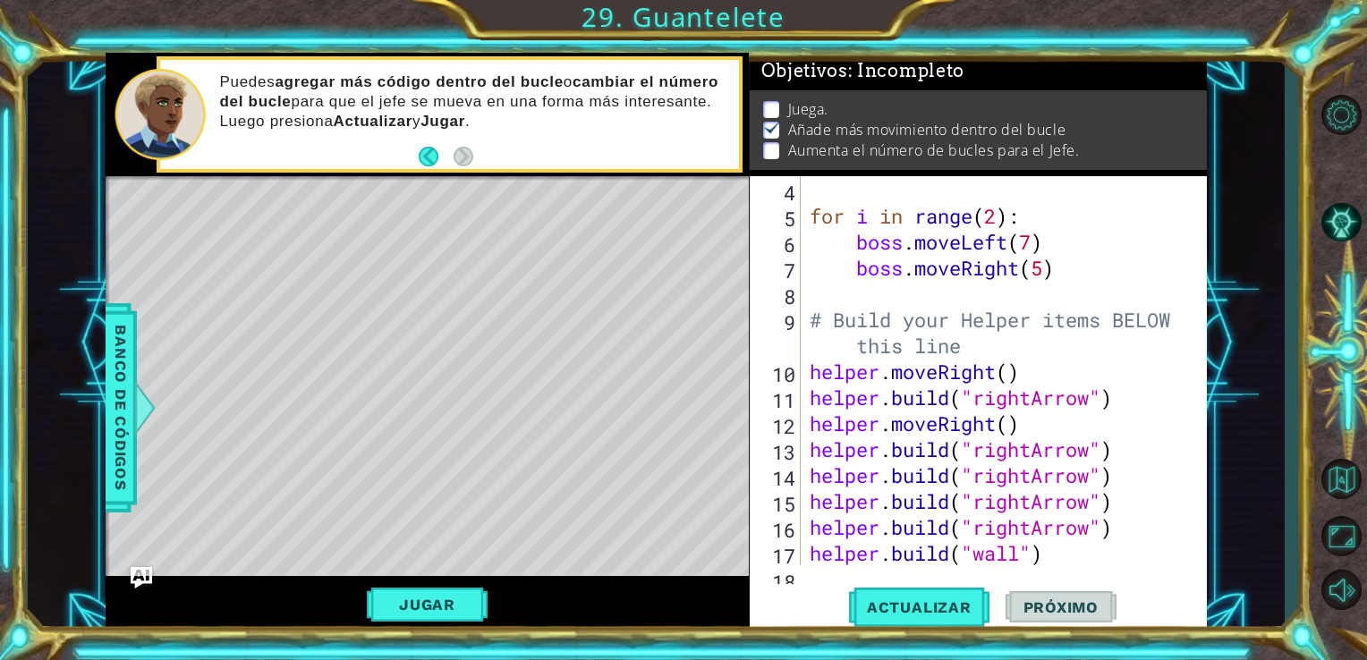
click at [812, 535] on div "for i in range ( 2 ) : boss . moveLeft ( 7 ) boss . moveRight ( 5 ) # Build you…" at bounding box center [1002, 371] width 393 height 441
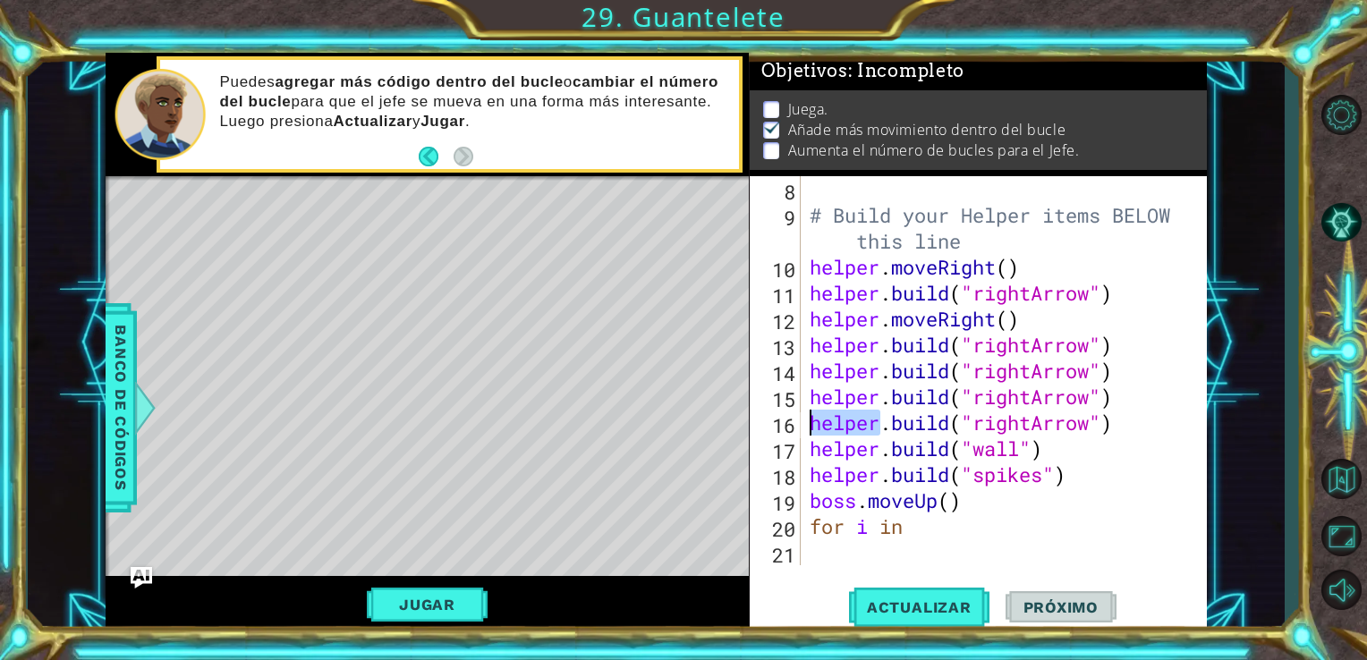
scroll to position [182, 0]
click at [927, 523] on div "# Build your Helper items BELOW this line helper . moveRight ( ) helper . build…" at bounding box center [1002, 396] width 393 height 441
click at [945, 598] on span "Actualizar" at bounding box center [919, 607] width 140 height 18
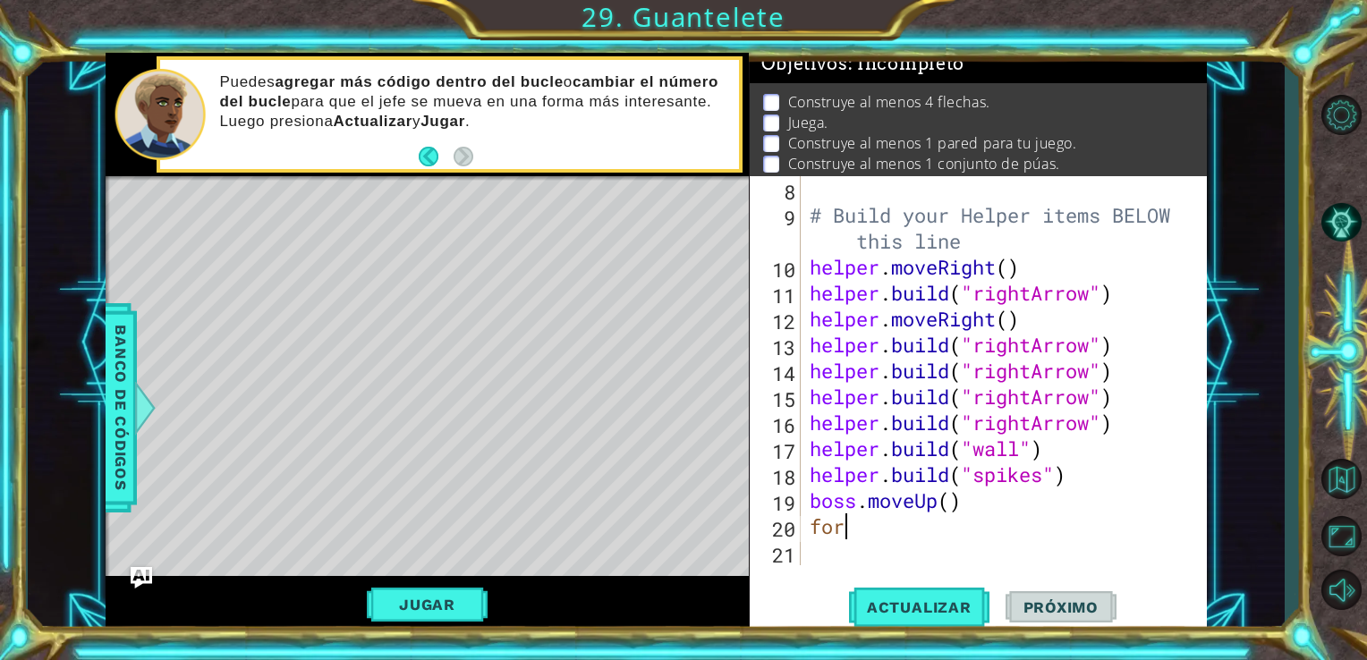
scroll to position [0, 0]
type textarea "f"
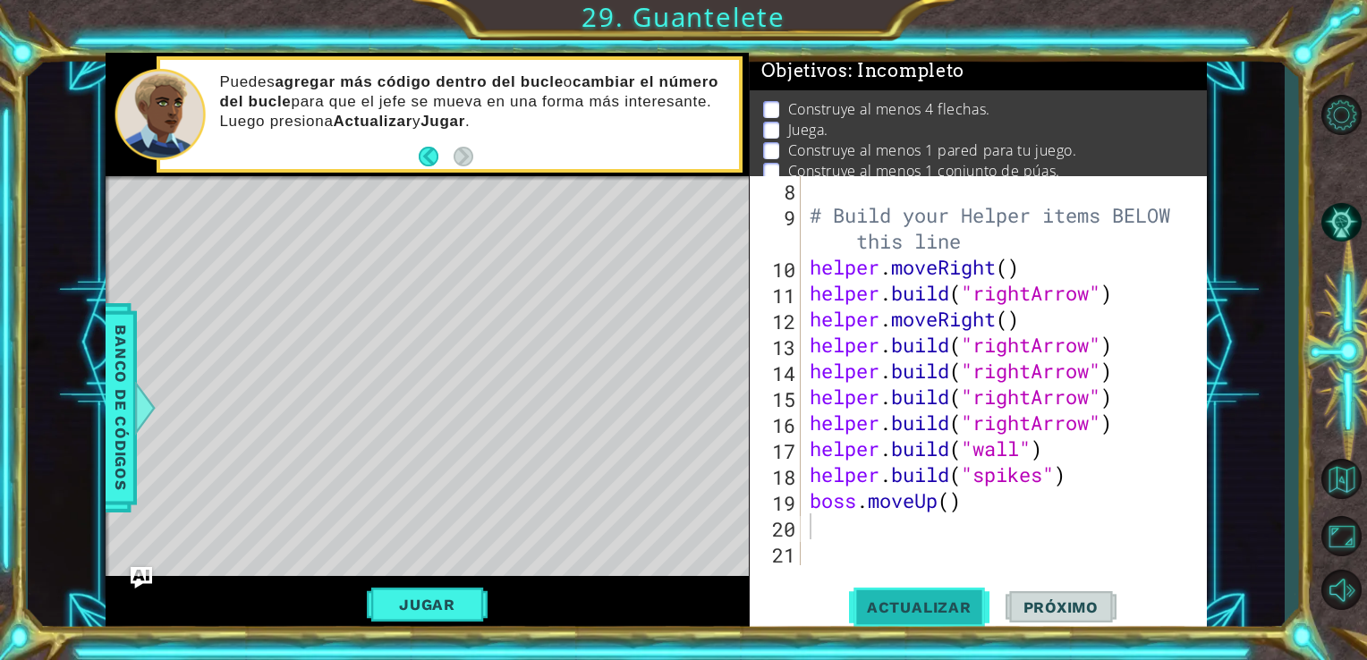
click at [873, 606] on span "Actualizar" at bounding box center [919, 607] width 140 height 18
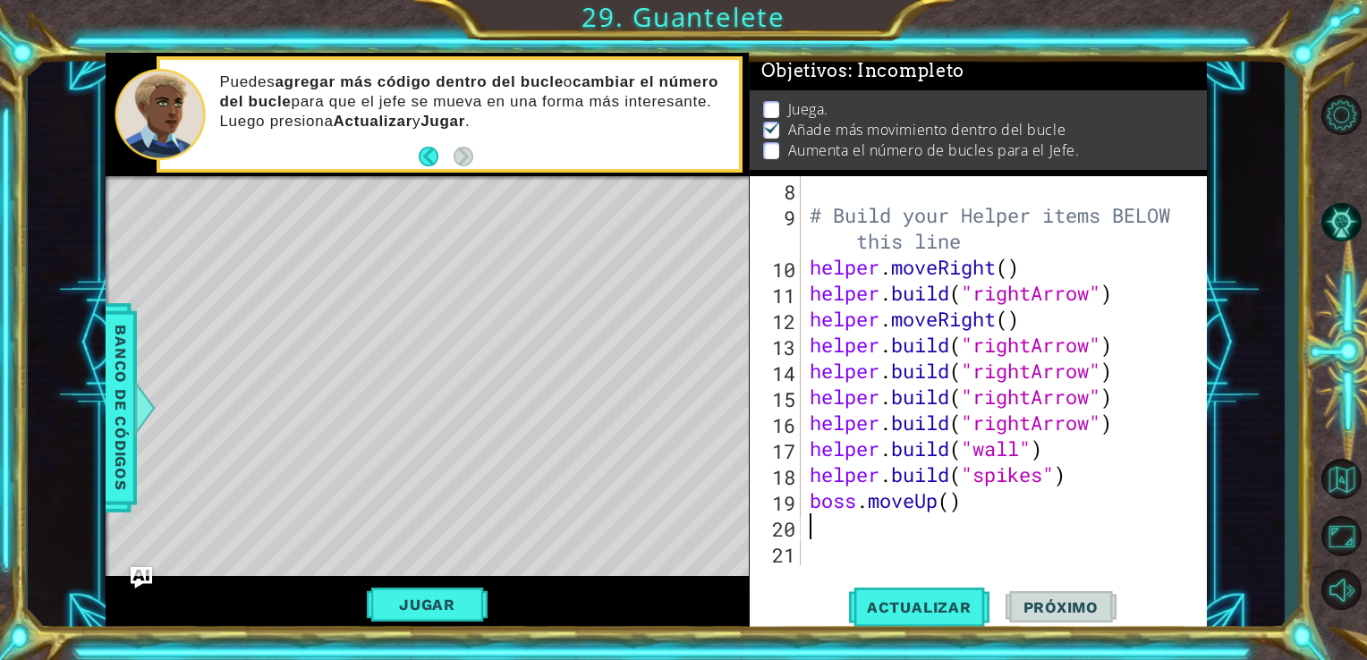
scroll to position [15, 0]
click at [437, 609] on button "Jugar" at bounding box center [427, 605] width 121 height 34
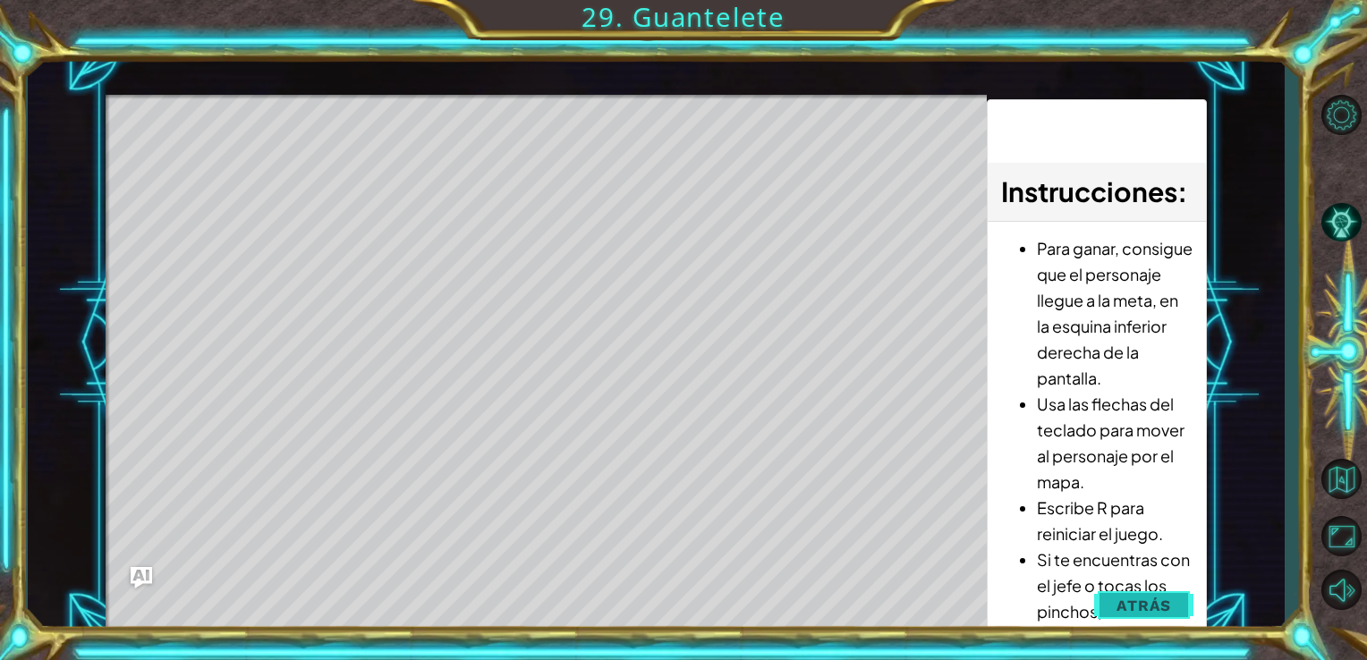
click at [1139, 590] on button "Atrás" at bounding box center [1143, 606] width 99 height 36
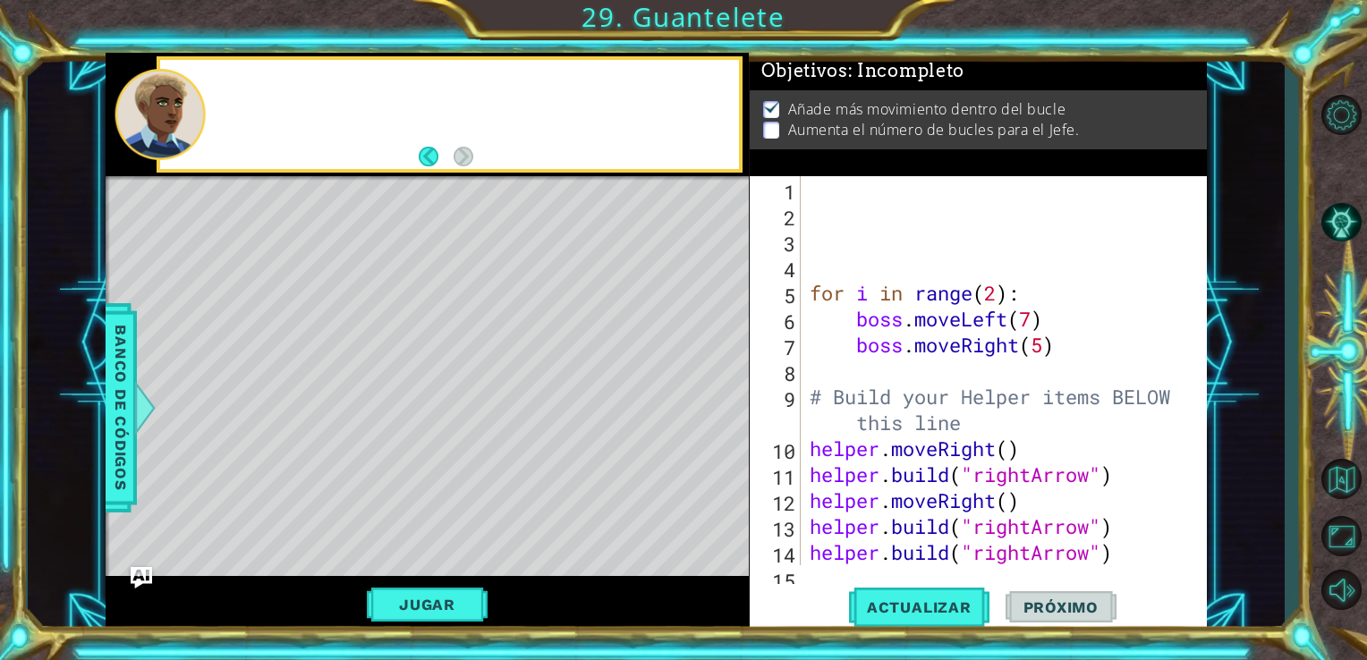
scroll to position [0, 0]
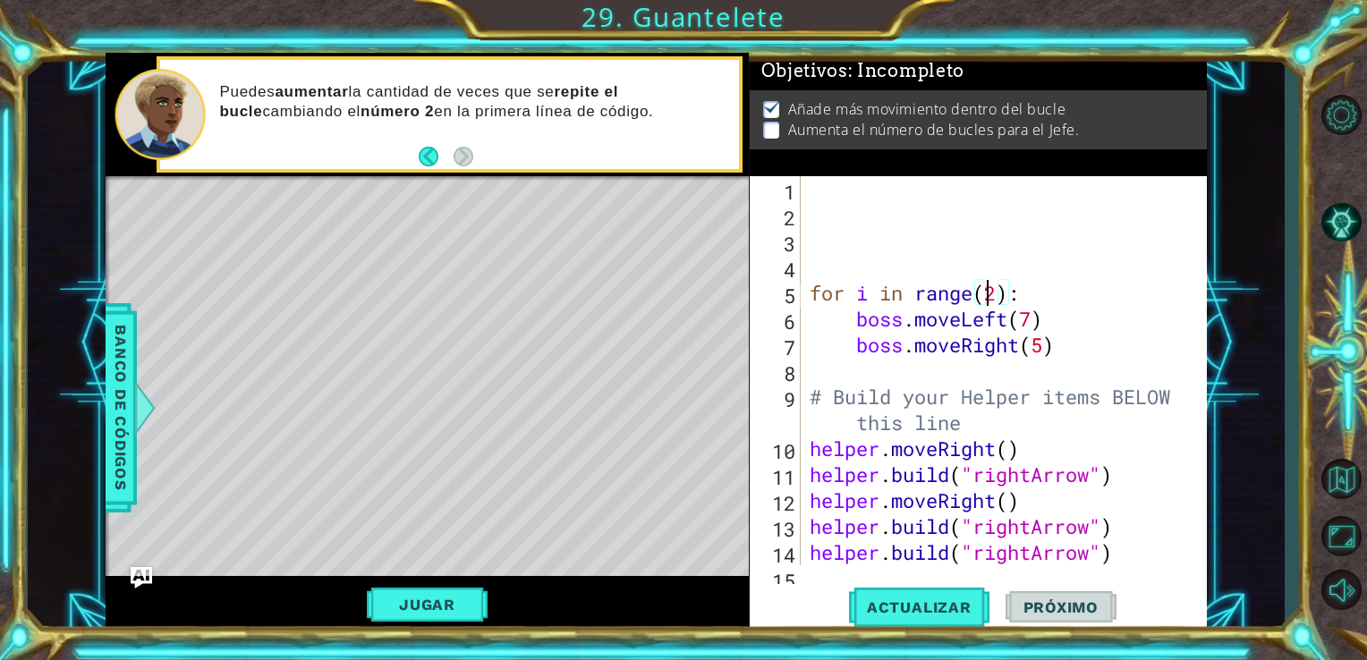
click at [991, 293] on div "for i in range ( 2 ) : boss . moveLeft ( 7 ) boss . moveRight ( 5 ) # Build you…" at bounding box center [1002, 396] width 393 height 441
click at [995, 293] on div "for i in range ( 2 ) : boss . moveLeft ( 7 ) boss . moveRight ( 5 ) # Build you…" at bounding box center [1002, 396] width 393 height 441
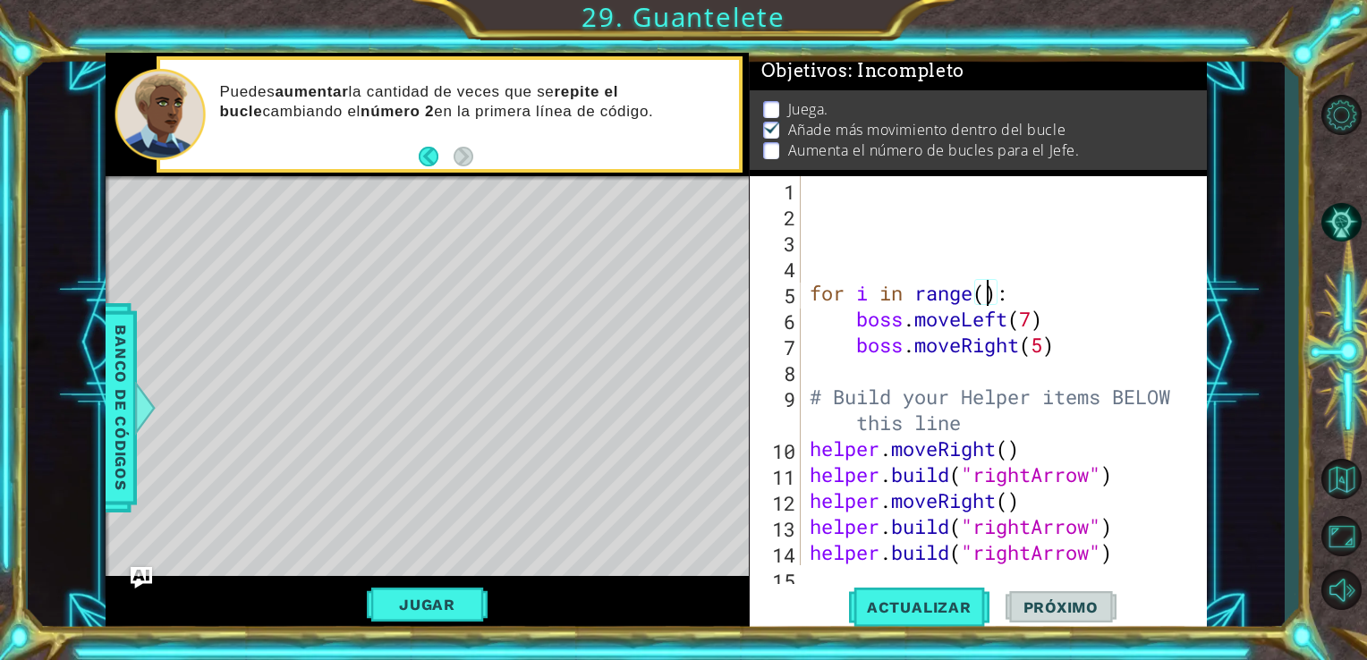
scroll to position [0, 7]
type textarea "for i in range(8):"
click at [921, 607] on span "Actualizar" at bounding box center [919, 607] width 140 height 18
click at [447, 614] on button "Jugar" at bounding box center [427, 605] width 121 height 34
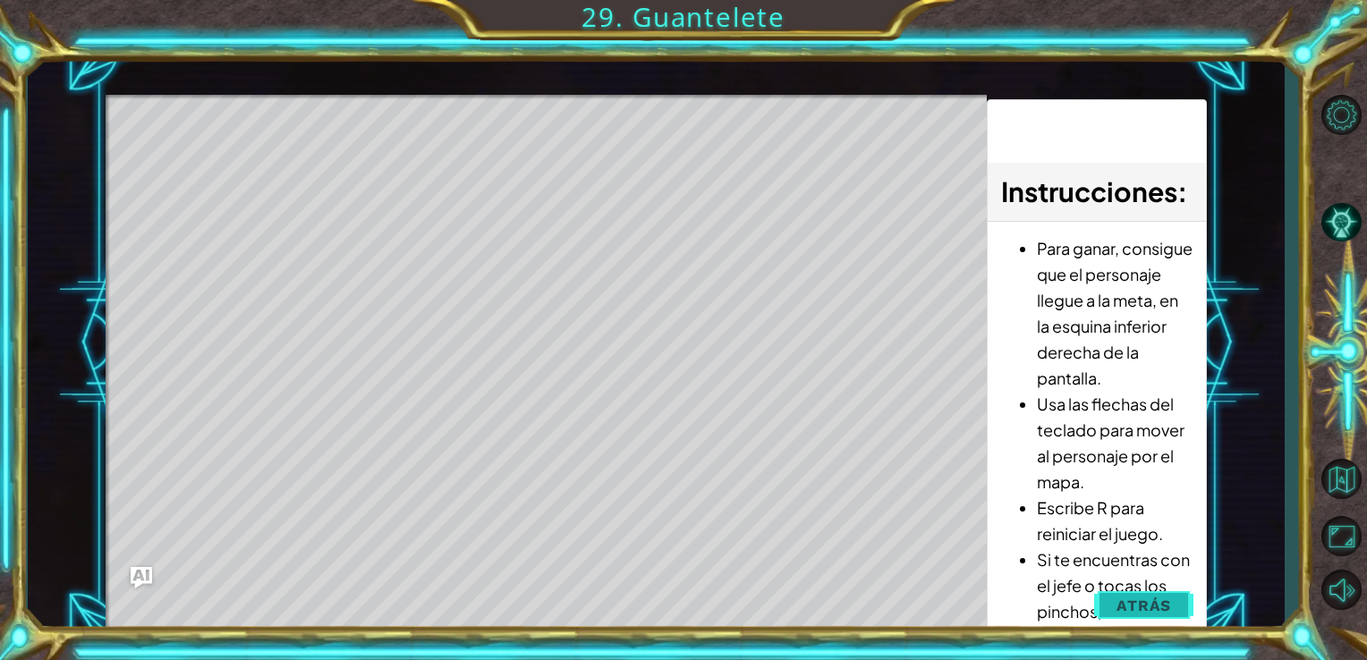
click at [1116, 591] on button "Atrás" at bounding box center [1143, 606] width 99 height 36
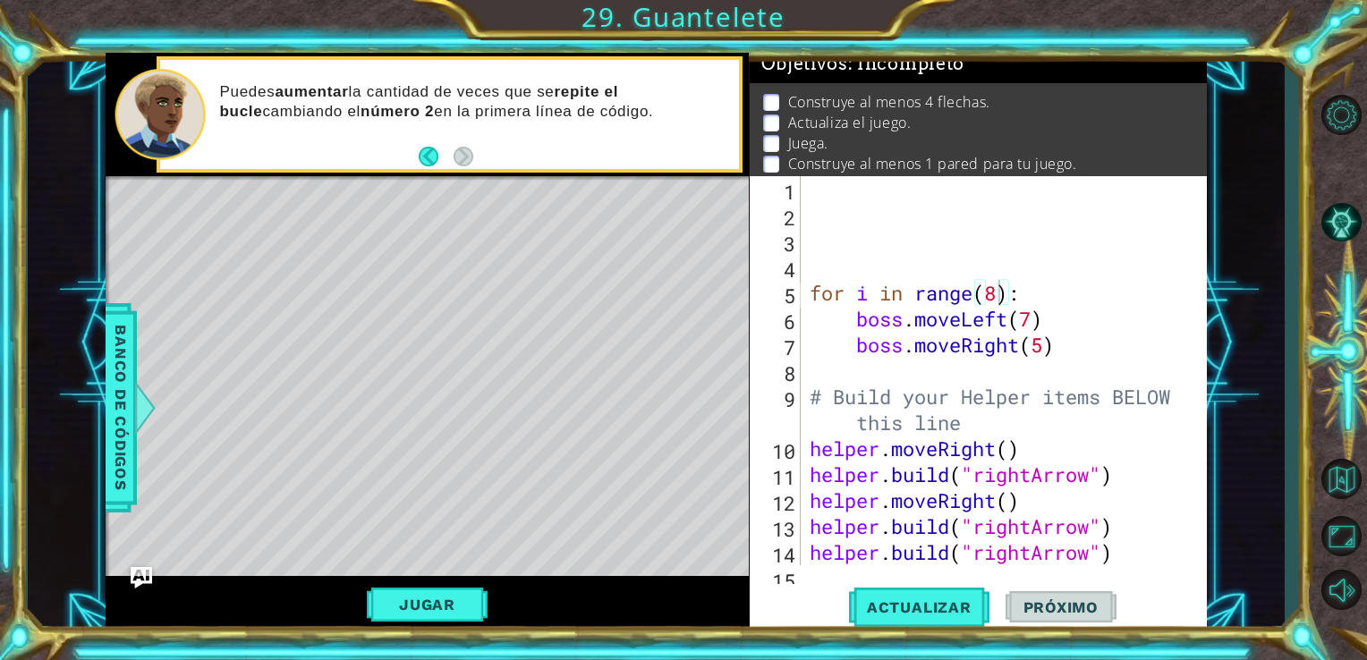
scroll to position [0, 0]
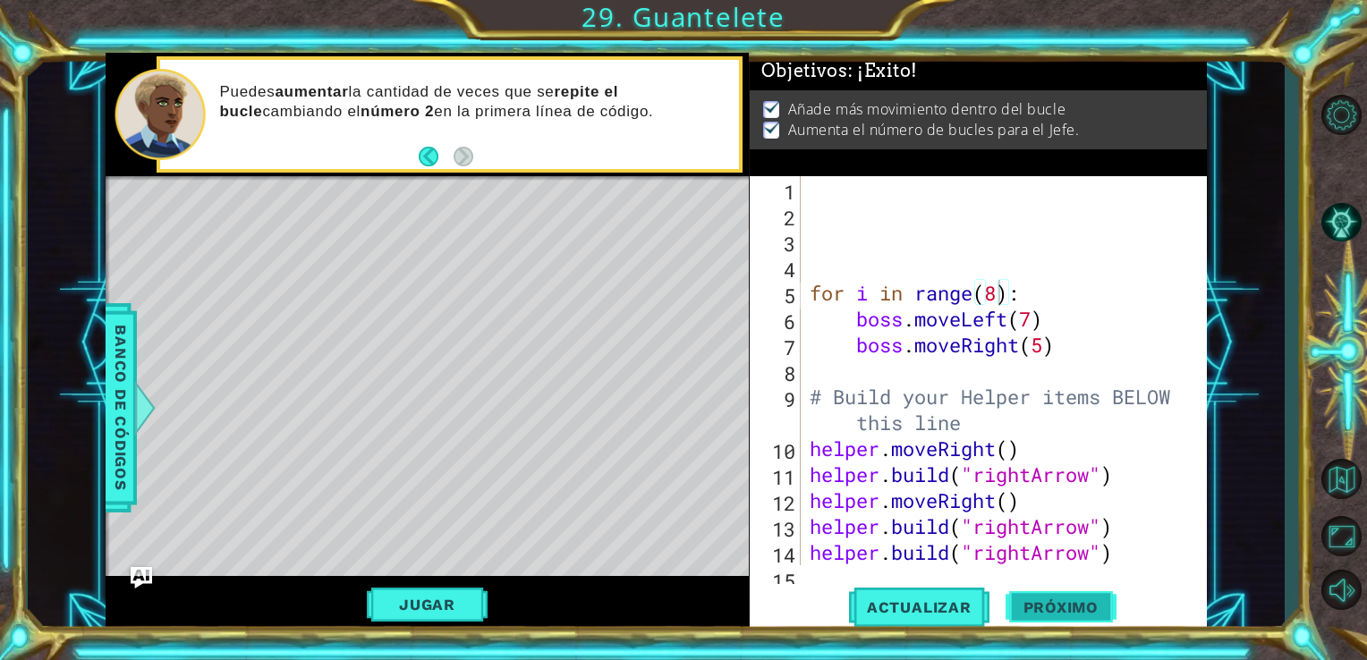
click at [1072, 615] on button "Próximo" at bounding box center [1060, 611] width 111 height 46
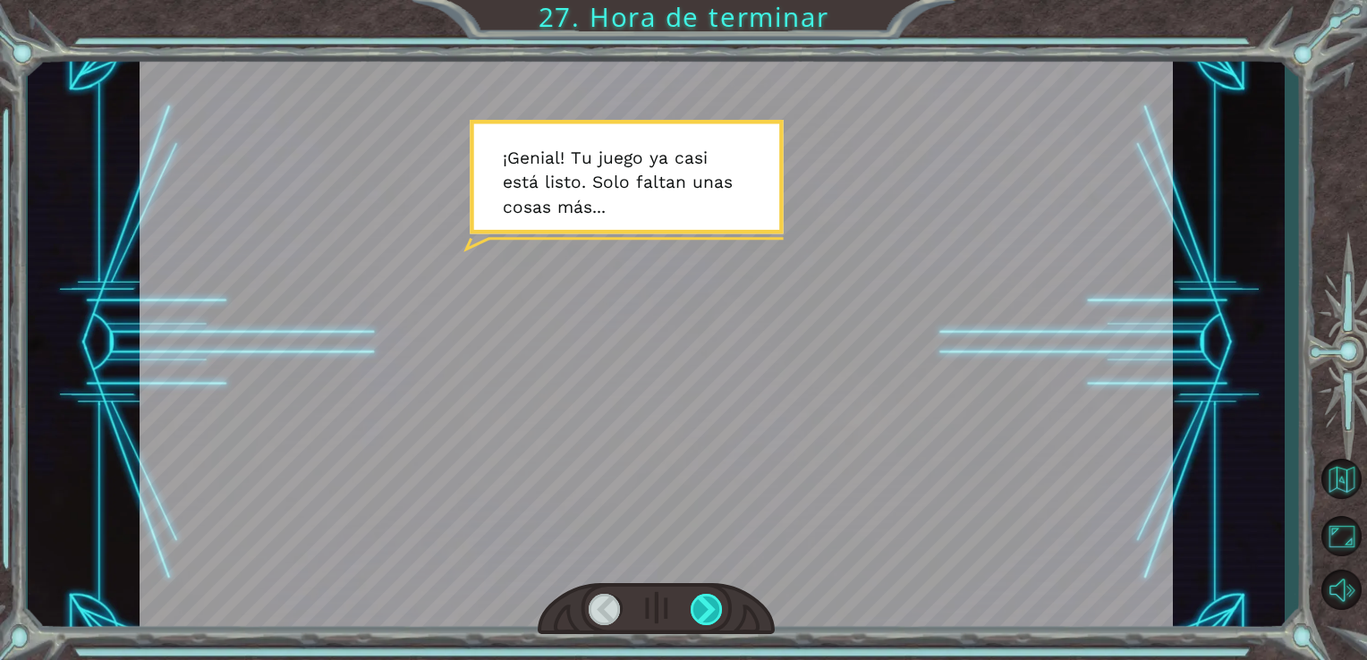
click at [708, 617] on div at bounding box center [707, 609] width 33 height 31
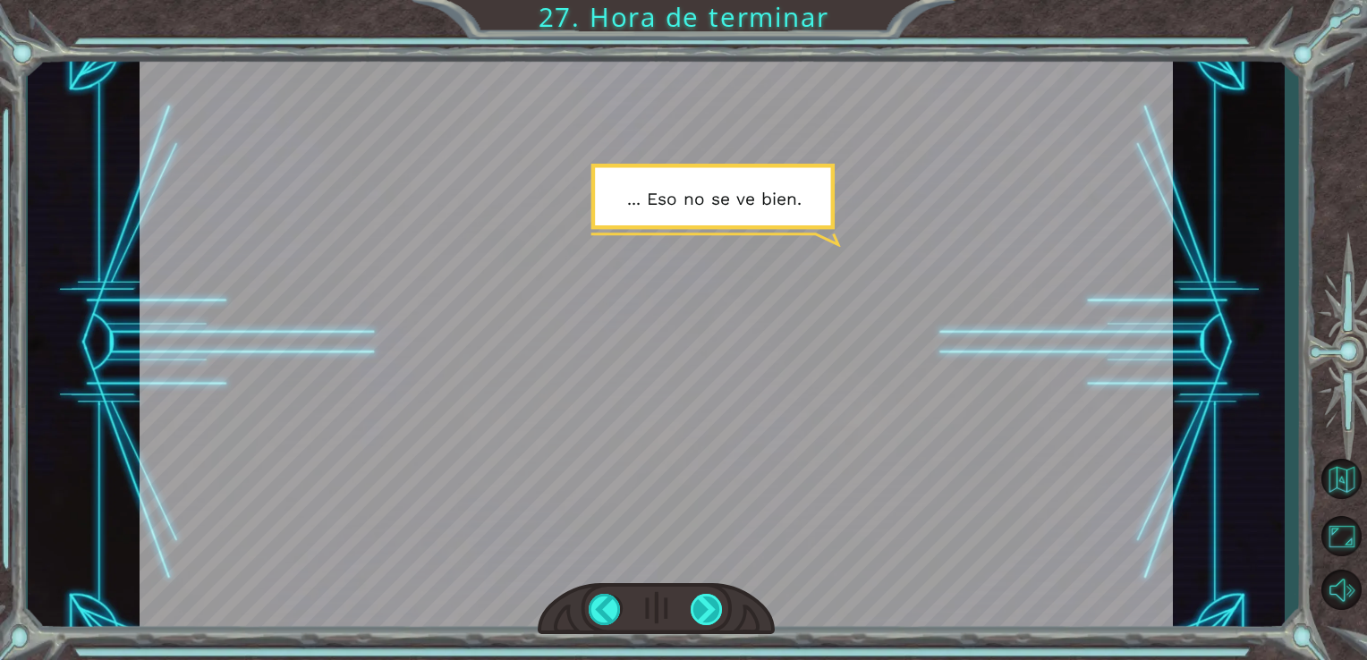
click at [700, 613] on div at bounding box center [707, 609] width 33 height 31
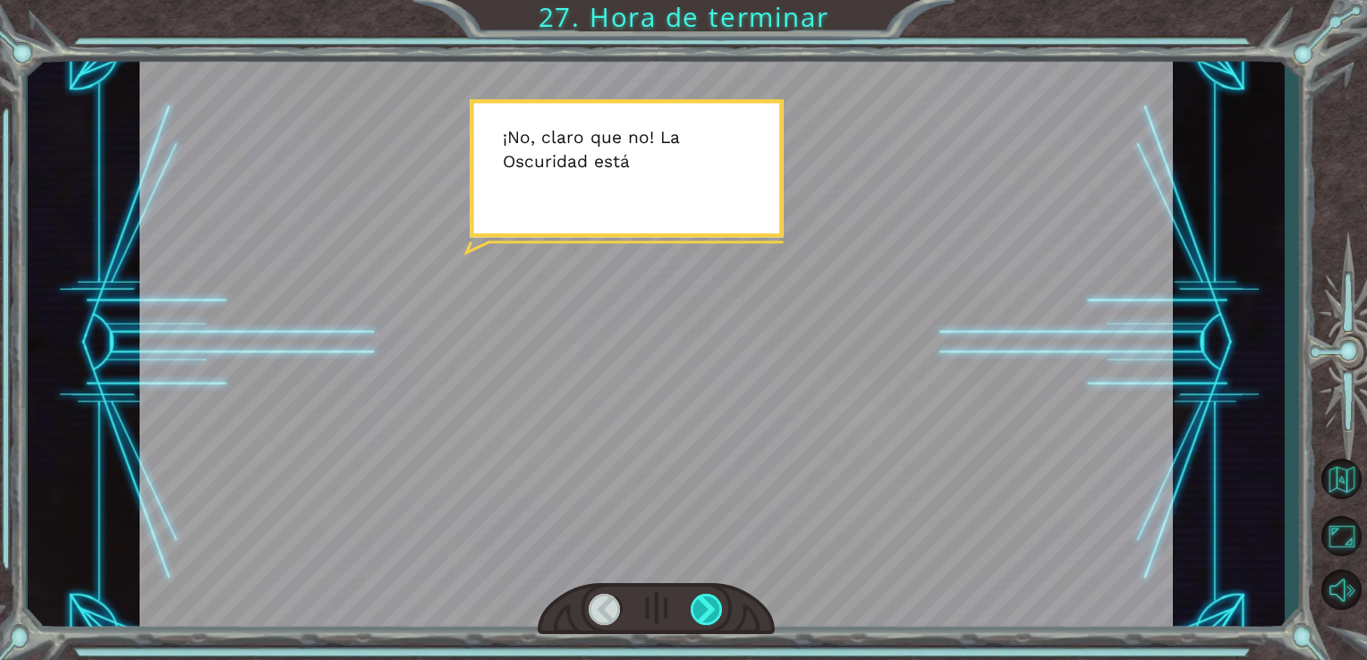
click at [700, 613] on div at bounding box center [707, 609] width 33 height 31
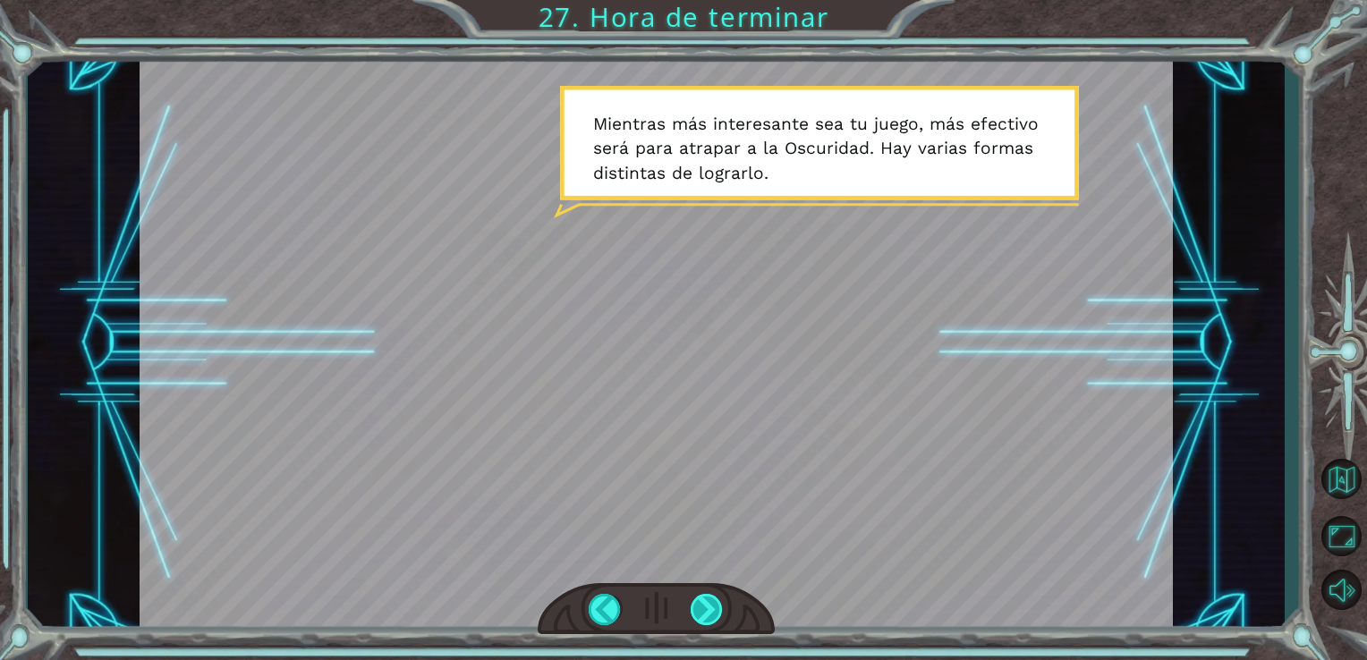
click at [700, 613] on div at bounding box center [707, 609] width 33 height 31
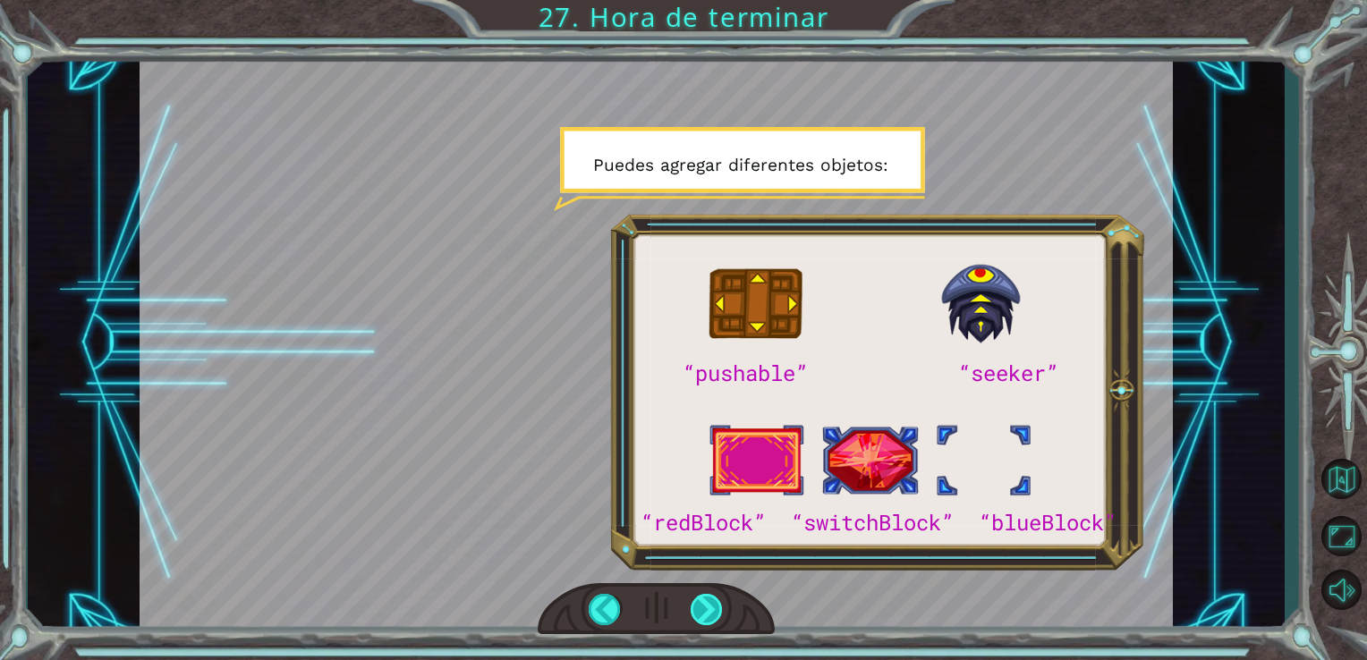
click at [700, 613] on div at bounding box center [707, 609] width 33 height 31
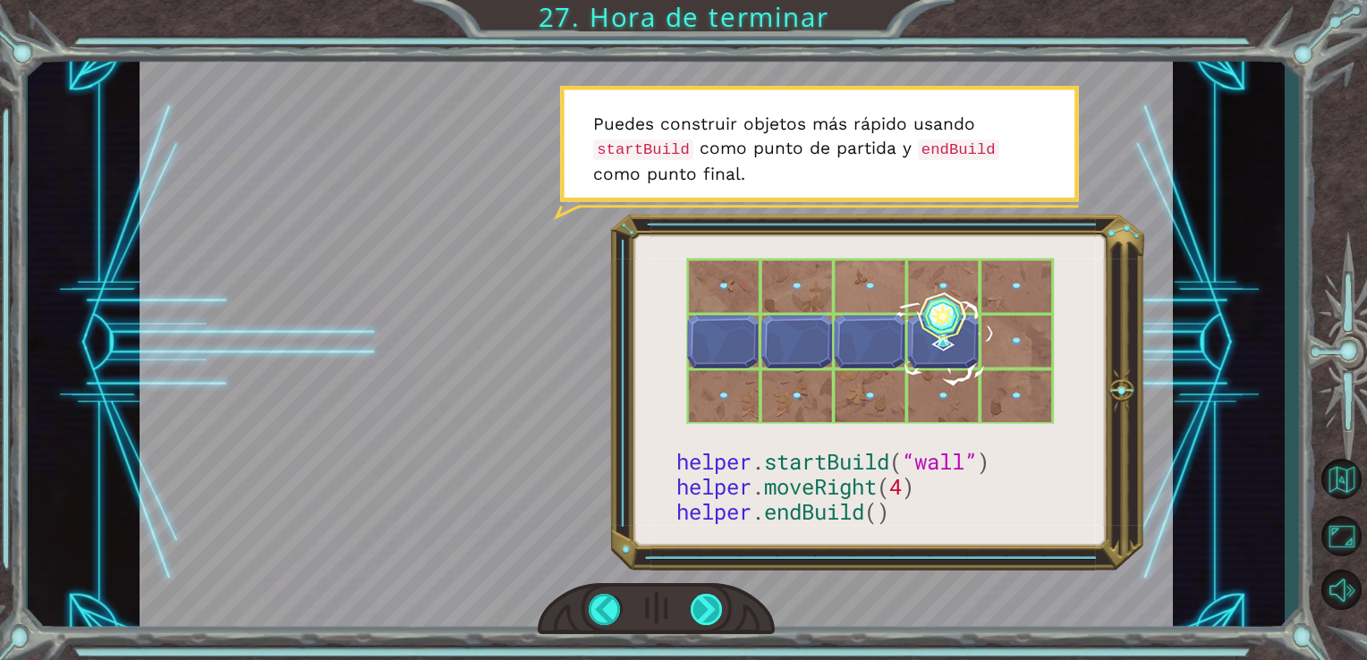
click at [700, 613] on div at bounding box center [707, 609] width 33 height 31
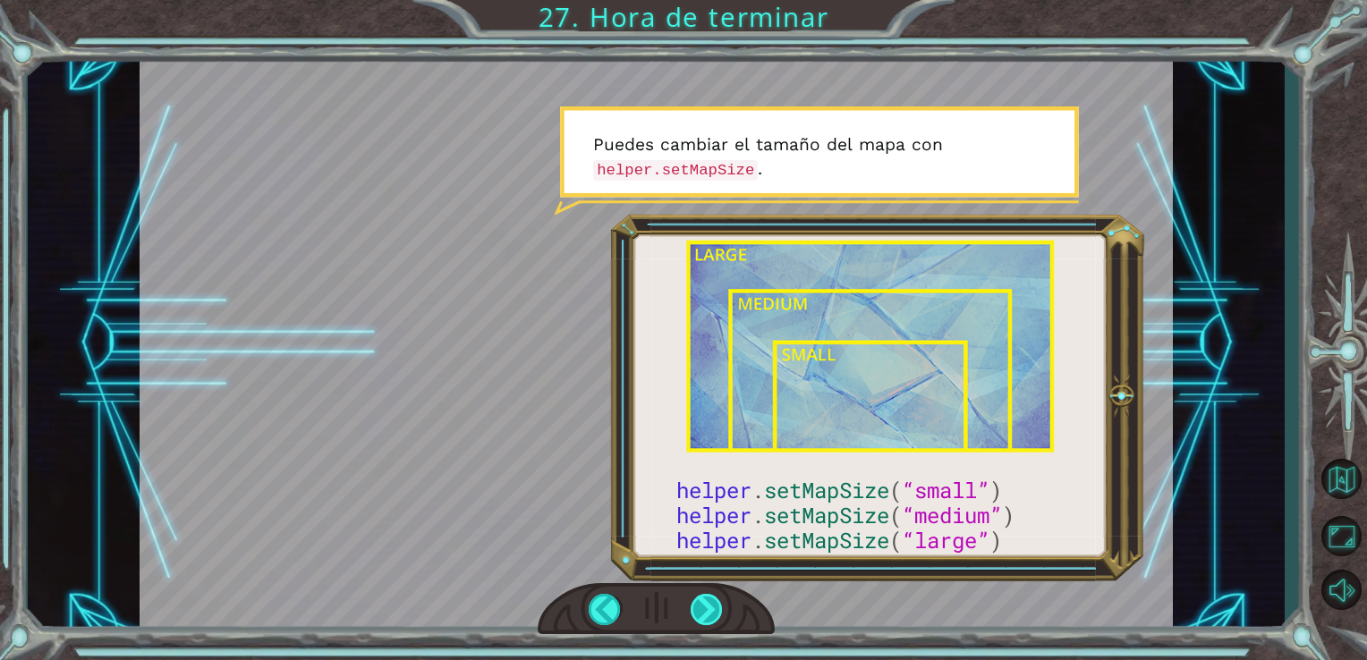
click at [700, 613] on div at bounding box center [707, 609] width 33 height 31
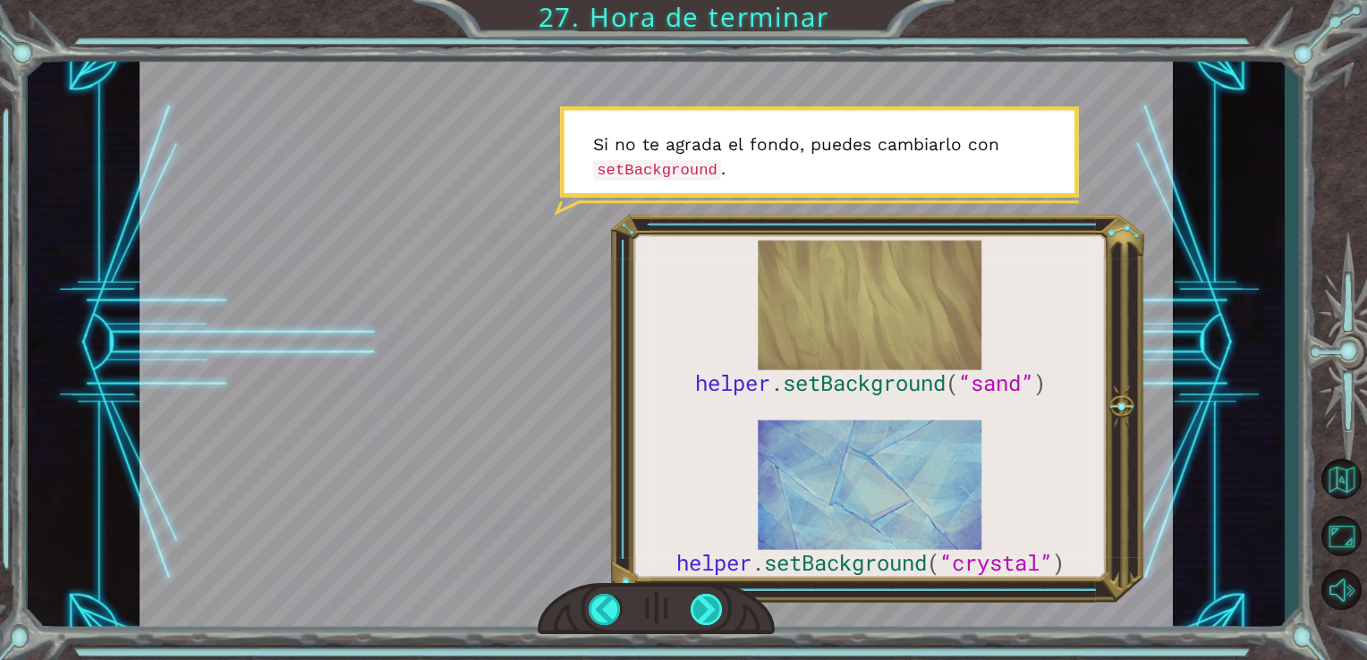
click at [700, 613] on div at bounding box center [707, 609] width 33 height 31
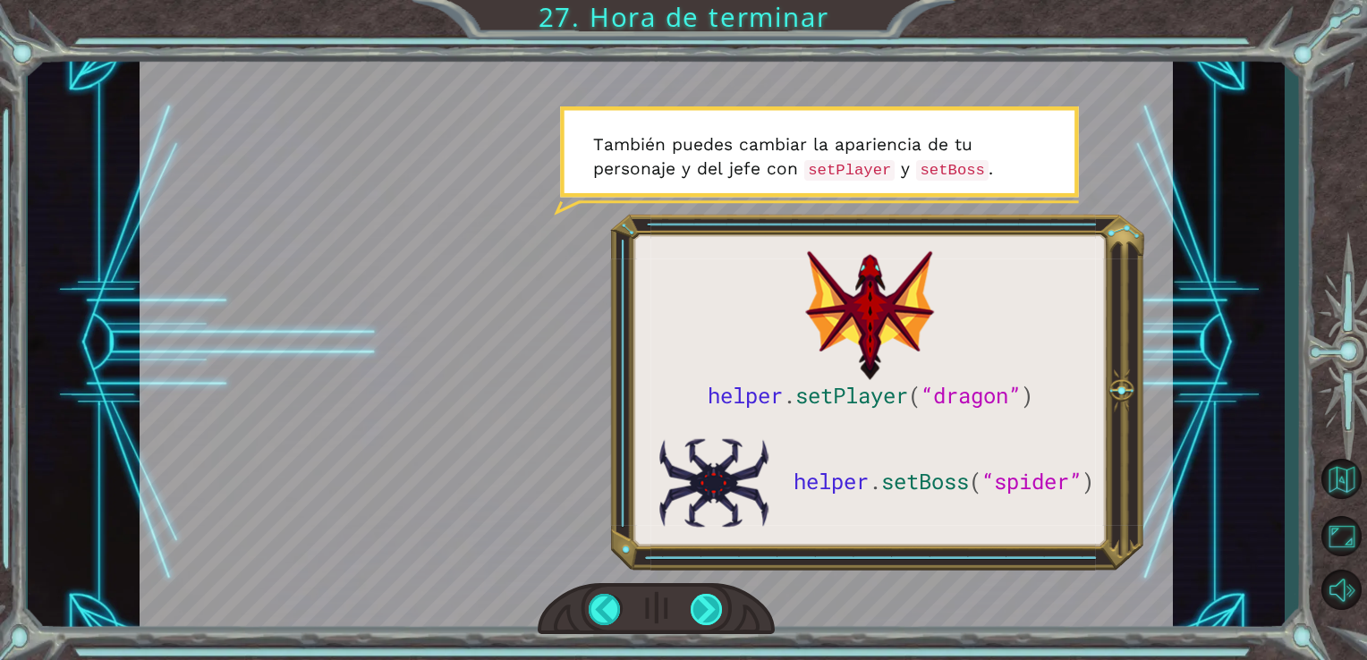
click at [700, 613] on div at bounding box center [707, 609] width 33 height 31
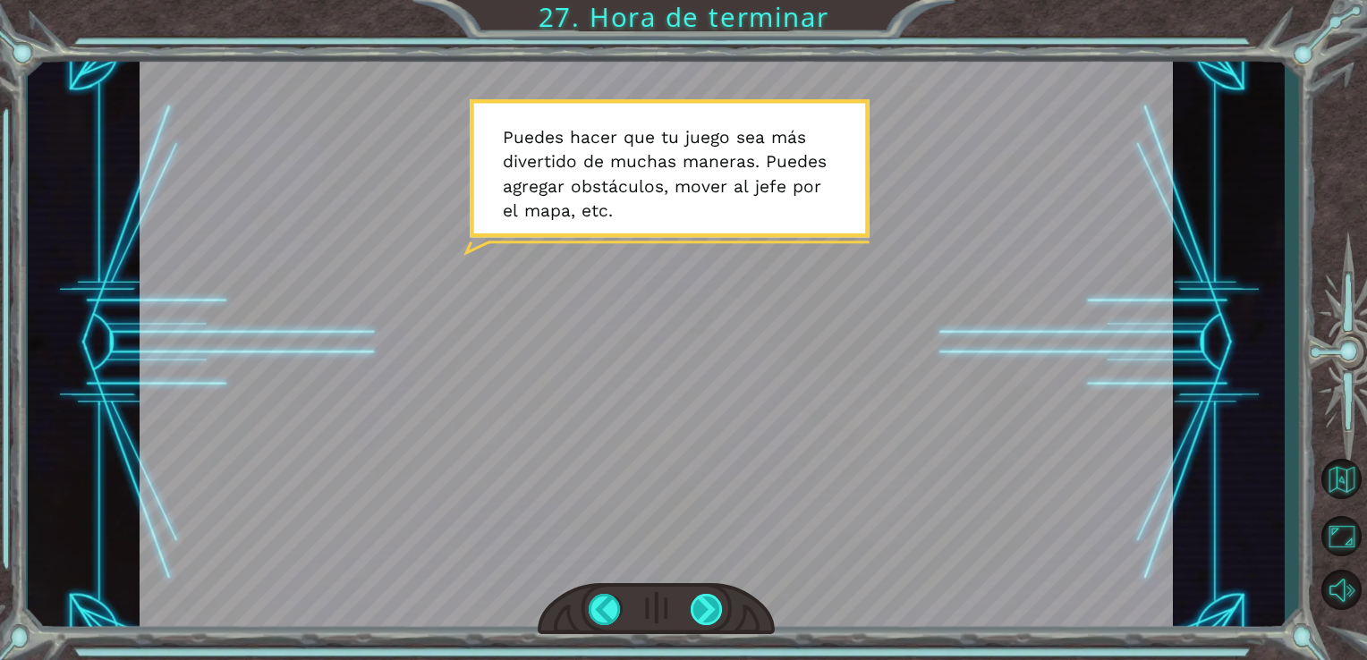
click at [700, 613] on div at bounding box center [707, 609] width 33 height 31
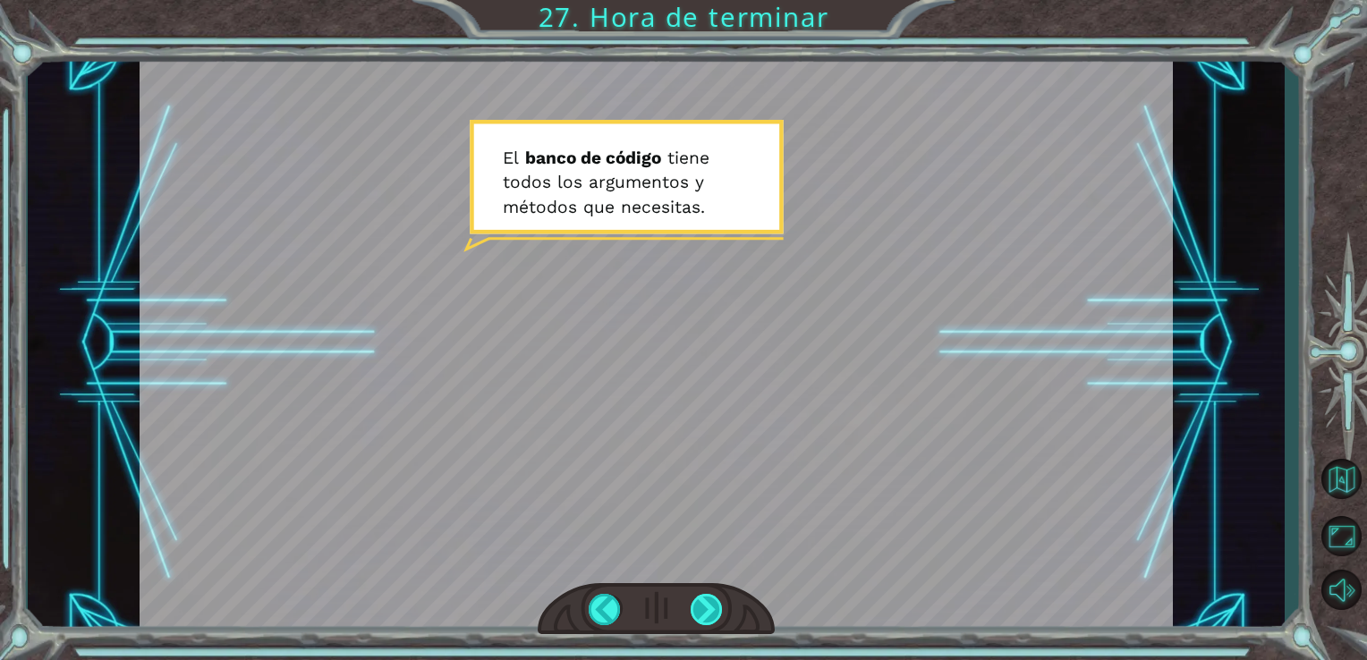
click at [700, 613] on div at bounding box center [707, 609] width 33 height 31
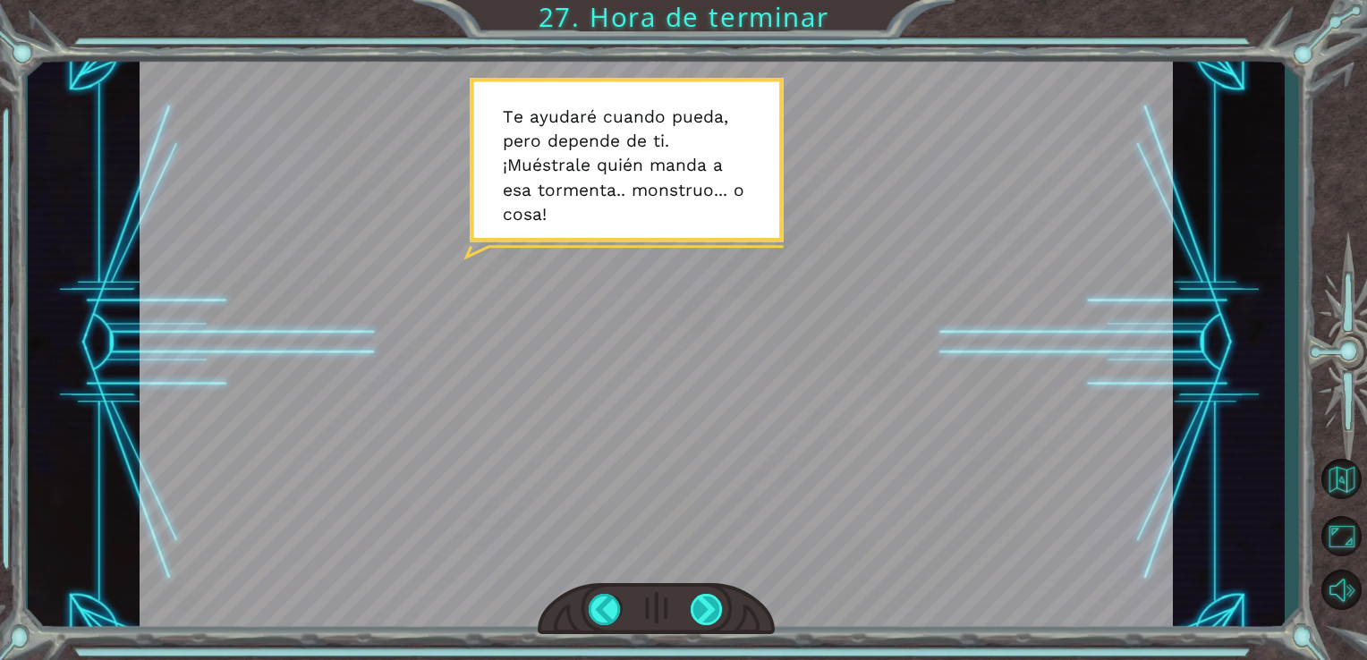
click at [700, 613] on div at bounding box center [707, 609] width 33 height 31
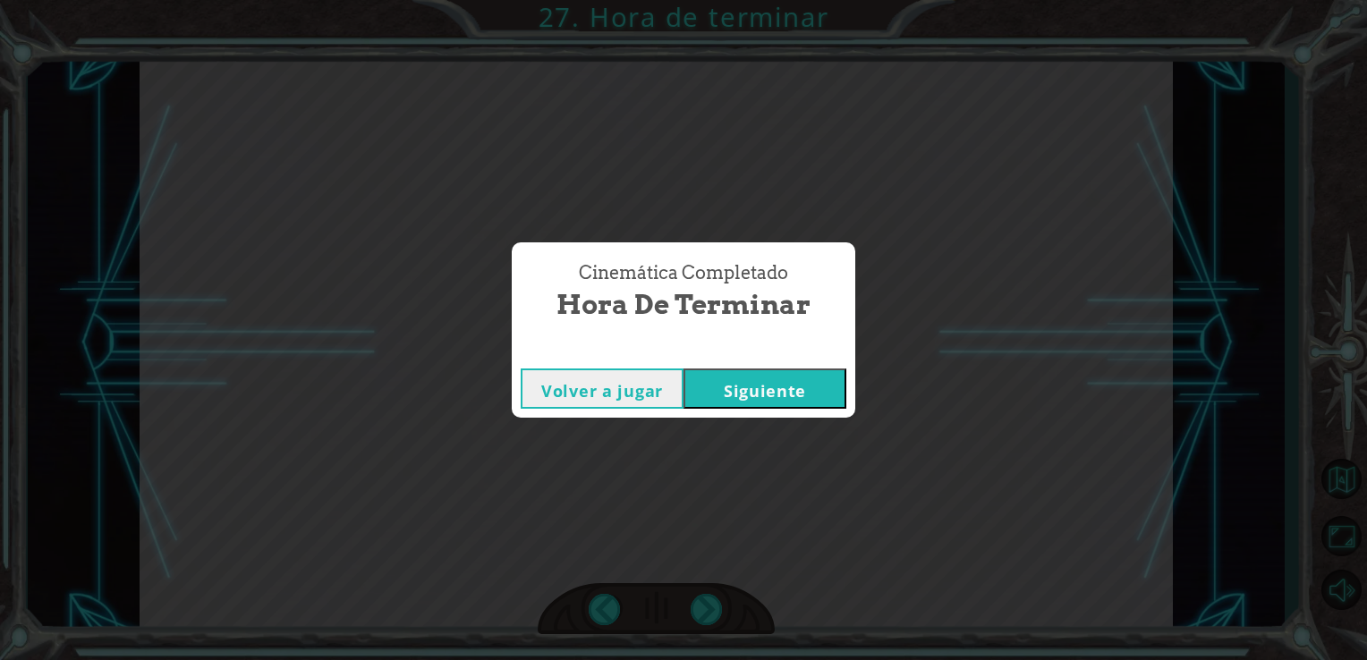
click at [780, 377] on button "Siguiente" at bounding box center [764, 389] width 163 height 40
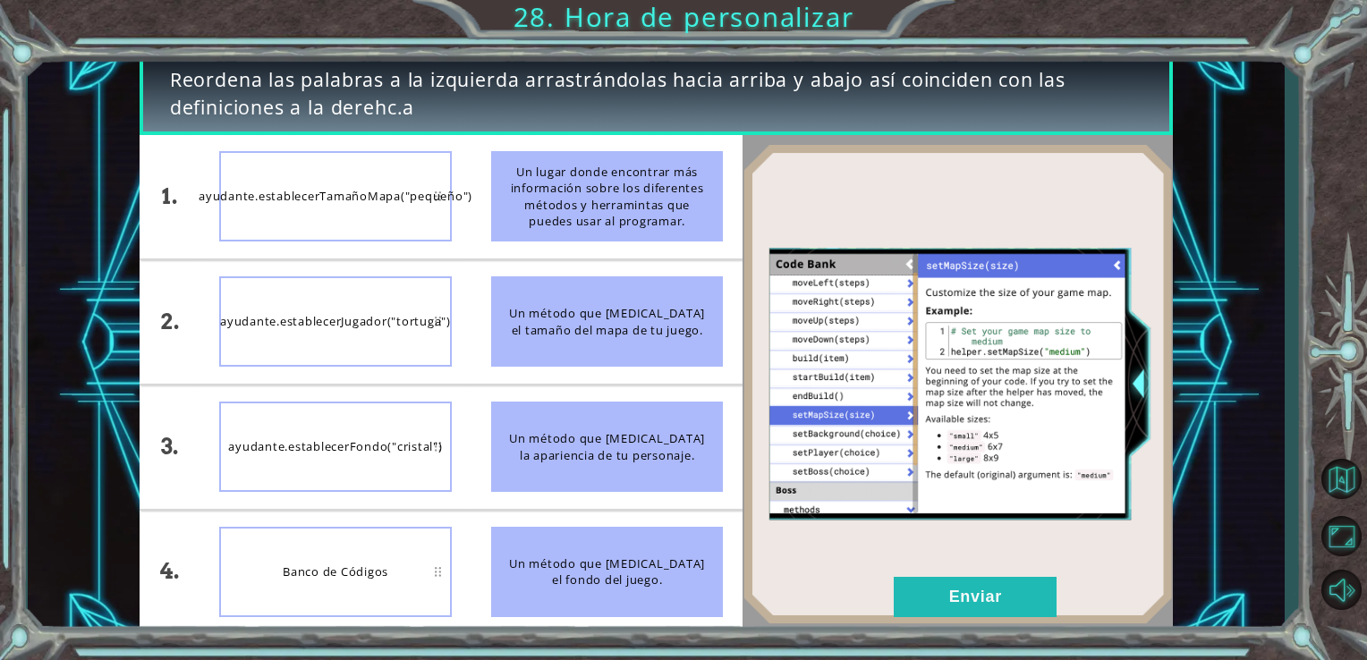
click at [583, 318] on div "Un método que [MEDICAL_DATA] el tamaño del mapa de tu juego." at bounding box center [607, 321] width 233 height 90
click at [525, 292] on div "Un método que [MEDICAL_DATA] el tamaño del mapa de tu juego." at bounding box center [607, 321] width 233 height 90
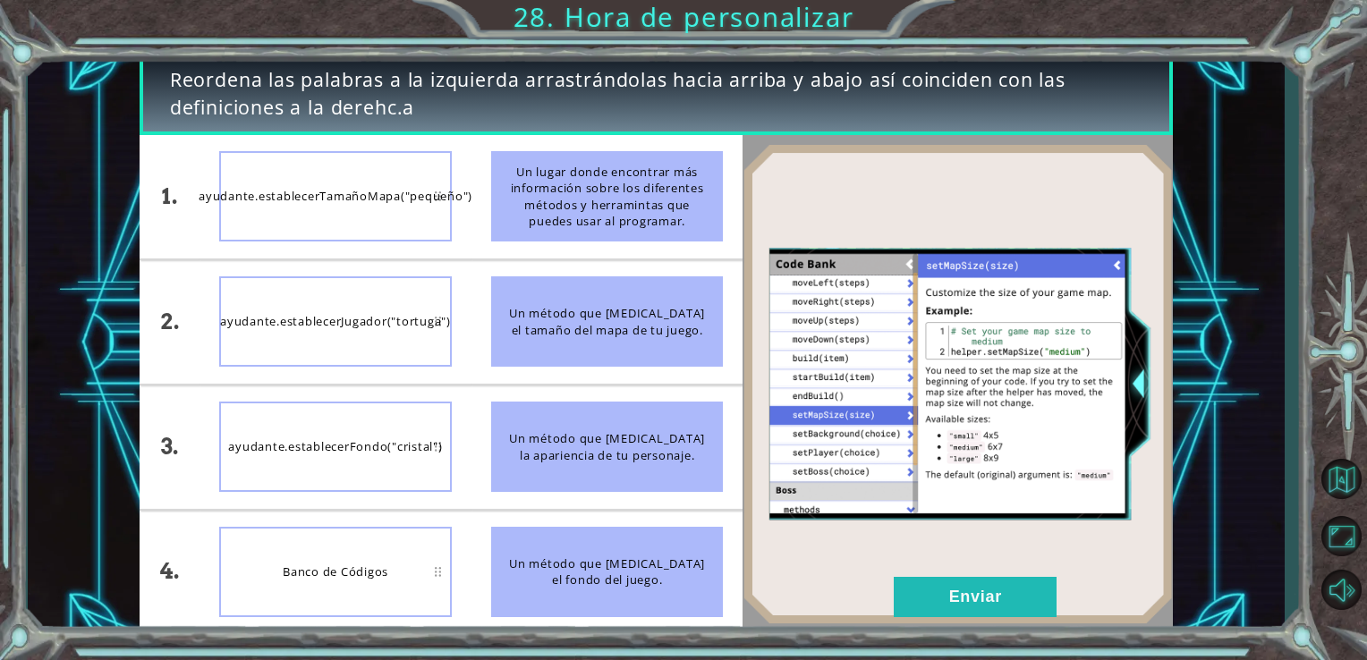
click at [519, 288] on div "Un método que [MEDICAL_DATA] el tamaño del mapa de tu juego." at bounding box center [607, 321] width 233 height 90
click at [504, 317] on div "Un método que [MEDICAL_DATA] el tamaño del mapa de tu juego." at bounding box center [607, 321] width 233 height 90
drag, startPoint x: 504, startPoint y: 317, endPoint x: 506, endPoint y: 303, distance: 13.7
click at [506, 303] on div "Un método que [MEDICAL_DATA] el tamaño del mapa de tu juego." at bounding box center [607, 321] width 233 height 90
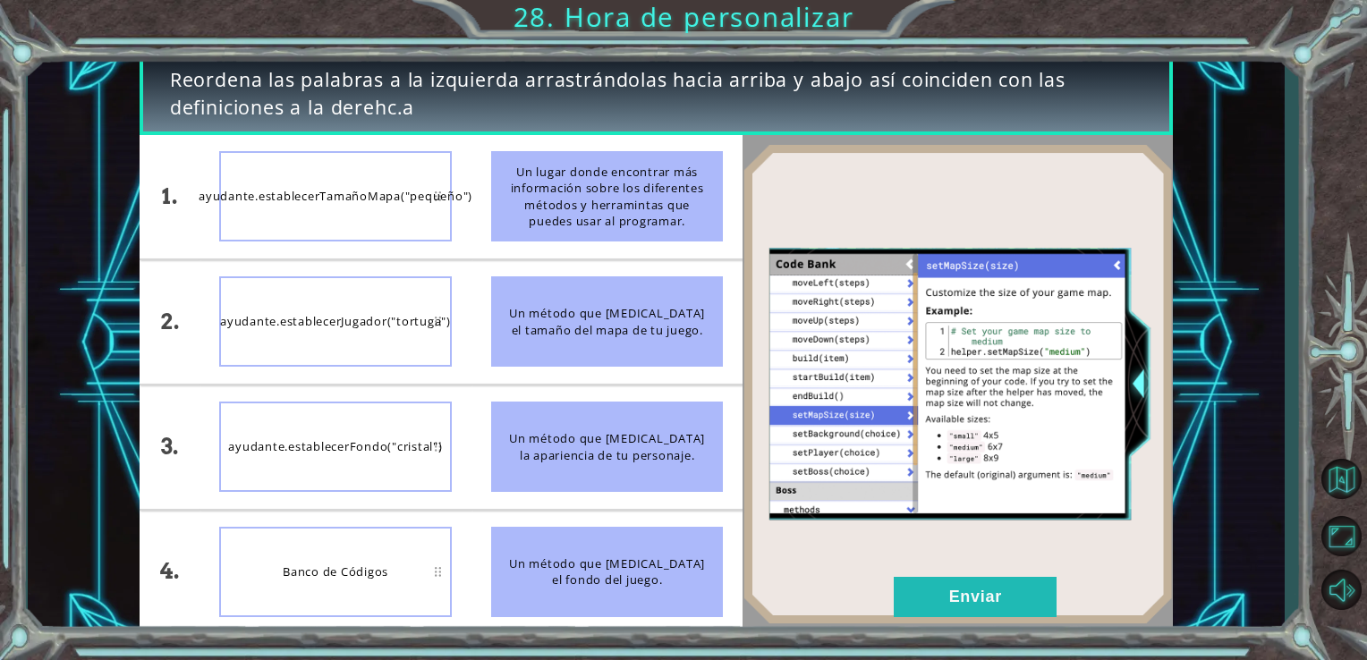
click at [506, 303] on div "Un método que [MEDICAL_DATA] el tamaño del mapa de tu juego." at bounding box center [607, 321] width 233 height 90
drag, startPoint x: 506, startPoint y: 303, endPoint x: 326, endPoint y: 178, distance: 219.8
click at [326, 178] on div "1. 2. 3. 4. ayudante.establecerTamañoMapa("pequeño") ayudante.establecerJugador…" at bounding box center [442, 384] width 604 height 499
click at [326, 178] on div "ayudante.establecerTamañoMapa("pequeño")" at bounding box center [335, 196] width 233 height 90
drag, startPoint x: 326, startPoint y: 178, endPoint x: 547, endPoint y: 301, distance: 253.1
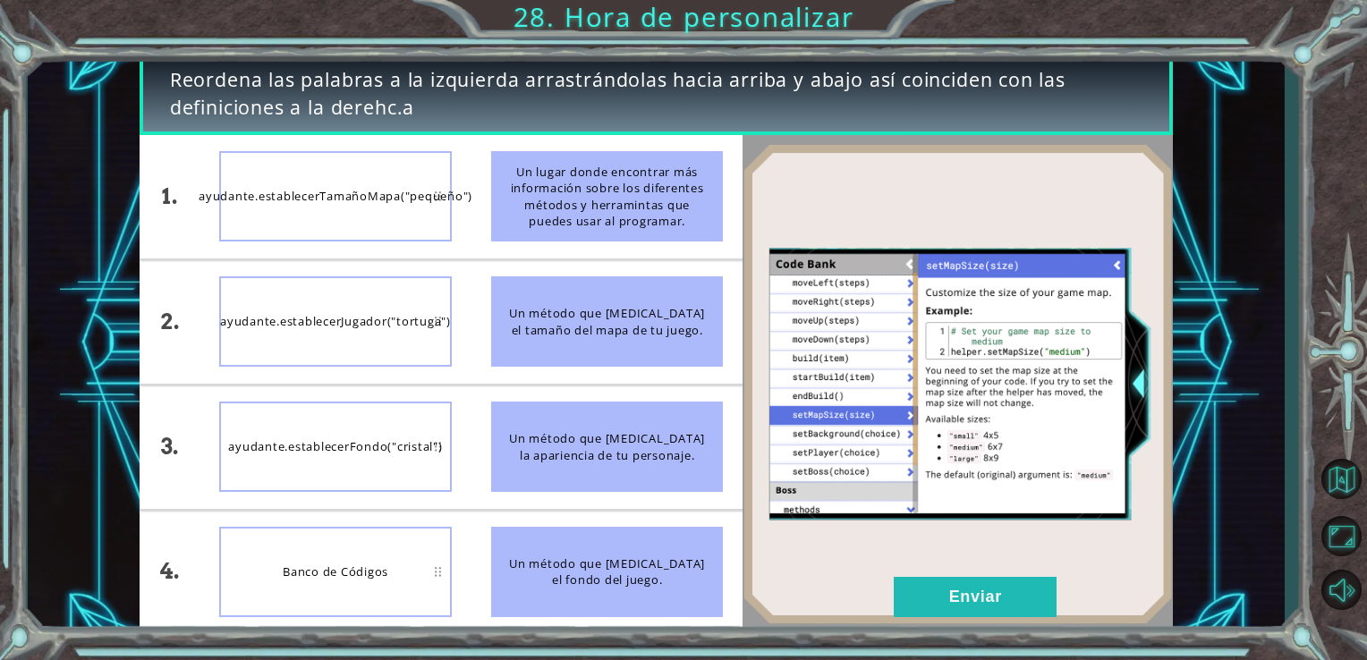
click at [547, 301] on div "1. 2. 3. 4. ayudante.establecerTamañoMapa("pequeño") ayudante.establecerJugador…" at bounding box center [442, 384] width 604 height 499
click at [547, 301] on div "Un método que [MEDICAL_DATA] el tamaño del mapa de tu juego." at bounding box center [607, 321] width 233 height 90
click at [553, 306] on div "Un método que [MEDICAL_DATA] el tamaño del mapa de tu juego." at bounding box center [607, 321] width 233 height 90
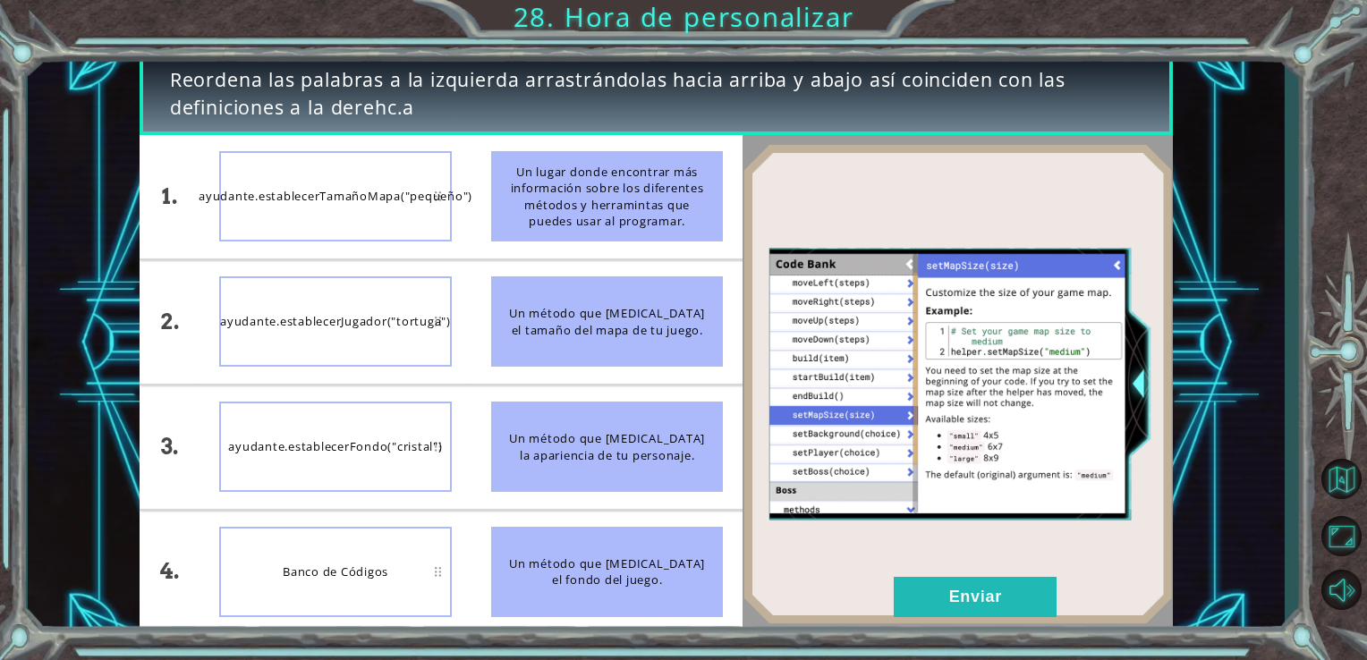
click at [553, 306] on div "Un método que [MEDICAL_DATA] el tamaño del mapa de tu juego." at bounding box center [607, 321] width 233 height 90
click at [394, 165] on div "ayudante.establecerTamañoMapa("pequeño")" at bounding box center [335, 196] width 233 height 90
drag, startPoint x: 493, startPoint y: 299, endPoint x: 497, endPoint y: 194, distance: 104.8
click at [497, 194] on div "Un lugar donde encontrar más información sobre los diferentes métodos y herrami…" at bounding box center [607, 196] width 233 height 90
click at [554, 336] on div "Un método que [MEDICAL_DATA] el tamaño del mapa de tu juego." at bounding box center [607, 321] width 233 height 90
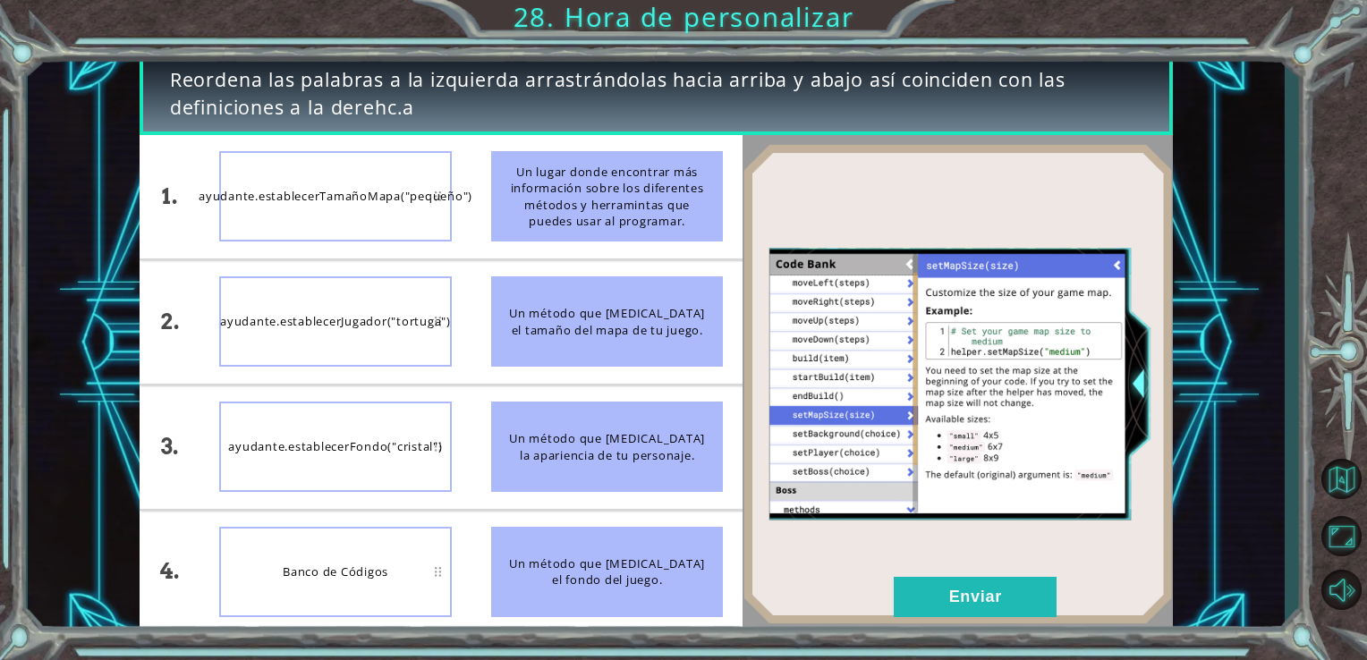
drag, startPoint x: 546, startPoint y: 328, endPoint x: 454, endPoint y: 313, distance: 92.5
click at [454, 313] on li "ayudante.establecerJugador("tortuga")" at bounding box center [335, 321] width 272 height 123
click at [531, 352] on div "Un método que [MEDICAL_DATA] el tamaño del mapa de tu juego." at bounding box center [607, 321] width 233 height 90
drag, startPoint x: 531, startPoint y: 352, endPoint x: 476, endPoint y: 289, distance: 83.6
click at [476, 289] on li "Un método que [MEDICAL_DATA] el tamaño del mapa de tu juego." at bounding box center [607, 321] width 272 height 123
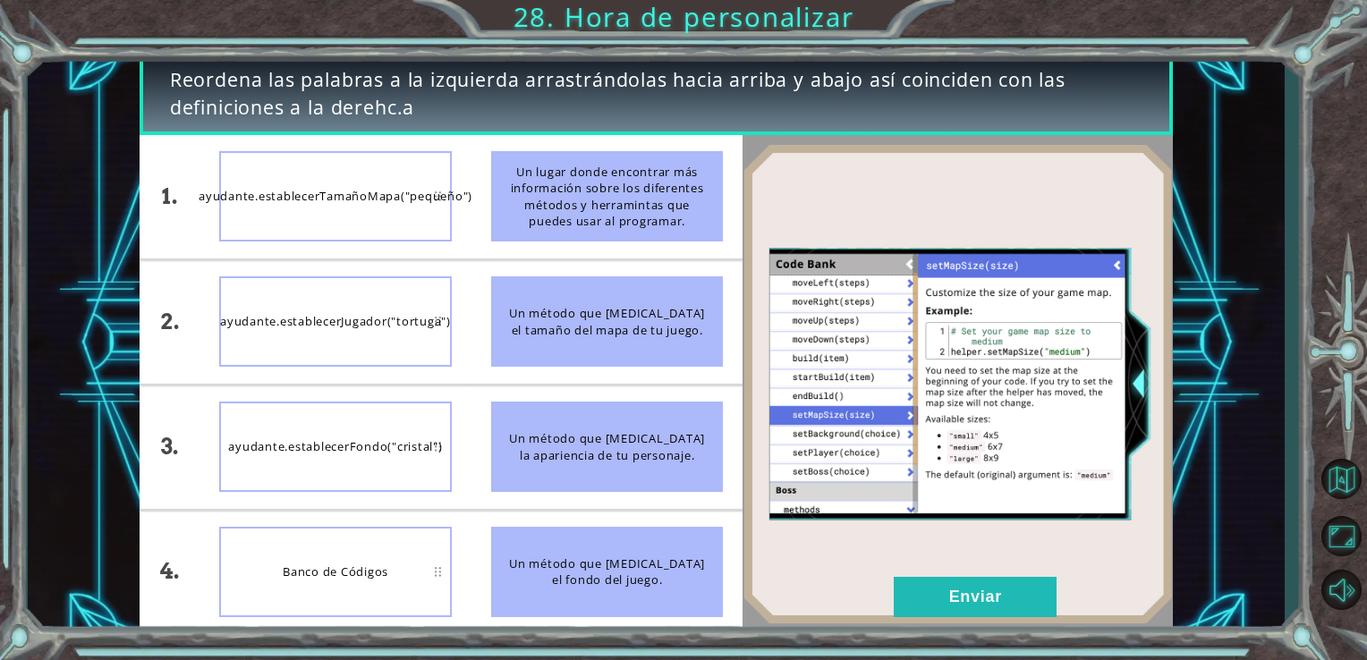
click at [513, 313] on div "Un método que [MEDICAL_DATA] el tamaño del mapa de tu juego." at bounding box center [607, 321] width 233 height 90
drag, startPoint x: 513, startPoint y: 313, endPoint x: 462, endPoint y: 267, distance: 69.7
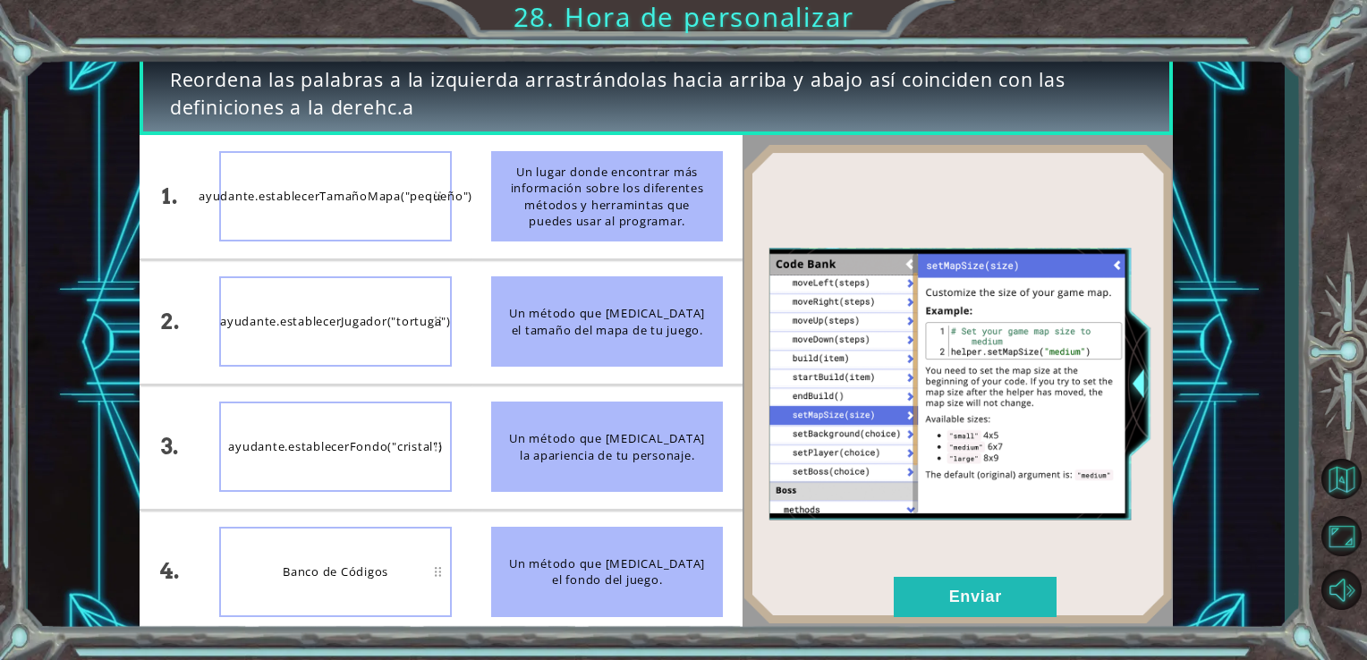
click at [462, 267] on li "ayudante.establecerJugador("tortuga")" at bounding box center [335, 321] width 272 height 123
drag, startPoint x: 550, startPoint y: 331, endPoint x: 422, endPoint y: 221, distance: 168.7
click at [422, 221] on div "1. 2. 3. 4. ayudante.establecerTamañoMapa("pequeño") ayudante.establecerJugador…" at bounding box center [442, 384] width 604 height 499
drag, startPoint x: 540, startPoint y: 338, endPoint x: 388, endPoint y: 200, distance: 205.2
click at [388, 200] on div "1. 2. 3. 4. ayudante.establecerTamañoMapa("pequeño") ayudante.establecerJugador…" at bounding box center [442, 384] width 604 height 499
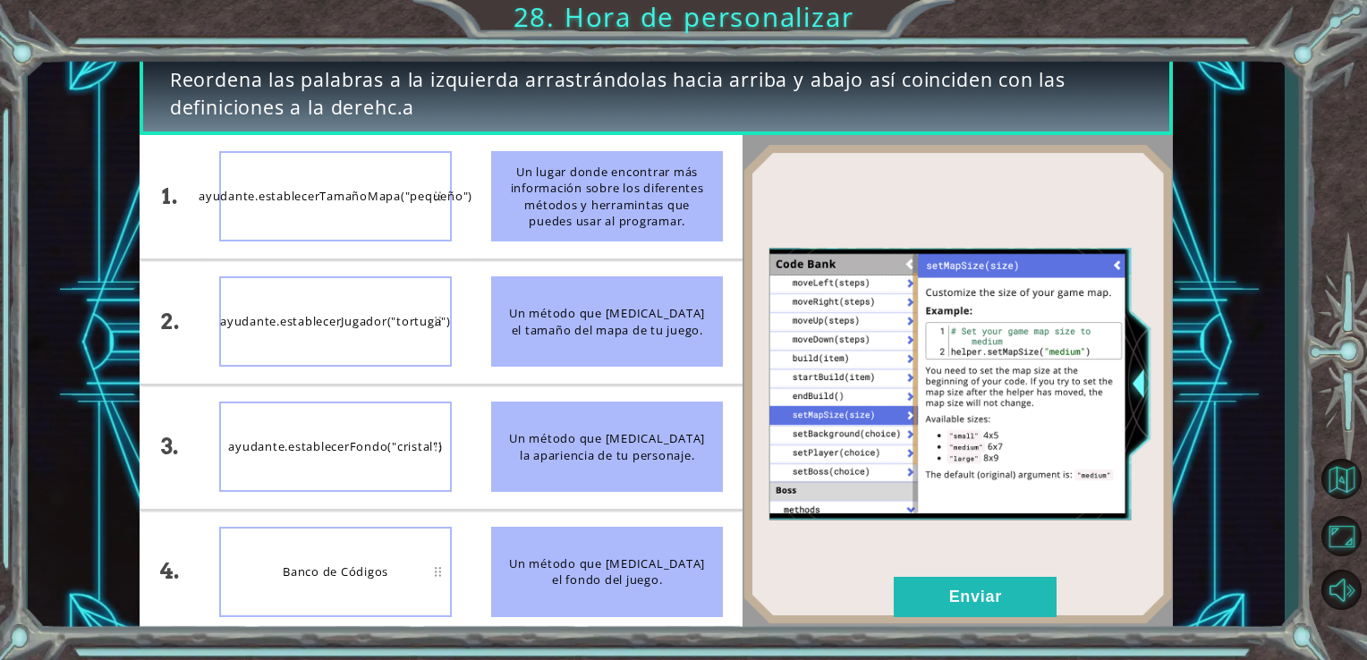
click at [500, 317] on div "Un método que [MEDICAL_DATA] el tamaño del mapa de tu juego." at bounding box center [607, 321] width 233 height 90
click at [415, 202] on div "ayudante.establecerTamañoMapa("pequeño")" at bounding box center [335, 196] width 233 height 90
click at [562, 310] on div "Un método que [MEDICAL_DATA] el tamaño del mapa de tu juego." at bounding box center [607, 321] width 233 height 90
click at [544, 352] on div "Un método que [MEDICAL_DATA] el tamaño del mapa de tu juego." at bounding box center [607, 321] width 233 height 90
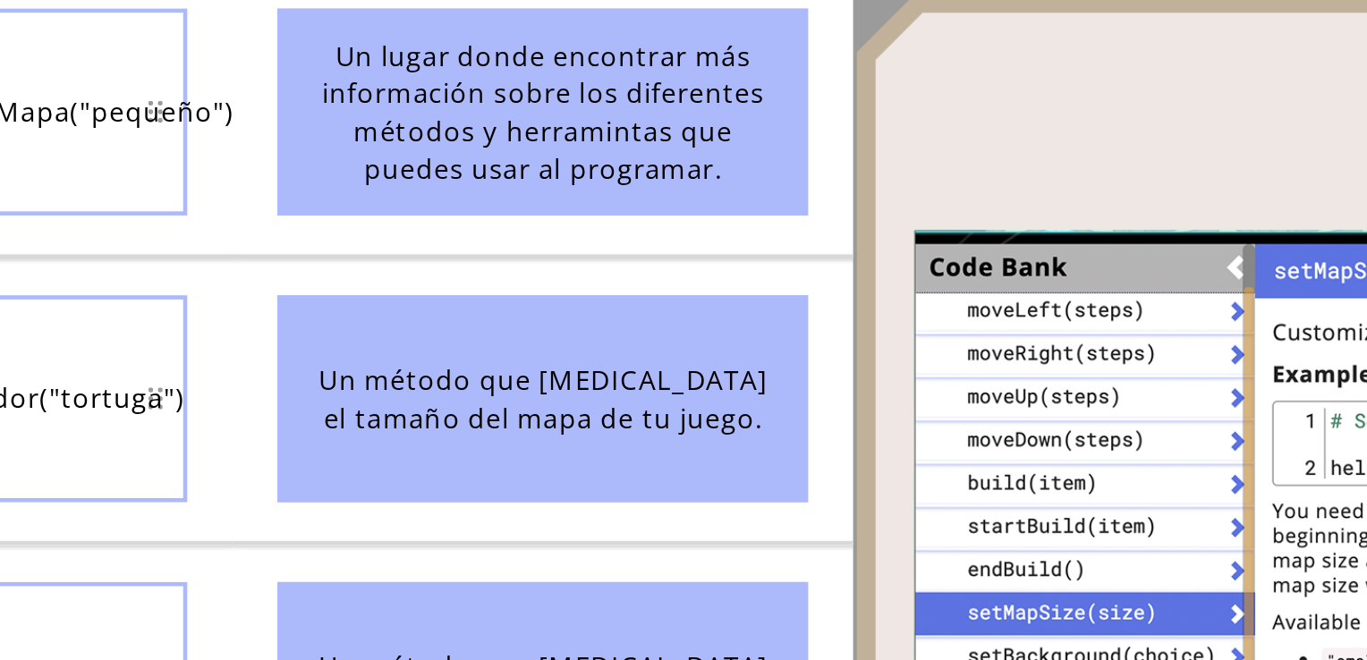
click at [507, 290] on div "Un método que [MEDICAL_DATA] el tamaño del mapa de tu juego." at bounding box center [607, 321] width 233 height 90
click at [436, 200] on div "ayudante.establecerTamañoMapa("pequeño")" at bounding box center [335, 196] width 233 height 90
click at [437, 191] on div "ayudante.establecerTamañoMapa("pequeño")" at bounding box center [335, 196] width 233 height 90
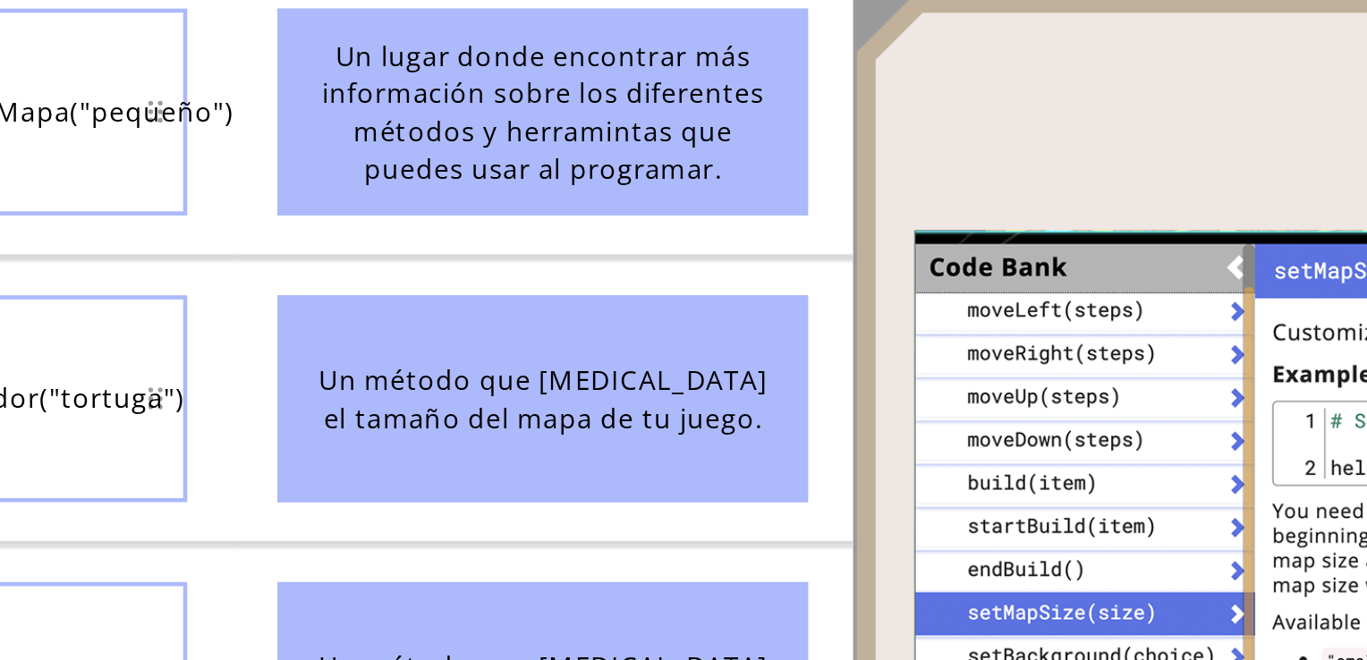
click at [437, 191] on div "ayudante.establecerTamañoMapa("pequeño")" at bounding box center [335, 196] width 233 height 90
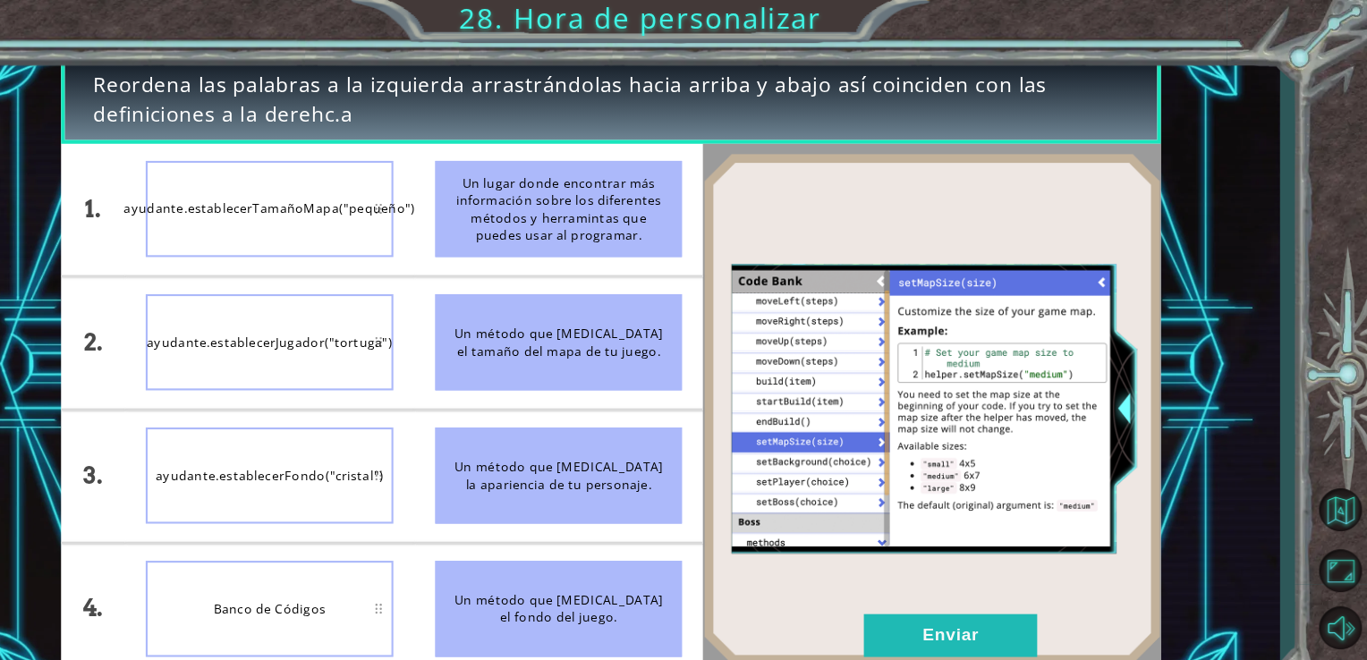
click at [434, 193] on div "ayudante.establecerTamañoMapa("pequeño")" at bounding box center [335, 196] width 233 height 90
drag, startPoint x: 434, startPoint y: 193, endPoint x: 543, endPoint y: 426, distance: 256.9
click at [543, 426] on div "1. 2. 3. 4. ayudante.establecerTamañoMapa("pequeño") ayudante.establecerJugador…" at bounding box center [442, 384] width 604 height 499
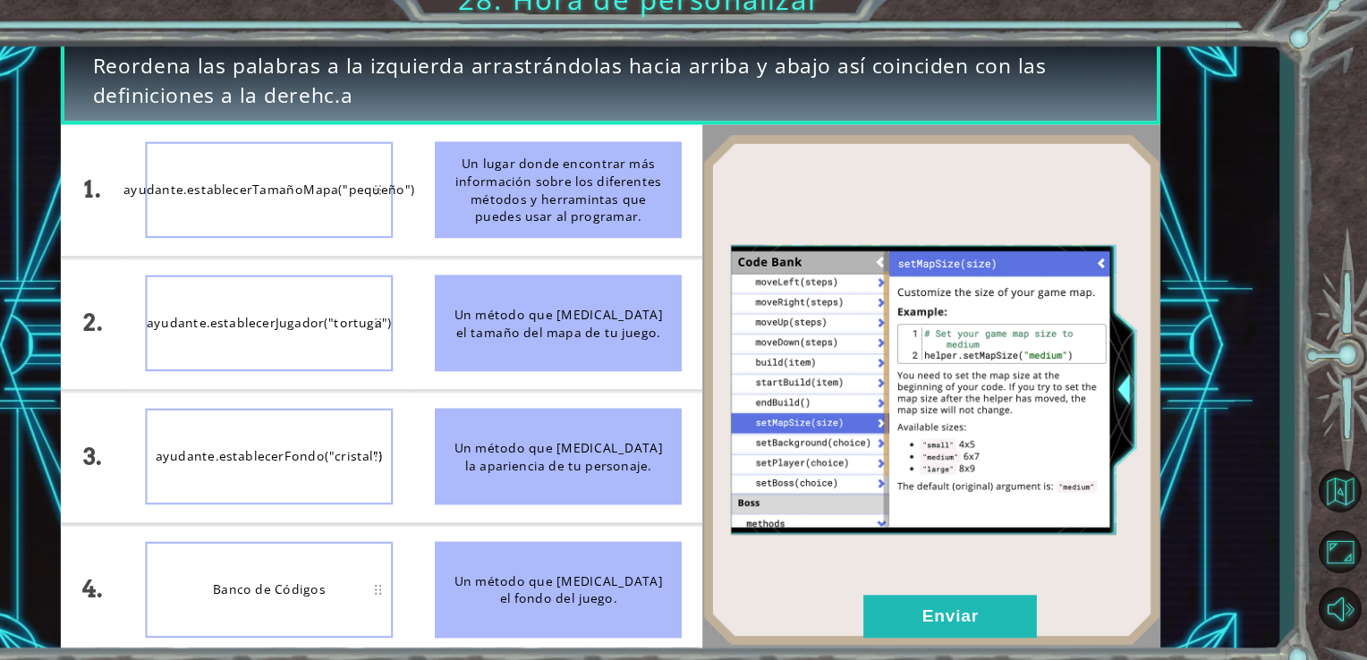
click at [520, 324] on div "Un método que [MEDICAL_DATA] el tamaño del mapa de tu juego." at bounding box center [607, 321] width 233 height 90
drag, startPoint x: 514, startPoint y: 341, endPoint x: 510, endPoint y: 316, distance: 25.4
click at [510, 316] on div "Un método que [MEDICAL_DATA] el tamaño del mapa de tu juego." at bounding box center [607, 321] width 233 height 90
drag, startPoint x: 532, startPoint y: 334, endPoint x: 413, endPoint y: 191, distance: 185.4
click at [413, 191] on div "1. 2. 3. 4. ayudante.establecerTamañoMapa("pequeño") ayudante.establecerJugador…" at bounding box center [442, 384] width 604 height 499
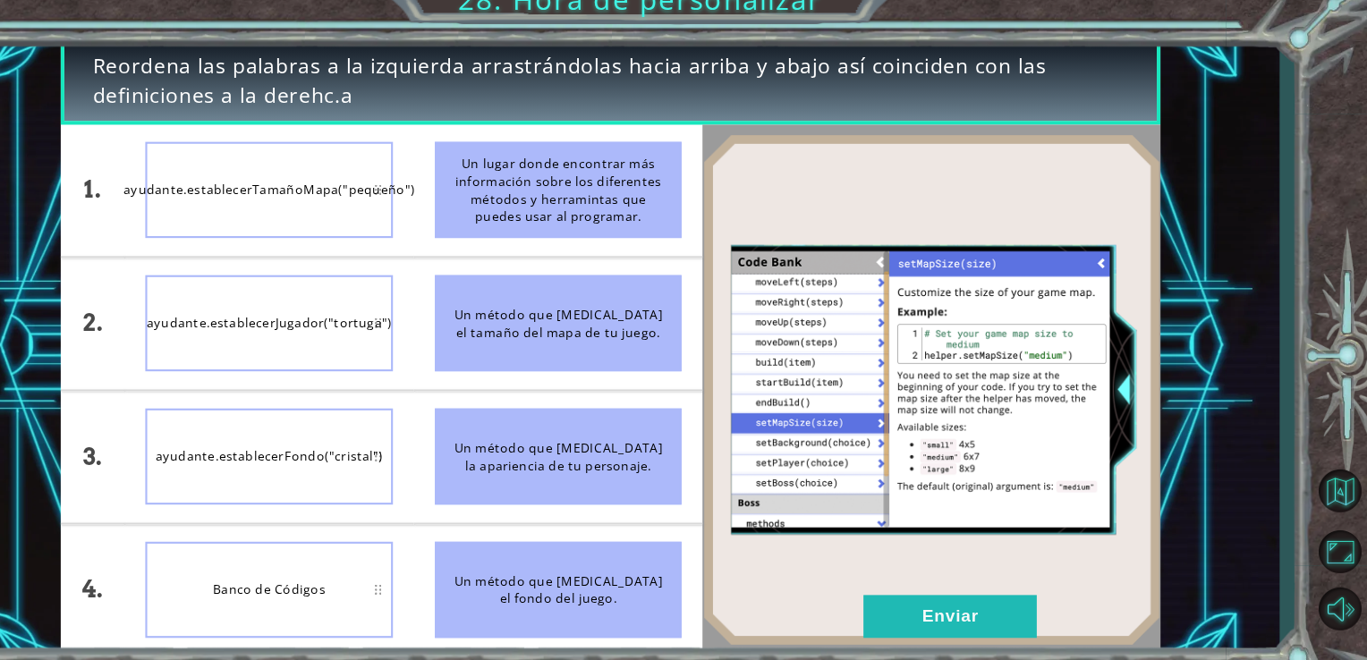
click at [608, 225] on div "Un lugar donde encontrar más información sobre los diferentes métodos y herrami…" at bounding box center [607, 196] width 233 height 90
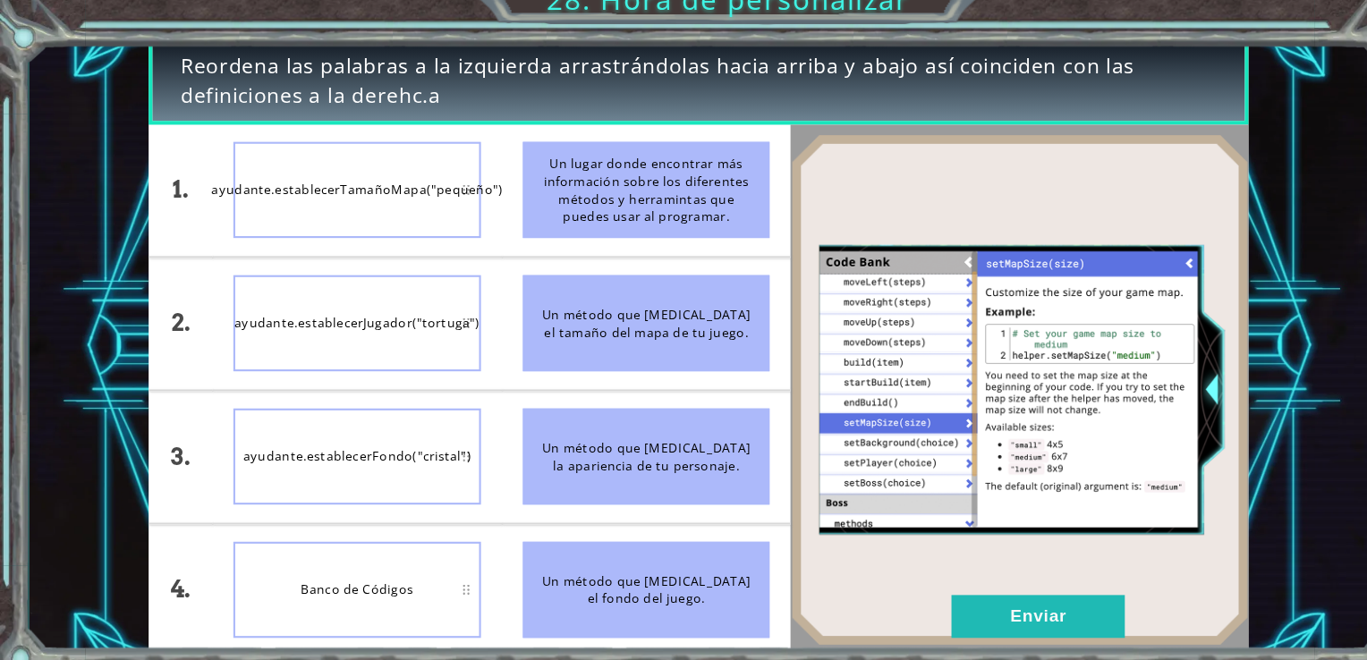
click at [526, 309] on div "Un método que [MEDICAL_DATA] el tamaño del mapa de tu juego." at bounding box center [607, 321] width 233 height 90
click at [600, 324] on div "Un método que [MEDICAL_DATA] el tamaño del mapa de tu juego." at bounding box center [607, 321] width 233 height 90
click at [592, 341] on div "Un método que [MEDICAL_DATA] el tamaño del mapa de tu juego." at bounding box center [607, 321] width 233 height 90
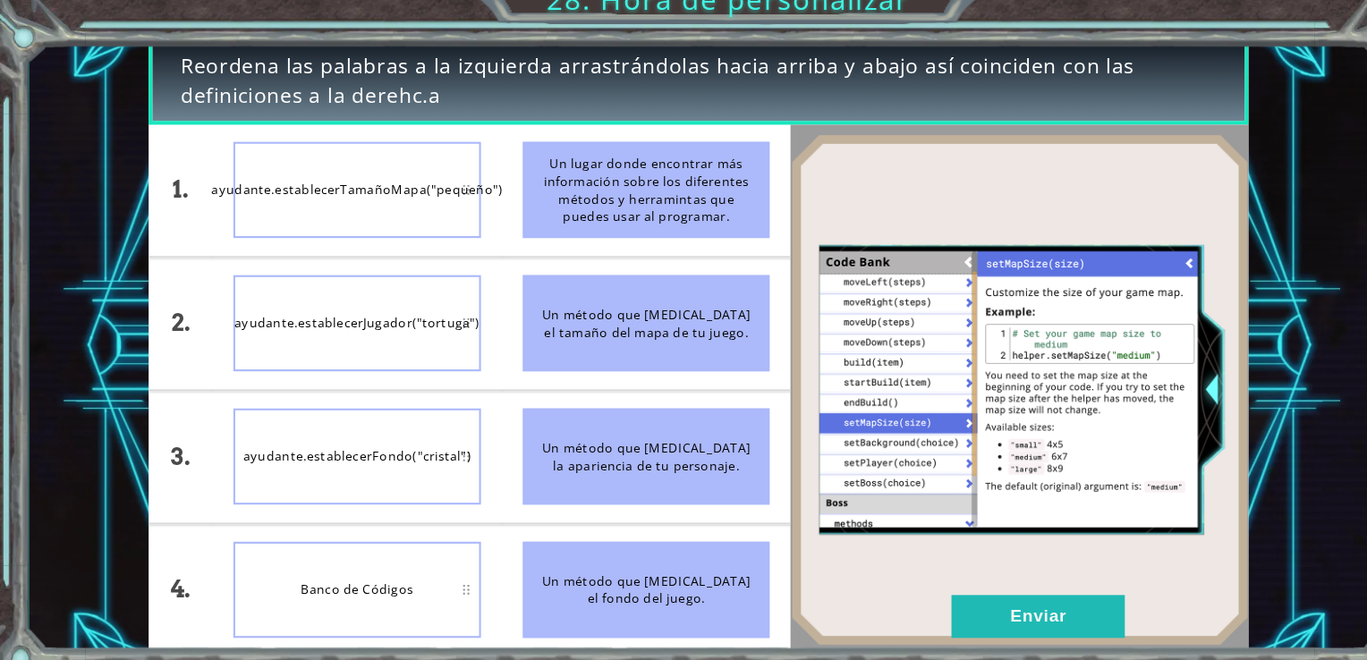
click at [381, 199] on div "ayudante.establecerTamañoMapa("pequeño")" at bounding box center [335, 196] width 233 height 90
click at [530, 307] on div "Un método que [MEDICAL_DATA] el tamaño del mapa de tu juego." at bounding box center [607, 321] width 233 height 90
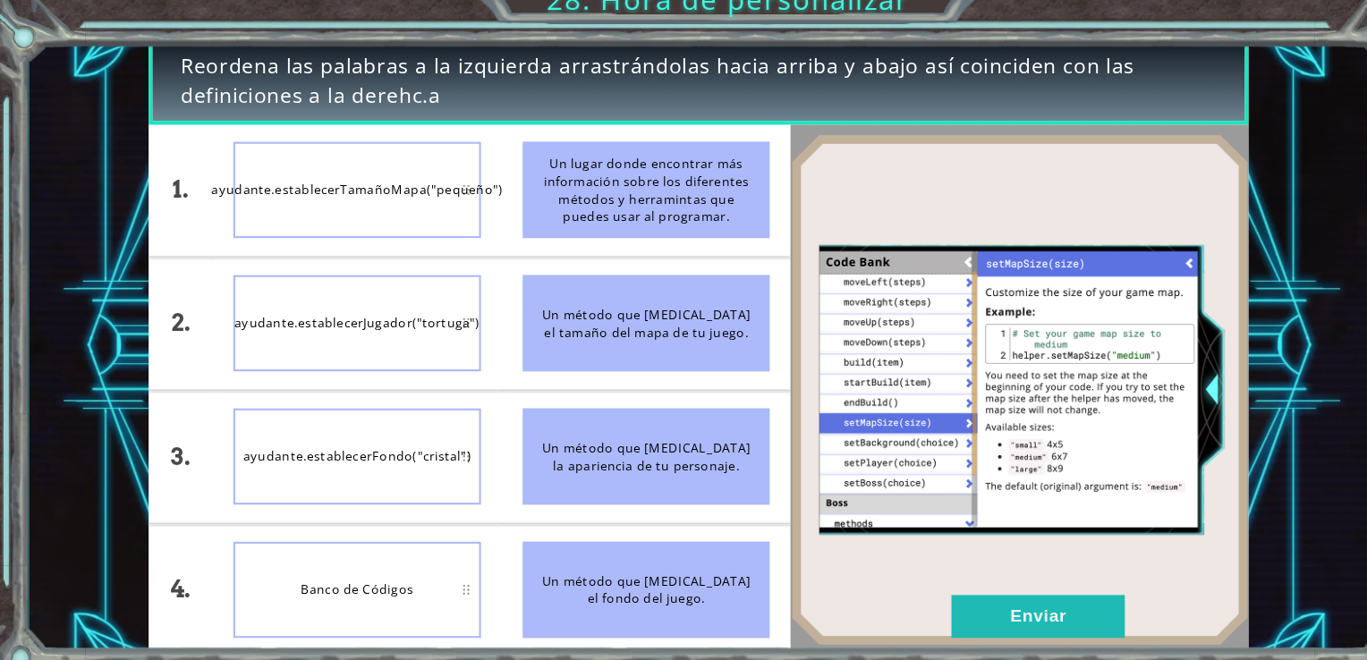
click at [530, 307] on div "Un método que [MEDICAL_DATA] el tamaño del mapa de tu juego." at bounding box center [607, 321] width 233 height 90
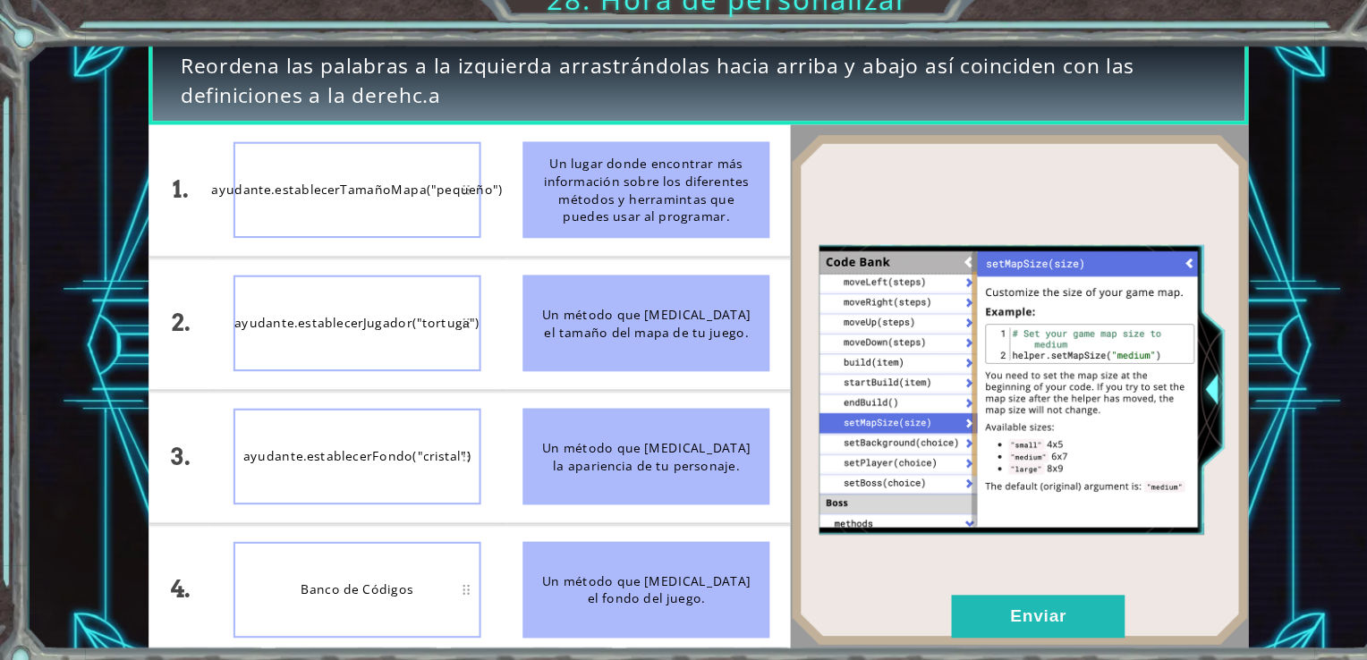
click at [530, 307] on div "Un método que [MEDICAL_DATA] el tamaño del mapa de tu juego." at bounding box center [607, 321] width 233 height 90
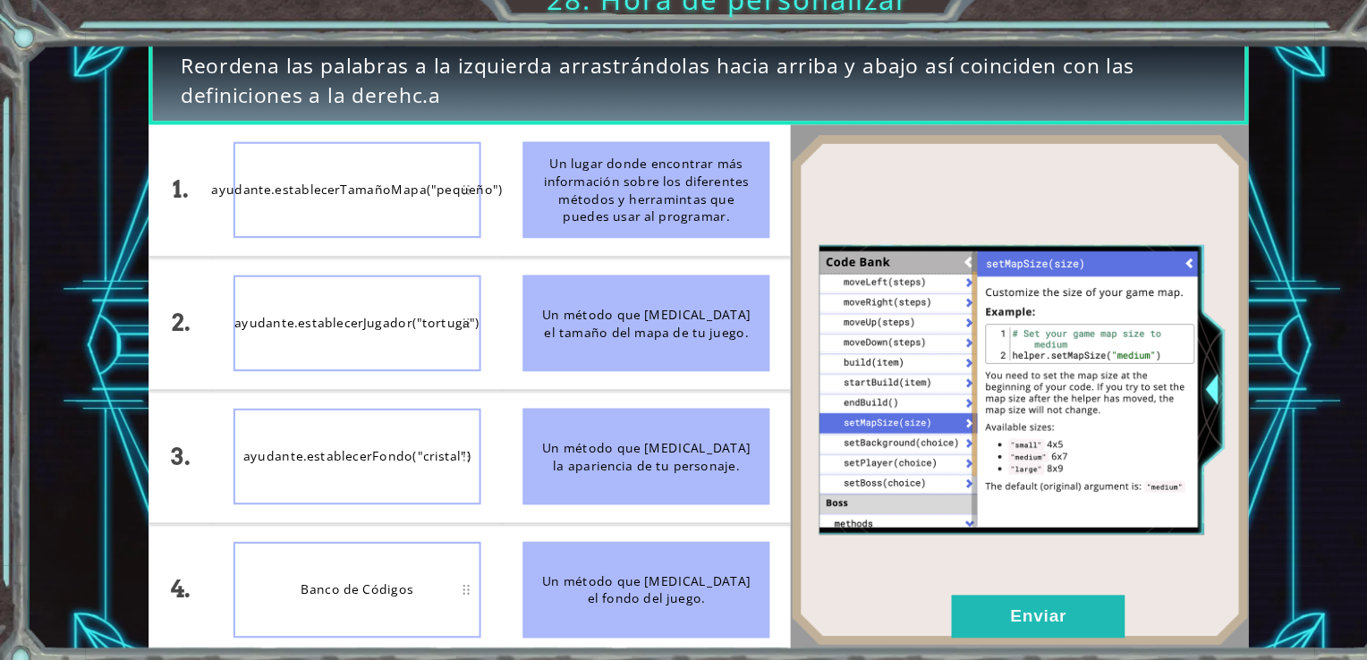
click at [523, 302] on div "Un método que [MEDICAL_DATA] el tamaño del mapa de tu juego." at bounding box center [607, 321] width 233 height 90
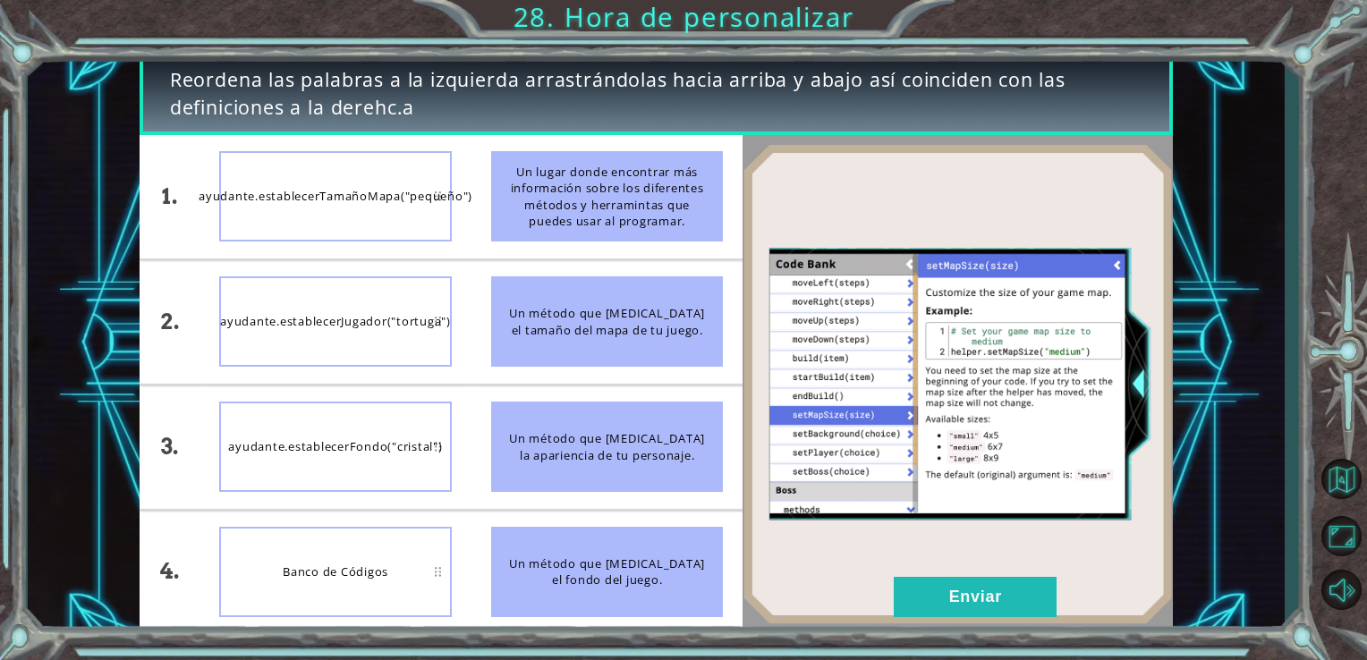
click at [580, 456] on div "Un método que [MEDICAL_DATA] la apariencia de tu personaje." at bounding box center [607, 447] width 233 height 90
click at [561, 296] on div "Un método que [MEDICAL_DATA] el tamaño del mapa de tu juego." at bounding box center [607, 321] width 233 height 90
drag, startPoint x: 561, startPoint y: 296, endPoint x: 511, endPoint y: 316, distance: 53.8
click at [511, 316] on div "Un método que [MEDICAL_DATA] el tamaño del mapa de tu juego." at bounding box center [607, 321] width 233 height 90
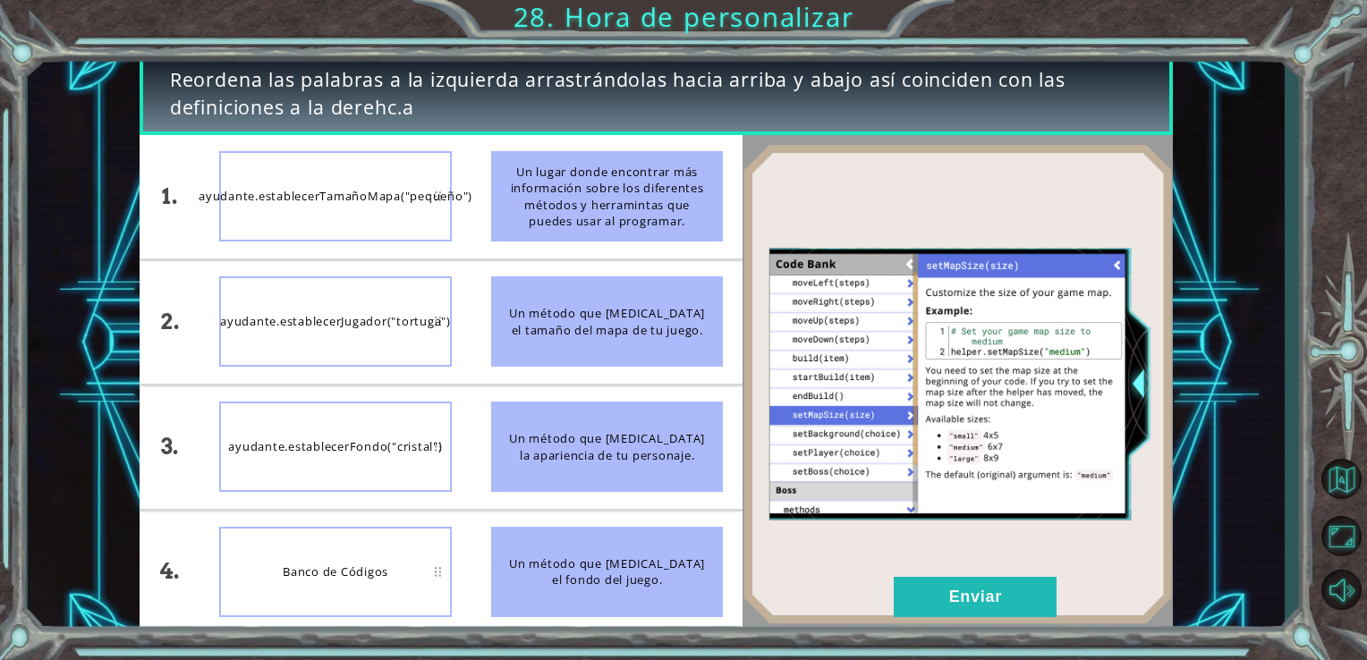
drag, startPoint x: 511, startPoint y: 316, endPoint x: 606, endPoint y: 432, distance: 150.6
click at [606, 432] on div "Un método que [MEDICAL_DATA] la apariencia de tu personaje." at bounding box center [607, 447] width 233 height 90
drag, startPoint x: 568, startPoint y: 331, endPoint x: 557, endPoint y: 332, distance: 10.8
click at [557, 332] on div "Un método que [MEDICAL_DATA] el tamaño del mapa de tu juego." at bounding box center [607, 321] width 233 height 90
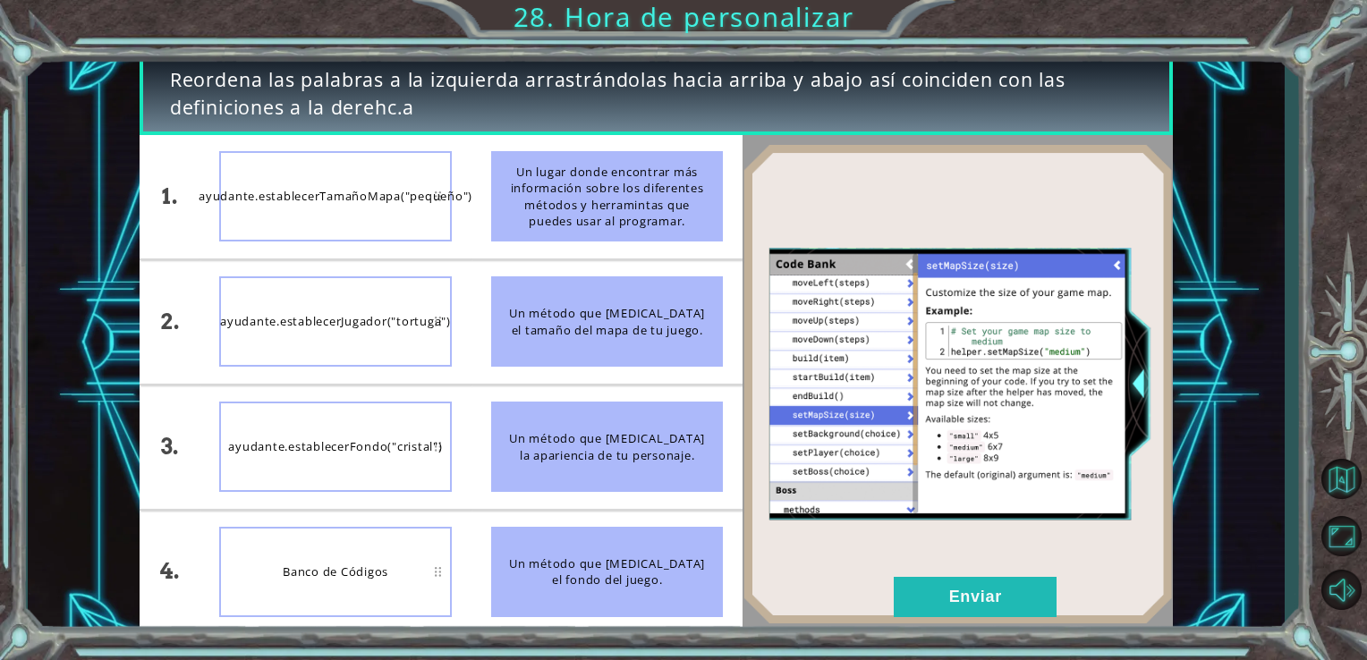
click at [591, 245] on li "Un lugar donde encontrar más información sobre los diferentes métodos y herrami…" at bounding box center [607, 196] width 272 height 123
drag, startPoint x: 591, startPoint y: 245, endPoint x: 522, endPoint y: 149, distance: 118.4
click at [522, 149] on li "Un lugar donde encontrar más información sobre los diferentes métodos y herrami…" at bounding box center [607, 196] width 272 height 123
click at [526, 174] on div "Un lugar donde encontrar más información sobre los diferentes métodos y herrami…" at bounding box center [607, 196] width 233 height 90
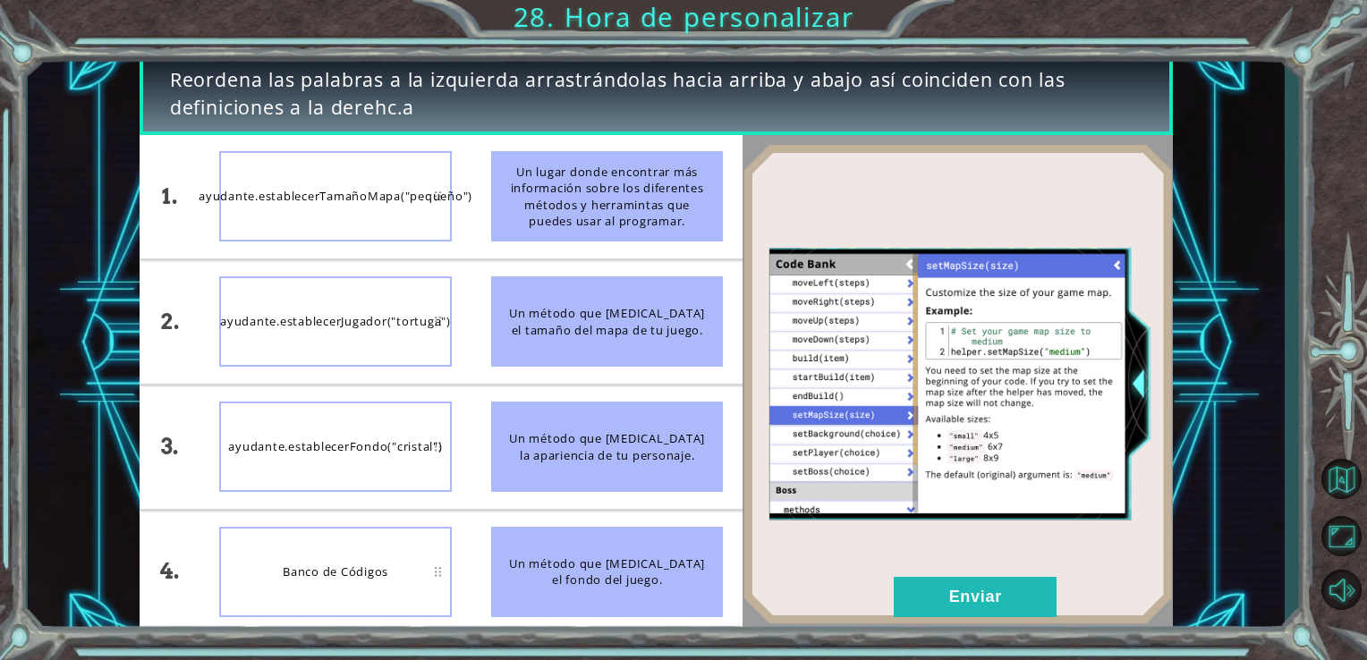
click at [526, 174] on div "Un lugar donde encontrar más información sobre los diferentes métodos y herrami…" at bounding box center [607, 196] width 233 height 90
drag, startPoint x: 526, startPoint y: 174, endPoint x: 615, endPoint y: 136, distance: 97.4
click at [615, 136] on li "Un lugar donde encontrar más información sobre los diferentes métodos y herrami…" at bounding box center [607, 196] width 272 height 123
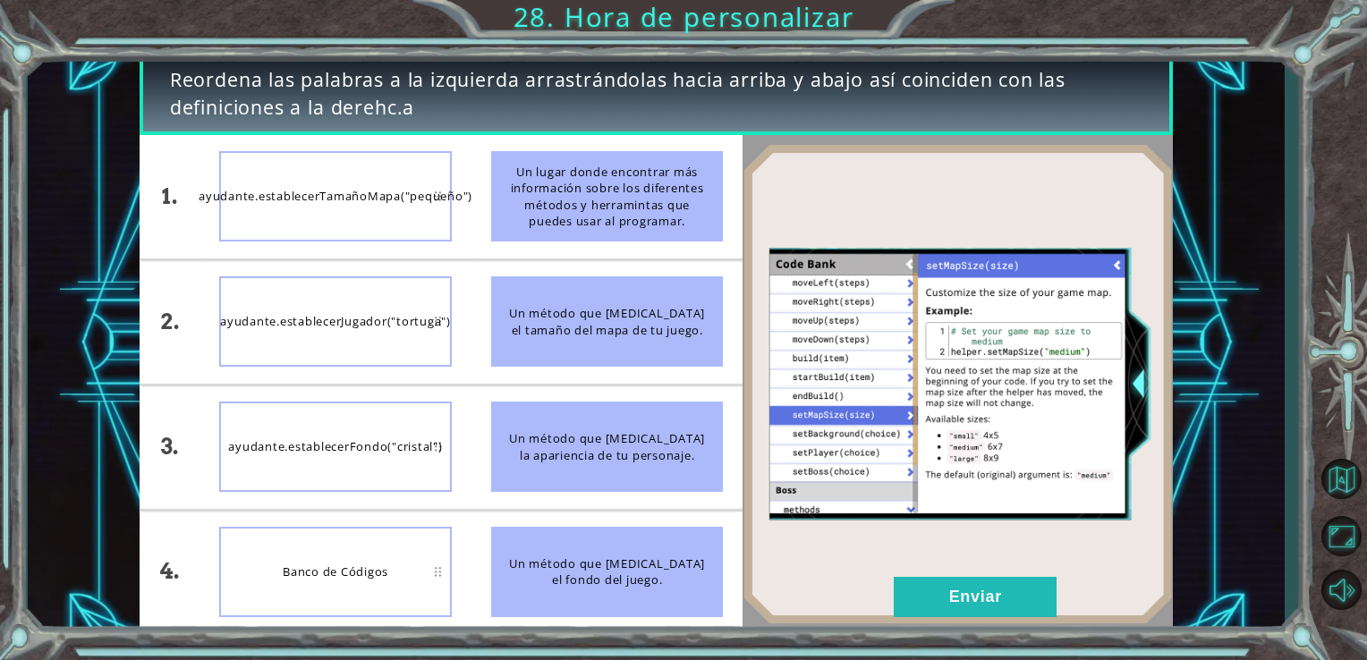
click at [1027, 233] on img at bounding box center [957, 383] width 430 height 479
click at [596, 312] on div "Un método que [MEDICAL_DATA] el tamaño del mapa de tu juego." at bounding box center [607, 321] width 233 height 90
click at [581, 346] on div "Un método que [MEDICAL_DATA] el tamaño del mapa de tu juego." at bounding box center [607, 321] width 233 height 90
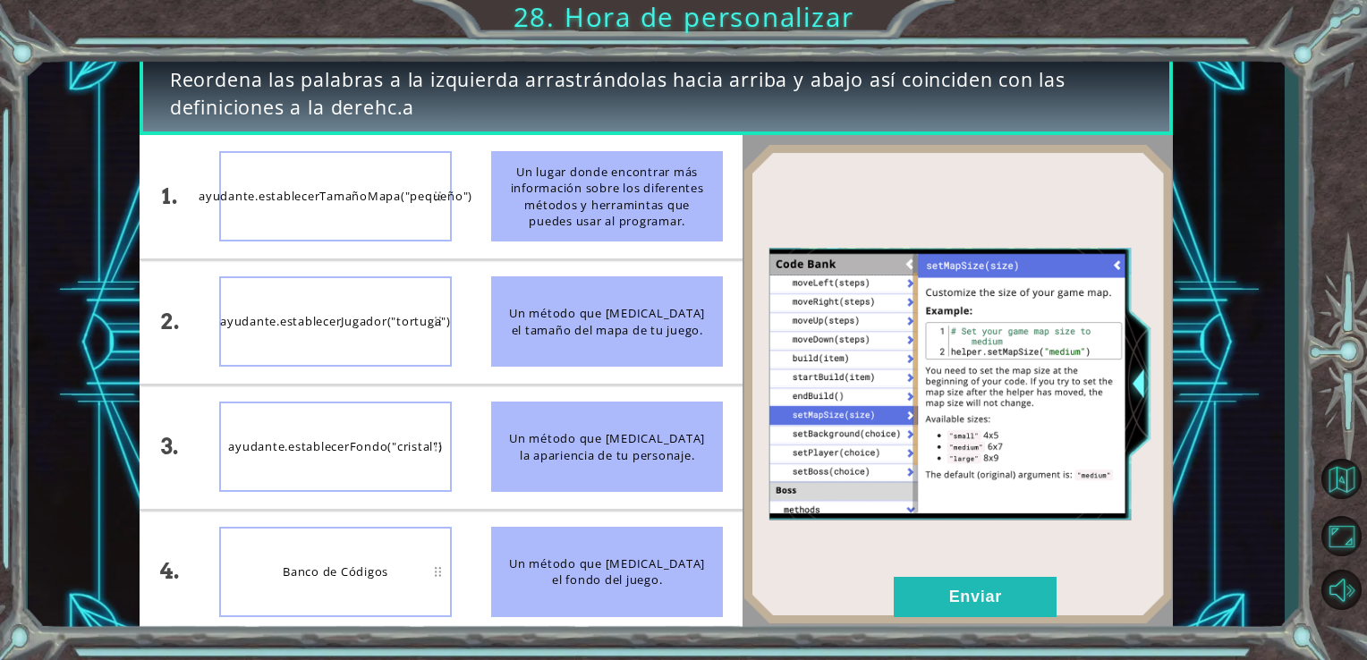
click at [581, 346] on div "Un método que [MEDICAL_DATA] el tamaño del mapa de tu juego." at bounding box center [607, 321] width 233 height 90
click at [595, 335] on div "Un método que [MEDICAL_DATA] el tamaño del mapa de tu juego." at bounding box center [607, 321] width 233 height 90
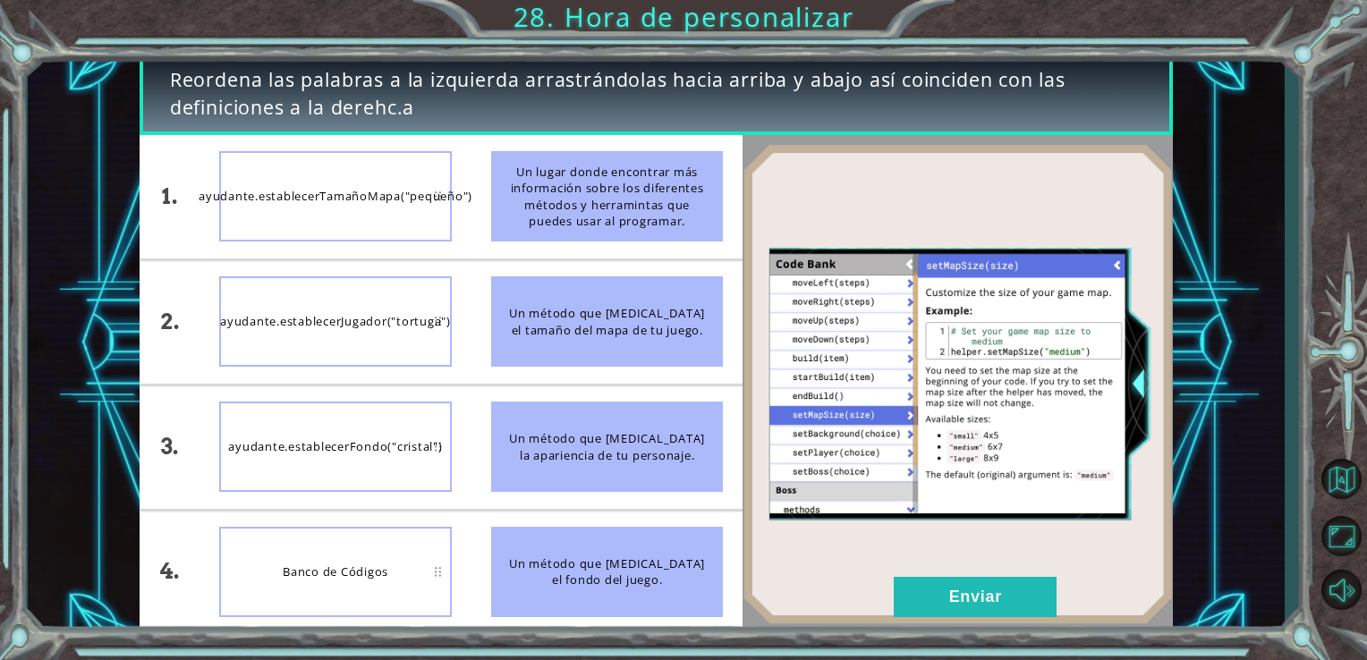
drag, startPoint x: 587, startPoint y: 322, endPoint x: 407, endPoint y: 217, distance: 208.0
click at [407, 217] on div "1. 2. 3. 4. ayudante.establecerTamañoMapa("pequeño") ayudante.establecerJugador…" at bounding box center [442, 384] width 604 height 499
drag, startPoint x: 548, startPoint y: 337, endPoint x: 425, endPoint y: 213, distance: 175.2
click at [425, 213] on div "1. 2. 3. 4. ayudante.establecerTamañoMapa("pequeño") ayudante.establecerJugador…" at bounding box center [442, 384] width 604 height 499
click at [425, 213] on div "ayudante.establecerTamañoMapa("pequeño")" at bounding box center [335, 196] width 233 height 90
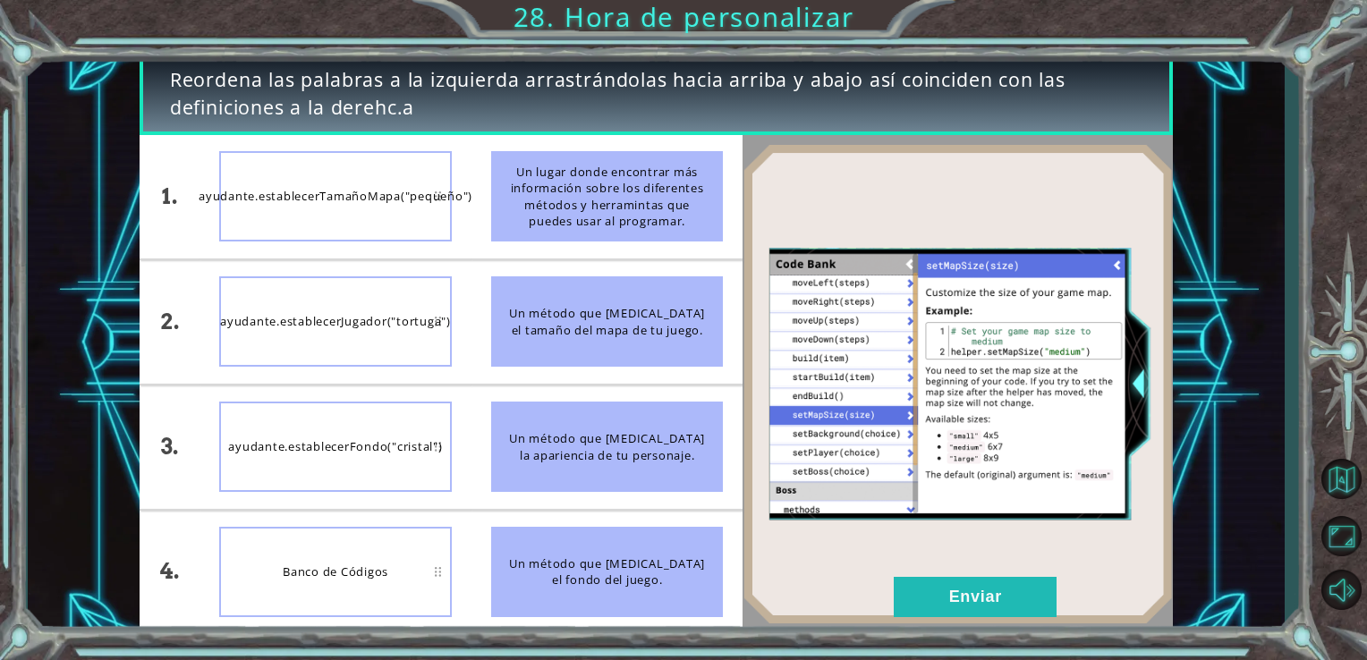
click at [1014, 192] on img at bounding box center [957, 383] width 430 height 479
click at [590, 317] on div "Un método que [MEDICAL_DATA] el tamaño del mapa de tu juego." at bounding box center [607, 321] width 233 height 90
click at [530, 301] on div "Un método que [MEDICAL_DATA] el tamaño del mapa de tu juego." at bounding box center [607, 321] width 233 height 90
click at [519, 288] on div "Un método que [MEDICAL_DATA] el tamaño del mapa de tu juego." at bounding box center [607, 321] width 233 height 90
click at [530, 317] on div "Un método que [MEDICAL_DATA] el tamaño del mapa de tu juego." at bounding box center [607, 321] width 233 height 90
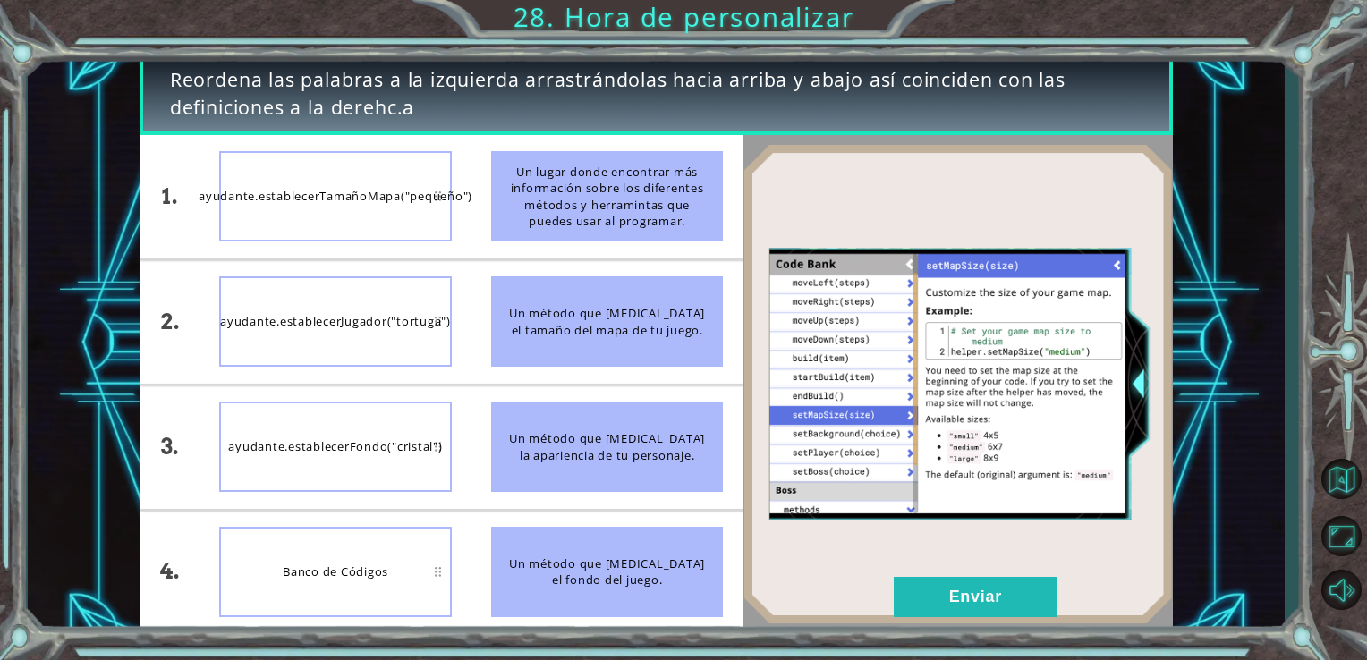
click at [519, 308] on div "Un método que [MEDICAL_DATA] el tamaño del mapa de tu juego." at bounding box center [607, 321] width 233 height 90
click at [632, 380] on li "Un método que [MEDICAL_DATA] el tamaño del mapa de tu juego." at bounding box center [607, 321] width 272 height 123
drag, startPoint x: 602, startPoint y: 326, endPoint x: 525, endPoint y: 126, distance: 213.8
click at [525, 126] on div "Reordena las palabras a la izquierda arrastrándolas hacia arriba y abajo así co…" at bounding box center [656, 343] width 1033 height 581
click at [571, 305] on div "Un método que [MEDICAL_DATA] el tamaño del mapa de tu juego." at bounding box center [607, 321] width 233 height 90
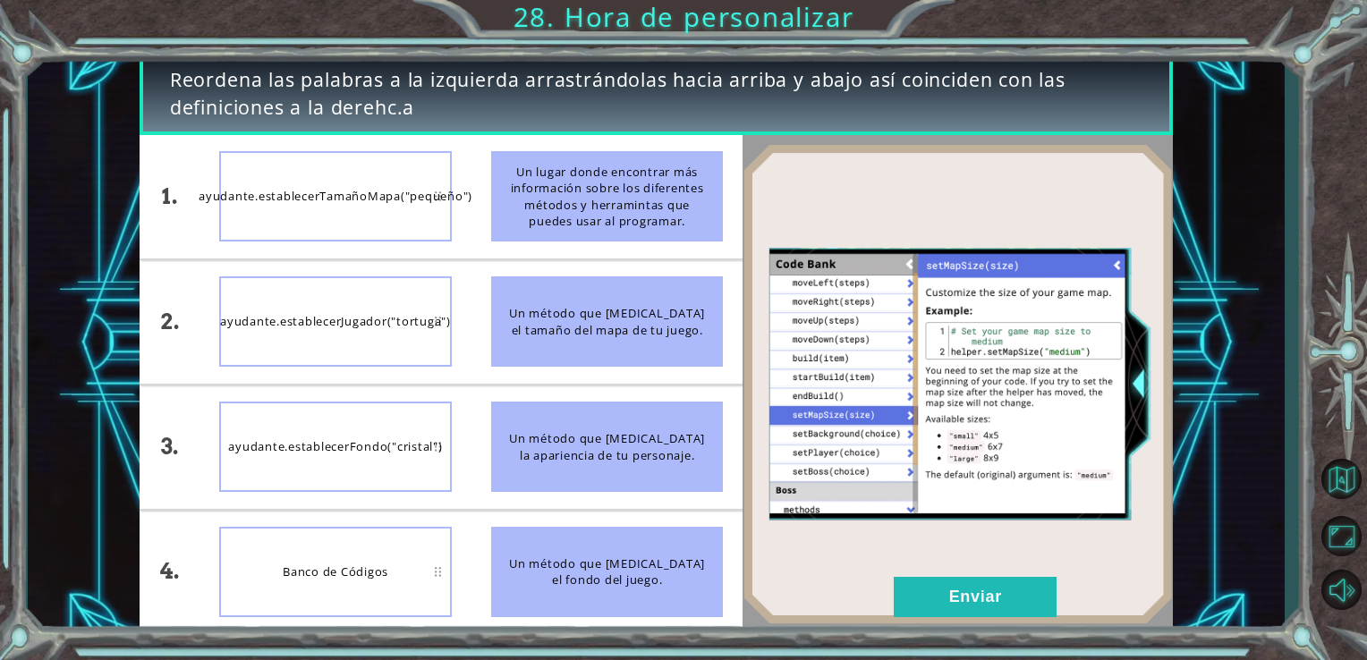
click at [571, 305] on div "Un método que [MEDICAL_DATA] el tamaño del mapa de tu juego." at bounding box center [607, 321] width 233 height 90
drag, startPoint x: 571, startPoint y: 305, endPoint x: 579, endPoint y: 313, distance: 11.4
click at [579, 313] on div "Un método que [MEDICAL_DATA] el tamaño del mapa de tu juego." at bounding box center [607, 321] width 233 height 90
drag, startPoint x: 579, startPoint y: 313, endPoint x: 628, endPoint y: 349, distance: 60.8
click at [628, 349] on div "Un método que [MEDICAL_DATA] el tamaño del mapa de tu juego." at bounding box center [607, 321] width 233 height 90
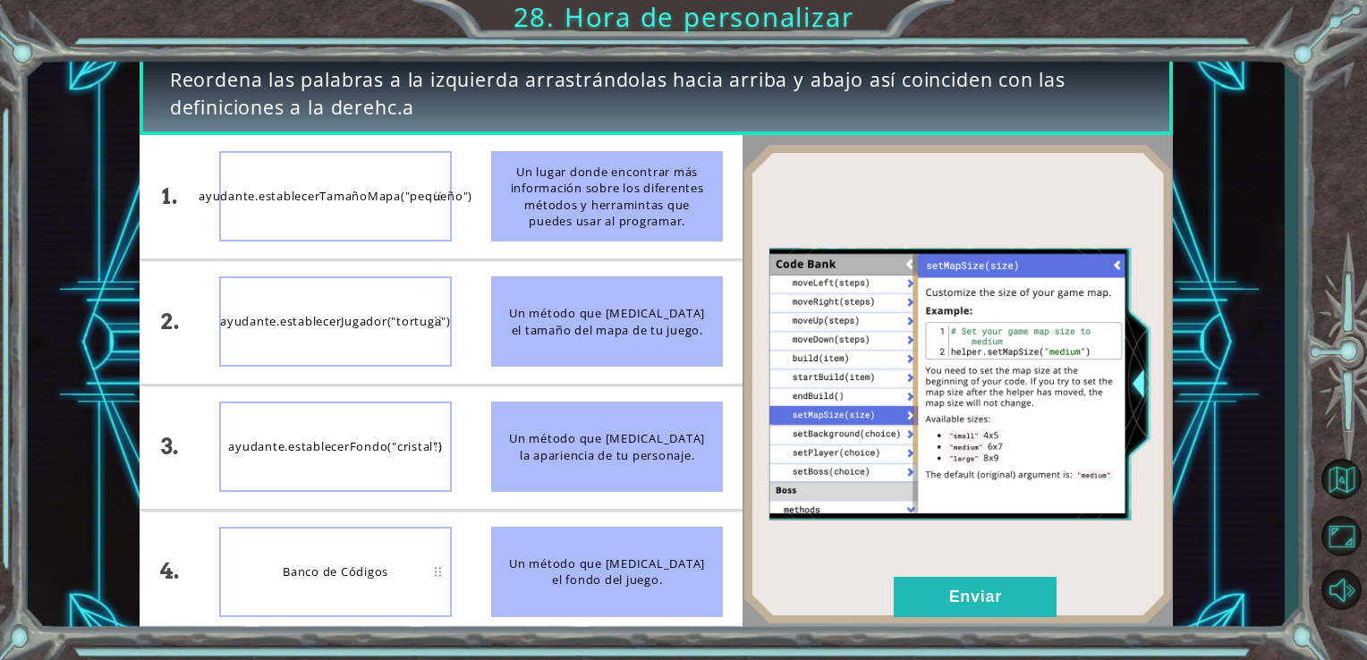
click at [628, 349] on div "Un método que [MEDICAL_DATA] el tamaño del mapa de tu juego." at bounding box center [607, 321] width 233 height 90
drag, startPoint x: 628, startPoint y: 349, endPoint x: 1007, endPoint y: 603, distance: 456.5
click at [1007, 603] on button "Enviar" at bounding box center [975, 597] width 163 height 40
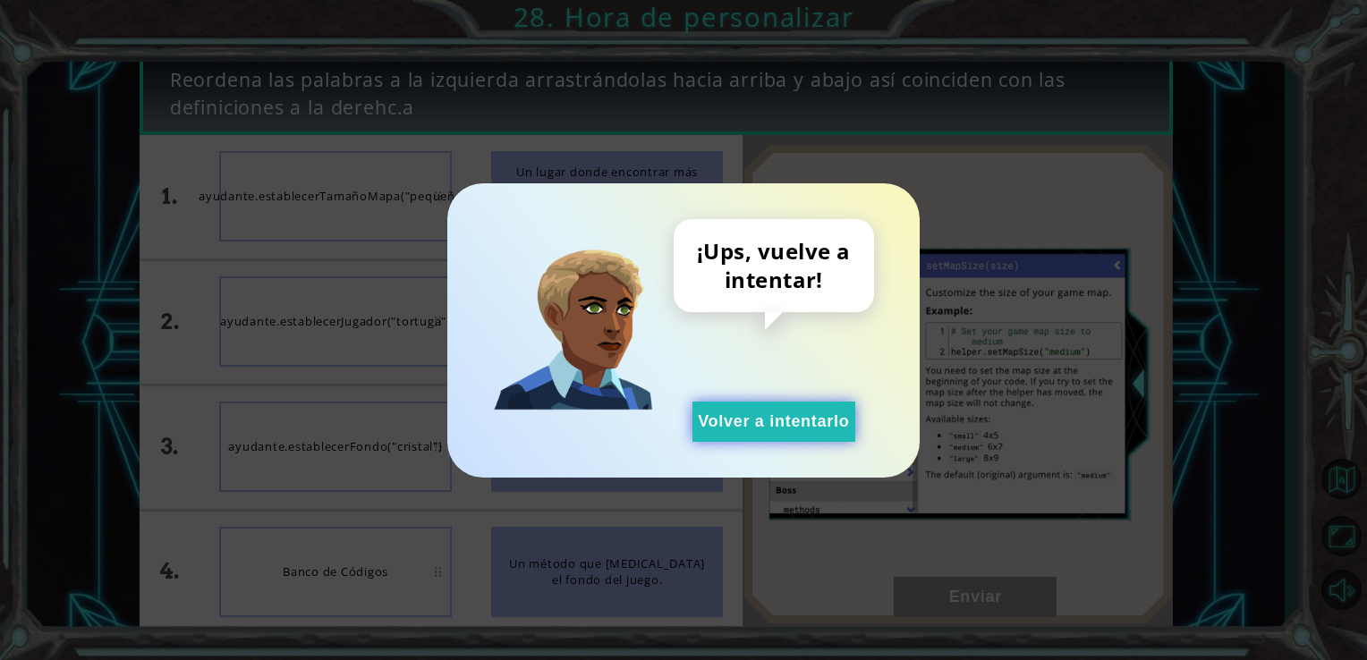
click at [794, 413] on button "Volver a intentarlo" at bounding box center [773, 422] width 163 height 40
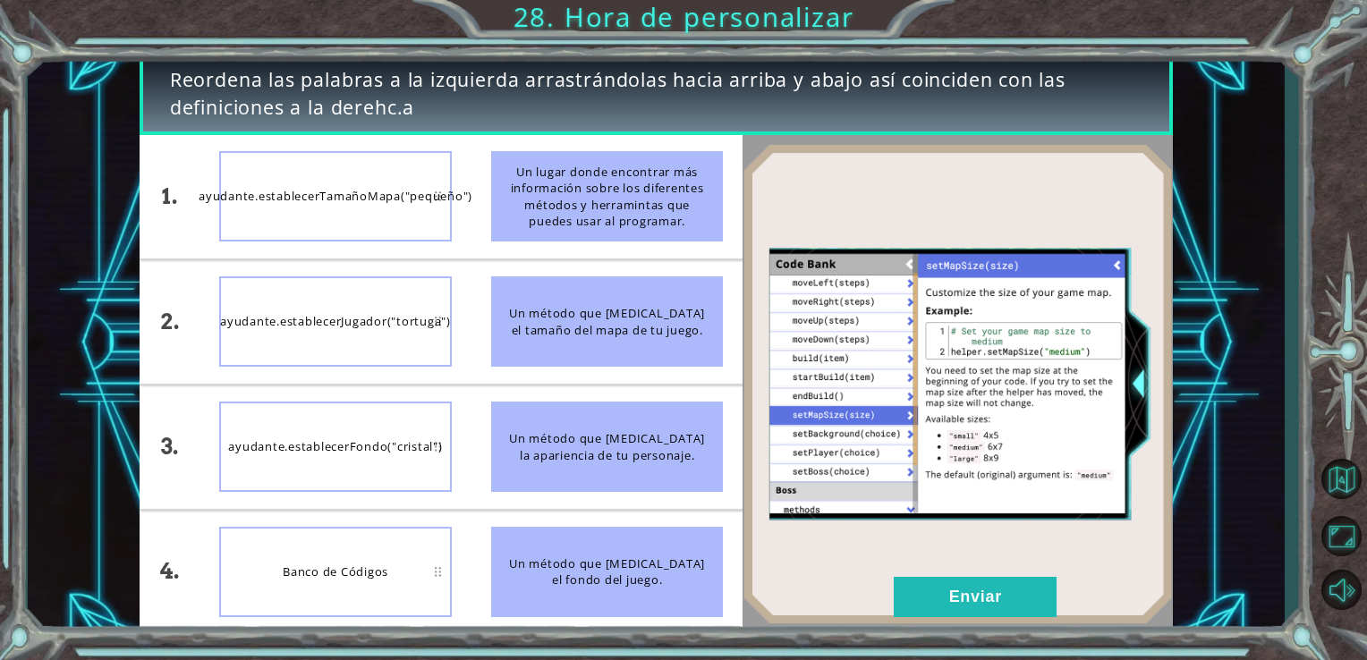
click at [794, 413] on button "Volver a intentarlo" at bounding box center [773, 422] width 163 height 40
click at [642, 324] on div "Un método que [MEDICAL_DATA] el tamaño del mapa de tu juego." at bounding box center [607, 321] width 233 height 90
drag, startPoint x: 555, startPoint y: 301, endPoint x: 601, endPoint y: 352, distance: 69.7
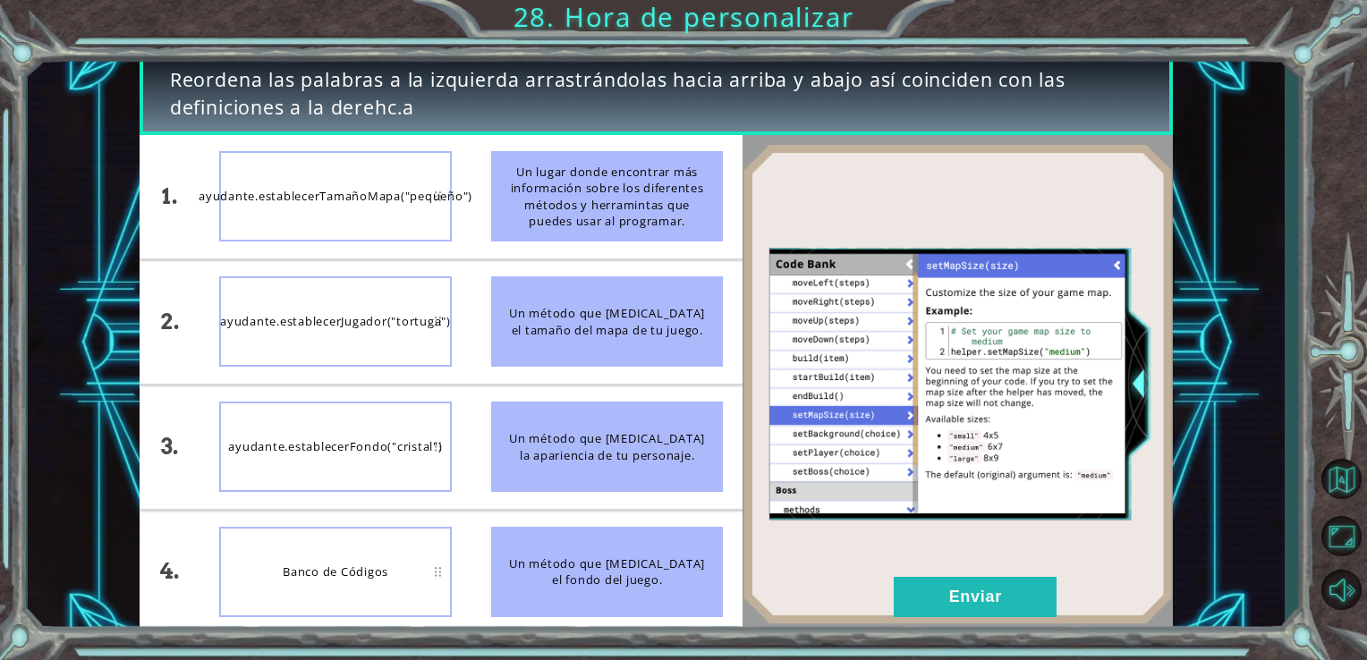
click at [601, 352] on div "Un método que [MEDICAL_DATA] el tamaño del mapa de tu juego." at bounding box center [607, 321] width 233 height 90
drag, startPoint x: 601, startPoint y: 352, endPoint x: 410, endPoint y: 187, distance: 253.0
click at [410, 187] on div "ayudante.establecerTamañoMapa("pequeño")" at bounding box center [335, 196] width 233 height 90
click at [380, 186] on div "ayudante.establecerTamañoMapa("pequeño")" at bounding box center [335, 196] width 233 height 90
drag, startPoint x: 380, startPoint y: 186, endPoint x: 360, endPoint y: 199, distance: 24.1
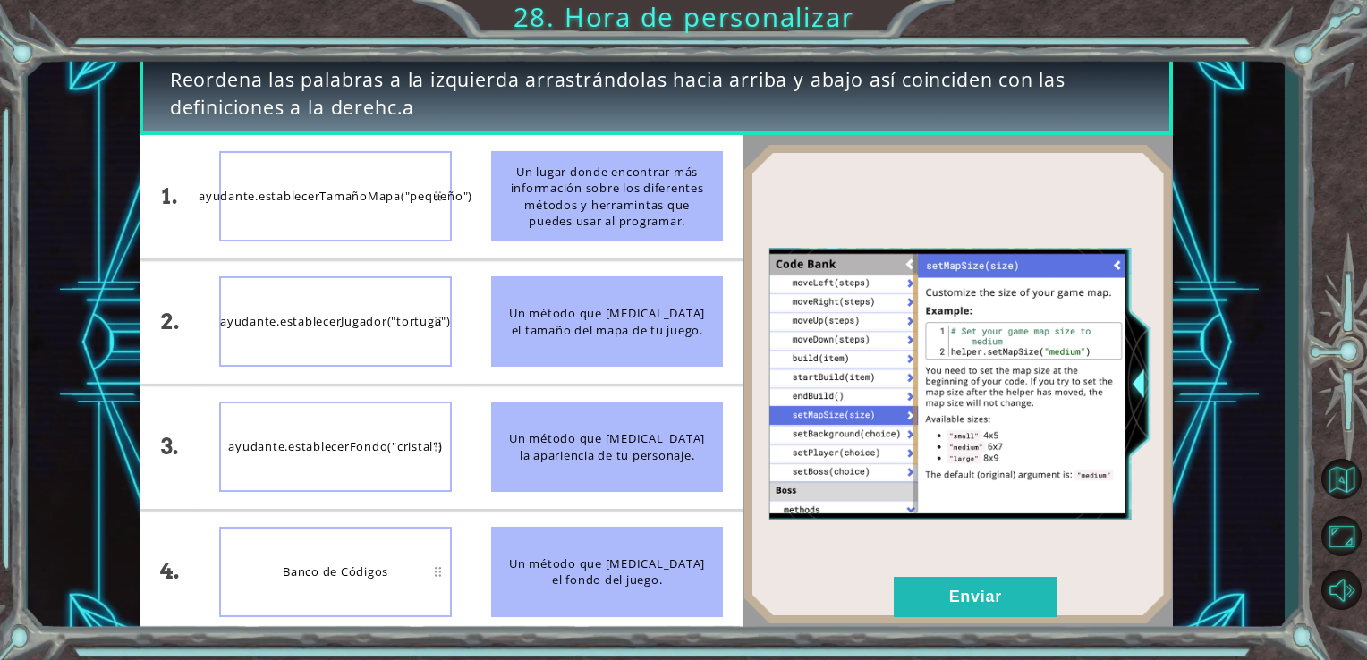
click at [360, 199] on div "ayudante.establecerTamañoMapa("pequeño")" at bounding box center [335, 196] width 233 height 90
drag, startPoint x: 360, startPoint y: 199, endPoint x: 301, endPoint y: 199, distance: 58.2
click at [301, 199] on div "ayudante.establecerTamañoMapa("pequeño")" at bounding box center [335, 196] width 233 height 90
drag, startPoint x: 301, startPoint y: 199, endPoint x: 494, endPoint y: 323, distance: 228.5
click at [494, 323] on div "1. 2. 3. 4. ayudante.establecerTamañoMapa("pequeño") ayudante.establecerJugador…" at bounding box center [442, 384] width 604 height 499
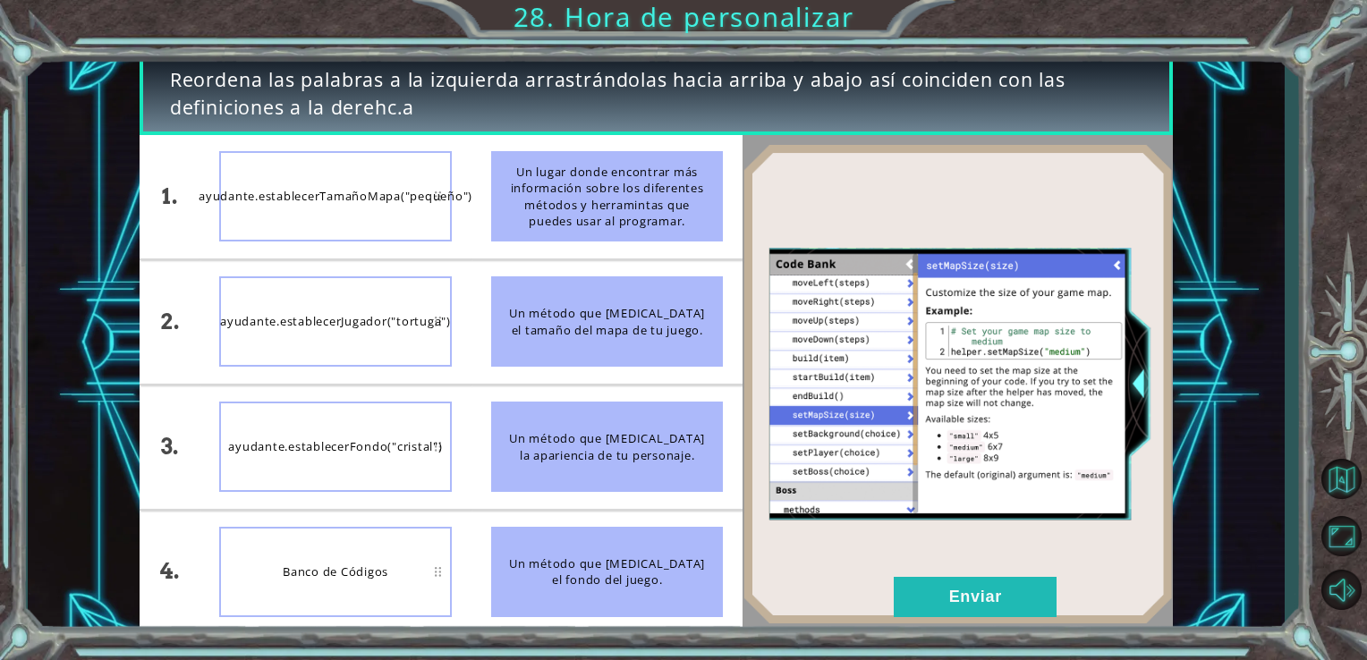
click at [513, 329] on div "Un método que [MEDICAL_DATA] el tamaño del mapa de tu juego." at bounding box center [607, 321] width 233 height 90
drag, startPoint x: 513, startPoint y: 329, endPoint x: 512, endPoint y: 302, distance: 26.9
click at [512, 302] on div "Un método que [MEDICAL_DATA] el tamaño del mapa de tu juego." at bounding box center [607, 321] width 233 height 90
drag, startPoint x: 505, startPoint y: 302, endPoint x: 488, endPoint y: 301, distance: 16.2
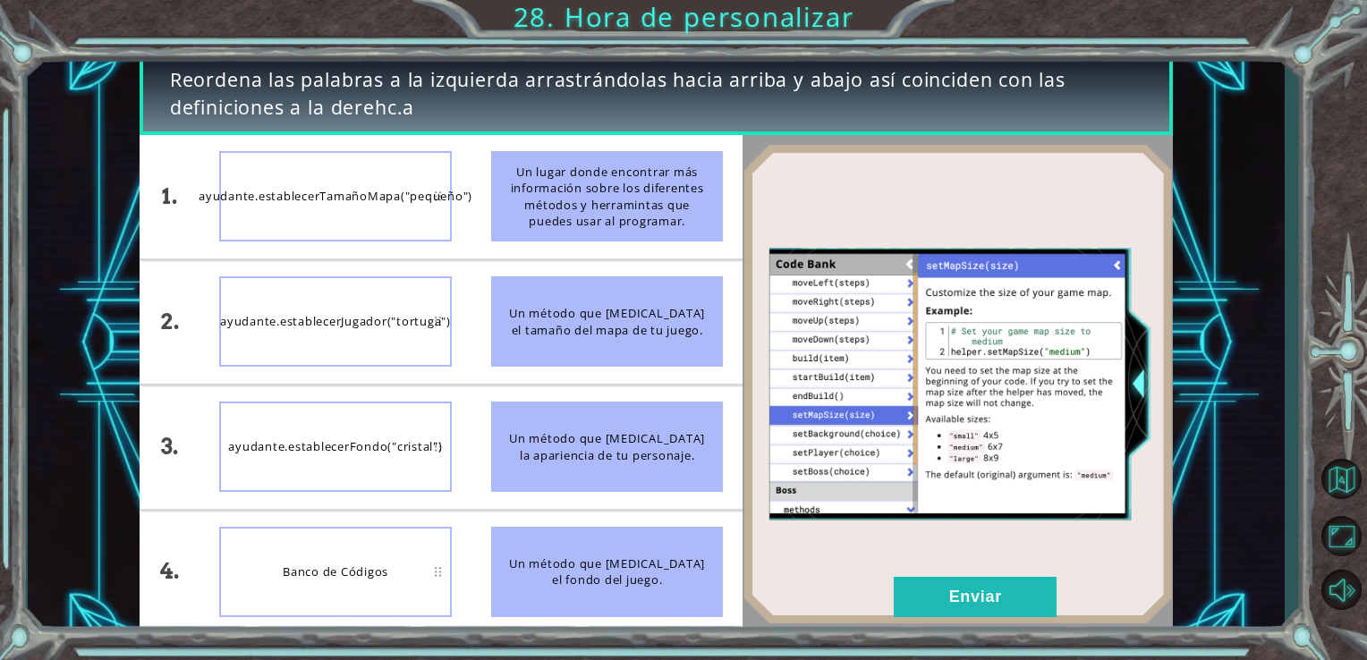
click at [488, 301] on li "Un método que [MEDICAL_DATA] el tamaño del mapa de tu juego." at bounding box center [607, 321] width 272 height 123
click at [547, 286] on div "Un método que [MEDICAL_DATA] el tamaño del mapa de tu juego." at bounding box center [607, 321] width 233 height 90
drag, startPoint x: 547, startPoint y: 286, endPoint x: 524, endPoint y: 306, distance: 30.5
click at [524, 306] on div "Un método que [MEDICAL_DATA] el tamaño del mapa de tu juego." at bounding box center [607, 321] width 233 height 90
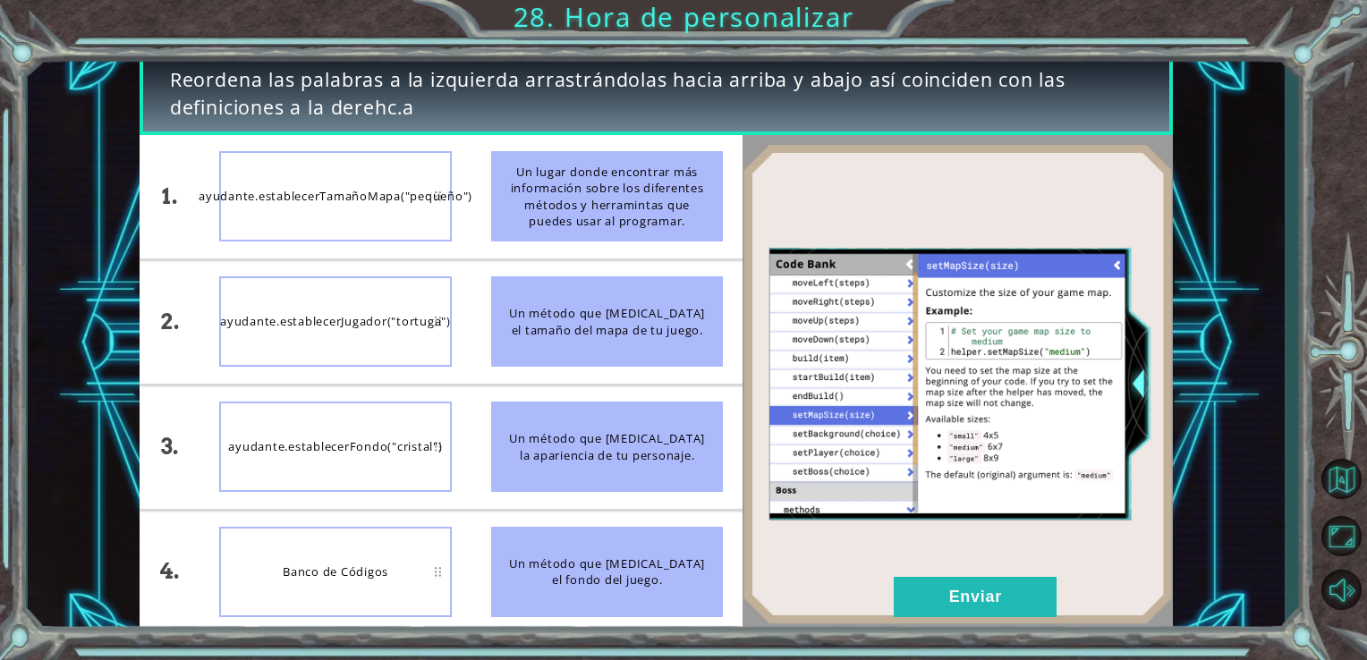
click at [496, 292] on div "Un método que [MEDICAL_DATA] el tamaño del mapa de tu juego." at bounding box center [607, 321] width 233 height 90
drag, startPoint x: 496, startPoint y: 292, endPoint x: 528, endPoint y: 296, distance: 32.5
click at [528, 296] on li "Un método que [MEDICAL_DATA] el tamaño del mapa de tu juego." at bounding box center [607, 321] width 272 height 123
click at [528, 296] on div "Un método que [MEDICAL_DATA] el tamaño del mapa de tu juego." at bounding box center [607, 321] width 233 height 90
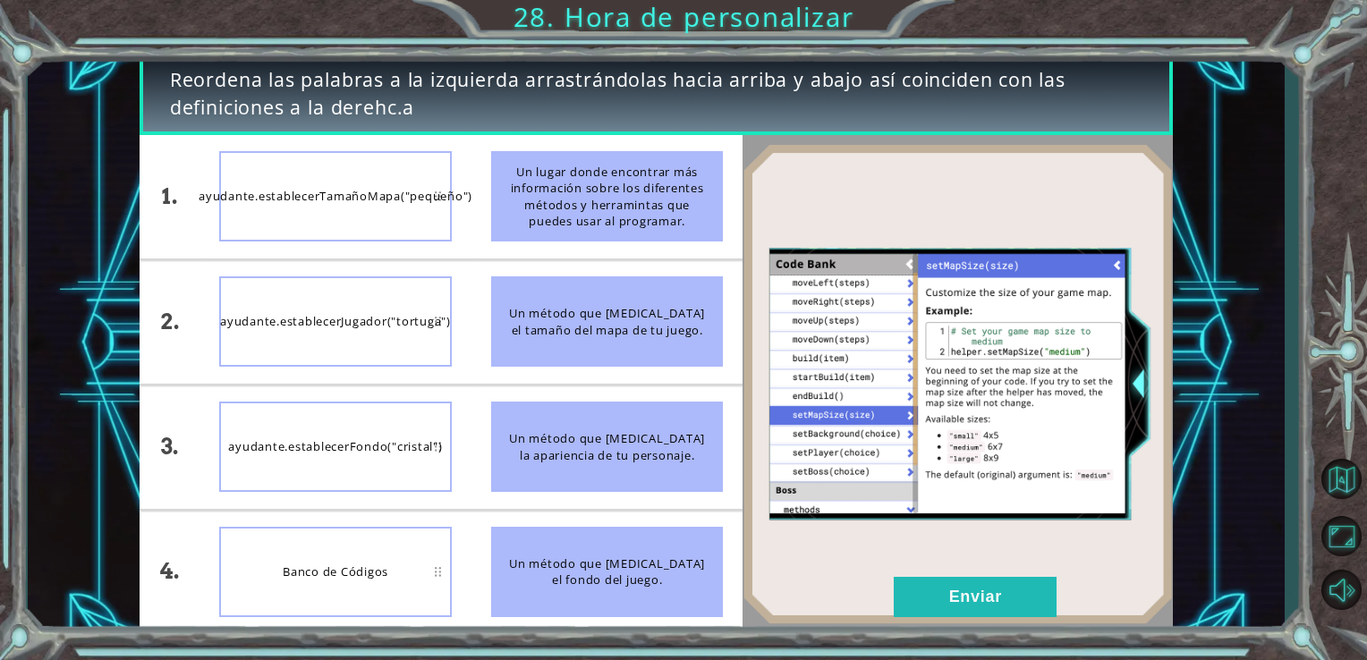
drag, startPoint x: 528, startPoint y: 296, endPoint x: 419, endPoint y: 212, distance: 137.8
click at [419, 212] on div "1. 2. 3. 4. ayudante.establecerTamañoMapa("pequeño") ayudante.establecerJugador…" at bounding box center [442, 384] width 604 height 499
click at [530, 289] on div "Un método que [MEDICAL_DATA] el tamaño del mapa de tu juego." at bounding box center [607, 321] width 233 height 90
drag, startPoint x: 530, startPoint y: 289, endPoint x: 418, endPoint y: 213, distance: 135.2
click at [418, 213] on div "1. 2. 3. 4. ayudante.establecerTamañoMapa("pequeño") ayudante.establecerJugador…" at bounding box center [442, 384] width 604 height 499
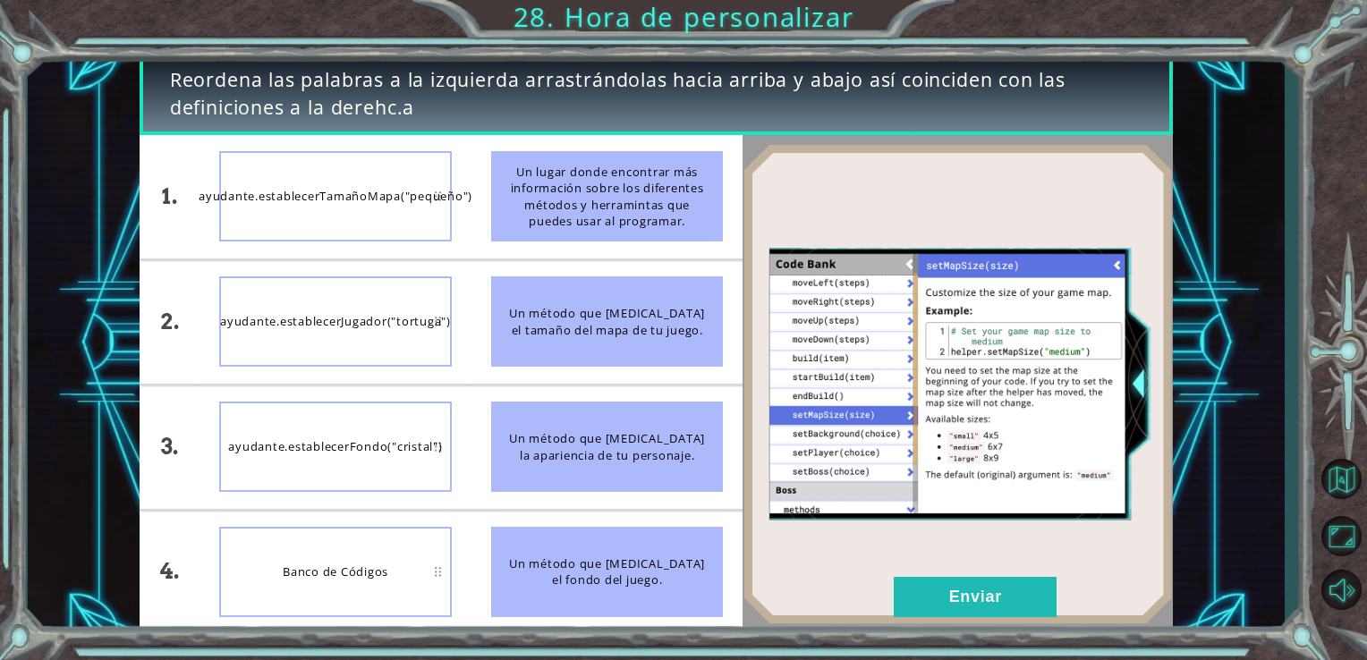
click at [418, 213] on div "ayudante.establecerTamañoMapa("pequeño")" at bounding box center [335, 196] width 233 height 90
click at [386, 197] on div "ayudante.establecerTamañoMapa("pequeño")" at bounding box center [335, 196] width 233 height 90
drag, startPoint x: 386, startPoint y: 197, endPoint x: 347, endPoint y: 187, distance: 39.7
click at [347, 187] on div "ayudante.establecerTamañoMapa("pequeño")" at bounding box center [335, 196] width 233 height 90
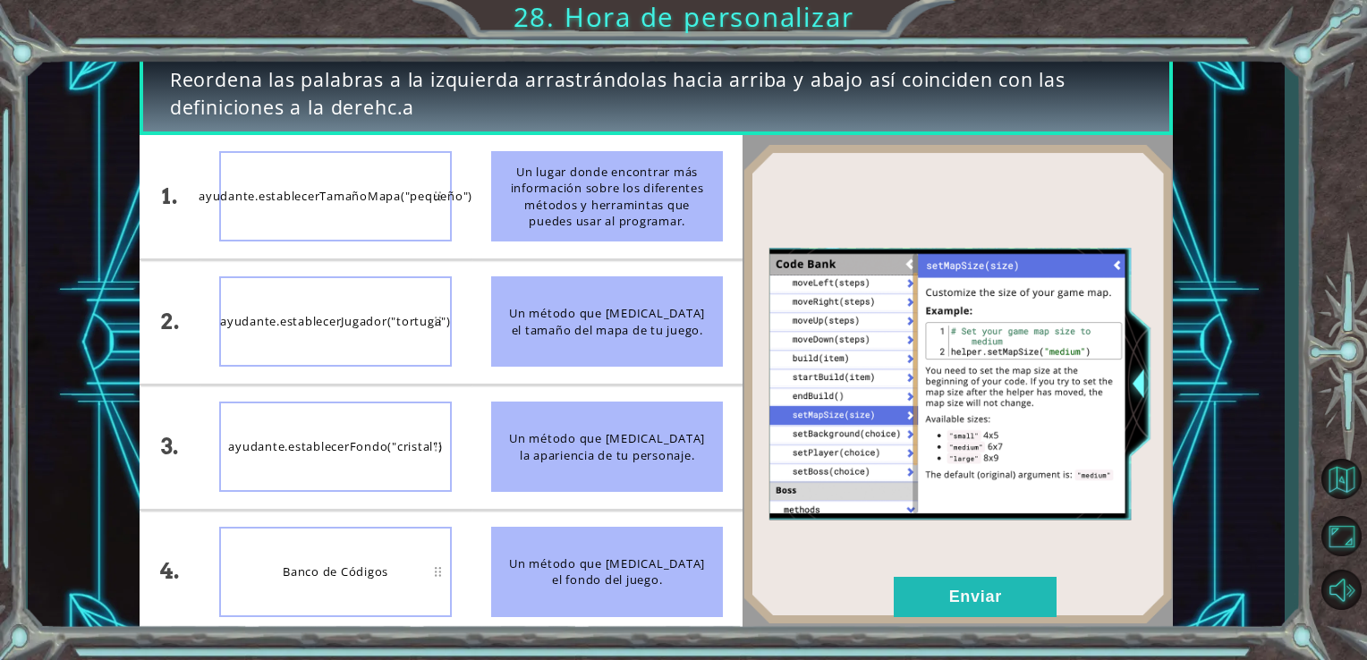
click at [347, 187] on div "ayudante.establecerTamañoMapa("pequeño")" at bounding box center [335, 196] width 233 height 90
click at [377, 181] on div "ayudante.establecerTamañoMapa("pequeño")" at bounding box center [335, 196] width 233 height 90
drag, startPoint x: 377, startPoint y: 181, endPoint x: 434, endPoint y: 204, distance: 61.0
click at [434, 204] on div "ayudante.establecerTamañoMapa("pequeño")" at bounding box center [335, 196] width 233 height 90
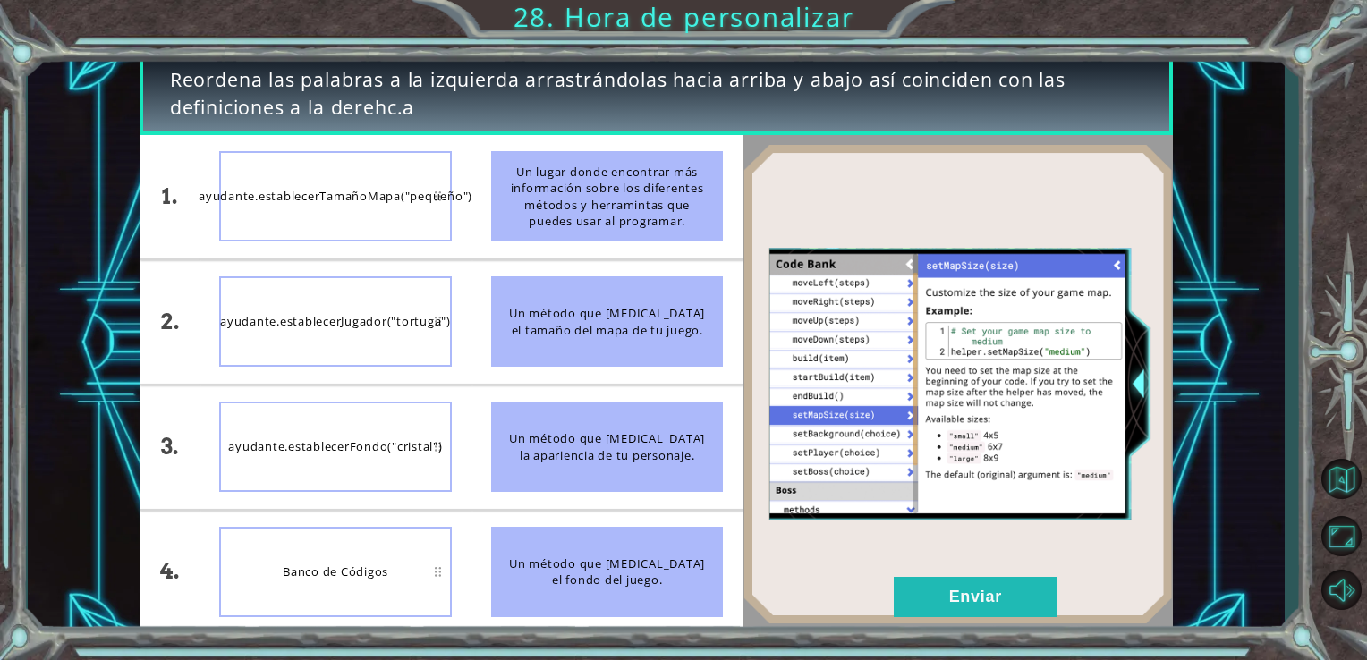
click at [434, 204] on div "ayudante.establecerTamañoMapa("pequeño")" at bounding box center [335, 196] width 233 height 90
click at [434, 193] on div "ayudante.establecerTamañoMapa("pequeño")" at bounding box center [335, 196] width 233 height 90
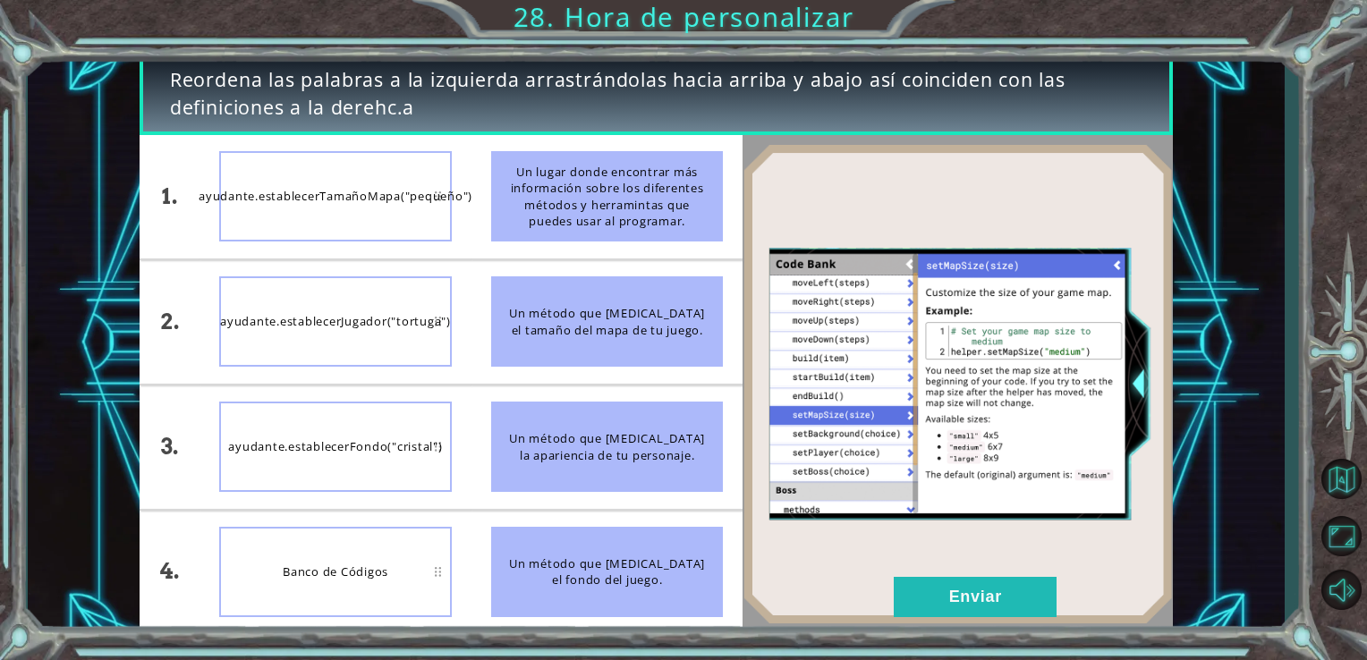
drag, startPoint x: 434, startPoint y: 193, endPoint x: 404, endPoint y: 183, distance: 31.1
click at [404, 183] on div "ayudante.establecerTamañoMapa("pequeño")" at bounding box center [335, 196] width 233 height 90
drag, startPoint x: 404, startPoint y: 183, endPoint x: 440, endPoint y: 216, distance: 48.7
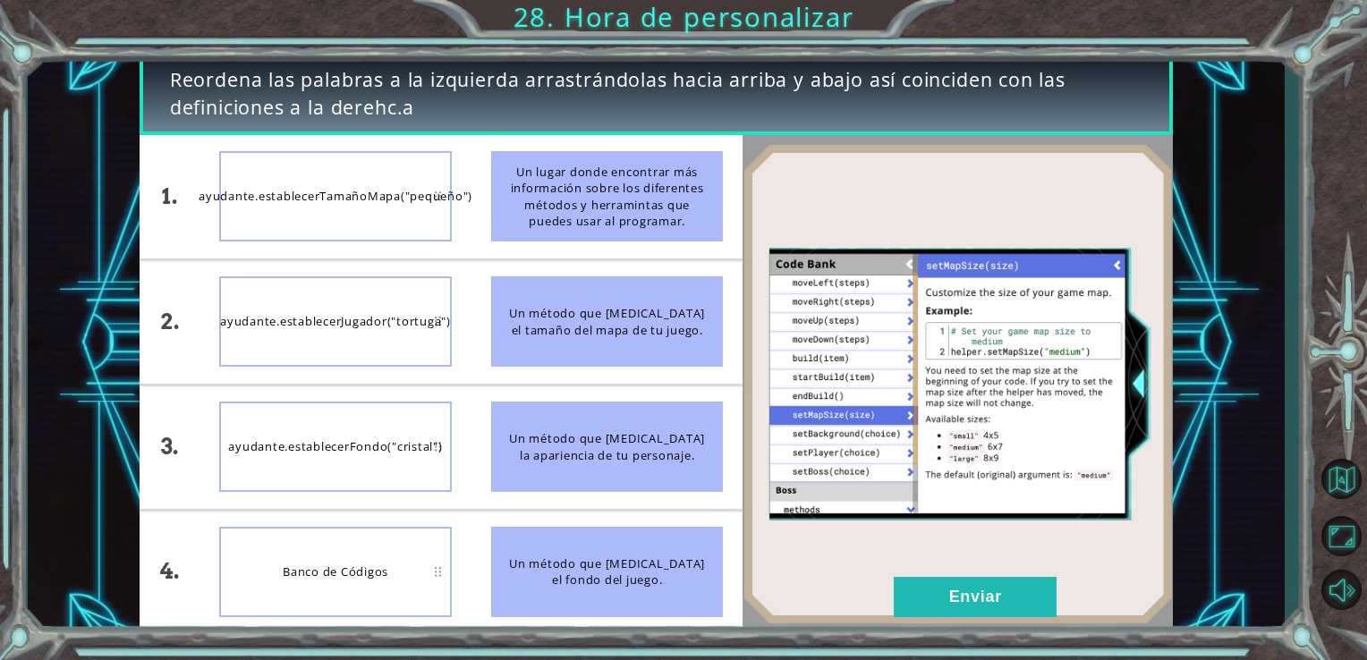
click at [440, 216] on div "ayudante.establecerTamañoMapa("pequeño")" at bounding box center [335, 196] width 233 height 90
drag, startPoint x: 440, startPoint y: 216, endPoint x: 426, endPoint y: 214, distance: 14.6
click at [426, 214] on div "ayudante.establecerTamañoMapa("pequeño")" at bounding box center [335, 196] width 233 height 90
click at [431, 208] on div "ayudante.establecerTamañoMapa("pequeño")" at bounding box center [335, 196] width 233 height 90
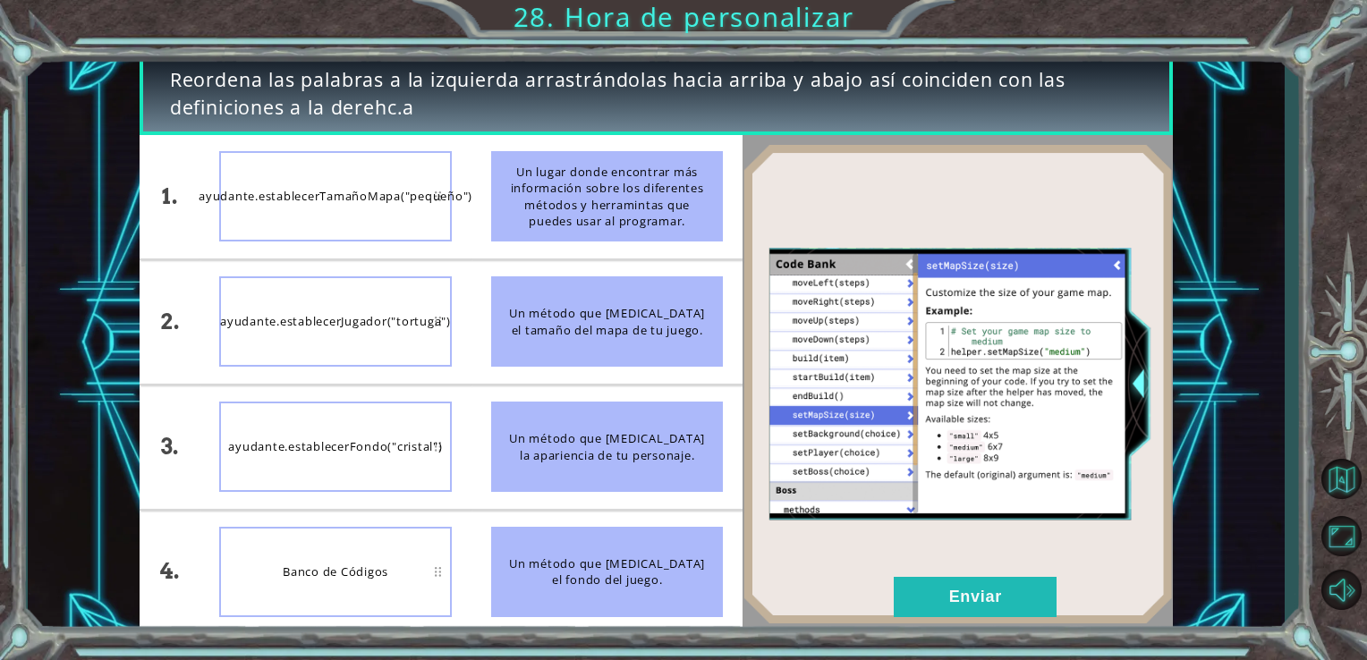
click at [406, 210] on div "ayudante.establecerTamañoMapa("pequeño")" at bounding box center [335, 196] width 233 height 90
drag, startPoint x: 493, startPoint y: 295, endPoint x: 377, endPoint y: 185, distance: 159.4
click at [377, 185] on div "1. 2. 3. 4. ayudante.establecerTamañoMapa("pequeño") ayudante.establecerJugador…" at bounding box center [442, 384] width 604 height 499
click at [576, 380] on li "Un método que [MEDICAL_DATA] el tamaño del mapa de tu juego." at bounding box center [607, 321] width 272 height 123
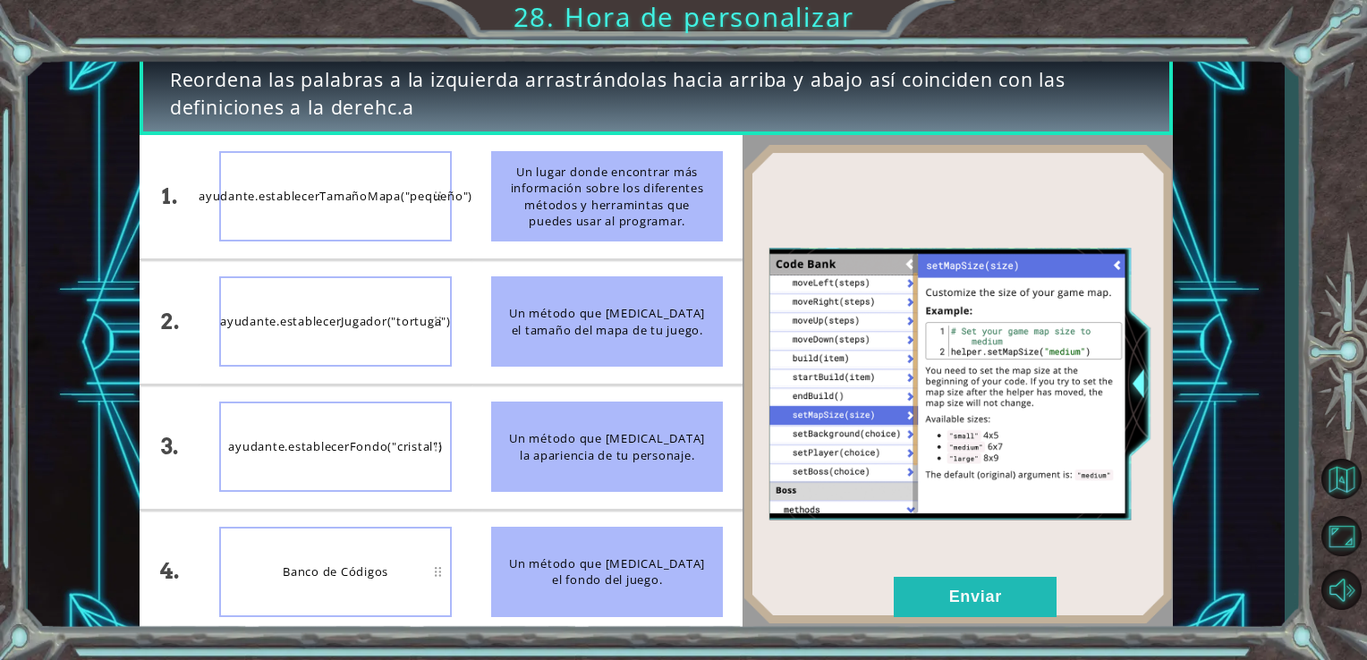
click at [555, 320] on div "Un método que [MEDICAL_DATA] el tamaño del mapa de tu juego." at bounding box center [607, 321] width 233 height 90
click at [515, 292] on div "Un método que [MEDICAL_DATA] el tamaño del mapa de tu juego." at bounding box center [607, 321] width 233 height 90
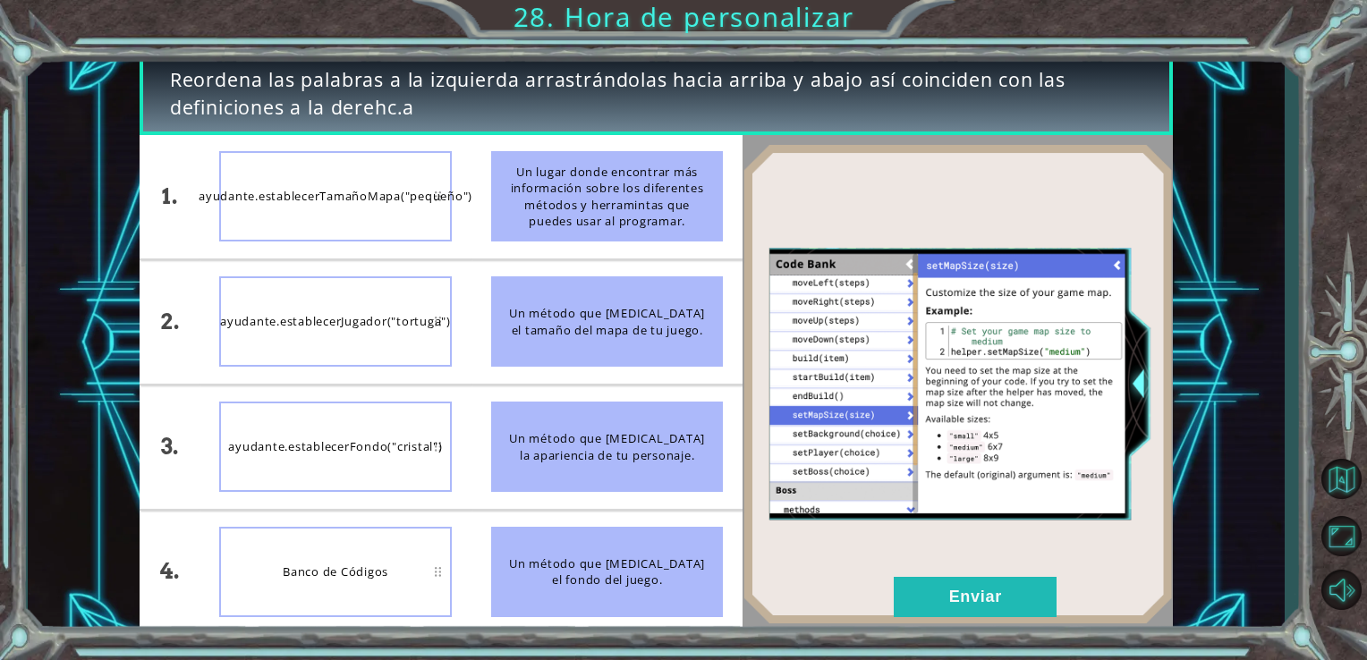
click at [515, 292] on div "Un método que [MEDICAL_DATA] el tamaño del mapa de tu juego." at bounding box center [607, 321] width 233 height 90
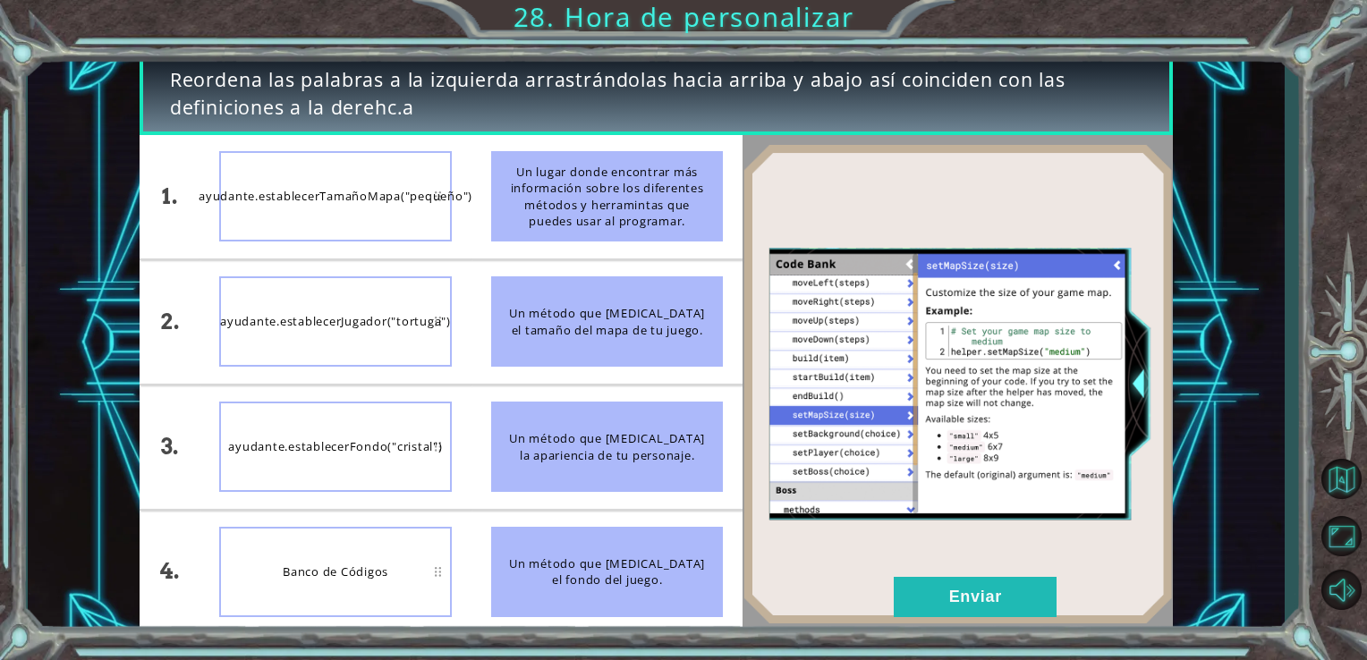
drag, startPoint x: 515, startPoint y: 292, endPoint x: 547, endPoint y: 371, distance: 85.9
click at [547, 371] on li "Un método que [MEDICAL_DATA] el tamaño del mapa de tu juego." at bounding box center [607, 321] width 272 height 123
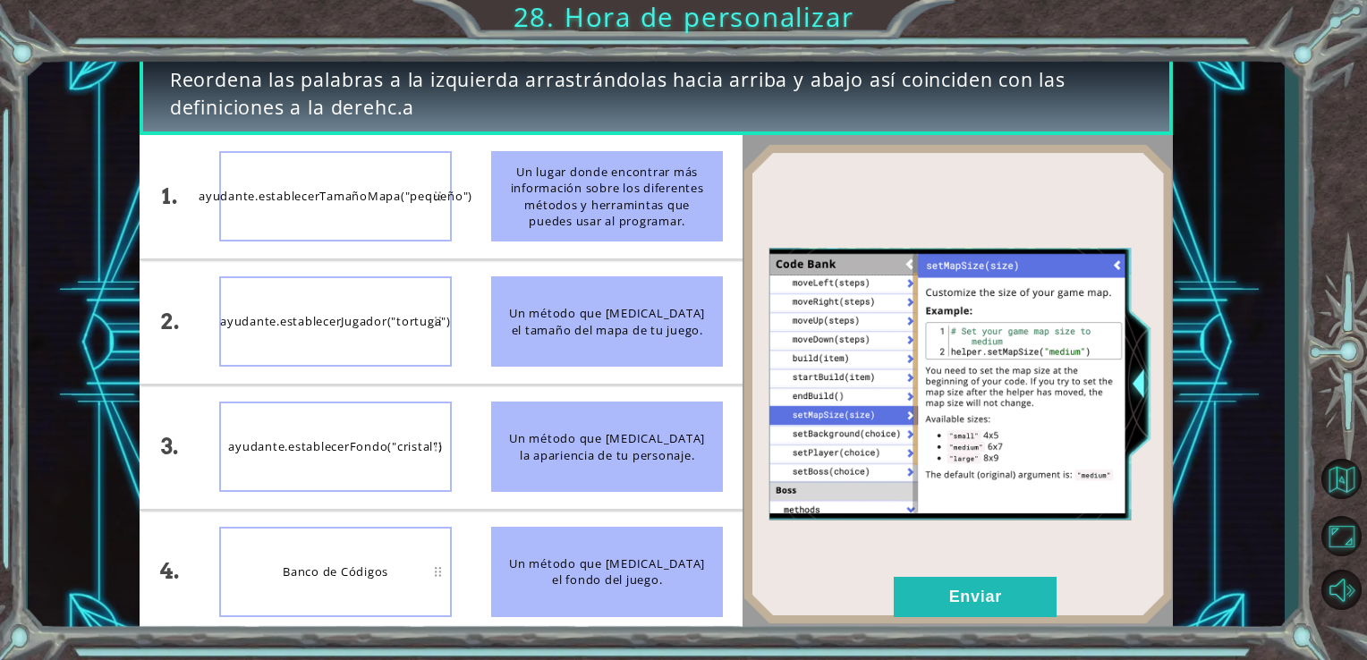
click at [540, 303] on div "Un método que [MEDICAL_DATA] el tamaño del mapa de tu juego." at bounding box center [607, 321] width 233 height 90
drag, startPoint x: 540, startPoint y: 303, endPoint x: 517, endPoint y: 313, distance: 25.3
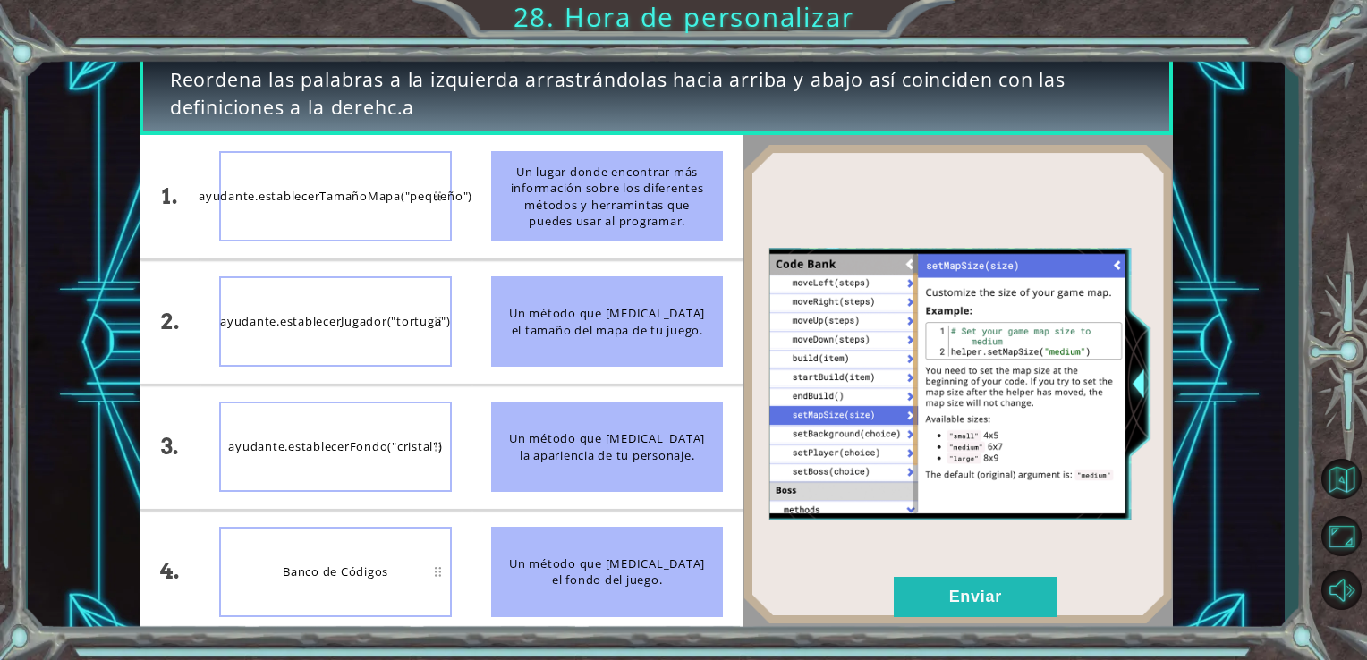
click at [517, 313] on div "Un método que [MEDICAL_DATA] el tamaño del mapa de tu juego." at bounding box center [607, 321] width 233 height 90
click at [515, 312] on div "Un método que [MEDICAL_DATA] el tamaño del mapa de tu juego." at bounding box center [607, 321] width 233 height 90
click at [1020, 99] on span "Reordena las palabras a la izquierda arrastrándolas hacia arriba y abajo así co…" at bounding box center [656, 93] width 972 height 55
click at [612, 284] on div "Un método que [MEDICAL_DATA] el tamaño del mapa de tu juego." at bounding box center [607, 321] width 233 height 90
drag, startPoint x: 612, startPoint y: 284, endPoint x: 594, endPoint y: 376, distance: 93.0
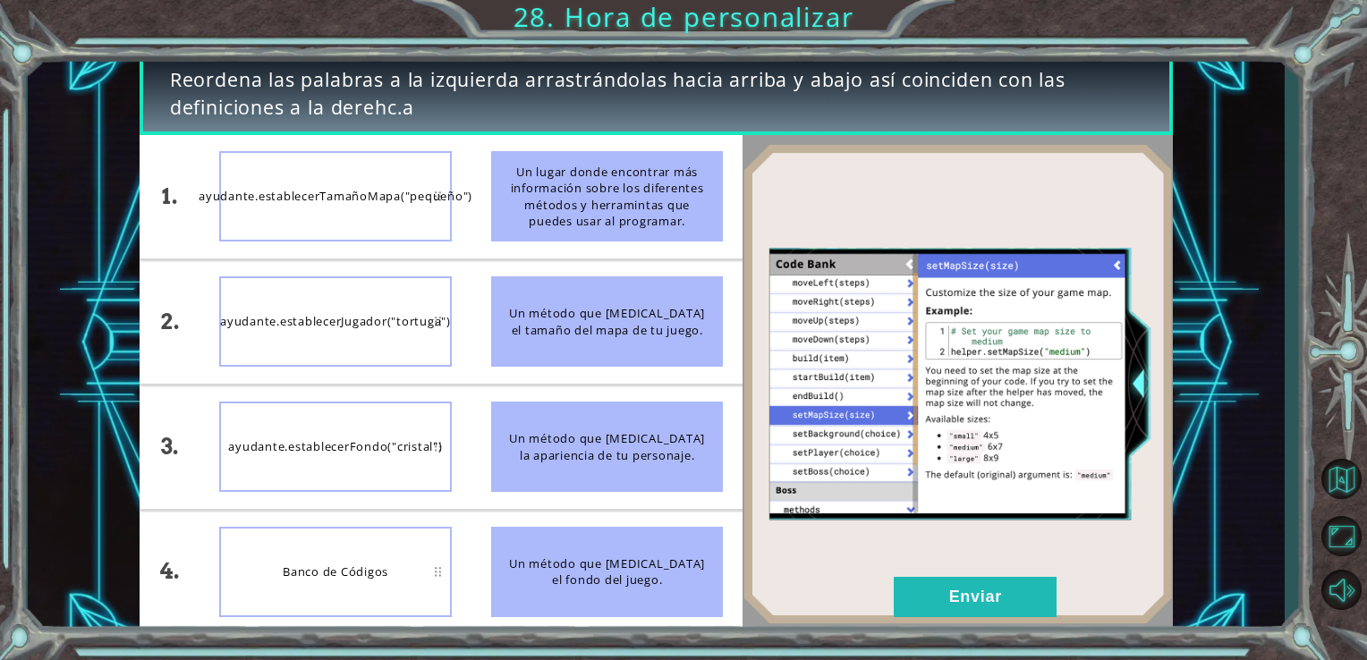
click at [594, 376] on li "Un método que [MEDICAL_DATA] el tamaño del mapa de tu juego." at bounding box center [607, 321] width 272 height 123
drag, startPoint x: 576, startPoint y: 349, endPoint x: 532, endPoint y: 295, distance: 69.3
click at [532, 295] on div "Un método que [MEDICAL_DATA] el tamaño del mapa de tu juego." at bounding box center [607, 321] width 233 height 90
click at [539, 320] on div "Un método que [MEDICAL_DATA] el tamaño del mapa de tu juego." at bounding box center [607, 321] width 233 height 90
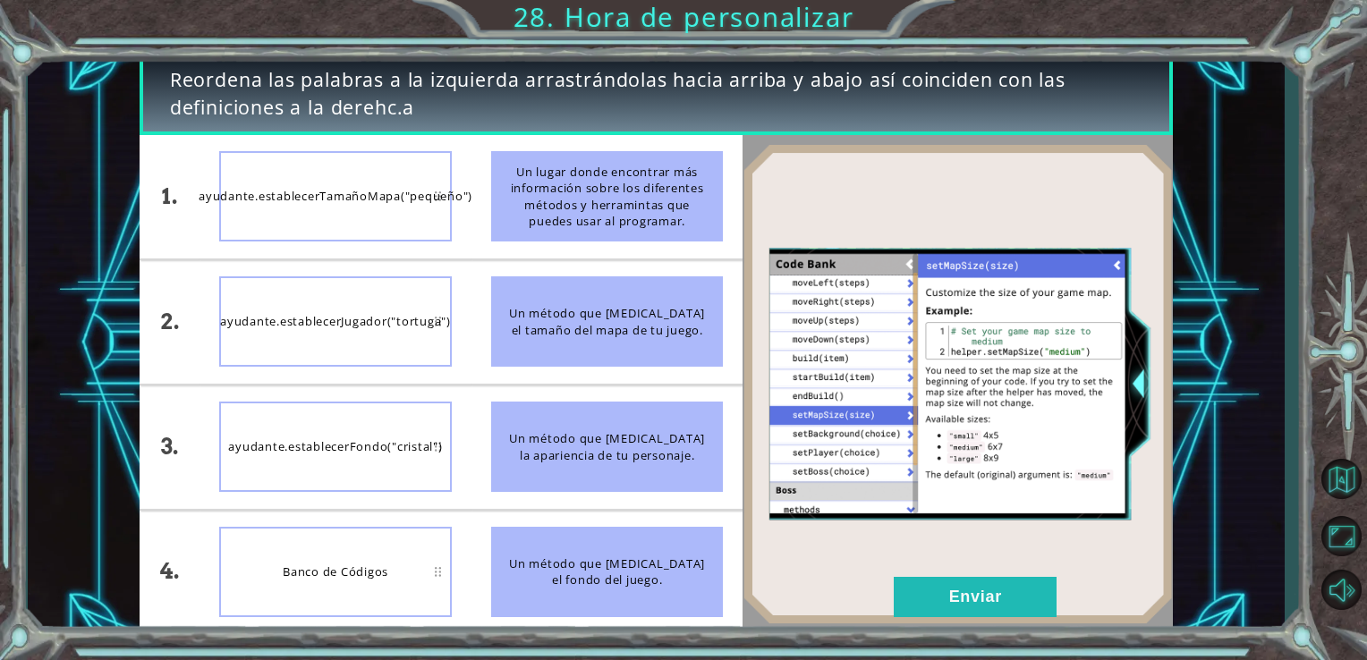
click at [539, 320] on div "Un método que [MEDICAL_DATA] el tamaño del mapa de tu juego." at bounding box center [607, 321] width 233 height 90
drag, startPoint x: 539, startPoint y: 320, endPoint x: 558, endPoint y: 345, distance: 31.3
click at [558, 345] on div "Un método que [MEDICAL_DATA] el tamaño del mapa de tu juego." at bounding box center [607, 321] width 233 height 90
drag, startPoint x: 519, startPoint y: 177, endPoint x: 426, endPoint y: 178, distance: 93.0
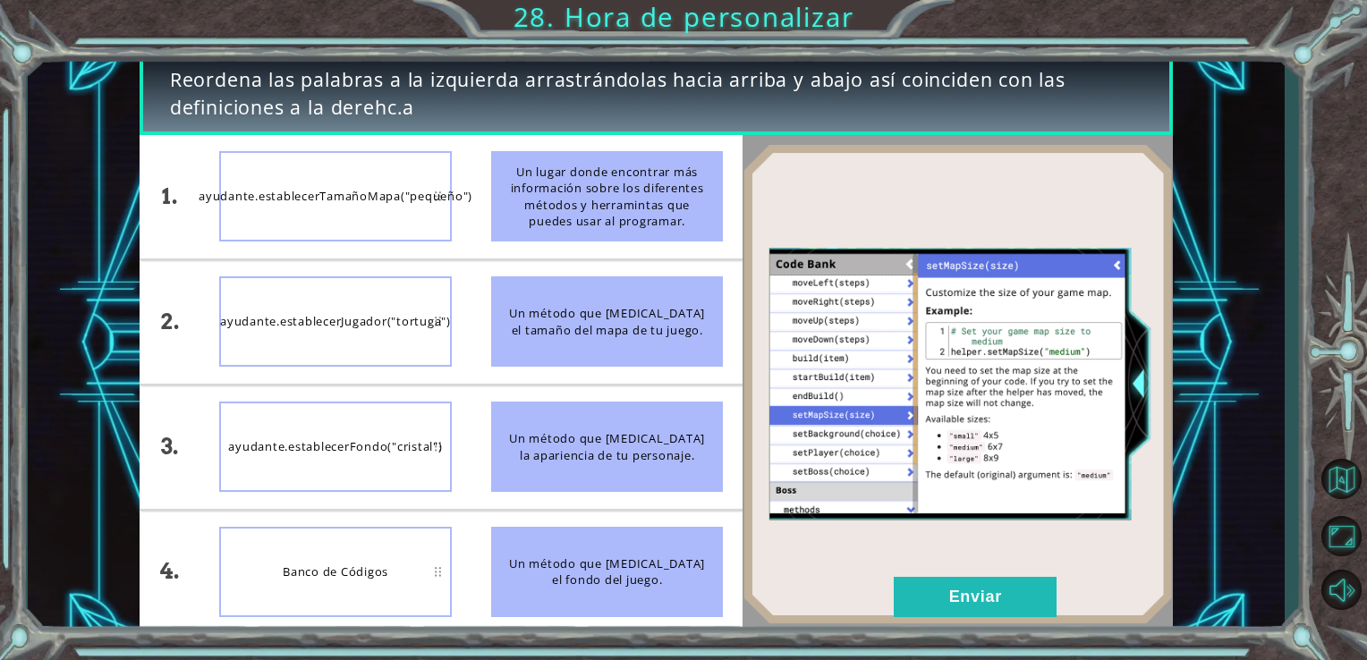
click at [426, 178] on div "1. 2. 3. 4. ayudante.establecerTamañoMapa("pequeño") ayudante.establecerJugador…" at bounding box center [442, 384] width 604 height 499
drag, startPoint x: 521, startPoint y: 290, endPoint x: 376, endPoint y: 183, distance: 179.8
click at [376, 183] on div "1. 2. 3. 4. ayudante.establecerTamañoMapa("pequeño") ayudante.establecerJugador…" at bounding box center [442, 384] width 604 height 499
click at [376, 183] on div "ayudante.establecerTamañoMapa("pequeño")" at bounding box center [335, 196] width 233 height 90
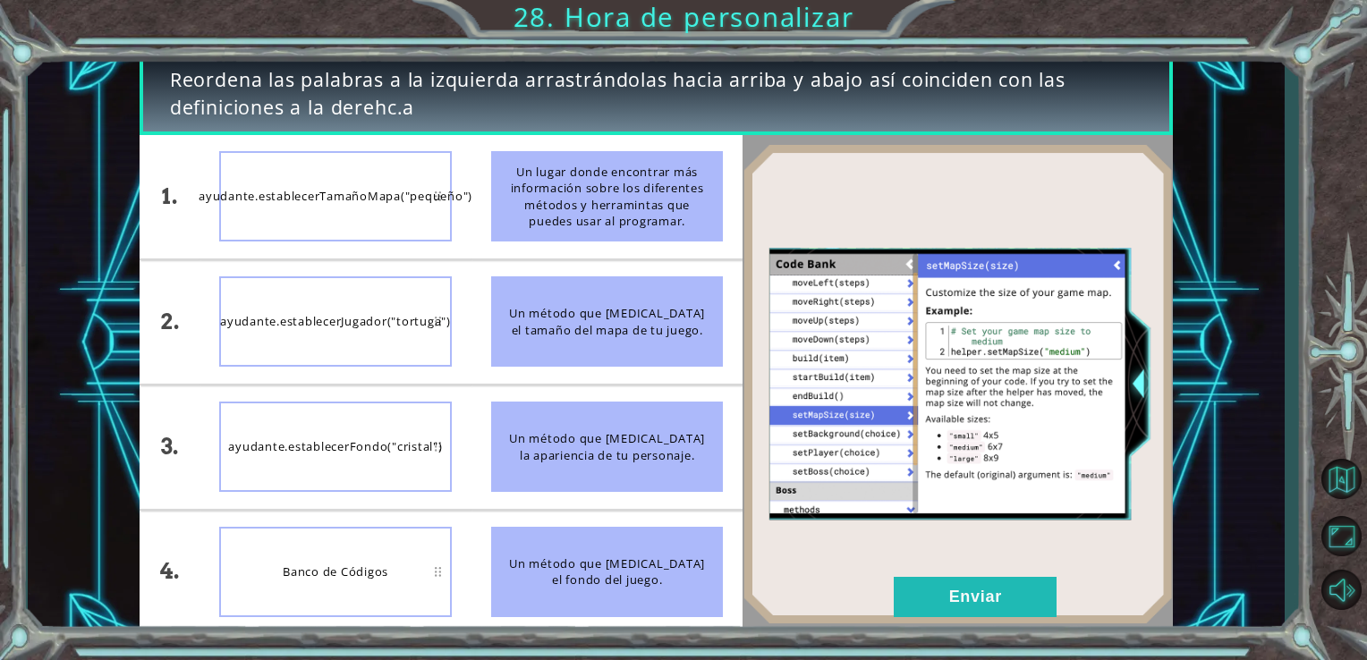
drag, startPoint x: 543, startPoint y: 298, endPoint x: 346, endPoint y: 174, distance: 232.8
click at [346, 174] on div "1. 2. 3. 4. ayudante.establecerTamañoMapa("pequeño") ayudante.establecerJugador…" at bounding box center [442, 384] width 604 height 499
click at [518, 283] on div "Un método que [MEDICAL_DATA] el tamaño del mapa de tu juego." at bounding box center [607, 321] width 233 height 90
drag, startPoint x: 562, startPoint y: 337, endPoint x: 537, endPoint y: 323, distance: 28.8
click at [537, 323] on div "Un método que [MEDICAL_DATA] el tamaño del mapa de tu juego." at bounding box center [607, 321] width 233 height 90
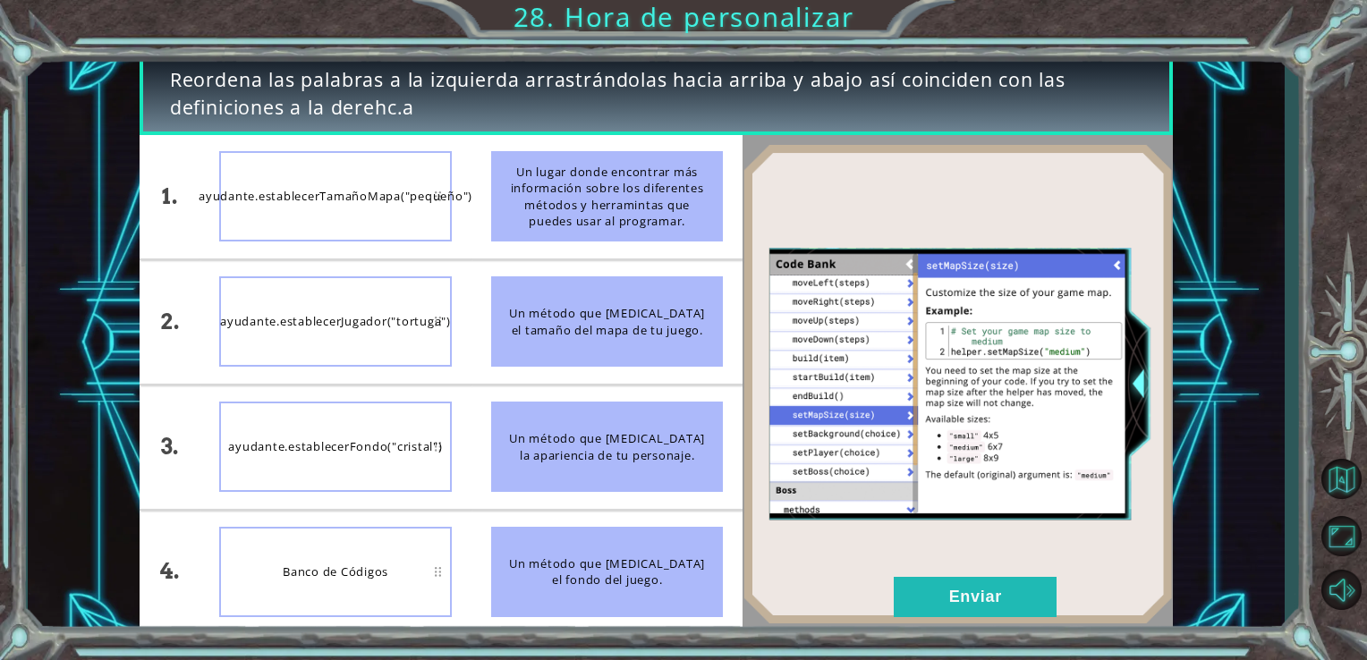
click at [537, 333] on div "Un método que [MEDICAL_DATA] el tamaño del mapa de tu juego." at bounding box center [607, 321] width 233 height 90
click at [505, 324] on div "Un método que [MEDICAL_DATA] el tamaño del mapa de tu juego." at bounding box center [607, 321] width 233 height 90
drag, startPoint x: 505, startPoint y: 324, endPoint x: 400, endPoint y: 223, distance: 145.5
click at [400, 223] on div "1. 2. 3. 4. ayudante.establecerTamañoMapa("pequeño") ayudante.establecerJugador…" at bounding box center [442, 384] width 604 height 499
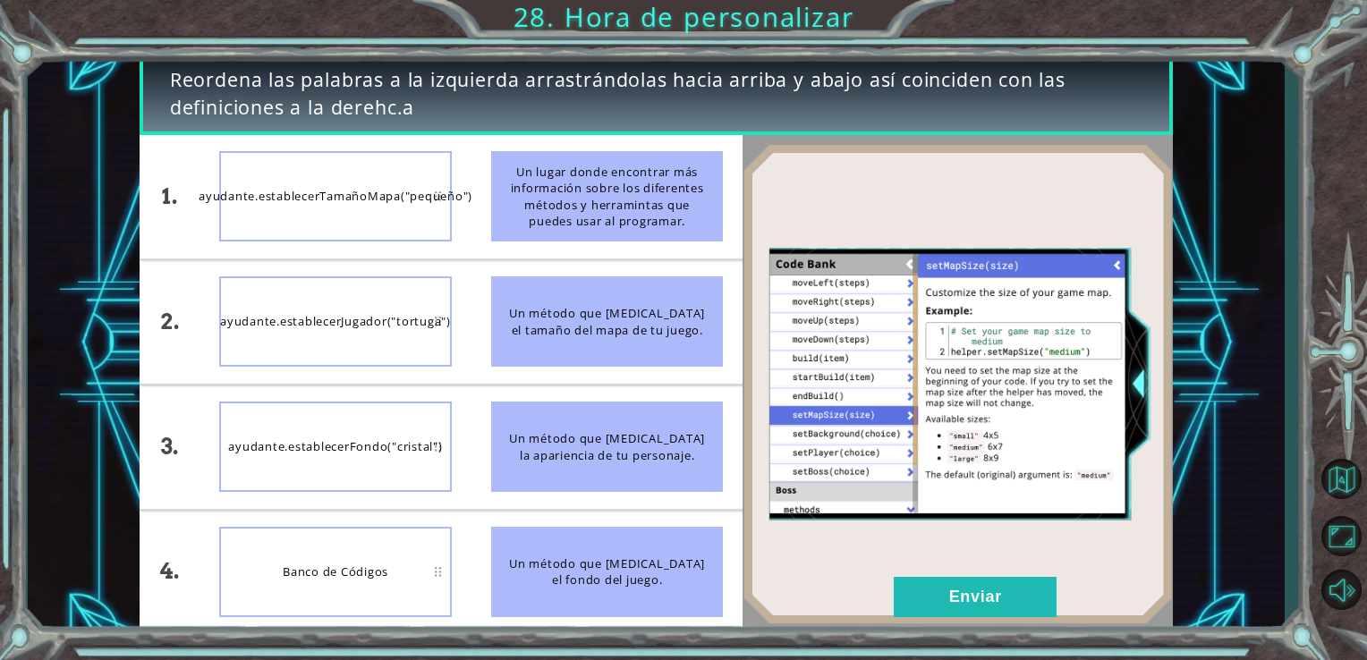
click at [520, 315] on div "Un método que [MEDICAL_DATA] el tamaño del mapa de tu juego." at bounding box center [607, 321] width 233 height 90
drag, startPoint x: 520, startPoint y: 315, endPoint x: 409, endPoint y: 224, distance: 143.6
click at [409, 224] on div "1. 2. 3. 4. ayudante.establecerTamañoMapa("pequeño") ayudante.establecerJugador…" at bounding box center [442, 384] width 604 height 499
click at [544, 316] on div "Un método que [MEDICAL_DATA] el tamaño del mapa de tu juego." at bounding box center [607, 321] width 233 height 90
drag, startPoint x: 544, startPoint y: 317, endPoint x: 423, endPoint y: 202, distance: 166.4
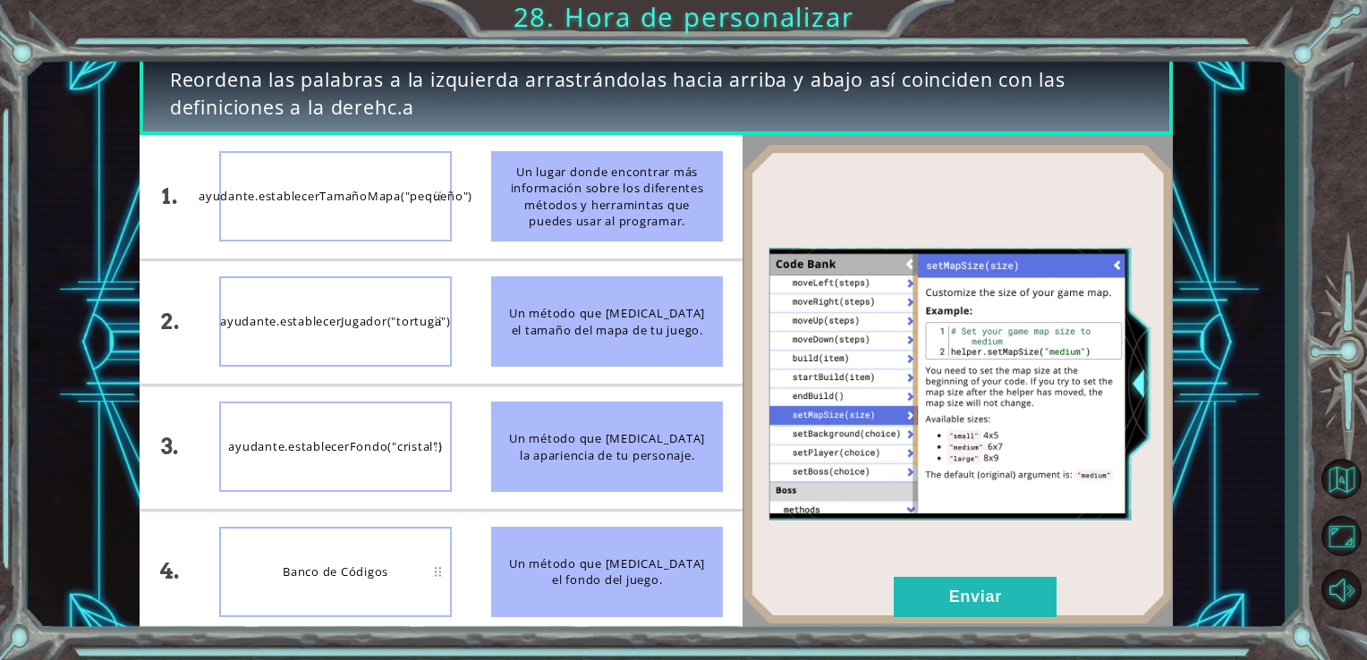
click at [423, 202] on div "1. 2. 3. 4. ayudante.establecerTamañoMapa("pequeño") ayudante.establecerJugador…" at bounding box center [442, 384] width 604 height 499
